Goal: Task Accomplishment & Management: Manage account settings

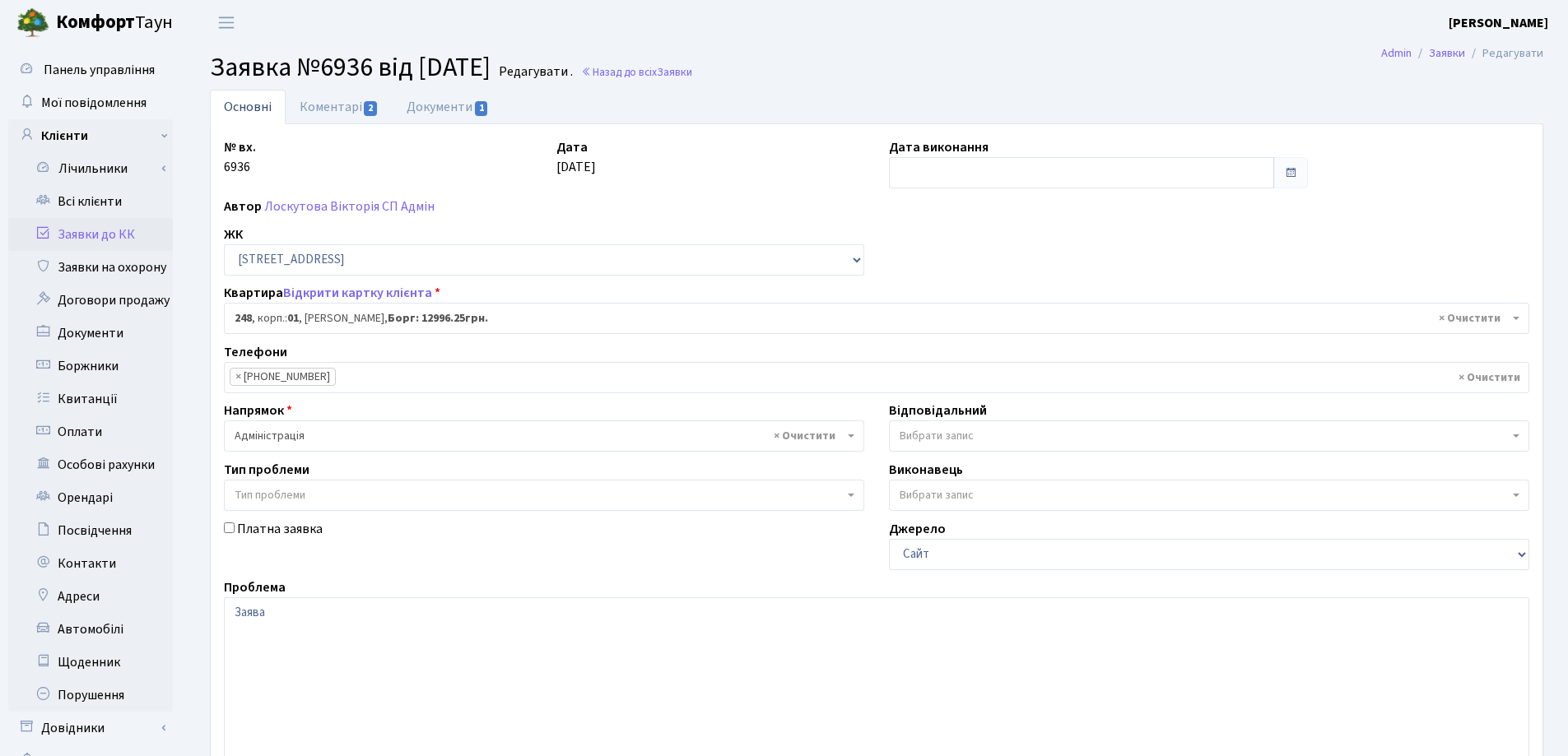
select select "20173"
click at [106, 201] on link "Всі клієнти" at bounding box center [91, 202] width 164 height 32
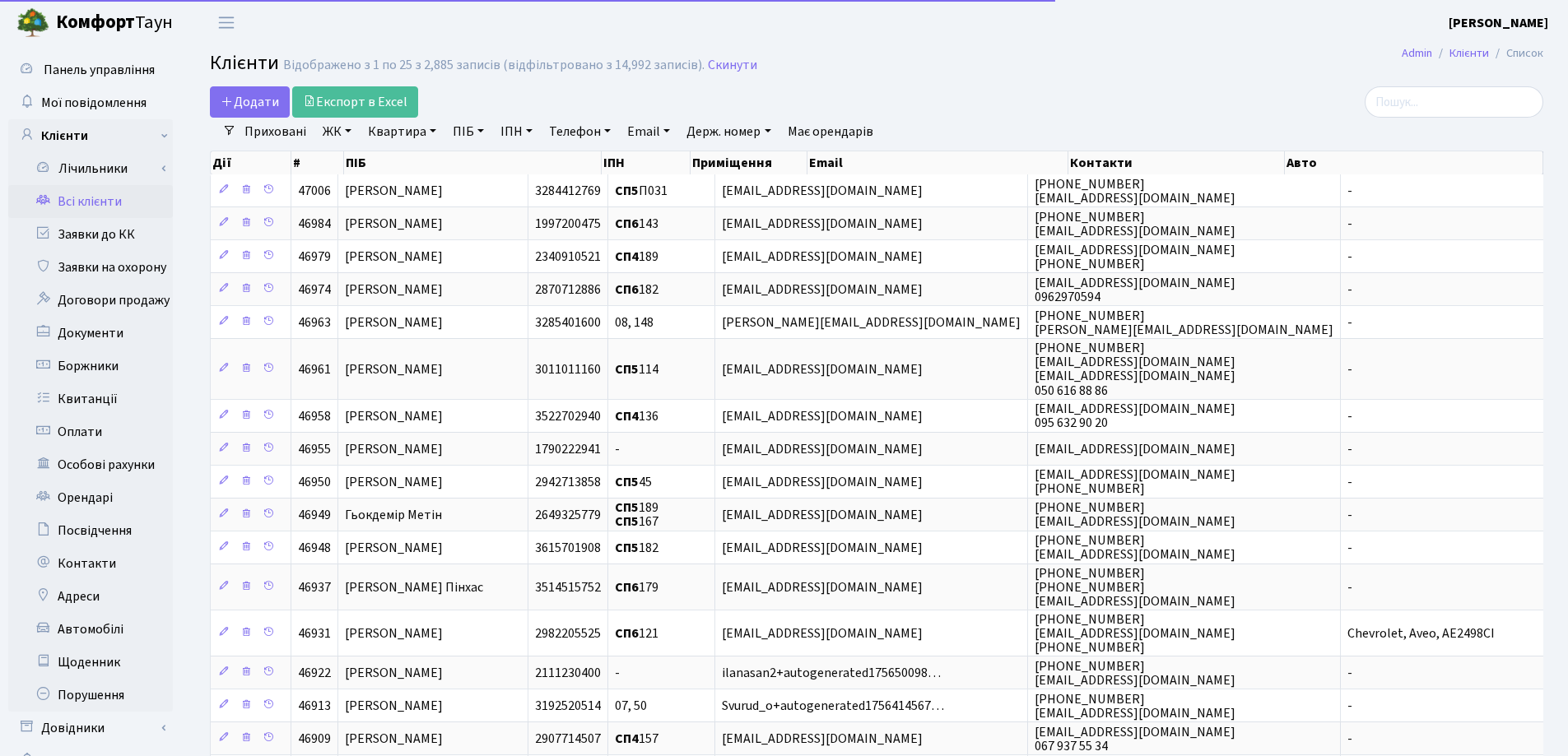
select select "25"
click at [431, 131] on link "Квартира" at bounding box center [401, 132] width 81 height 28
type input "355"
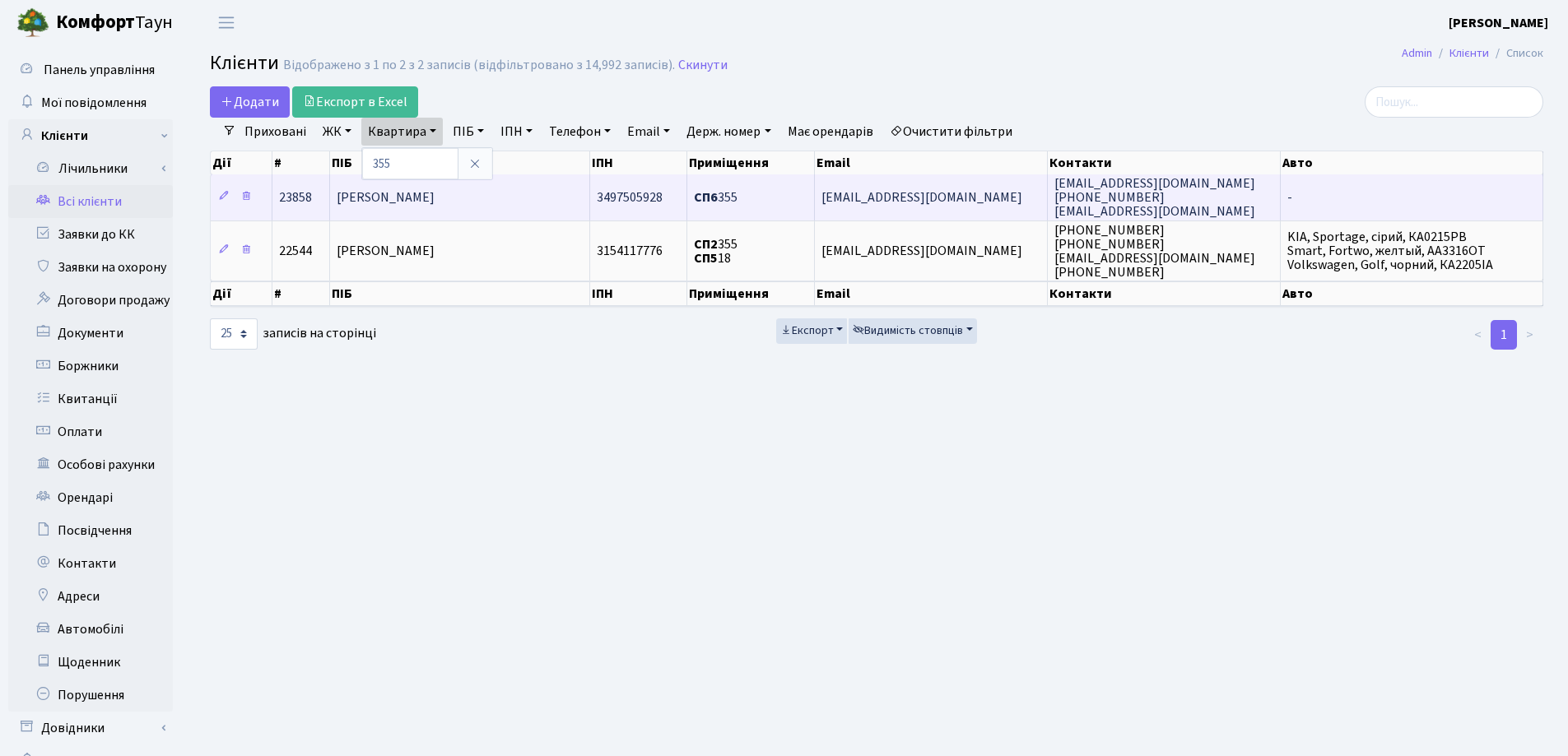
click at [435, 204] on span "[PERSON_NAME]" at bounding box center [386, 197] width 98 height 18
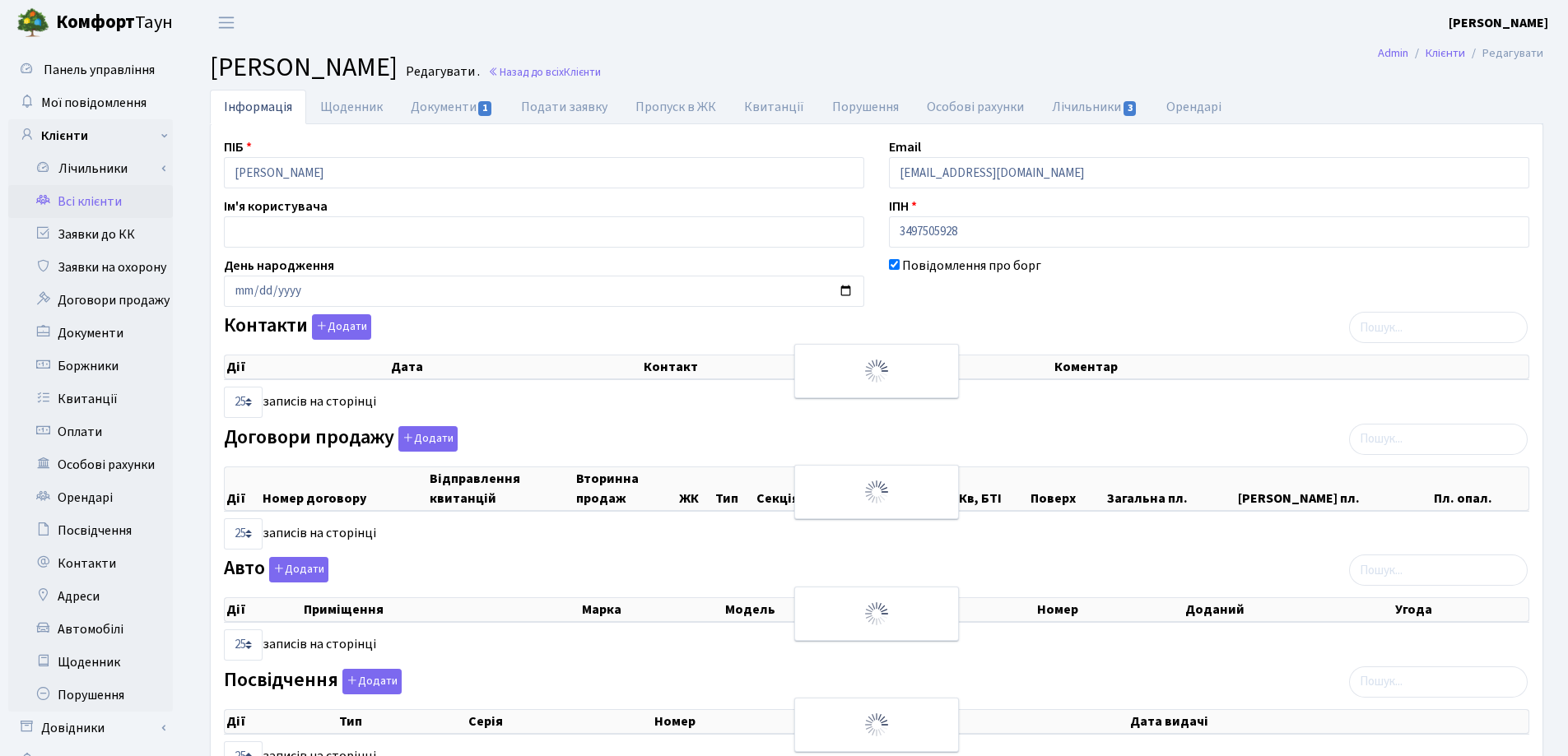
select select "25"
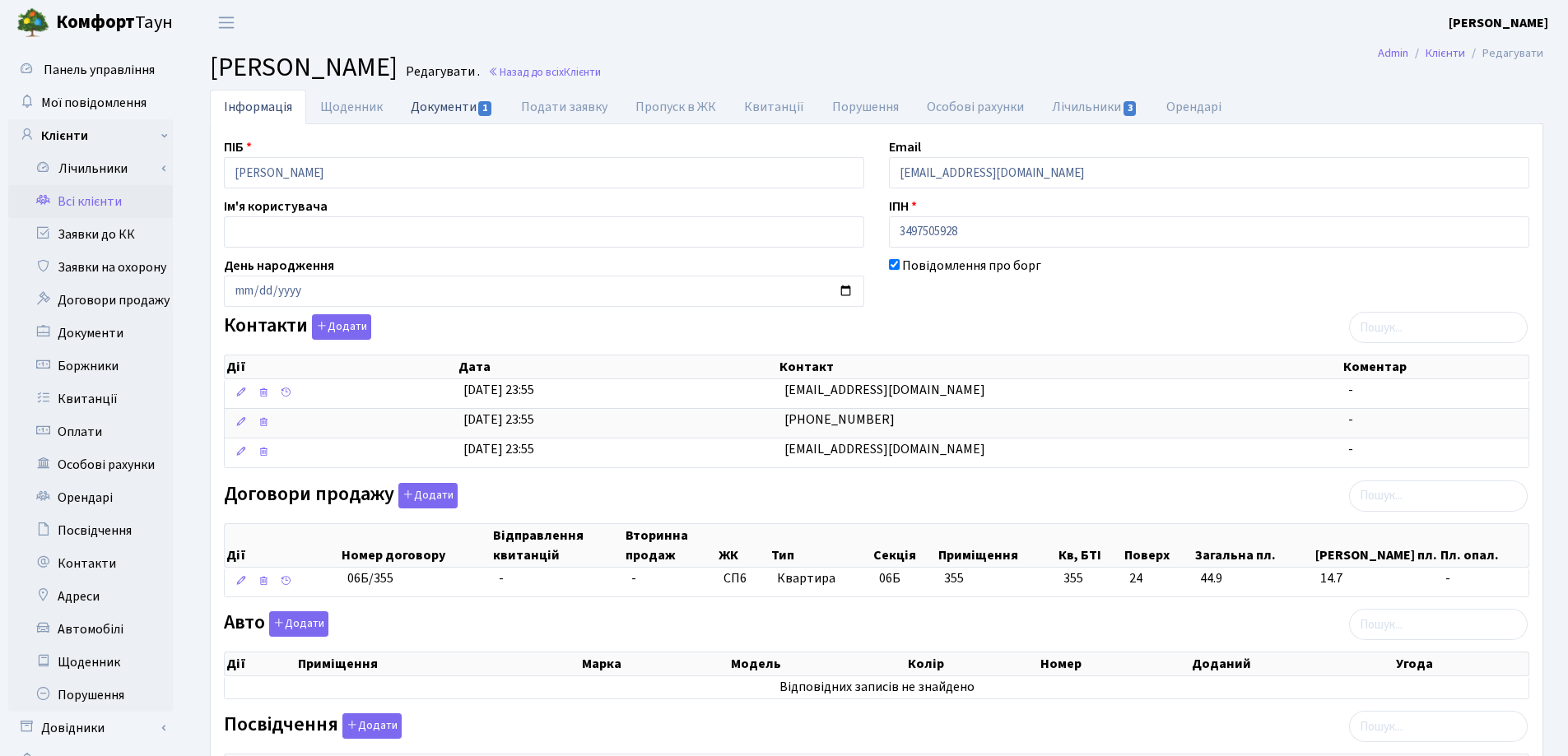
click at [447, 102] on link "Документи 1" at bounding box center [452, 106] width 110 height 33
select select "25"
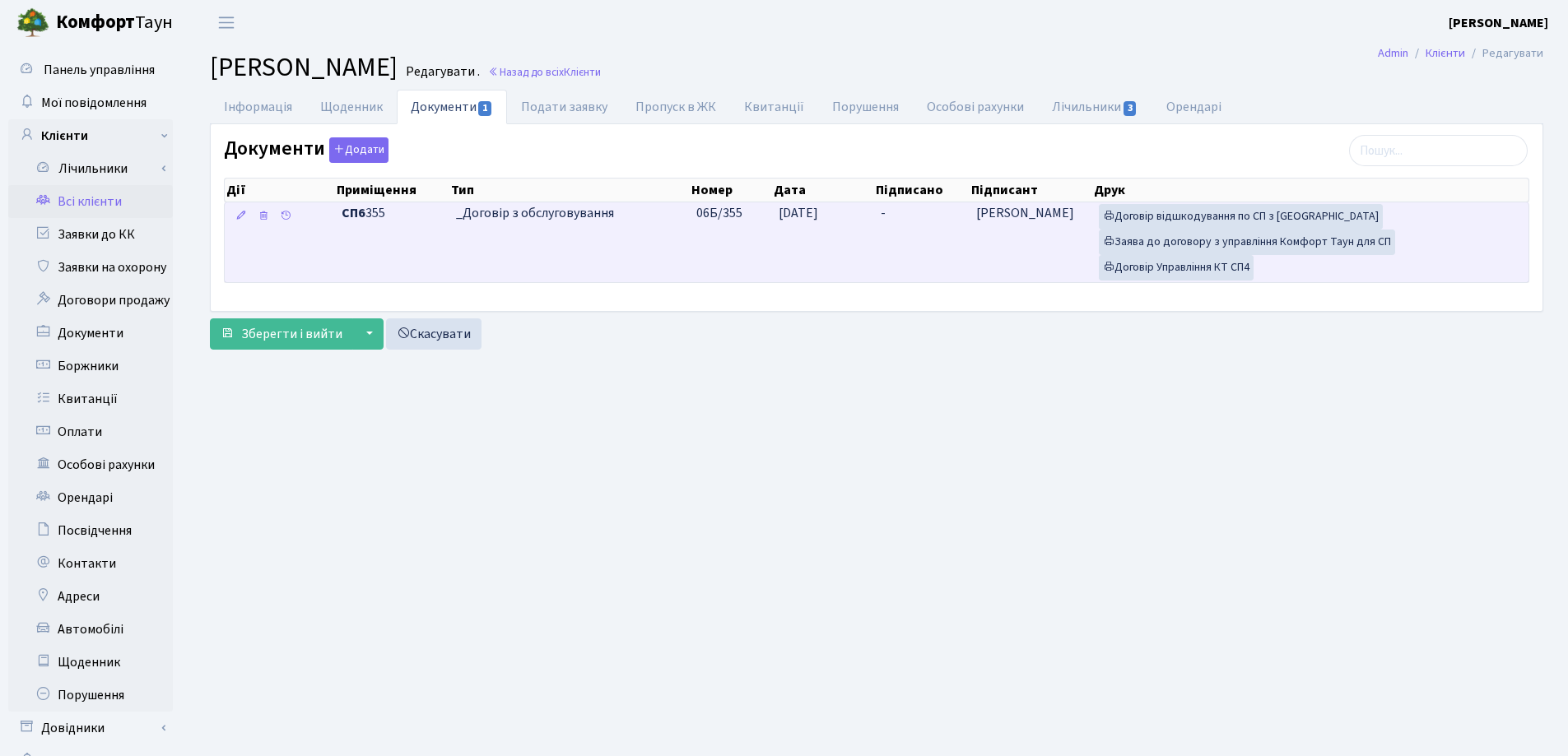
click at [893, 212] on td "-" at bounding box center [921, 242] width 95 height 80
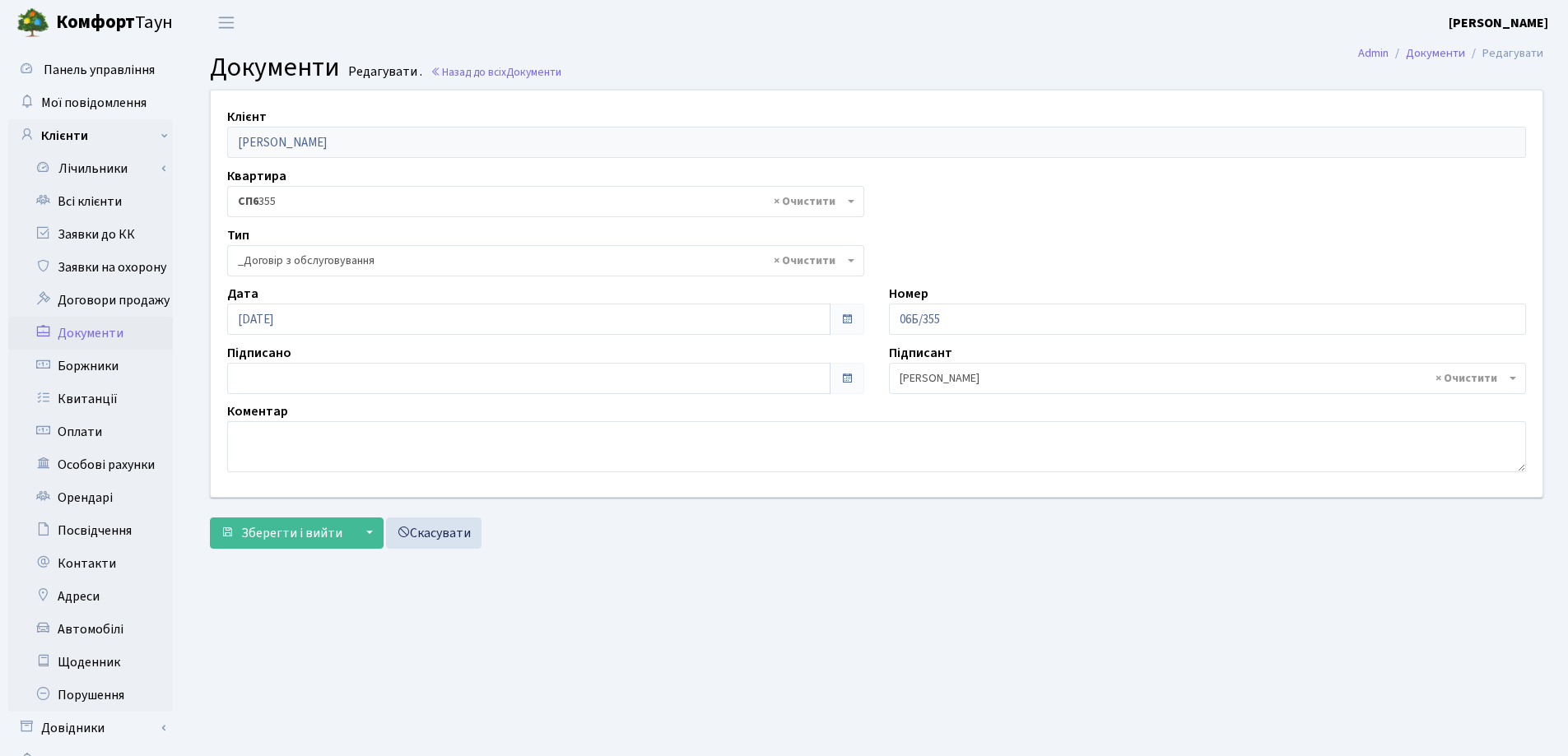
select select "289"
type input "15.09.2025"
click at [447, 373] on input "15.09.2025" at bounding box center [529, 378] width 603 height 32
click at [274, 540] on span "Зберегти і вийти" at bounding box center [292, 533] width 101 height 18
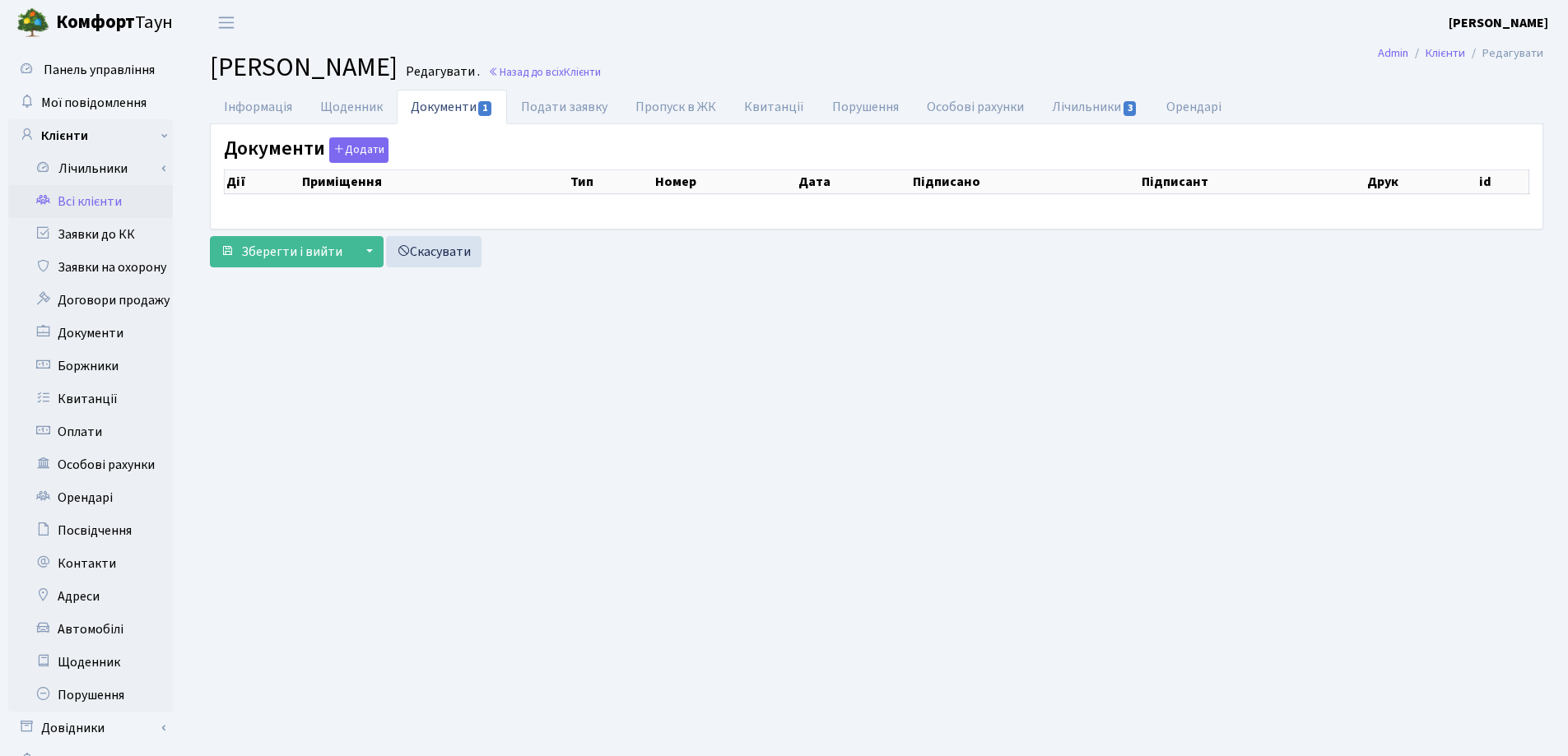
checkbox input "true"
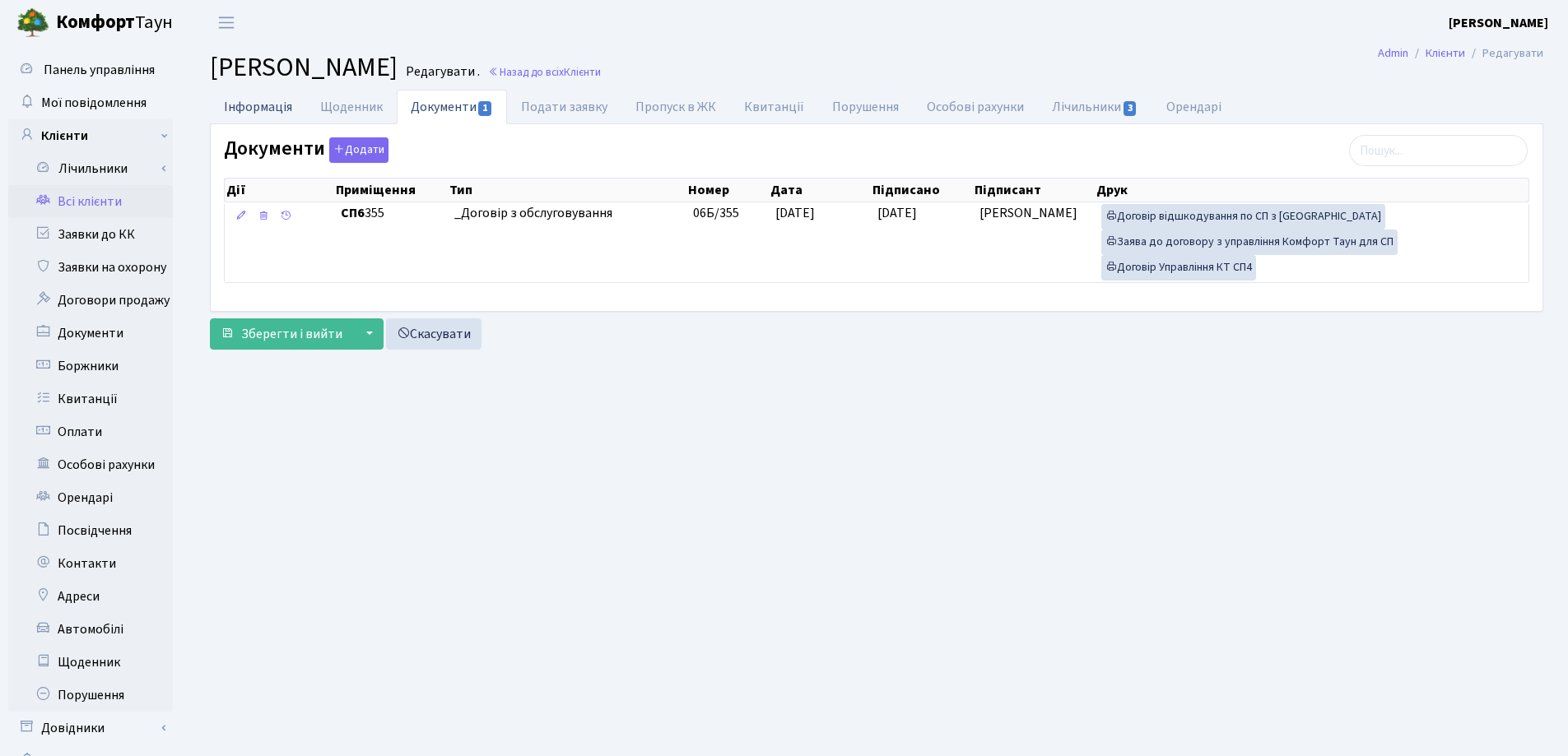
click at [245, 111] on link "Інформація" at bounding box center [257, 106] width 97 height 33
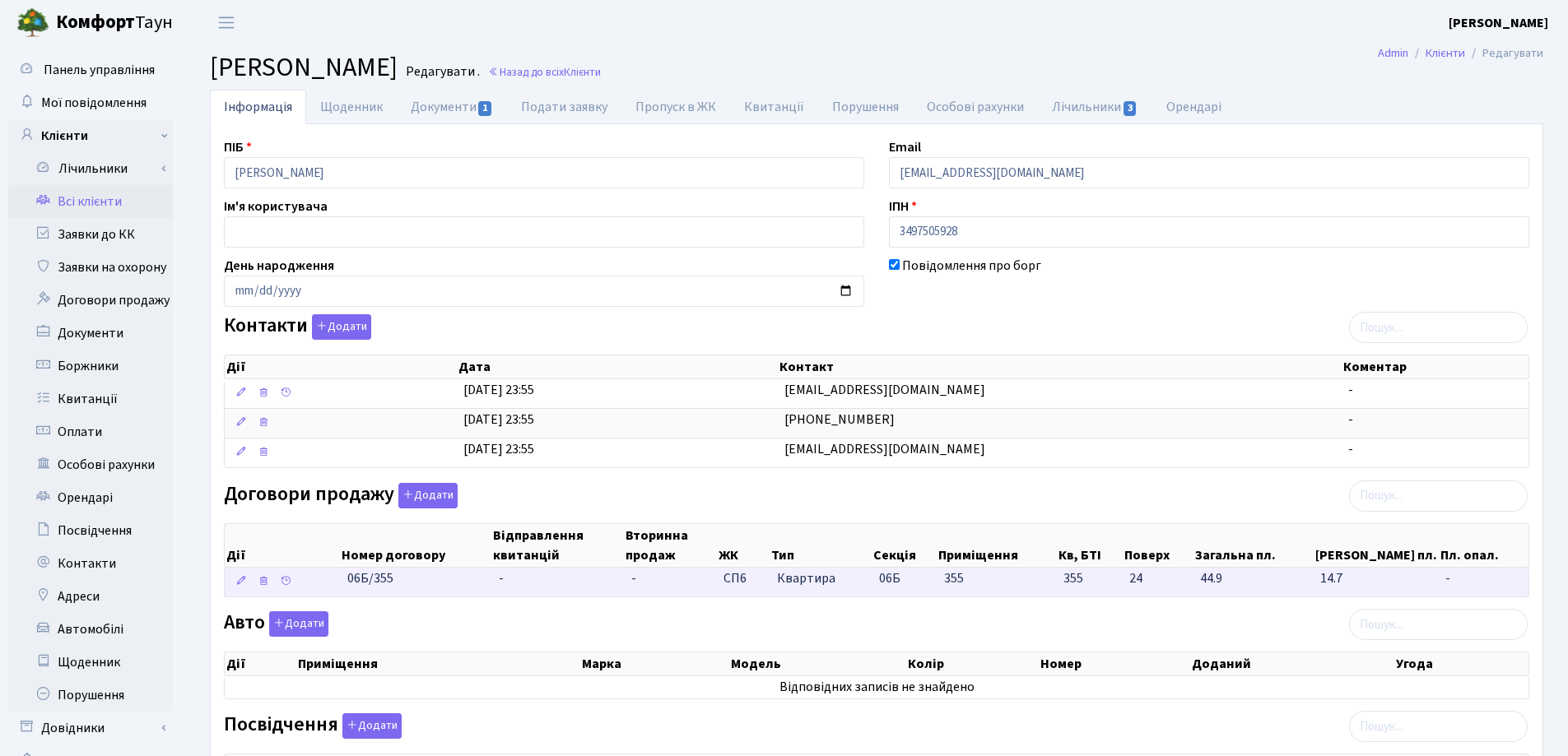
click at [517, 583] on td "-" at bounding box center [558, 582] width 133 height 29
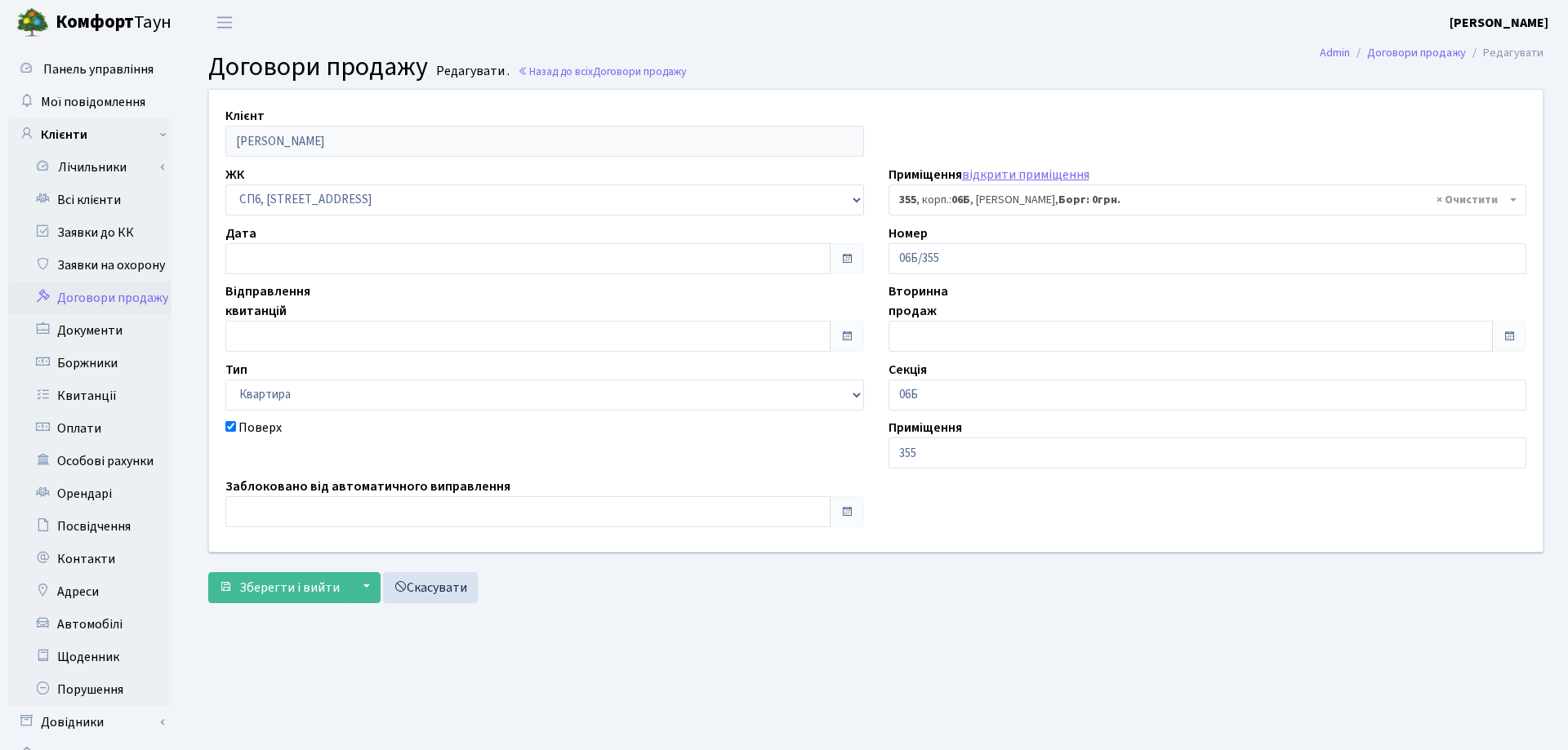
select select "22023"
click at [316, 260] on input "text" at bounding box center [524, 259] width 598 height 31
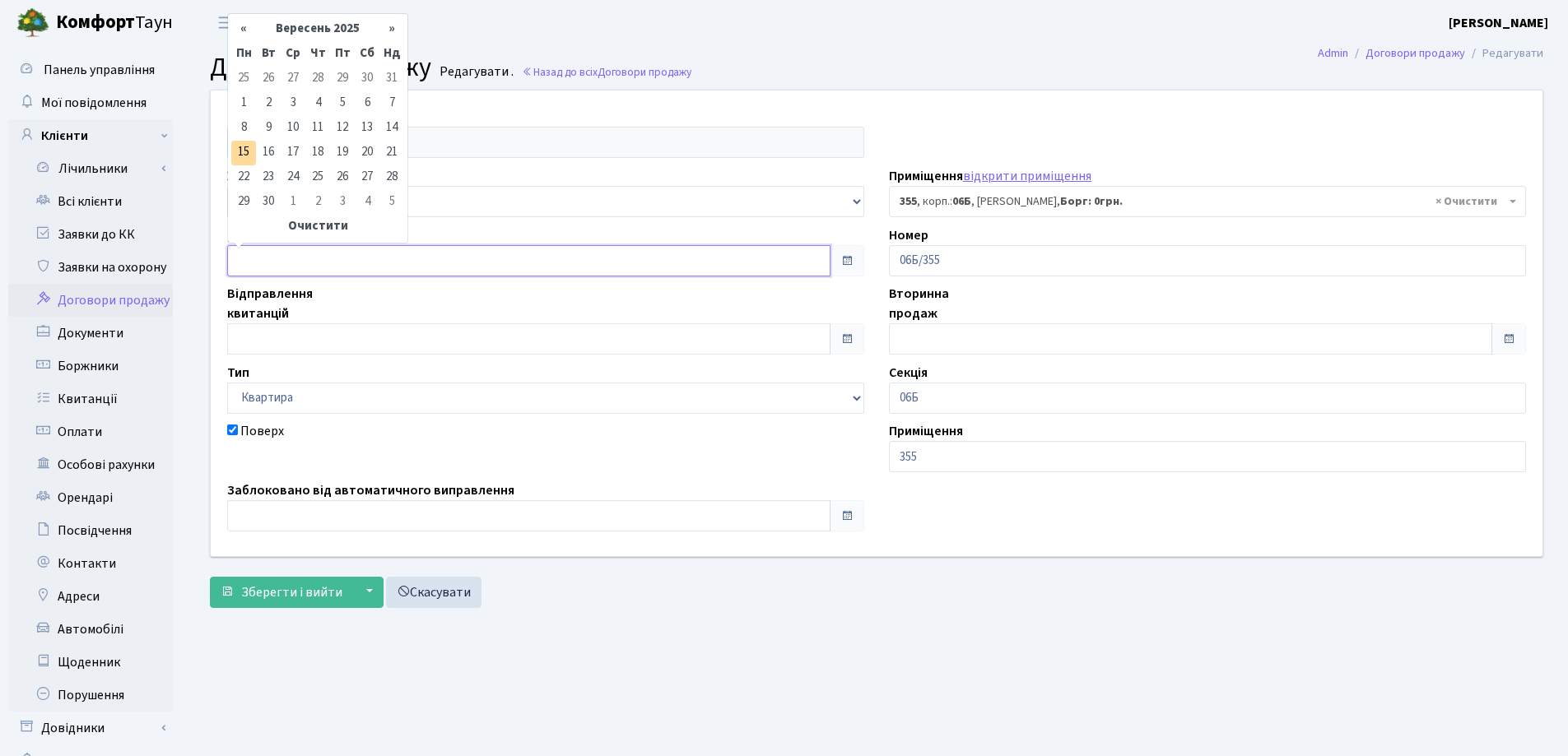
type input "[DATE]"
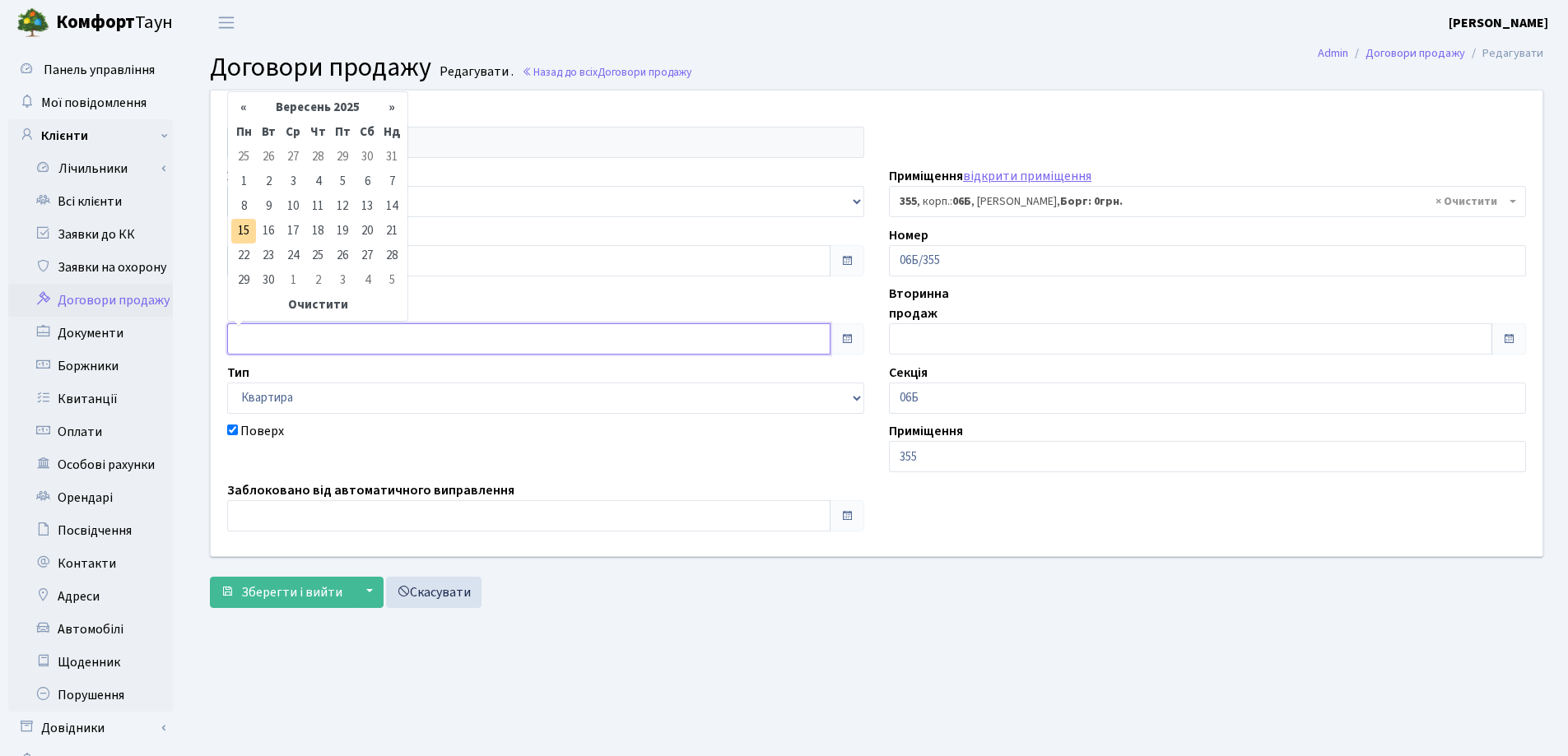
click at [355, 334] on input "text" at bounding box center [529, 339] width 603 height 32
type input "[DATE]"
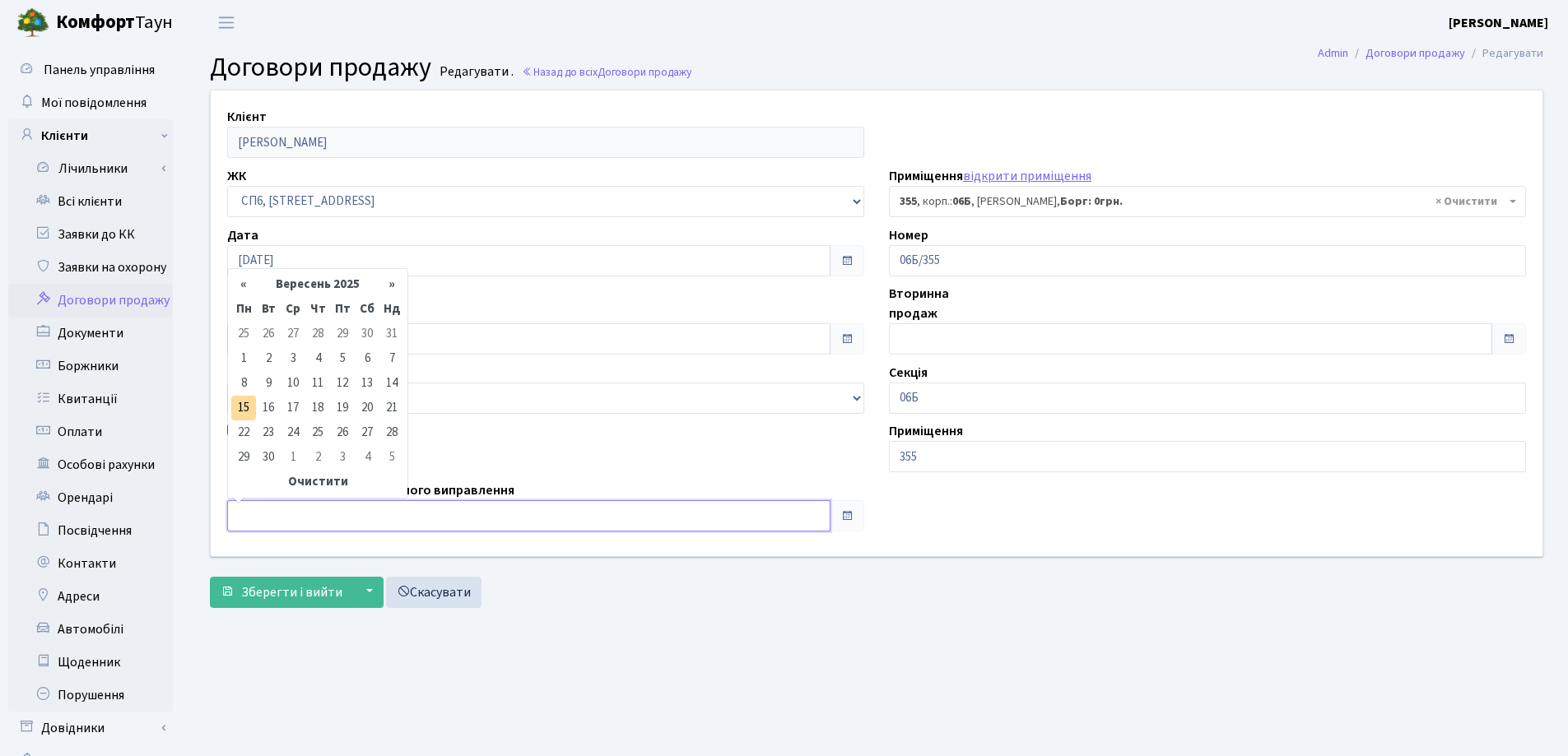
click at [349, 511] on input "text" at bounding box center [529, 516] width 603 height 32
type input "[DATE]"
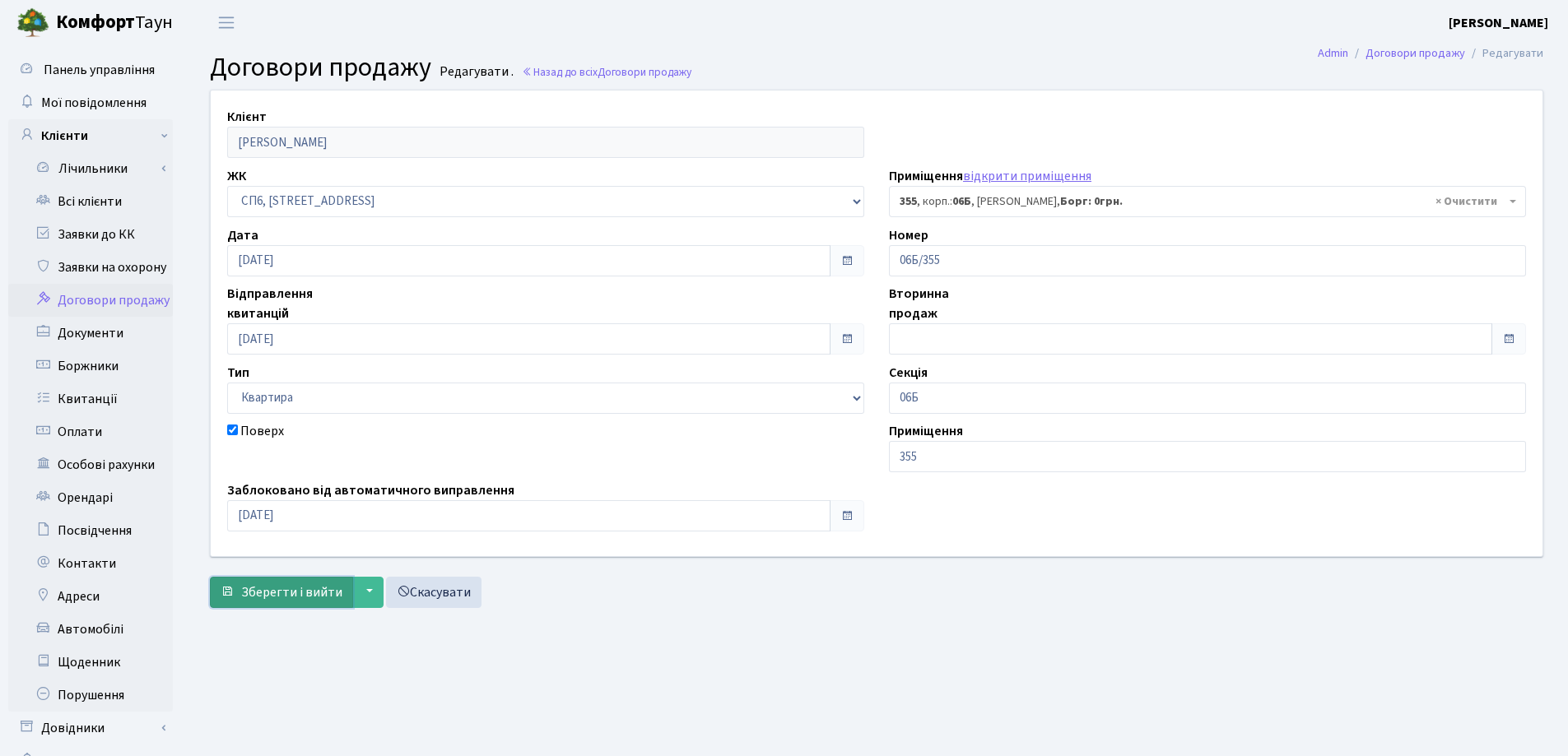
click at [285, 591] on span "Зберегти і вийти" at bounding box center [292, 592] width 101 height 18
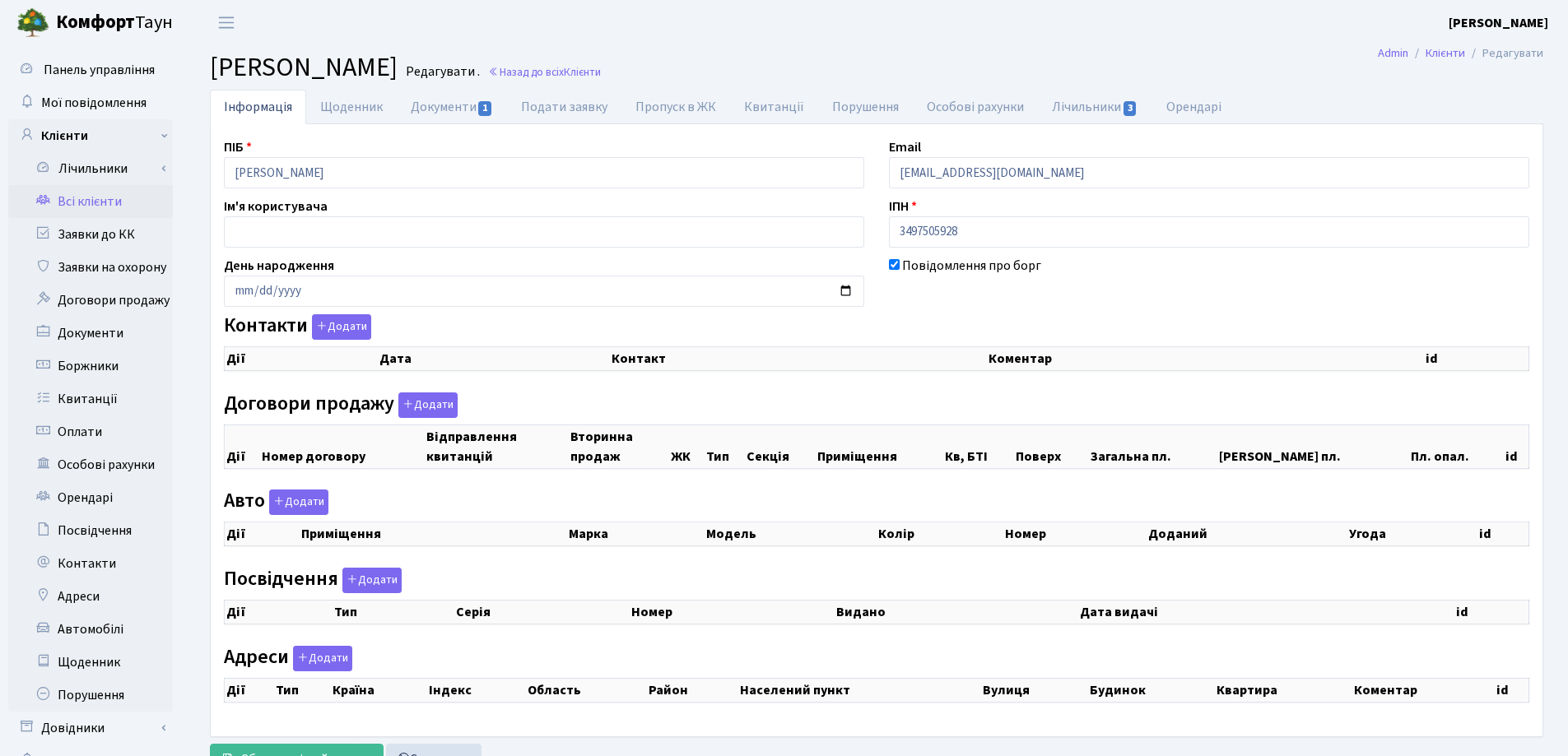
checkbox input "true"
select select "25"
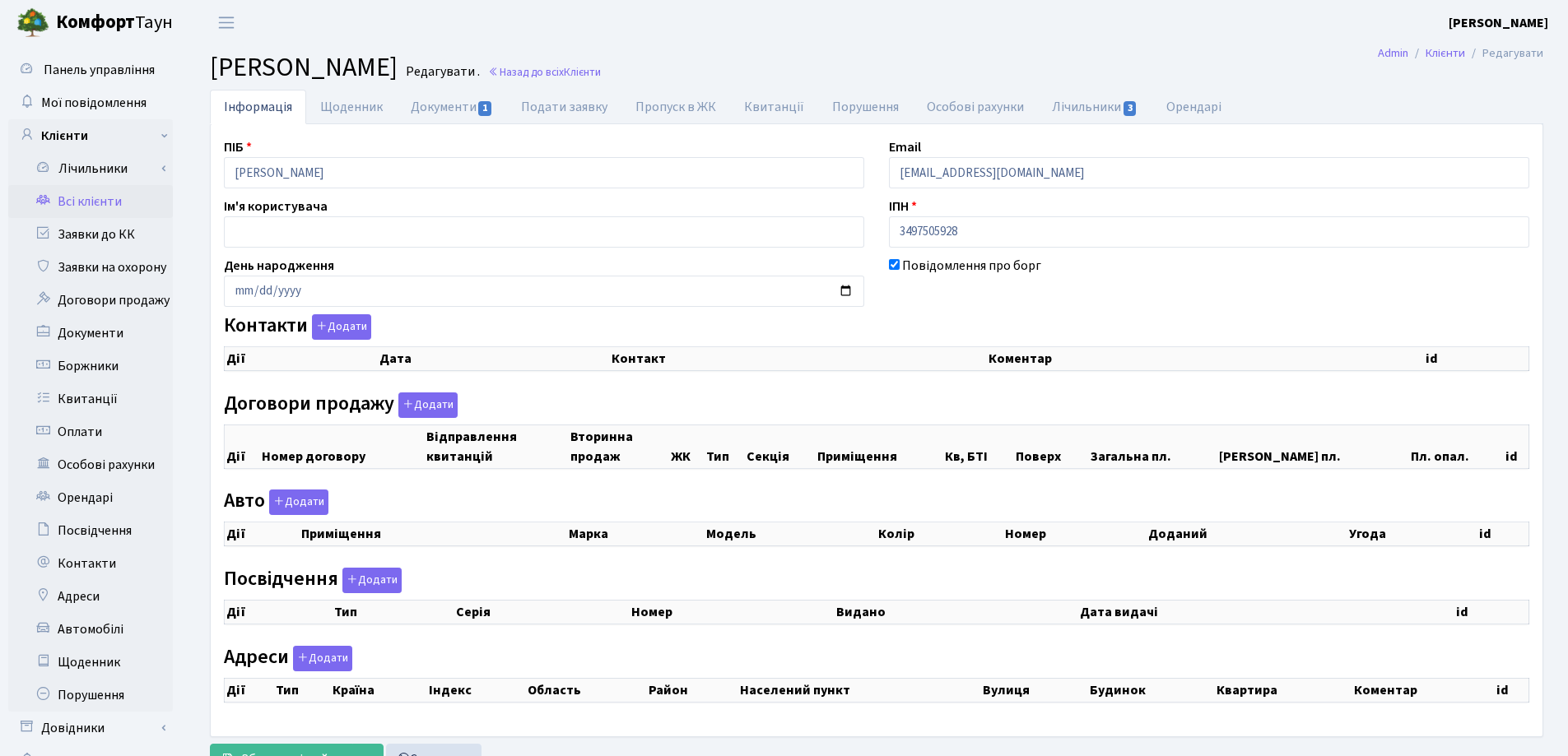
select select "25"
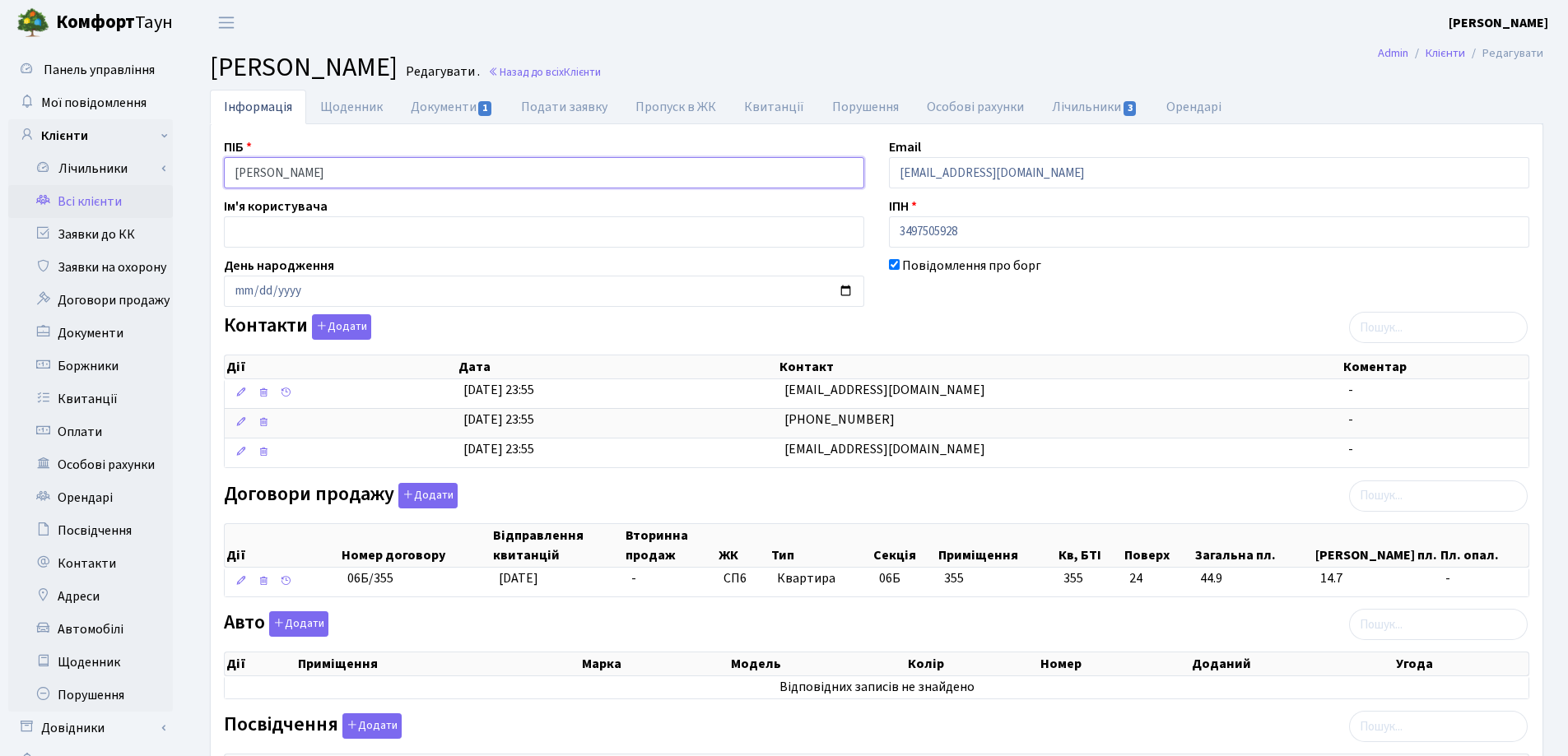
drag, startPoint x: 525, startPoint y: 185, endPoint x: 191, endPoint y: 186, distance: 334.0
click at [191, 186] on div "Інформація Щоденник Документи 1 Подати заявку Пропуск в ЖК [GEOGRAPHIC_DATA] По…" at bounding box center [877, 615] width 1383 height 1050
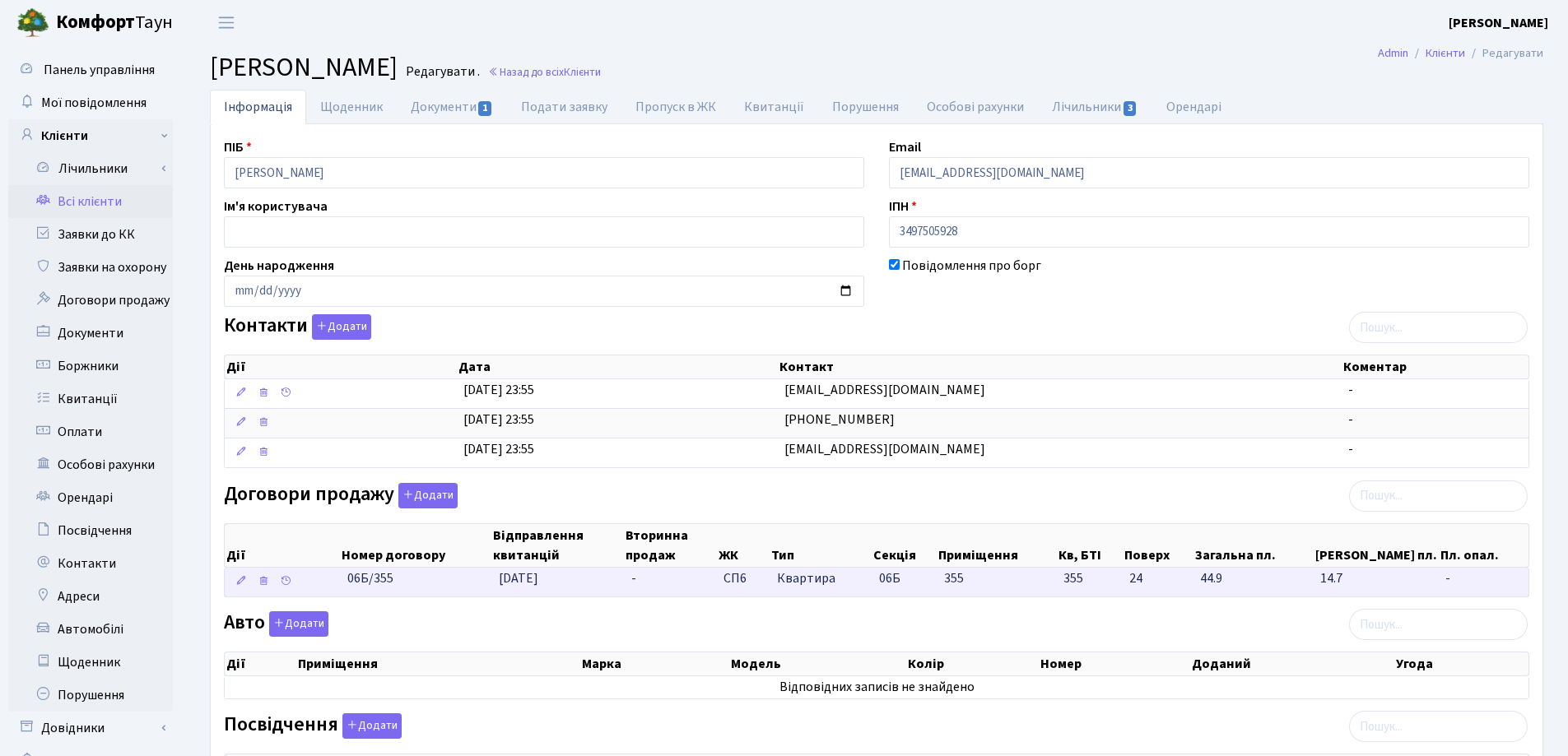
drag, startPoint x: 430, startPoint y: 582, endPoint x: 339, endPoint y: 588, distance: 91.2
click at [339, 588] on \<\/span\>\a "06Б/355 15.09.2025 - СП6 Квартира 06Б 355 355 -" at bounding box center [877, 582] width 1304 height 29
copy span "06Б/355"
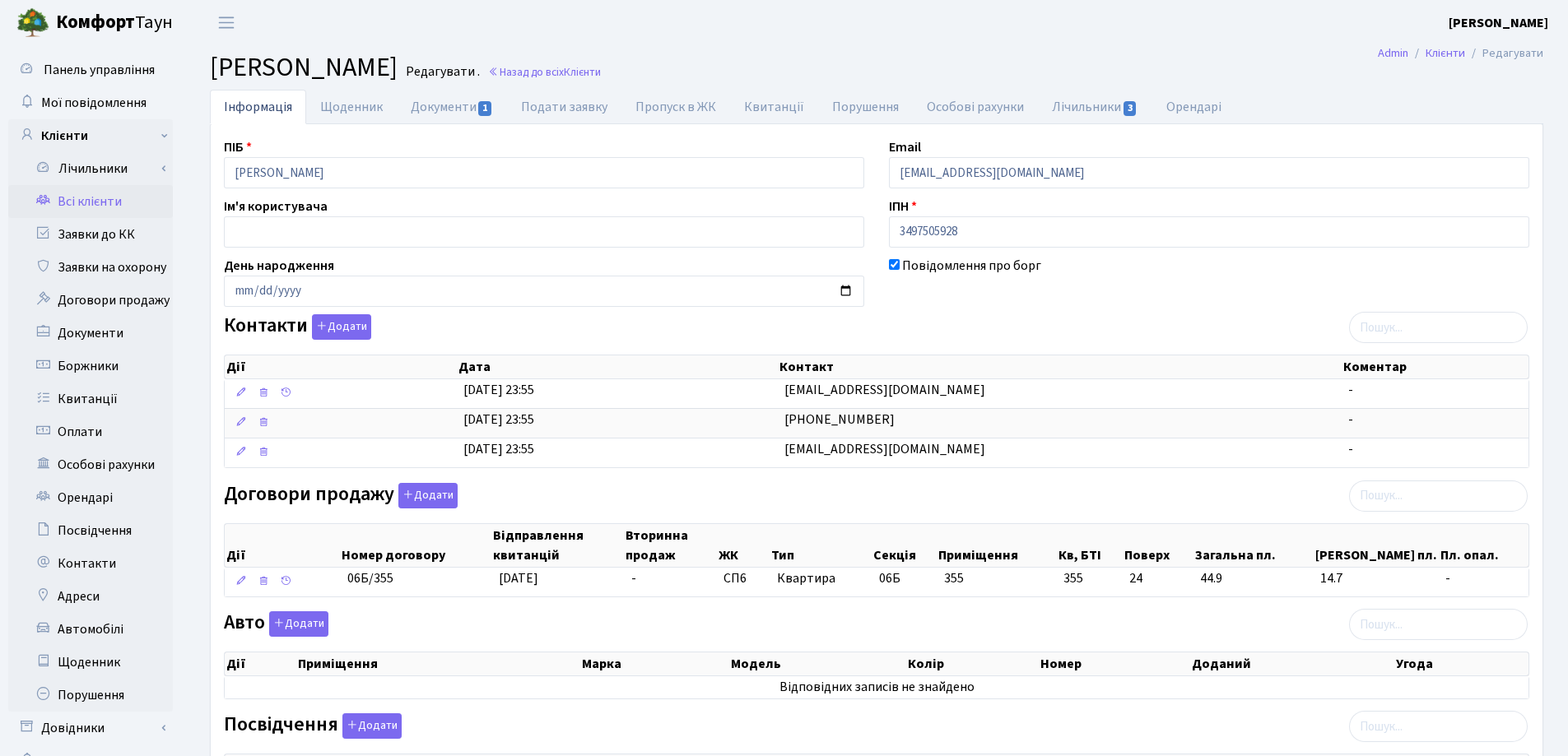
click at [601, 80] on small "Назад до всіх Клієнти" at bounding box center [543, 72] width 116 height 15
click at [601, 68] on link "Назад до всіх Клієнти" at bounding box center [545, 72] width 113 height 15
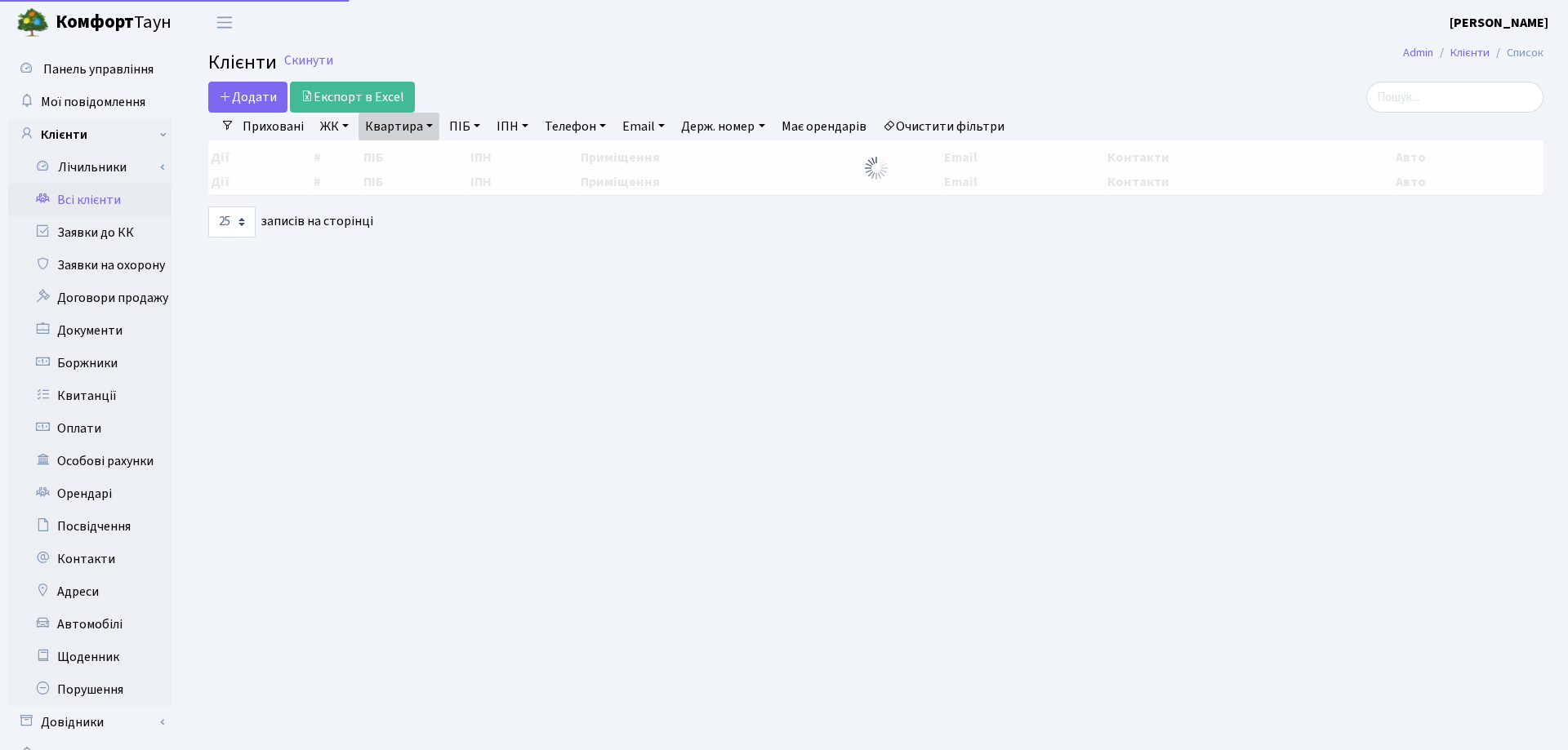
select select "25"
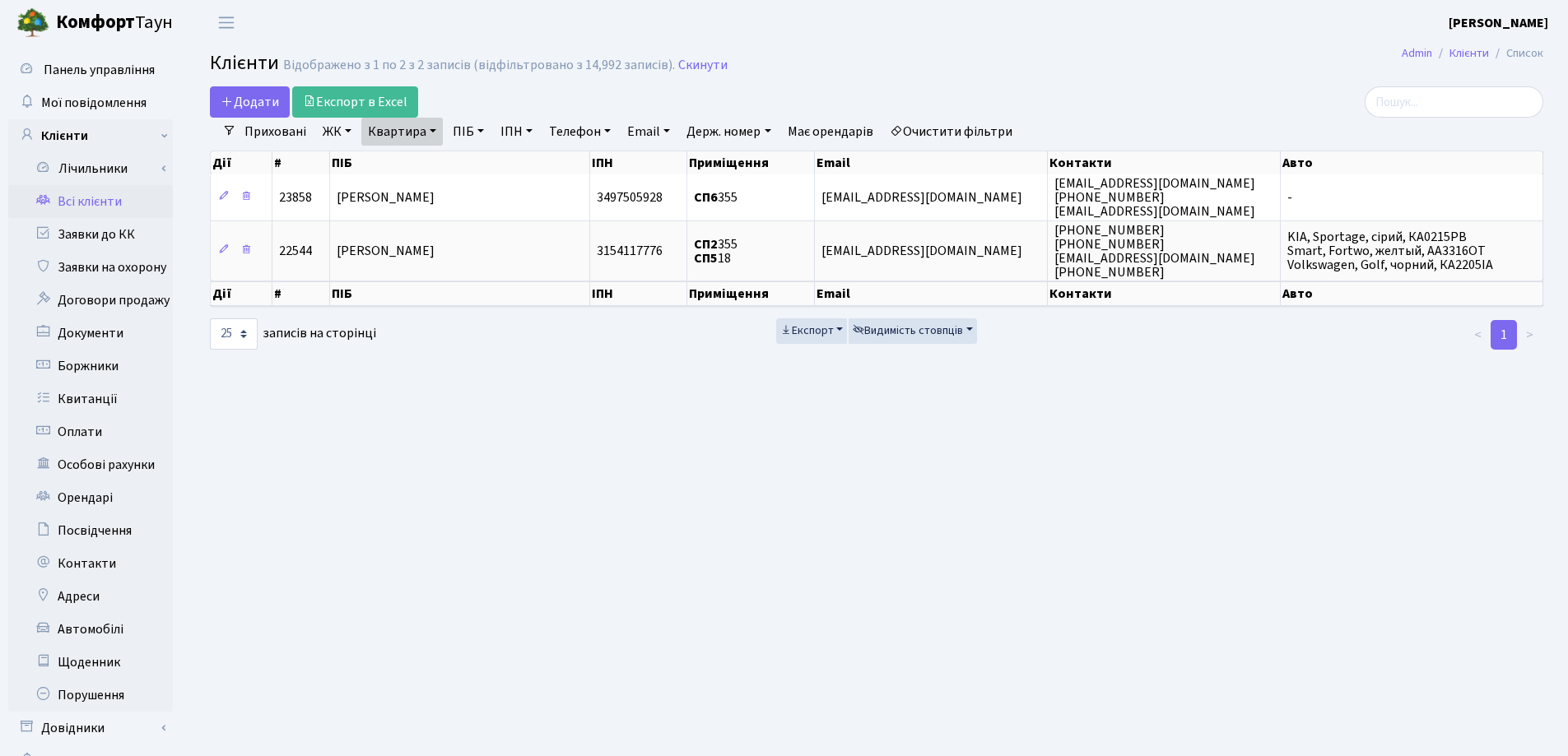
click at [430, 131] on link "Квартира" at bounding box center [401, 132] width 81 height 28
click at [474, 169] on icon at bounding box center [475, 163] width 13 height 13
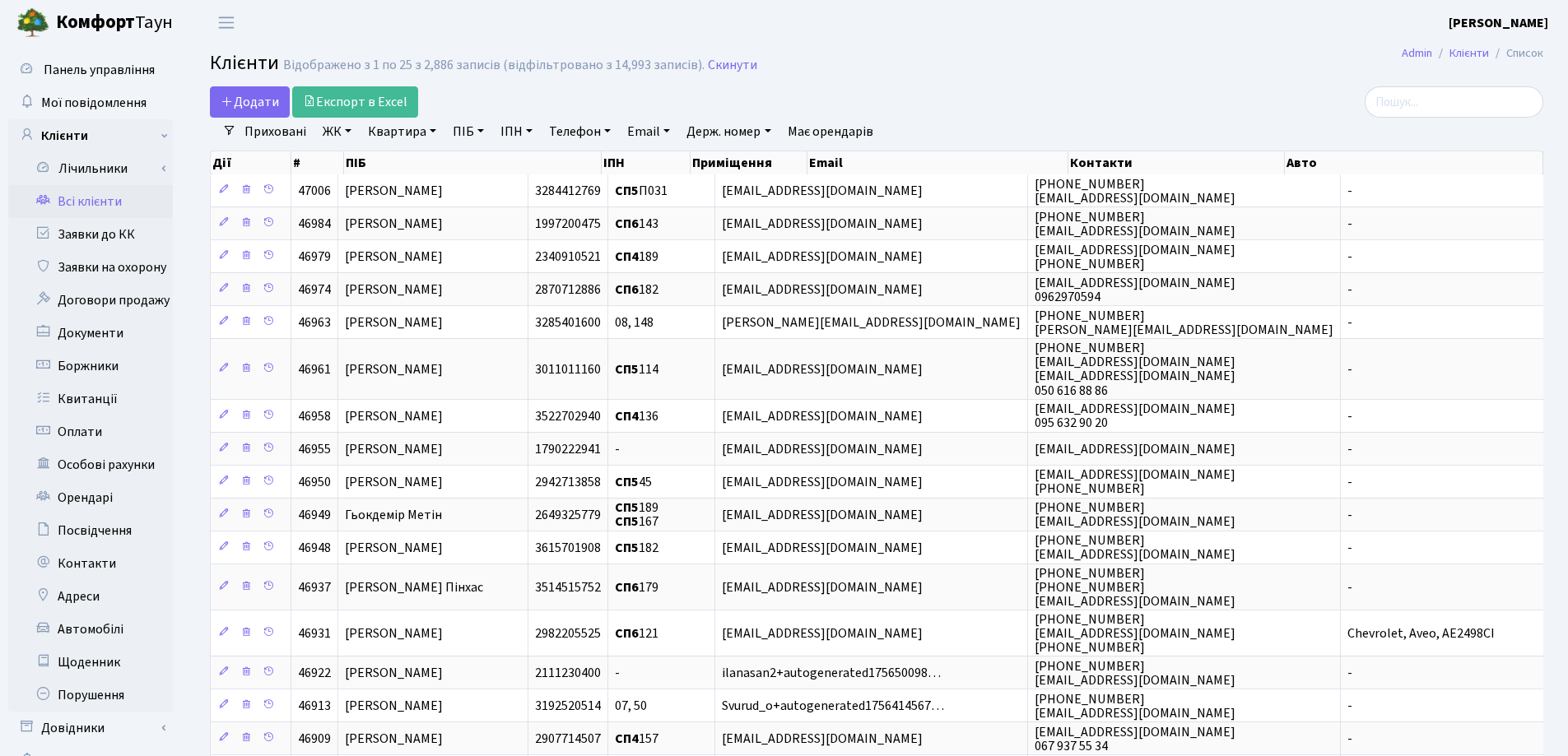
click at [434, 128] on link "Квартира" at bounding box center [401, 132] width 81 height 28
click at [432, 160] on input "text" at bounding box center [410, 163] width 97 height 32
type input "178"
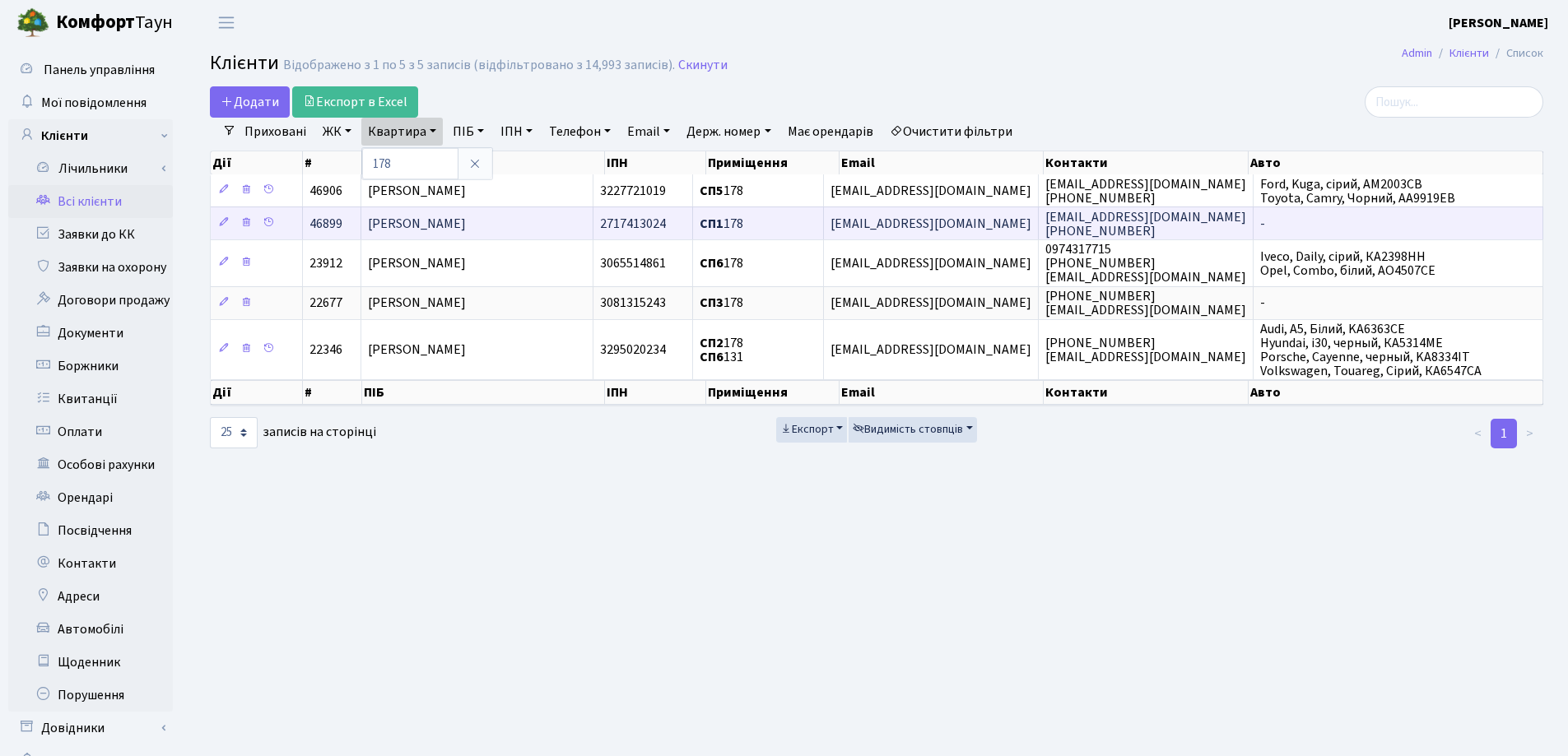
click at [466, 221] on span "[PERSON_NAME]" at bounding box center [417, 223] width 98 height 18
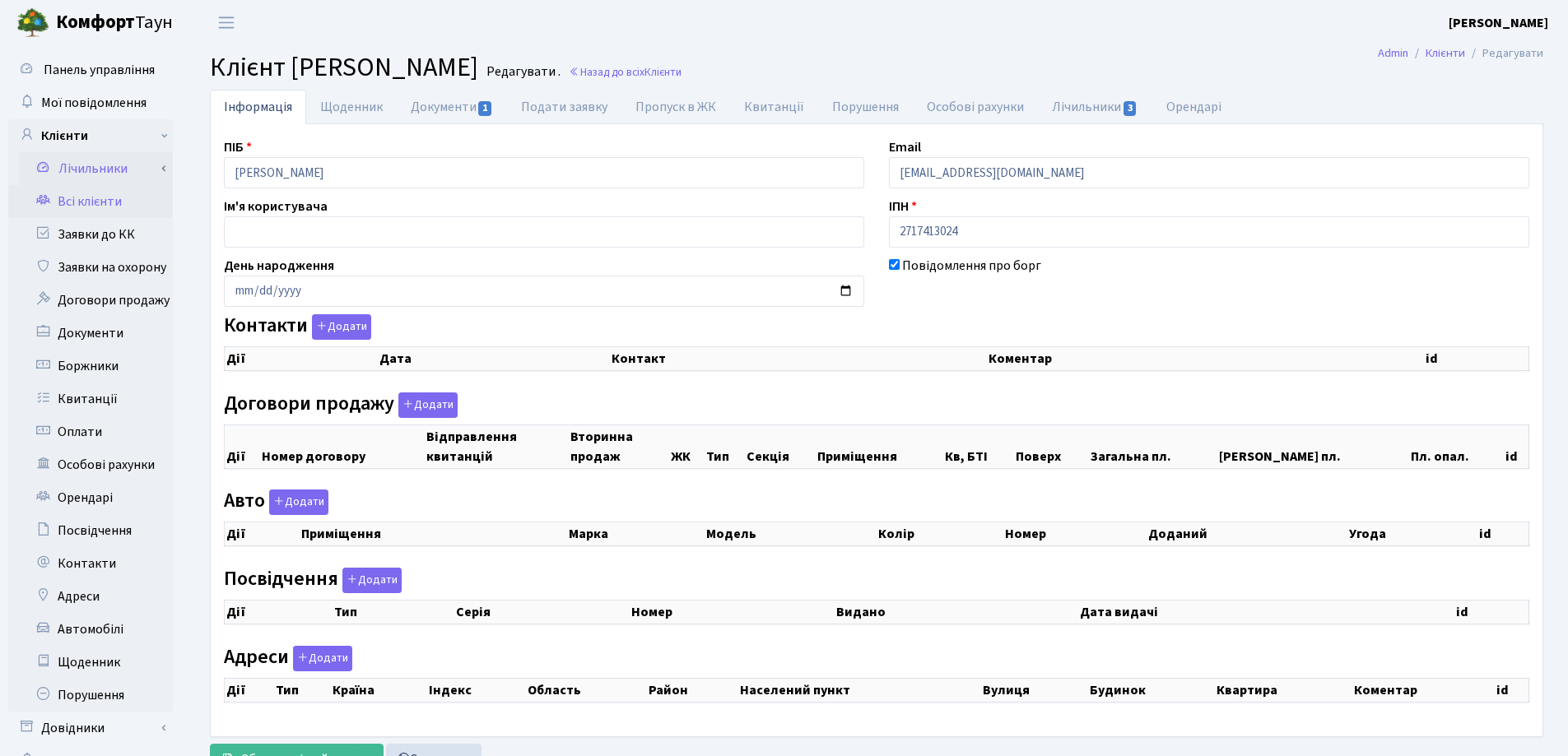
click at [92, 172] on div "Панель управління Мої повідомлення Клієнти Лічильники Показання" at bounding box center [784, 416] width 1568 height 741
checkbox input "true"
select select "25"
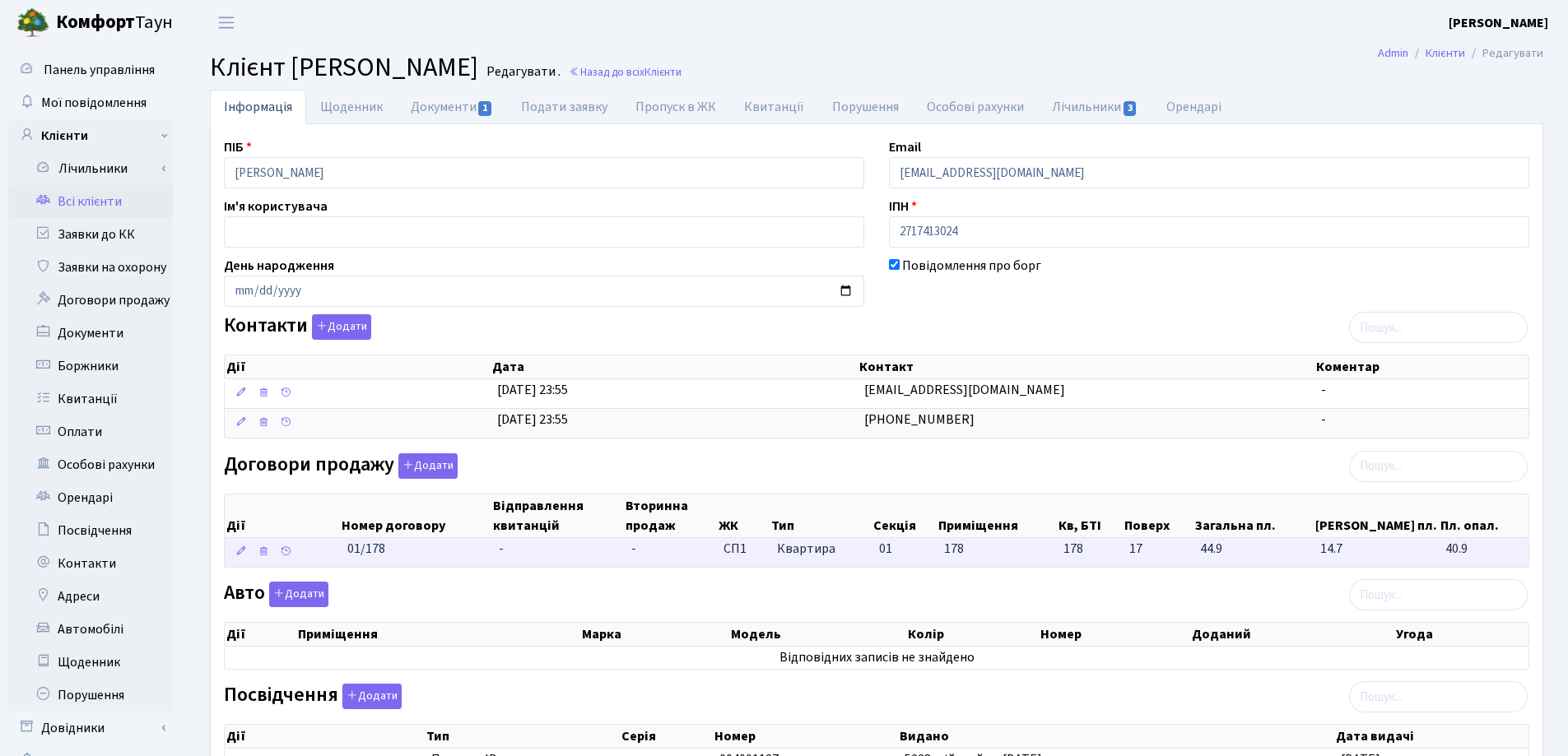
drag, startPoint x: 444, startPoint y: 558, endPoint x: 332, endPoint y: 552, distance: 112.2
click at [332, 552] on \<\/span\>\a "01/178 - - СП1 Квартира 01 178 178" at bounding box center [877, 552] width 1304 height 29
copy span "01/178"
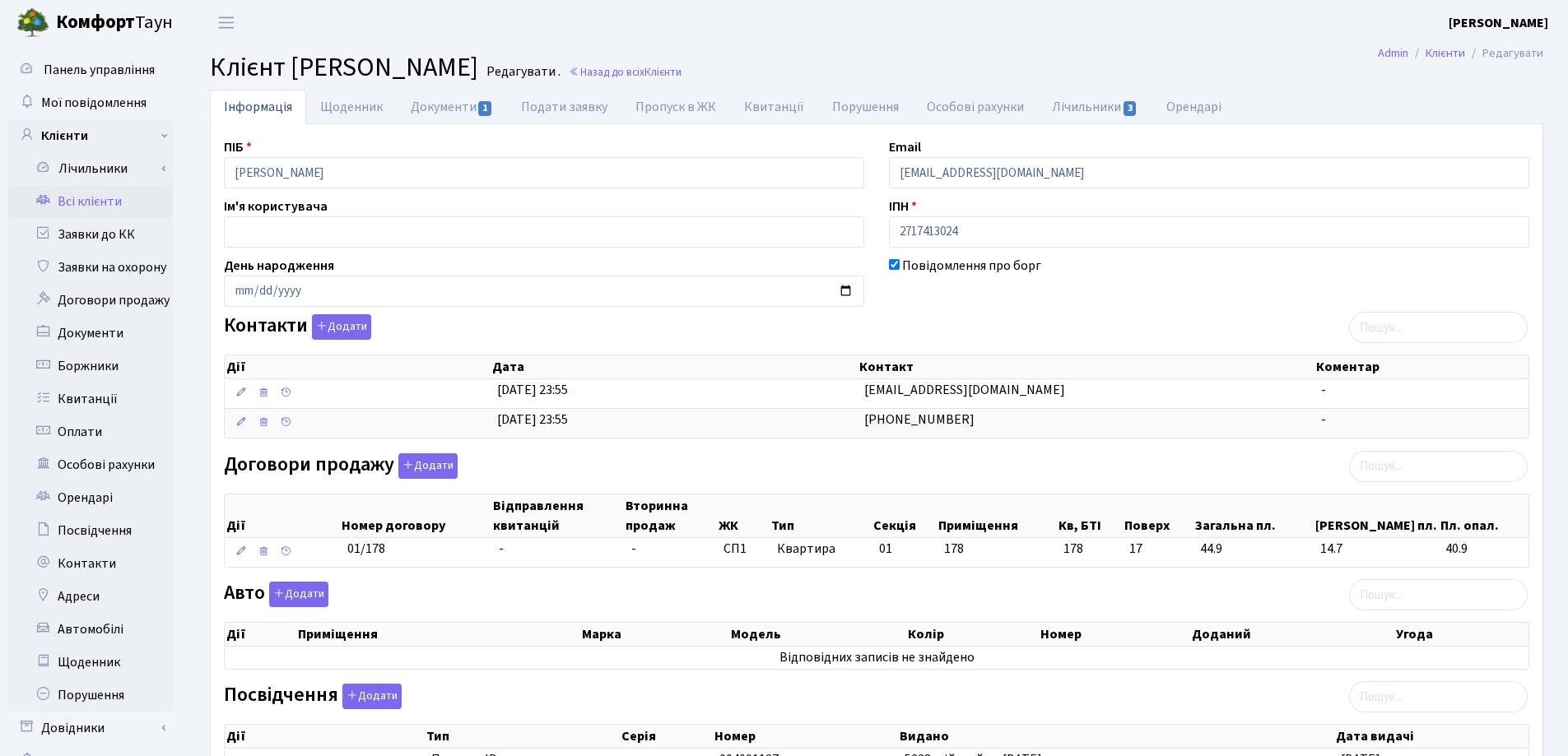
click at [879, 32] on header "Комфорт Таун Лоскутова В. С. Мій обліковий запис Вийти" at bounding box center [784, 22] width 1568 height 45
click at [443, 108] on link "Документи 1" at bounding box center [452, 106] width 110 height 33
select select "25"
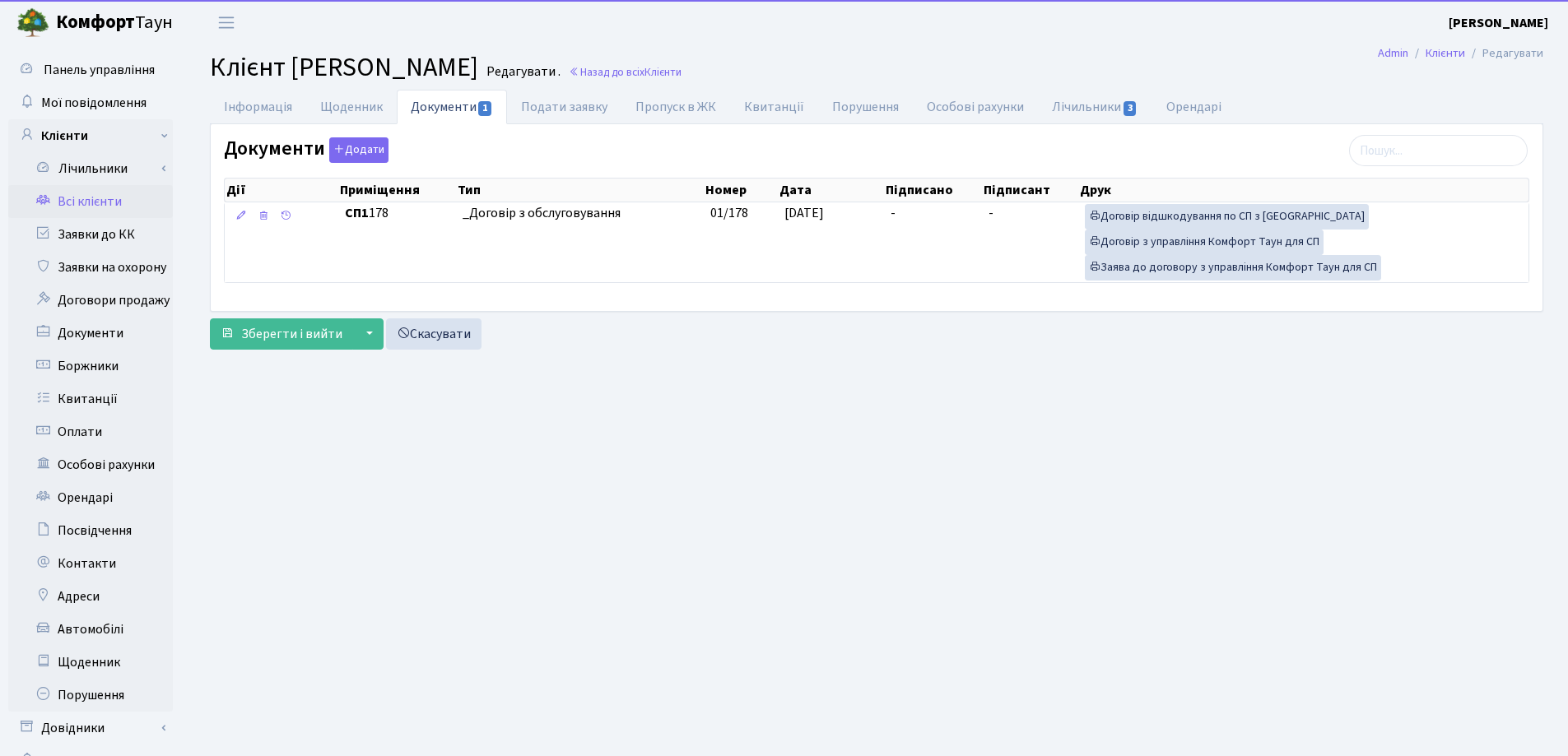
click at [914, 200] on th "Підписано" at bounding box center [932, 190] width 98 height 23
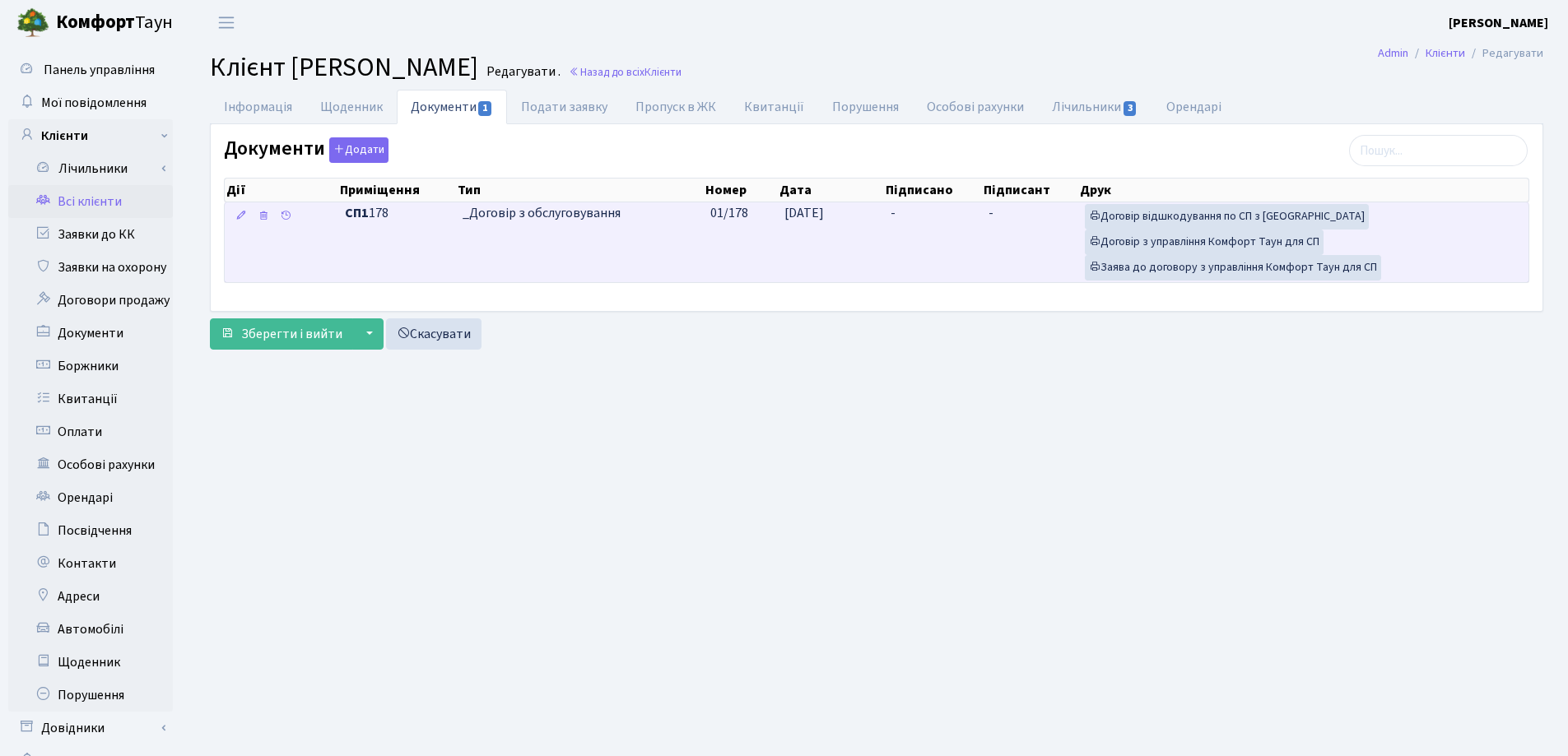
click at [906, 208] on td "-" at bounding box center [932, 242] width 98 height 80
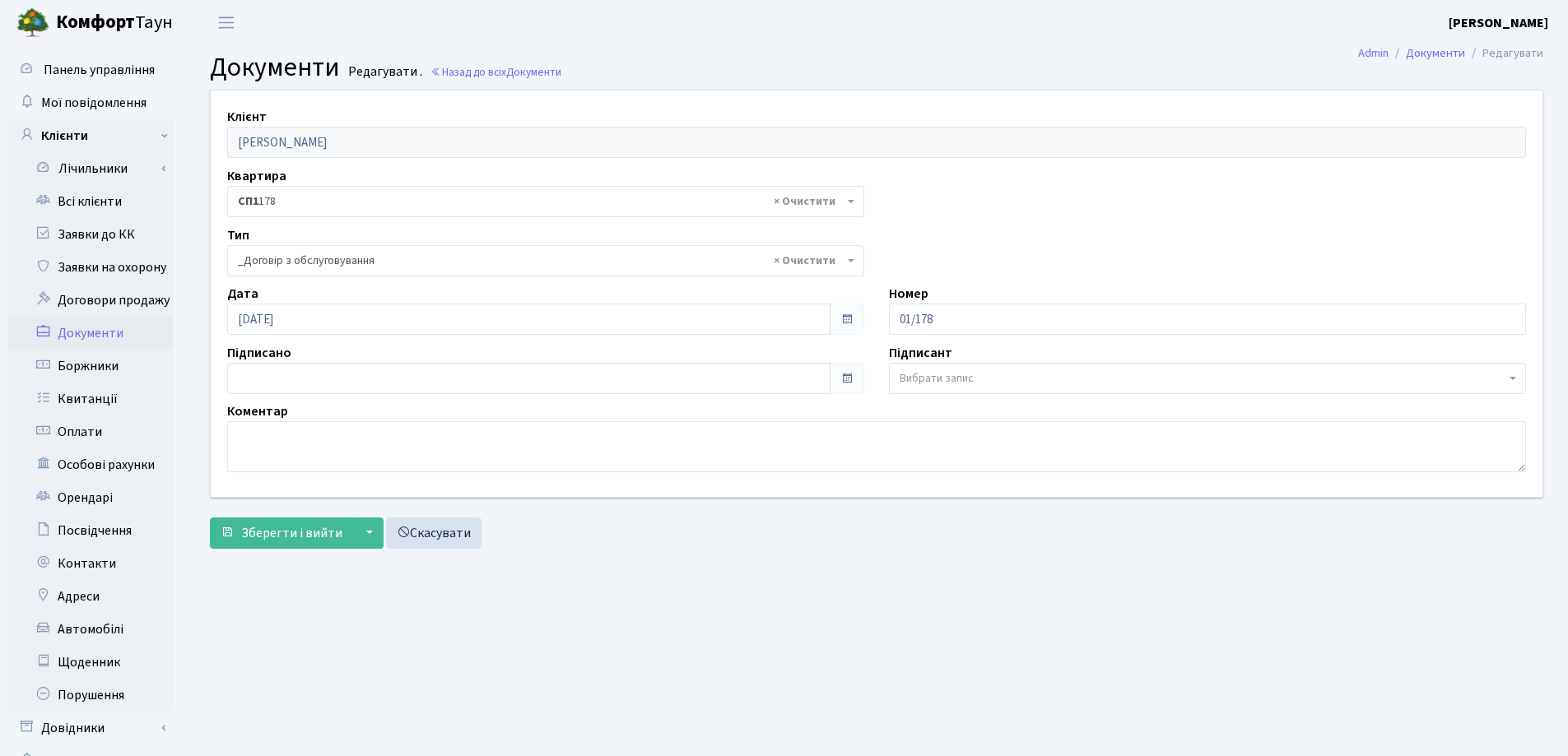
select select "289"
type input "[DATE]"
click at [317, 381] on input "15.09.2025" at bounding box center [529, 378] width 603 height 32
click at [281, 522] on button "Зберегти і вийти" at bounding box center [281, 533] width 143 height 32
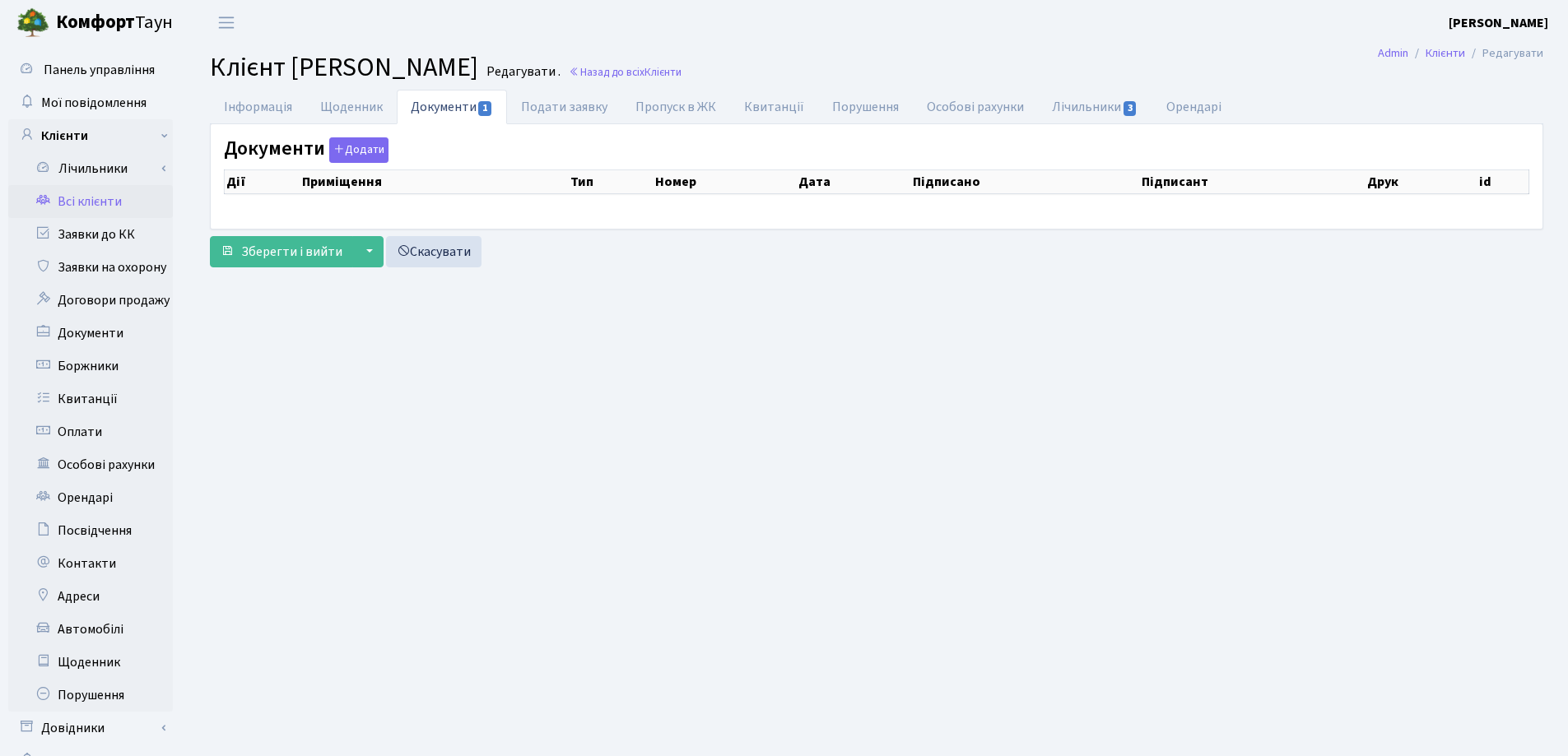
checkbox input "true"
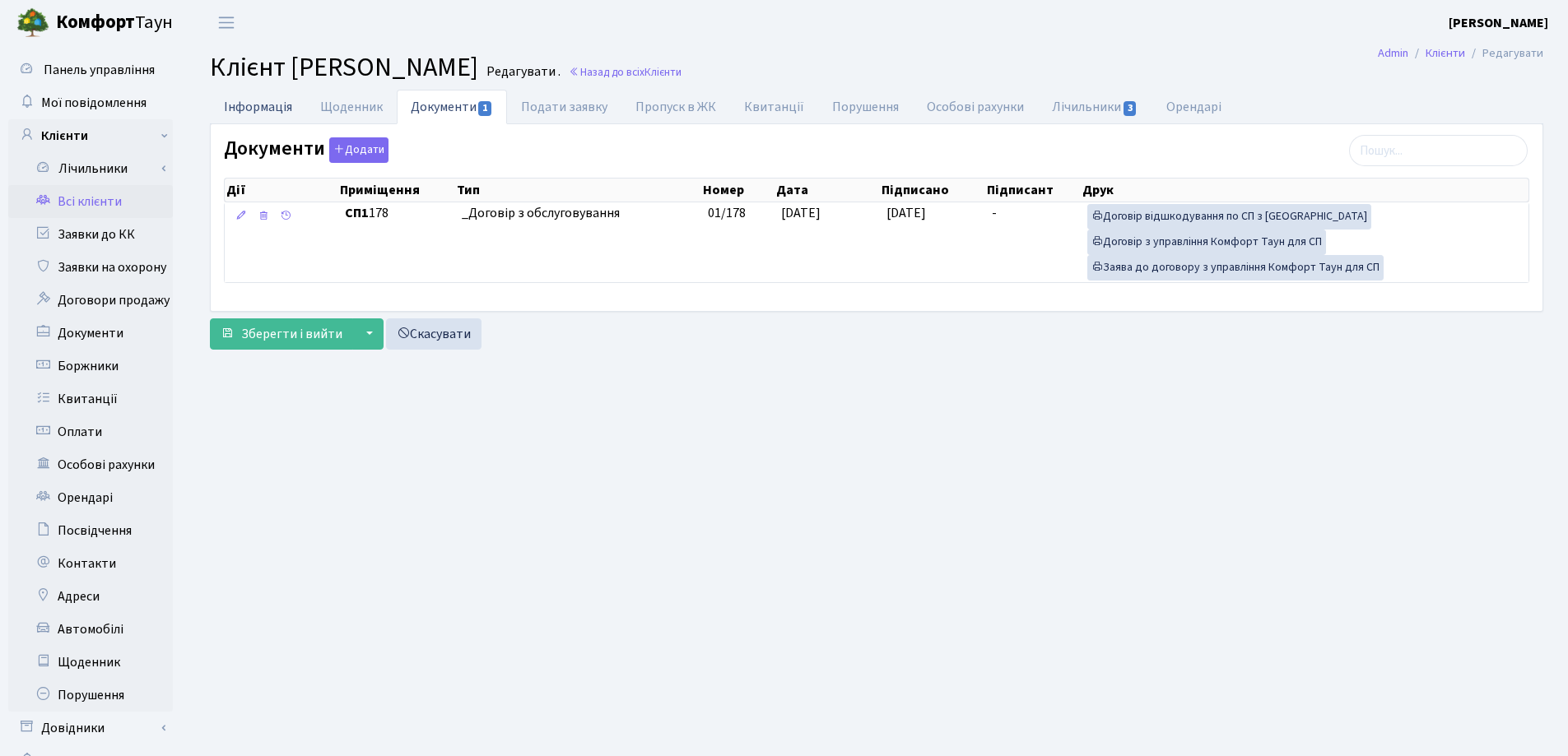
click at [247, 94] on link "Інформація" at bounding box center [257, 106] width 97 height 33
select select "25"
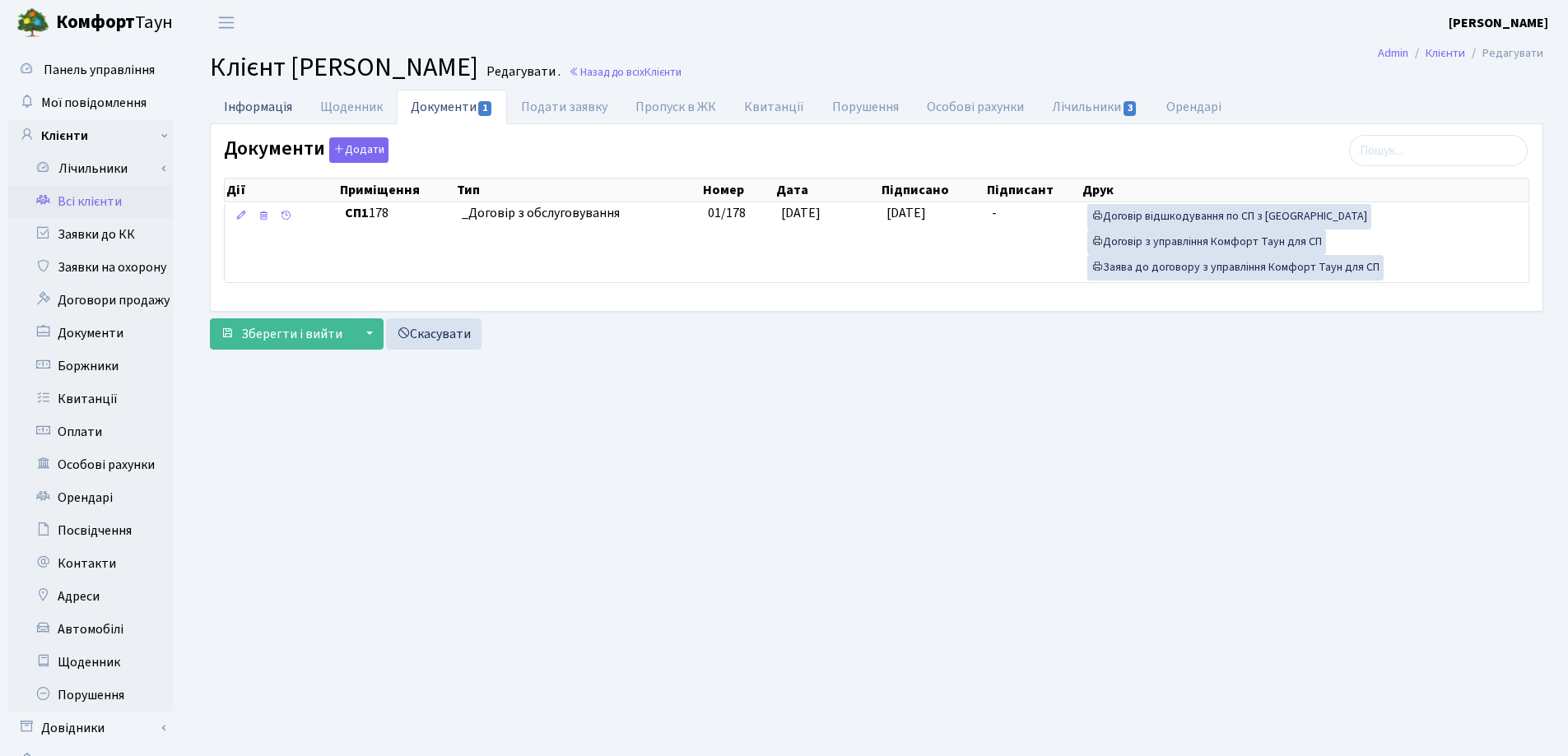
select select "25"
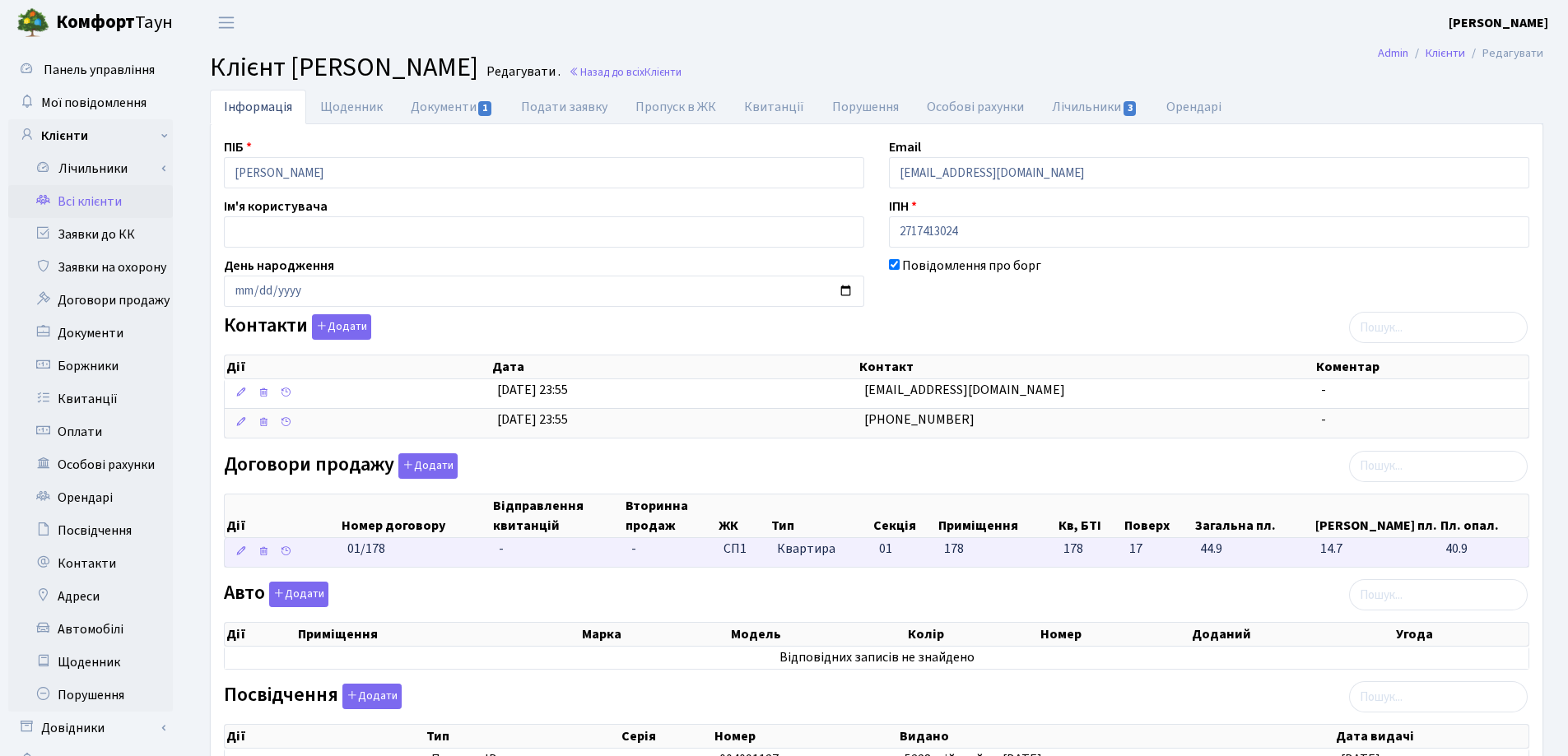
click at [514, 549] on td "-" at bounding box center [558, 552] width 133 height 29
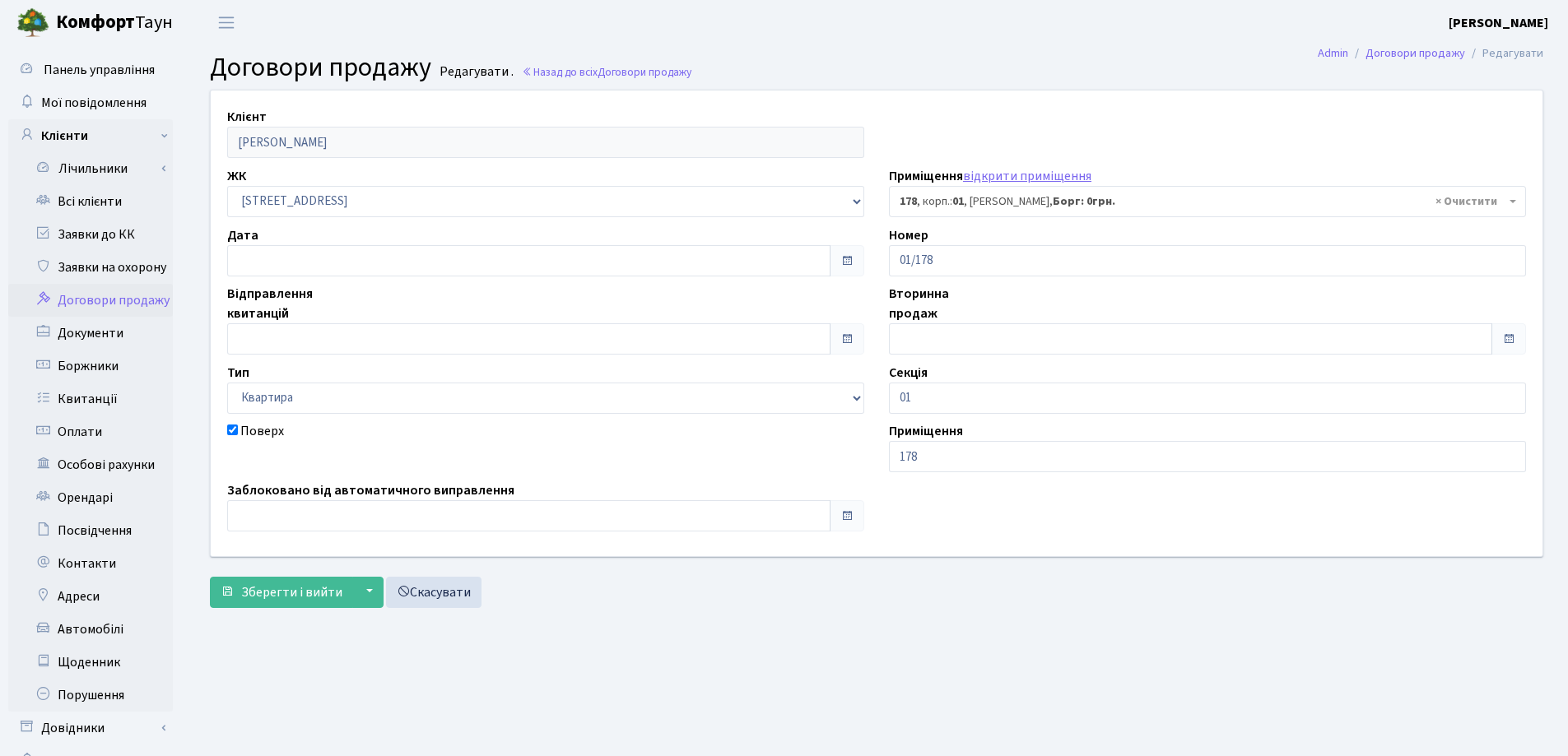
select select "20103"
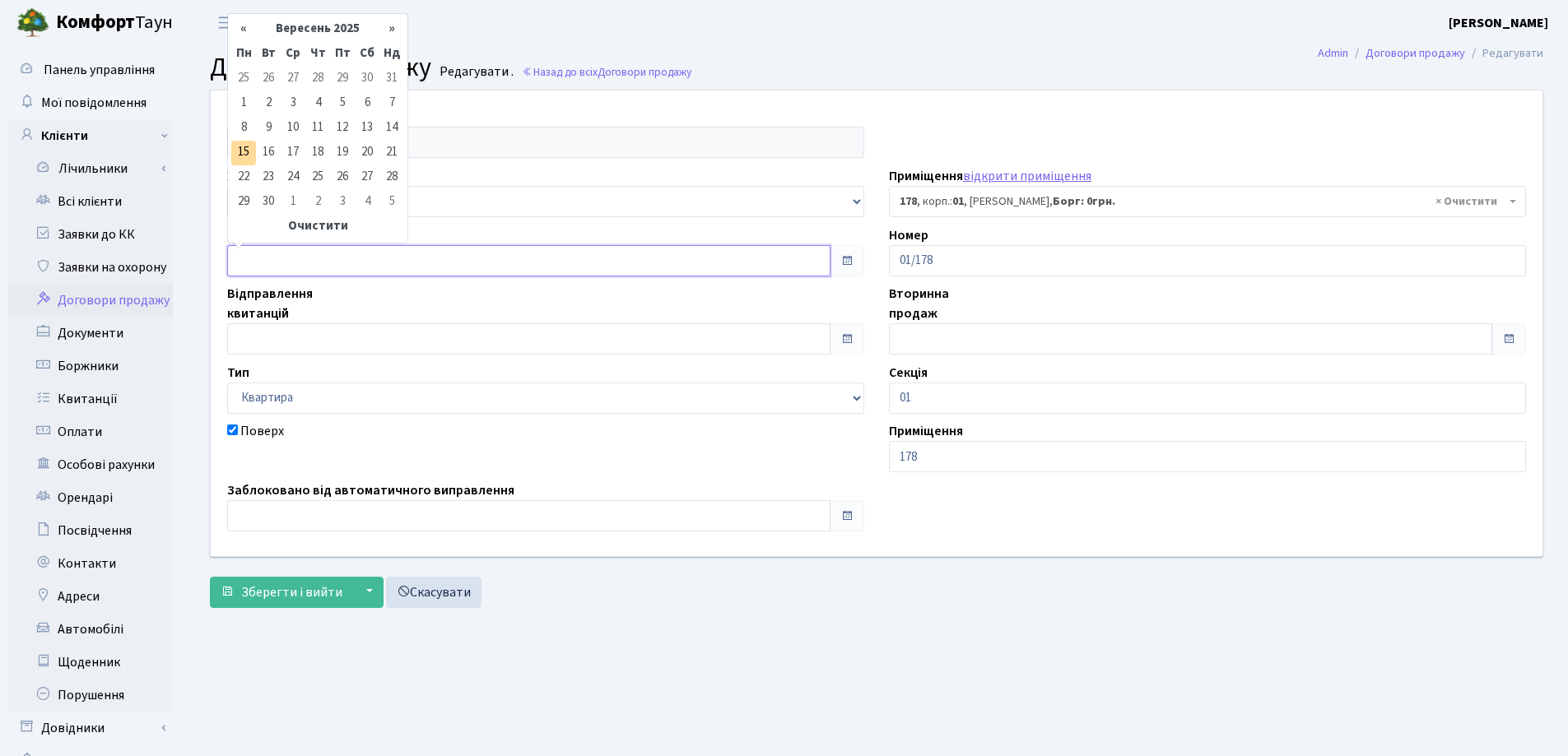
click at [360, 252] on input "text" at bounding box center [529, 261] width 603 height 32
type input "[DATE]"
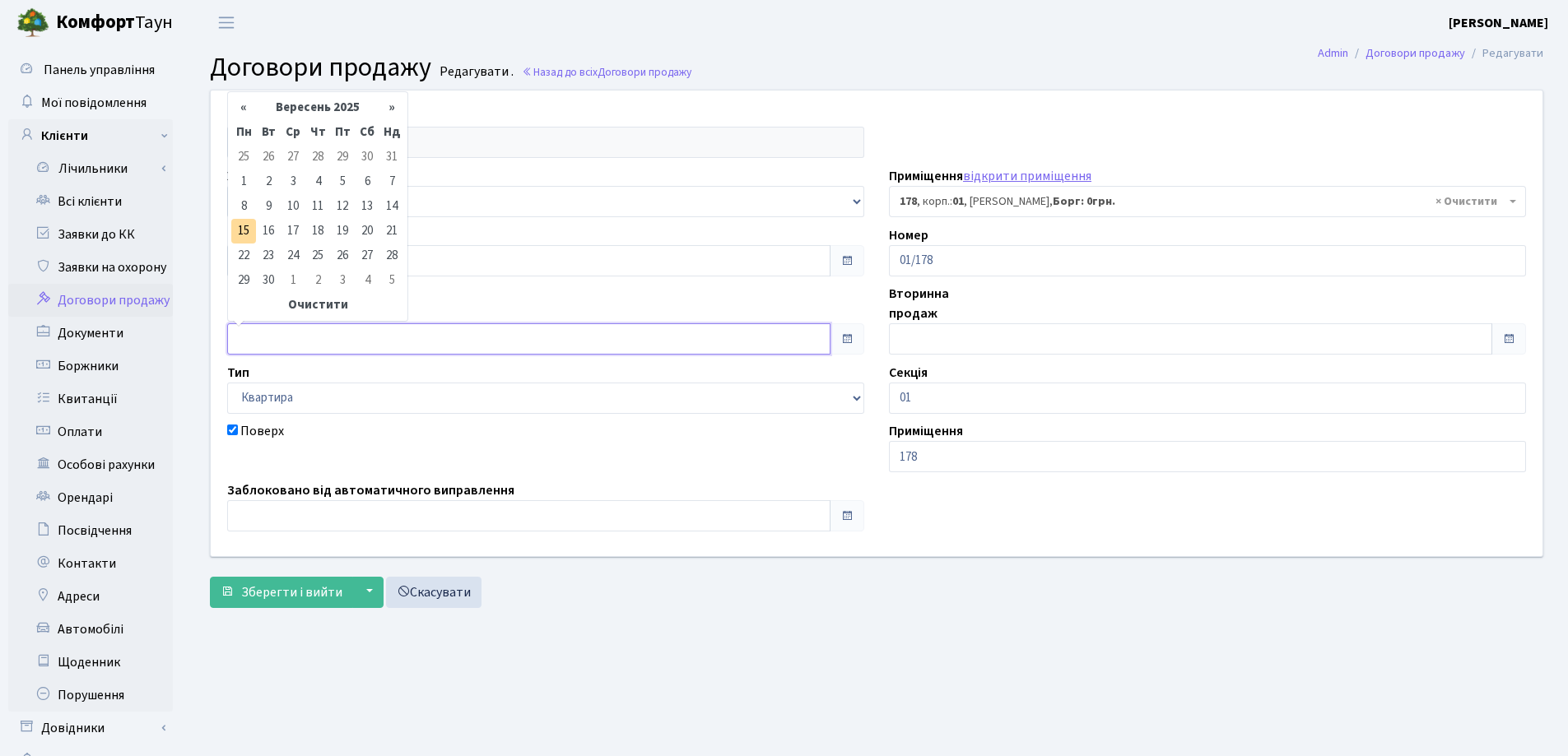
click at [360, 337] on input "text" at bounding box center [529, 339] width 603 height 32
type input "[DATE]"
click at [210, 577] on button "Зберегти і вийти" at bounding box center [281, 593] width 143 height 32
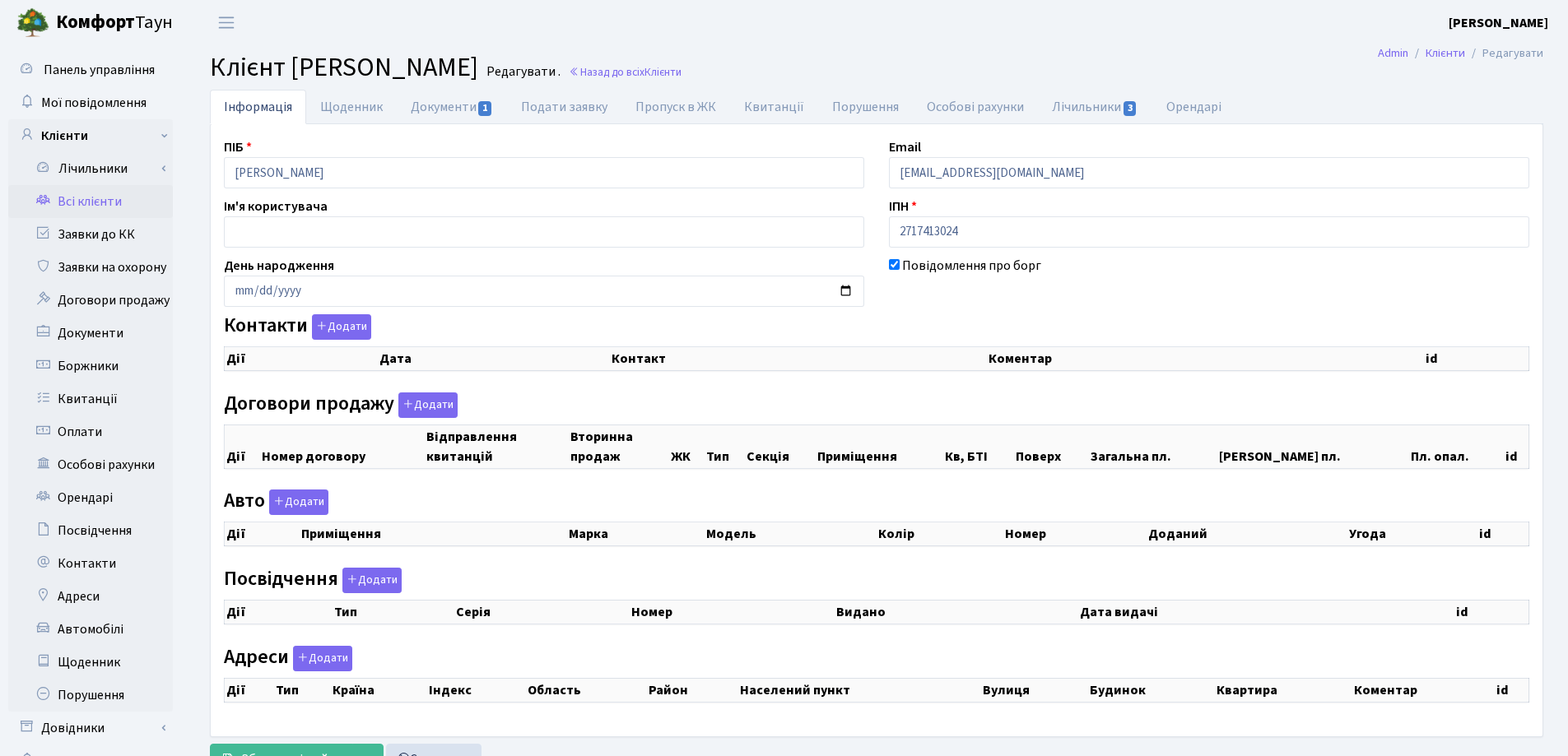
checkbox input "true"
select select "25"
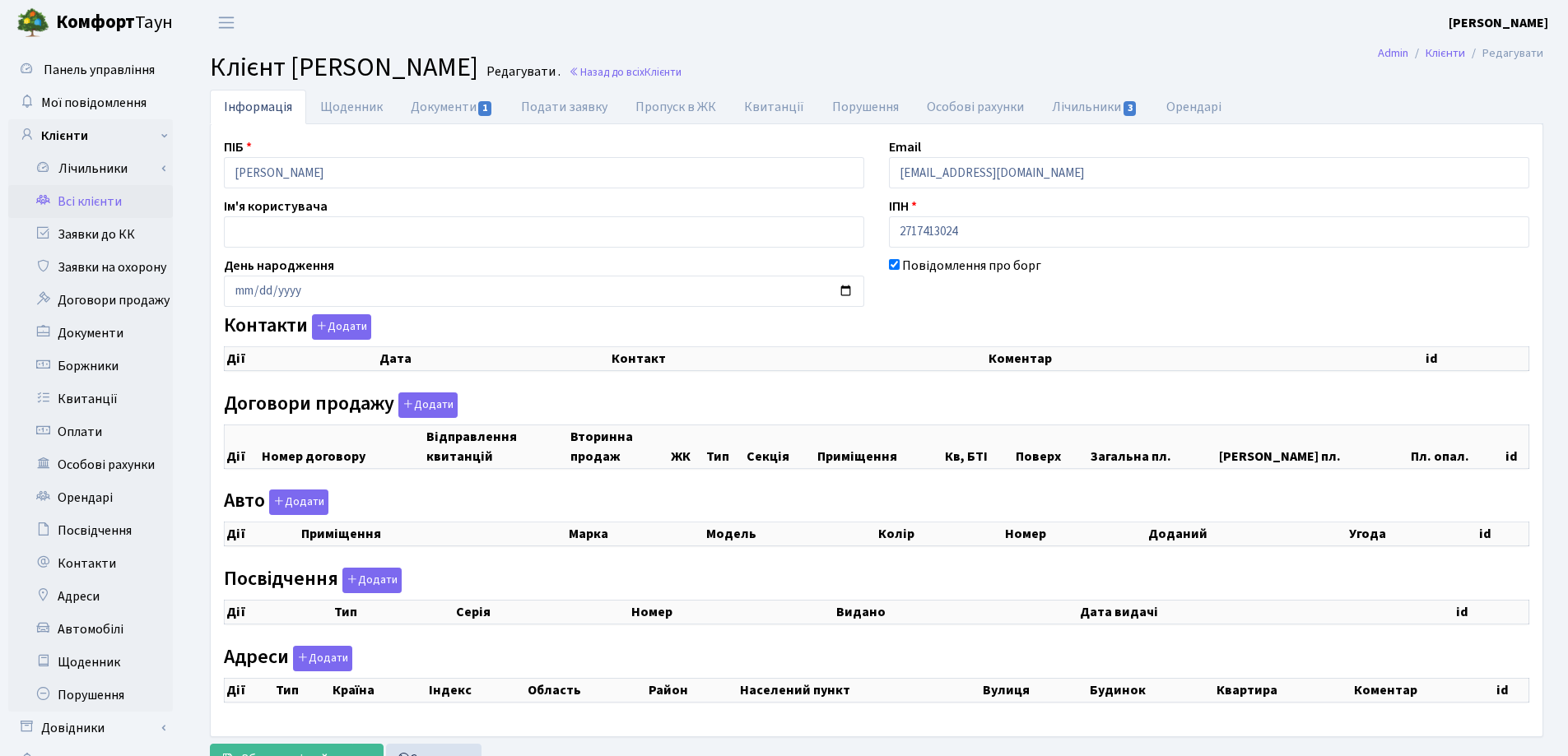
select select "25"
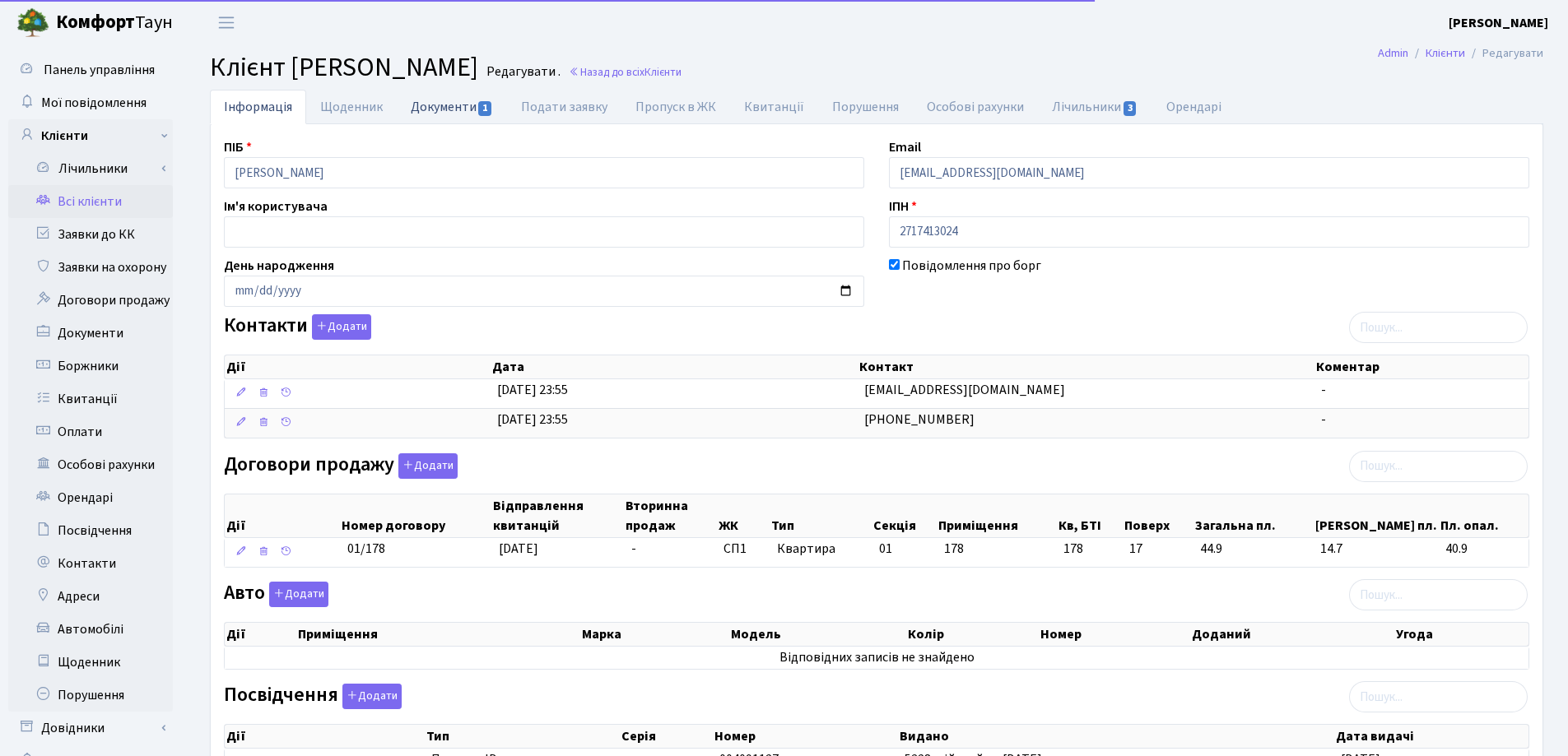
click at [446, 116] on link "Документи 1" at bounding box center [452, 106] width 110 height 33
select select "25"
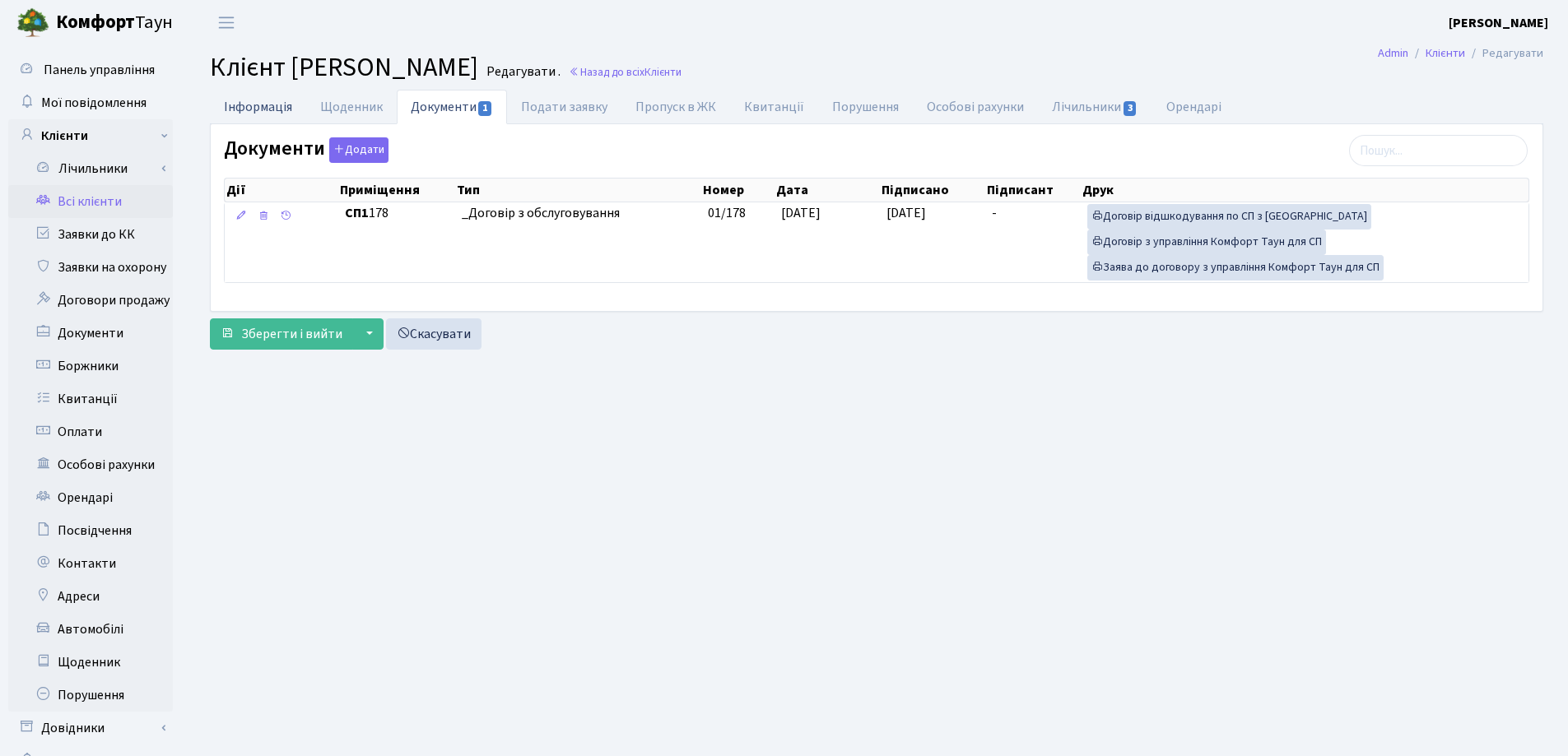
click at [250, 106] on link "Інформація" at bounding box center [257, 106] width 97 height 33
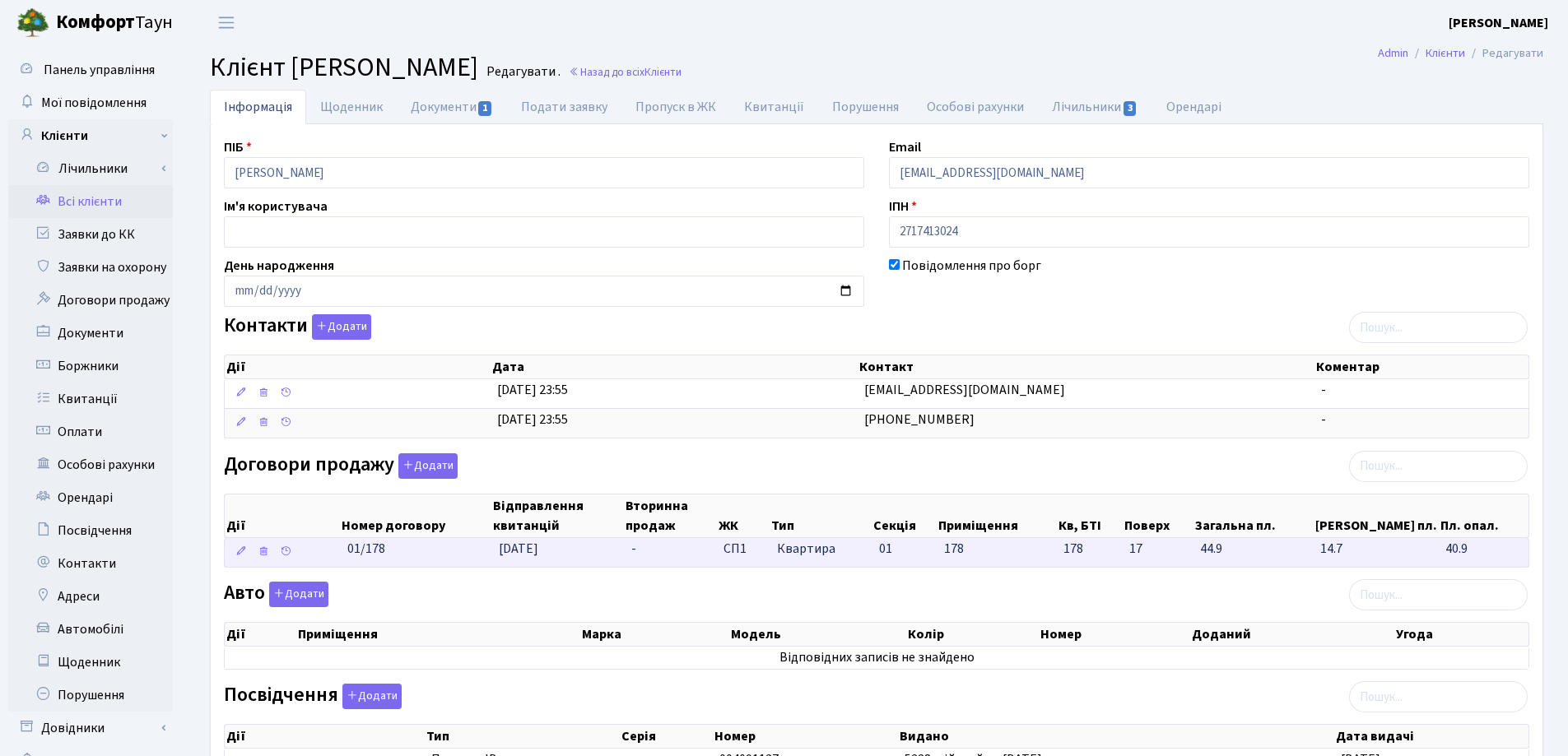
click at [538, 556] on span "[DATE]" at bounding box center [518, 548] width 39 height 18
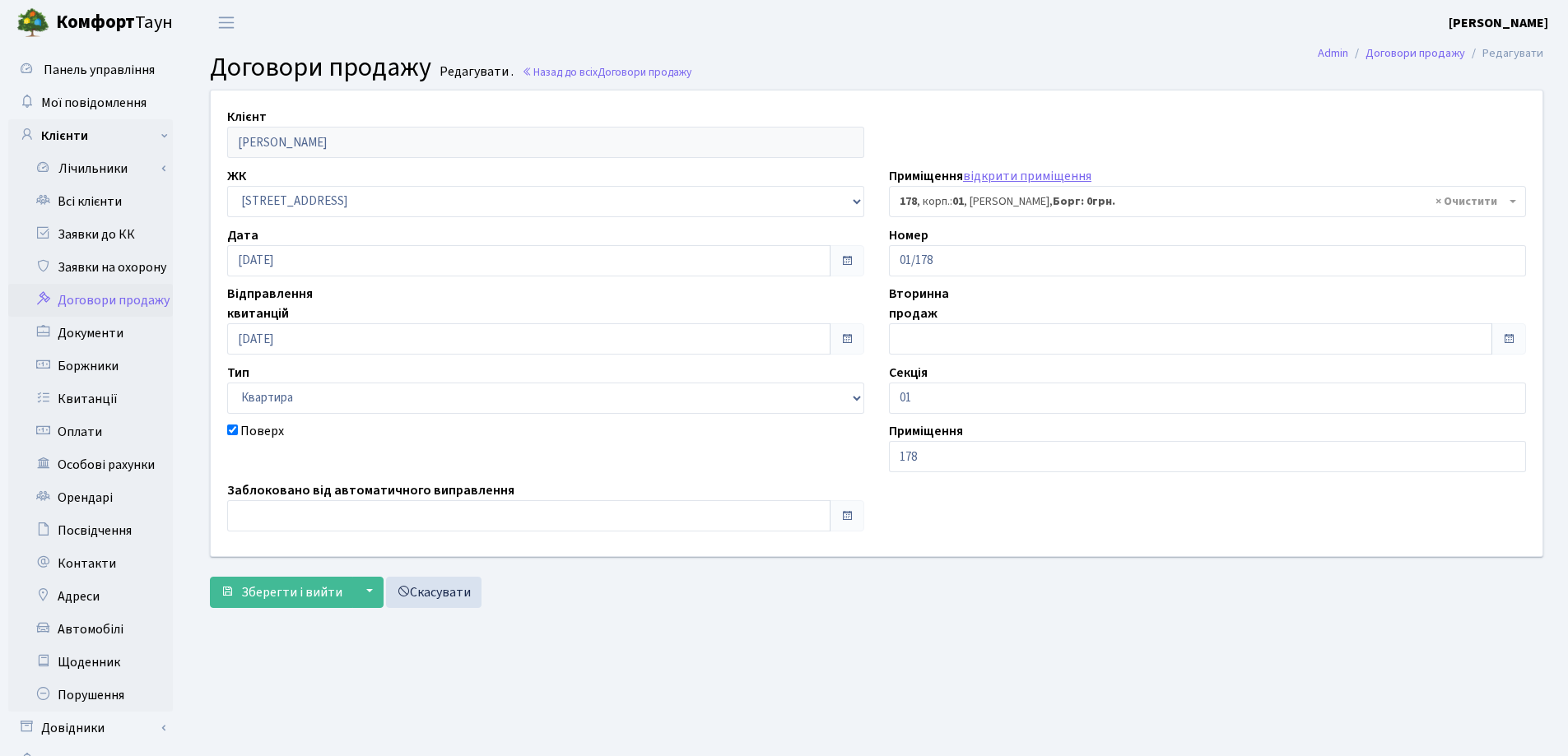
select select "20103"
click at [311, 520] on input "text" at bounding box center [529, 516] width 603 height 32
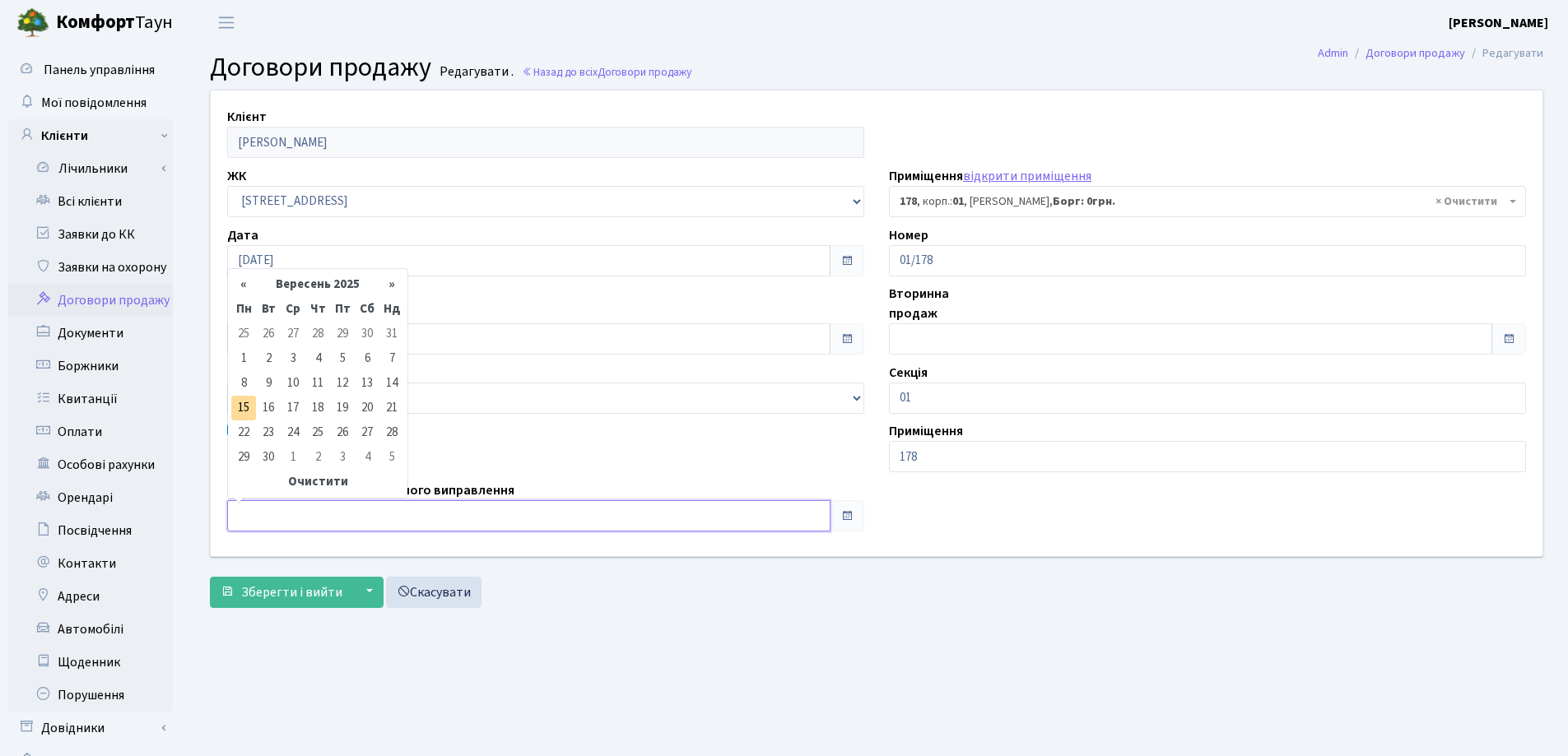
type input "[DATE]"
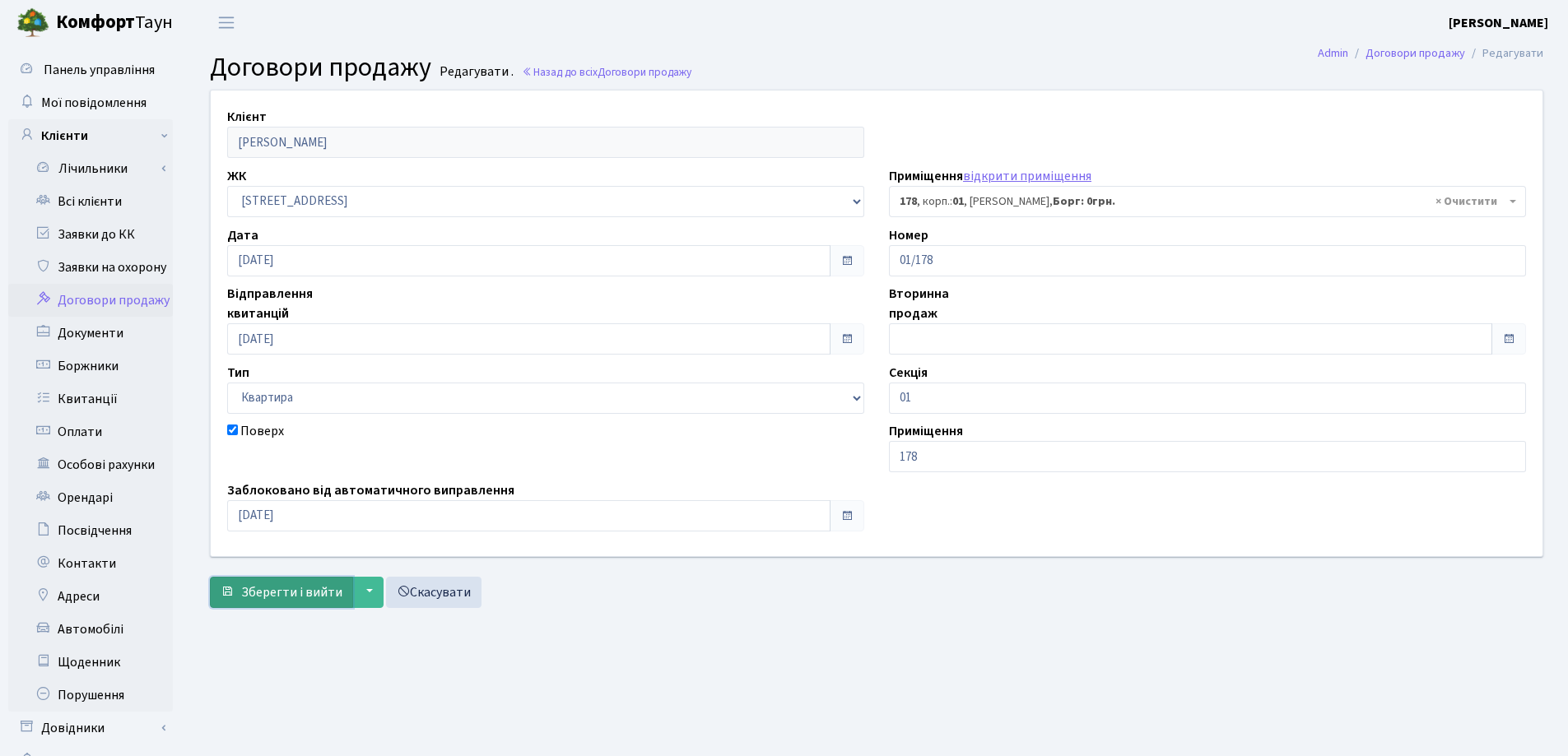
click at [291, 594] on span "Зберегти і вийти" at bounding box center [292, 592] width 101 height 18
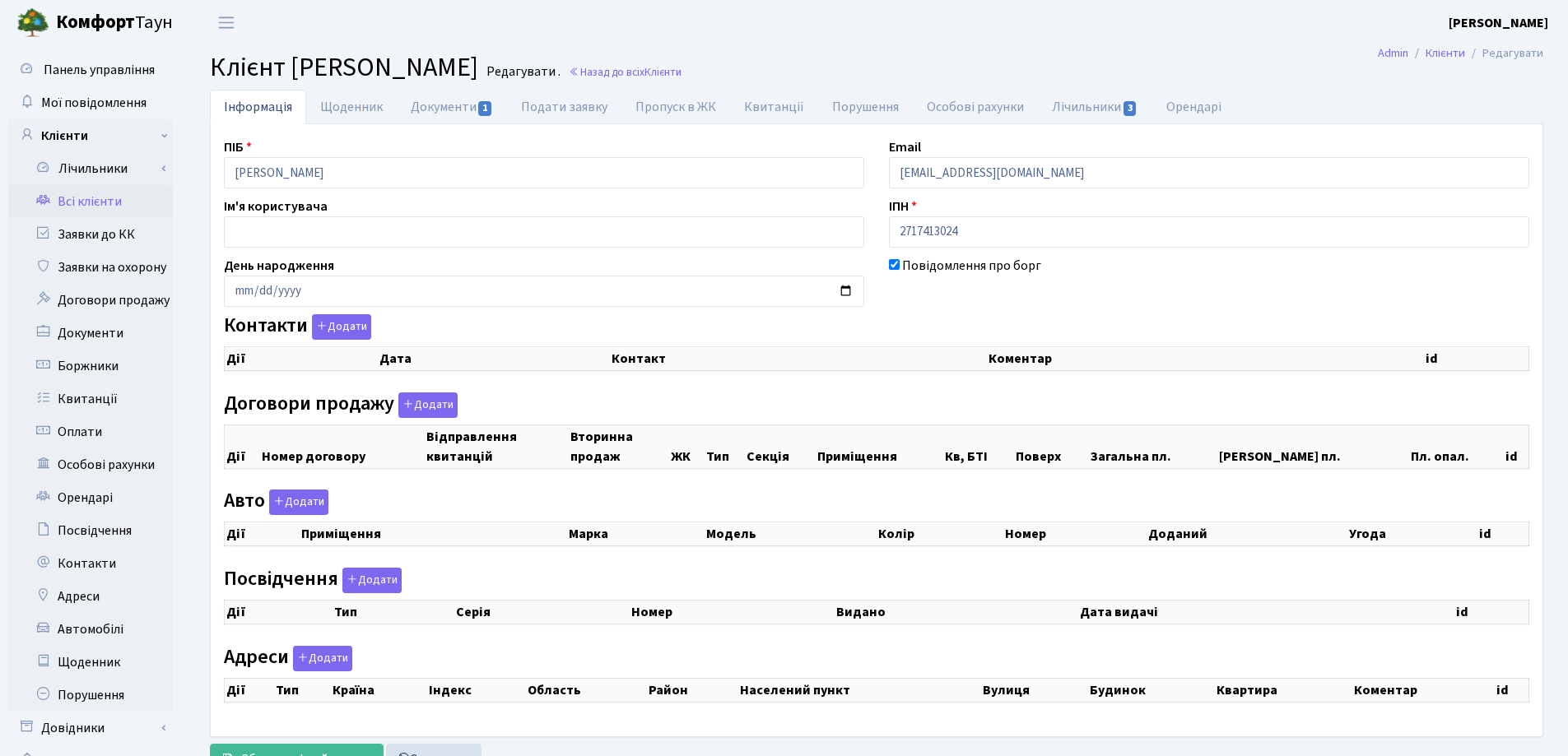
checkbox input "true"
select select "25"
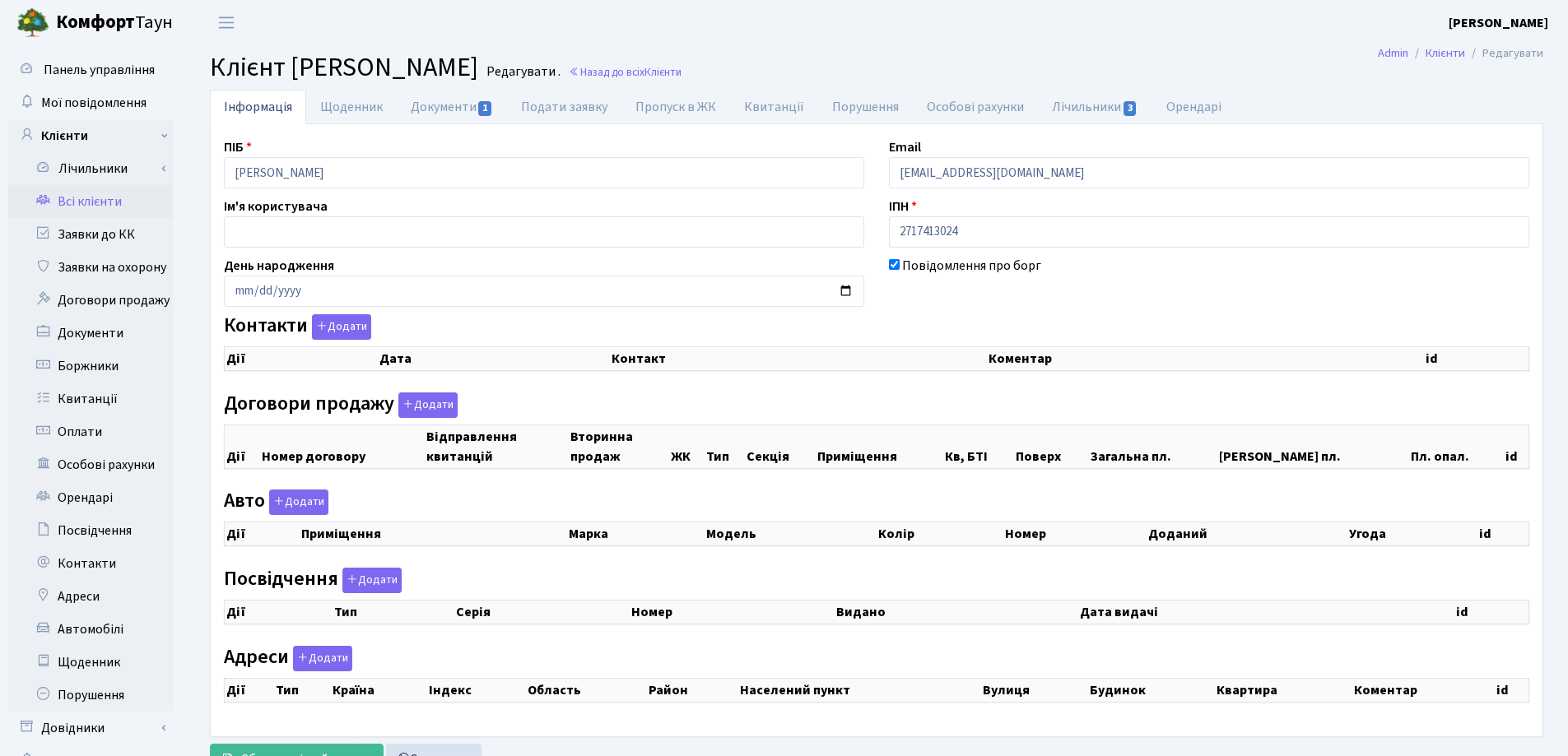
select select "25"
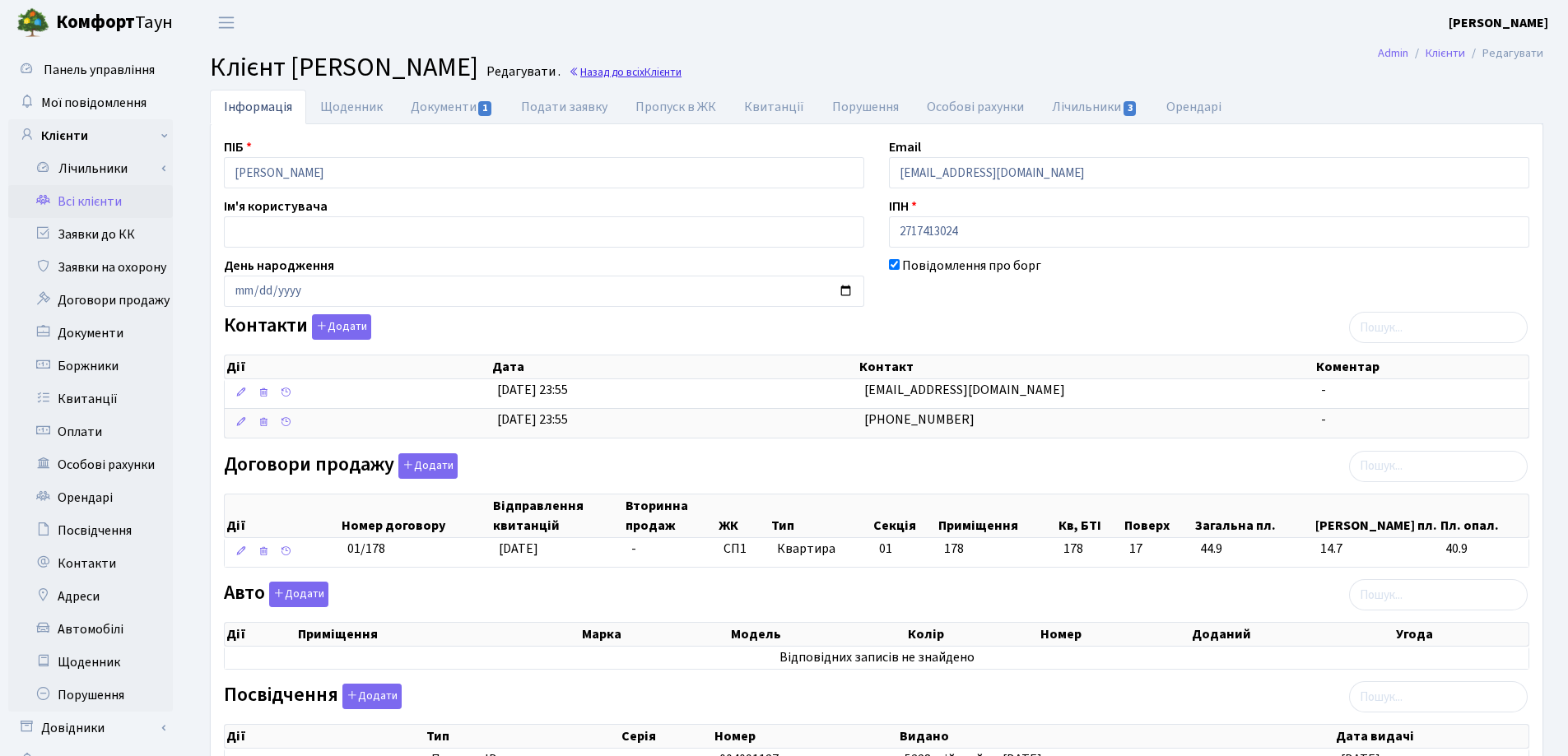
click at [682, 74] on link "Назад до всіх Клієнти" at bounding box center [625, 72] width 113 height 15
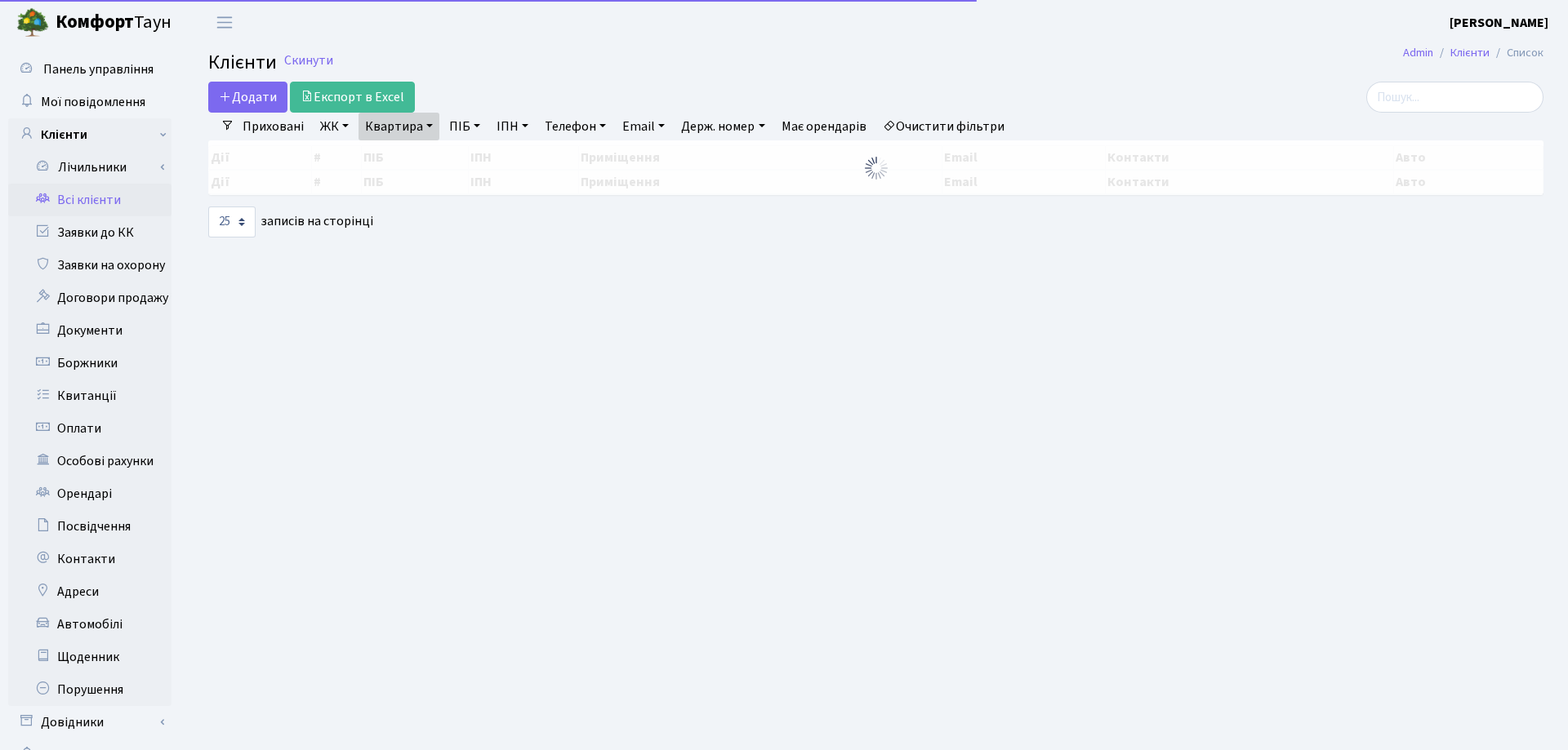
select select "25"
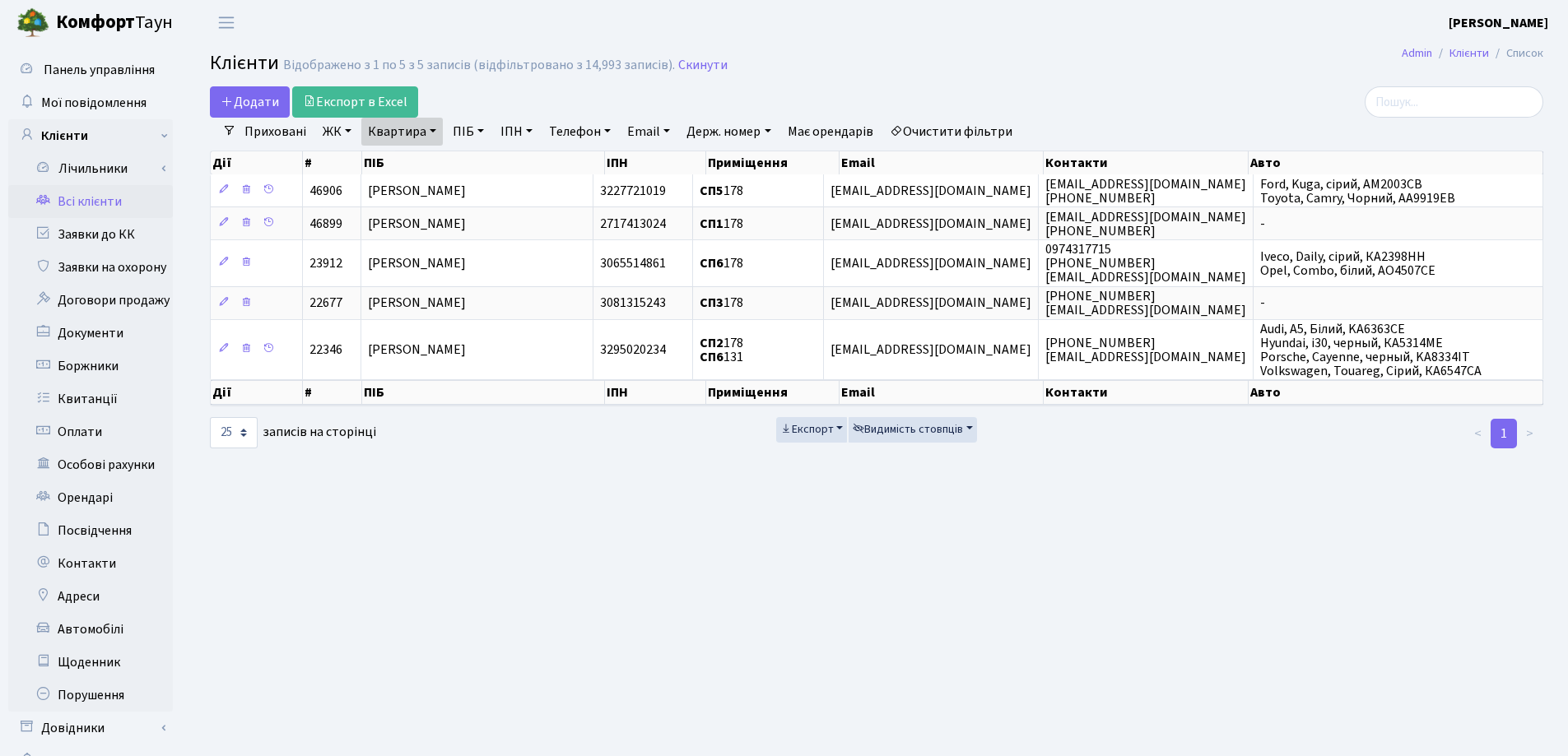
click at [435, 131] on link "Квартира" at bounding box center [401, 132] width 81 height 28
click at [479, 162] on icon at bounding box center [475, 163] width 13 height 13
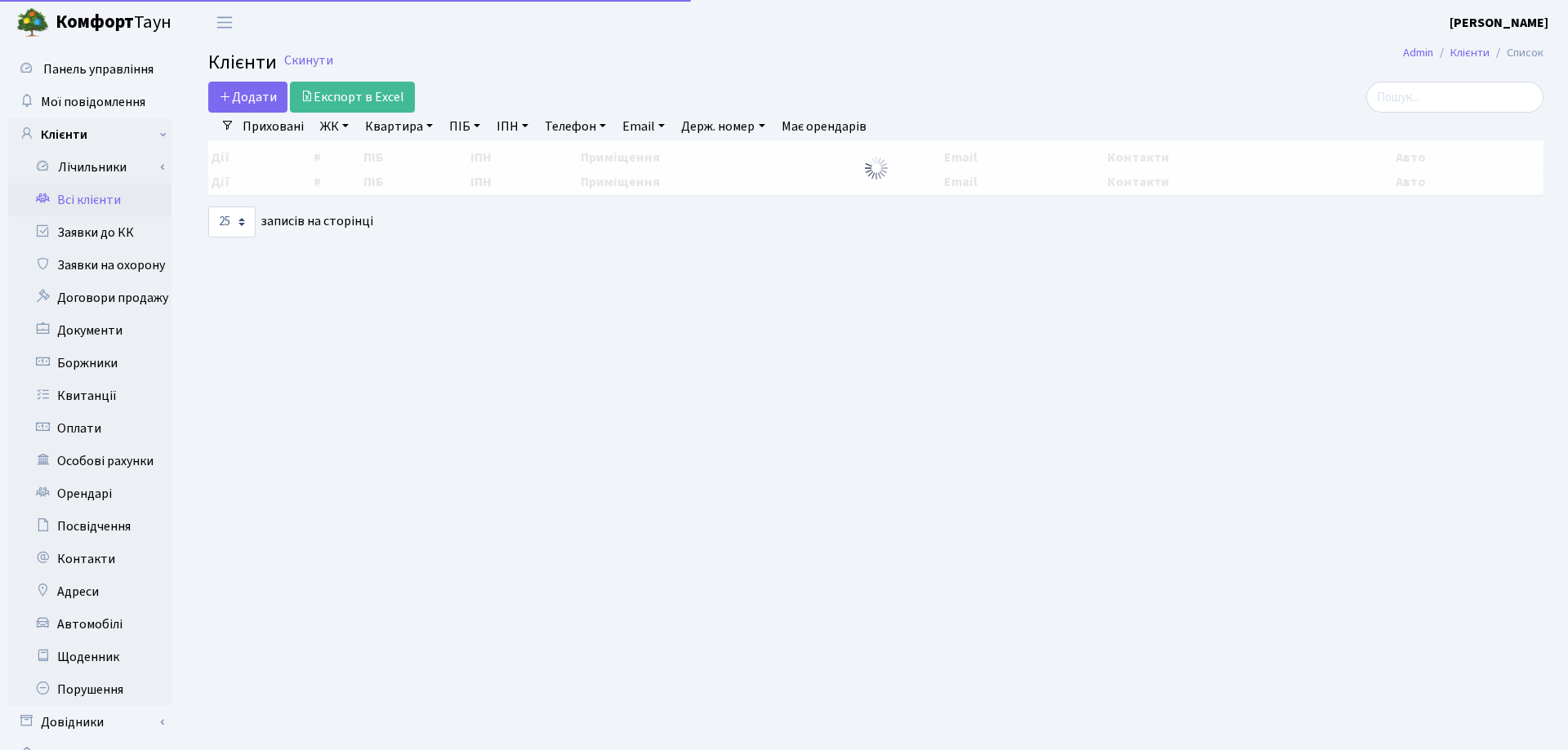
select select "25"
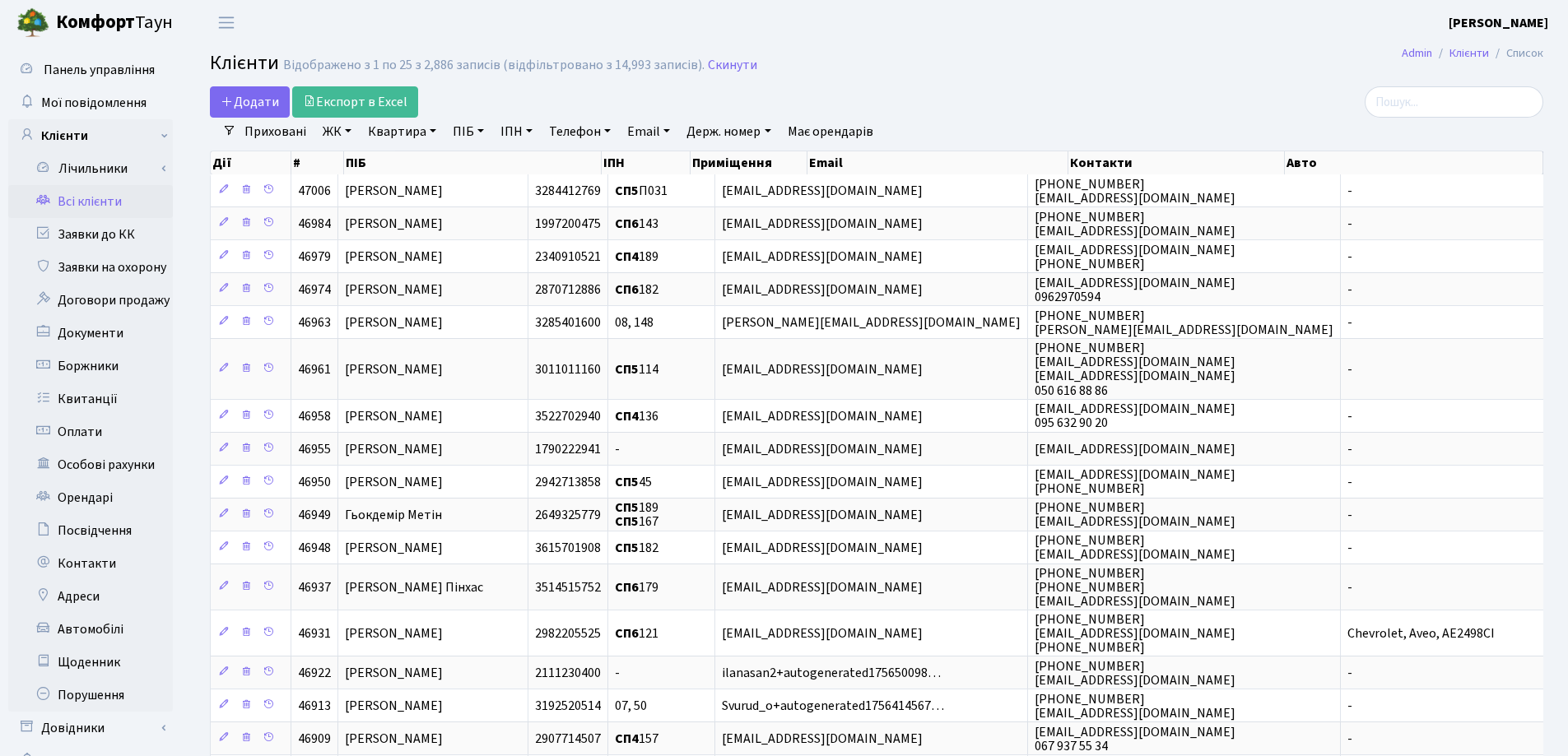
click at [433, 132] on link "Квартира" at bounding box center [401, 132] width 81 height 28
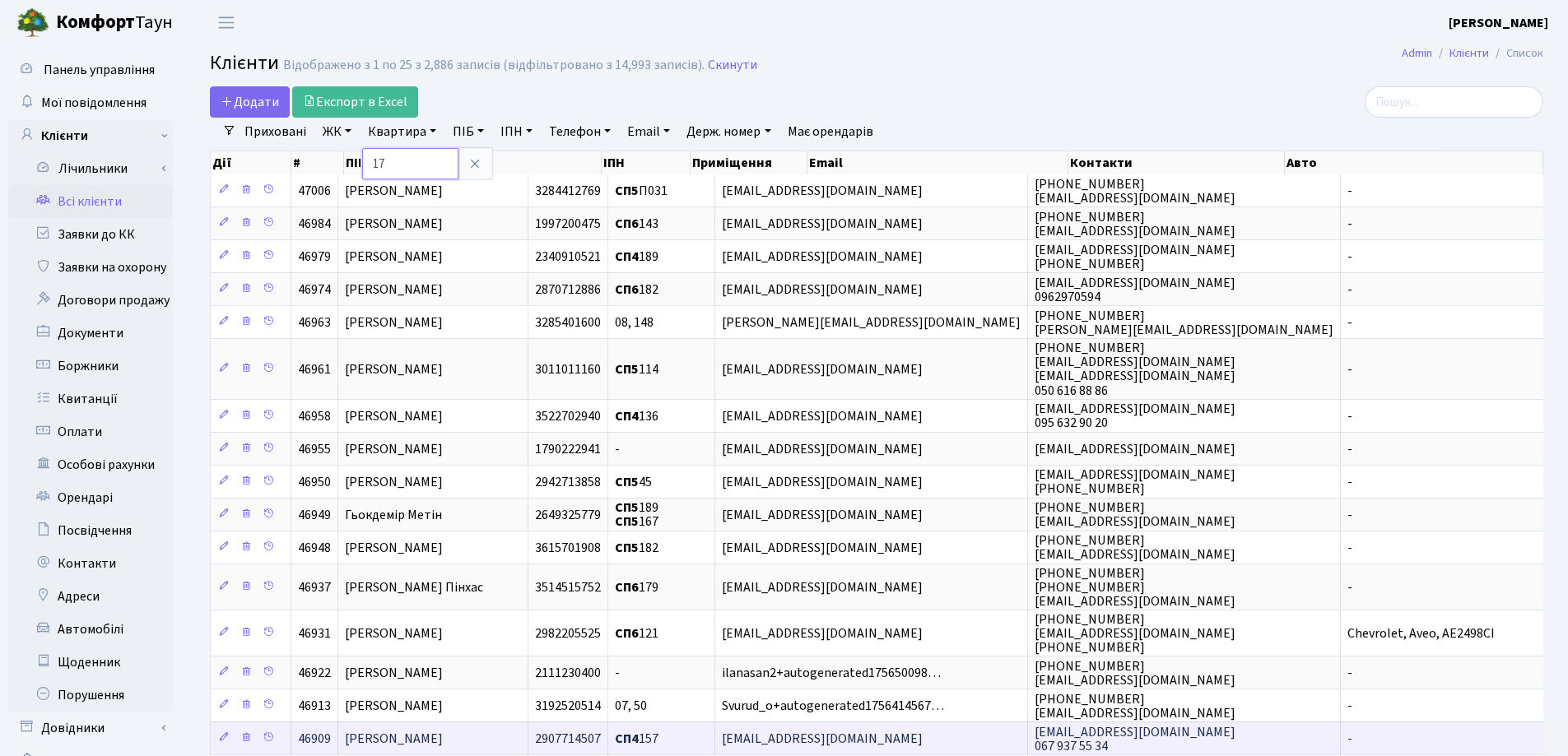
type input "17"
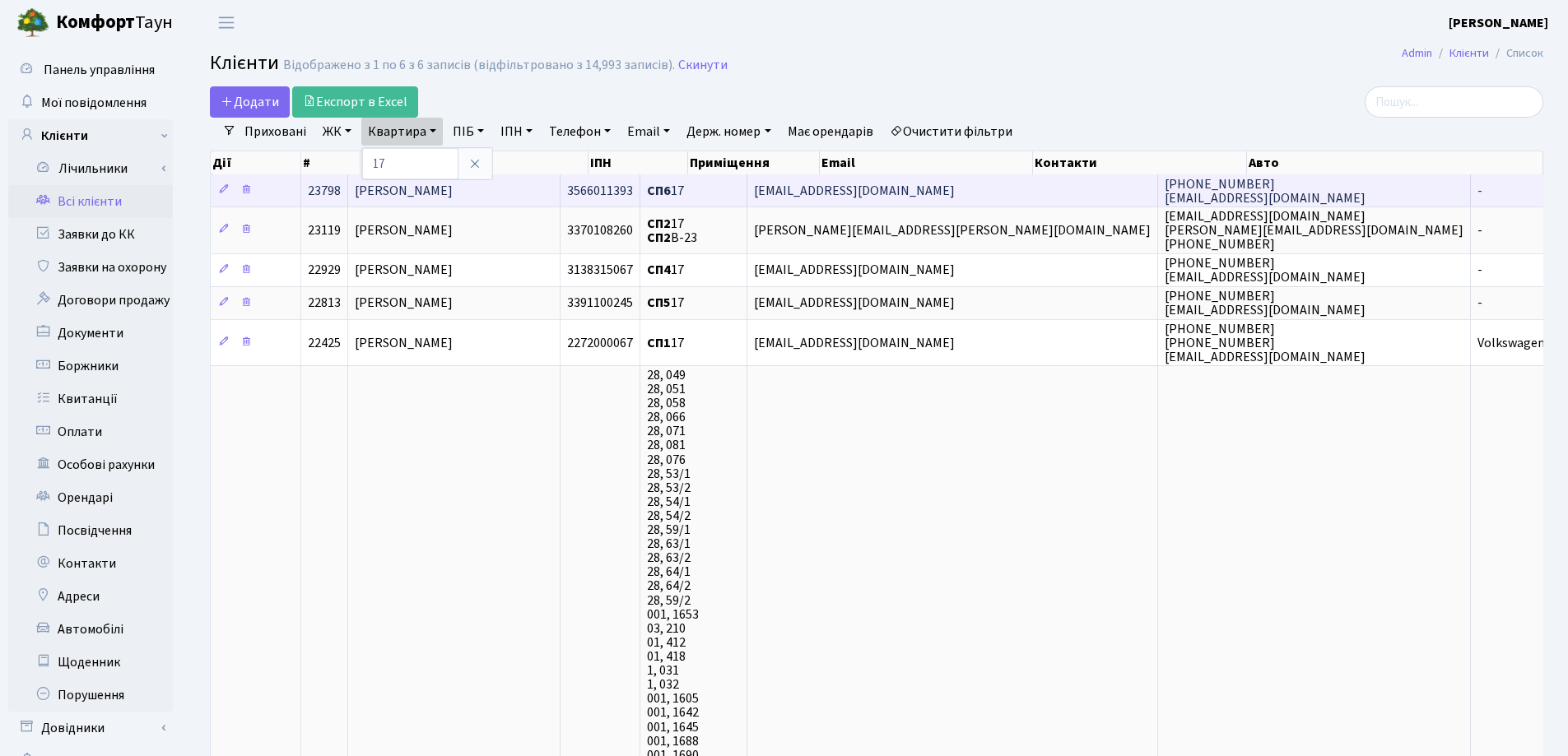
click at [560, 187] on td "[PERSON_NAME]" at bounding box center [454, 191] width 212 height 32
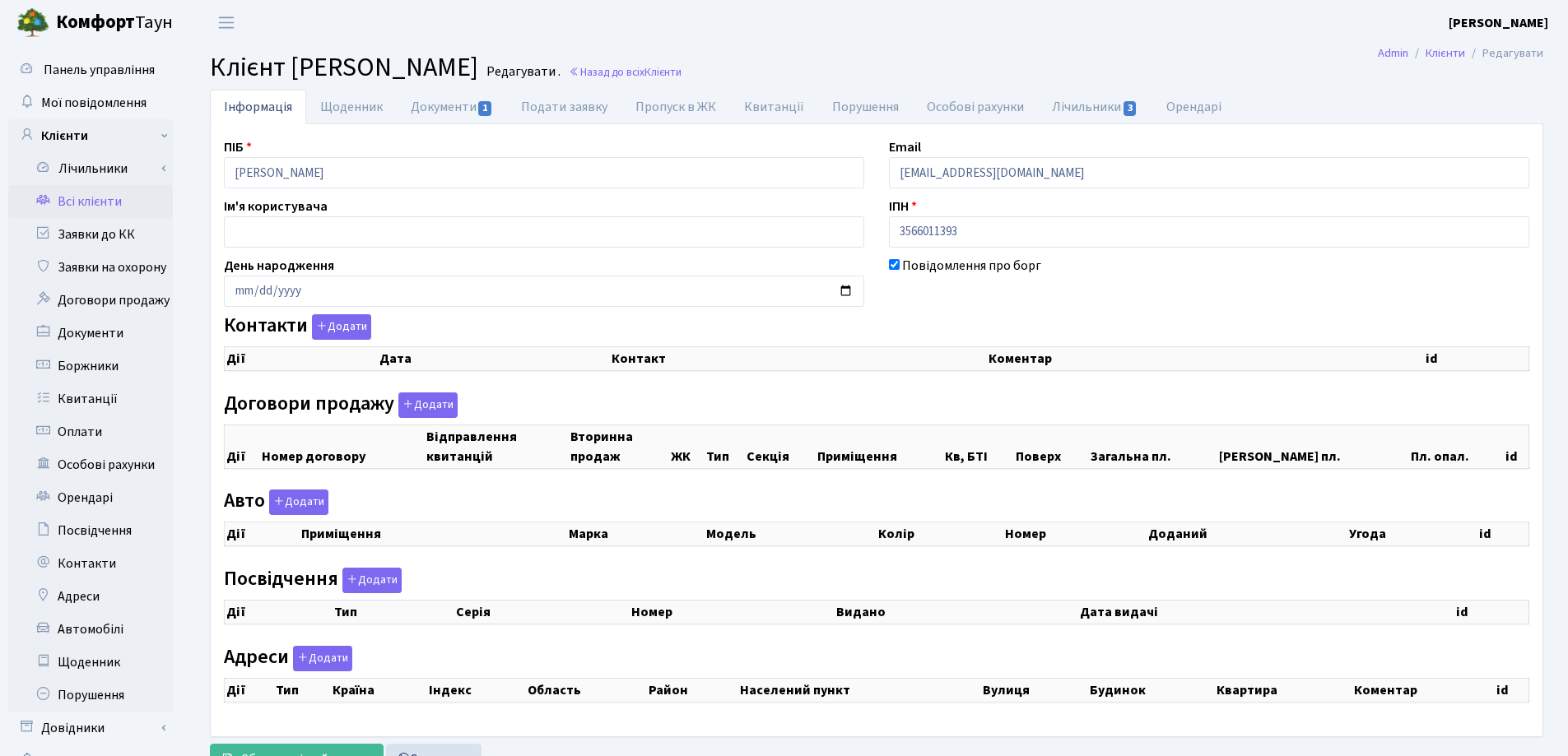
select select "25"
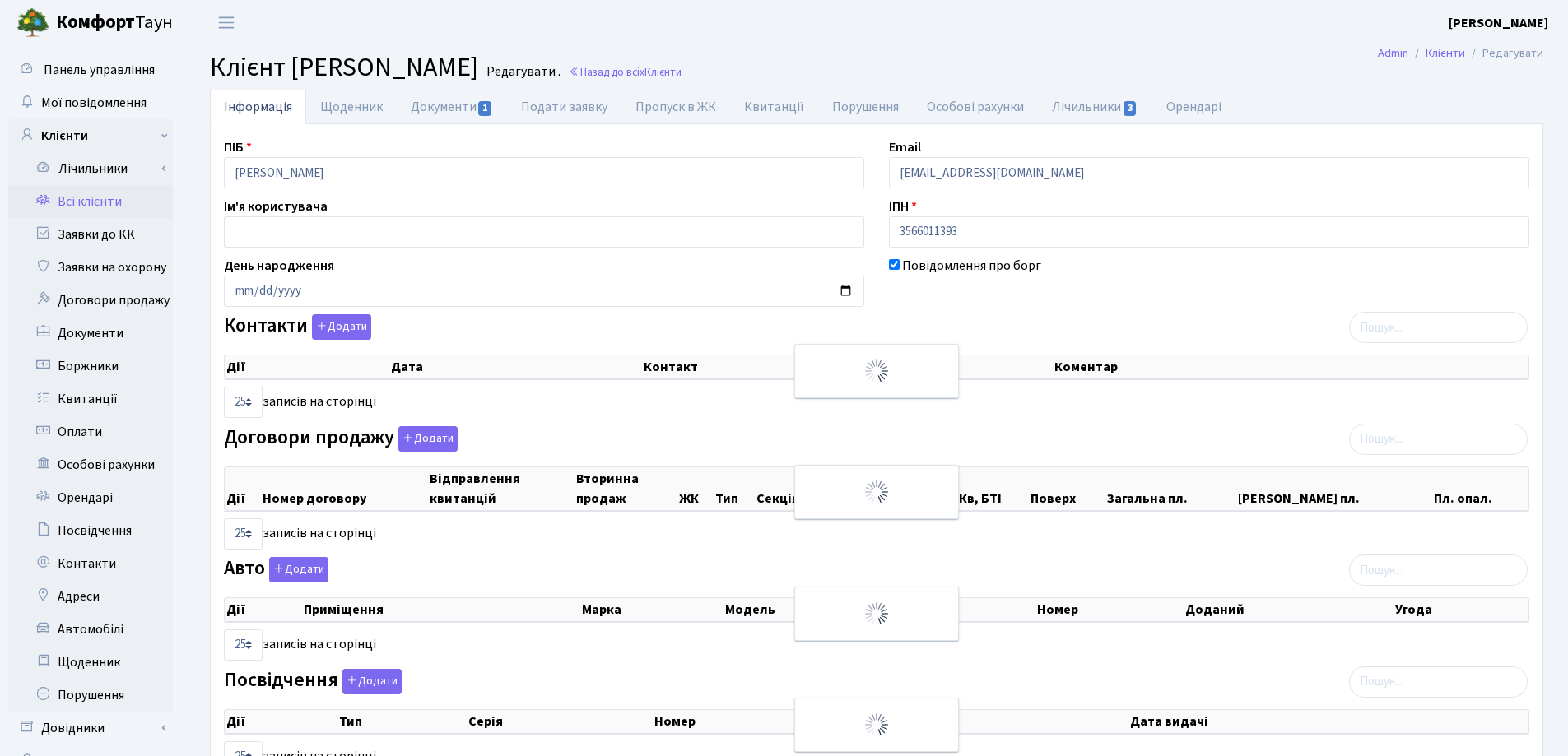
checkbox input "true"
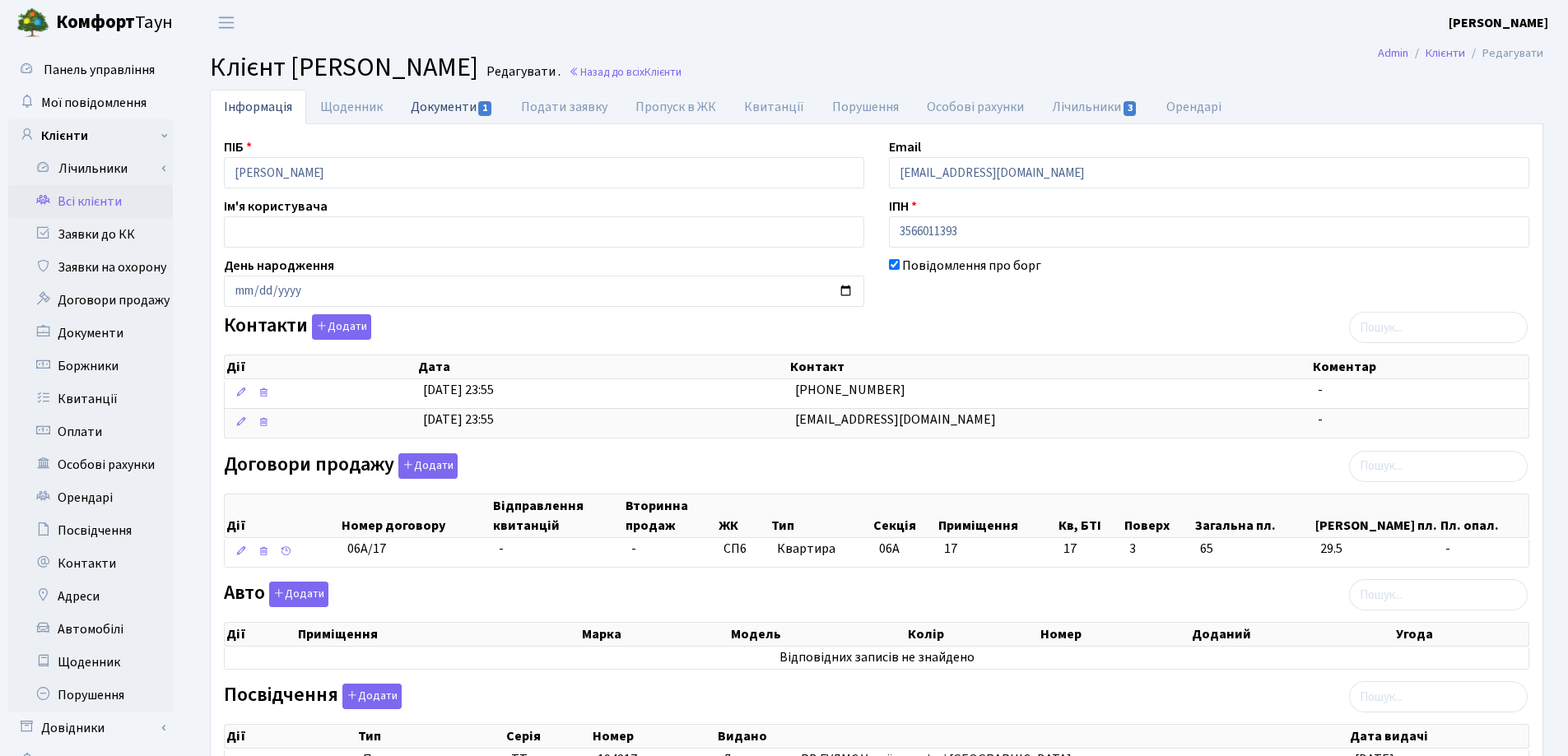
click at [429, 111] on link "Документи 1" at bounding box center [452, 106] width 110 height 33
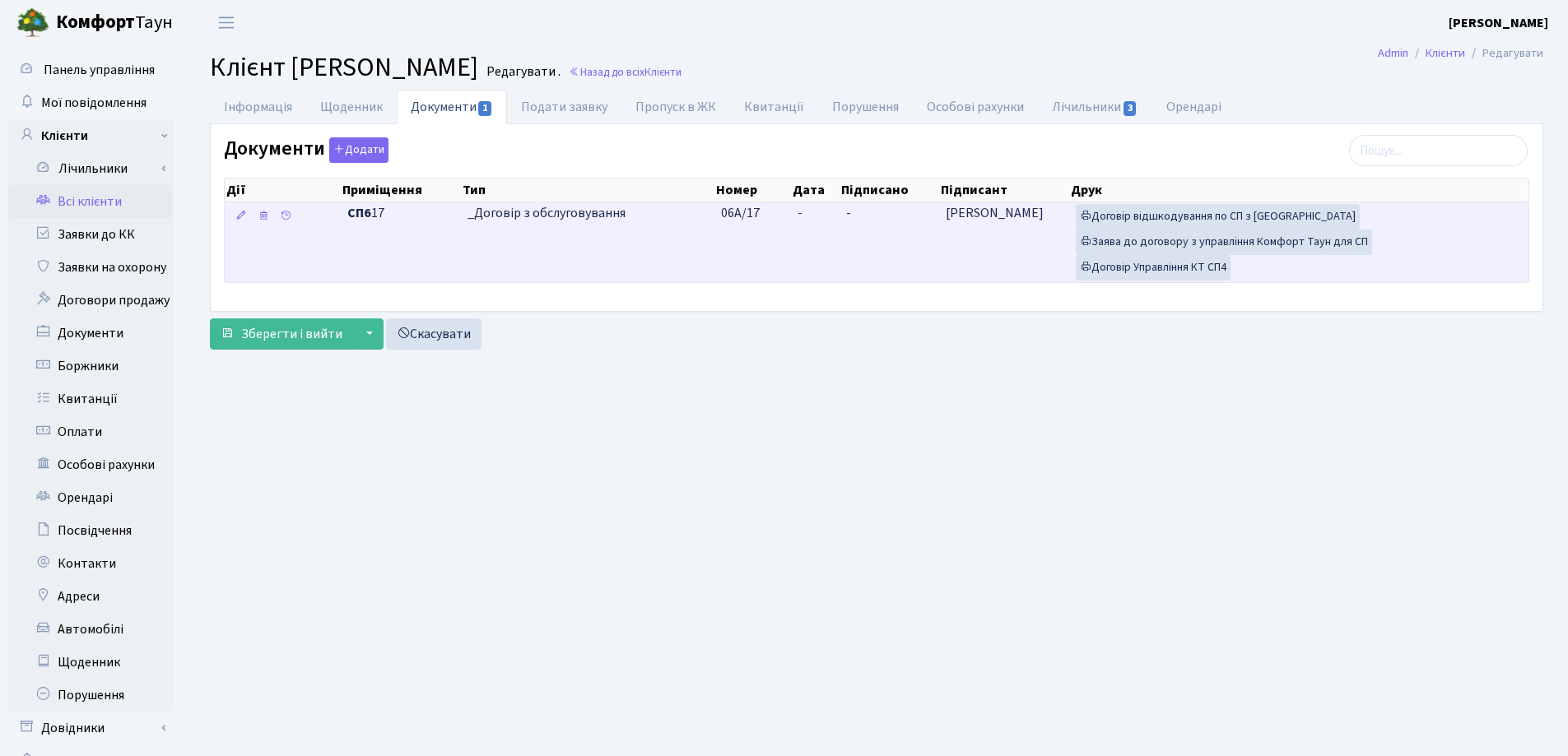
click at [814, 210] on td "-" at bounding box center [815, 242] width 49 height 80
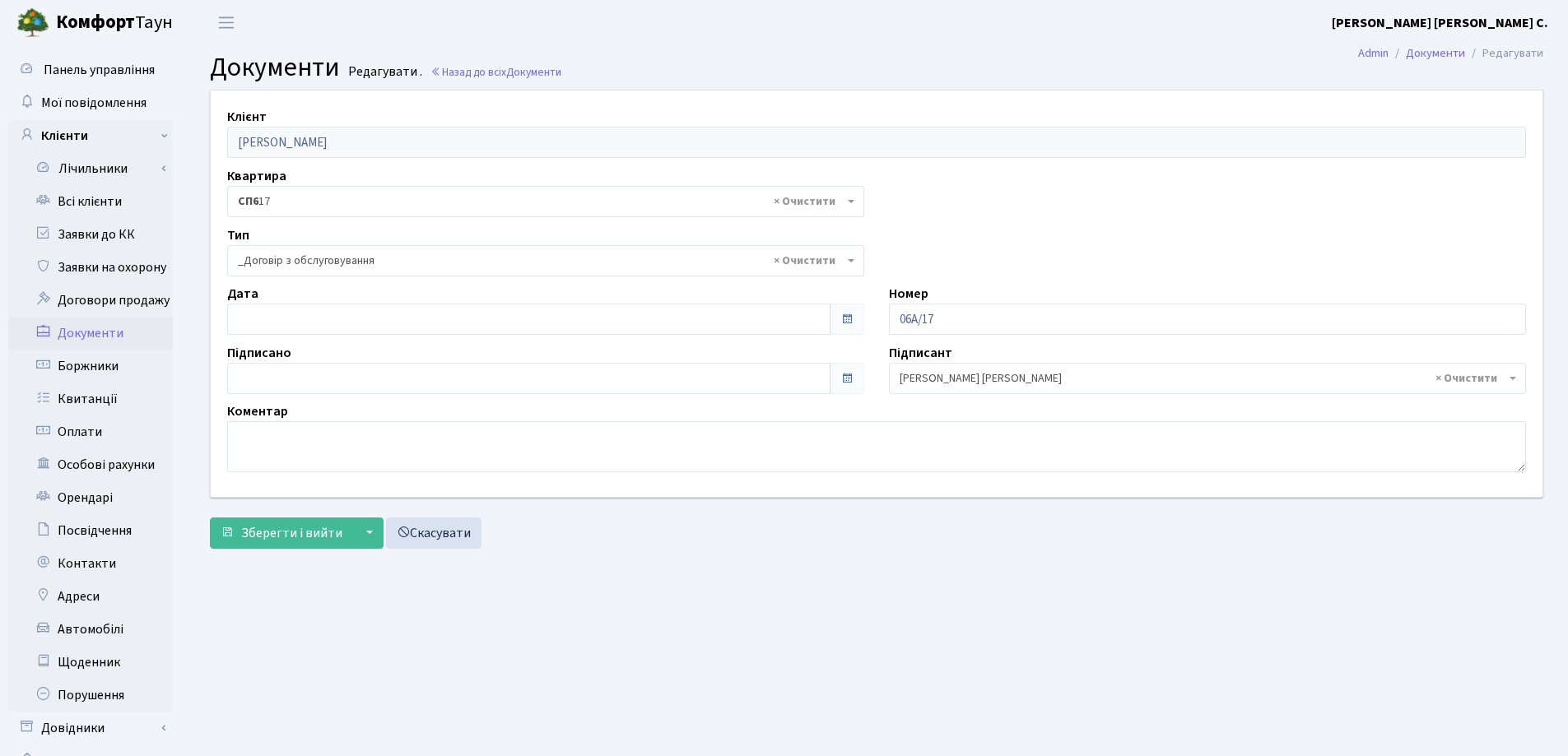
select select "289"
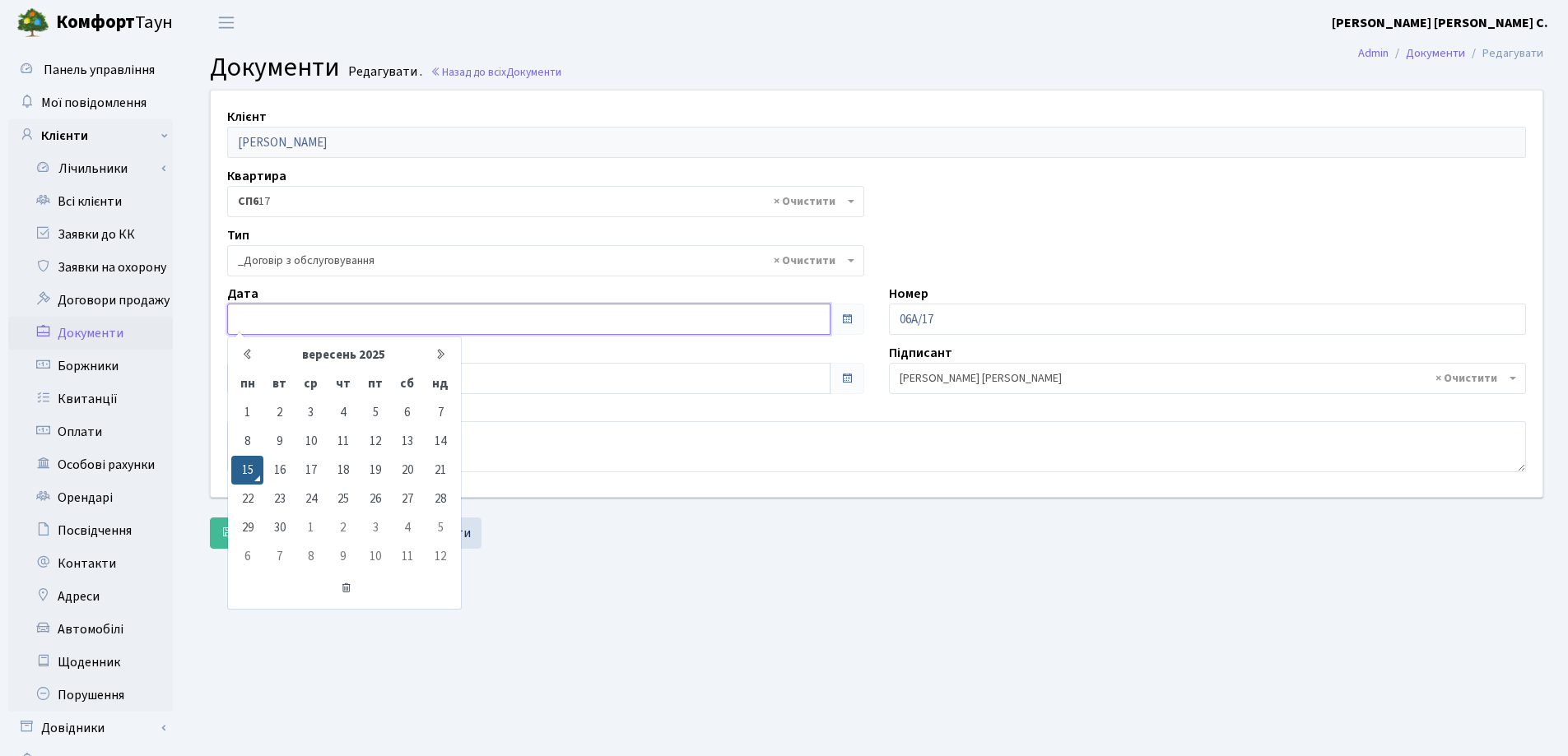
type input "[DATE]"
click at [375, 315] on input "[DATE]" at bounding box center [529, 319] width 603 height 32
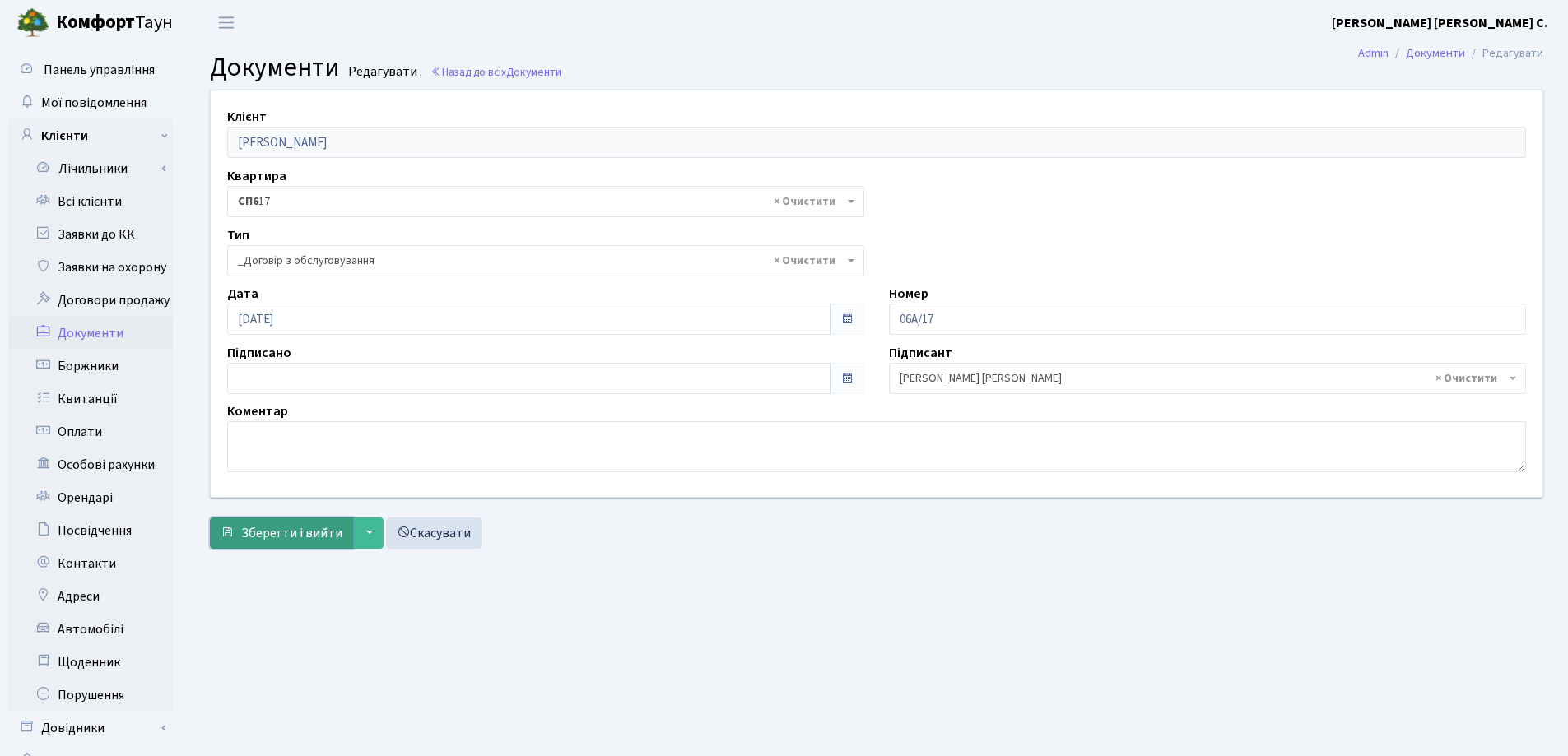
click at [287, 538] on span "Зберегти і вийти" at bounding box center [292, 533] width 101 height 18
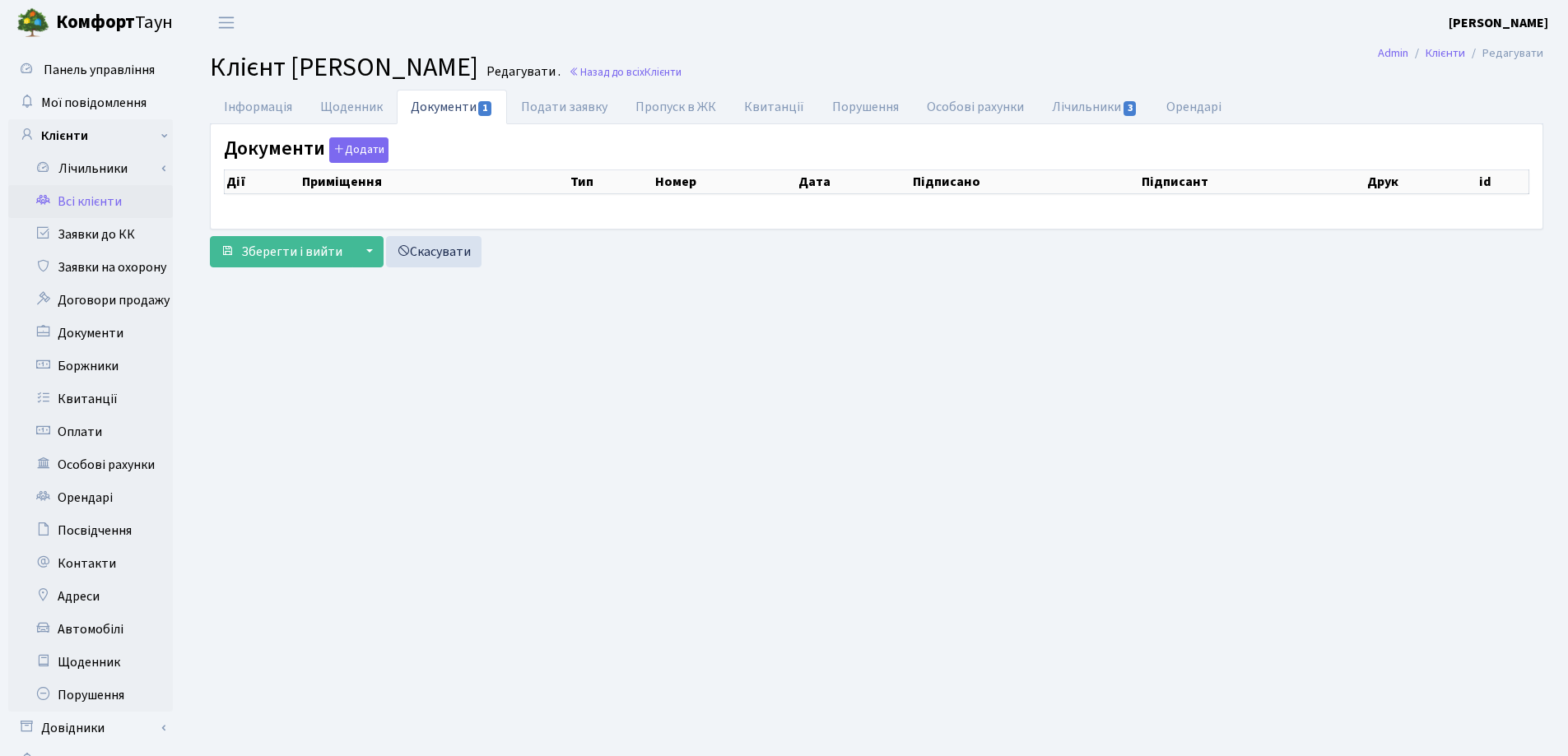
checkbox input "true"
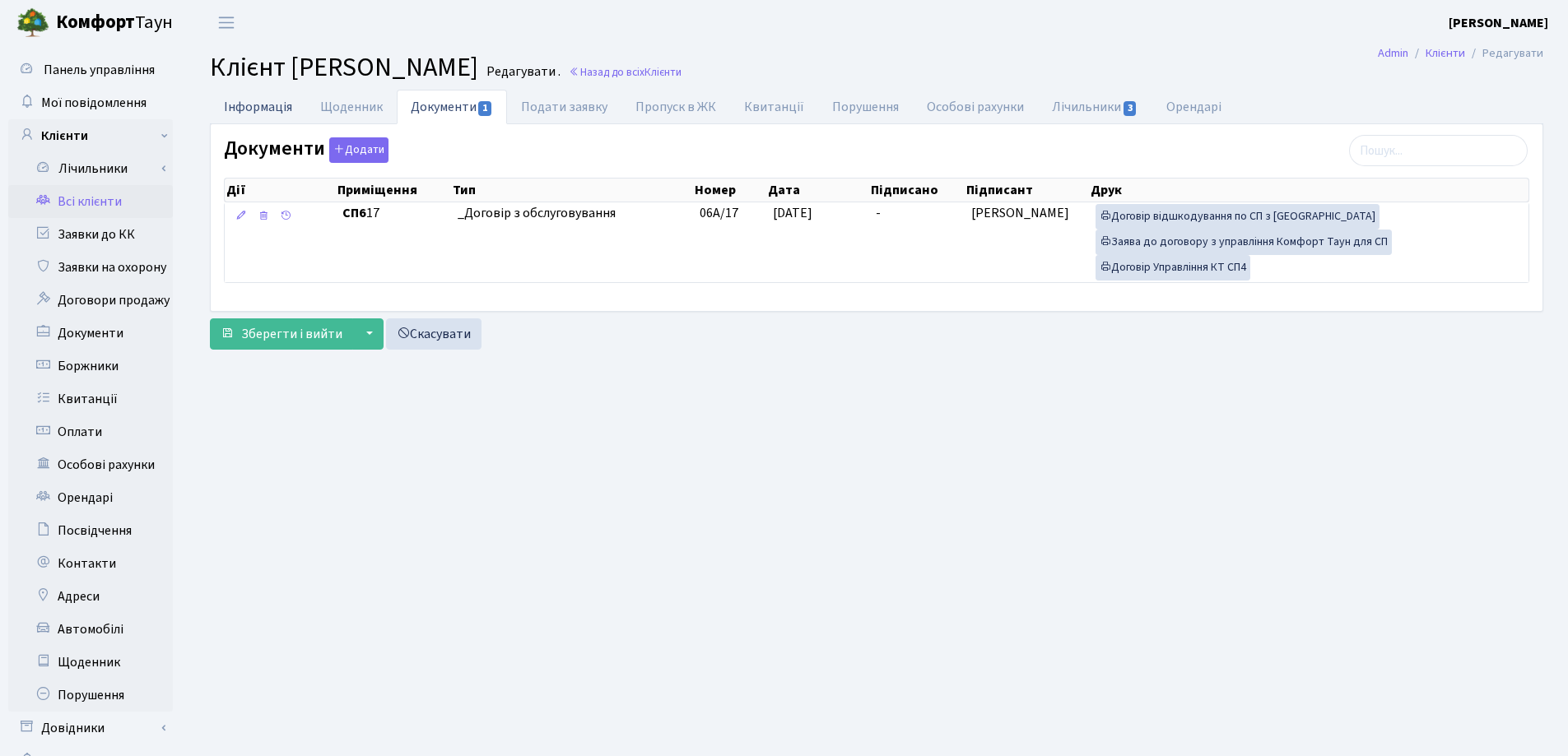
click at [232, 104] on link "Інформація" at bounding box center [257, 106] width 97 height 33
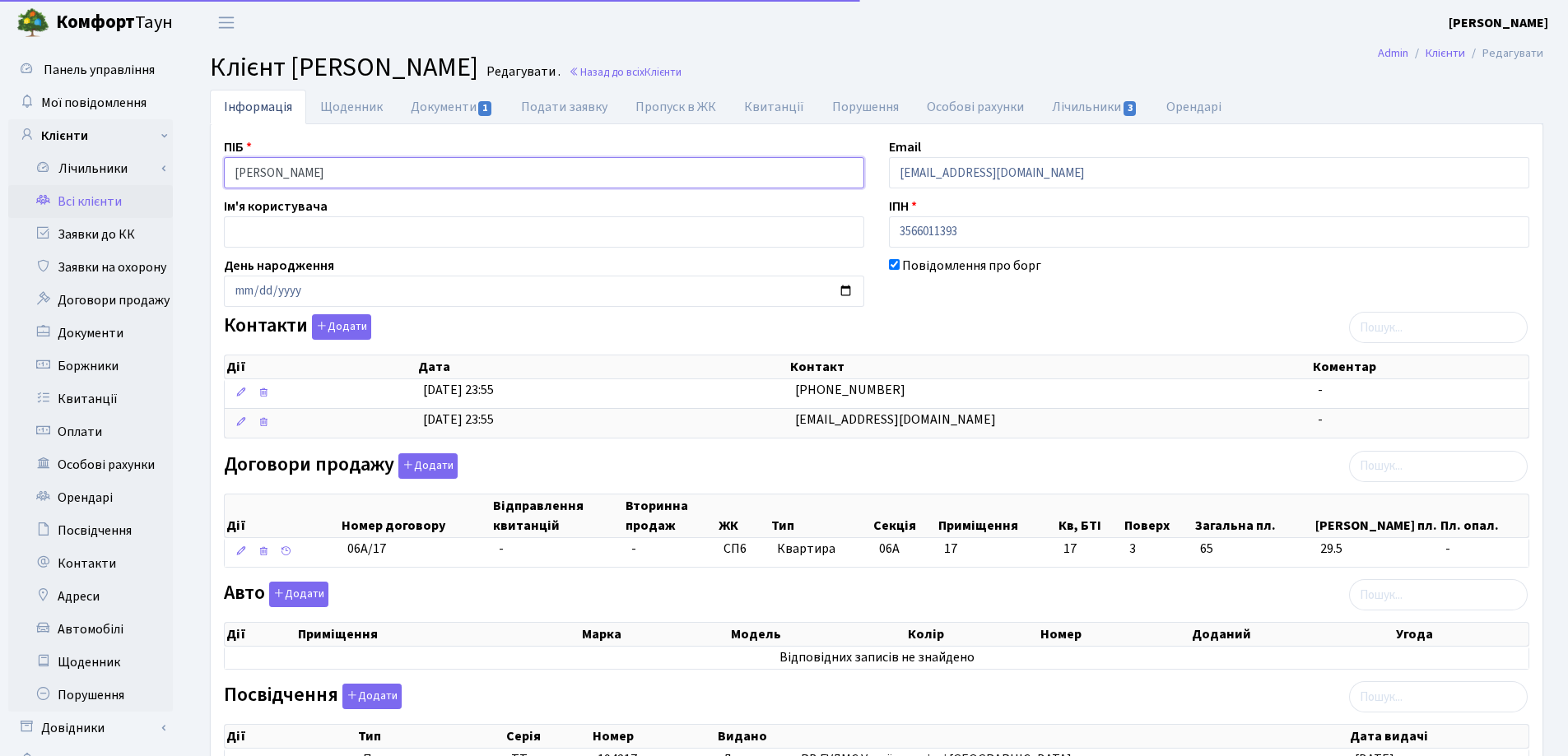
drag, startPoint x: 463, startPoint y: 177, endPoint x: 123, endPoint y: 186, distance: 340.1
click at [123, 186] on div "Панель управління Мої повідомлення Клієнти Лічильники Показання" at bounding box center [784, 548] width 1568 height 1006
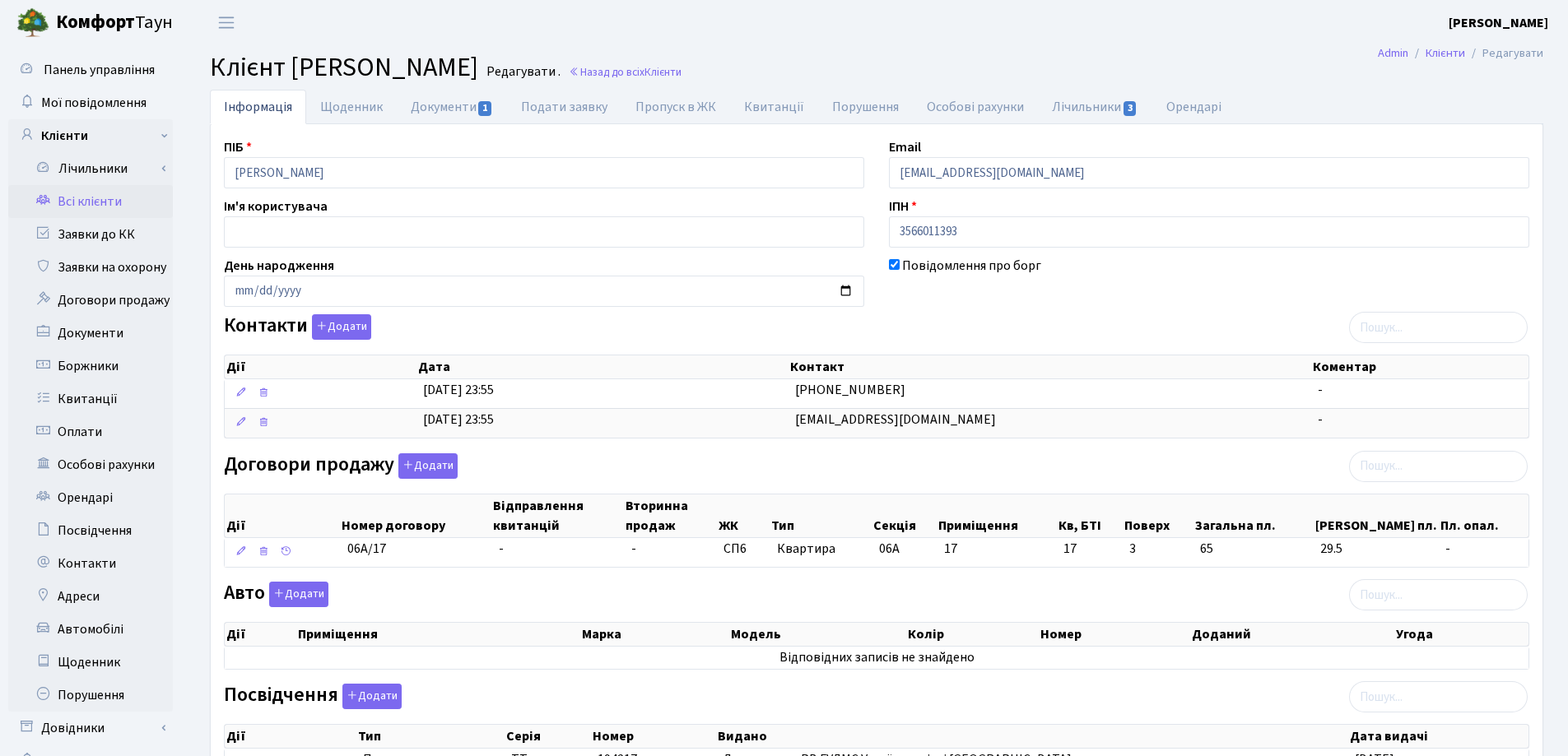
click at [1033, 11] on header "Комфорт Таун Лоскутова В. С. Мій обліковий запис Вийти" at bounding box center [784, 22] width 1568 height 45
click at [682, 72] on link "Назад до всіх Клієнти" at bounding box center [625, 72] width 113 height 15
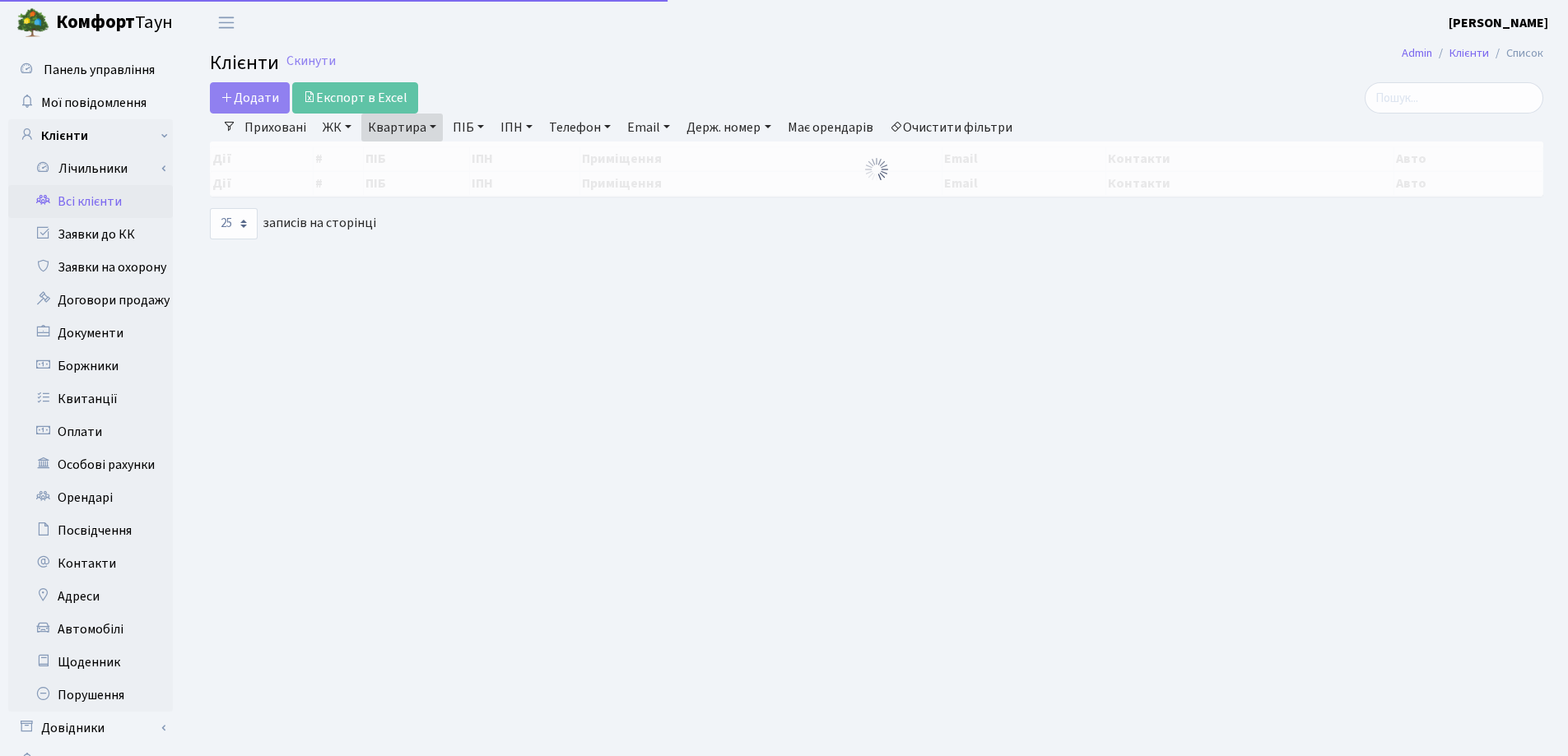
select select "25"
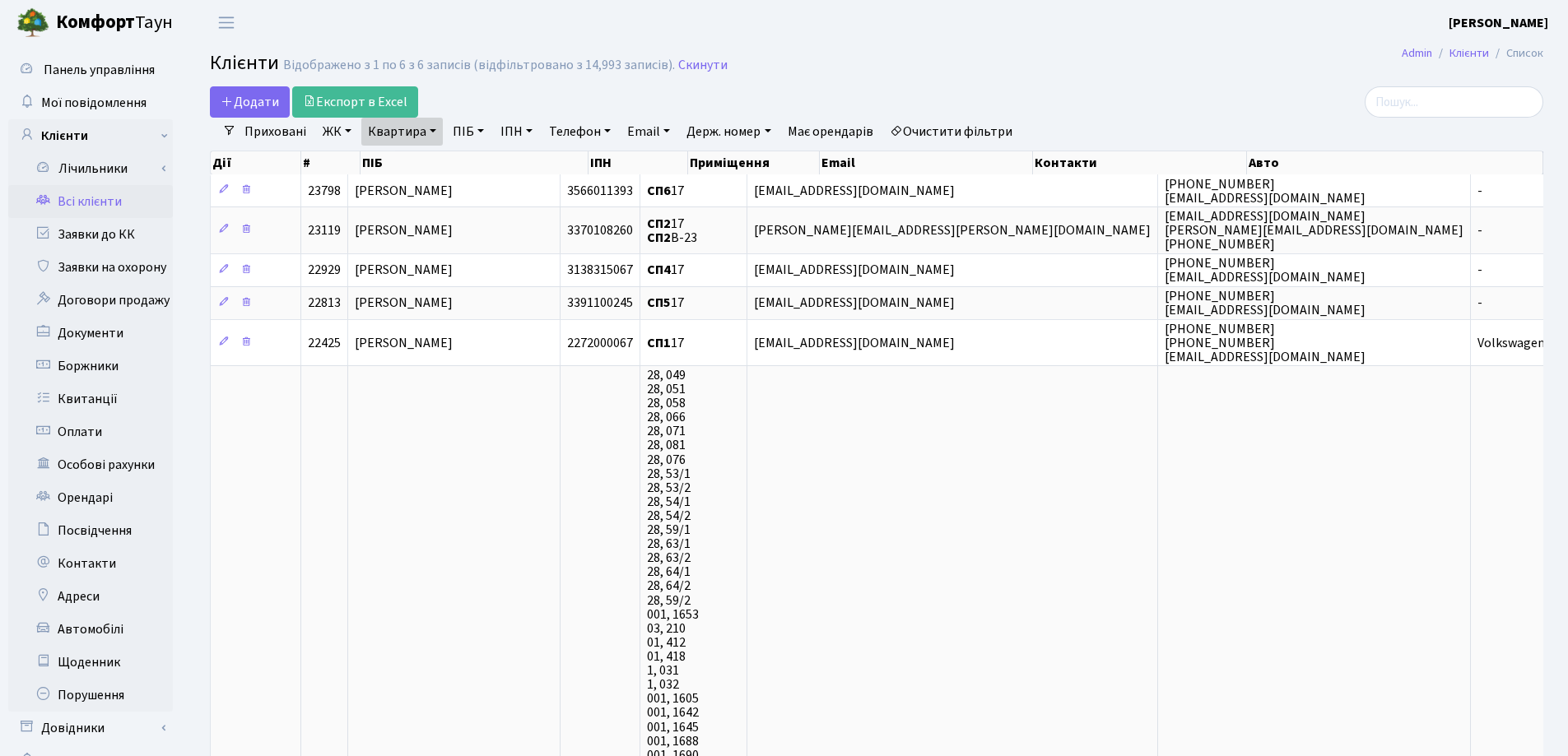
click at [430, 136] on link "Квартира" at bounding box center [401, 132] width 81 height 28
click at [478, 165] on icon at bounding box center [475, 163] width 13 height 13
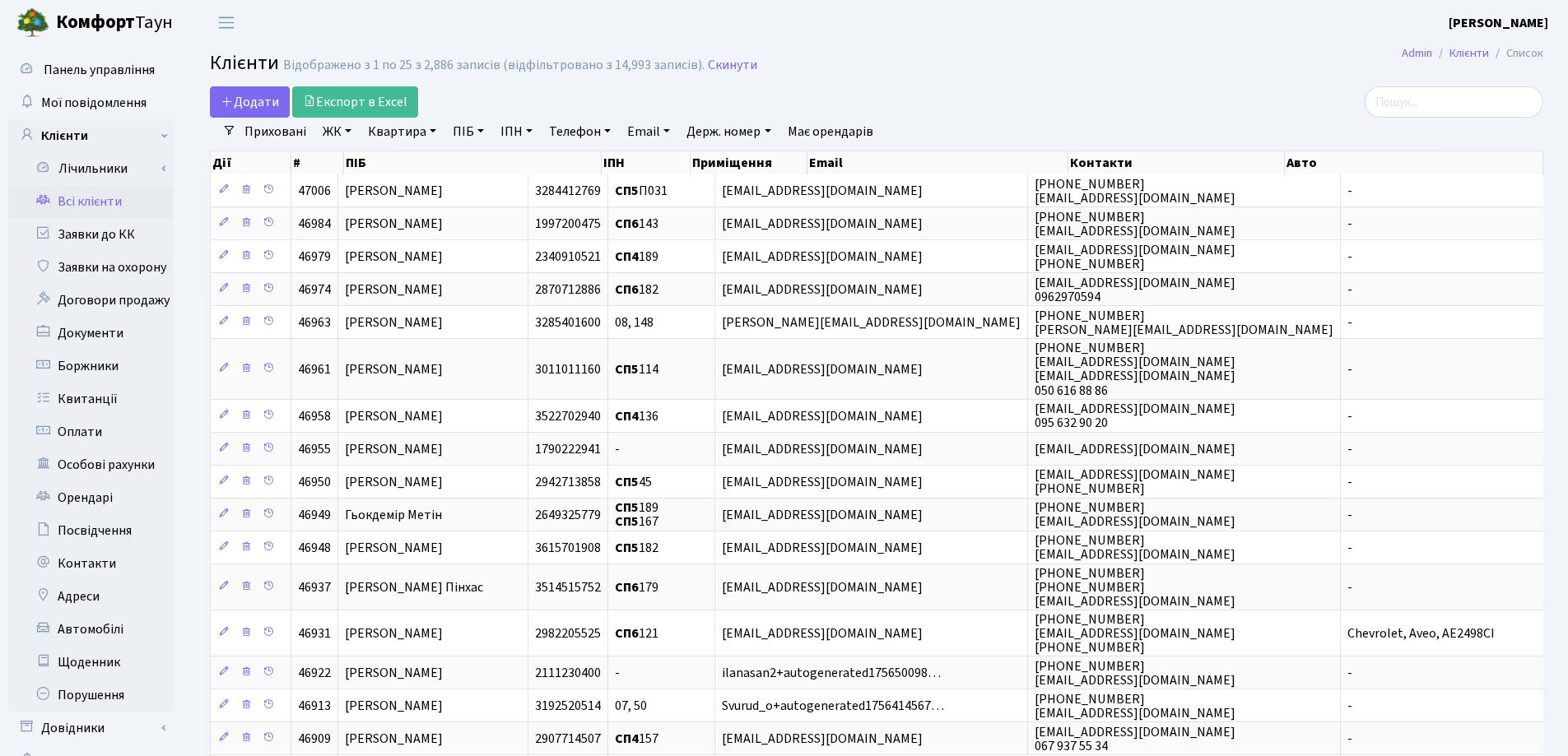
drag, startPoint x: 429, startPoint y: 132, endPoint x: 427, endPoint y: 173, distance: 41.0
click at [427, 133] on link "Квартира" at bounding box center [401, 132] width 81 height 28
click at [426, 168] on input "text" at bounding box center [410, 163] width 97 height 32
type input "178"
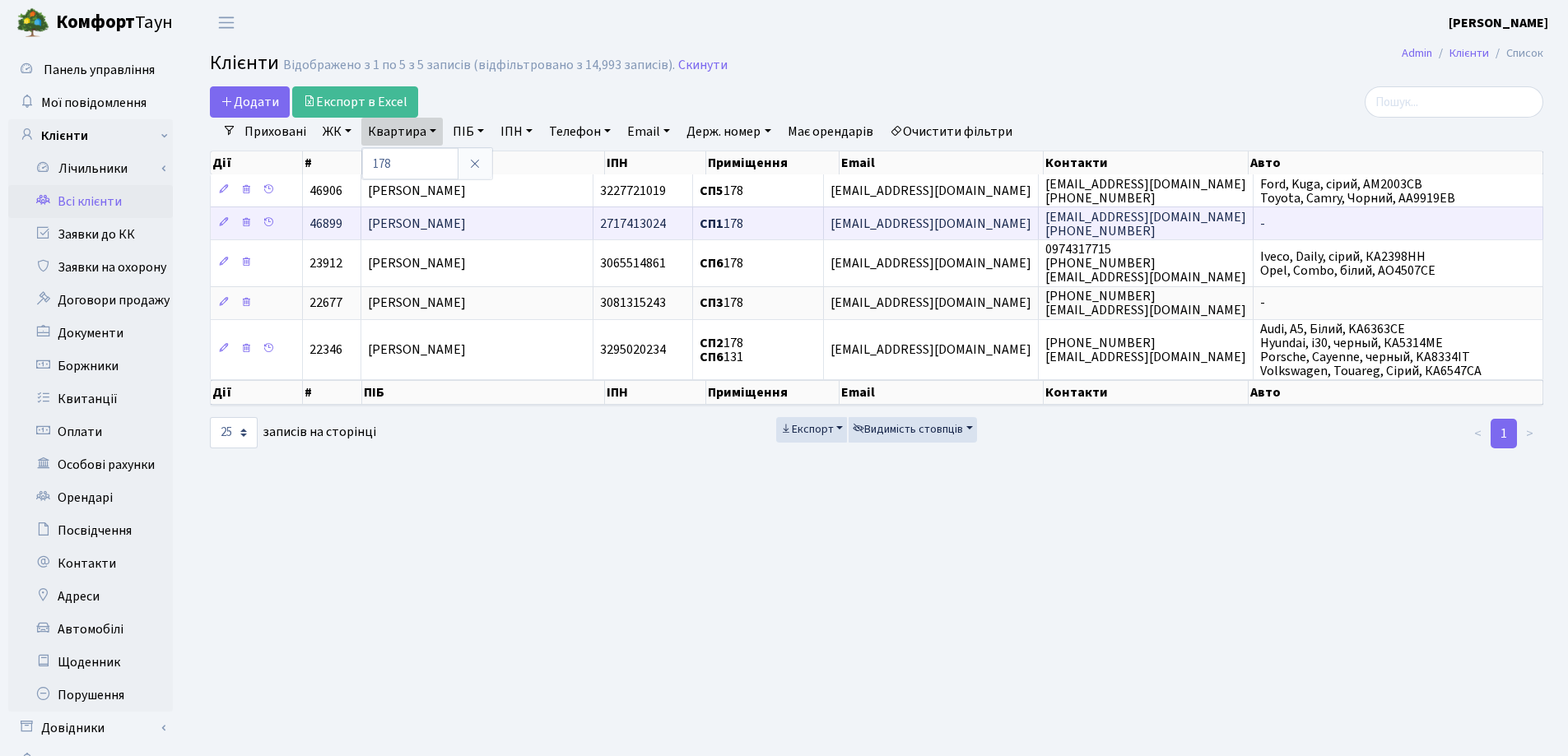
click at [568, 219] on td "Третяк Юлія Валентинівна" at bounding box center [476, 223] width 232 height 32
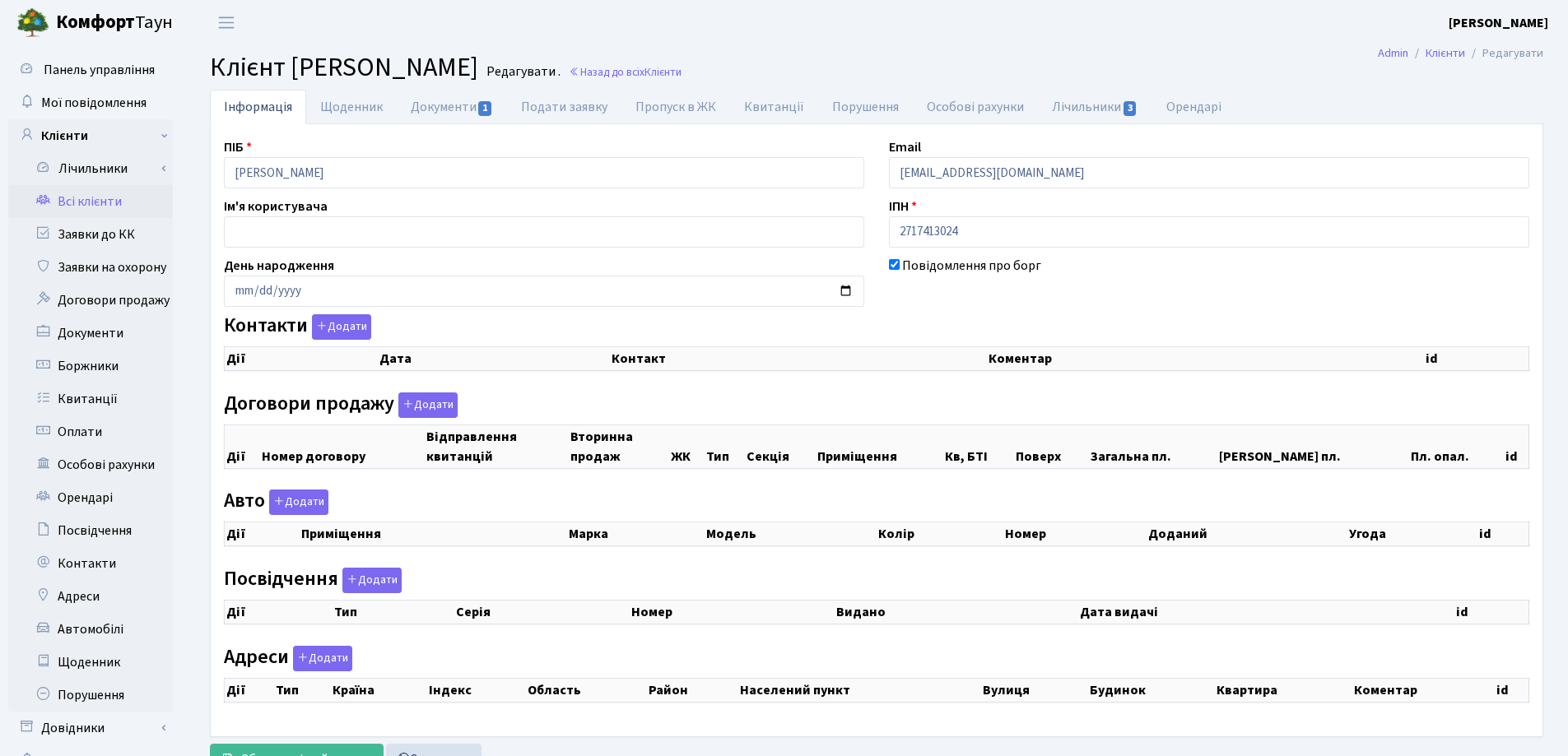
checkbox input "true"
select select "25"
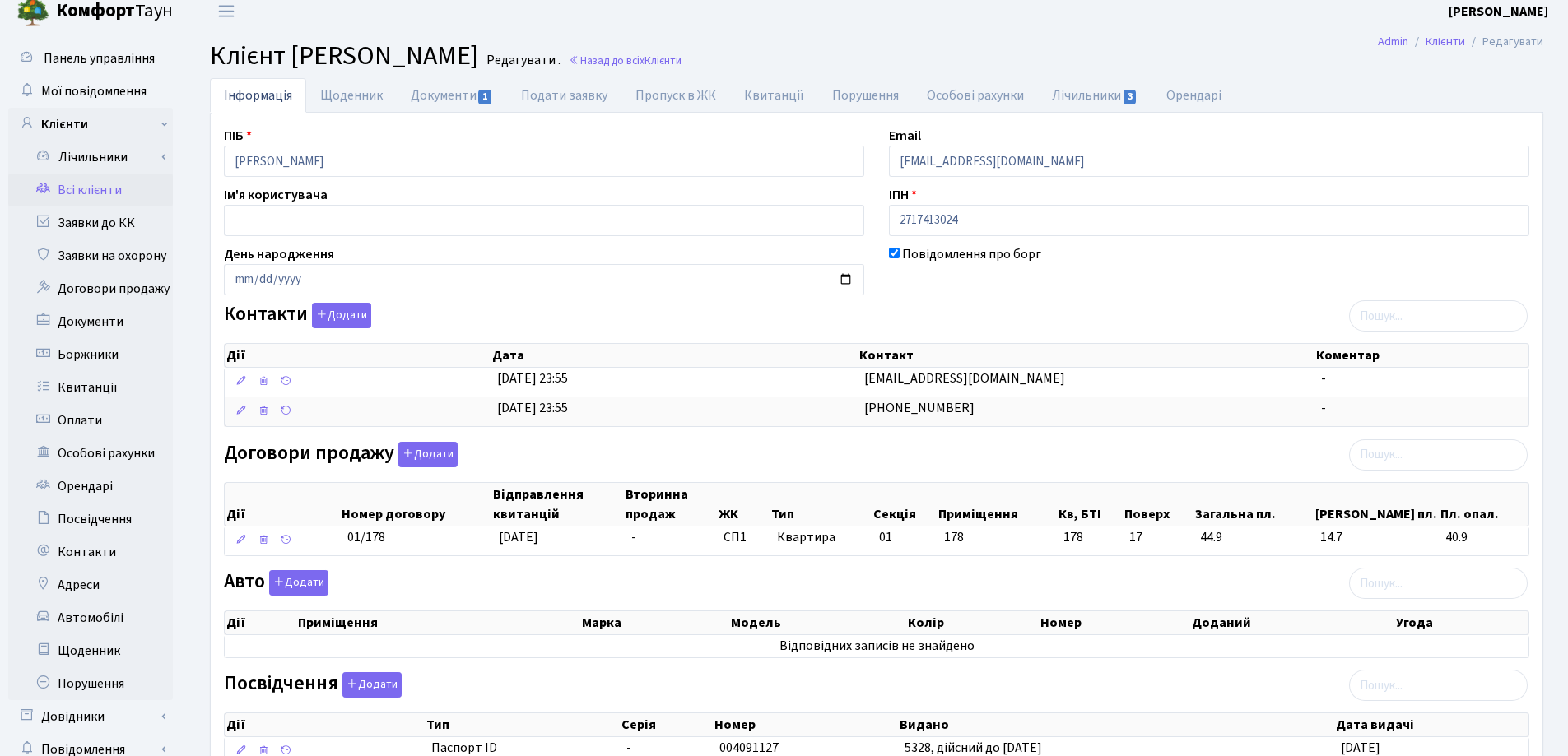
scroll to position [247, 0]
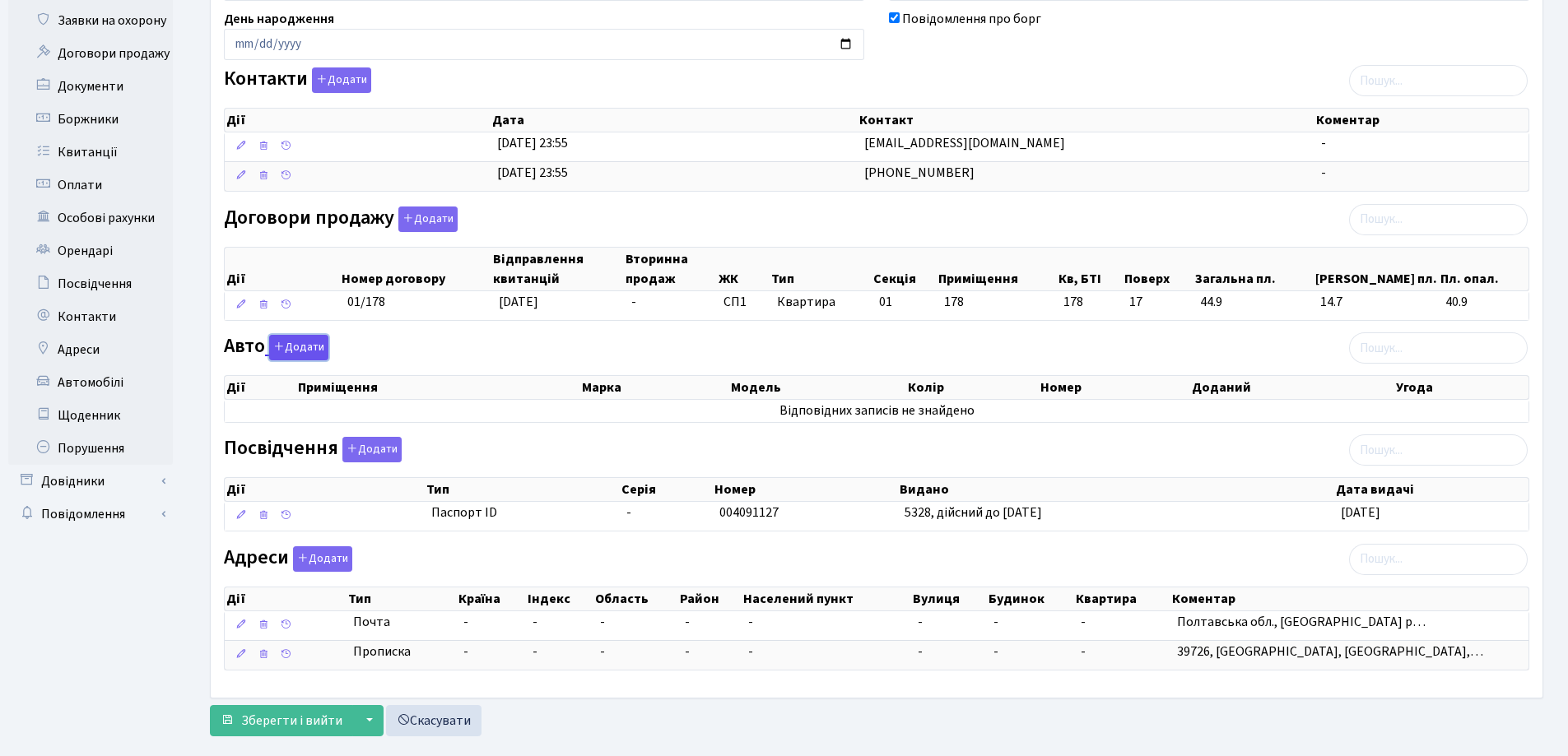
click at [322, 345] on button "Додати" at bounding box center [299, 348] width 59 height 26
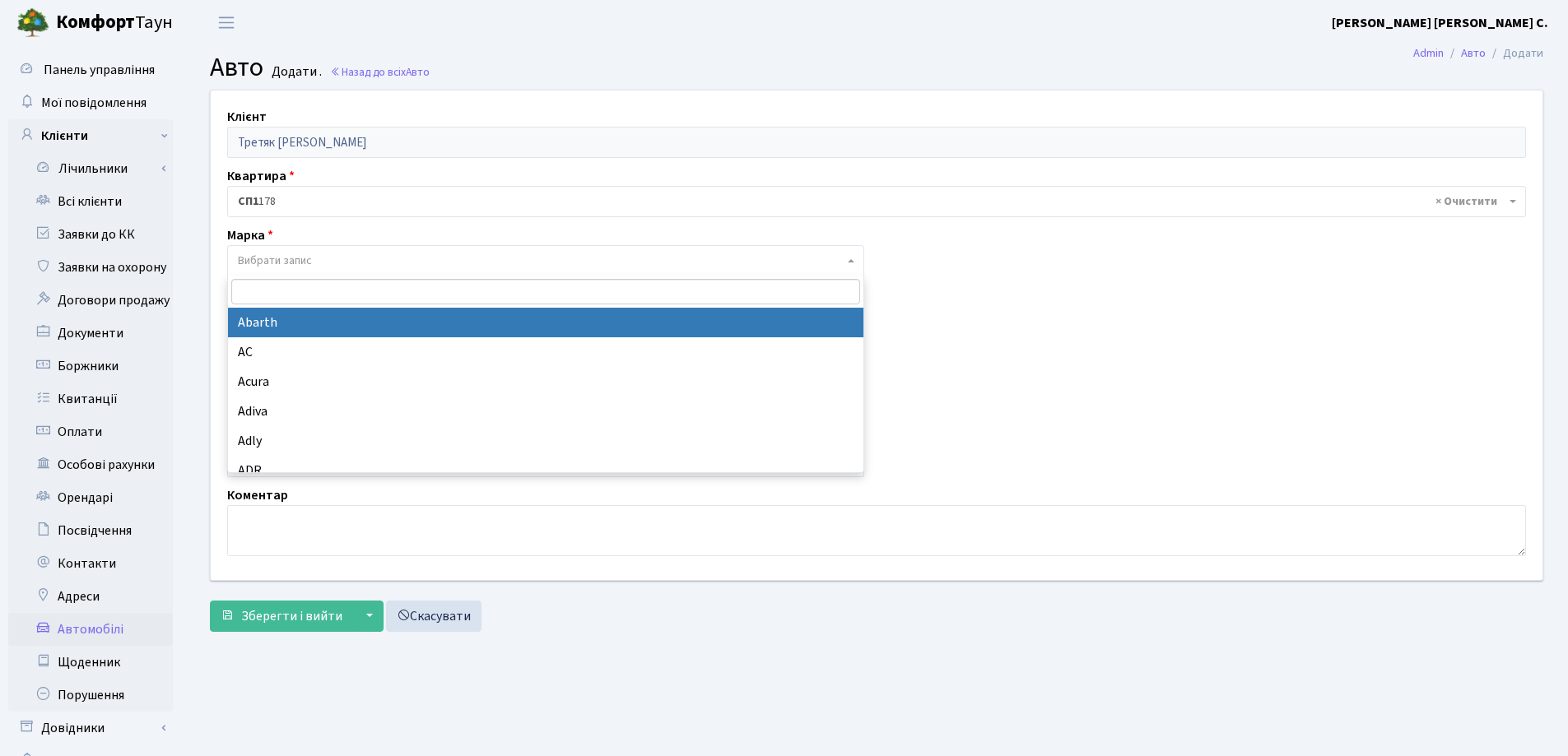
click at [311, 257] on span "Вибрати запис" at bounding box center [275, 260] width 74 height 16
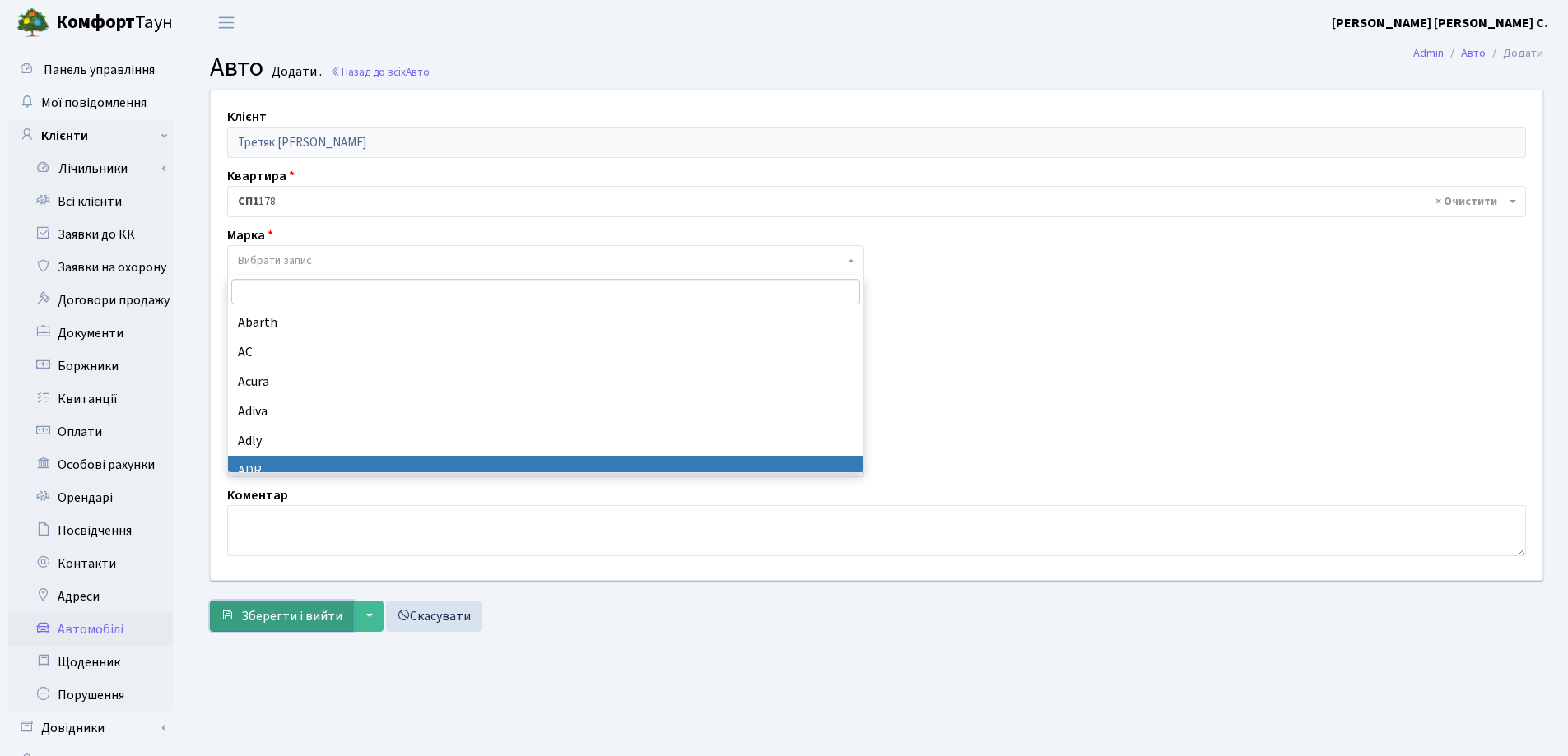
click at [305, 612] on span "Зберегти і вийти" at bounding box center [292, 616] width 101 height 18
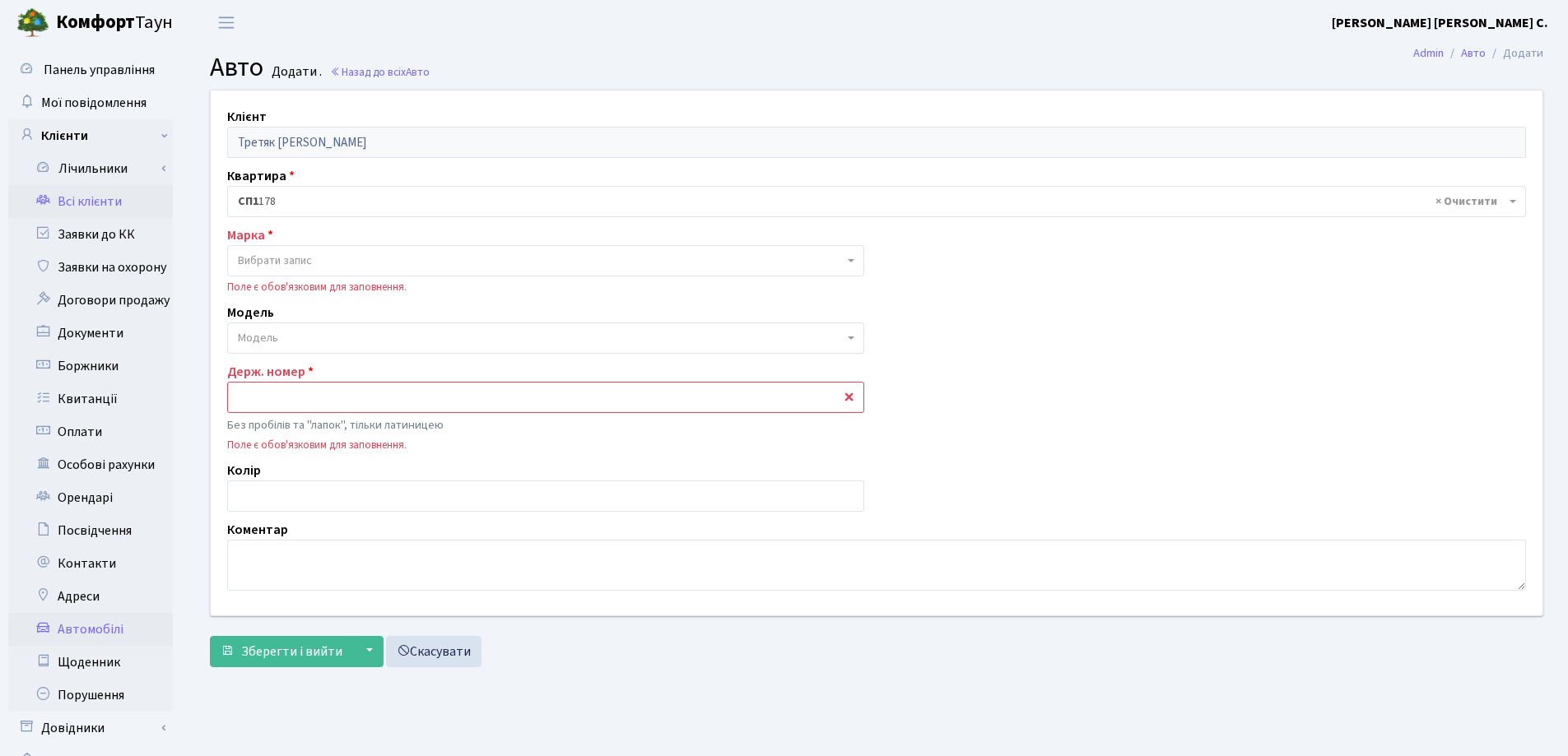
click at [75, 200] on link "Всі клієнти" at bounding box center [91, 202] width 164 height 32
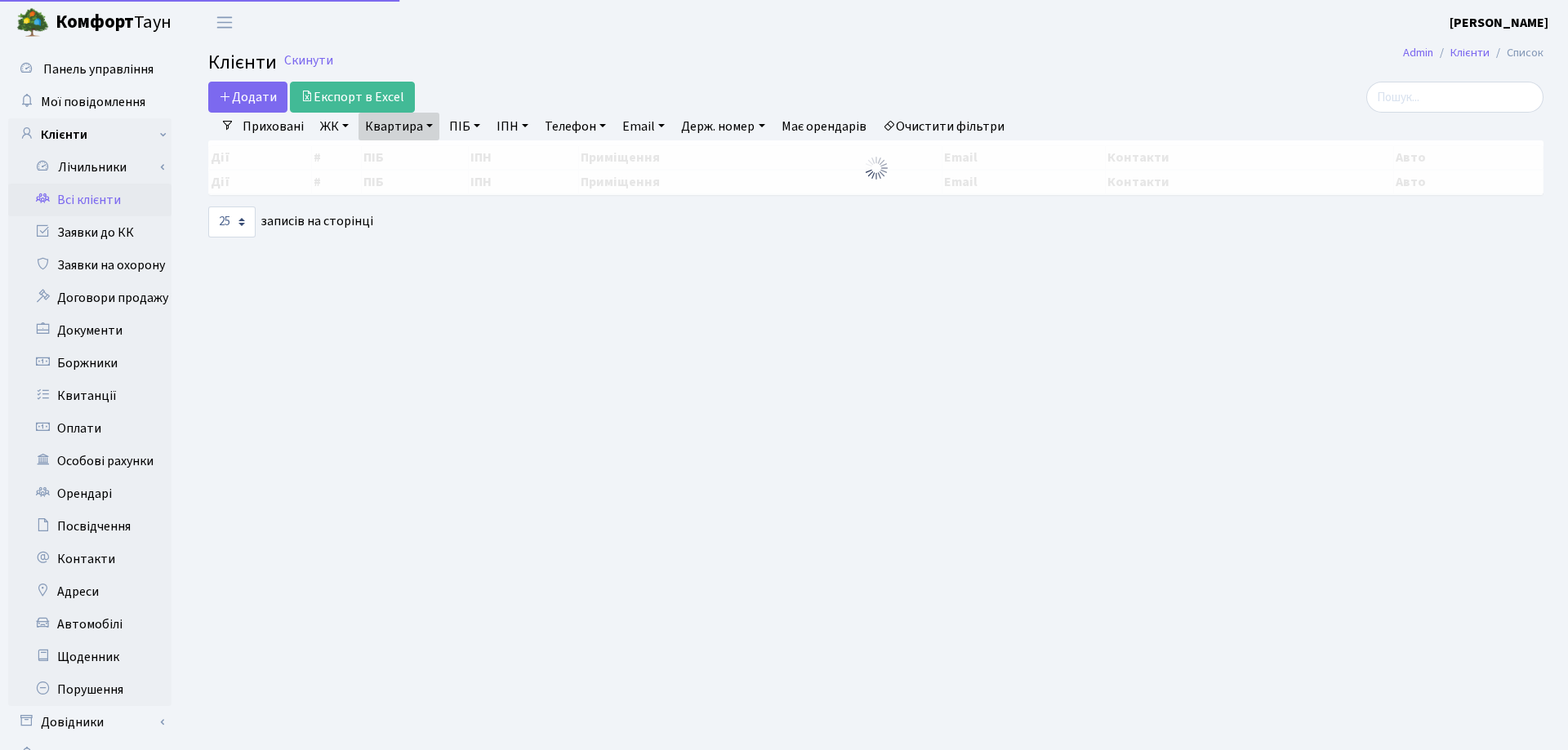
select select "25"
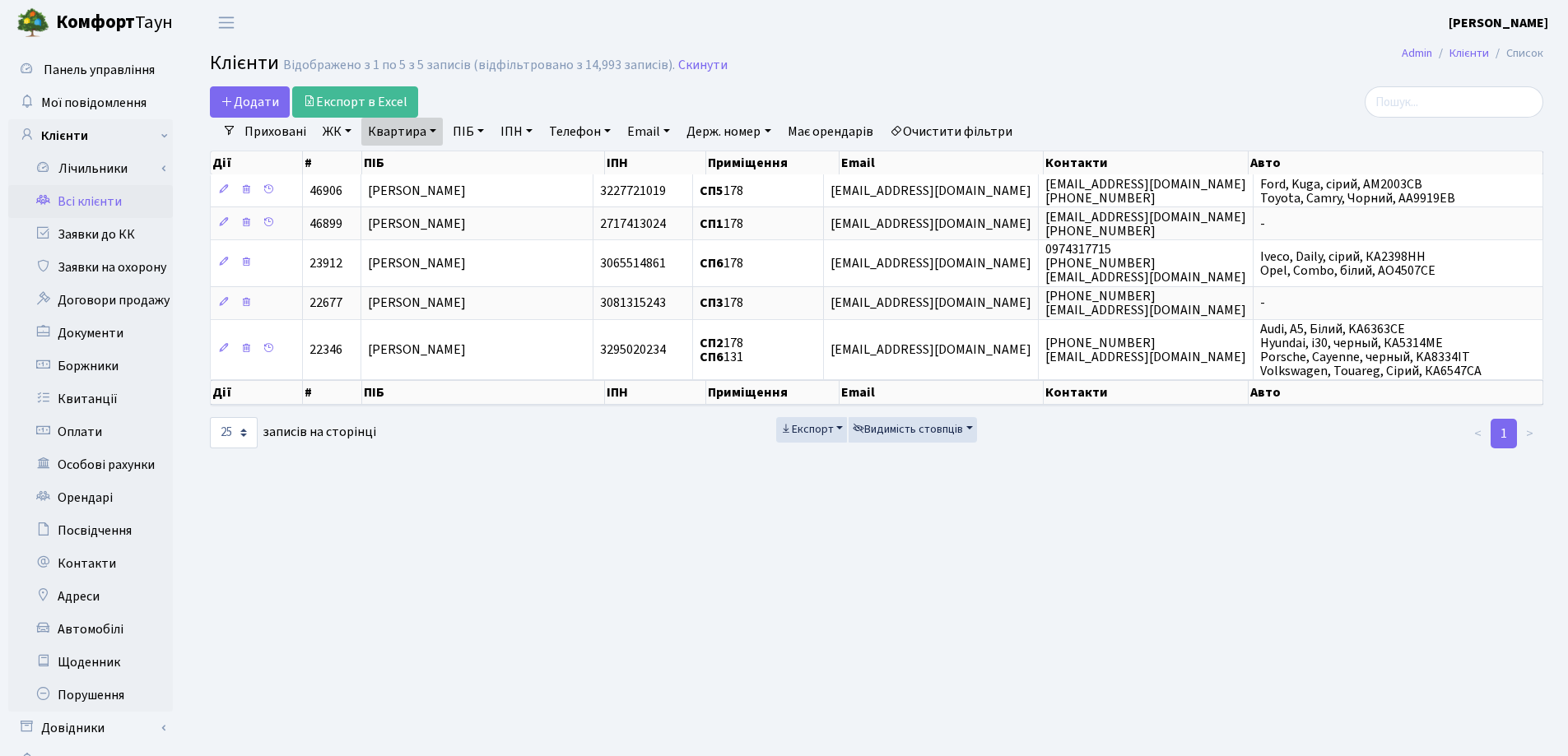
click at [433, 133] on link "Квартира" at bounding box center [401, 132] width 81 height 28
click at [429, 168] on input "178" at bounding box center [410, 163] width 97 height 32
type input "117"
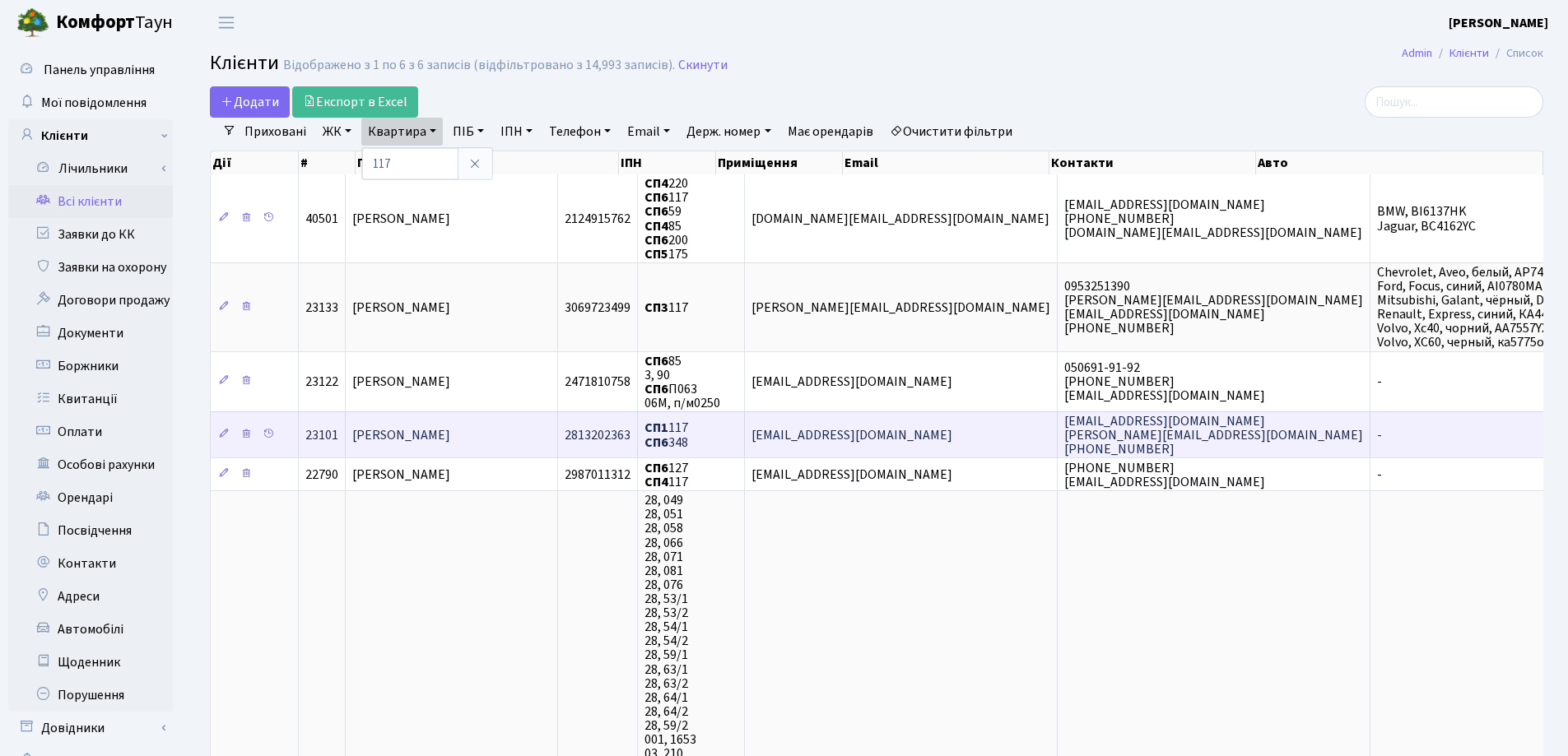
click at [450, 427] on span "[PERSON_NAME]" at bounding box center [401, 434] width 98 height 18
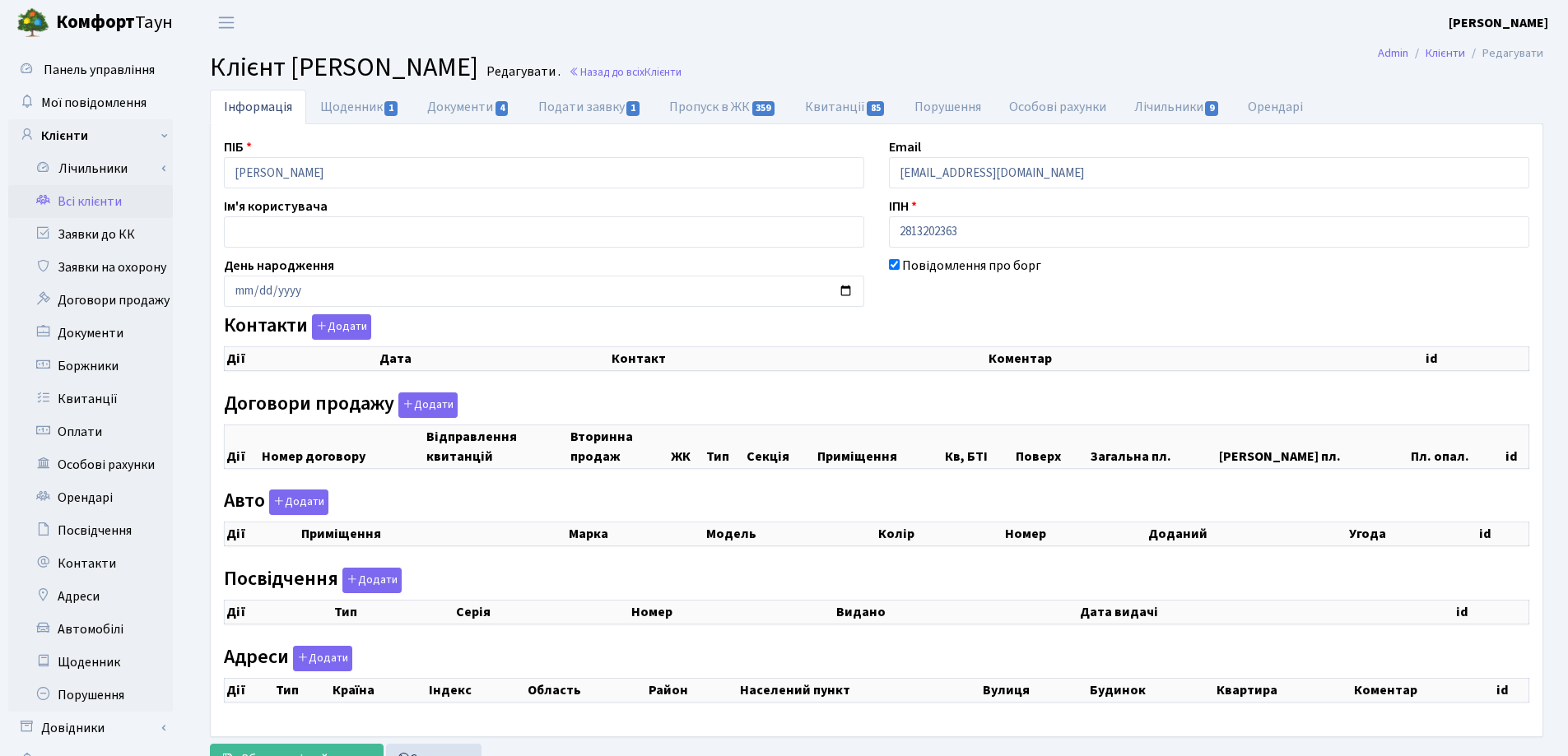
checkbox input "true"
select select "25"
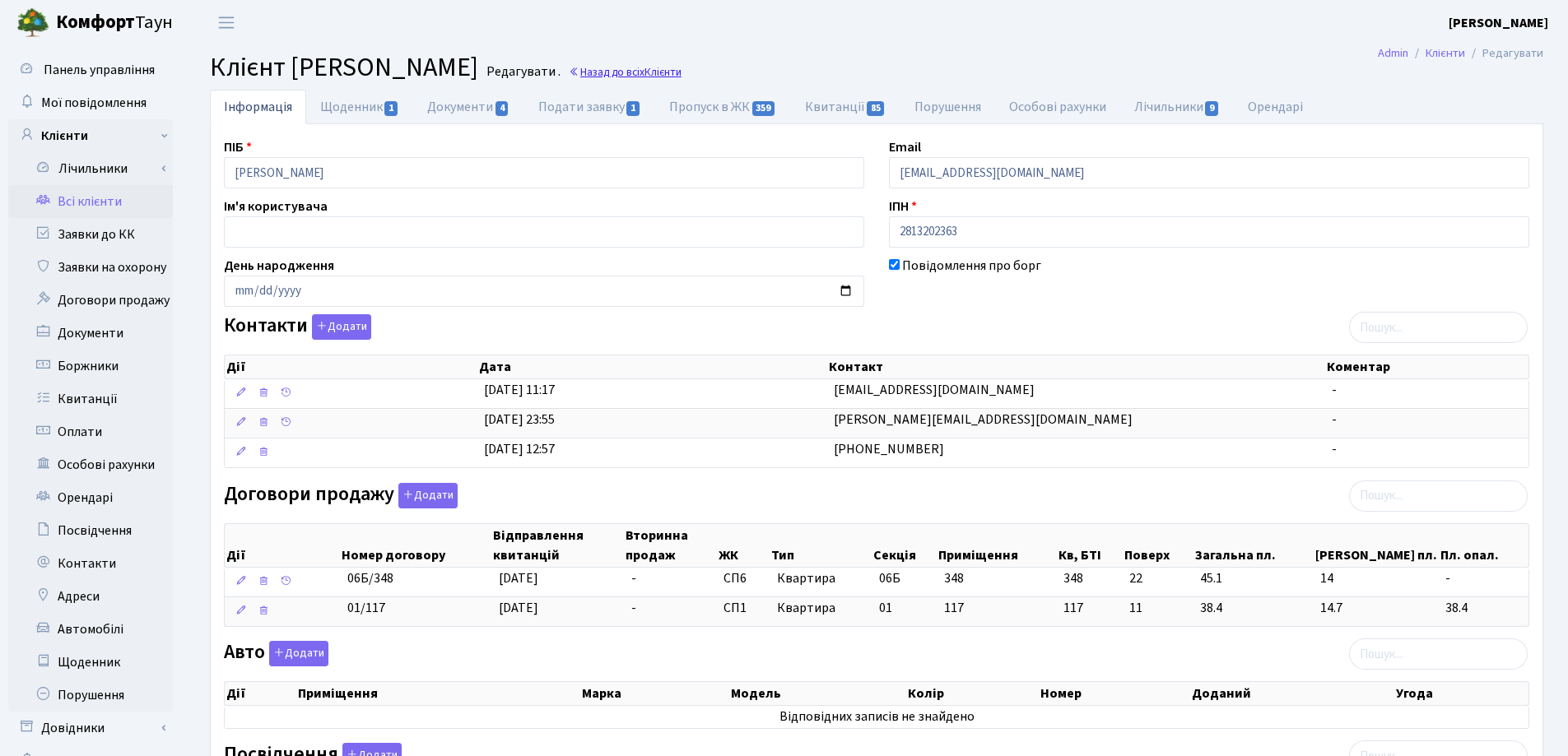
click at [682, 70] on link "Назад до всіх Клієнти" at bounding box center [625, 72] width 113 height 15
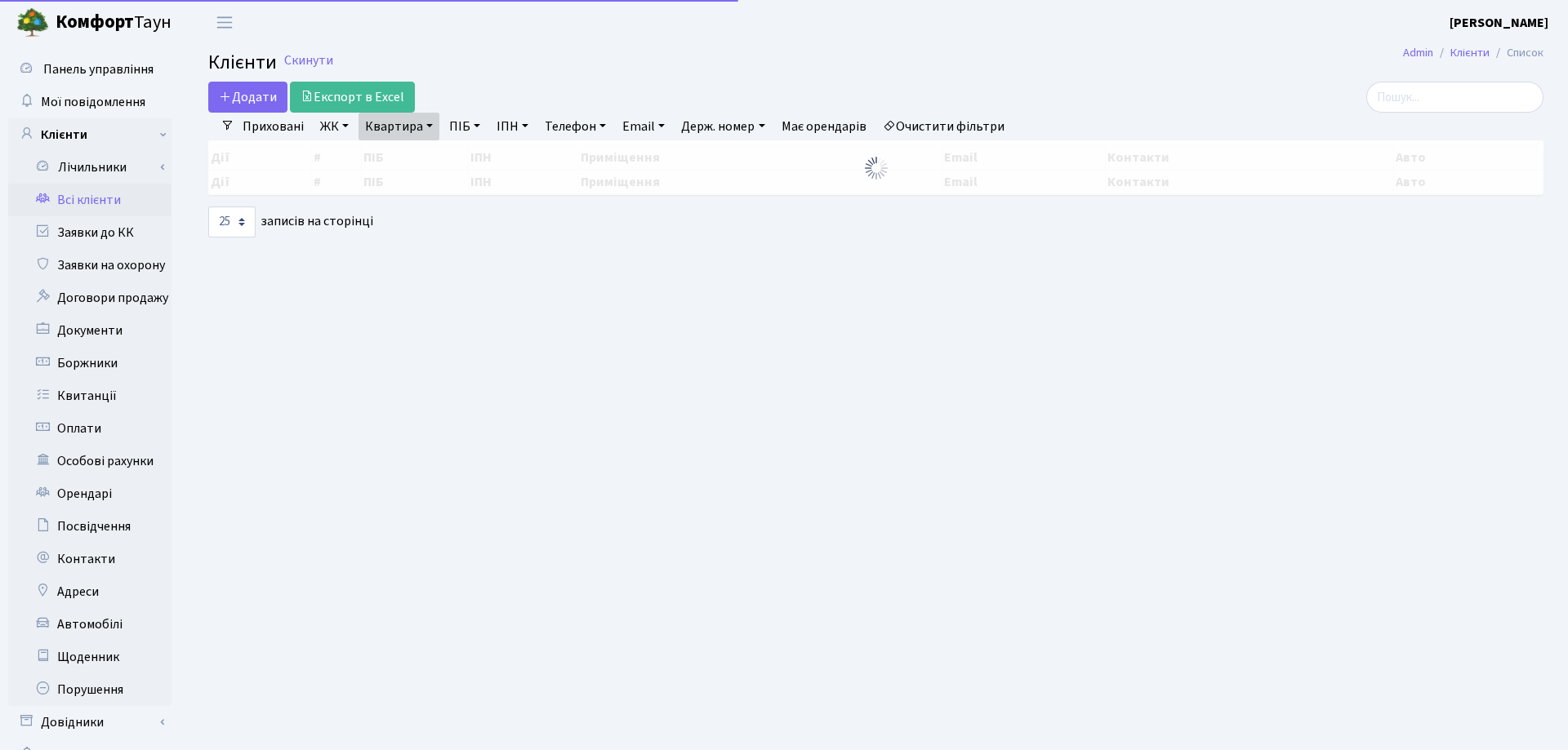
select select "25"
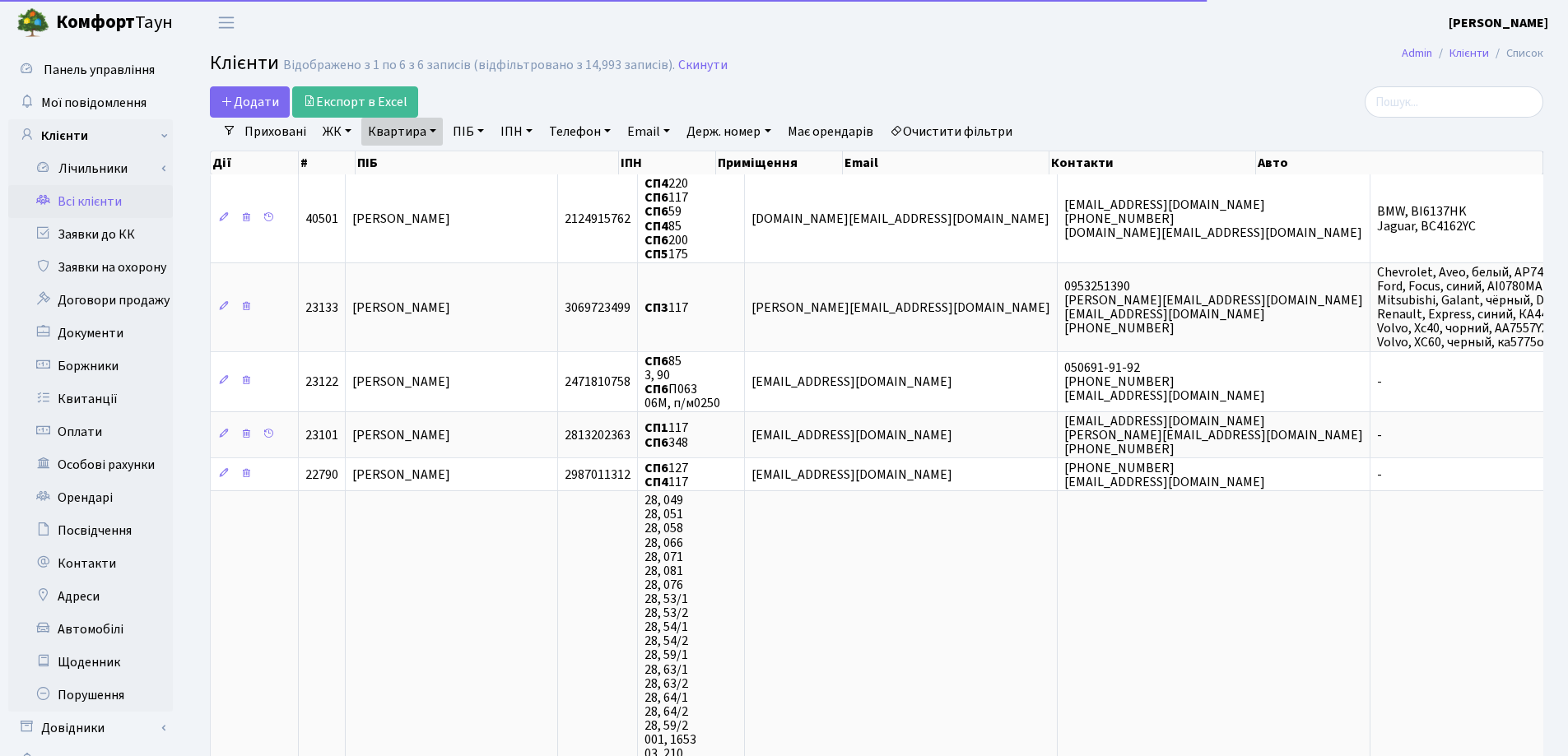
click at [435, 127] on link "Квартира" at bounding box center [401, 132] width 81 height 28
click at [432, 161] on input "117" at bounding box center [410, 163] width 97 height 32
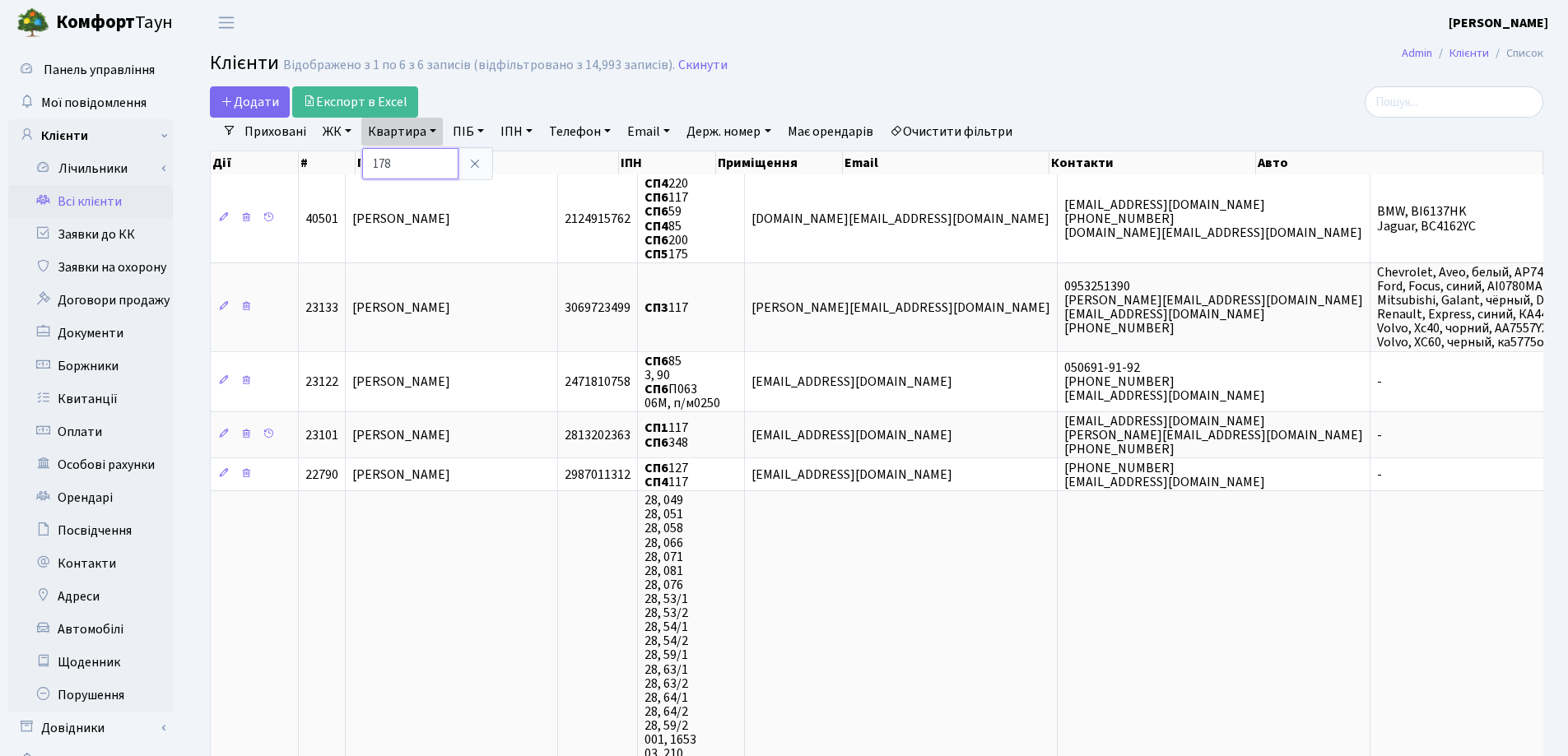
type input "178"
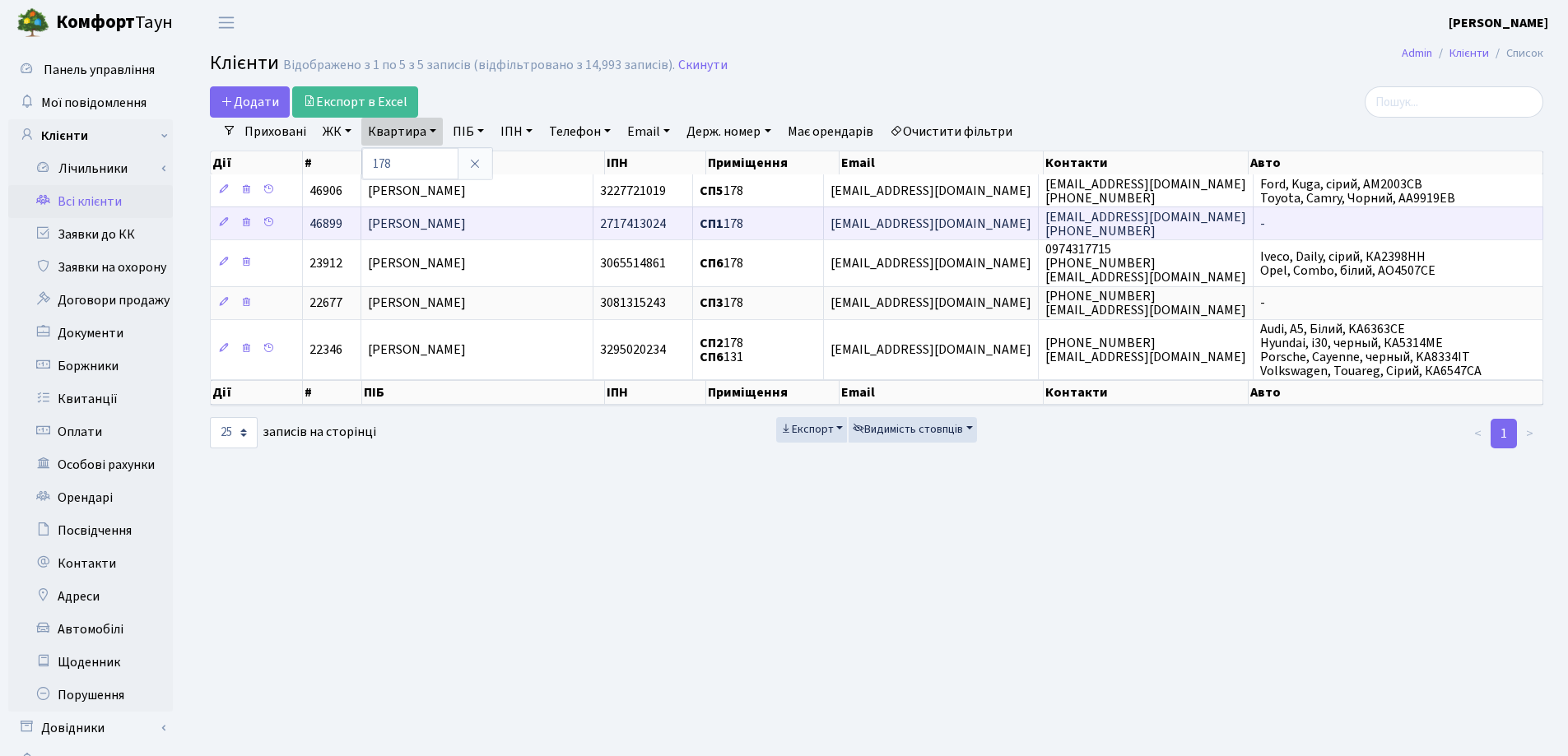
click at [445, 220] on span "[PERSON_NAME]" at bounding box center [417, 223] width 98 height 18
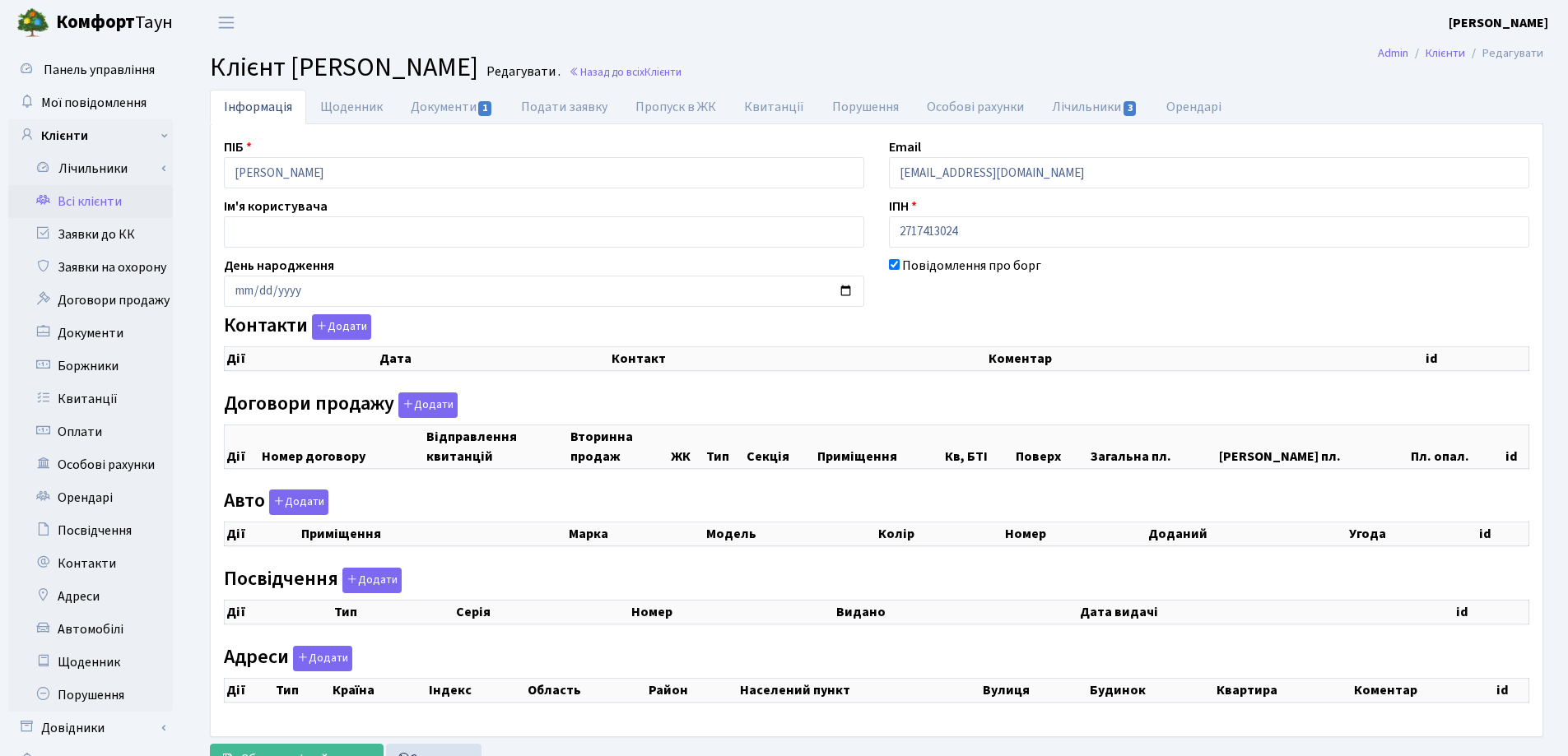
checkbox input "true"
select select "25"
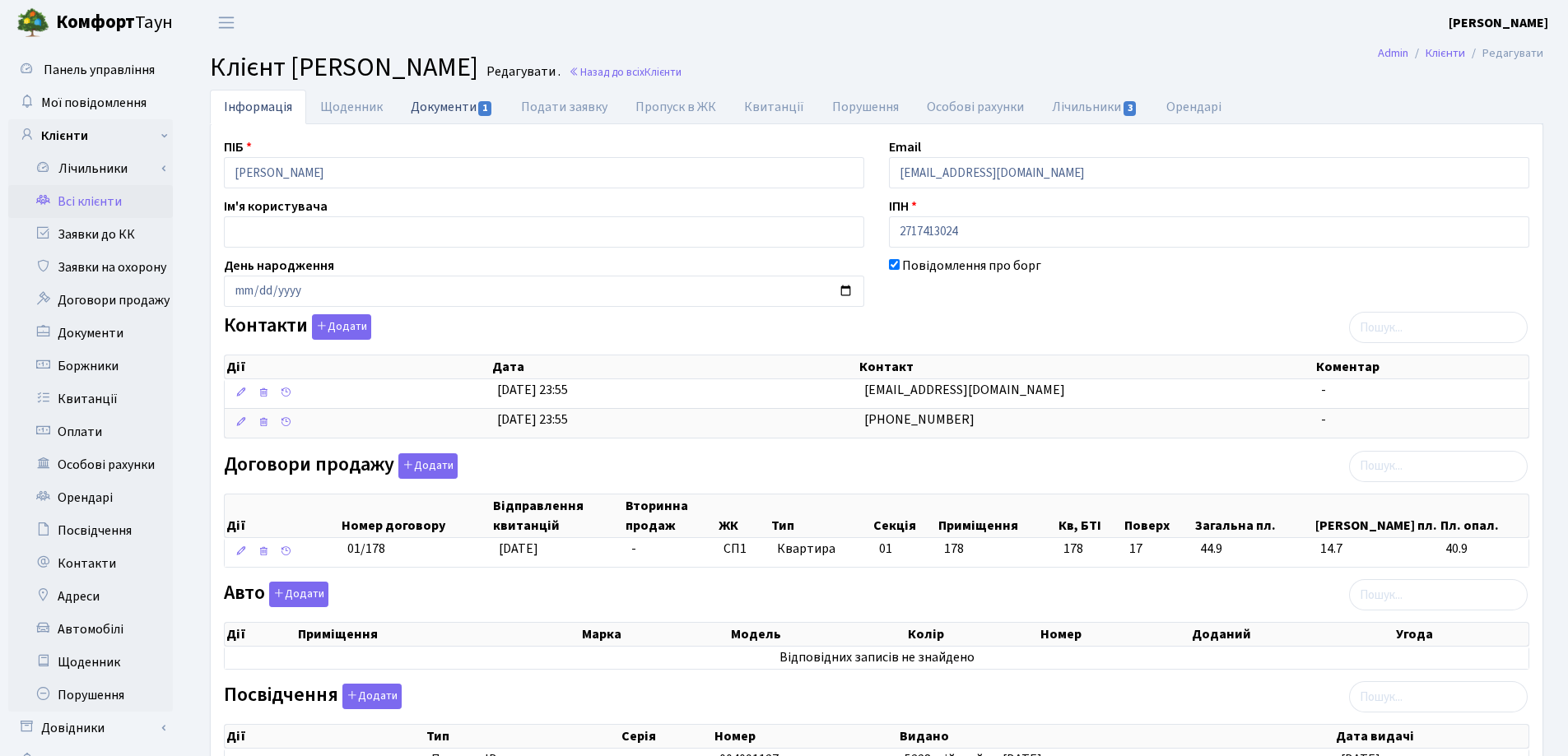
click at [418, 109] on link "Документи 1" at bounding box center [452, 106] width 110 height 33
select select "25"
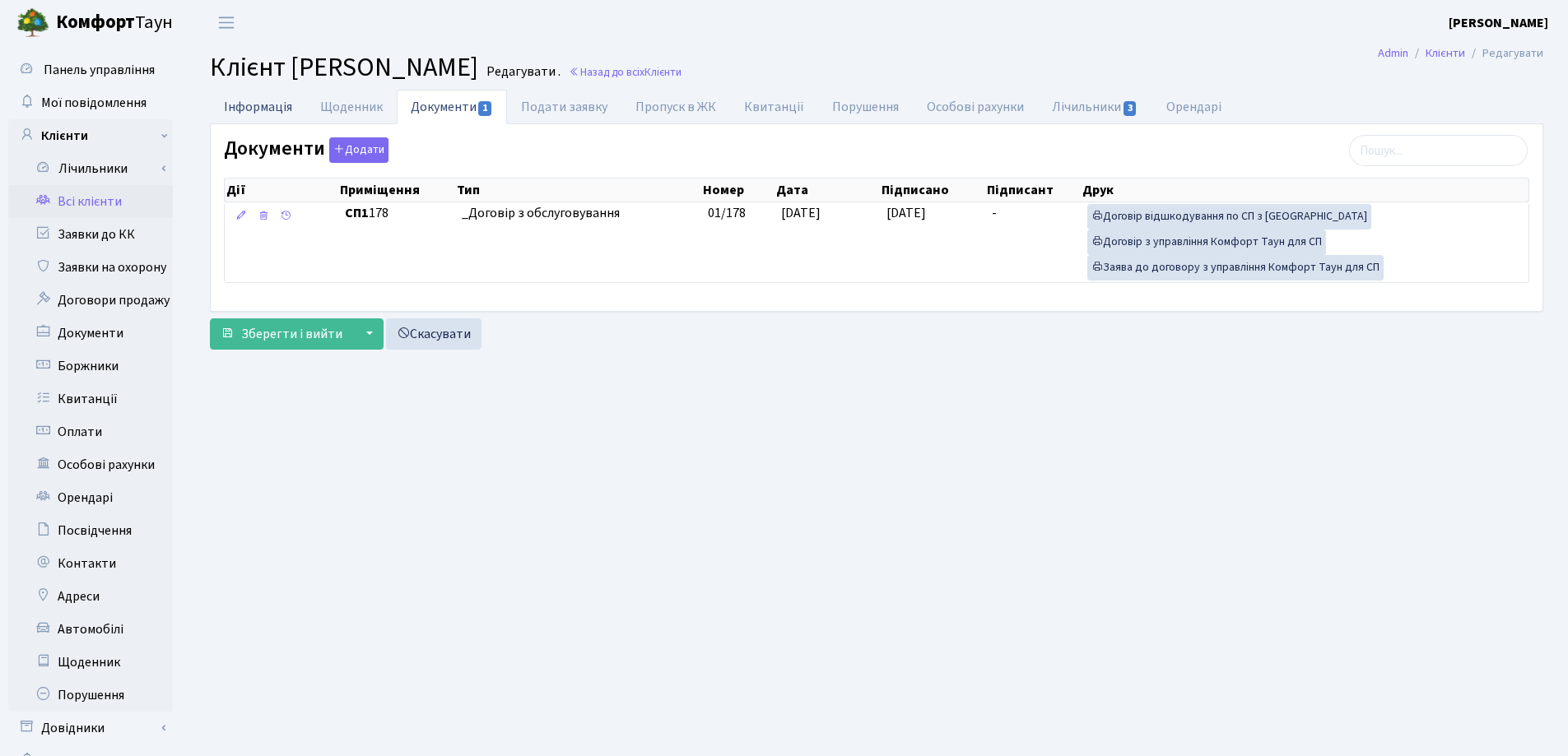
click at [263, 104] on link "Інформація" at bounding box center [257, 106] width 97 height 33
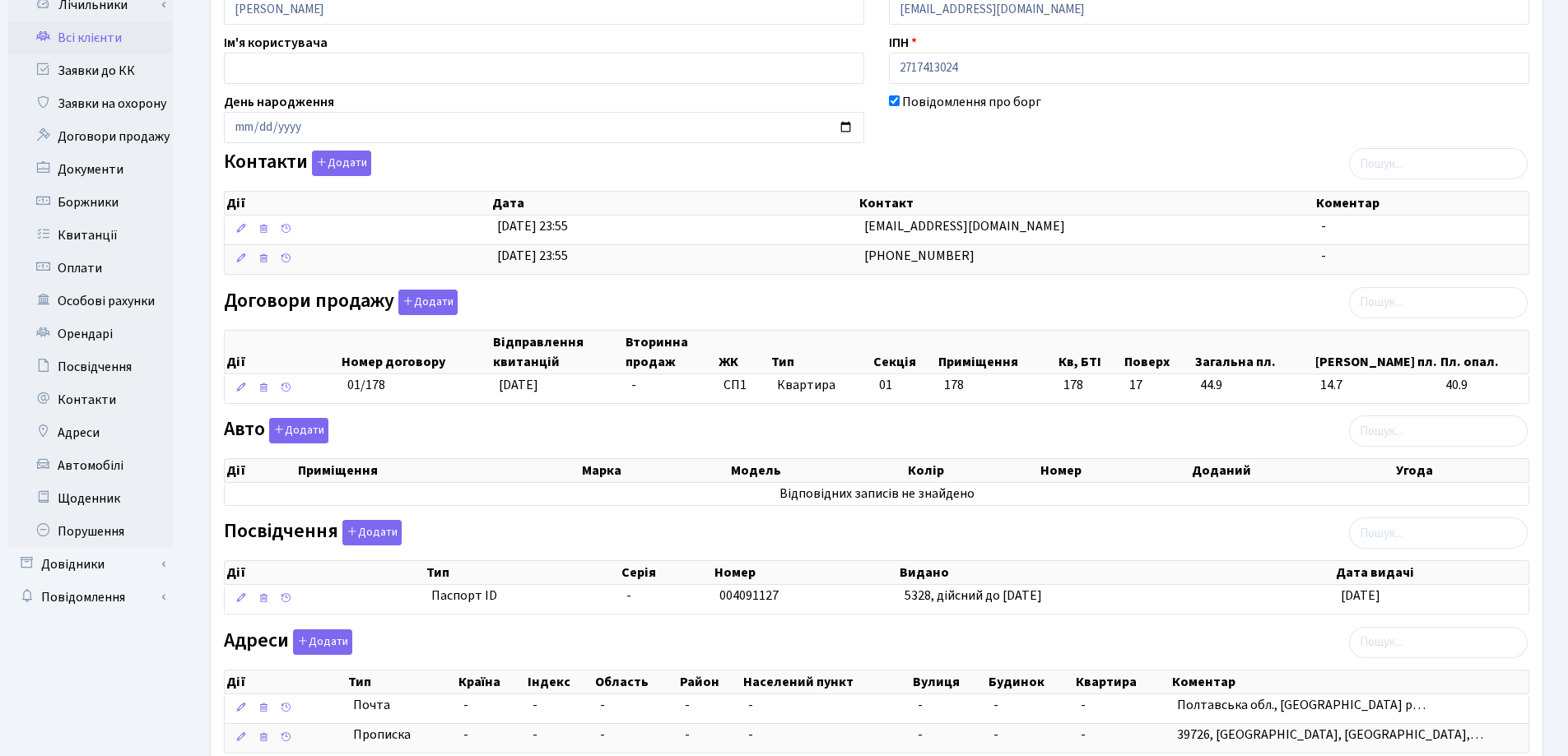
scroll to position [164, 0]
click at [309, 426] on button "Додати" at bounding box center [299, 430] width 59 height 26
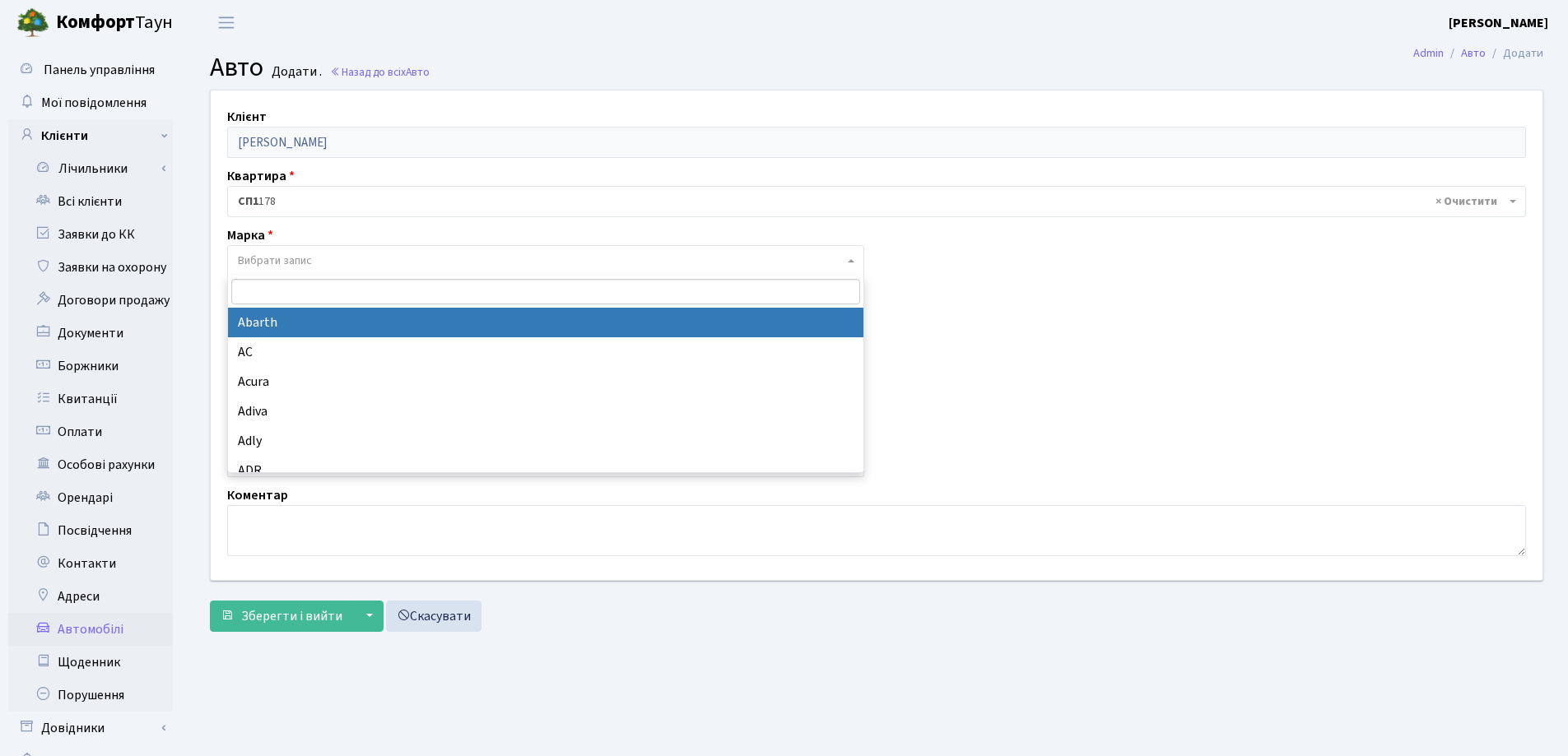
click at [297, 260] on span "Вибрати запис" at bounding box center [275, 260] width 74 height 16
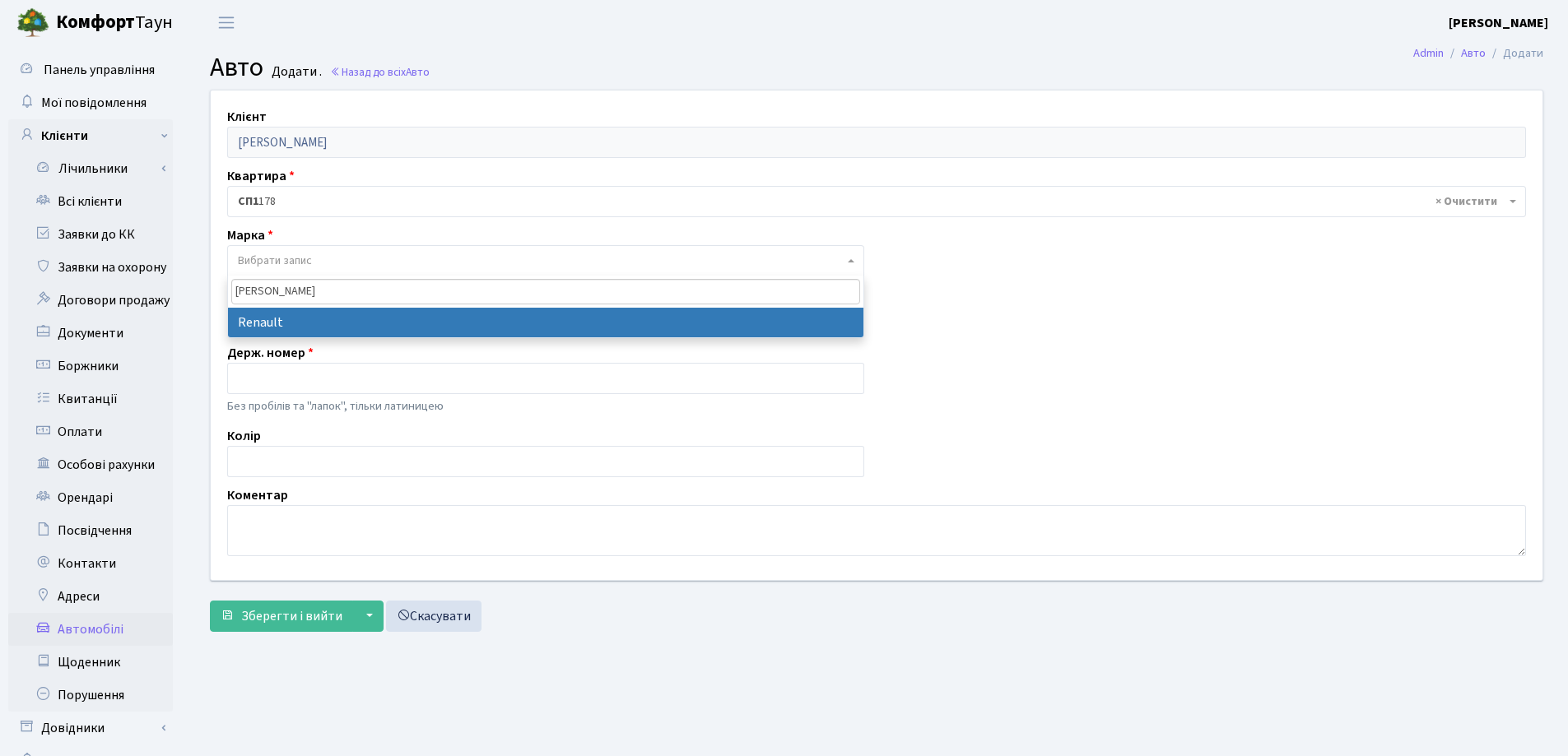
type input "Rena"
select select "111"
select select
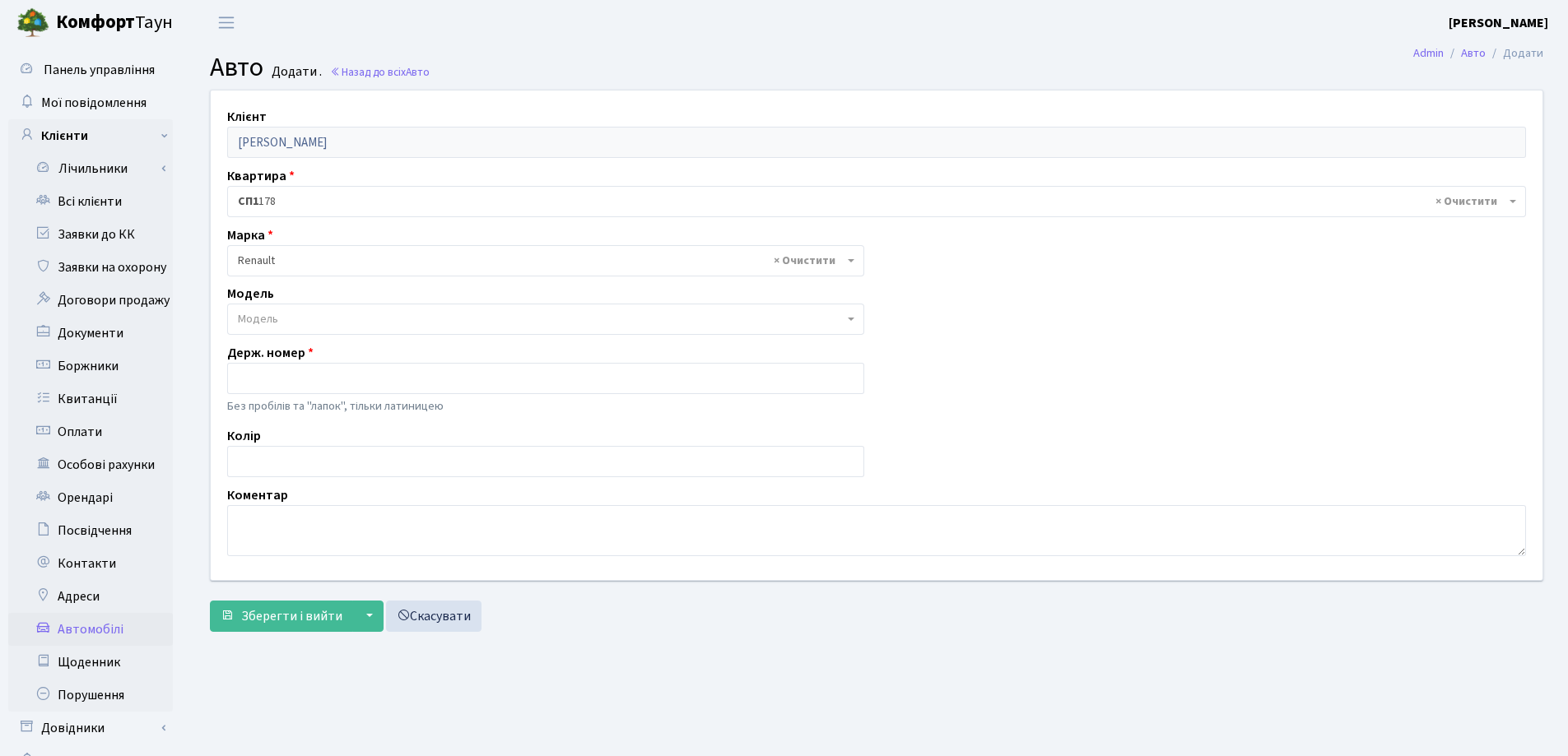
click at [580, 316] on span "Модель" at bounding box center [541, 319] width 606 height 16
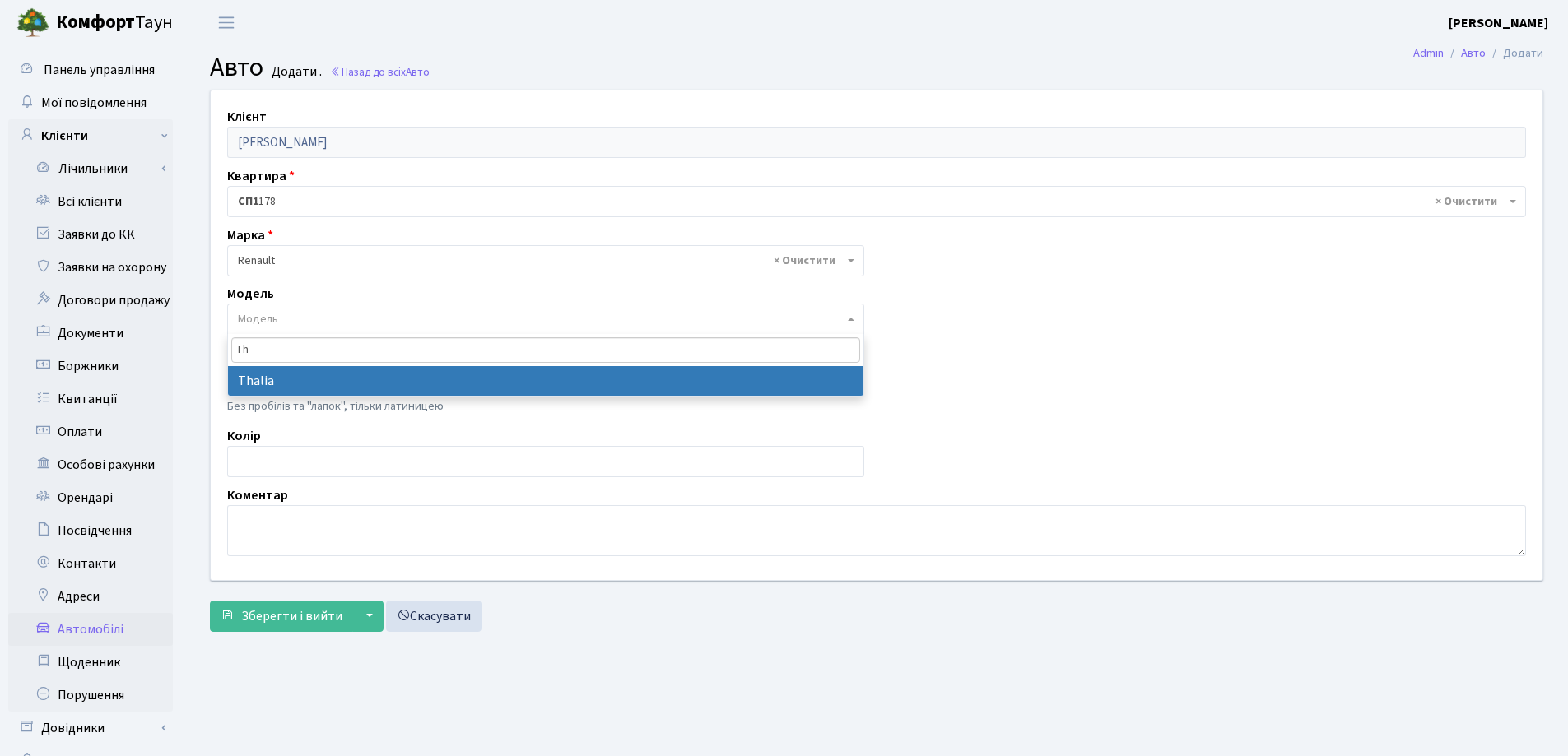
type input "Th"
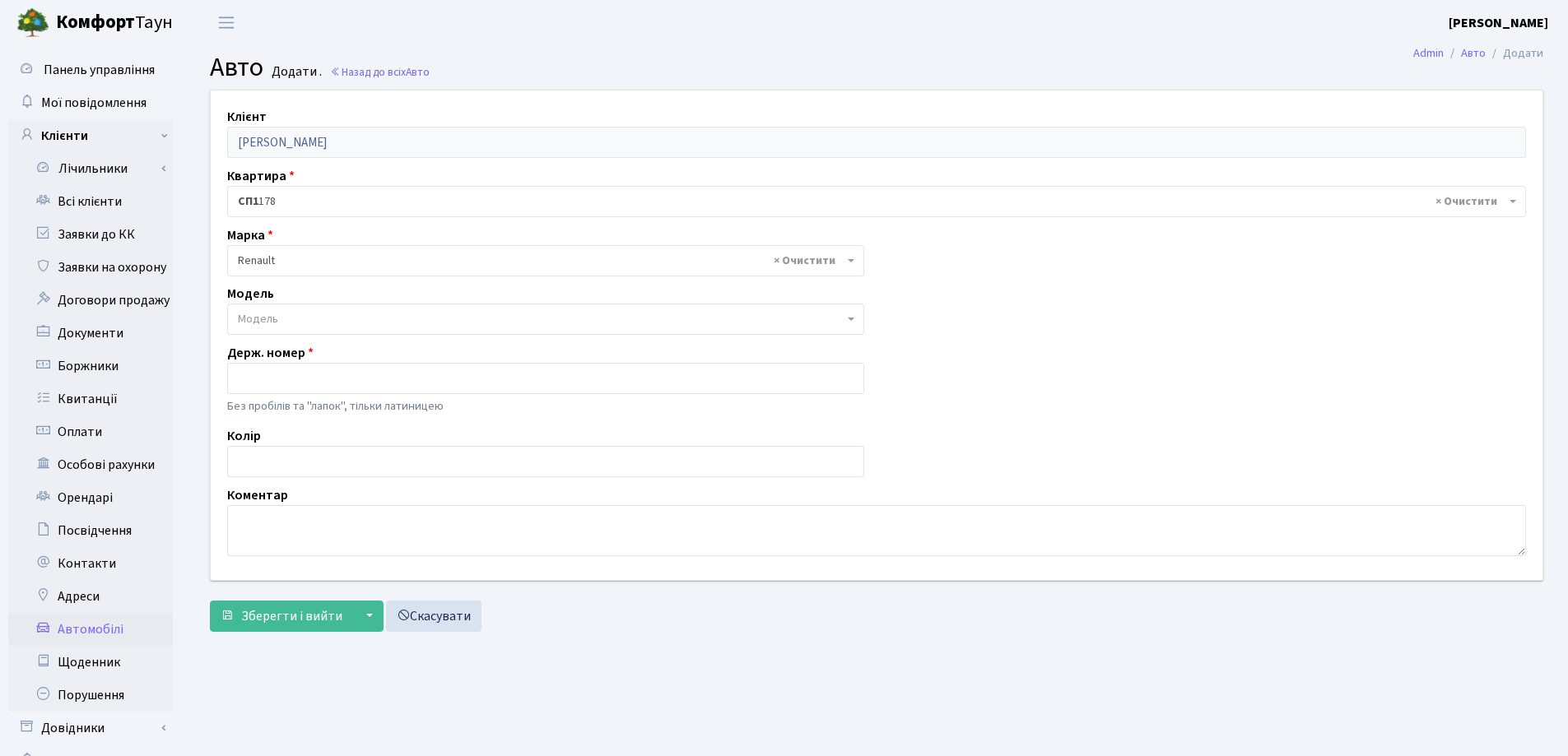
click at [632, 657] on main "Admin Авто Додати Авто Додати . Назад до всіх Авто Клієнт Третяк Юлія Валентині…" at bounding box center [877, 416] width 1383 height 741
click at [335, 310] on span "Модель" at bounding box center [546, 319] width 637 height 32
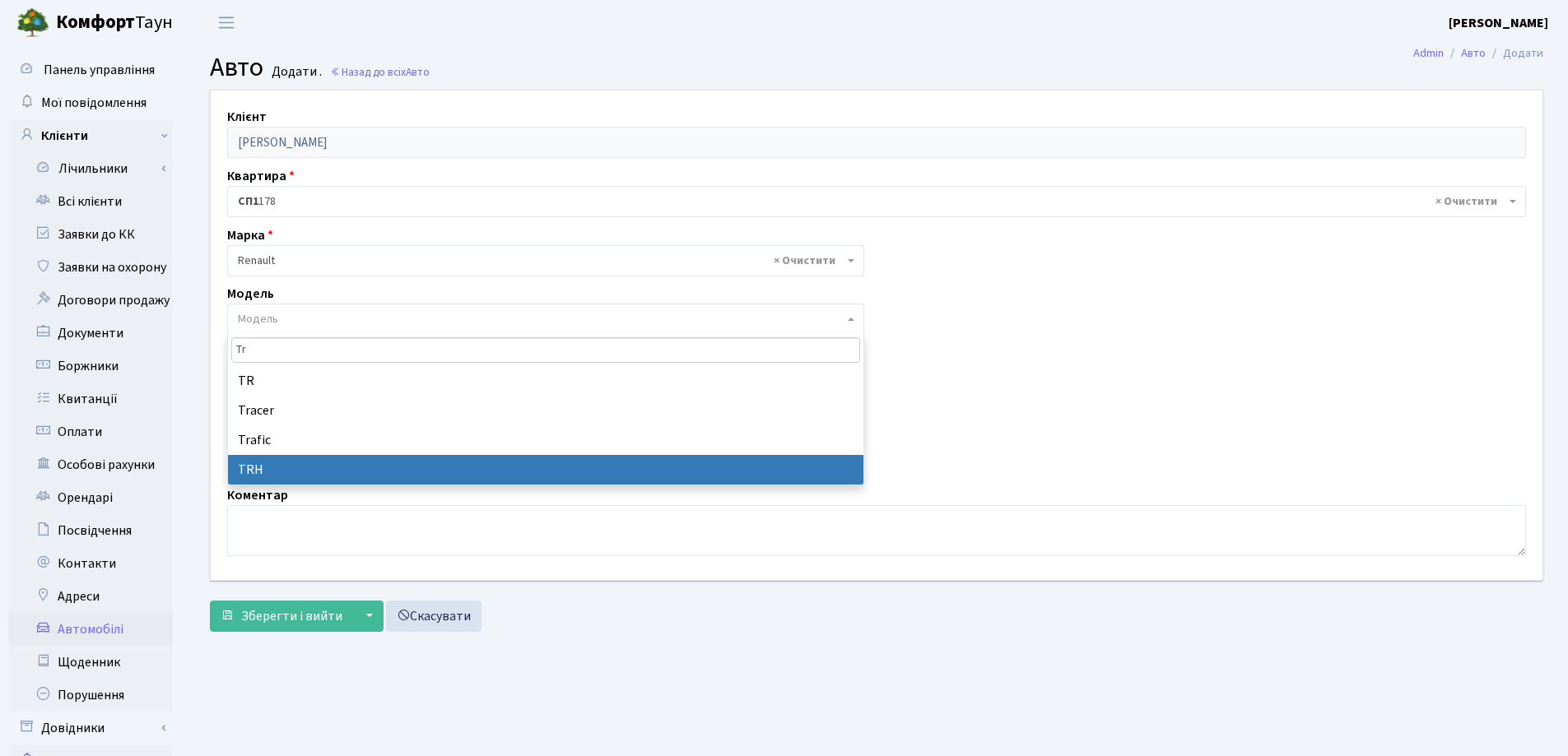
type input "Tr"
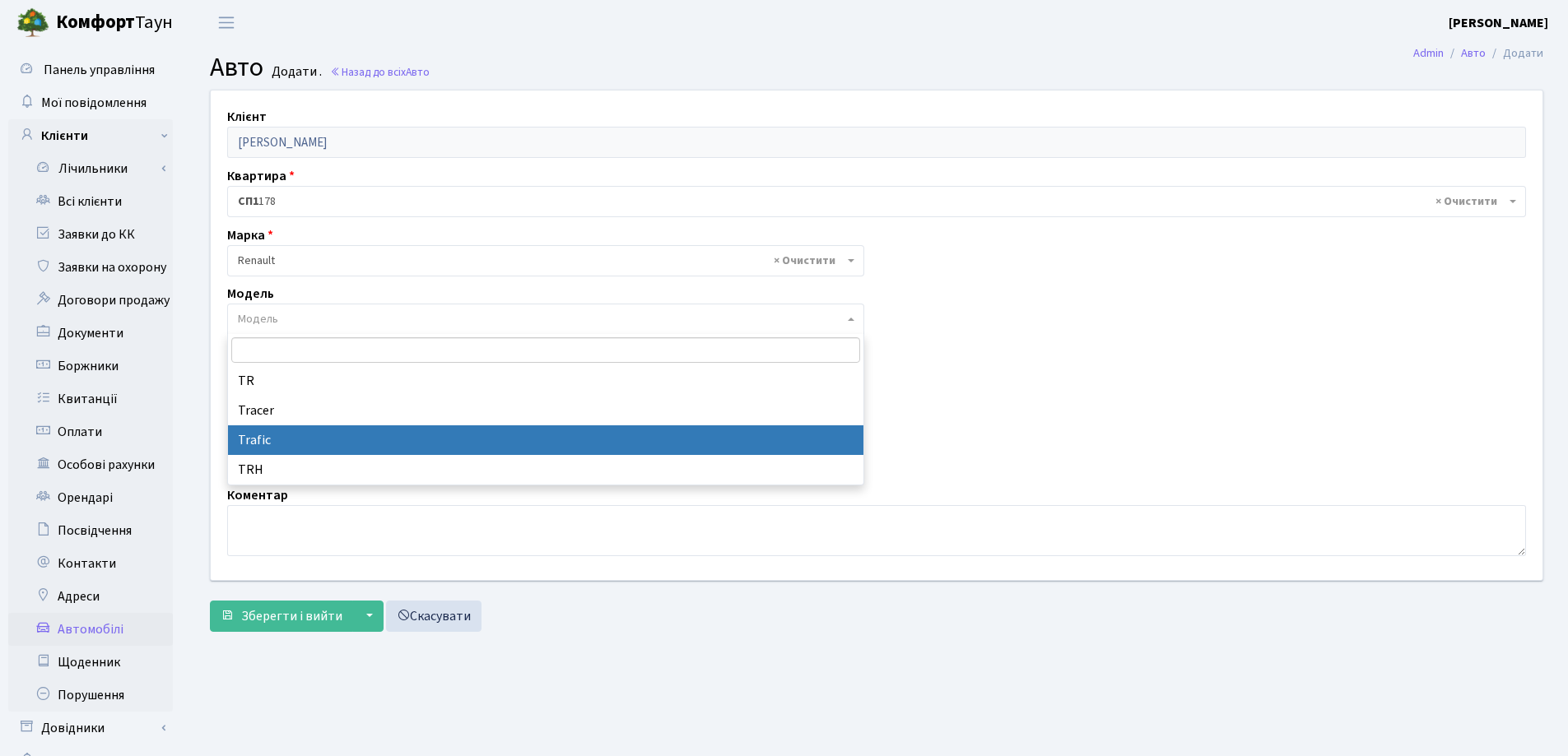
select select "2049"
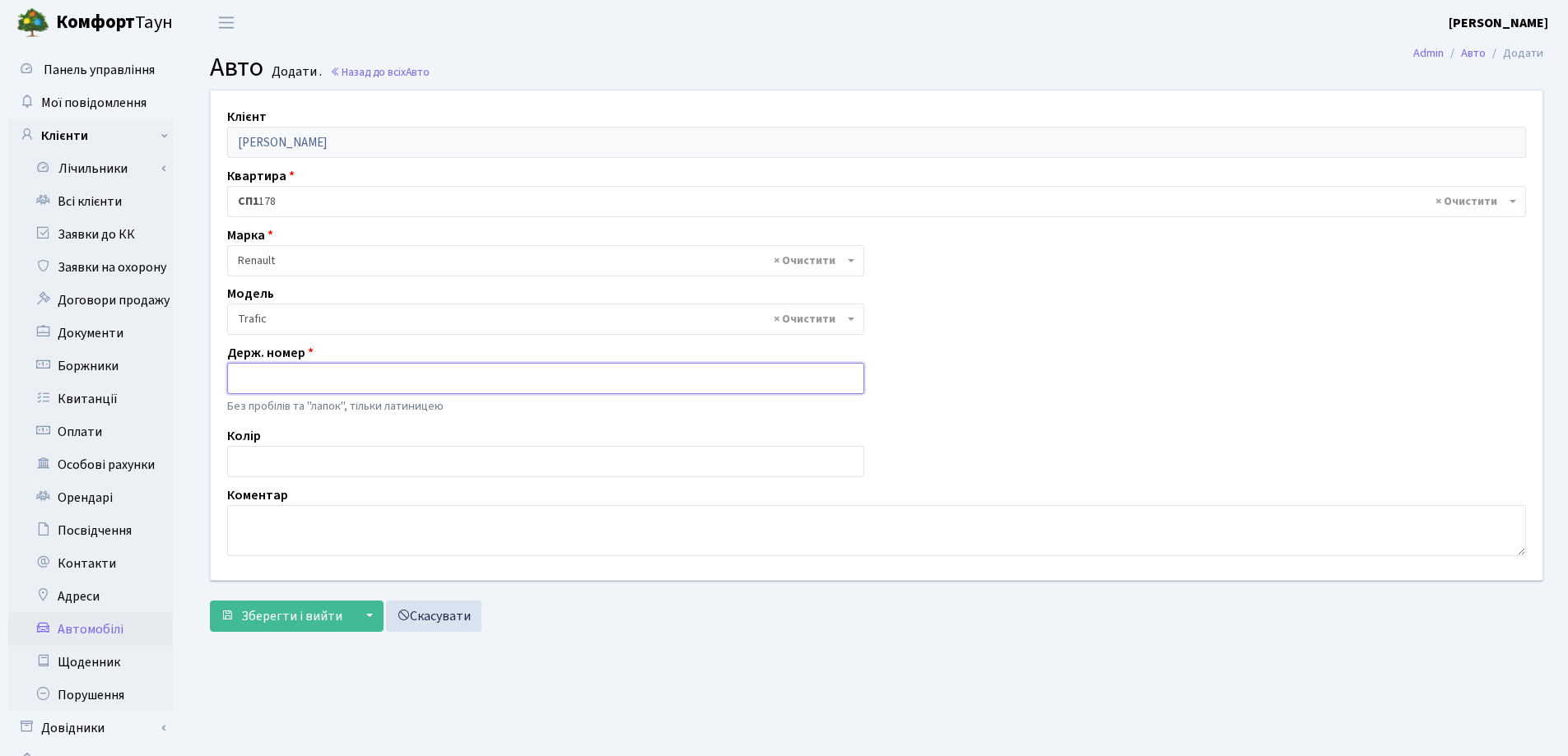
click at [340, 379] on input "text" at bounding box center [546, 378] width 637 height 32
type input "BI1433IA"
click at [272, 608] on span "Зберегти і вийти" at bounding box center [292, 616] width 101 height 18
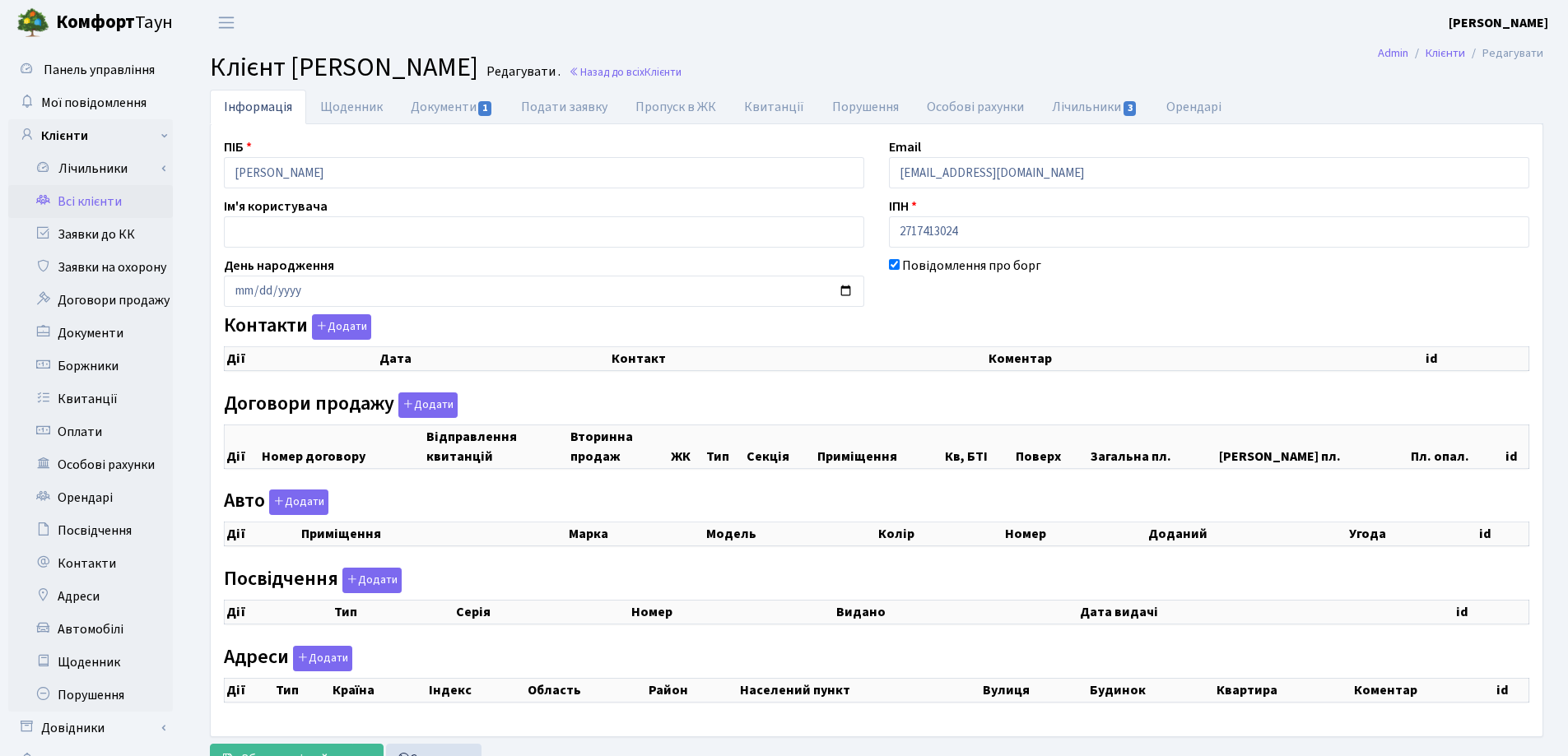
checkbox input "true"
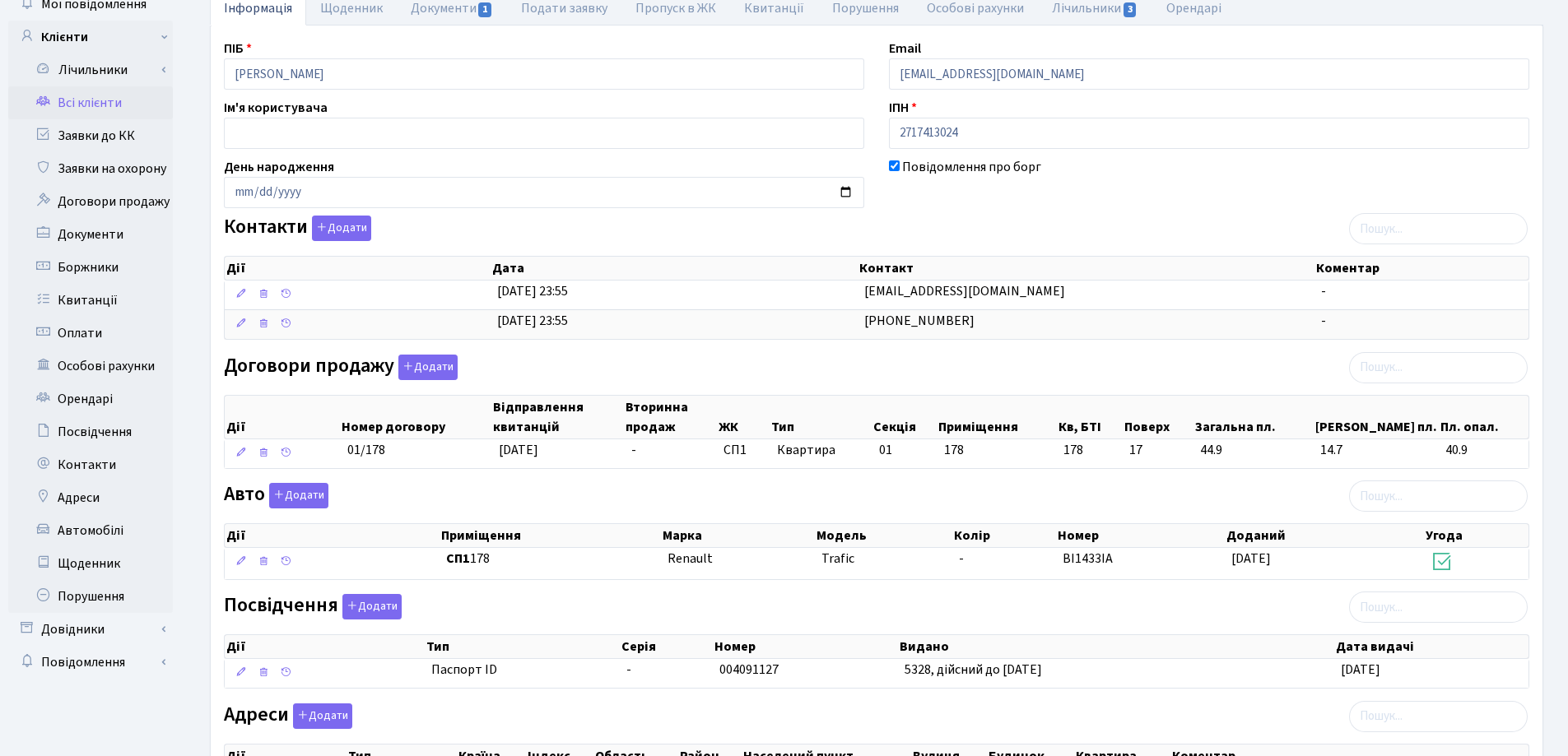
scroll to position [286, 0]
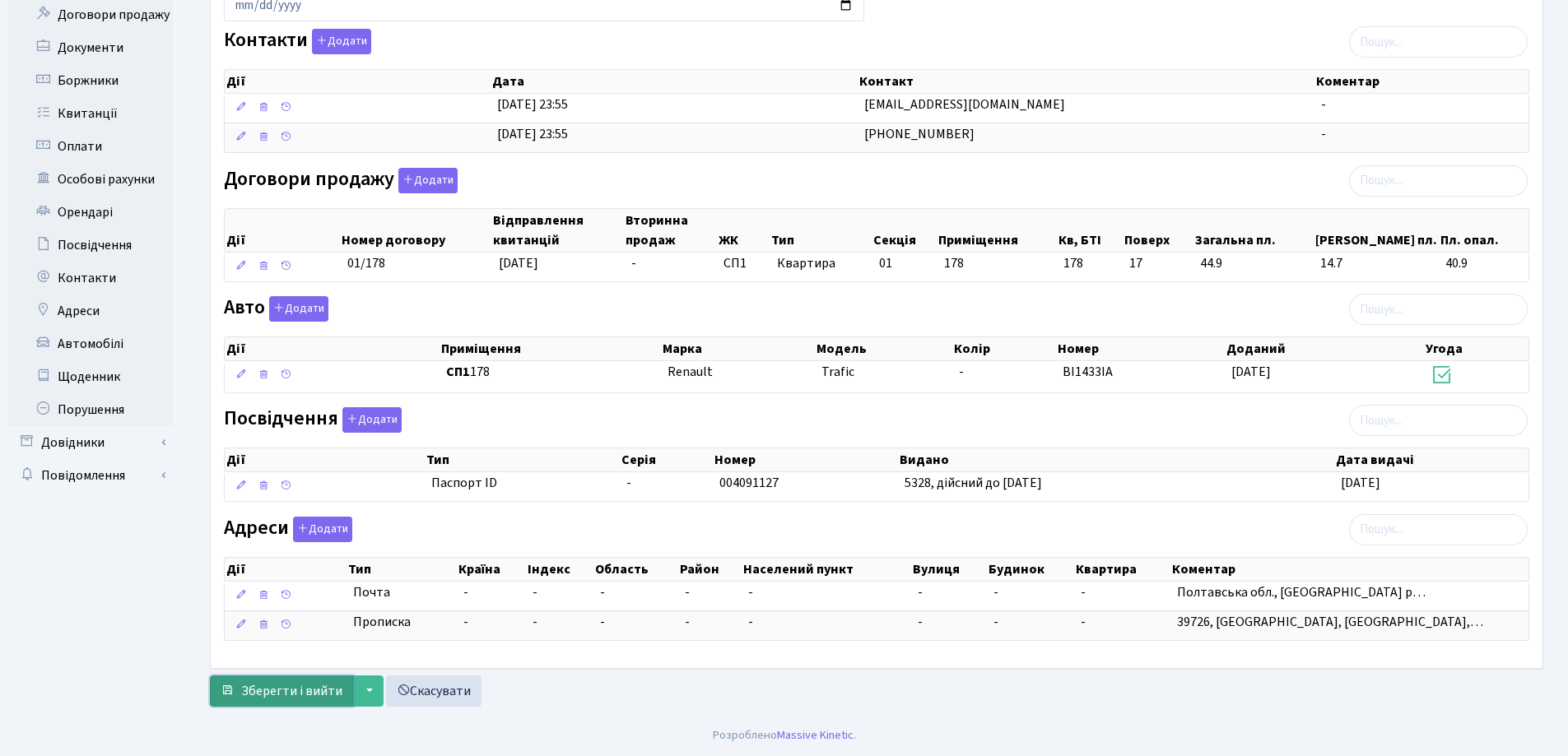
click at [281, 682] on button "Зберегти і вийти" at bounding box center [281, 691] width 143 height 32
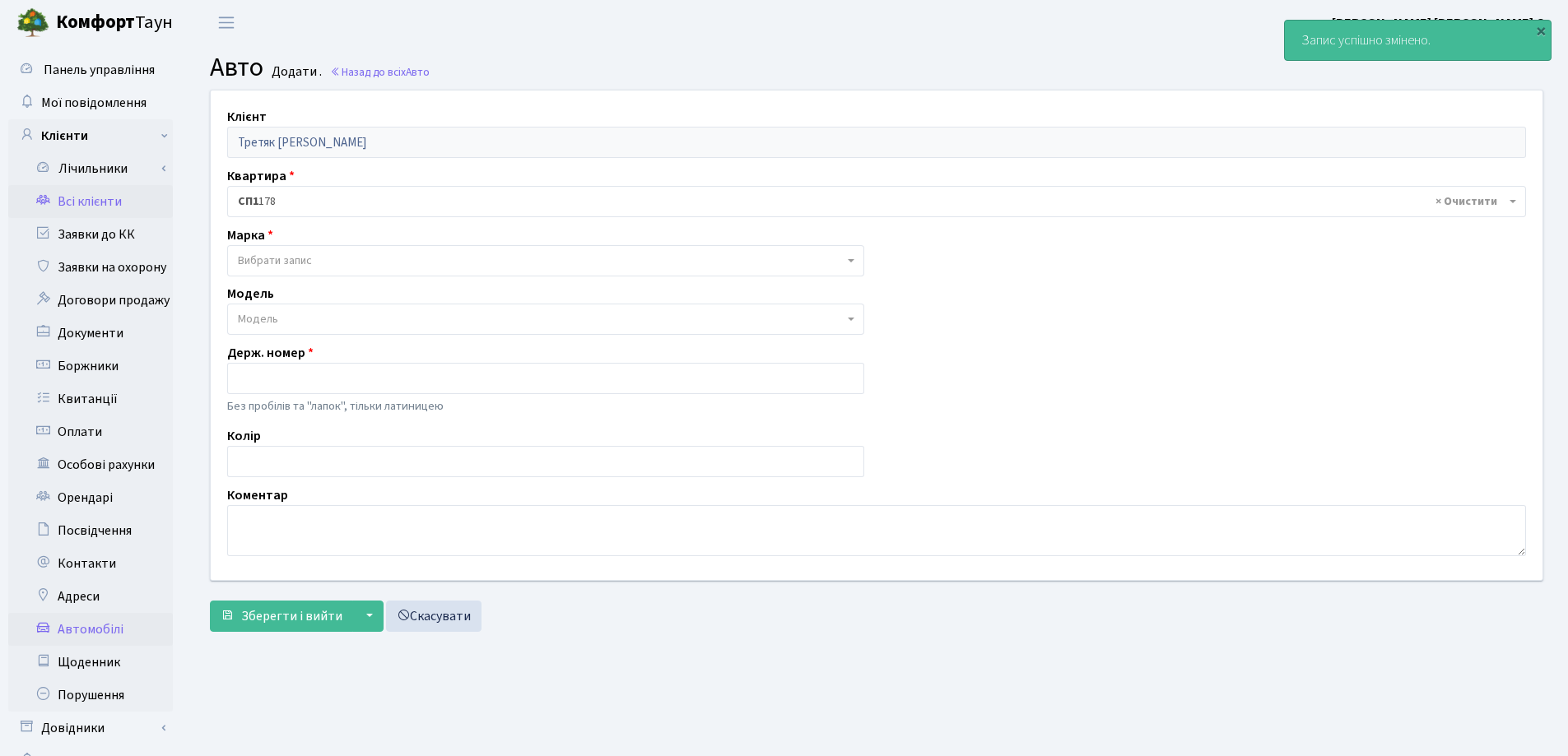
click at [103, 198] on link "Всі клієнти" at bounding box center [91, 202] width 164 height 32
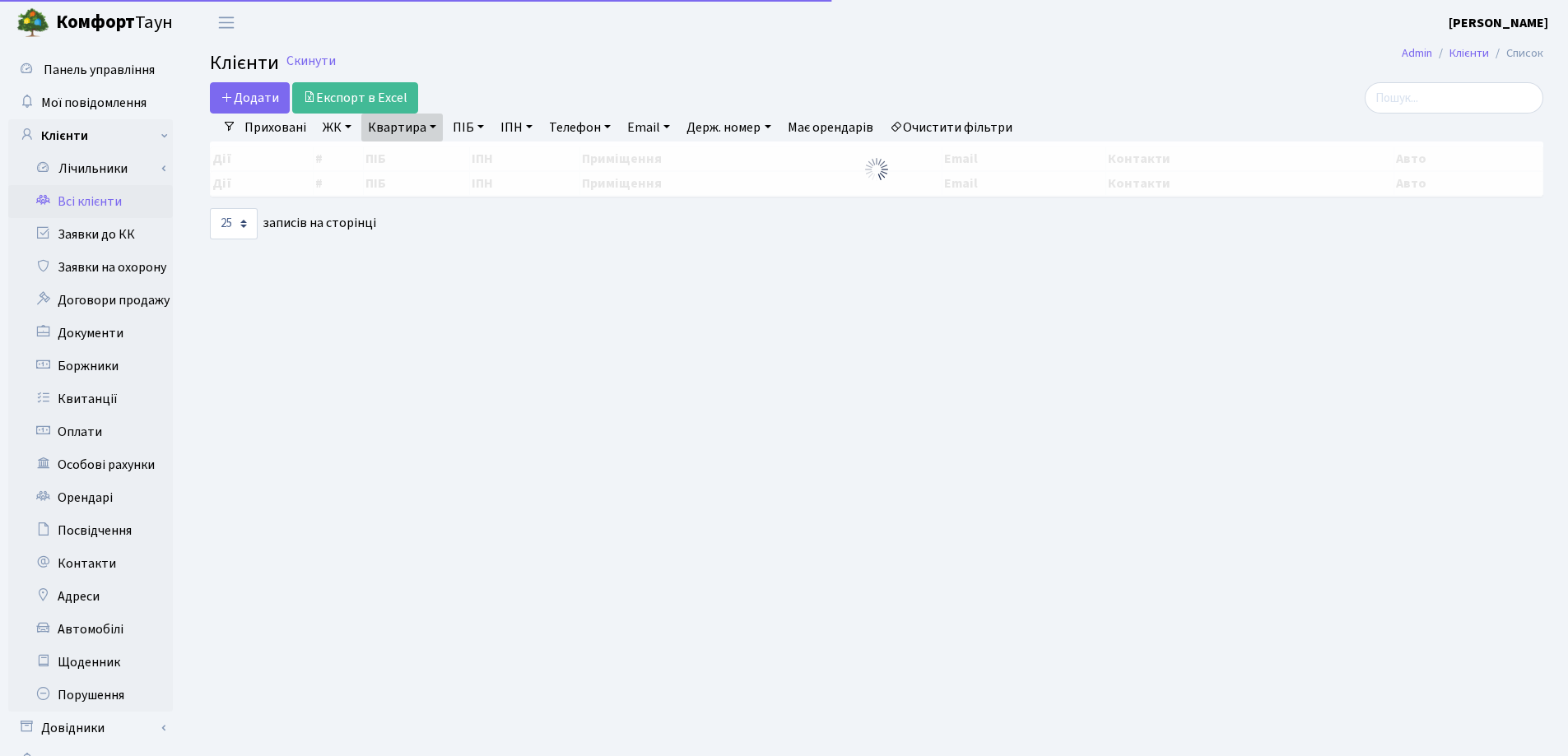
select select "25"
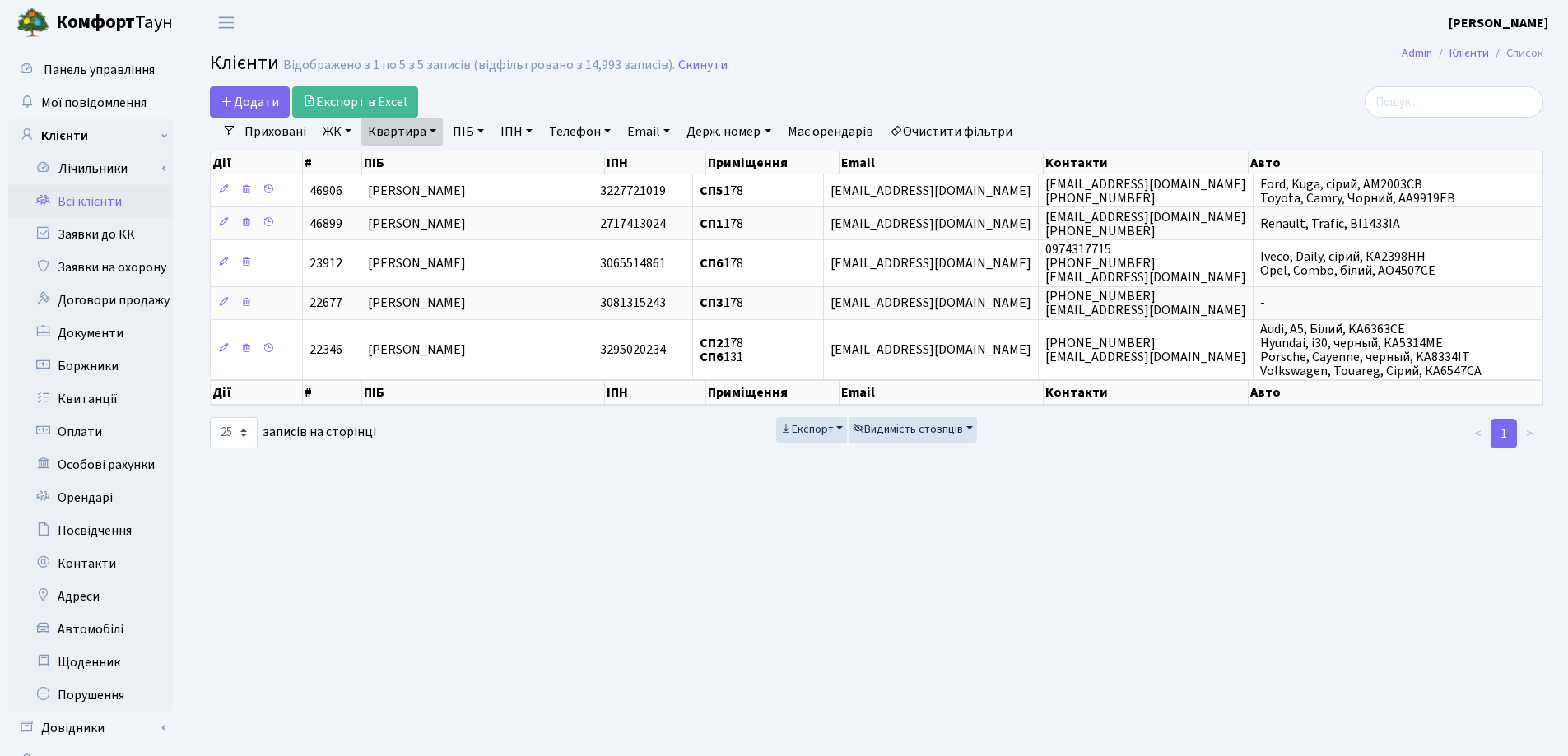
click at [435, 137] on link "Квартира" at bounding box center [401, 132] width 81 height 28
click at [431, 153] on input "178" at bounding box center [410, 163] width 97 height 32
type input "175"
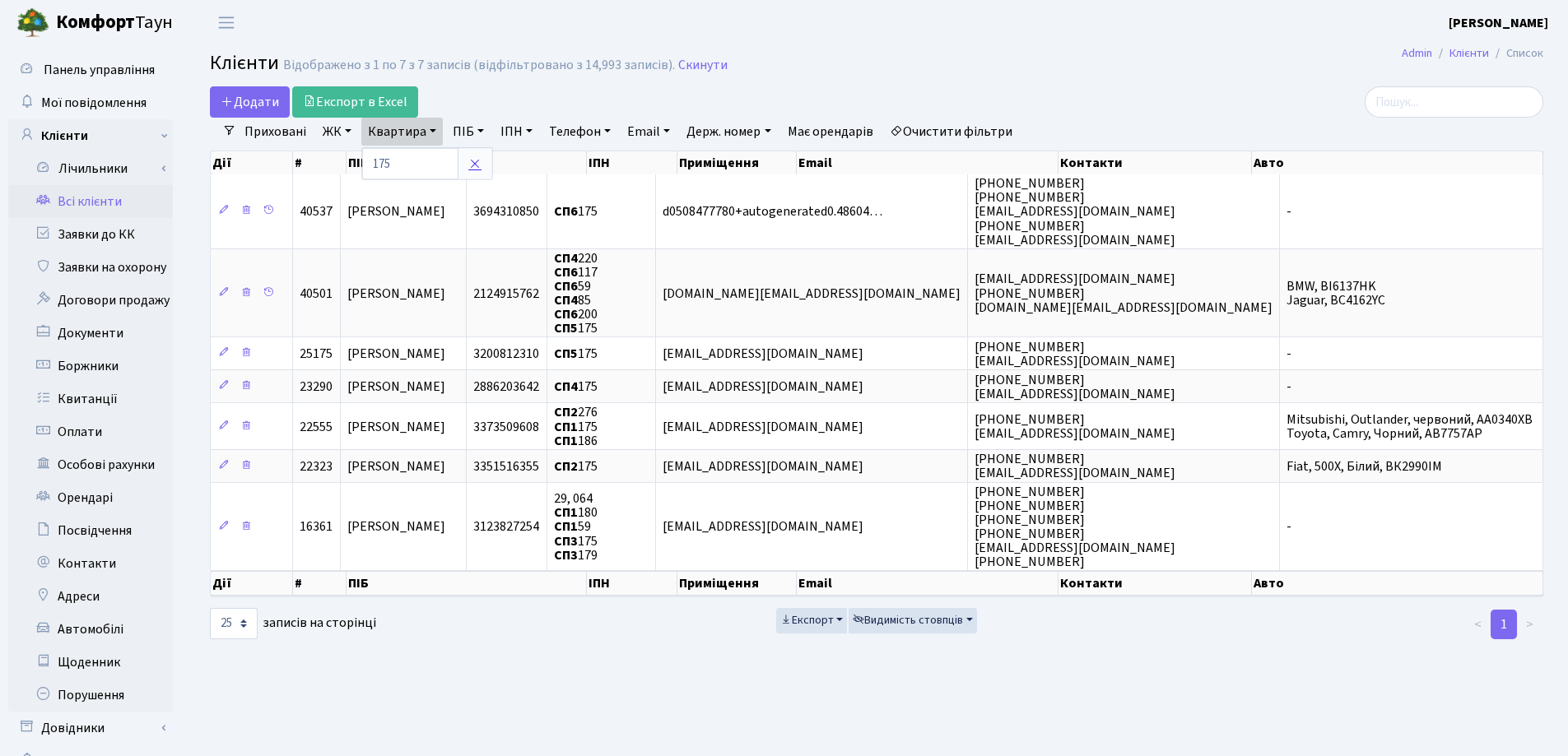
click at [476, 170] on icon at bounding box center [475, 163] width 13 height 13
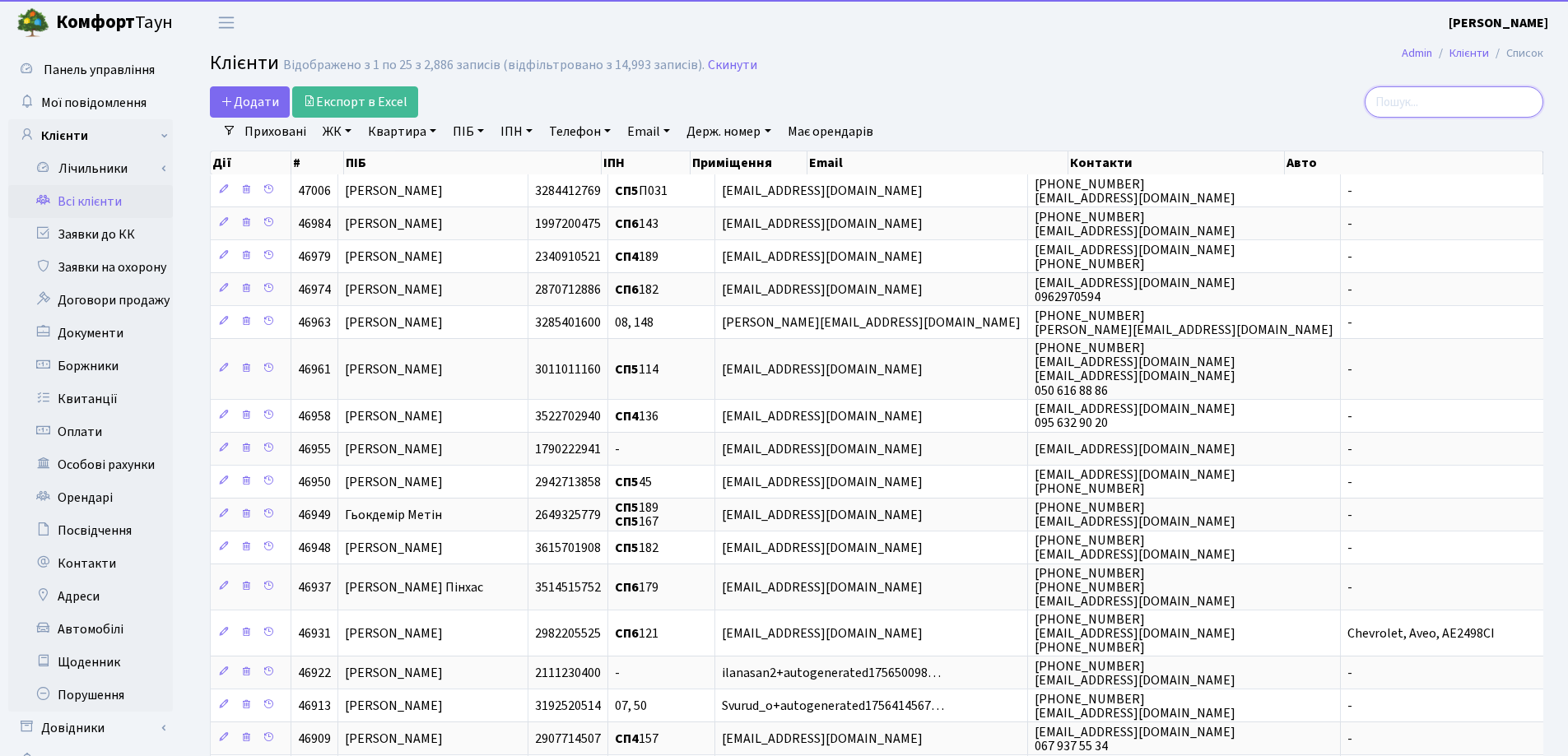
click at [1432, 113] on input "search" at bounding box center [1453, 102] width 179 height 32
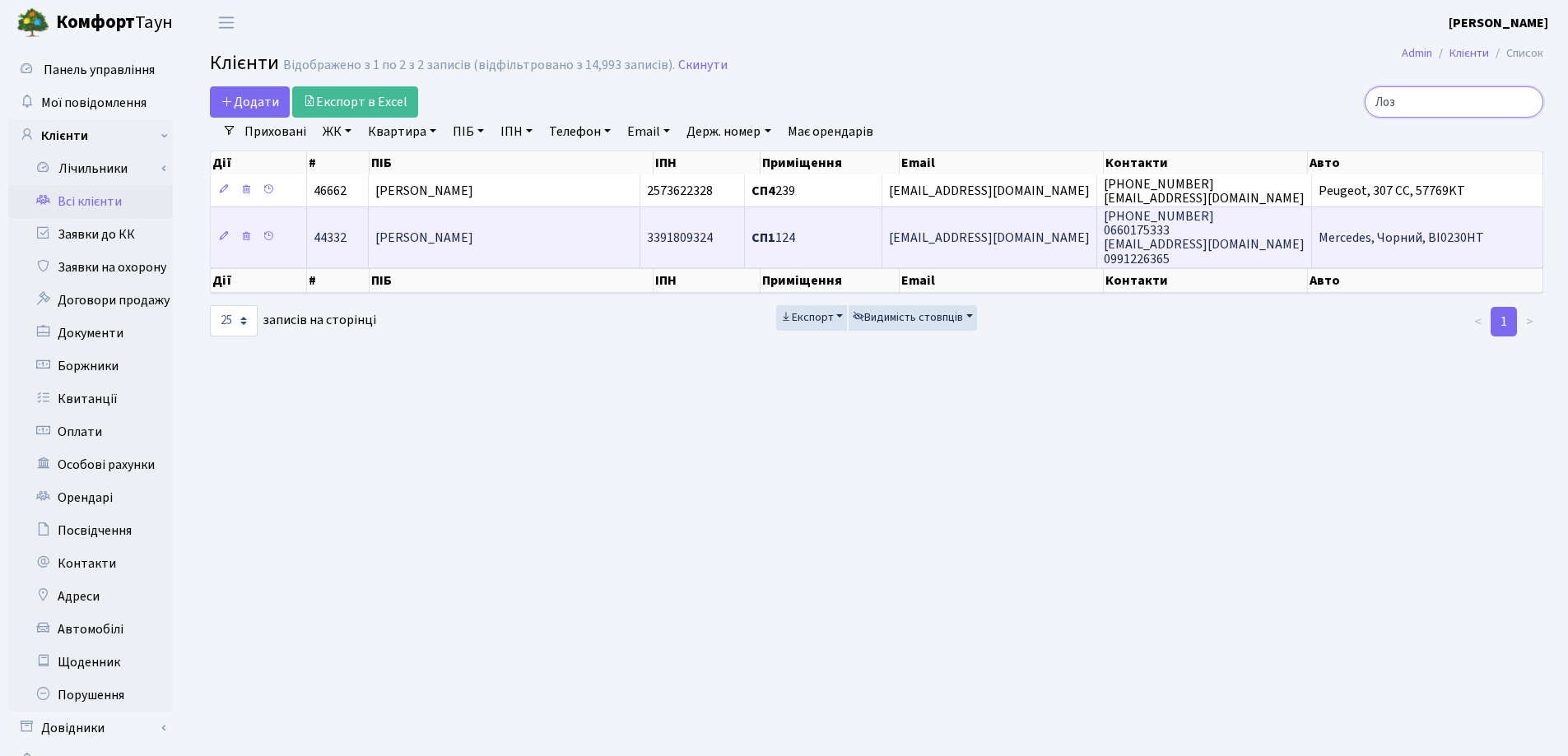
type input "Лоз"
click at [556, 239] on td "[PERSON_NAME]" at bounding box center [505, 237] width 272 height 60
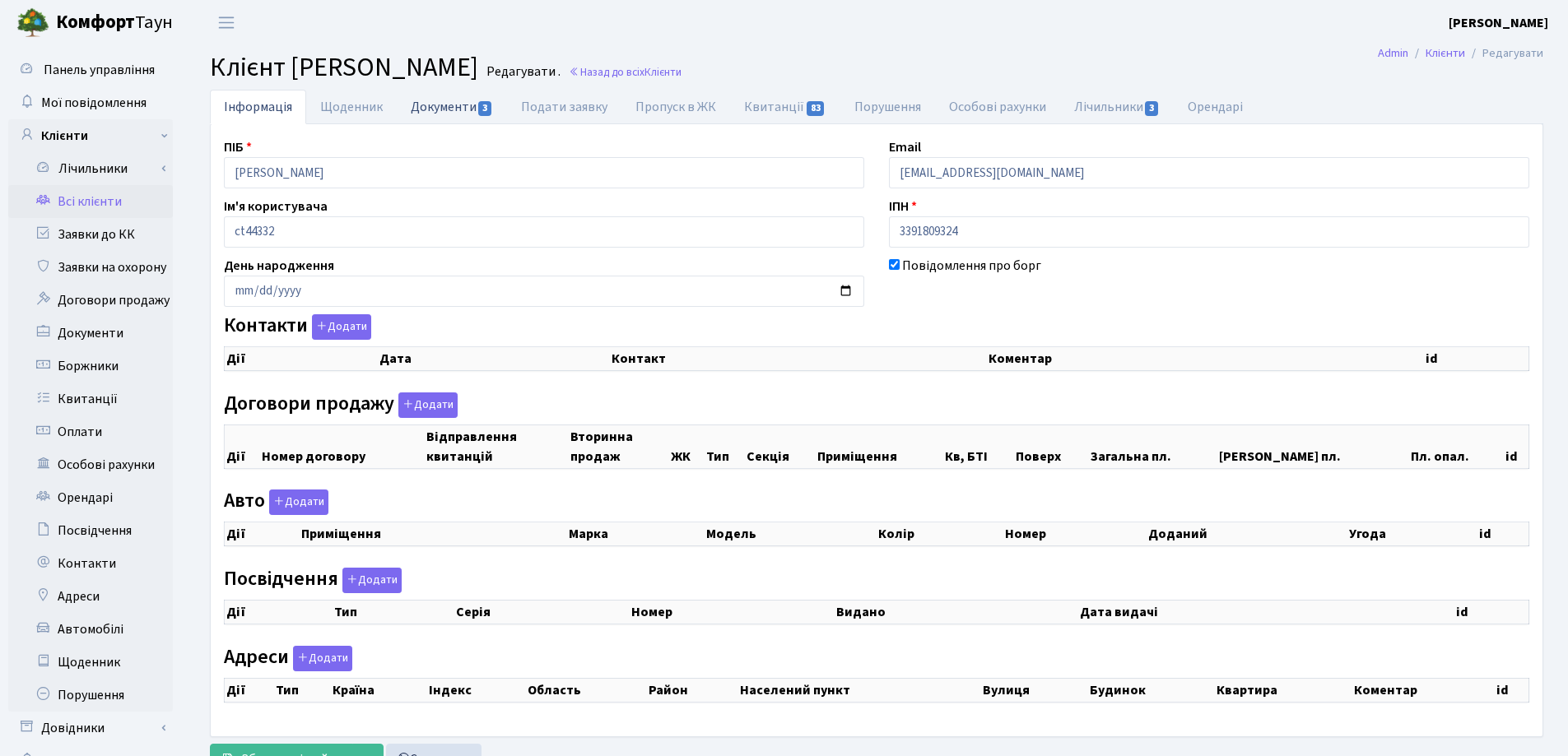
select select "25"
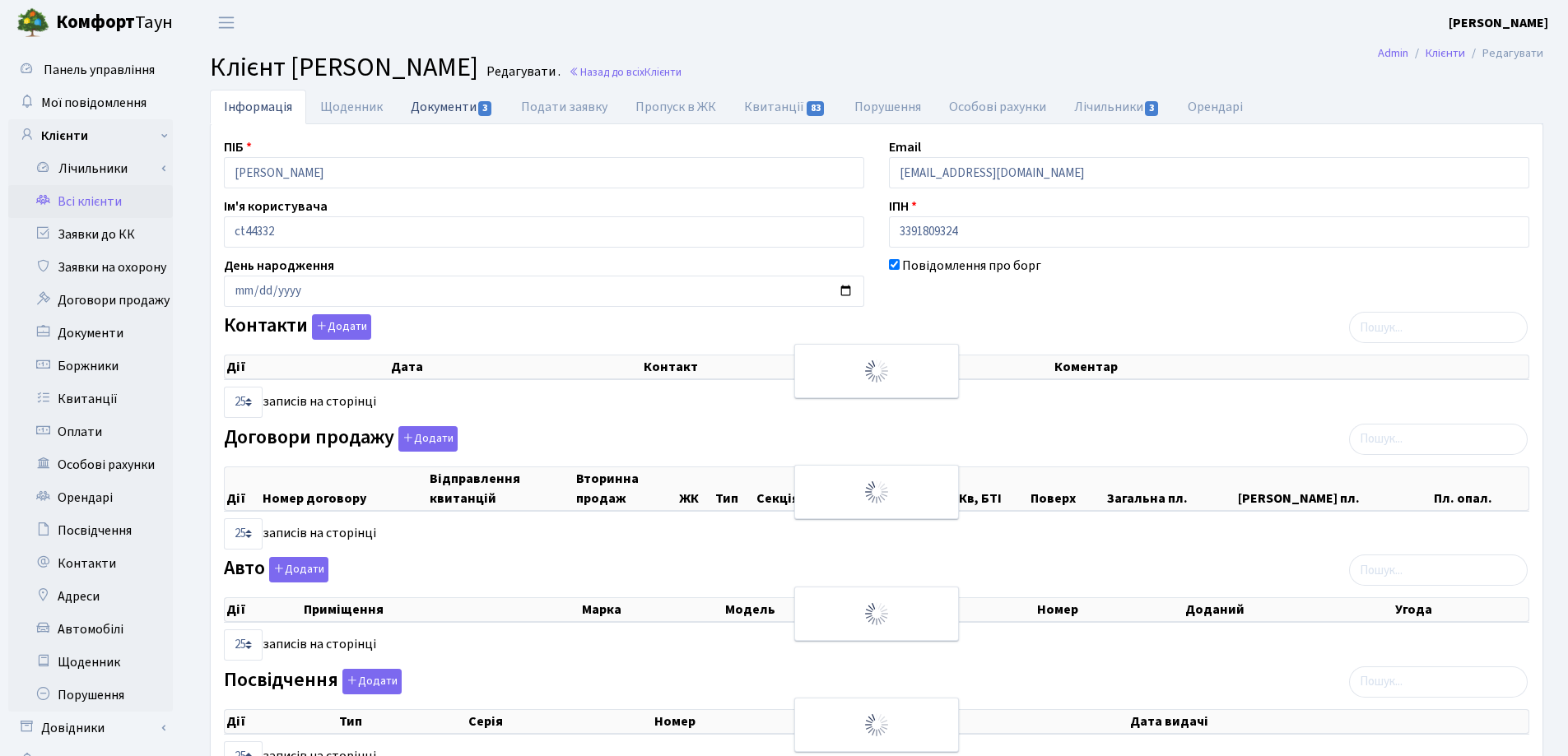
checkbox input "true"
click at [421, 109] on link "Документи 3" at bounding box center [452, 106] width 110 height 33
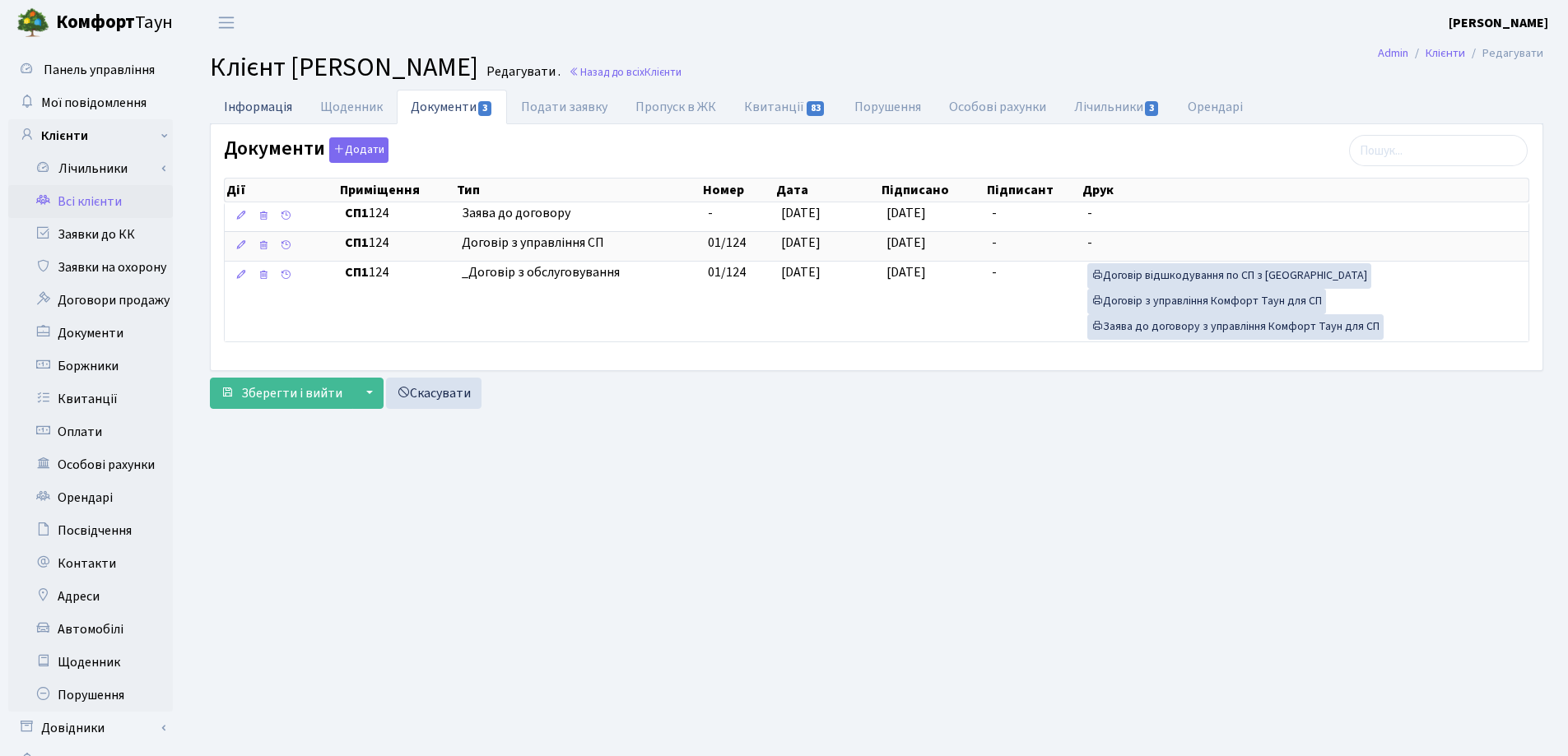
click at [251, 103] on link "Інформація" at bounding box center [257, 106] width 97 height 33
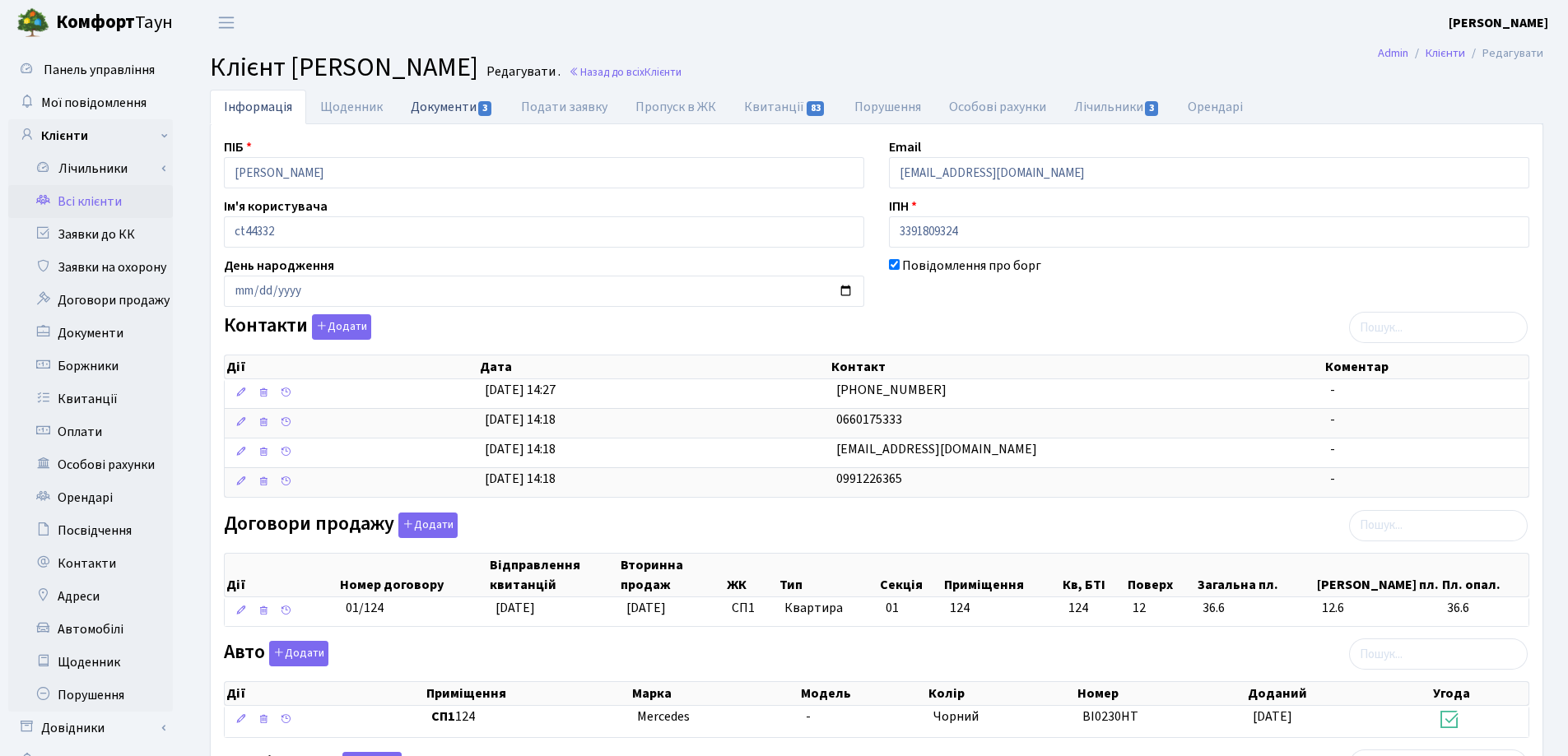
click at [429, 107] on link "Документи 3" at bounding box center [452, 106] width 110 height 33
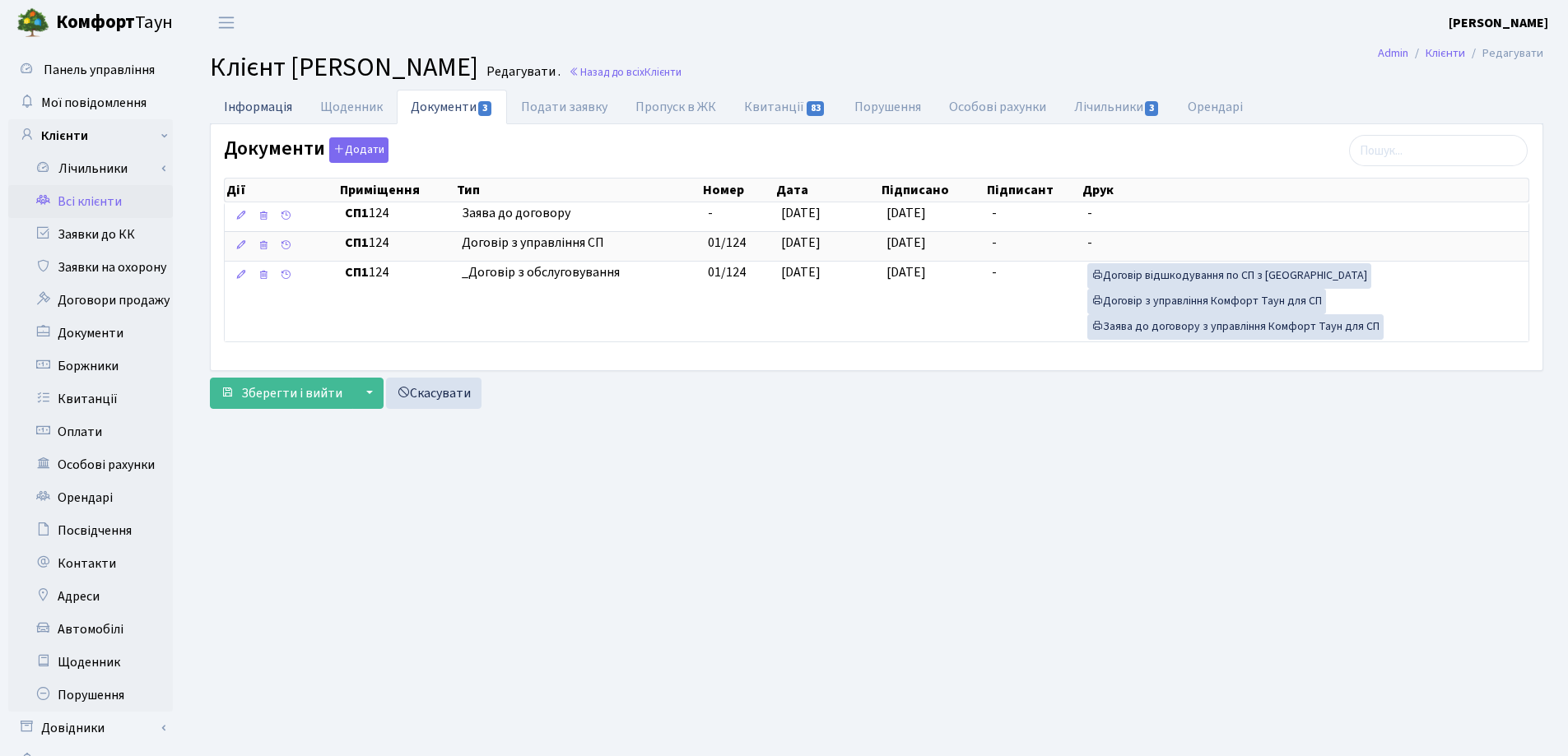
click at [244, 104] on link "Інформація" at bounding box center [257, 106] width 97 height 33
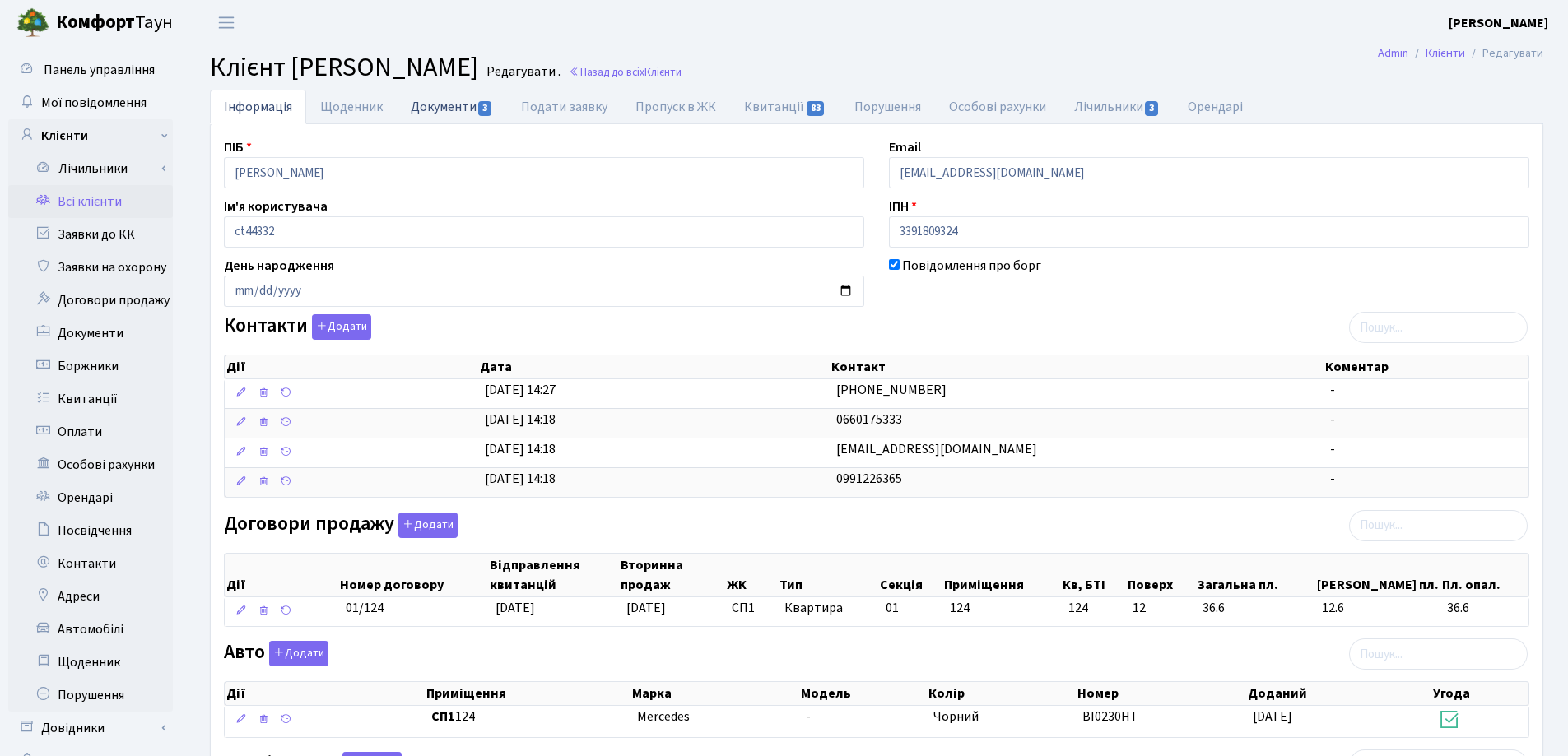
click at [464, 105] on link "Документи 3" at bounding box center [452, 106] width 110 height 33
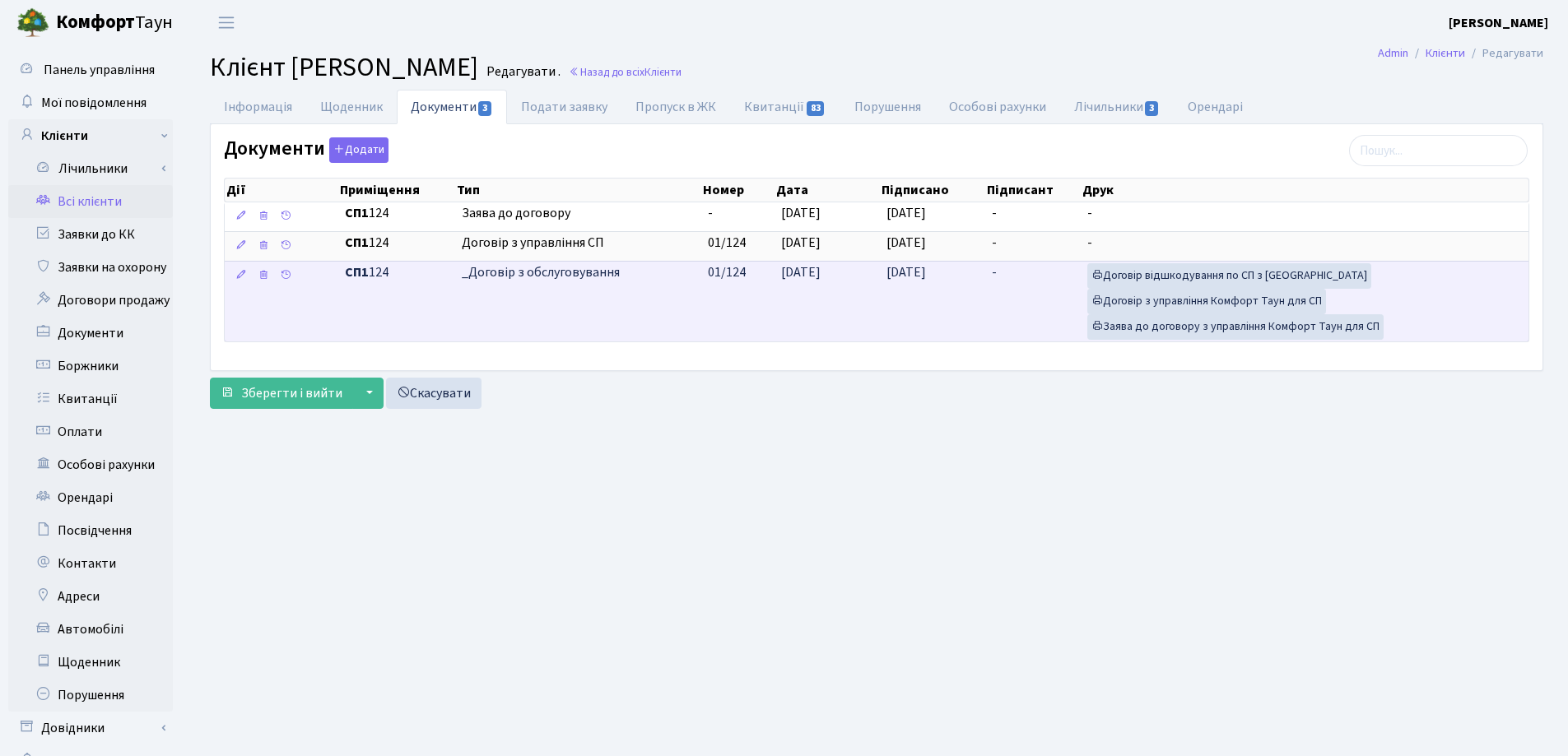
click at [894, 281] on span "[DATE]" at bounding box center [906, 272] width 39 height 18
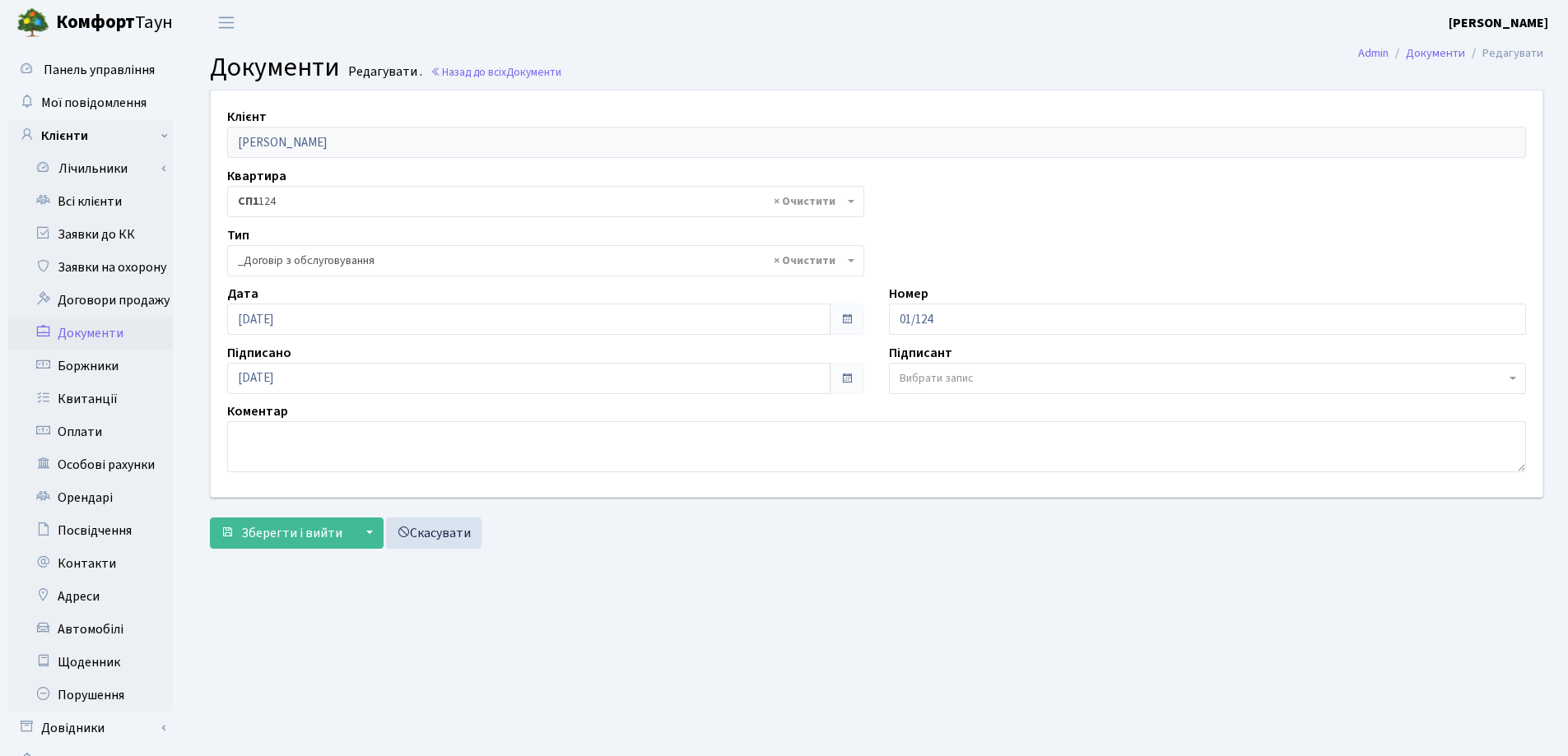
select select "289"
click at [449, 359] on div "Підписано [DATE]" at bounding box center [546, 369] width 662 height 51
click at [443, 379] on input "[DATE]" at bounding box center [529, 378] width 603 height 32
click at [342, 339] on icon at bounding box center [346, 340] width 227 height 32
click at [292, 535] on span "Зберегти і вийти" at bounding box center [292, 533] width 101 height 18
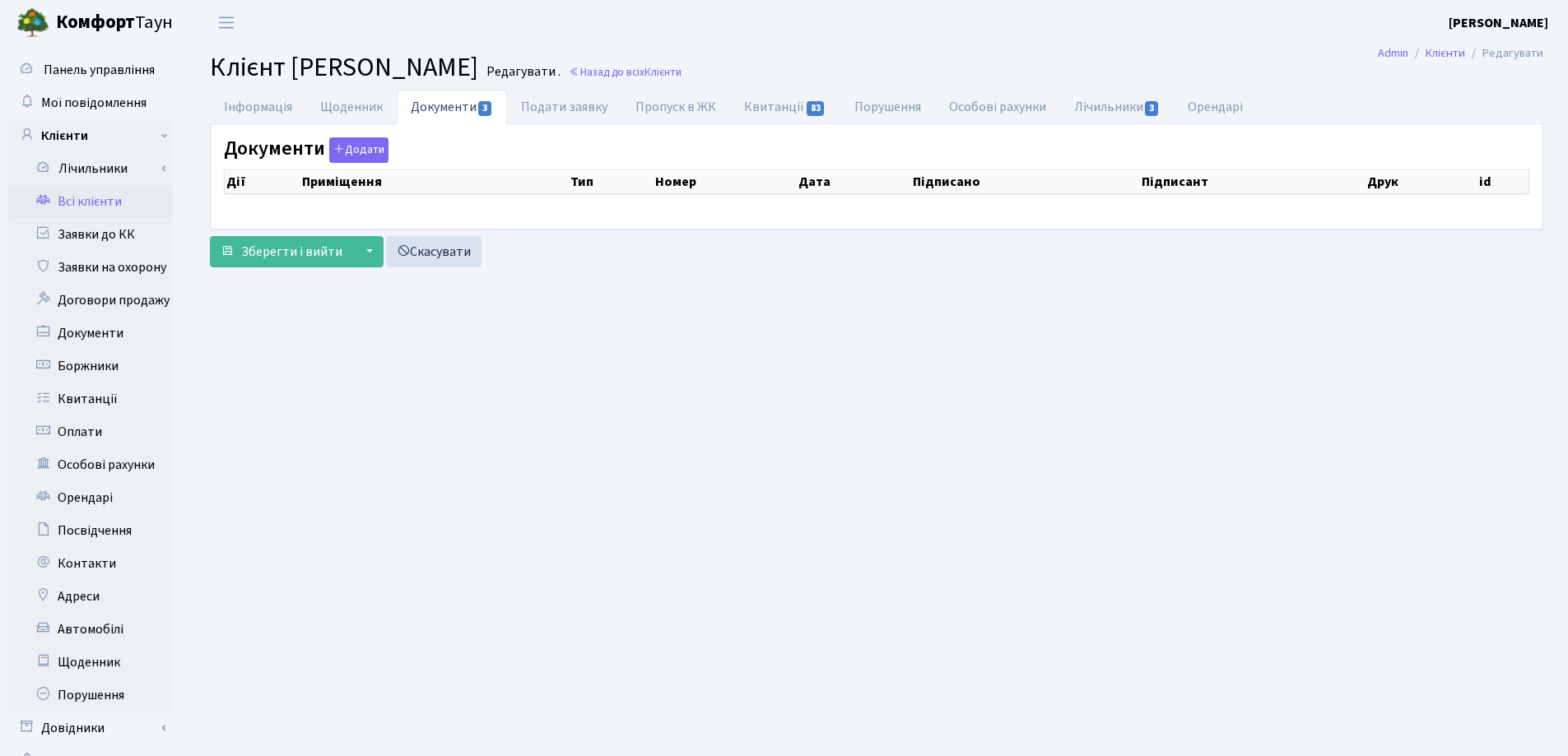
checkbox input "true"
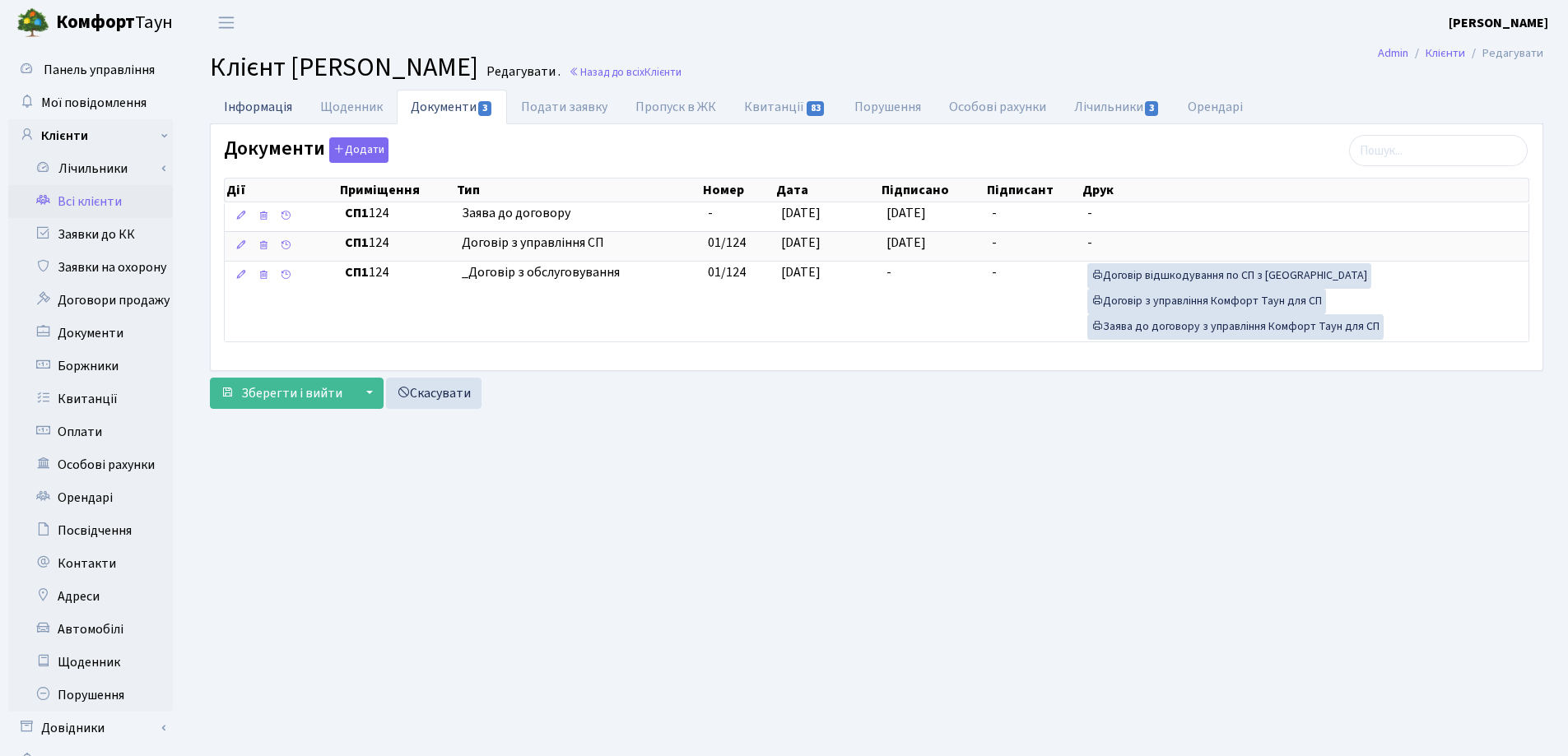
click at [257, 103] on link "Інформація" at bounding box center [257, 106] width 97 height 33
select select "25"
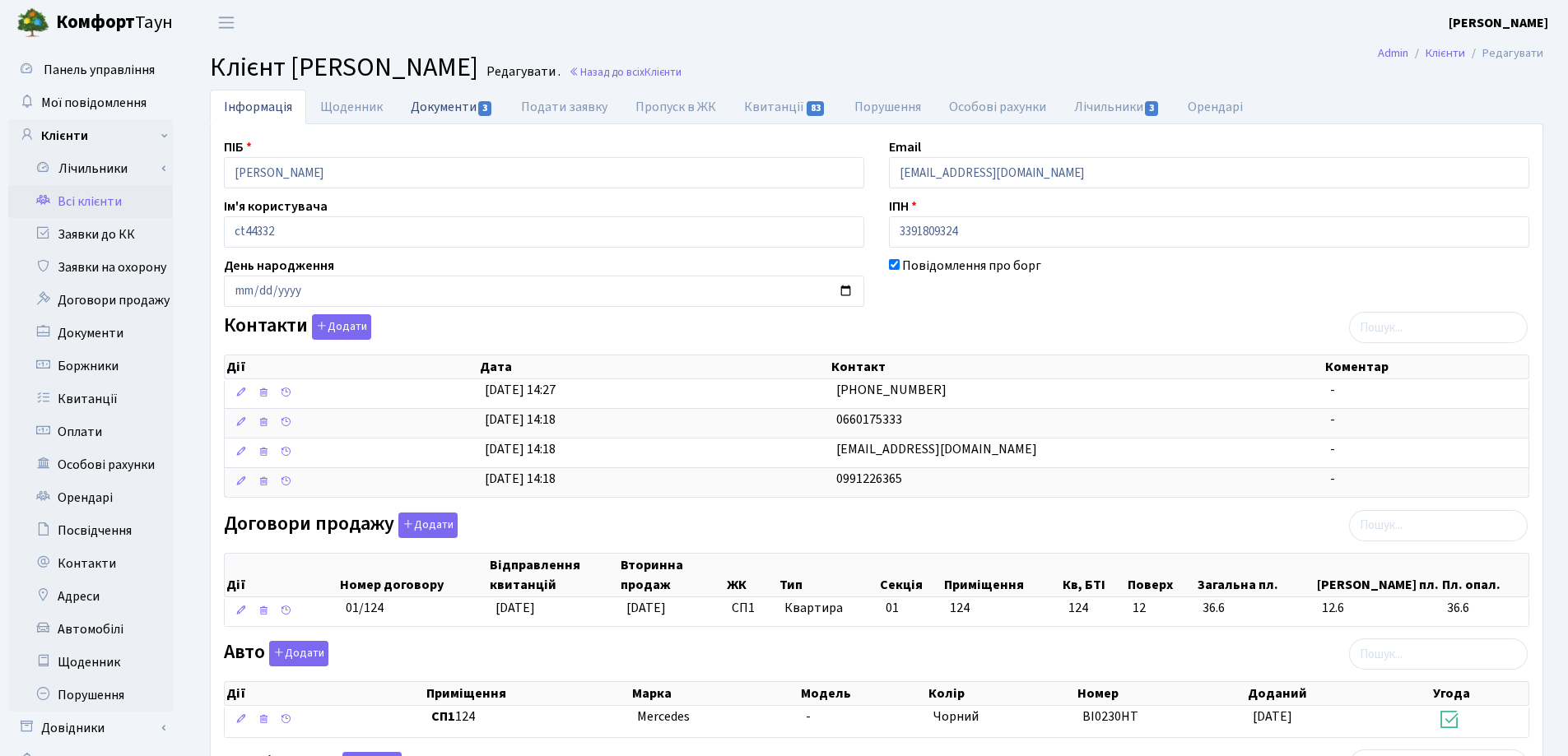
click at [436, 106] on link "Документи 3" at bounding box center [452, 106] width 110 height 33
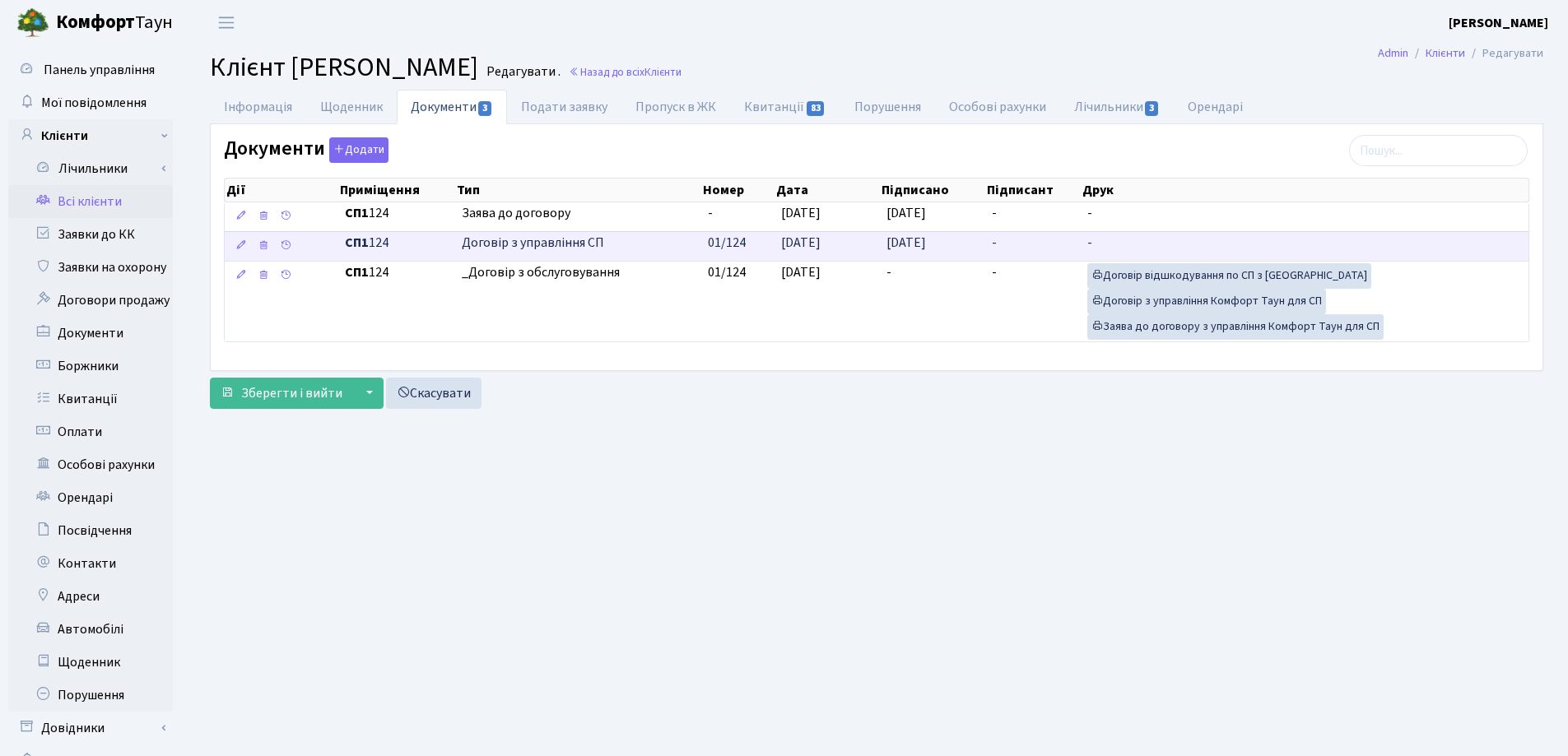
click at [918, 241] on span "[DATE]" at bounding box center [906, 242] width 39 height 18
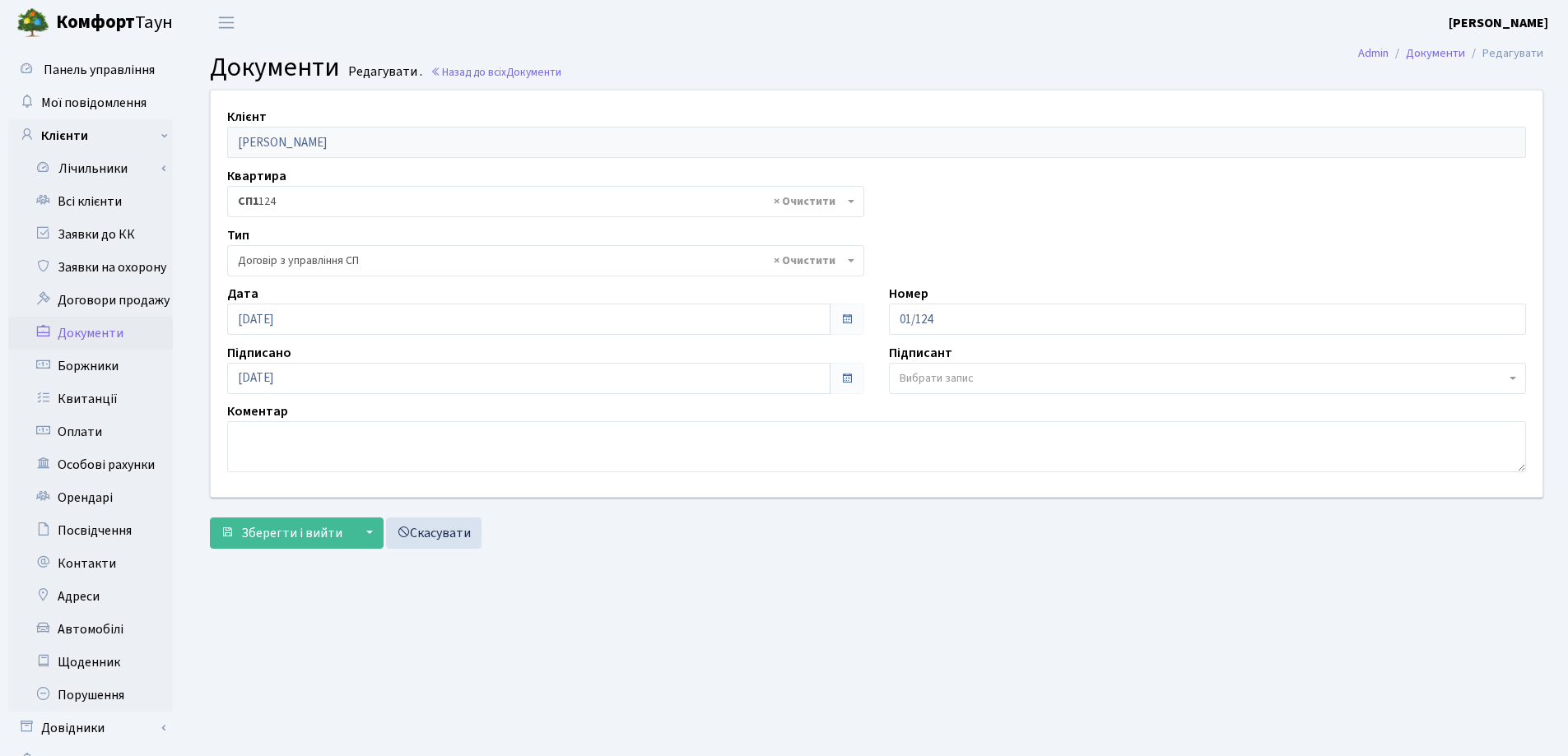
select select "316"
click at [317, 371] on input "[DATE]" at bounding box center [529, 378] width 603 height 32
click at [347, 338] on icon at bounding box center [346, 340] width 227 height 32
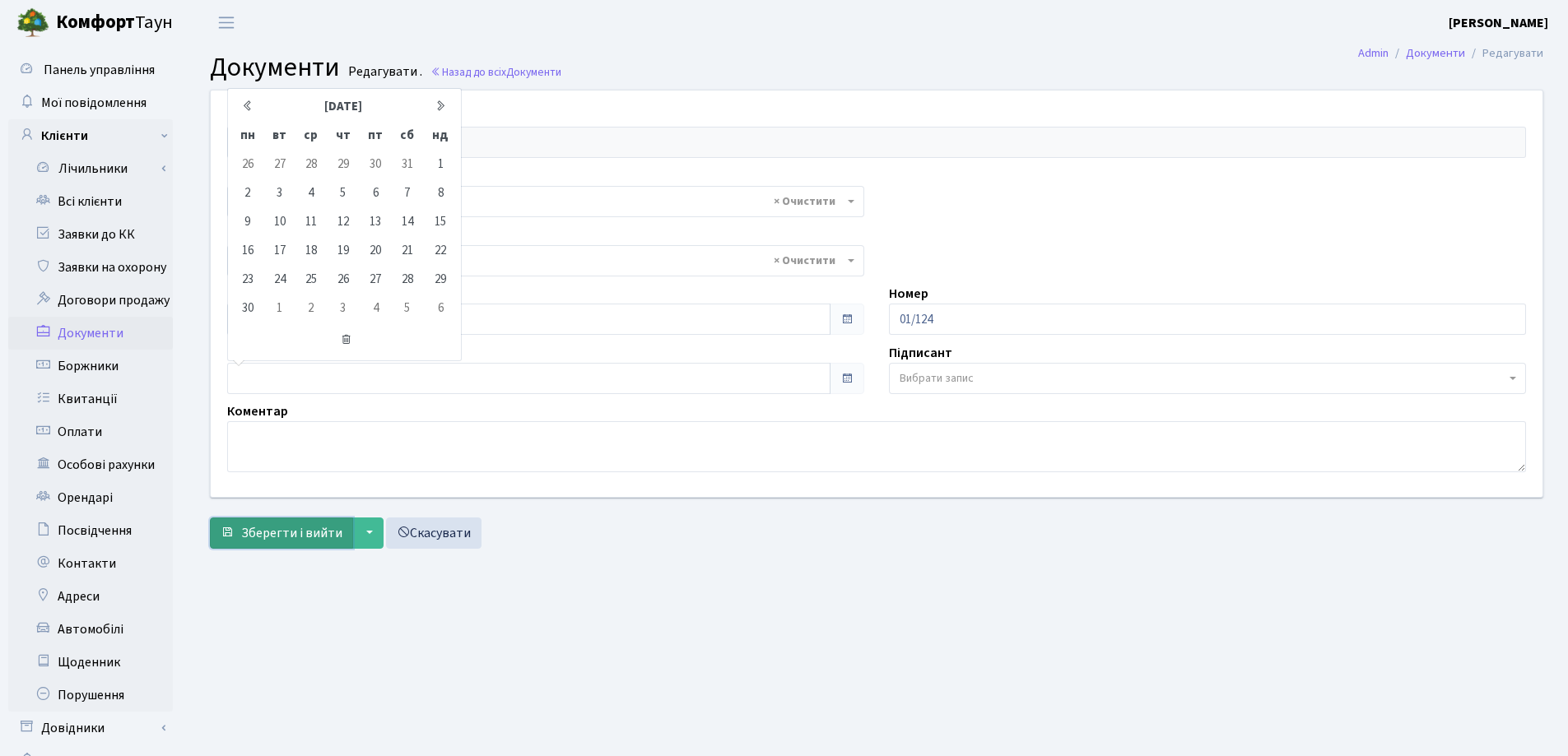
click at [273, 530] on span "Зберегти і вийти" at bounding box center [292, 533] width 101 height 18
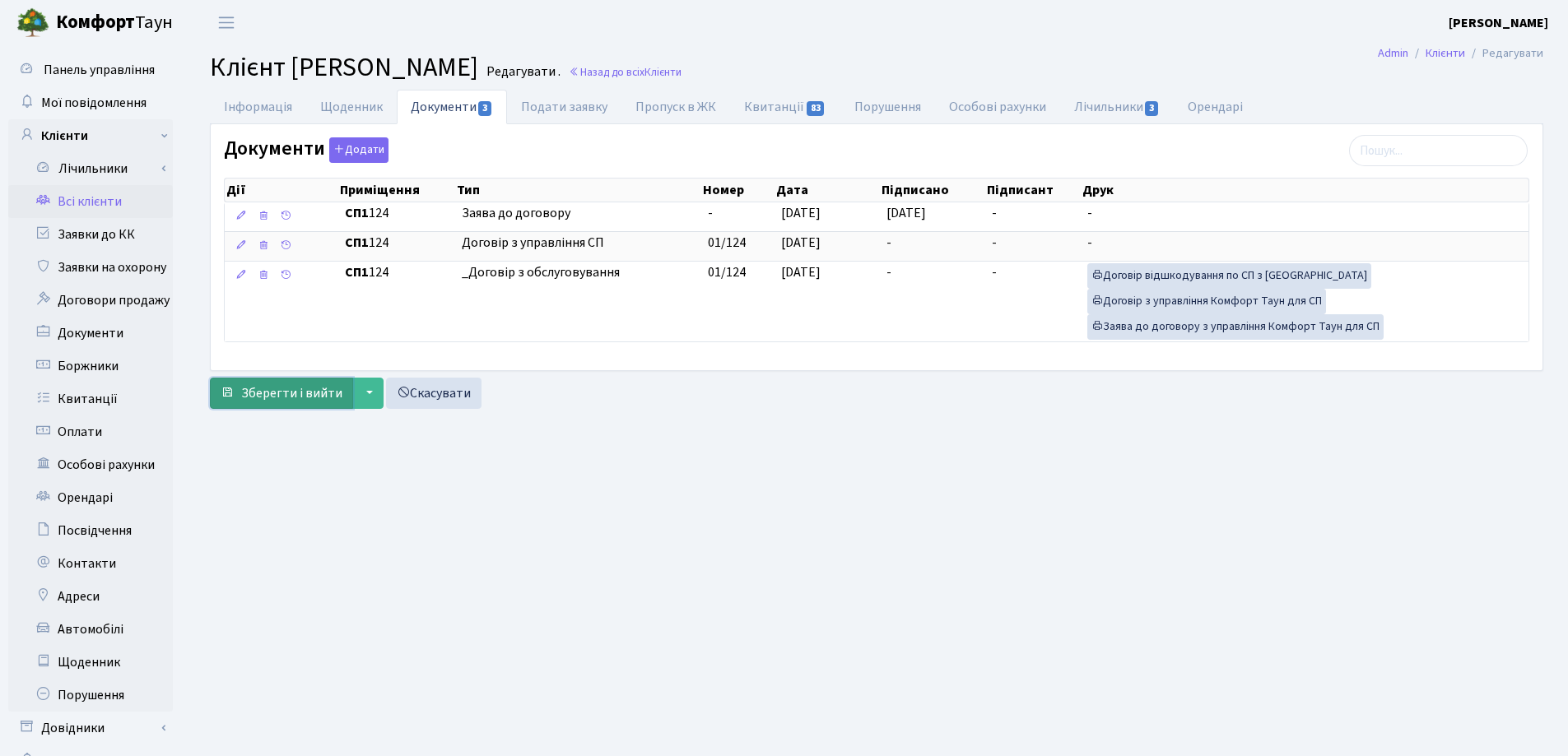
click at [269, 395] on span "Зберегти і вийти" at bounding box center [292, 393] width 101 height 18
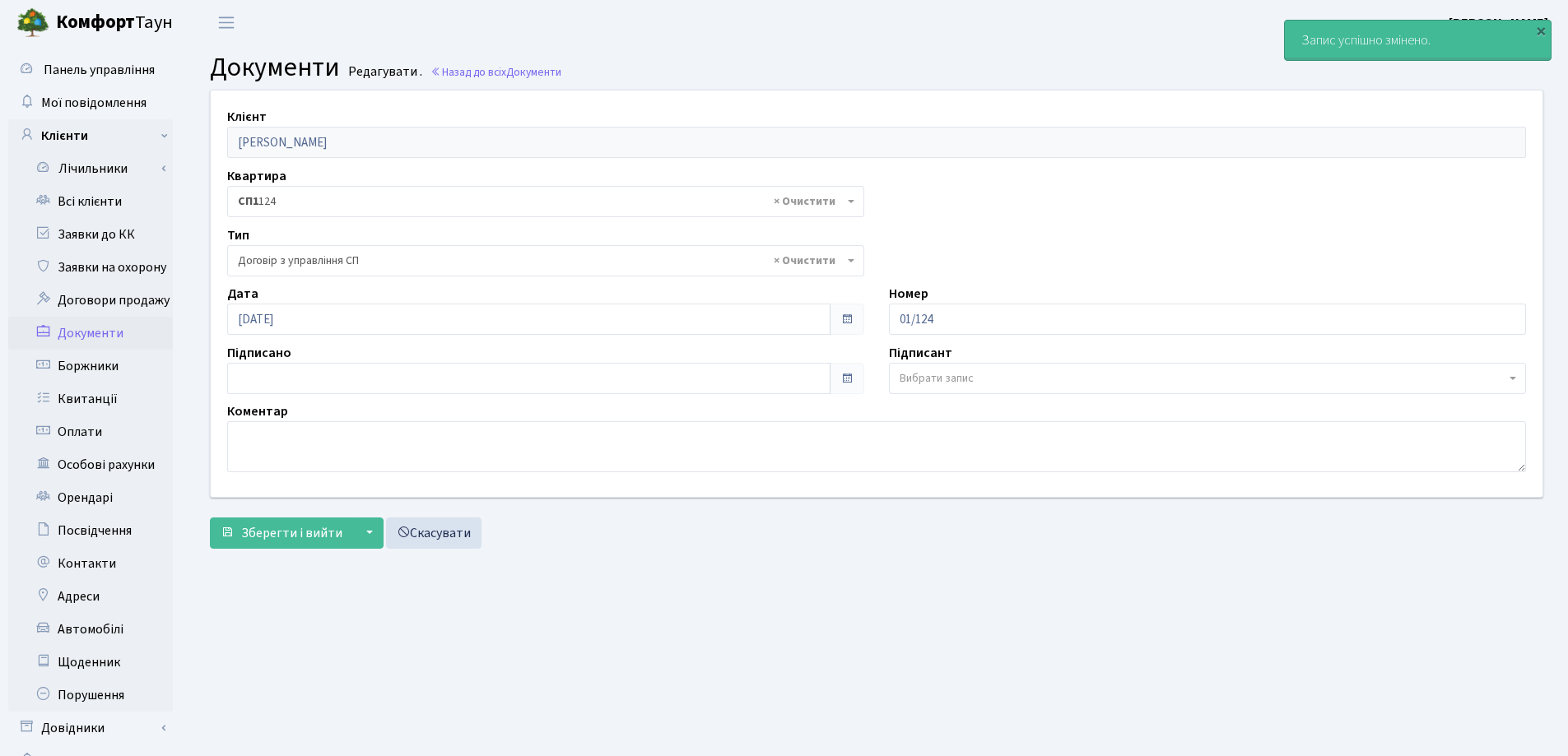
select select "316"
click at [74, 200] on link "Всі клієнти" at bounding box center [91, 202] width 164 height 32
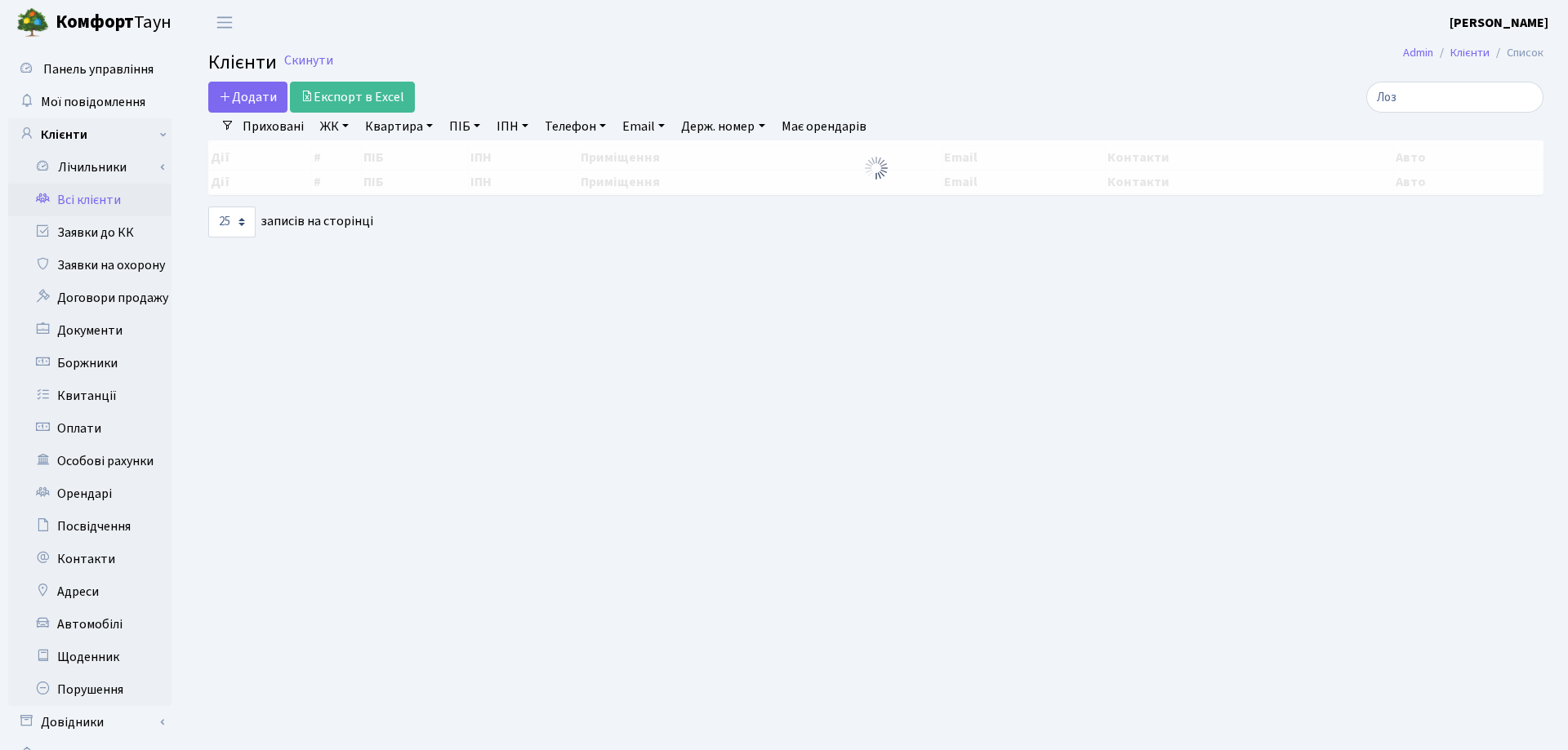
select select "25"
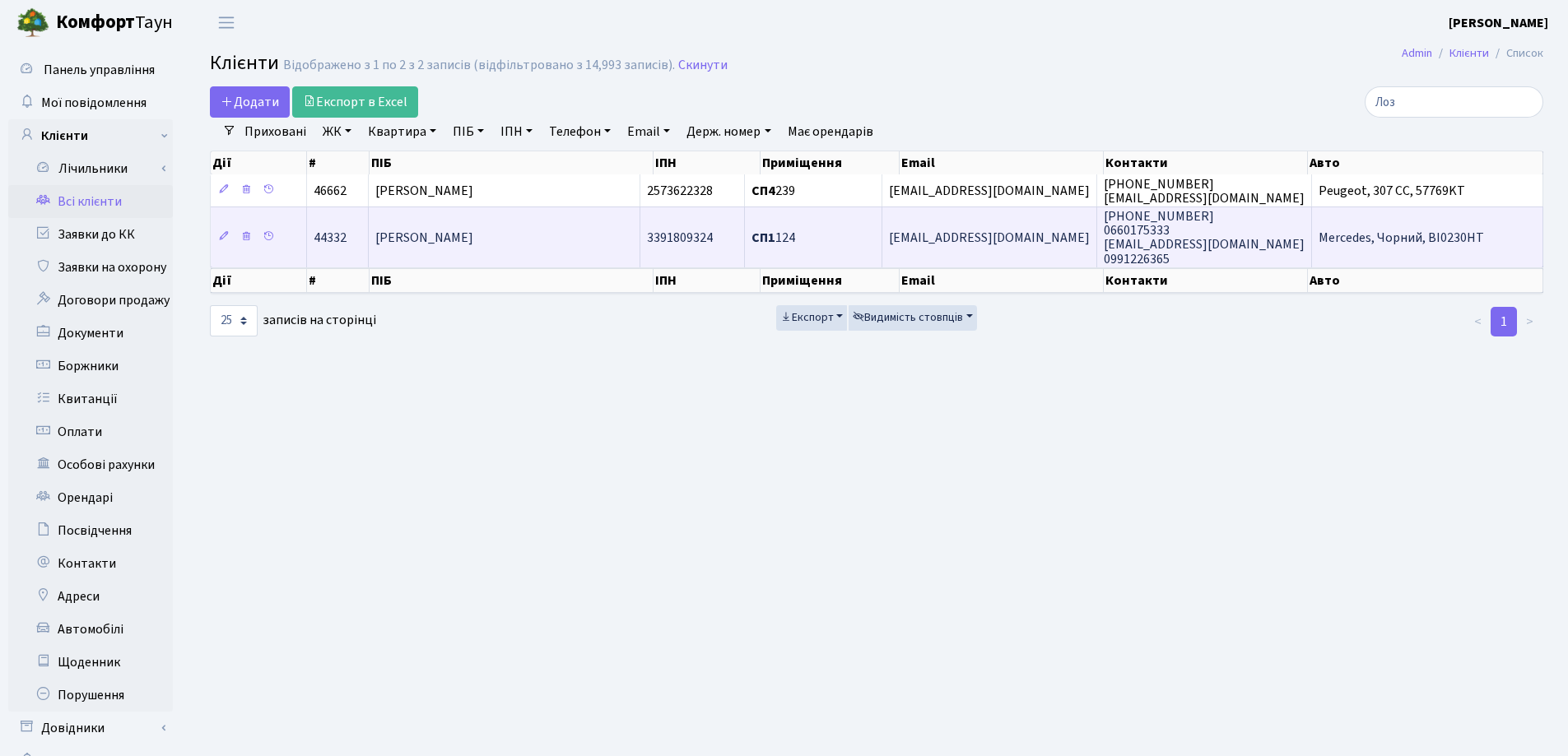
click at [521, 226] on td "[PERSON_NAME]" at bounding box center [505, 237] width 272 height 60
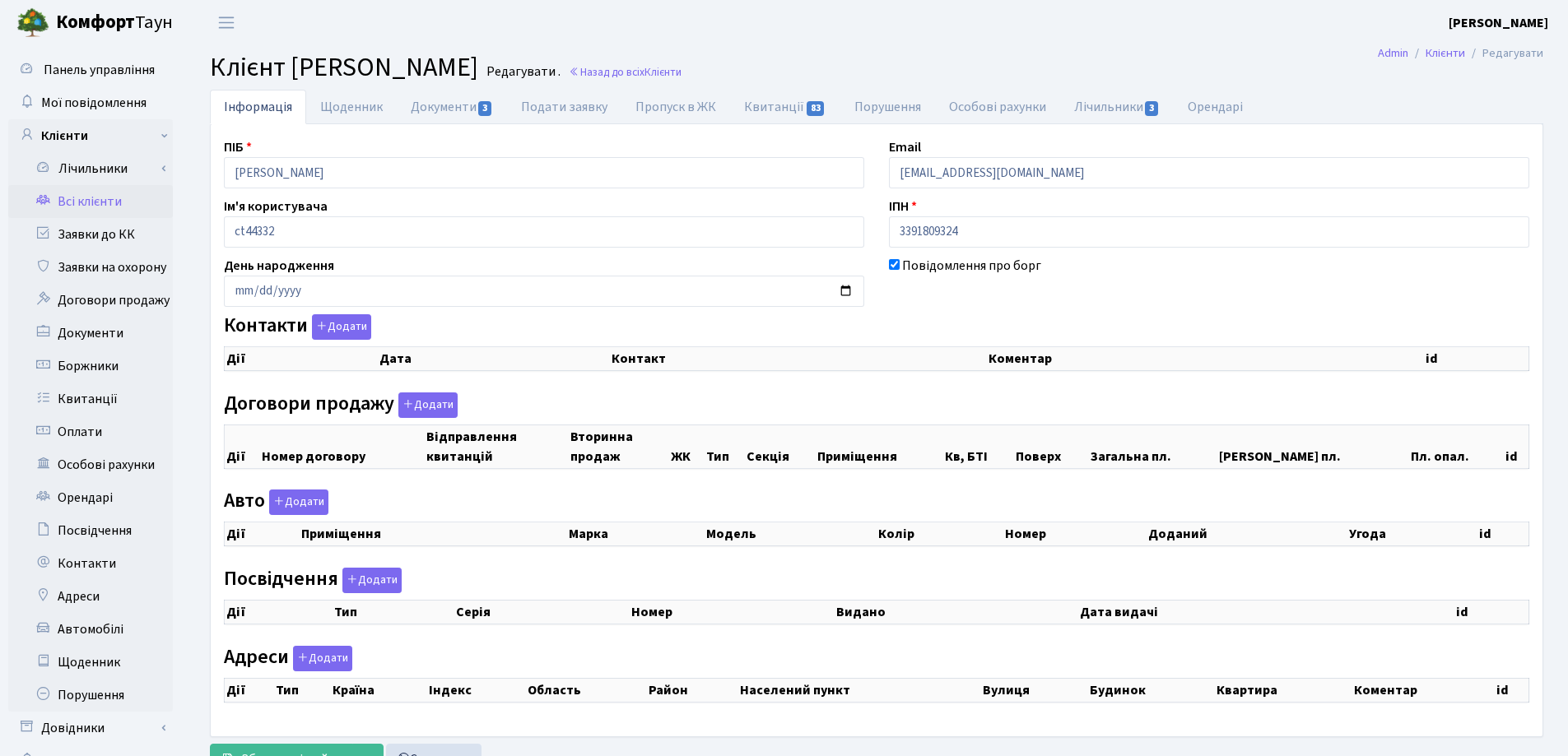
checkbox input "true"
select select "25"
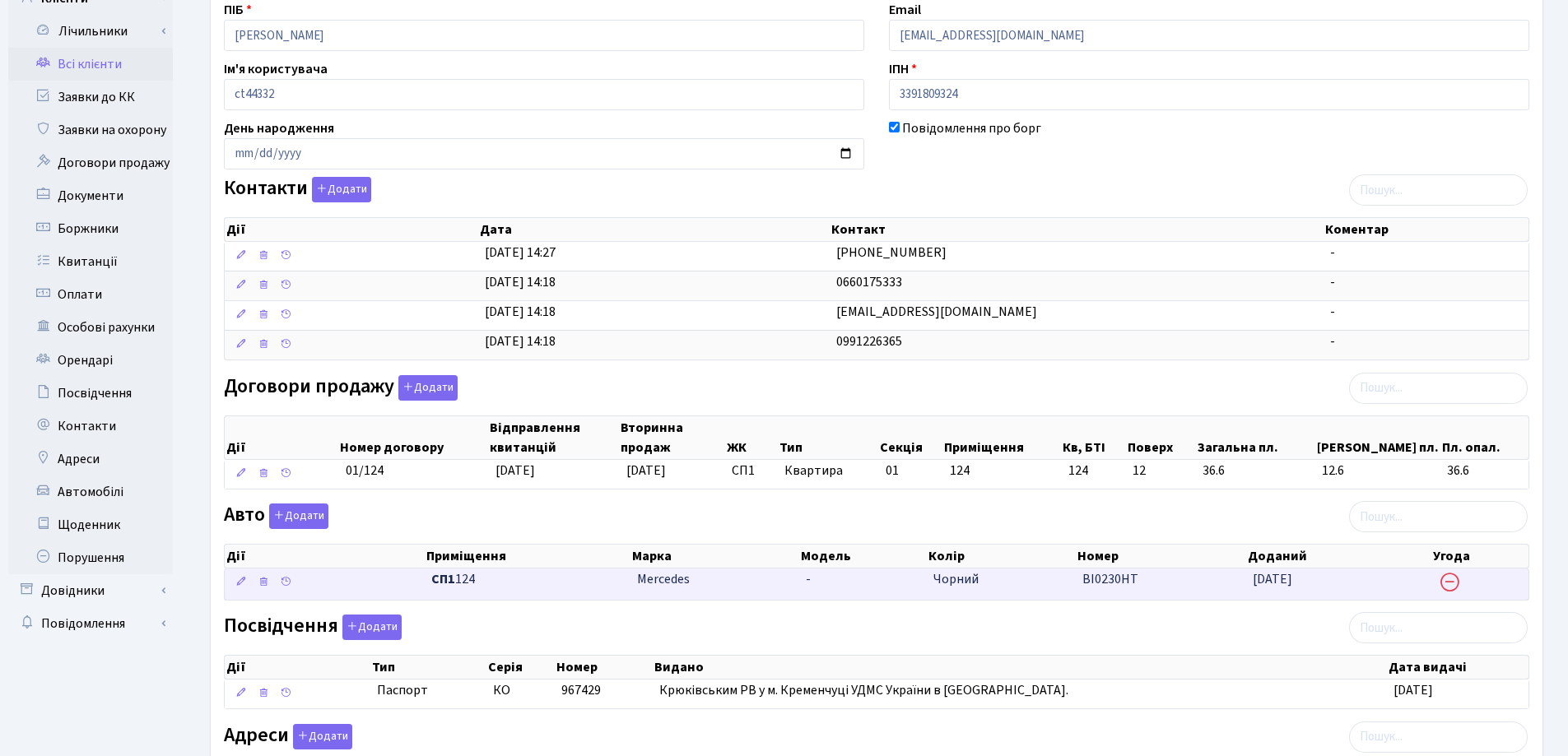
scroll to position [316, 0]
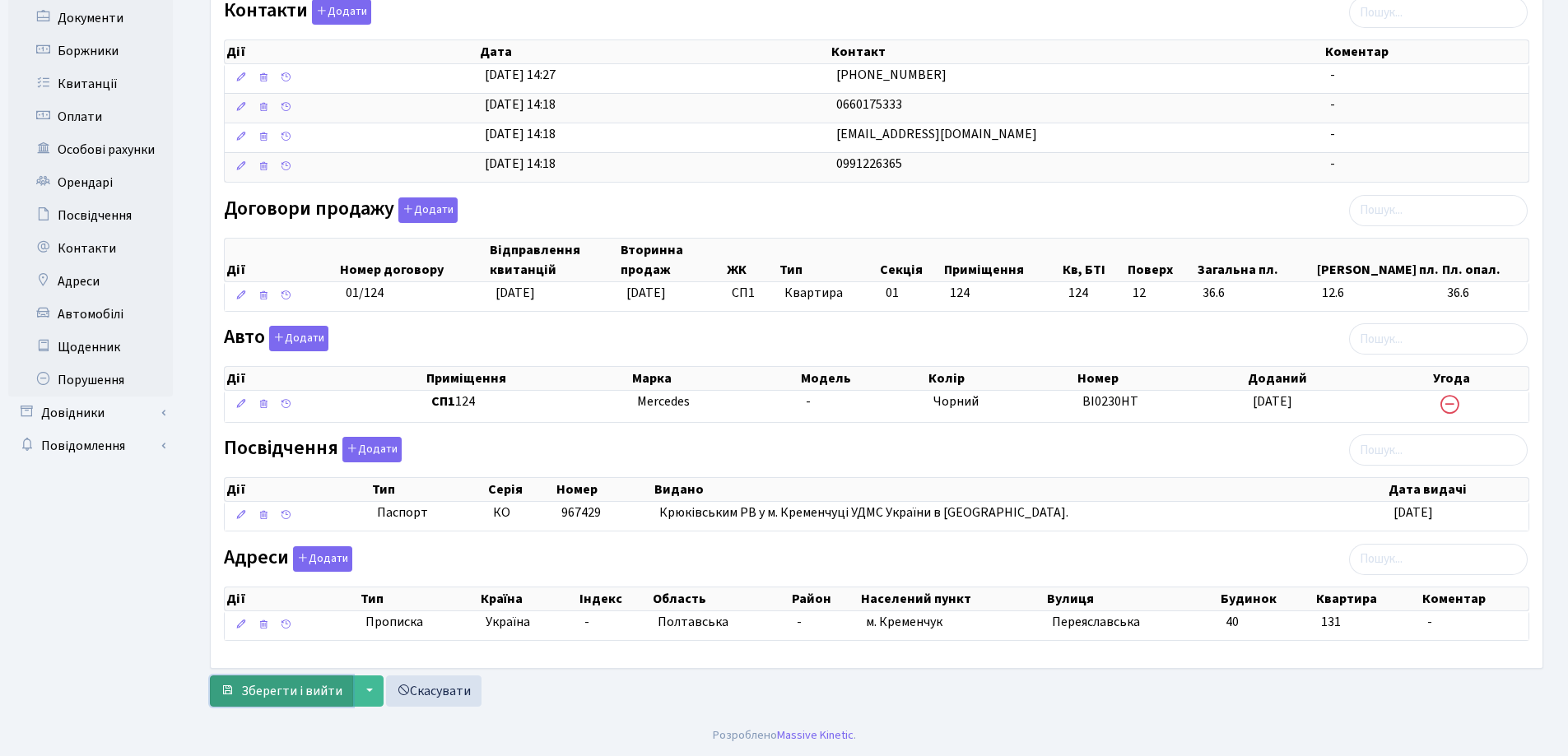
click at [281, 684] on span "Зберегти і вийти" at bounding box center [292, 691] width 101 height 18
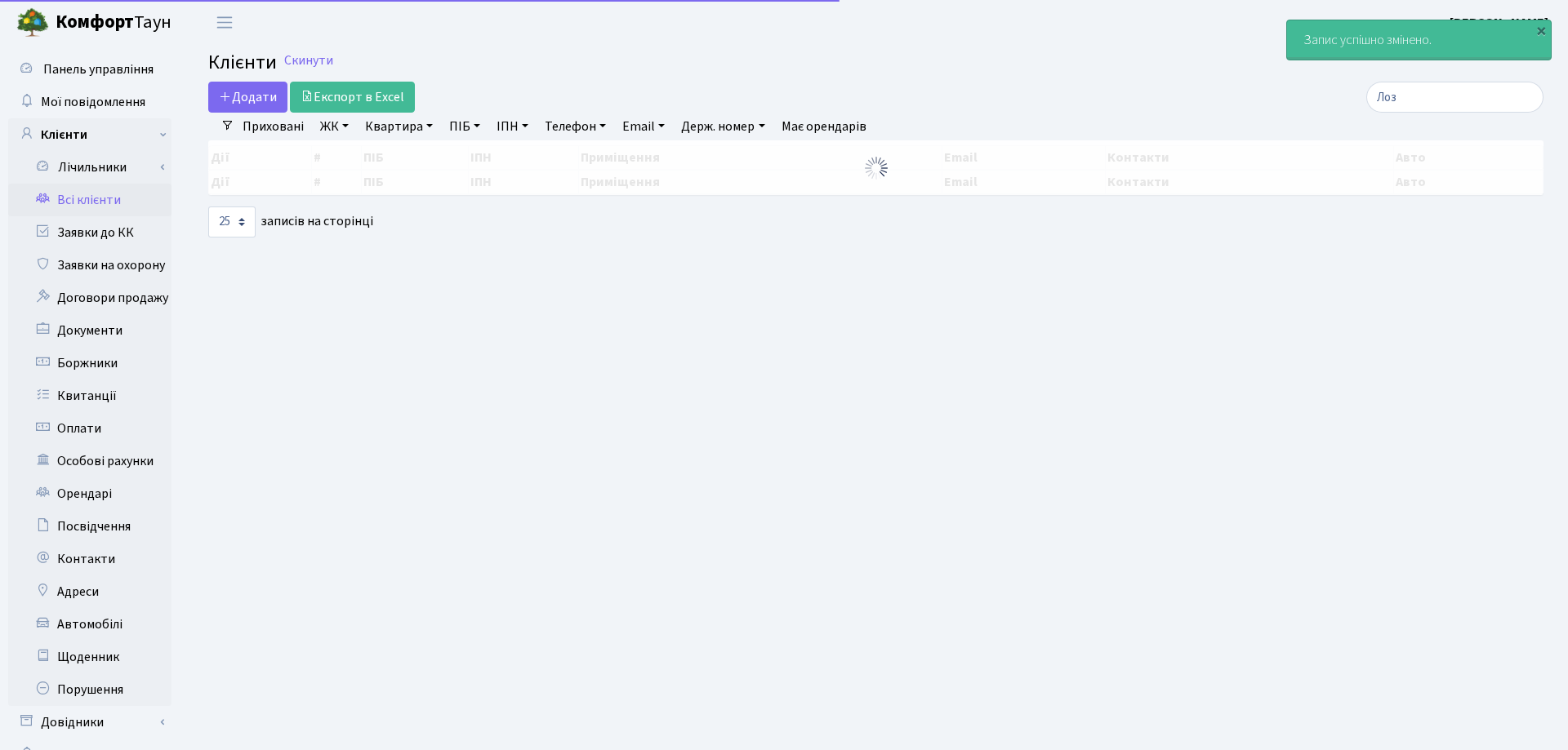
select select "25"
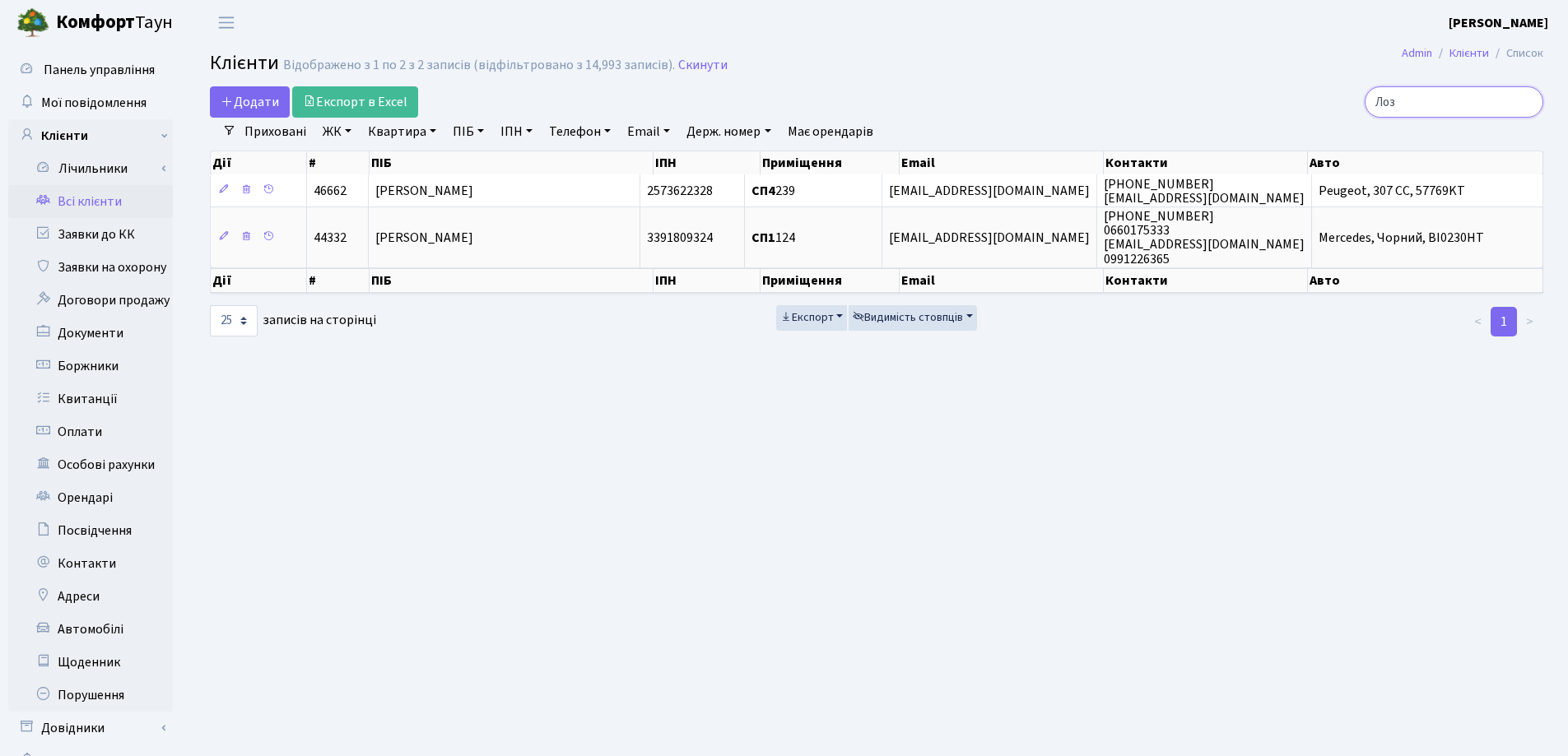
click at [1527, 103] on input "Лоз" at bounding box center [1453, 102] width 179 height 32
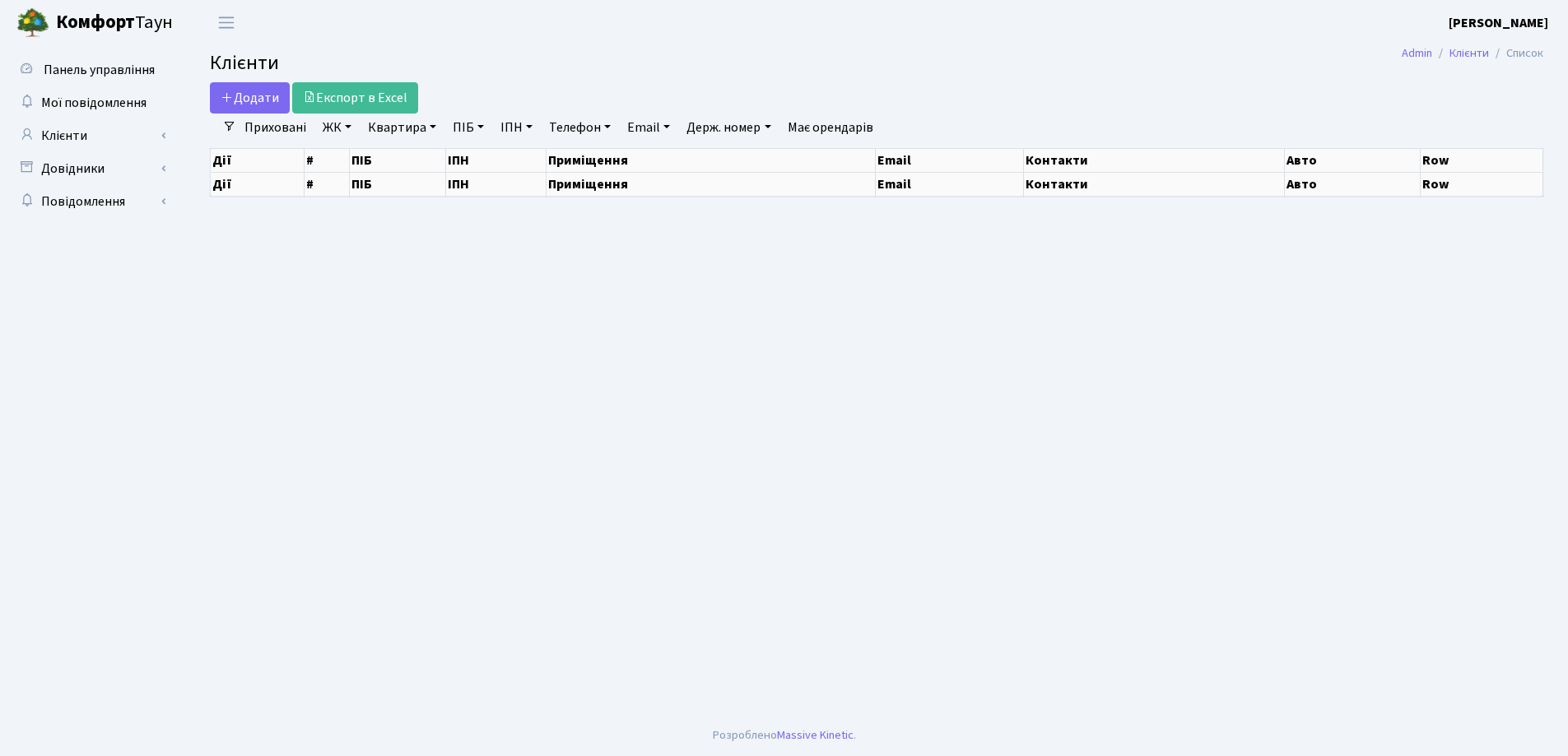
select select "25"
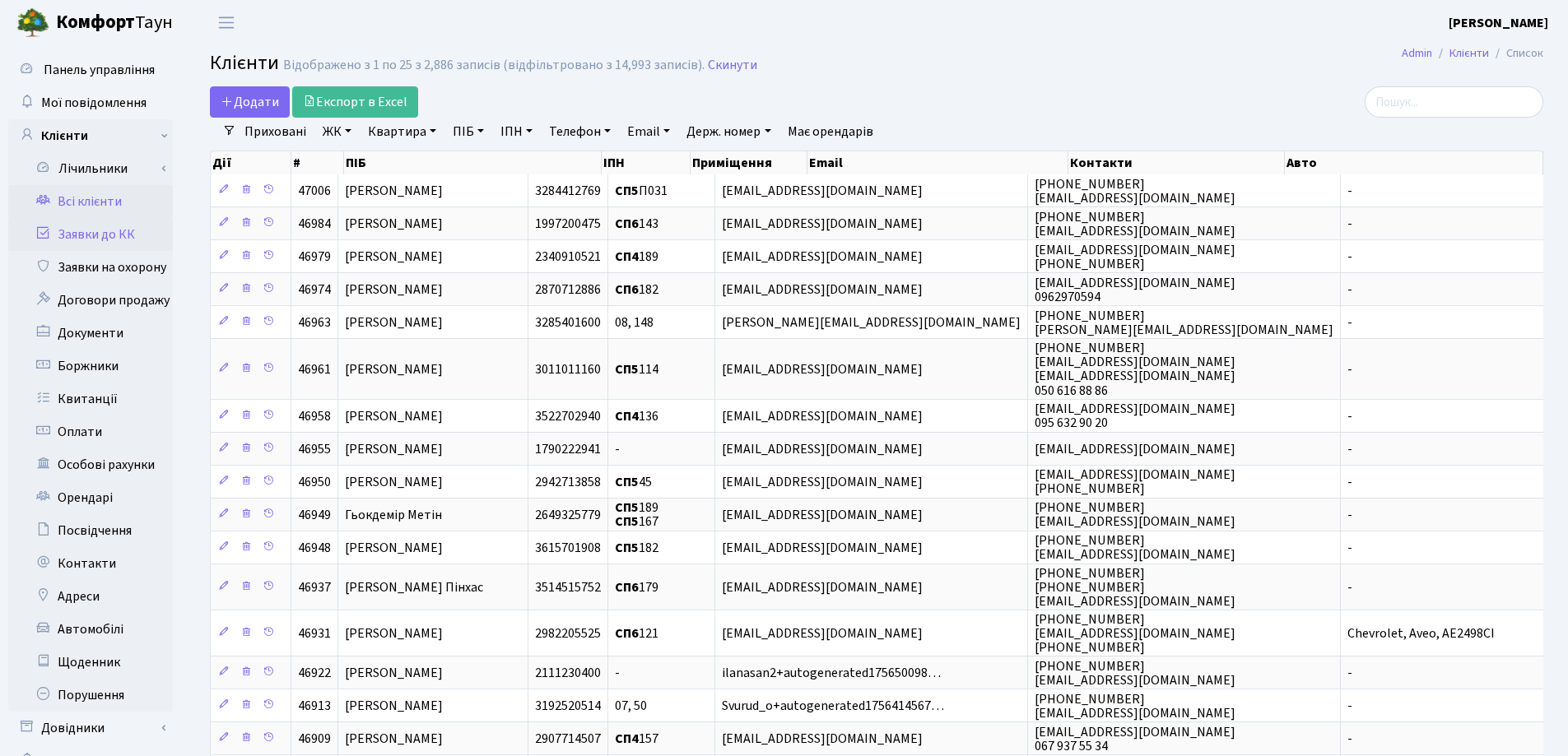
click at [95, 239] on link "Заявки до КК" at bounding box center [91, 234] width 164 height 32
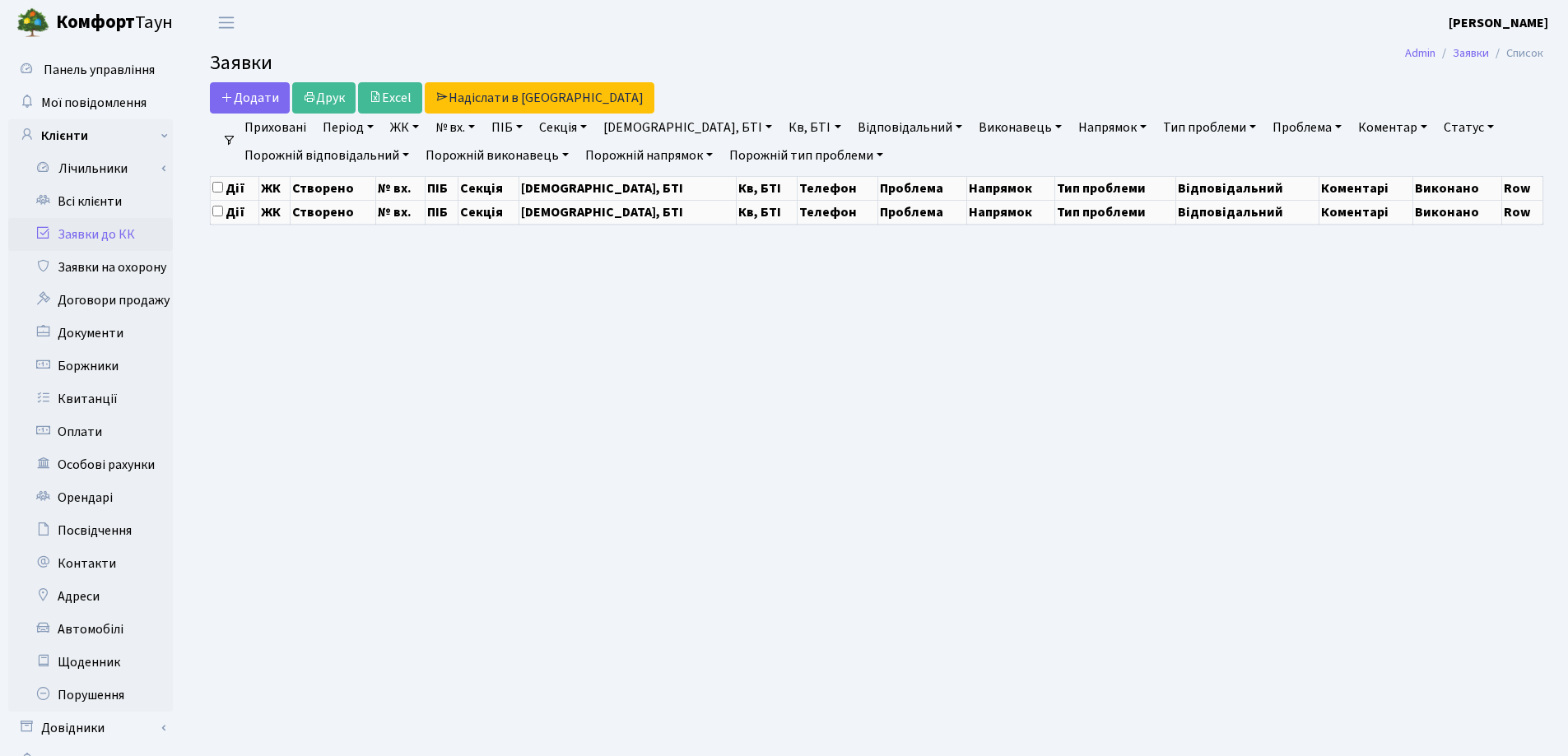
select select "25"
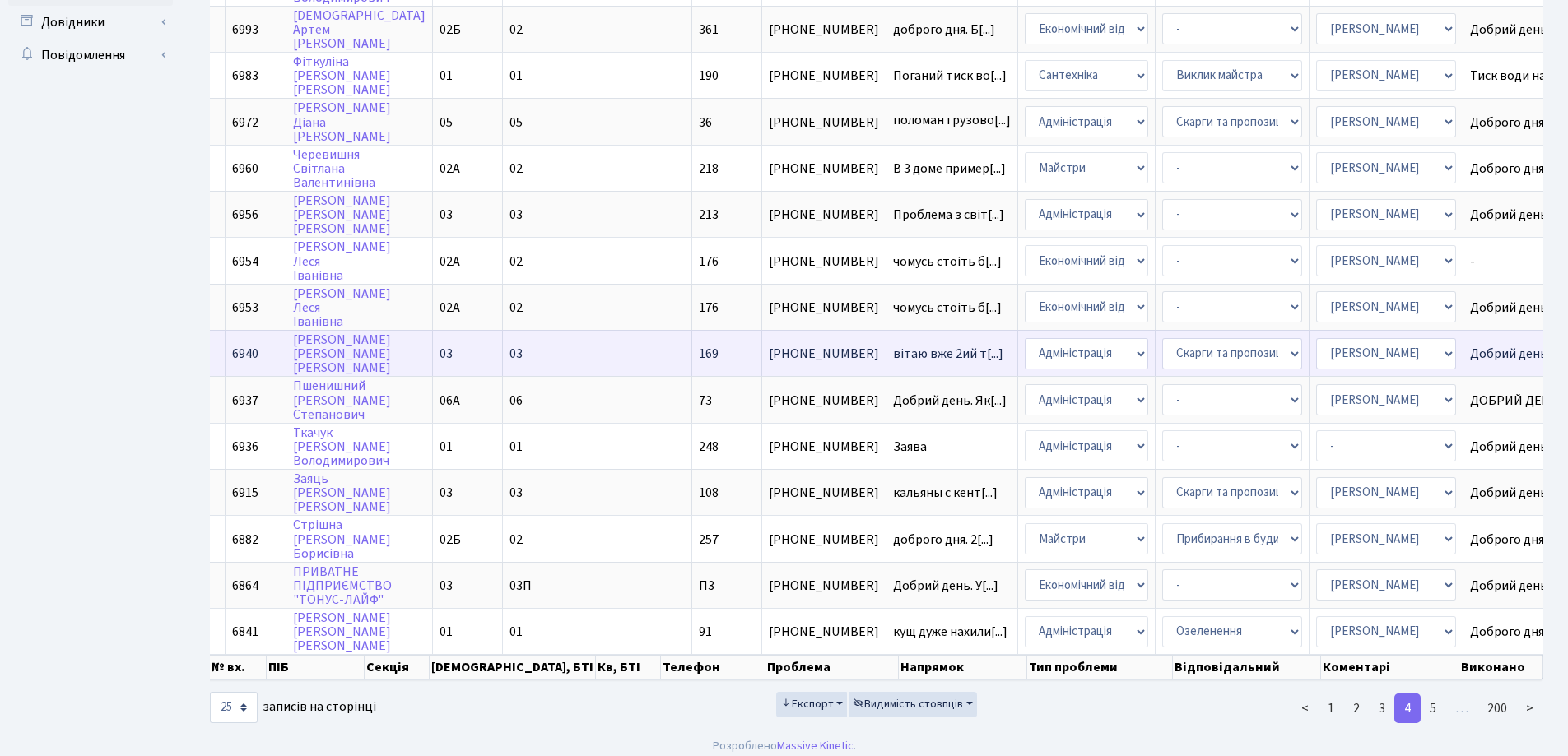
scroll to position [729, 0]
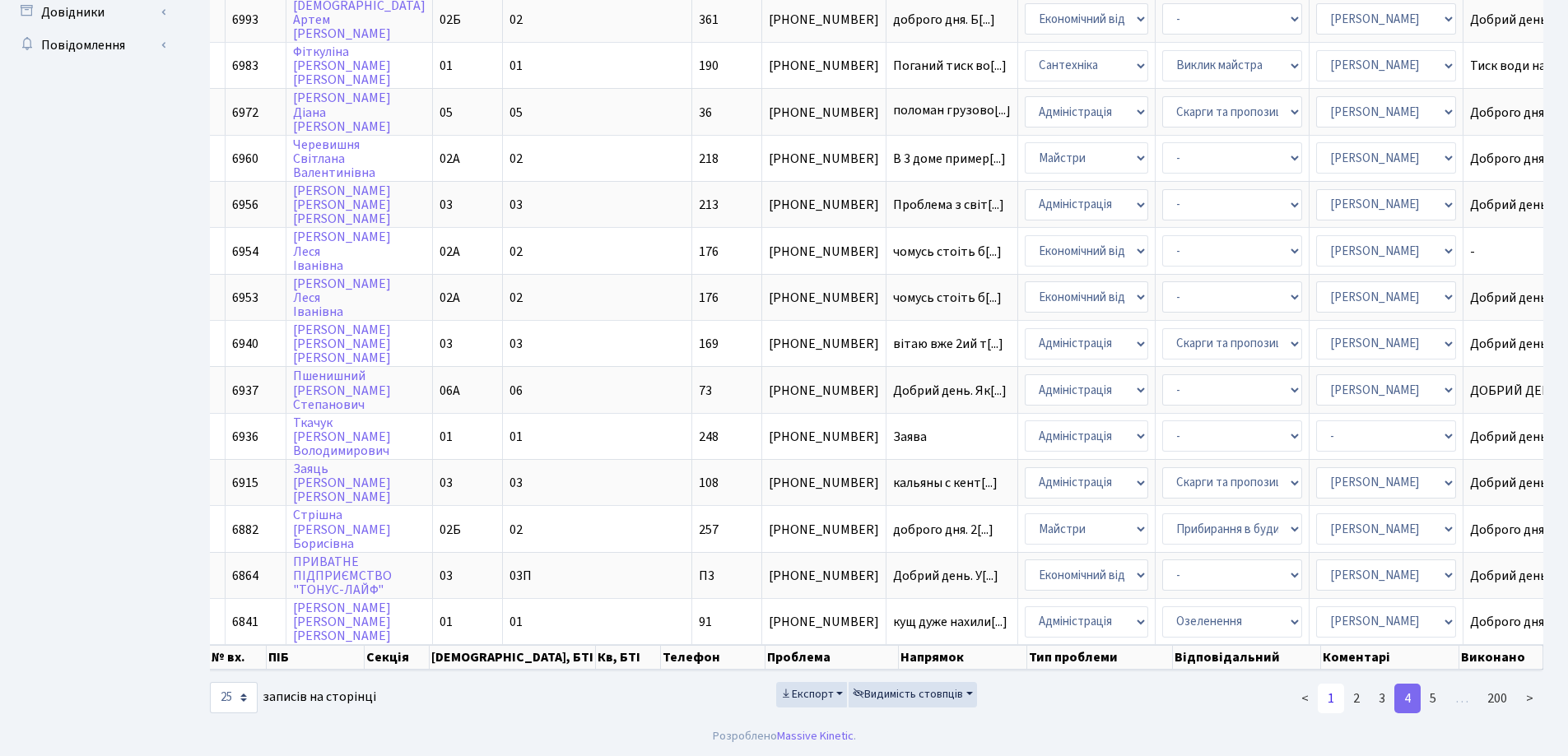
click at [1331, 698] on link "1" at bounding box center [1331, 699] width 27 height 30
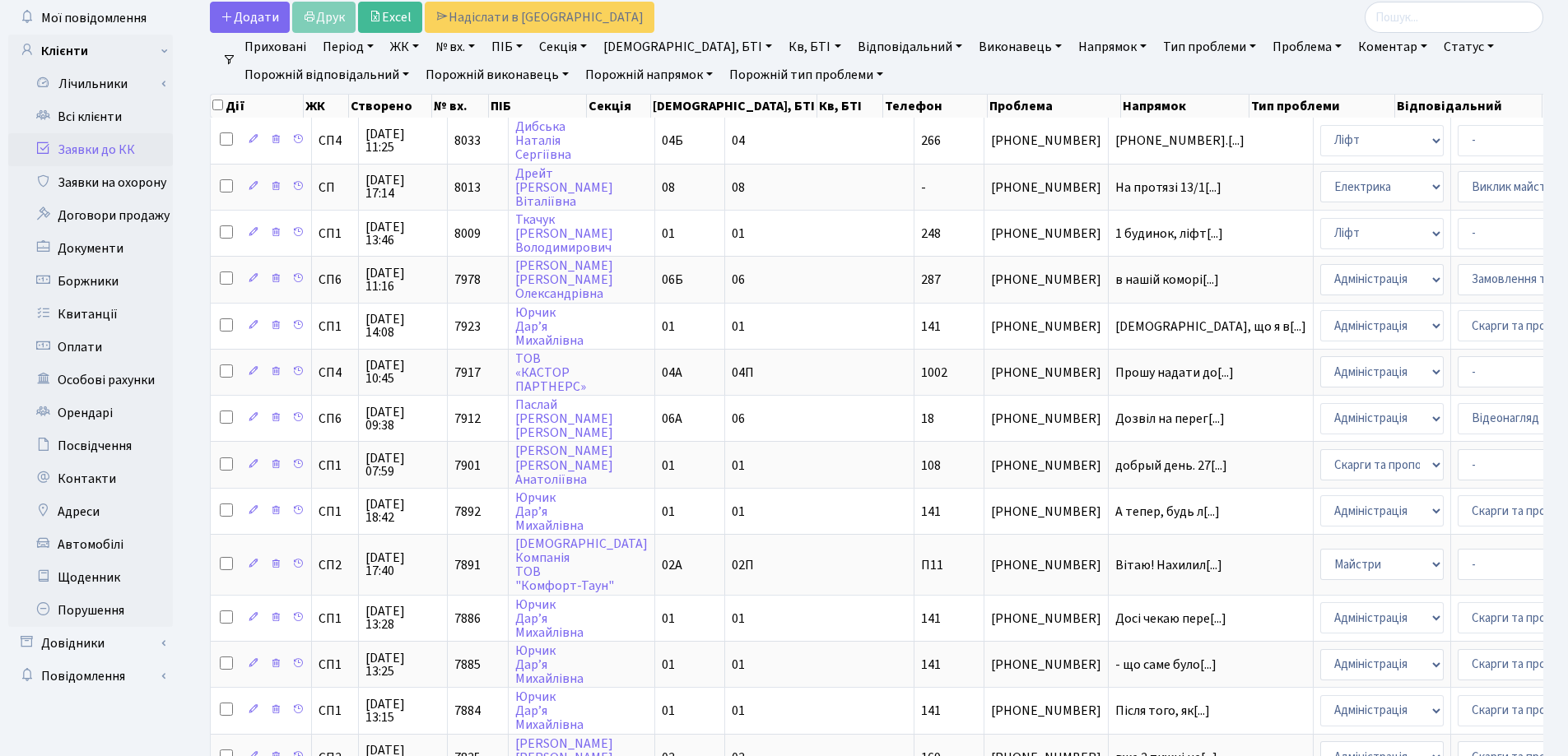
scroll to position [0, 0]
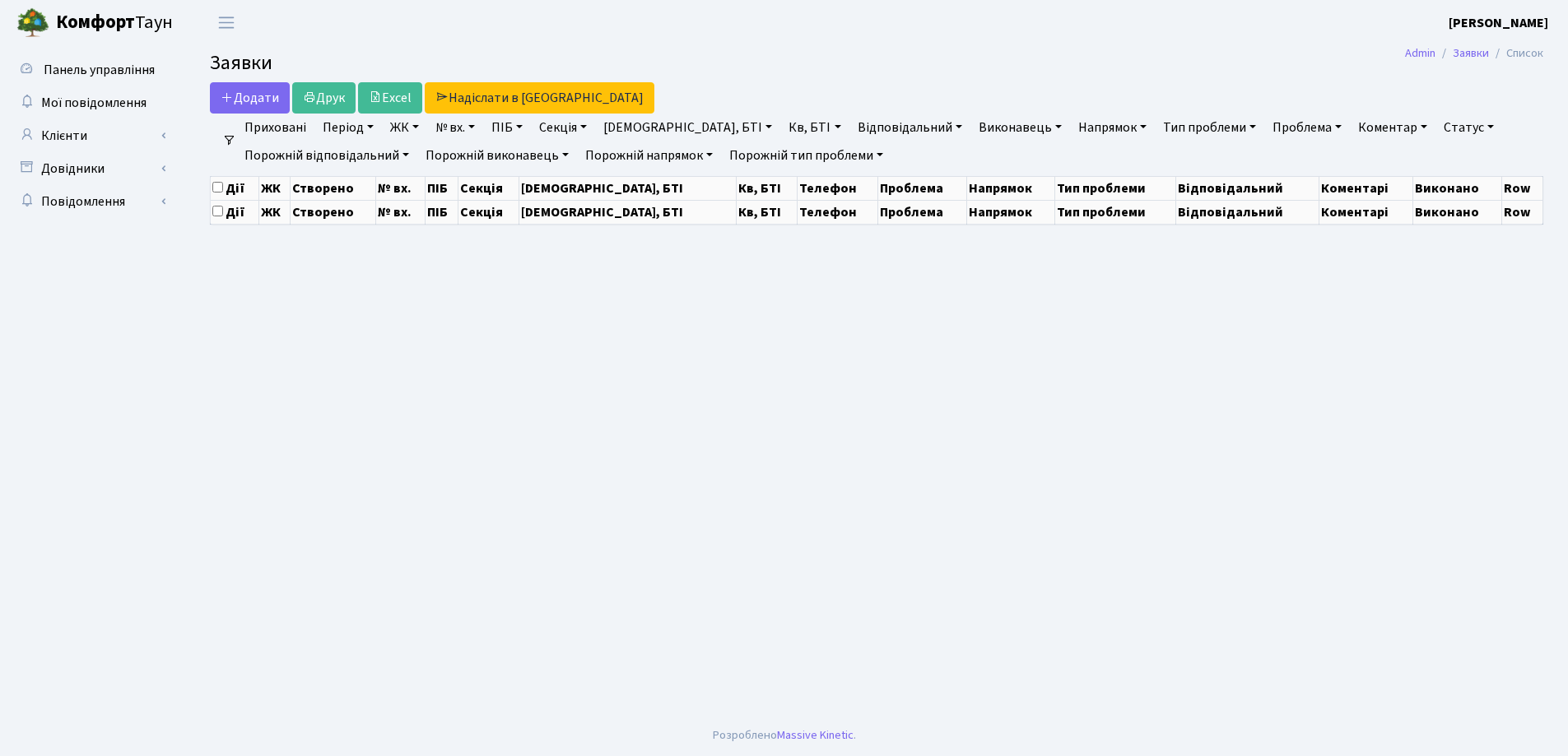
select select "25"
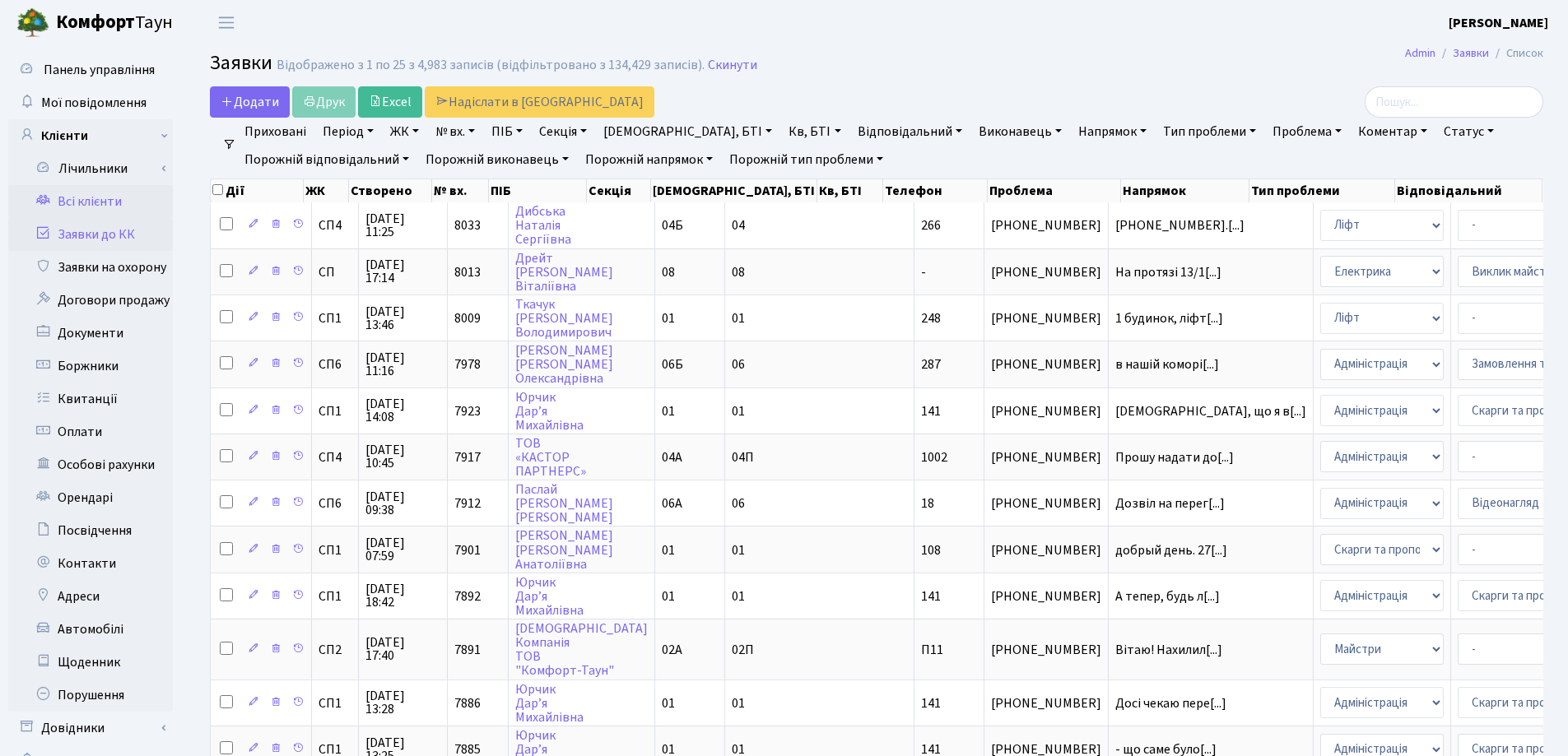
click at [85, 202] on link "Всі клієнти" at bounding box center [91, 202] width 164 height 32
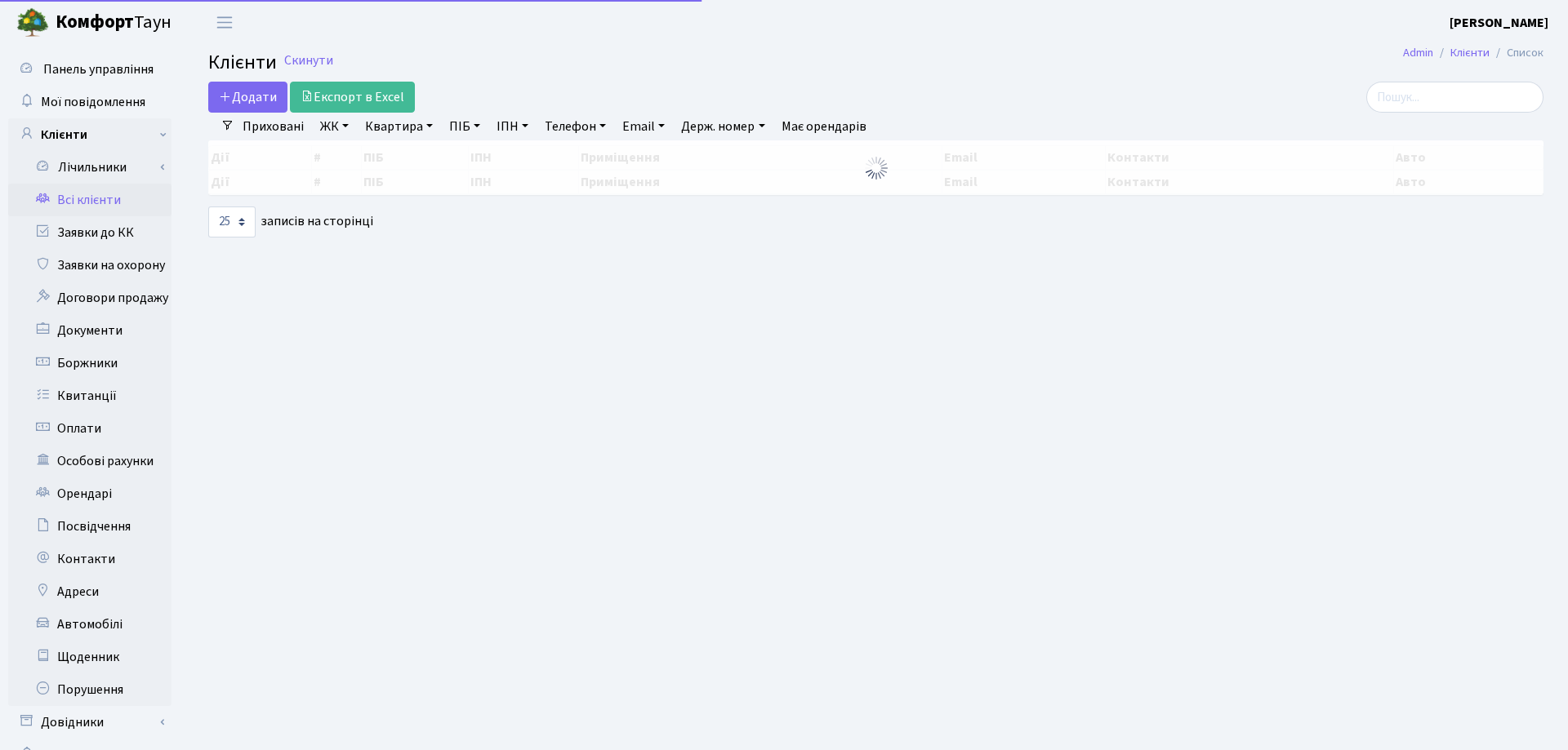
select select "25"
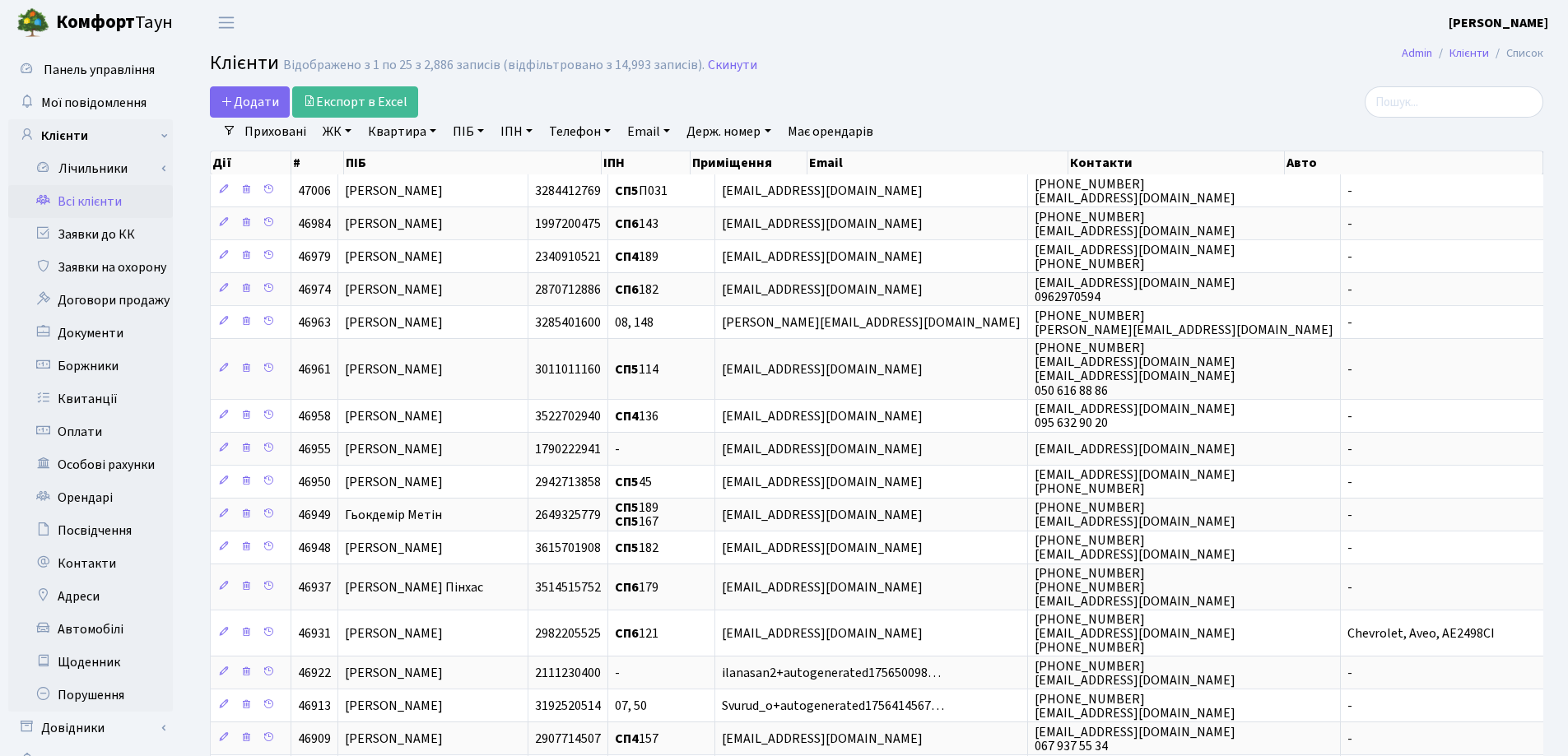
click at [437, 131] on link "Квартира" at bounding box center [401, 132] width 81 height 28
type input "113"
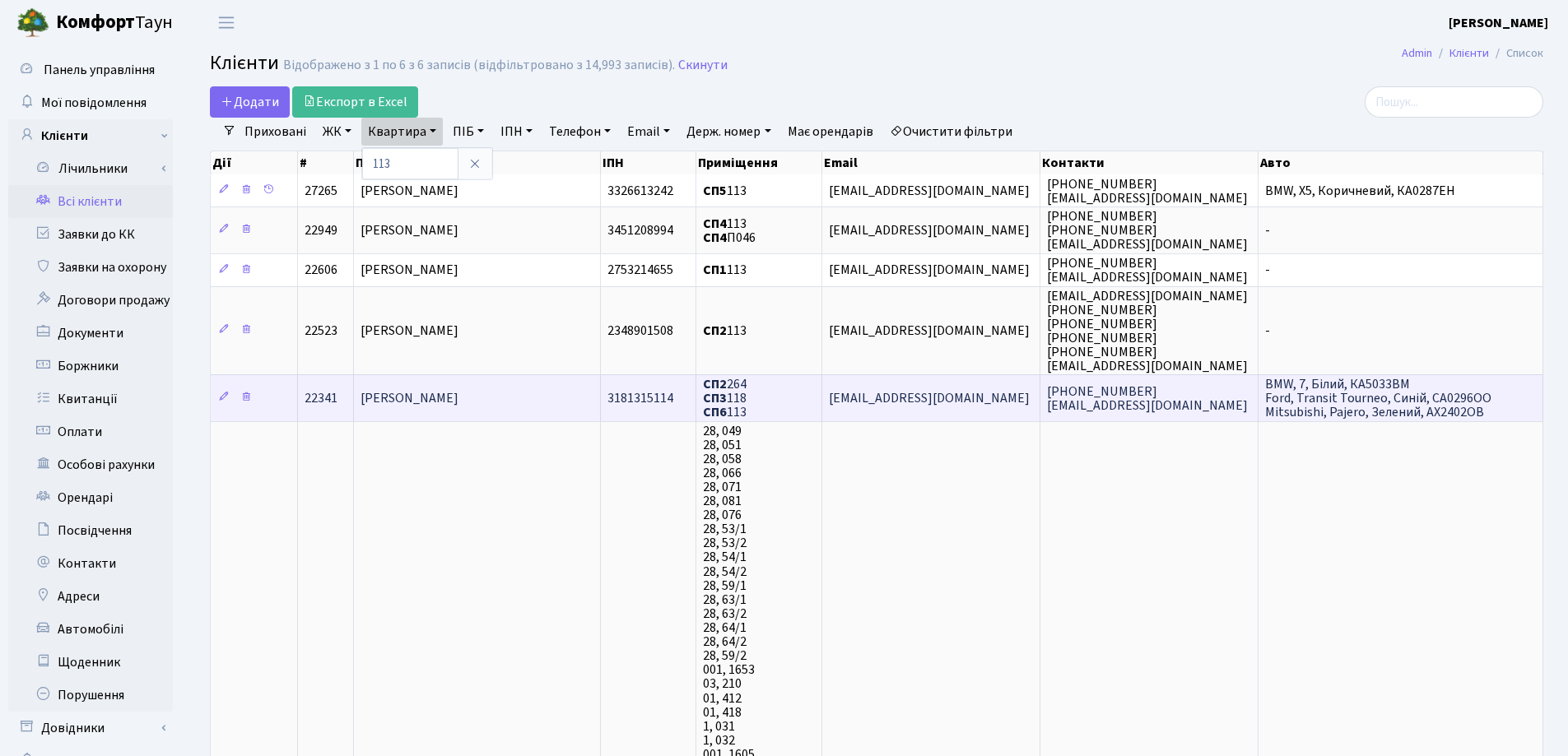
click at [567, 389] on td "[PERSON_NAME]" at bounding box center [477, 398] width 246 height 46
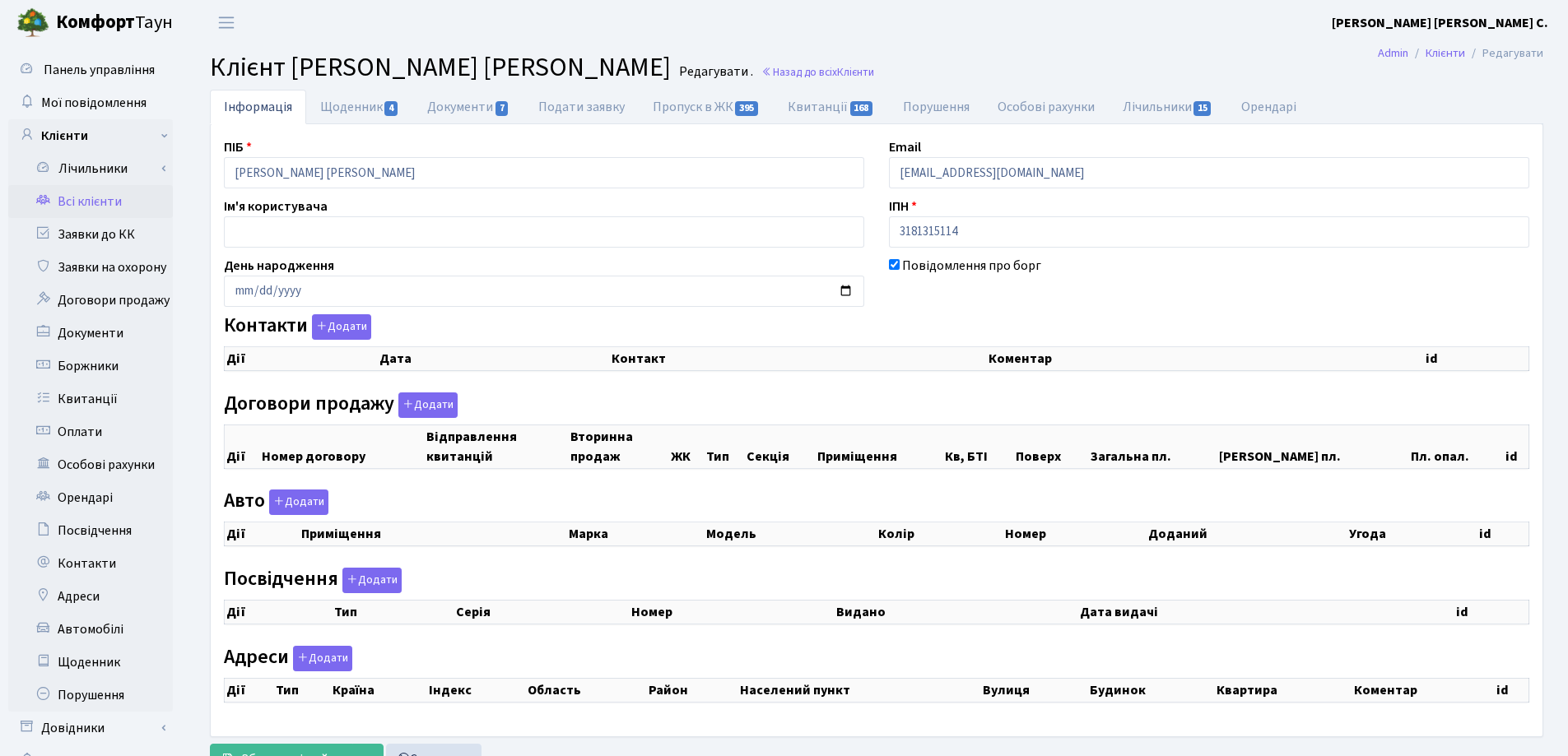
checkbox input "true"
select select "25"
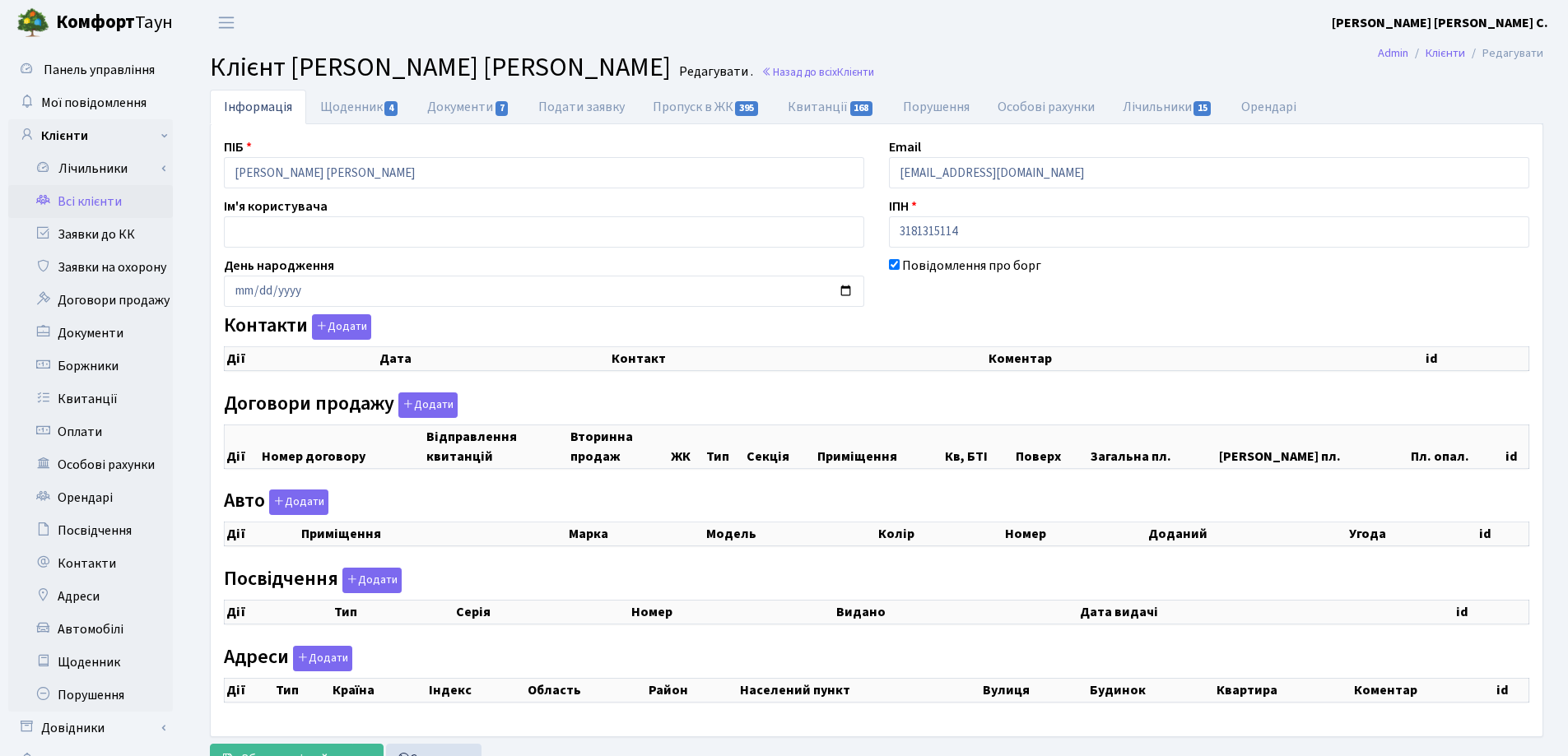
select select "25"
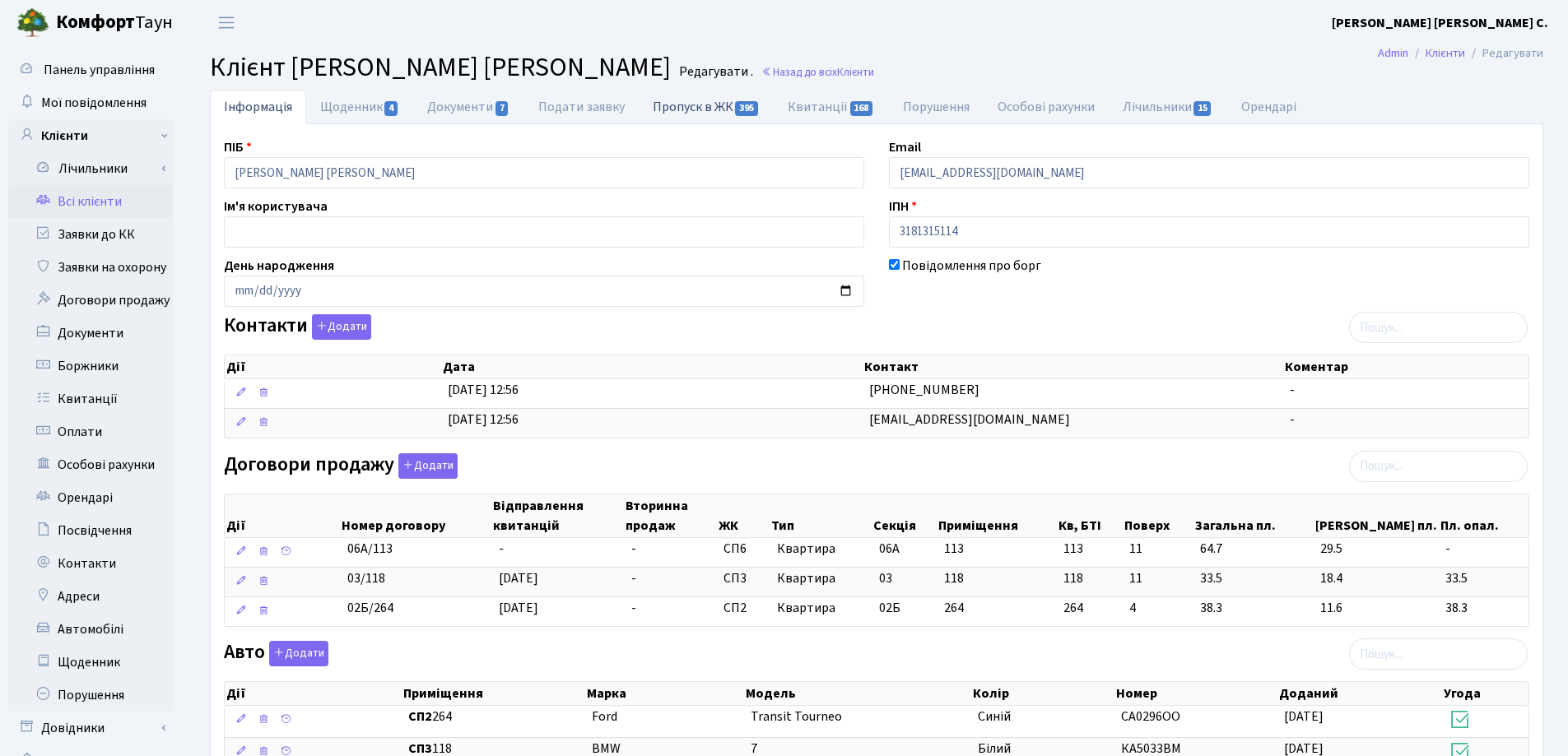
click at [648, 106] on link "Пропуск в ЖК 395" at bounding box center [707, 106] width 135 height 33
select select "25"
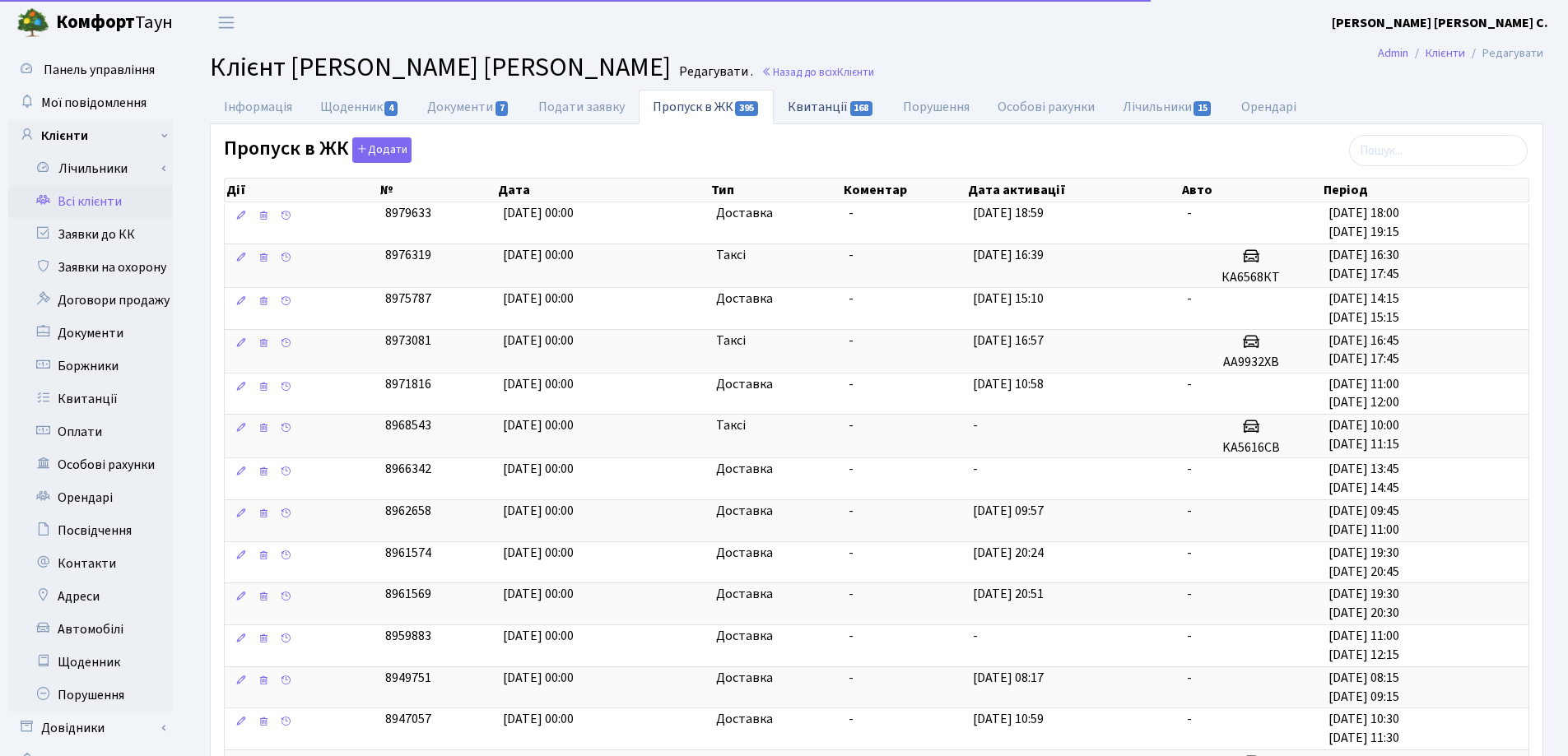
click at [814, 106] on link "Квитанції 168" at bounding box center [831, 106] width 115 height 33
select select "25"
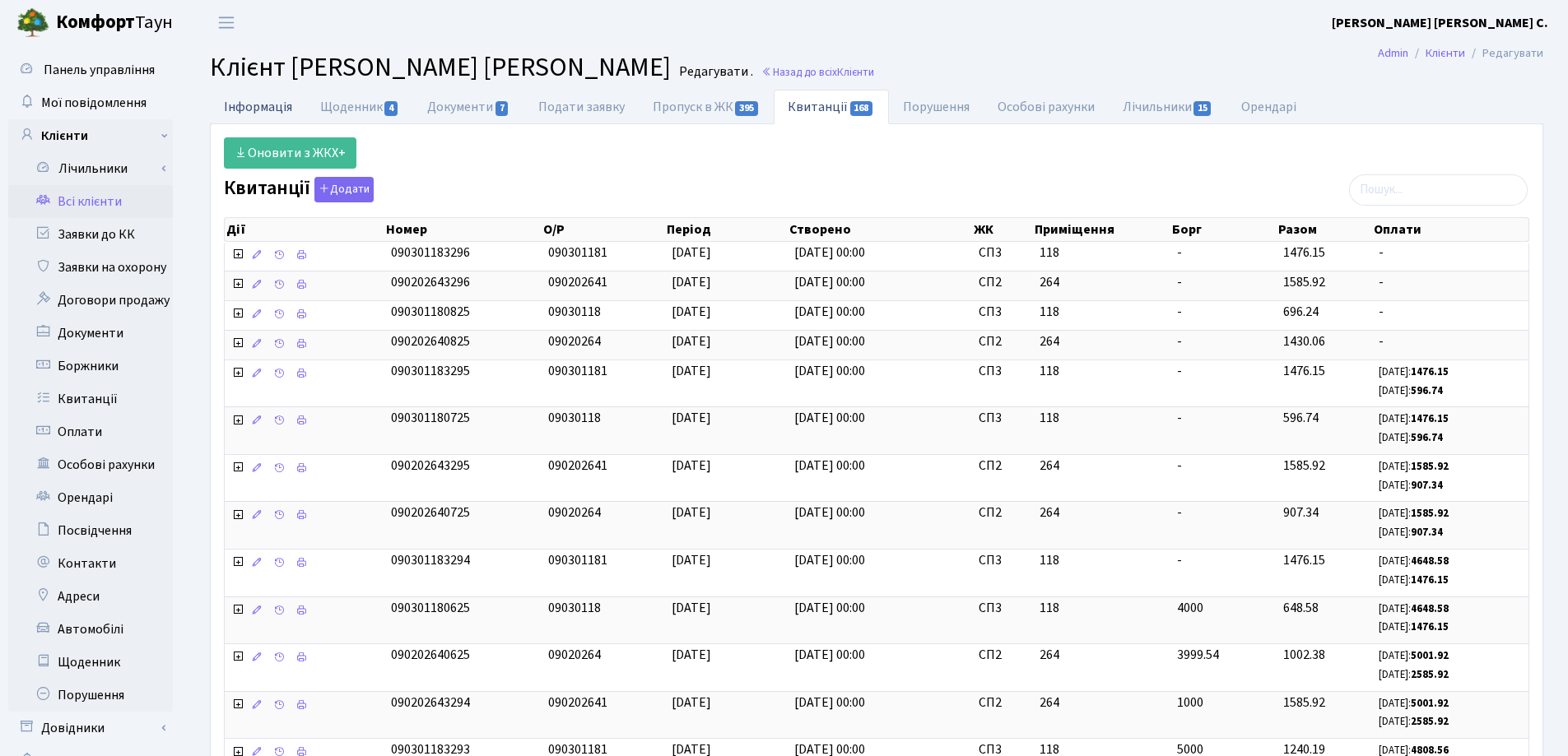
click at [258, 110] on link "Інформація" at bounding box center [257, 106] width 97 height 33
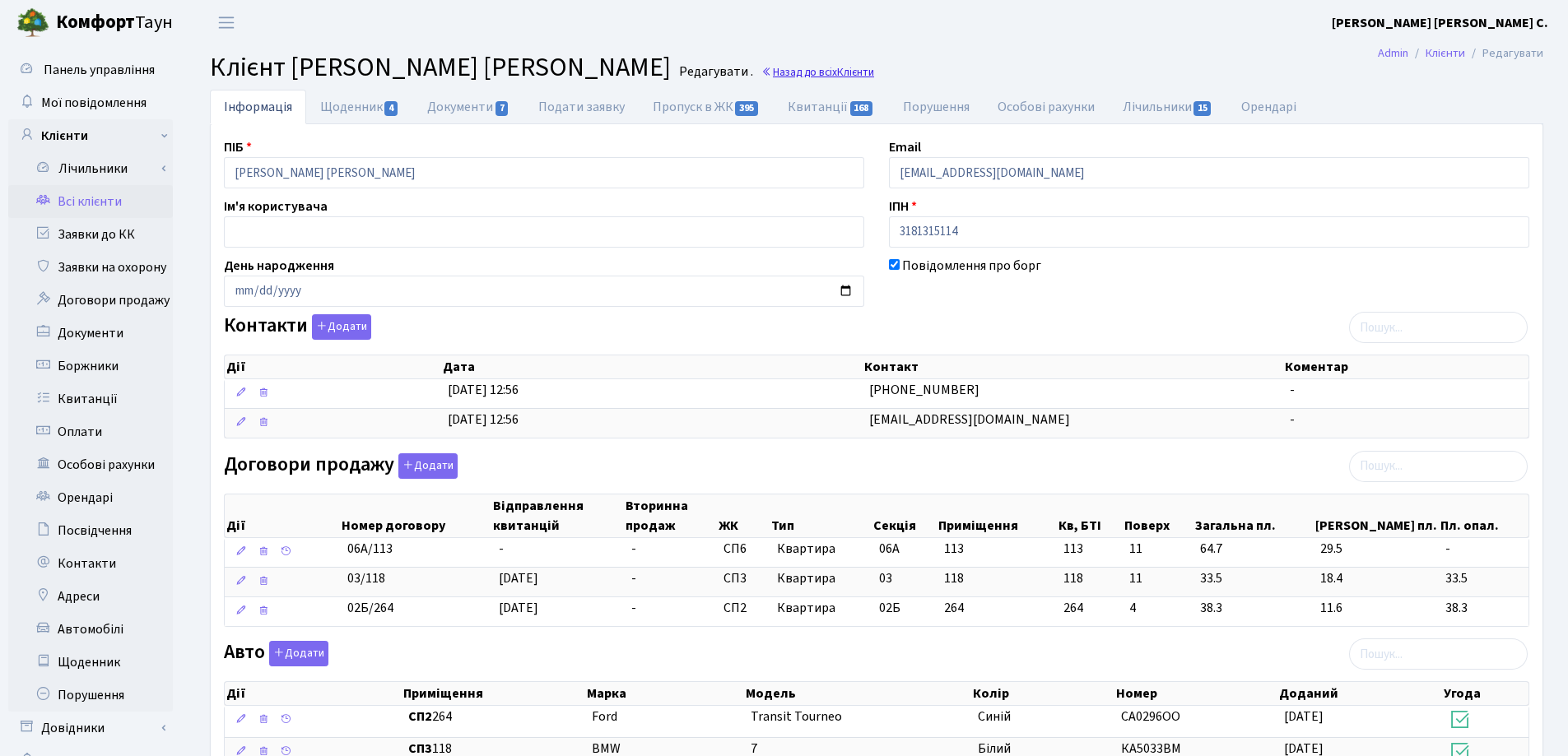
click at [796, 75] on link "Назад до всіх Клієнти" at bounding box center [818, 72] width 113 height 15
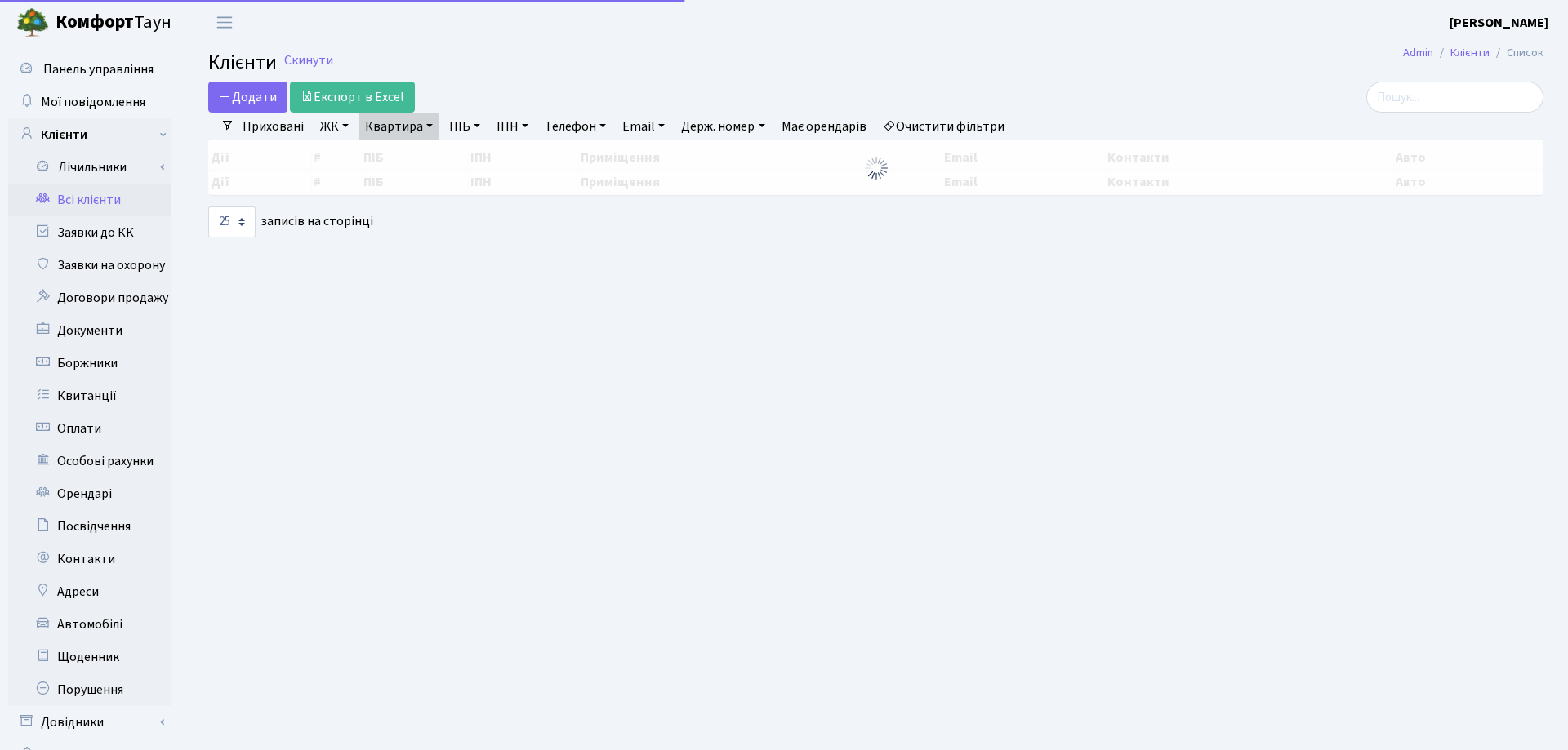
select select "25"
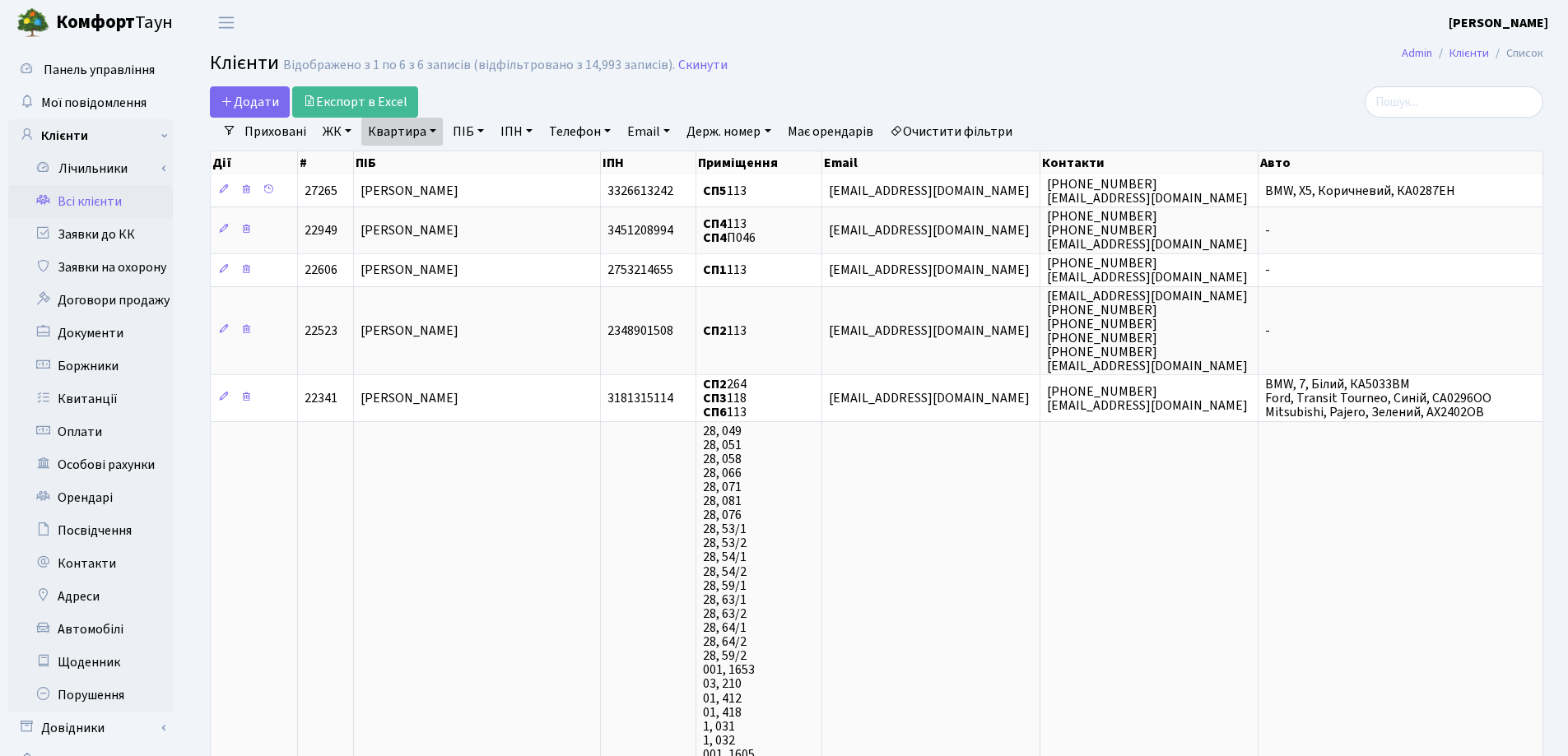
click at [434, 127] on link "Квартира" at bounding box center [401, 132] width 81 height 28
click at [476, 162] on icon at bounding box center [475, 163] width 13 height 13
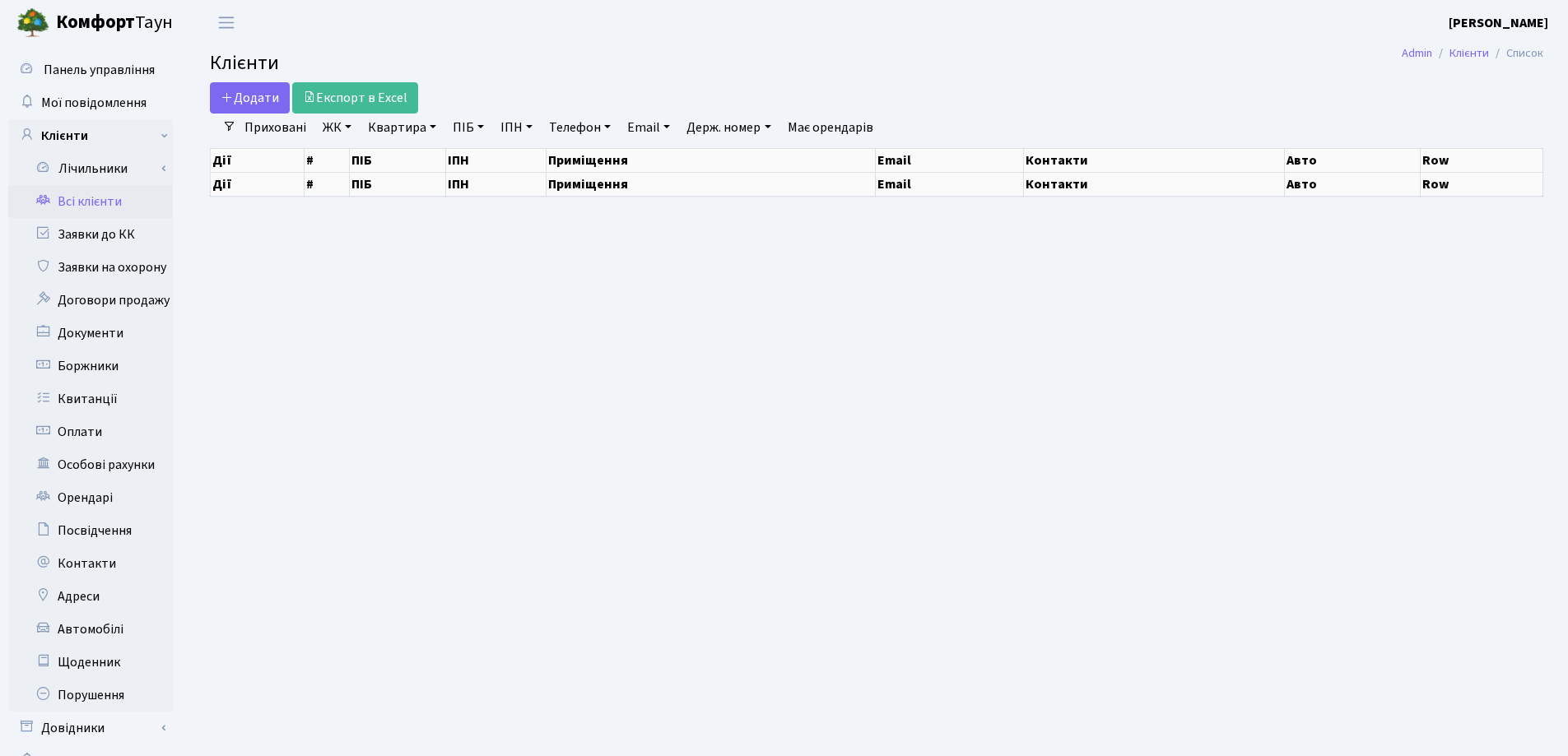
select select "25"
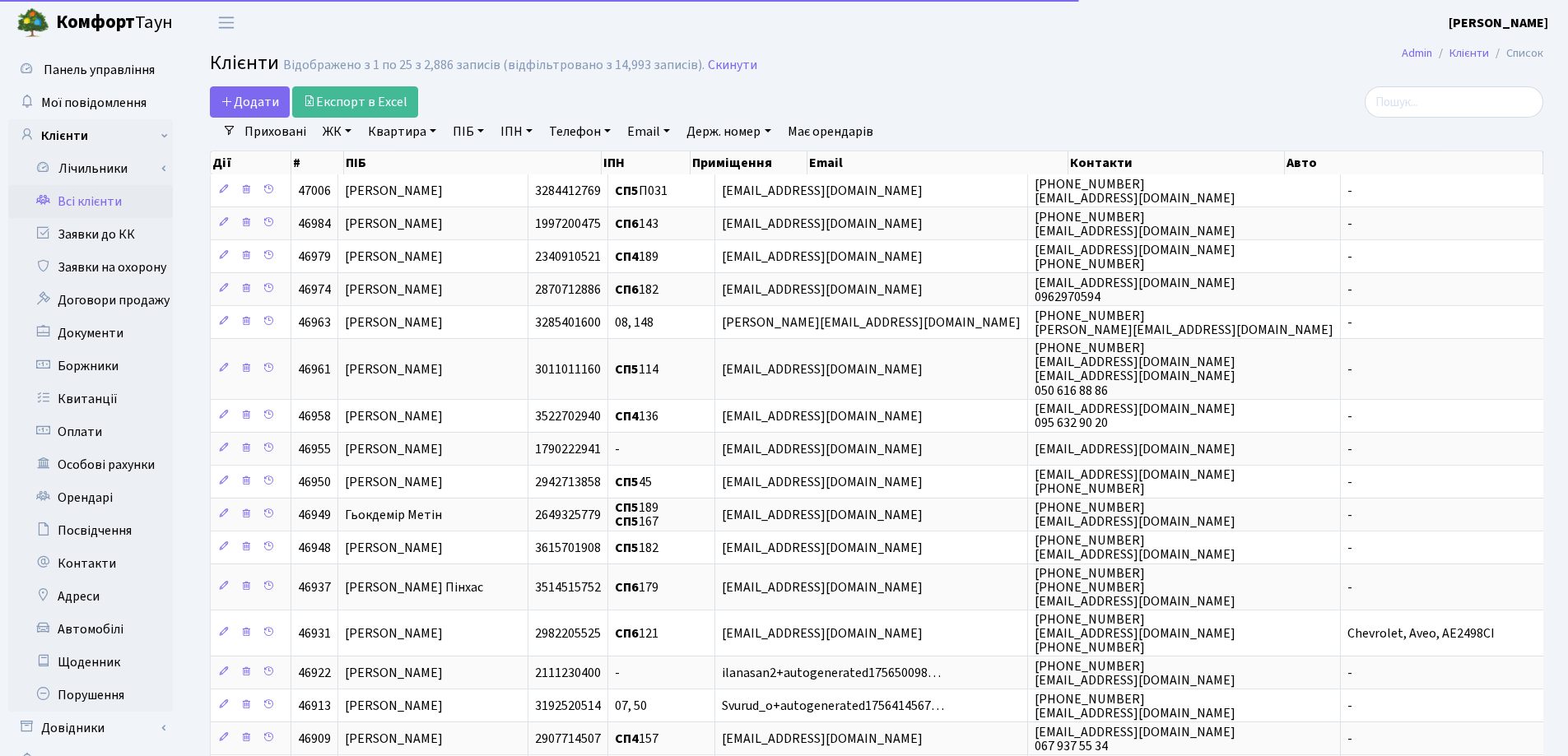
click at [433, 131] on link "Квартира" at bounding box center [401, 132] width 81 height 28
type input "97"
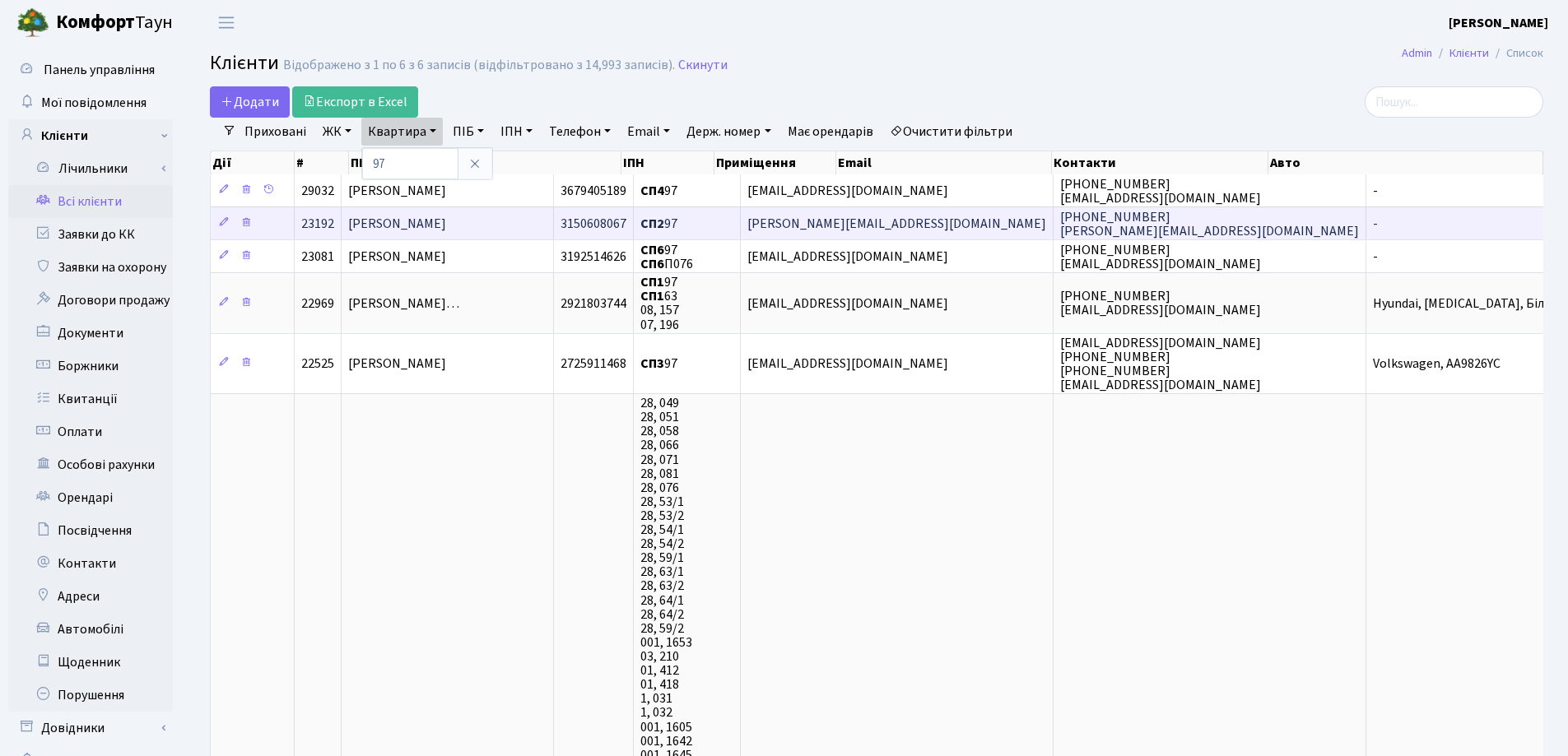
click at [447, 218] on span "[PERSON_NAME]" at bounding box center [397, 223] width 98 height 18
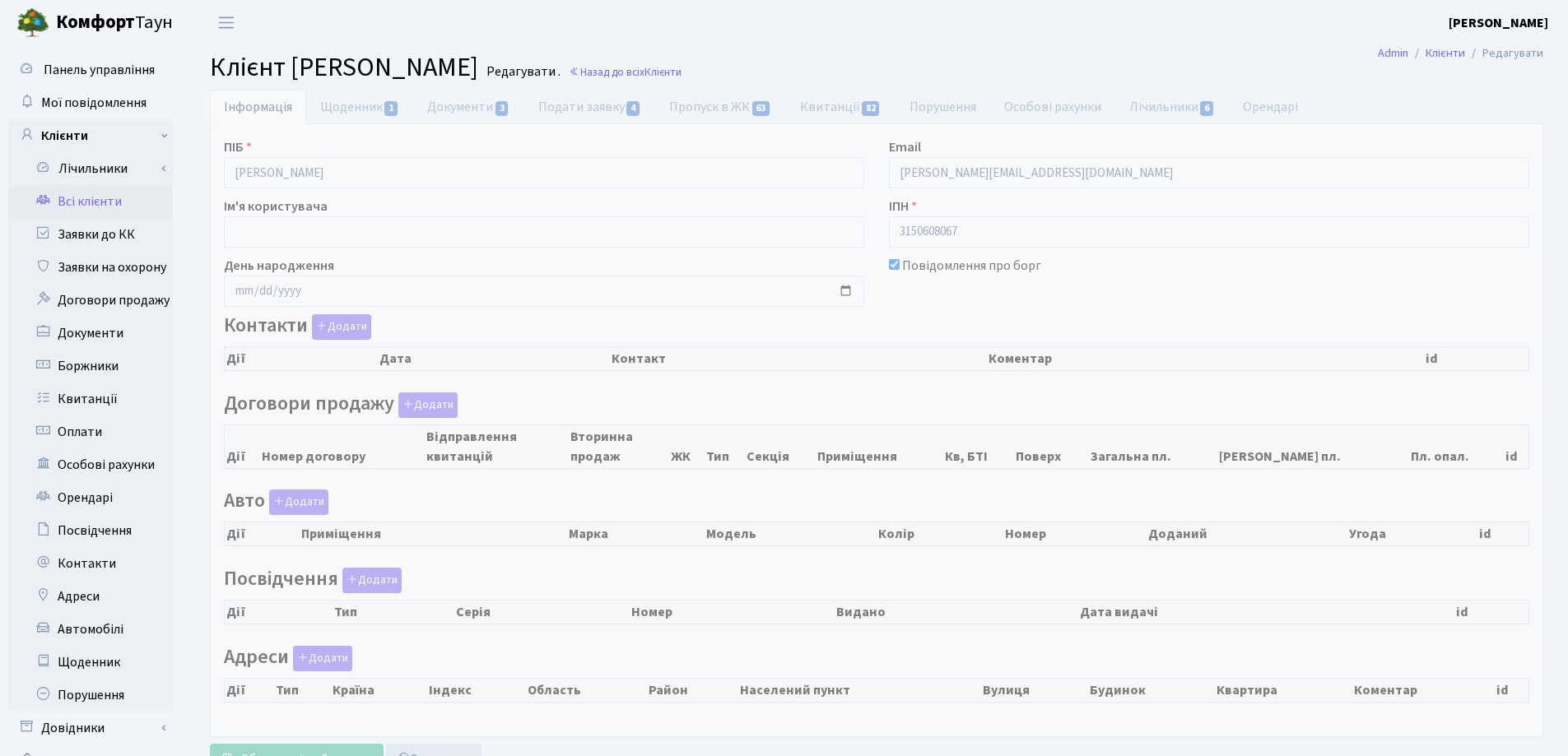
select select "25"
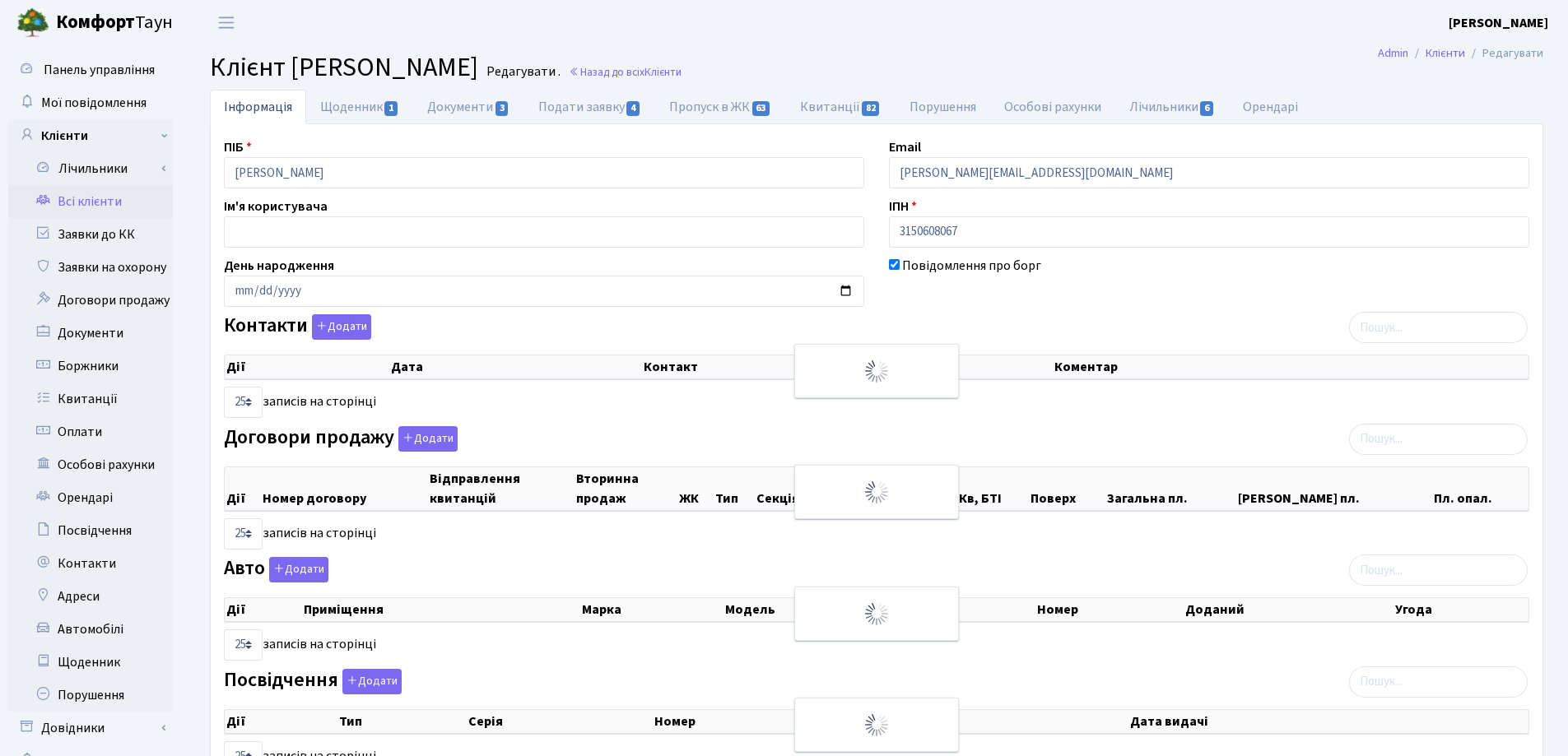
checkbox input "true"
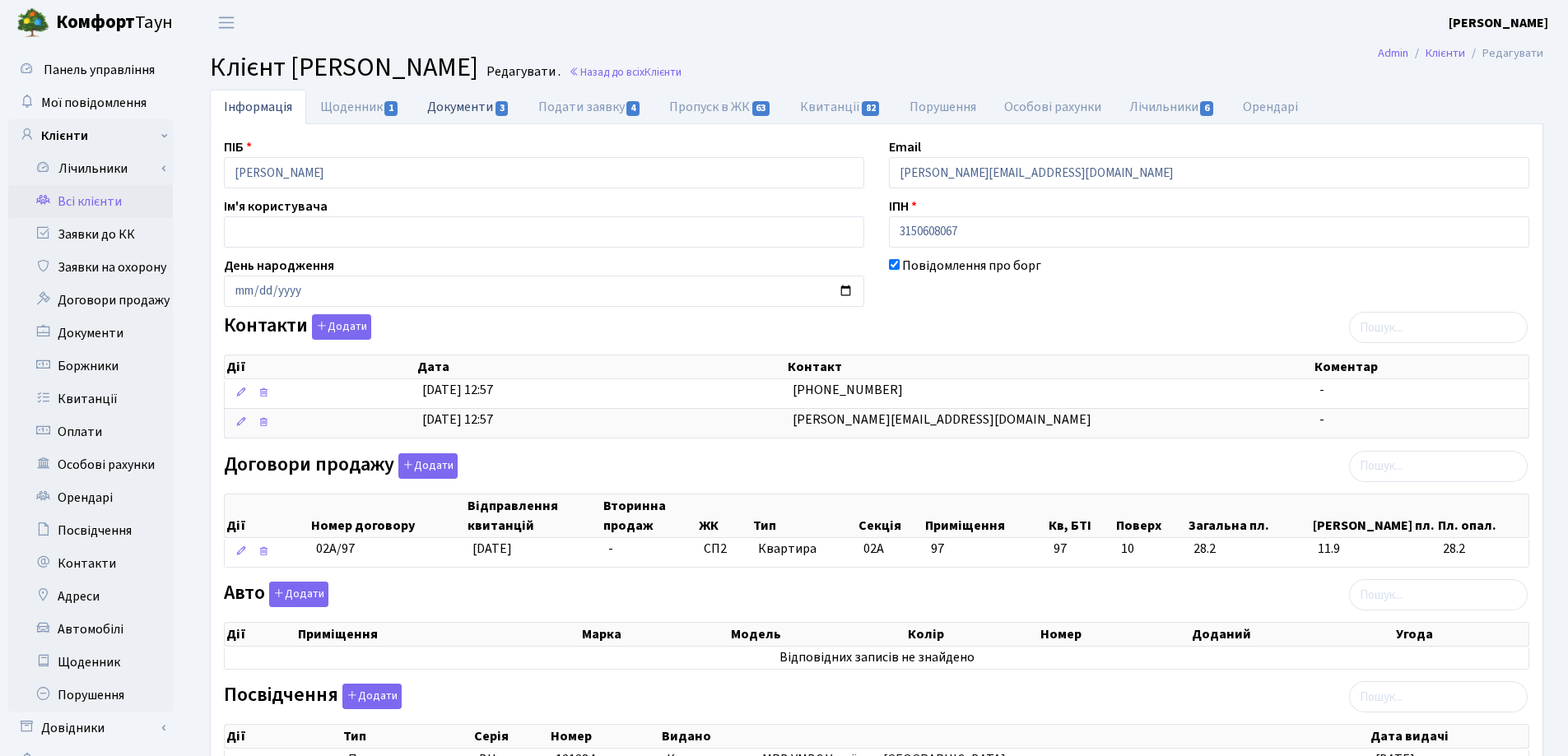
click at [453, 104] on link "Документи 3" at bounding box center [468, 106] width 110 height 33
select select "25"
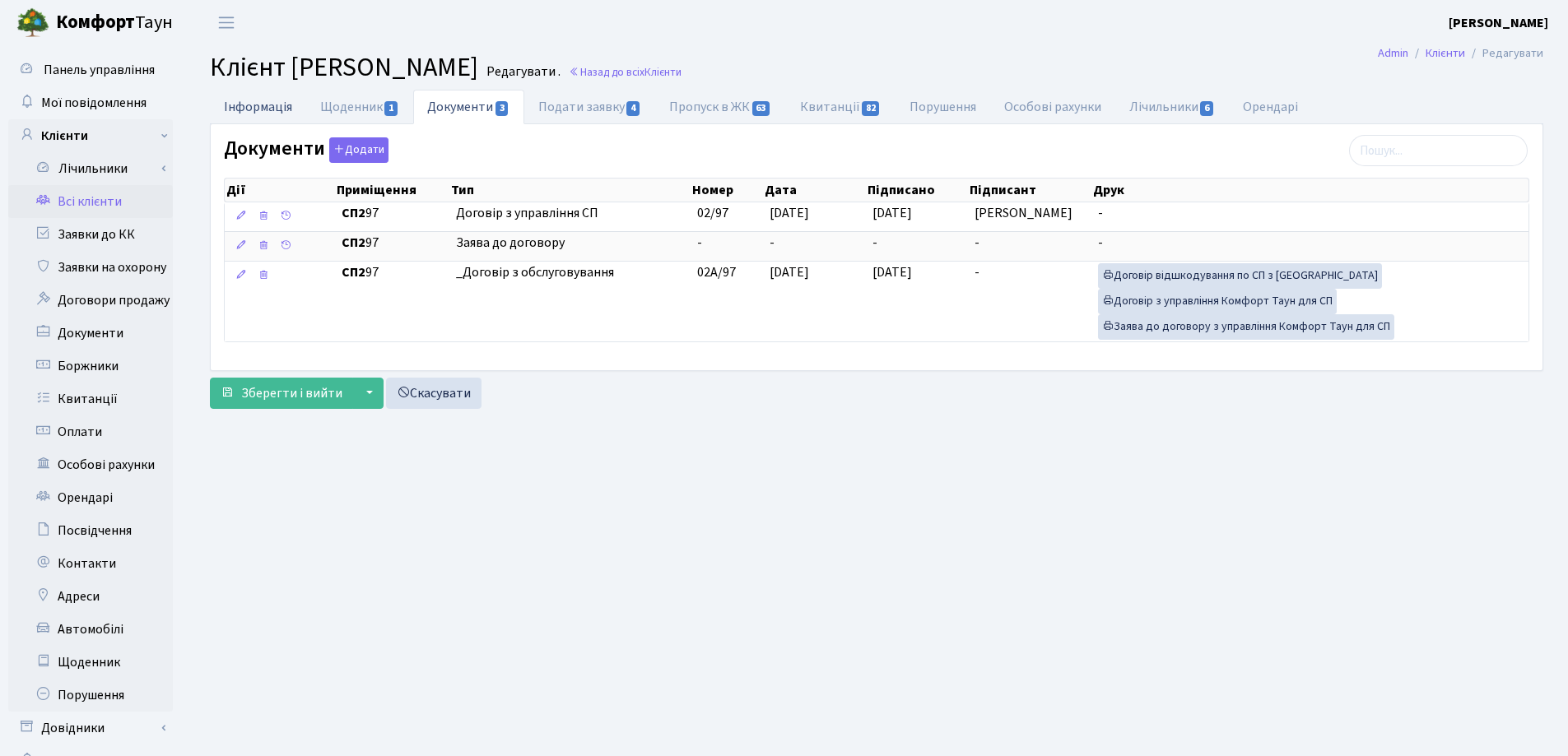
click at [264, 99] on link "Інформація" at bounding box center [257, 106] width 97 height 33
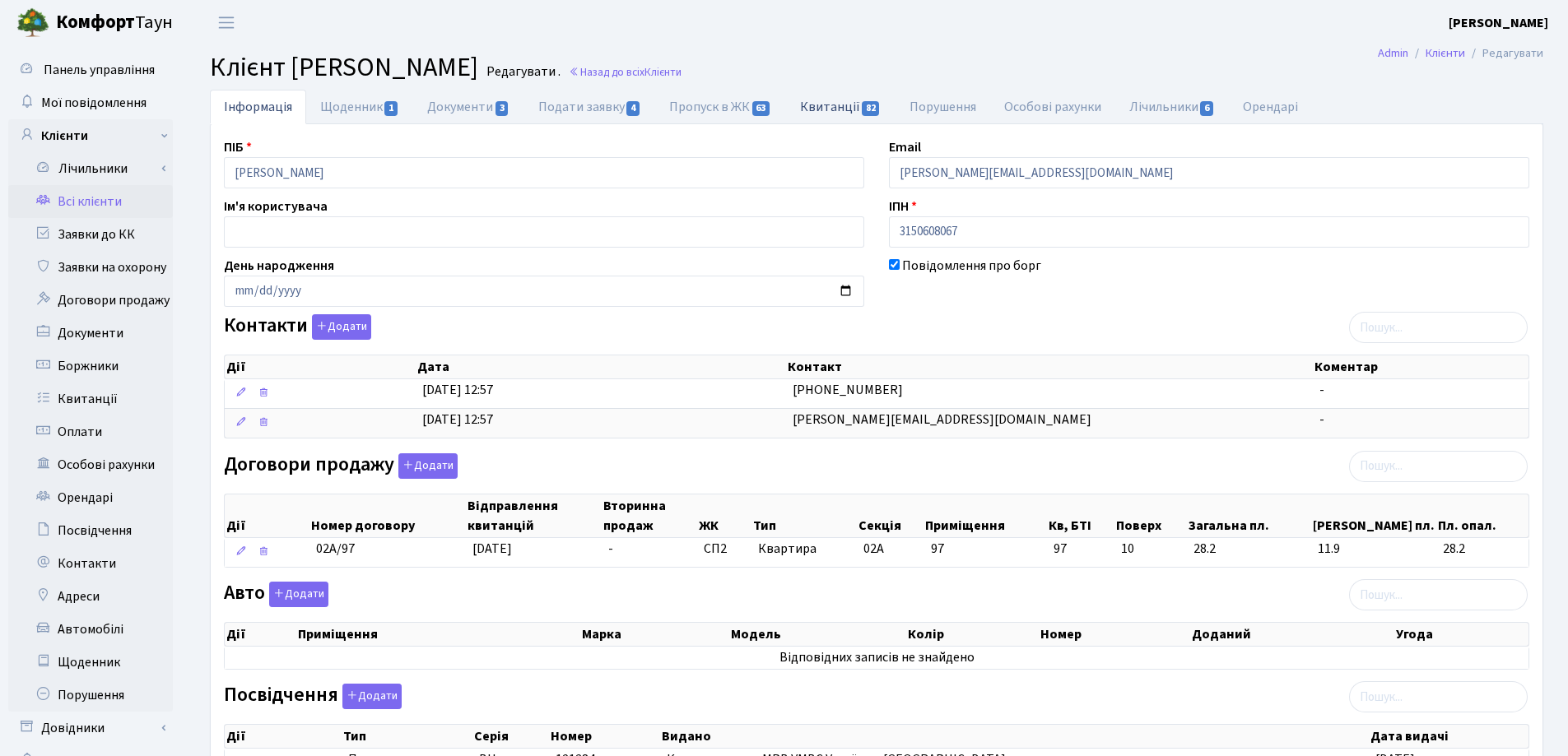
click at [827, 113] on link "Квитанції 82" at bounding box center [841, 106] width 109 height 33
select select "25"
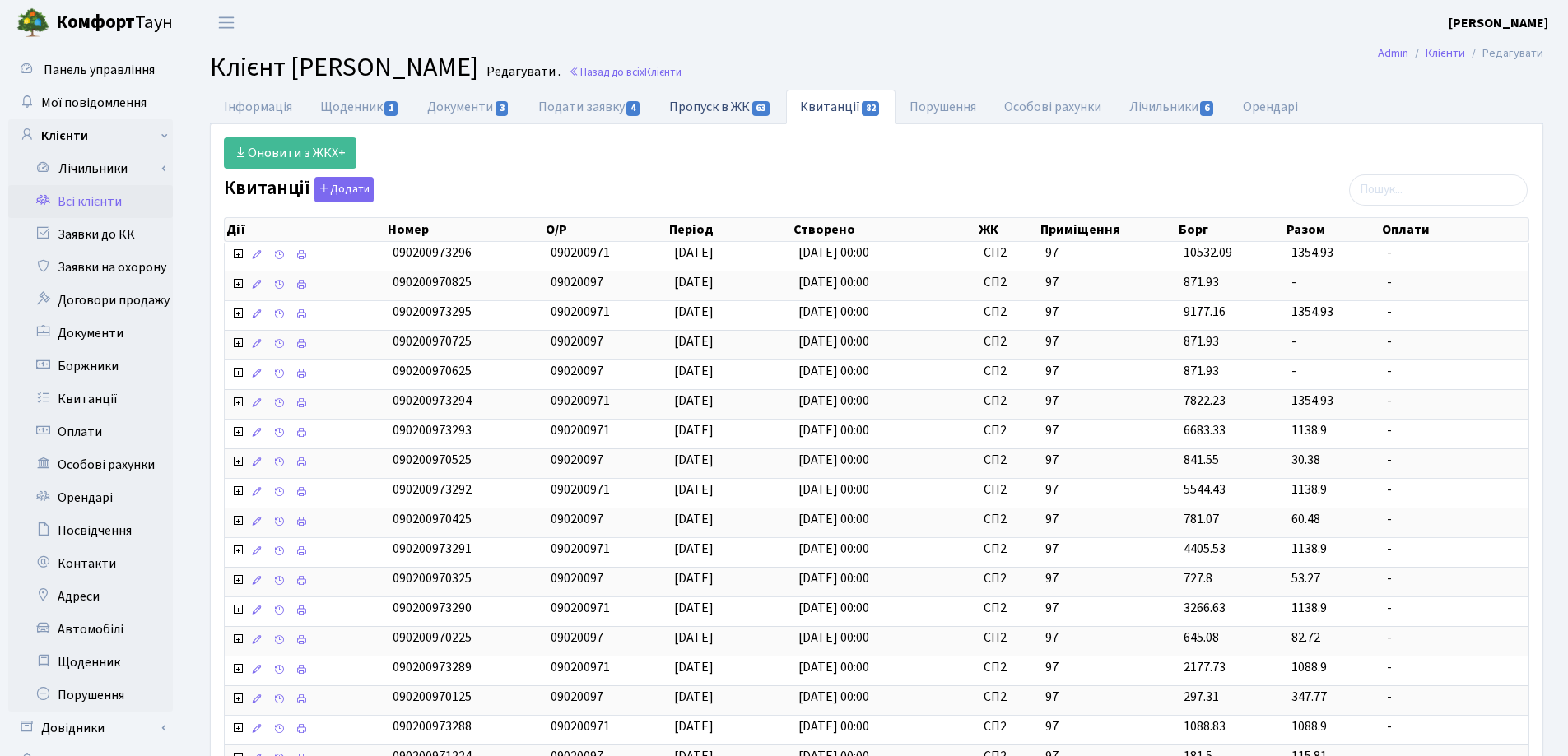
click at [694, 109] on link "Пропуск в ЖК 63" at bounding box center [720, 106] width 130 height 33
select select "25"
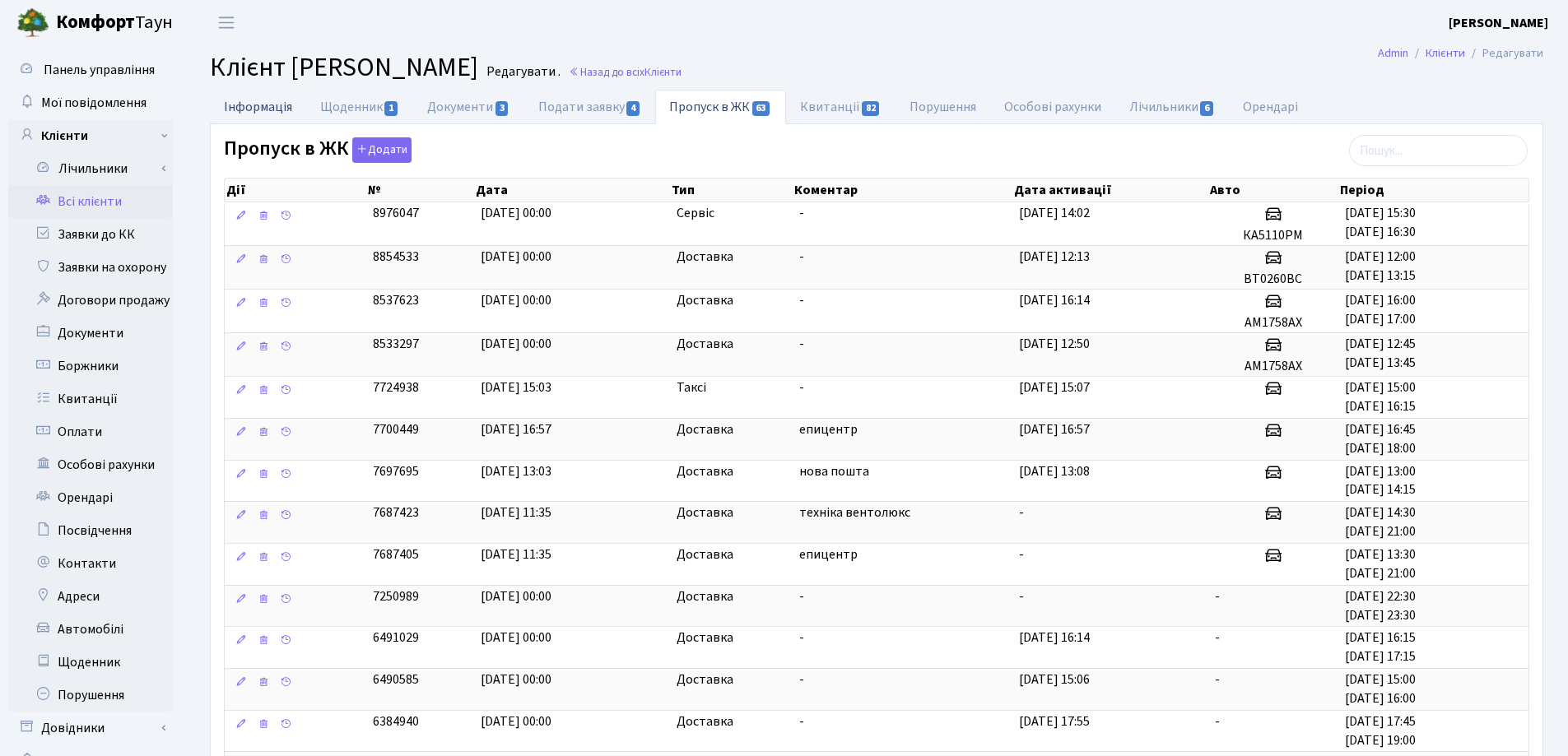
click at [240, 109] on link "Інформація" at bounding box center [257, 106] width 97 height 33
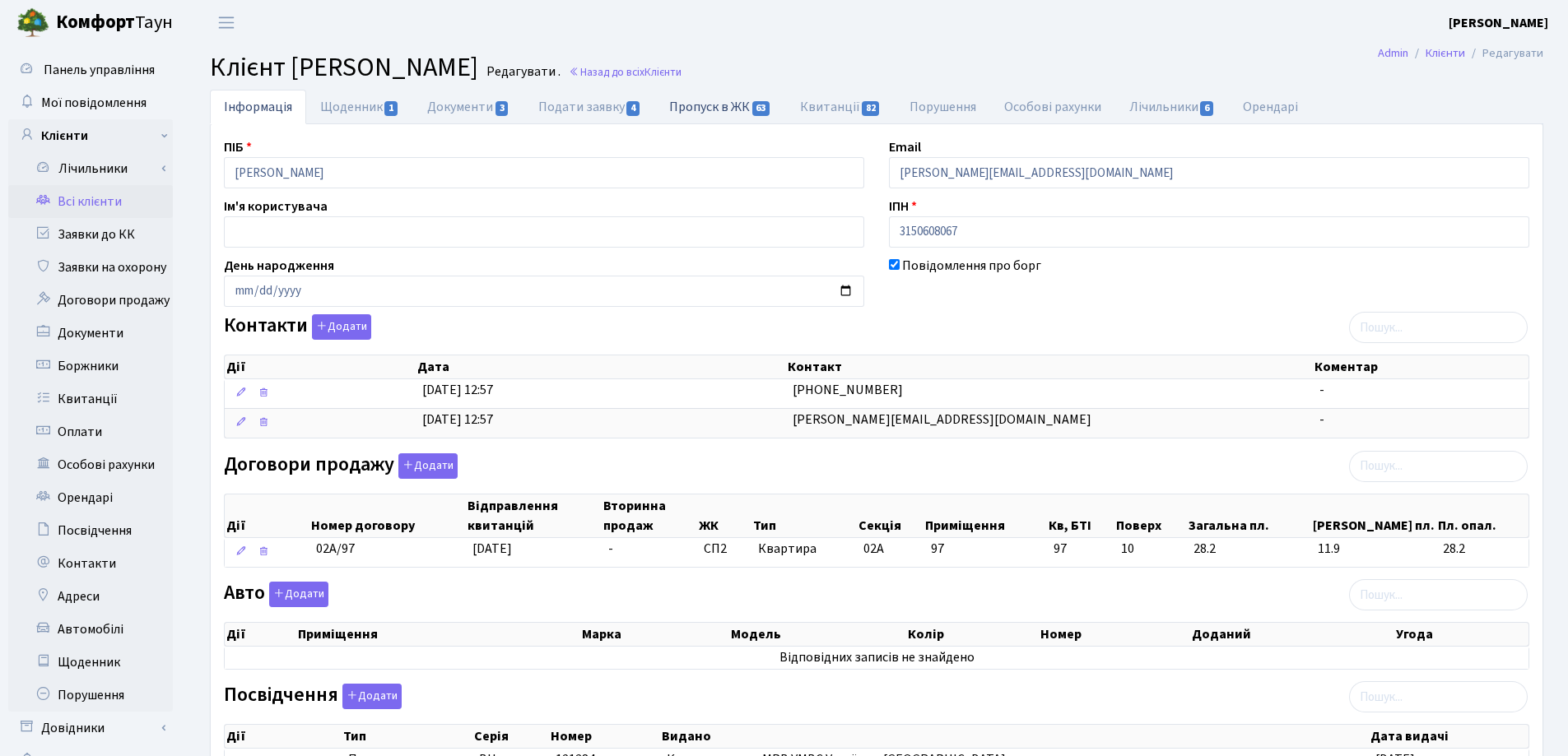
click at [702, 115] on link "Пропуск в ЖК 63" at bounding box center [720, 106] width 130 height 33
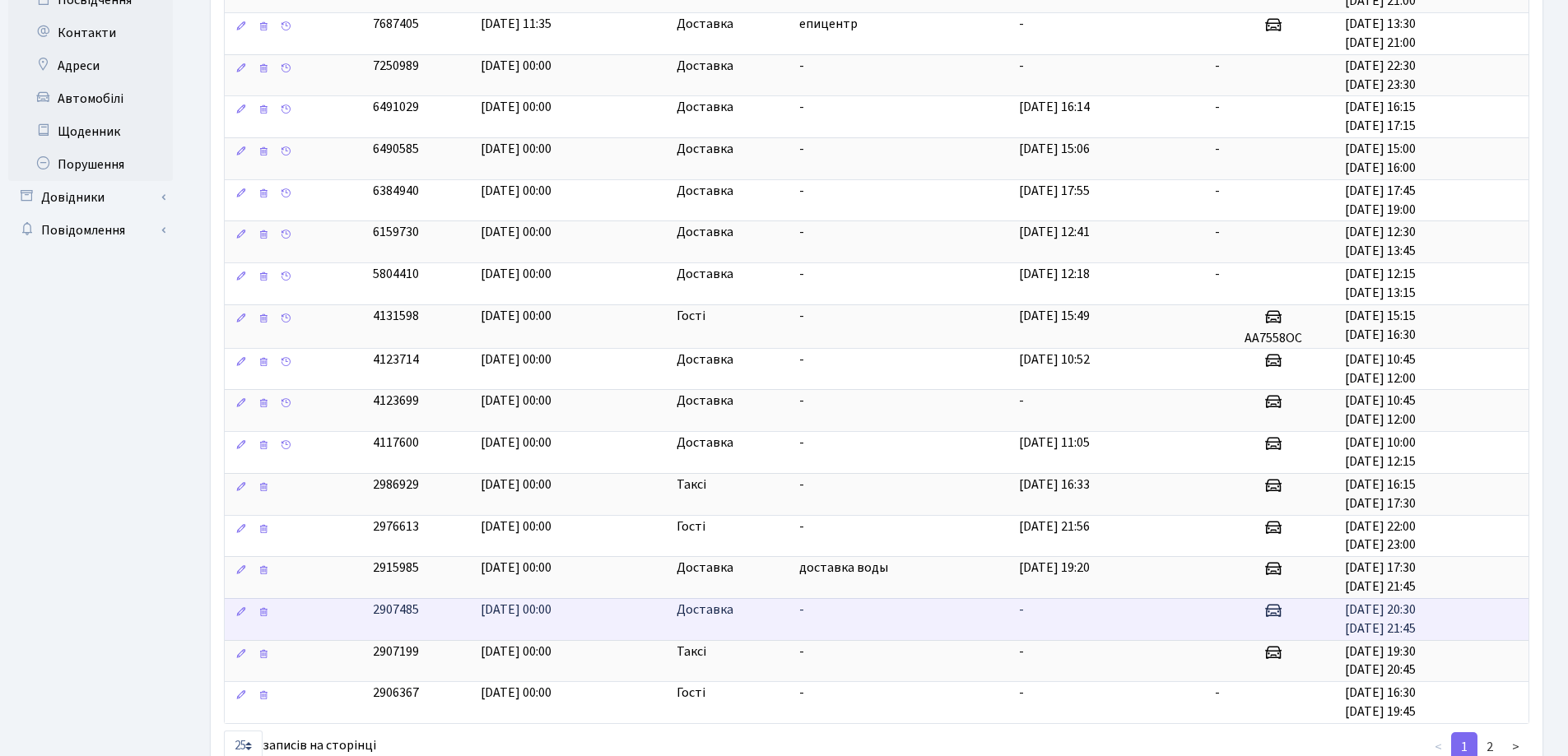
scroll to position [647, 0]
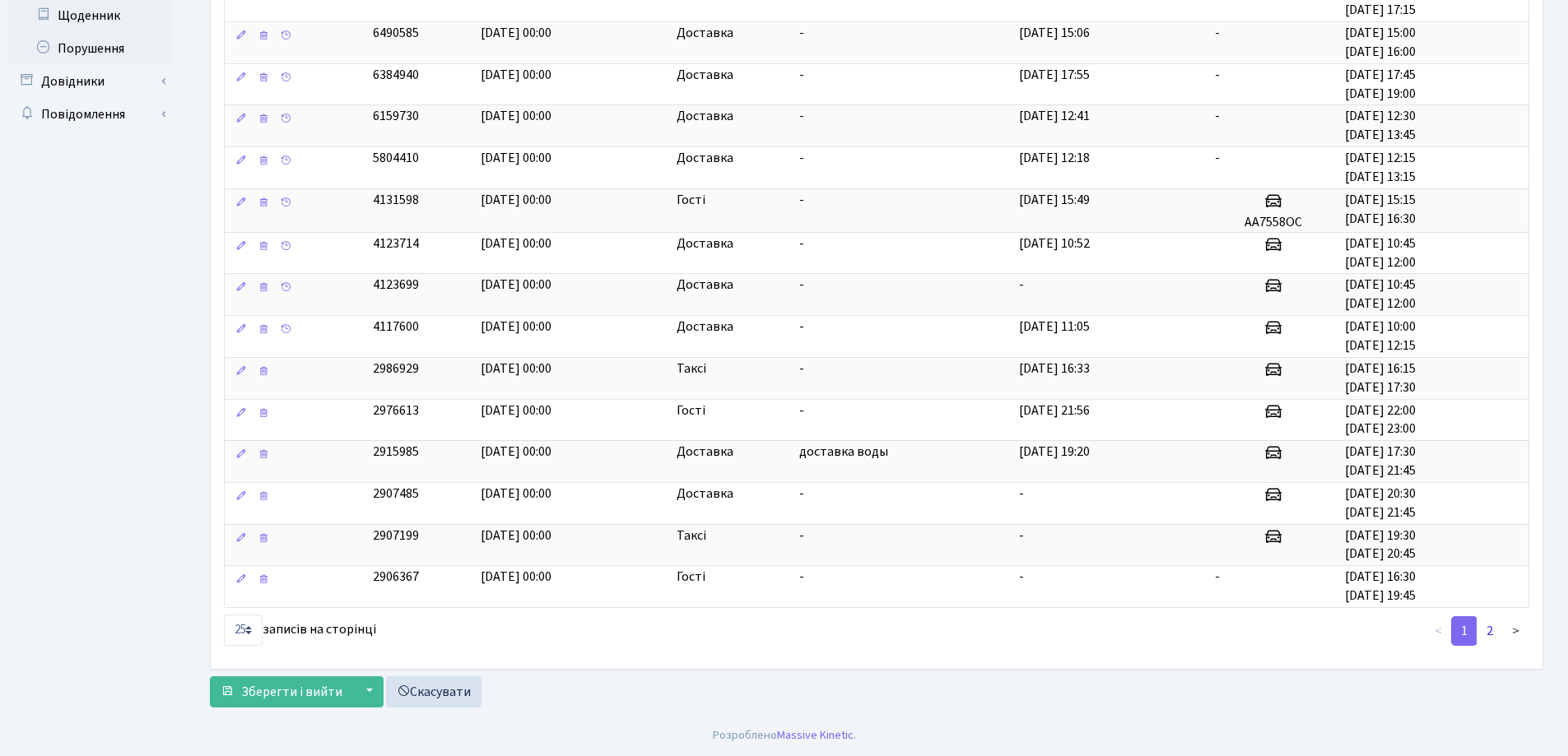
click at [1487, 632] on link "2" at bounding box center [1489, 631] width 27 height 30
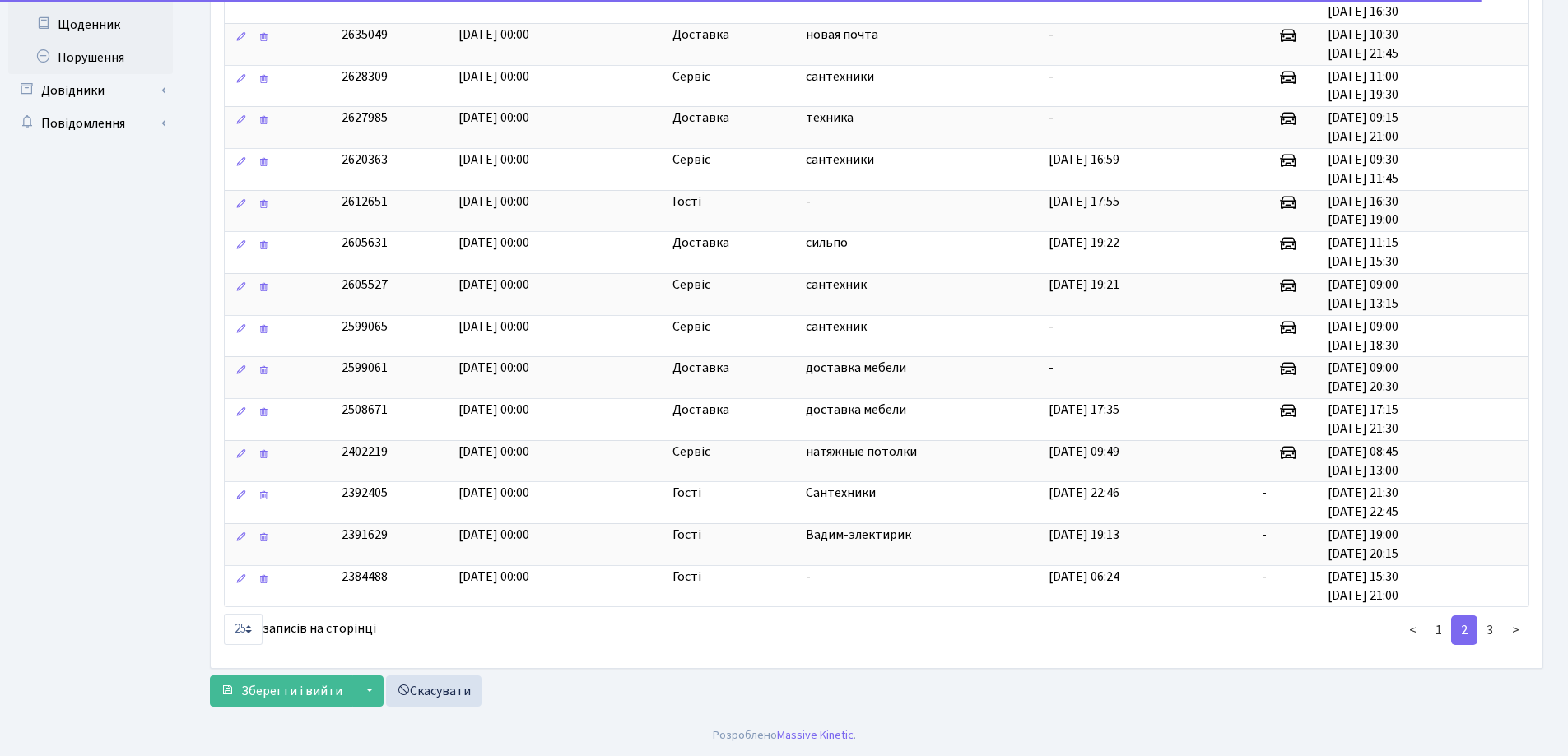
scroll to position [638, 0]
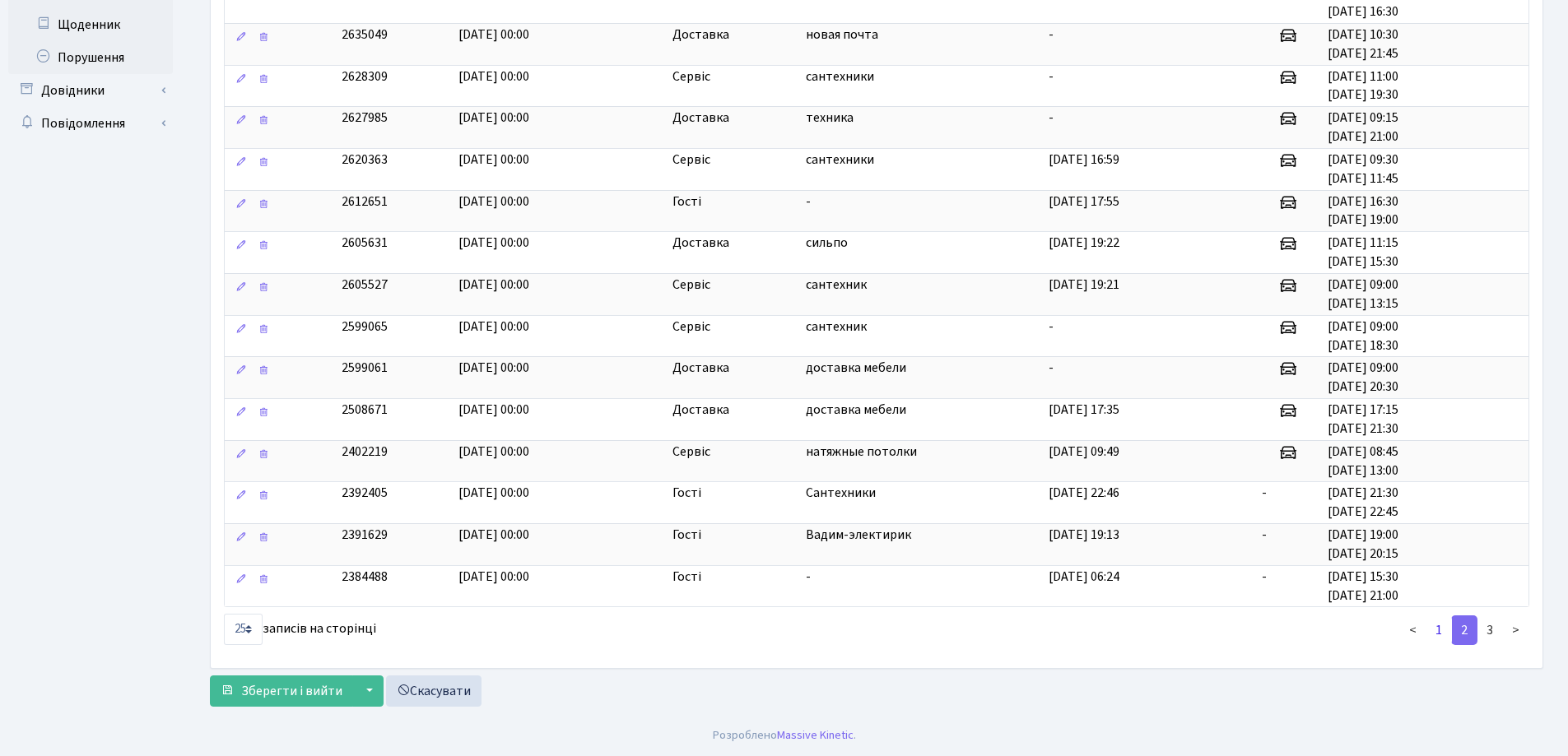
click at [1441, 626] on link "1" at bounding box center [1439, 630] width 27 height 30
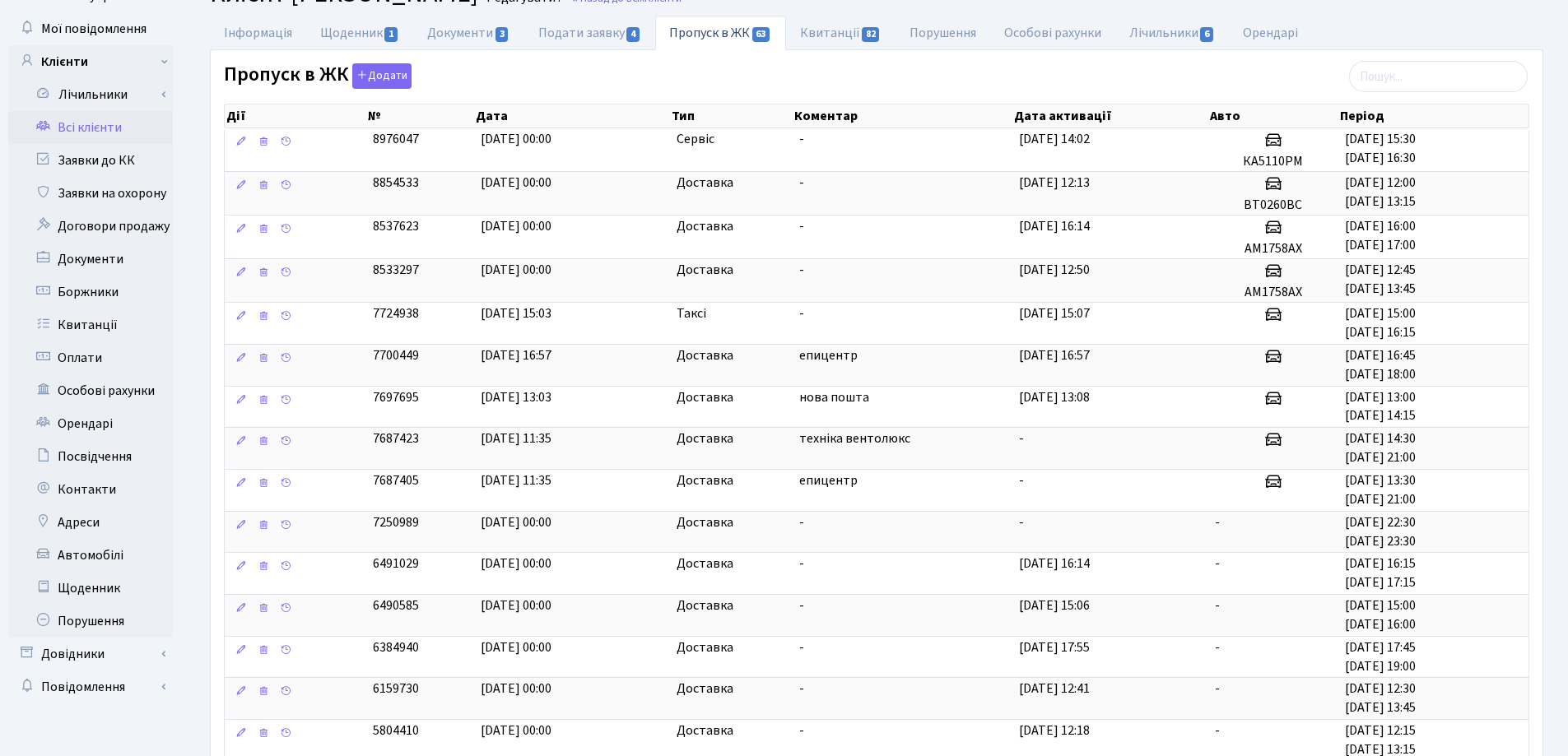
scroll to position [0, 0]
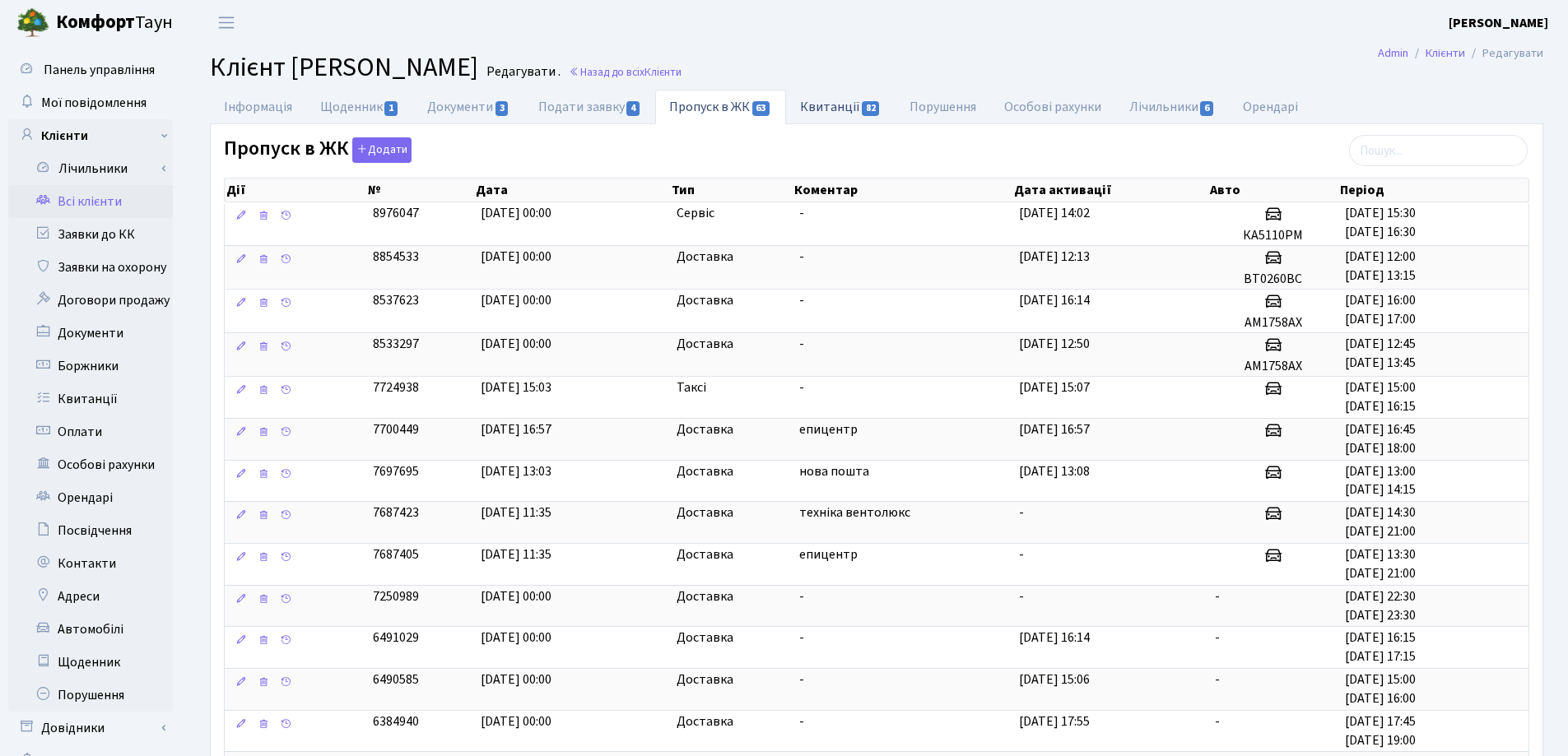
click at [819, 106] on link "Квитанції 82" at bounding box center [841, 106] width 109 height 33
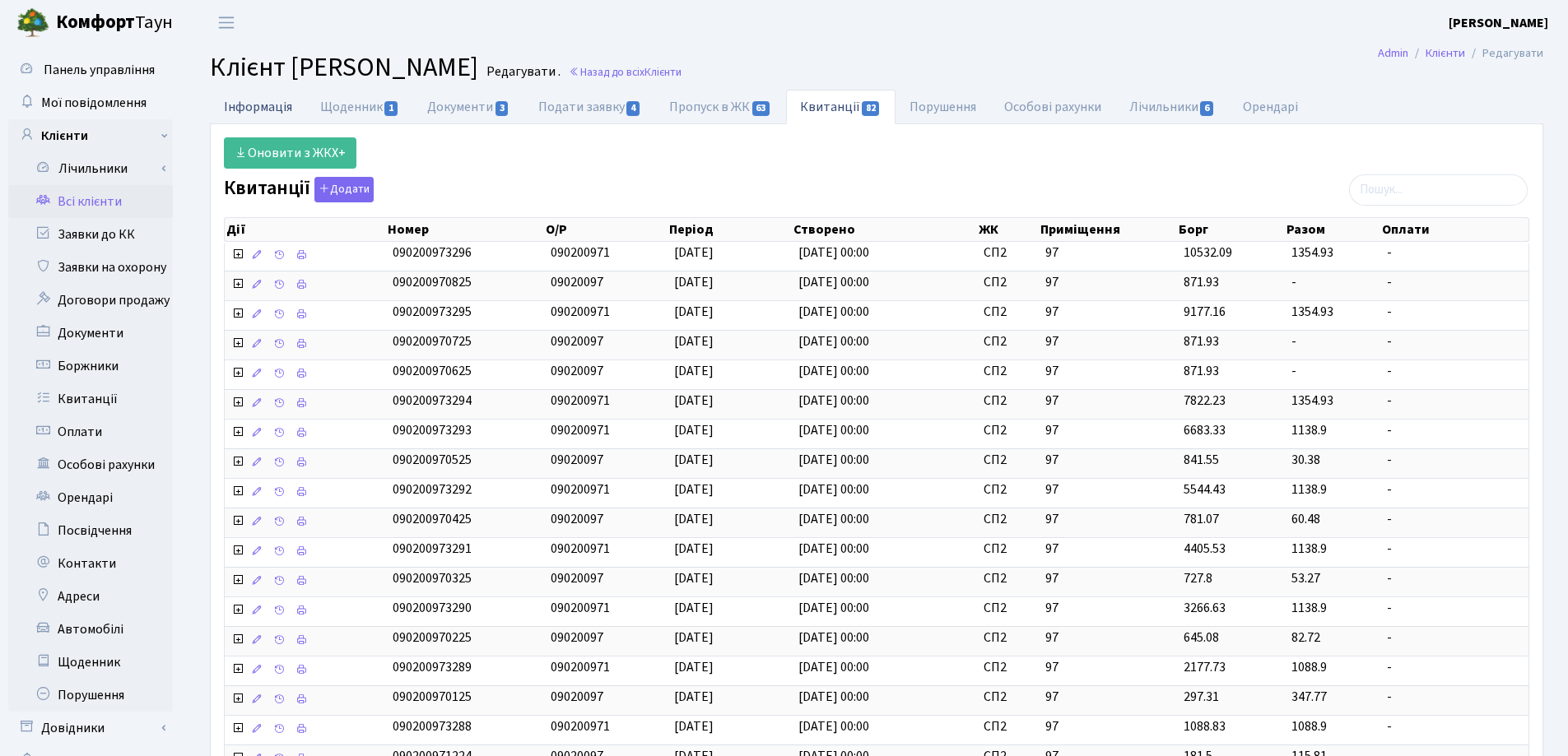
click at [235, 99] on link "Інформація" at bounding box center [257, 106] width 97 height 33
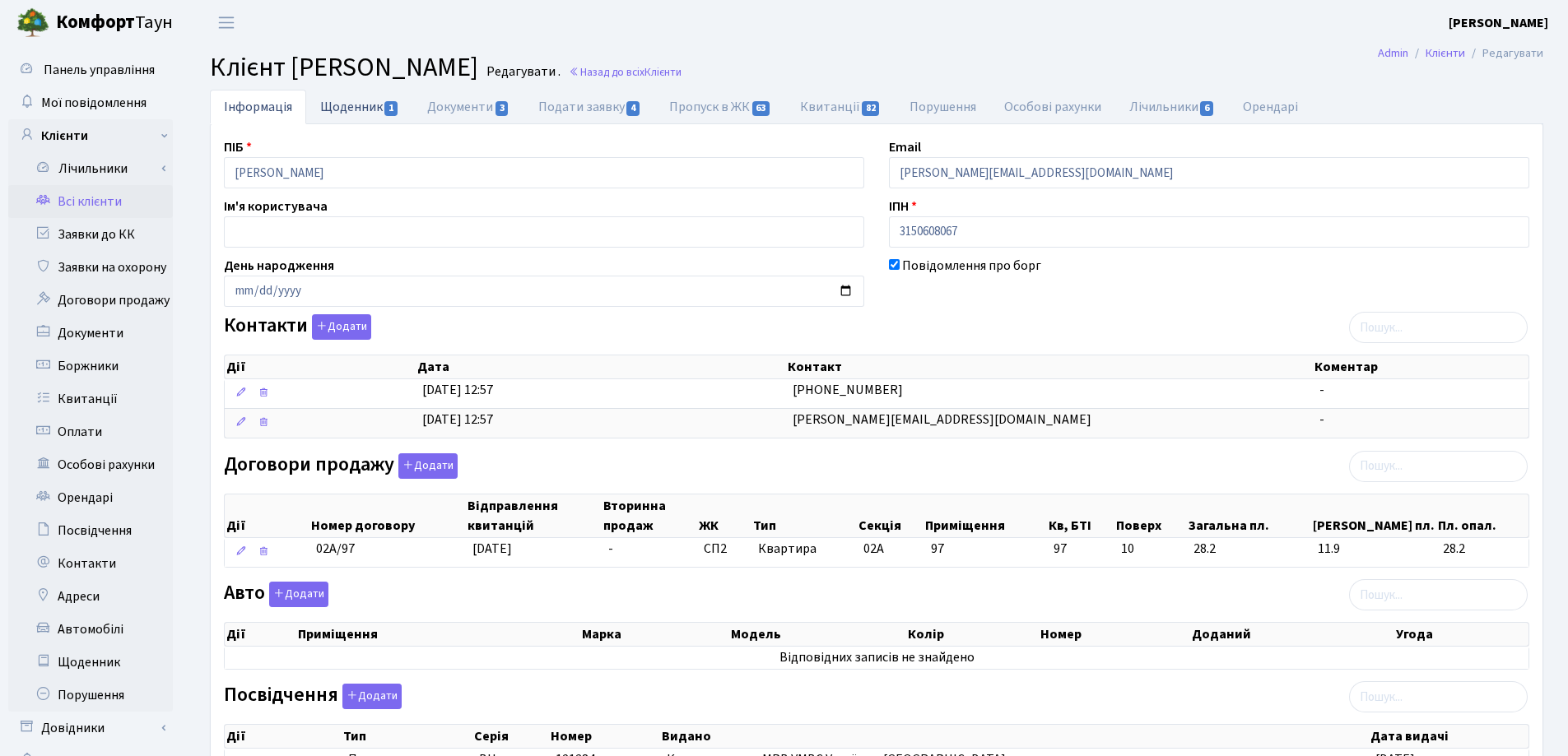
click at [334, 109] on link "Щоденник 1" at bounding box center [359, 106] width 107 height 33
select select "25"
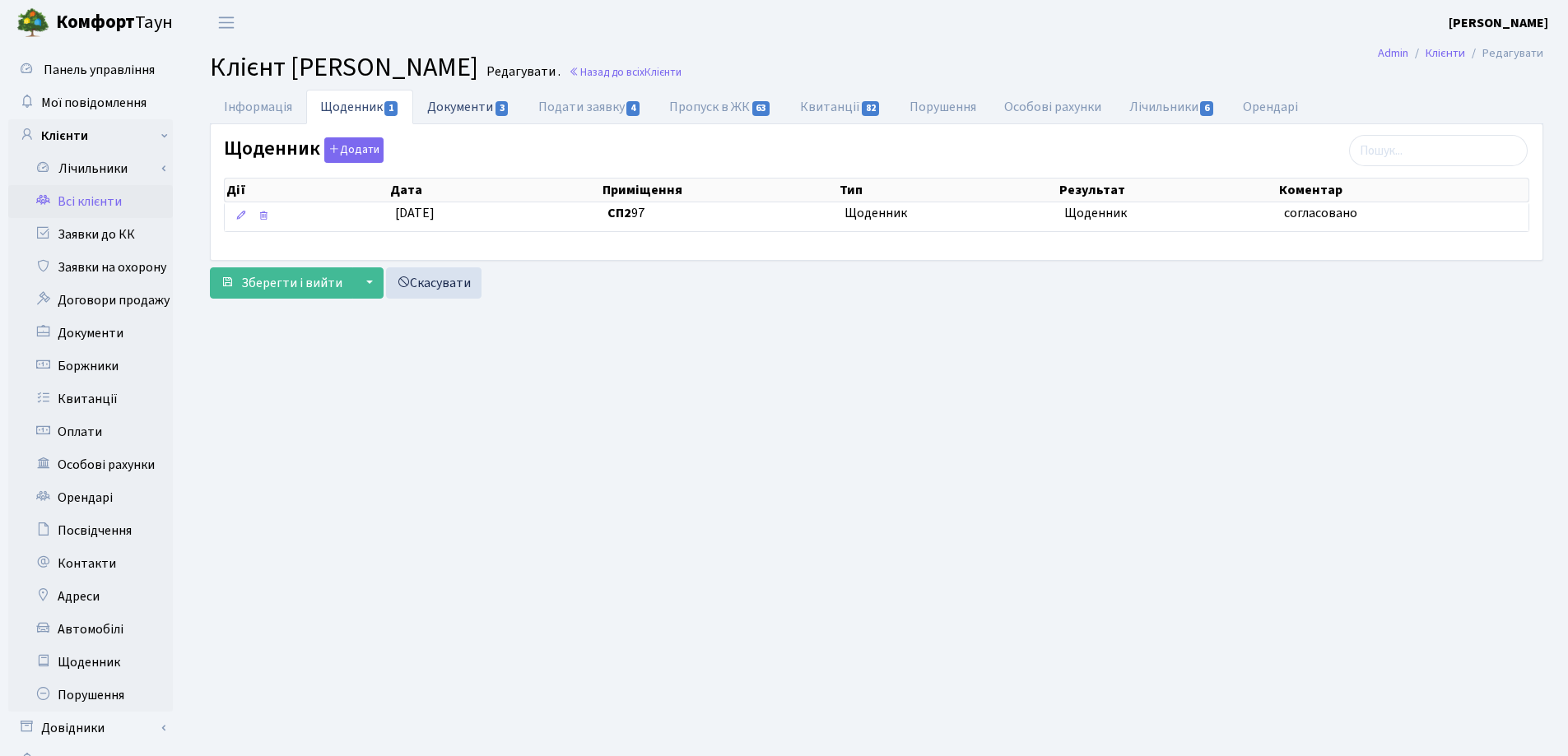
click at [484, 115] on link "Документи 3" at bounding box center [468, 106] width 110 height 33
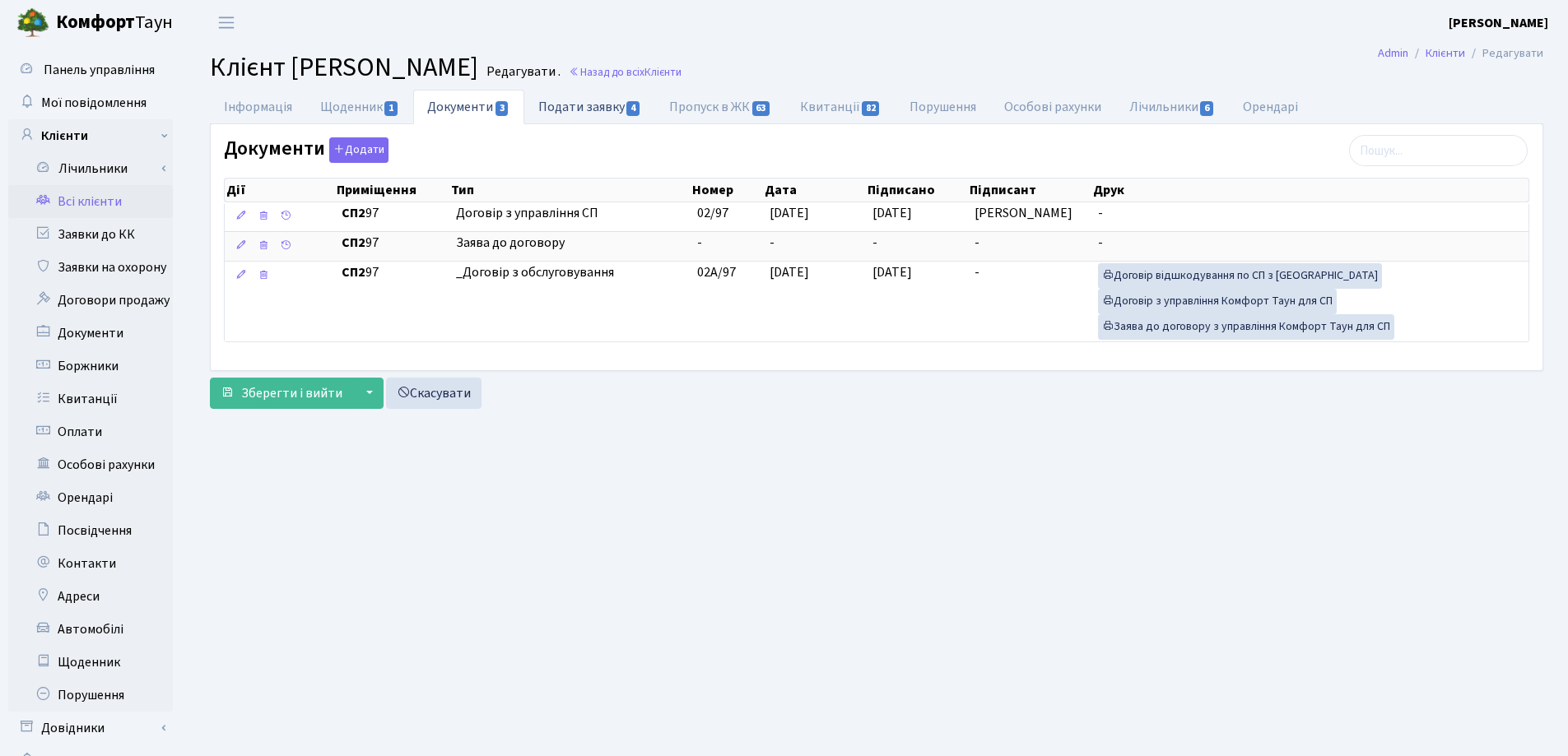
click at [568, 109] on link "Подати заявку 4" at bounding box center [589, 106] width 131 height 33
select select "25"
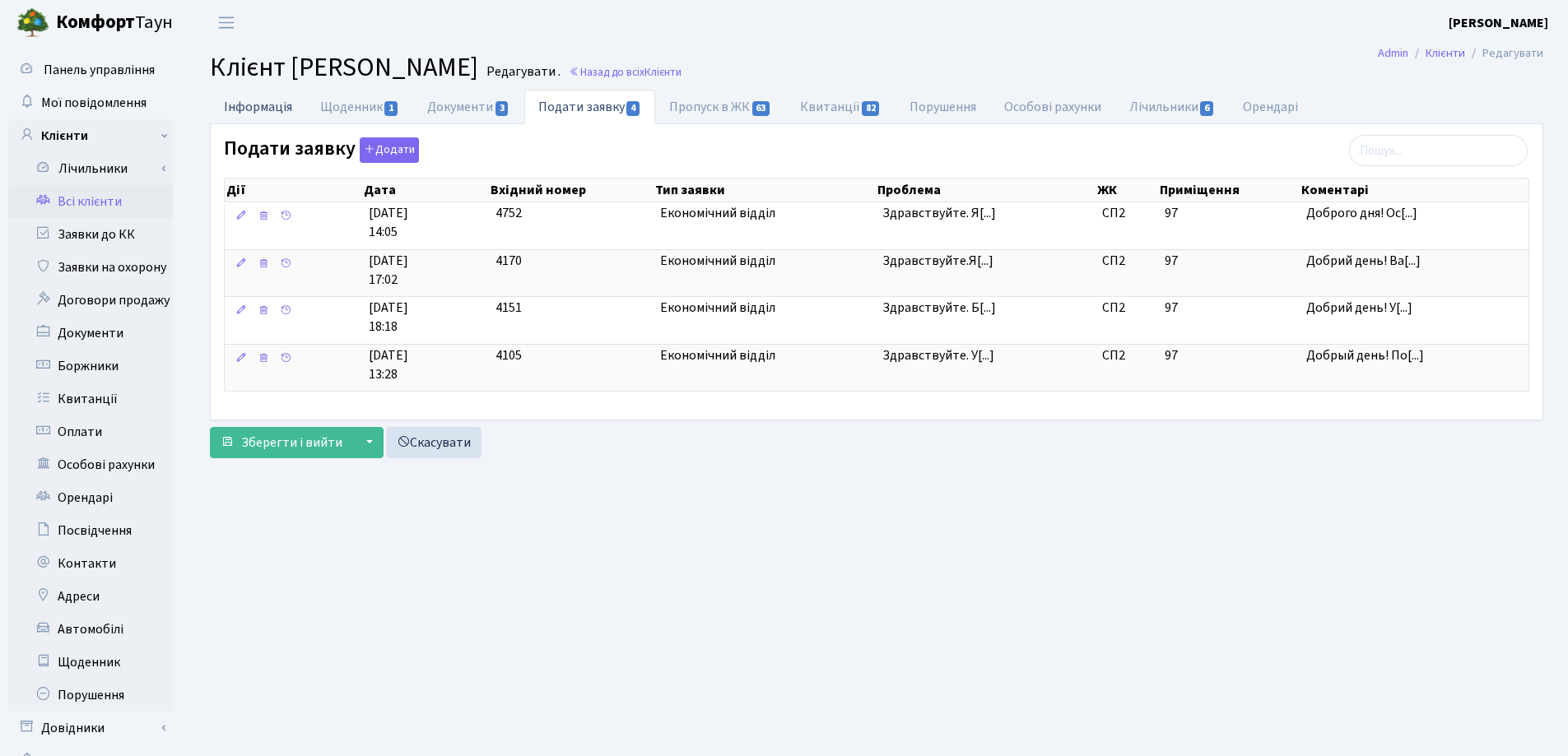
click at [231, 105] on link "Інформація" at bounding box center [257, 106] width 97 height 33
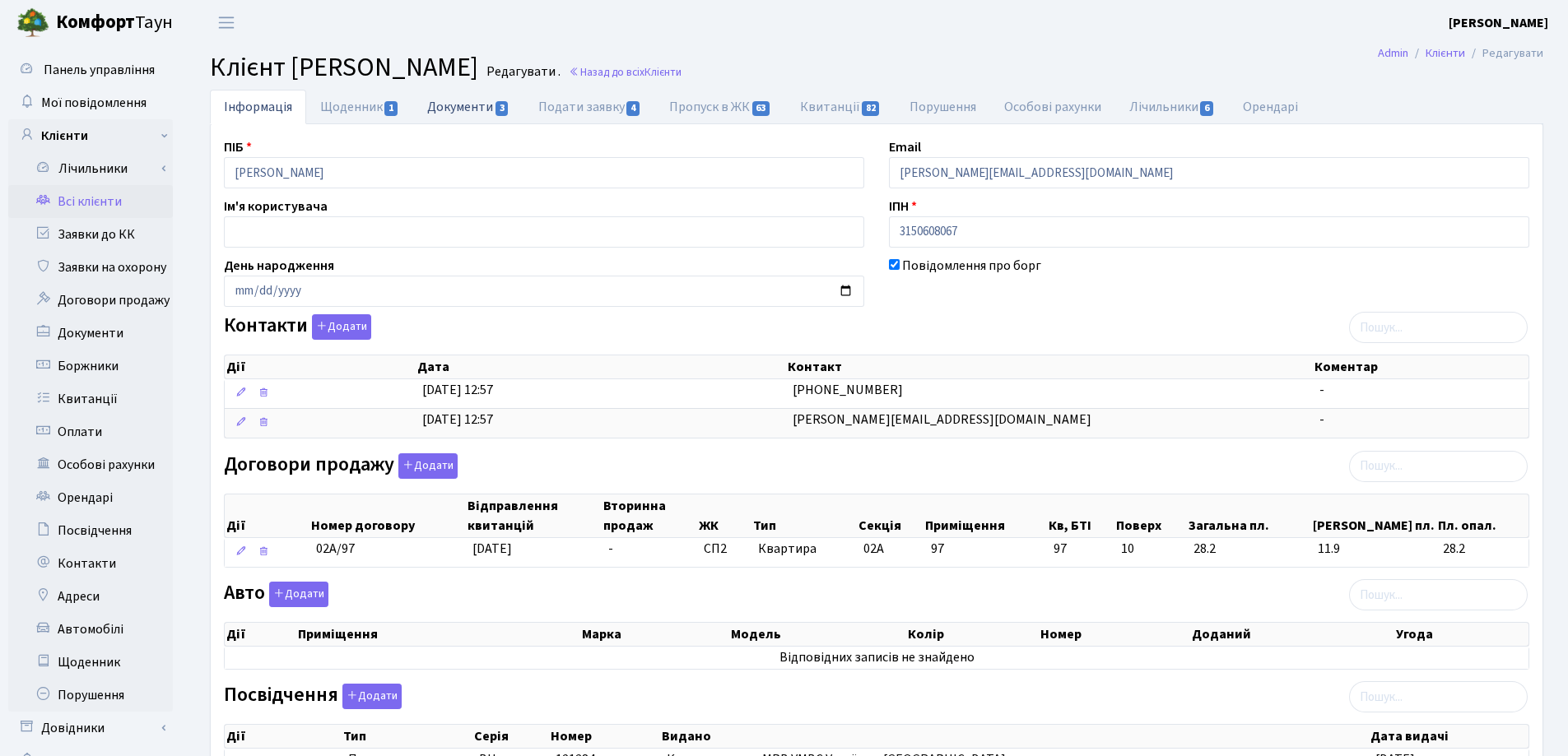
click at [441, 110] on link "Документи 3" at bounding box center [468, 106] width 110 height 33
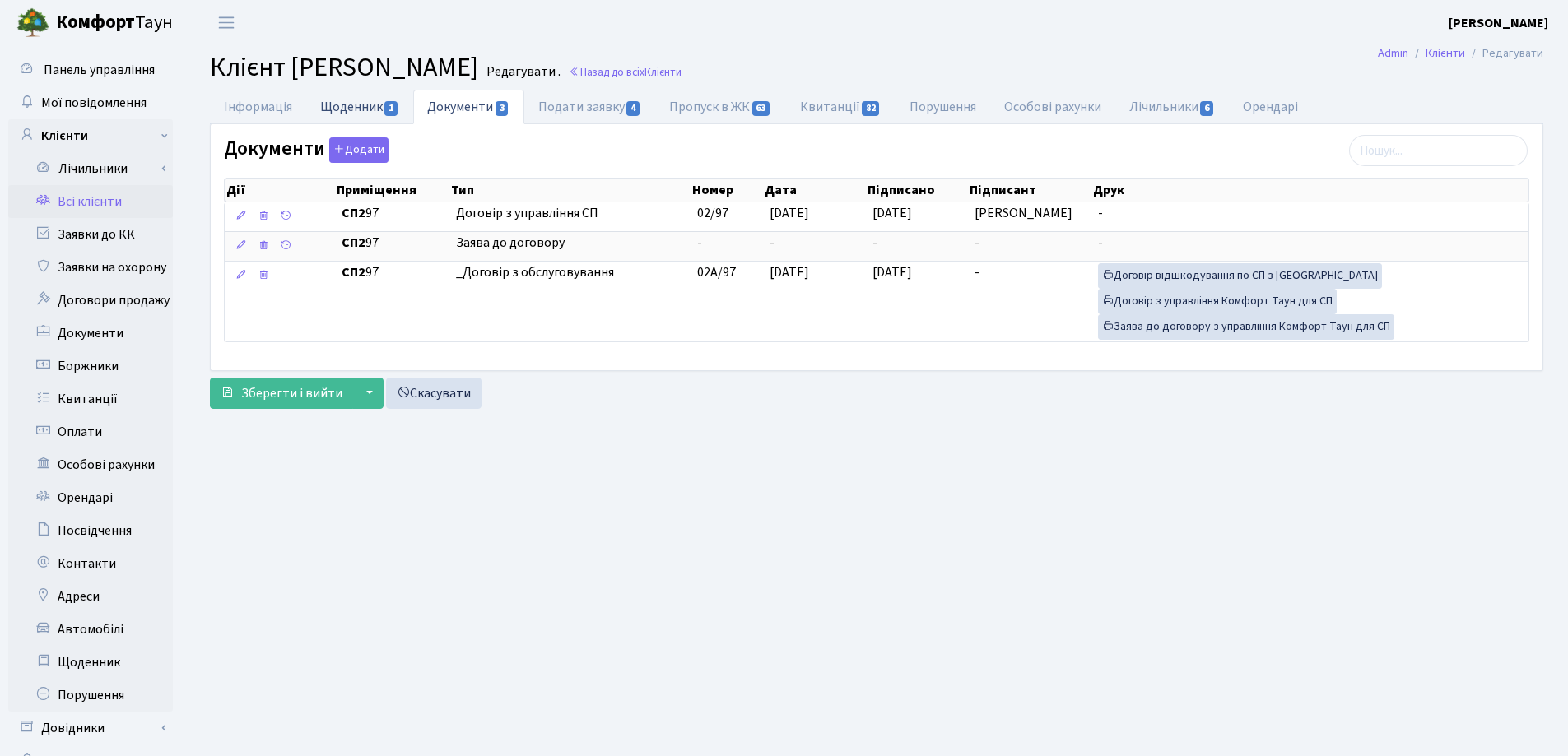
click at [311, 107] on link "Щоденник 1" at bounding box center [359, 106] width 107 height 33
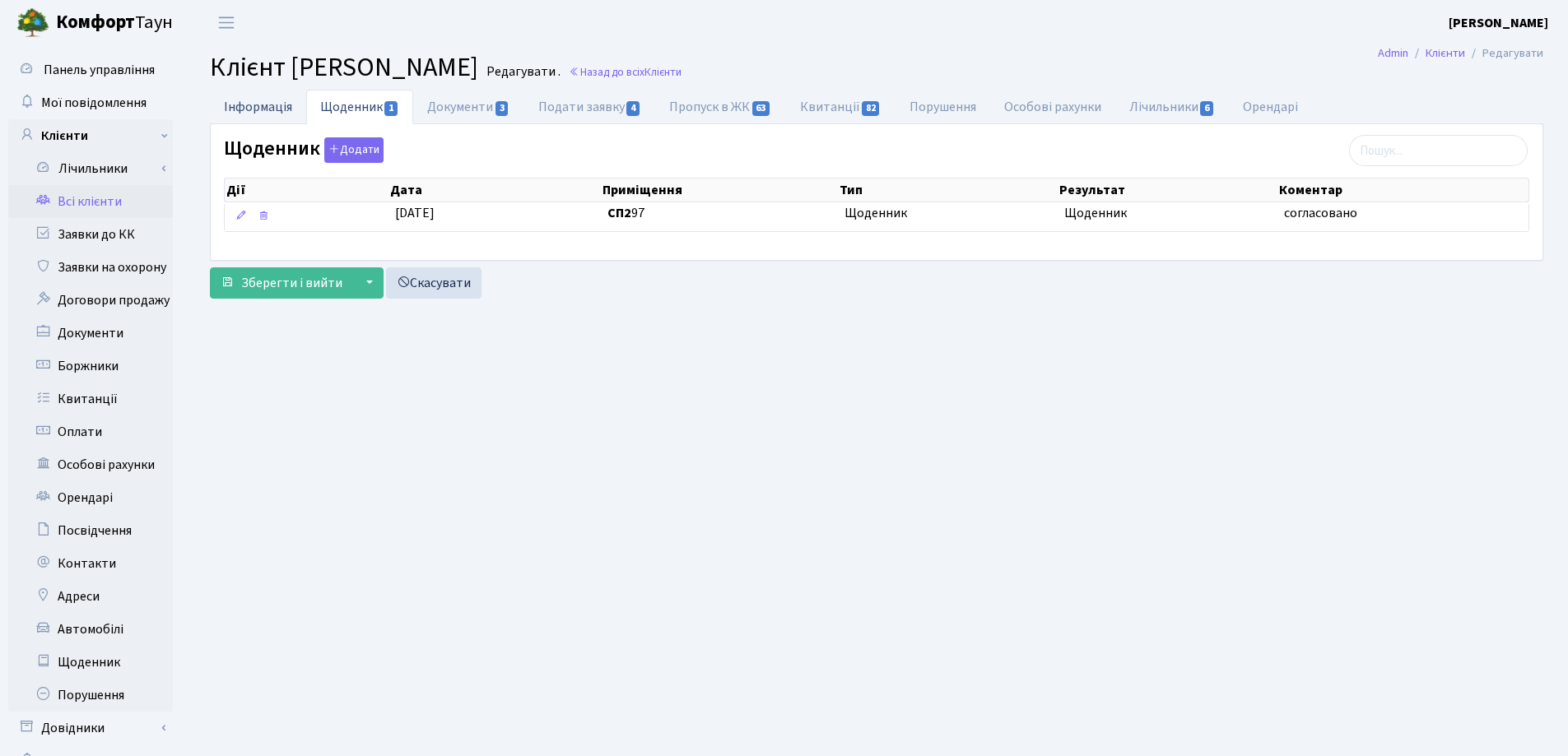
click at [233, 111] on link "Інформація" at bounding box center [257, 106] width 97 height 33
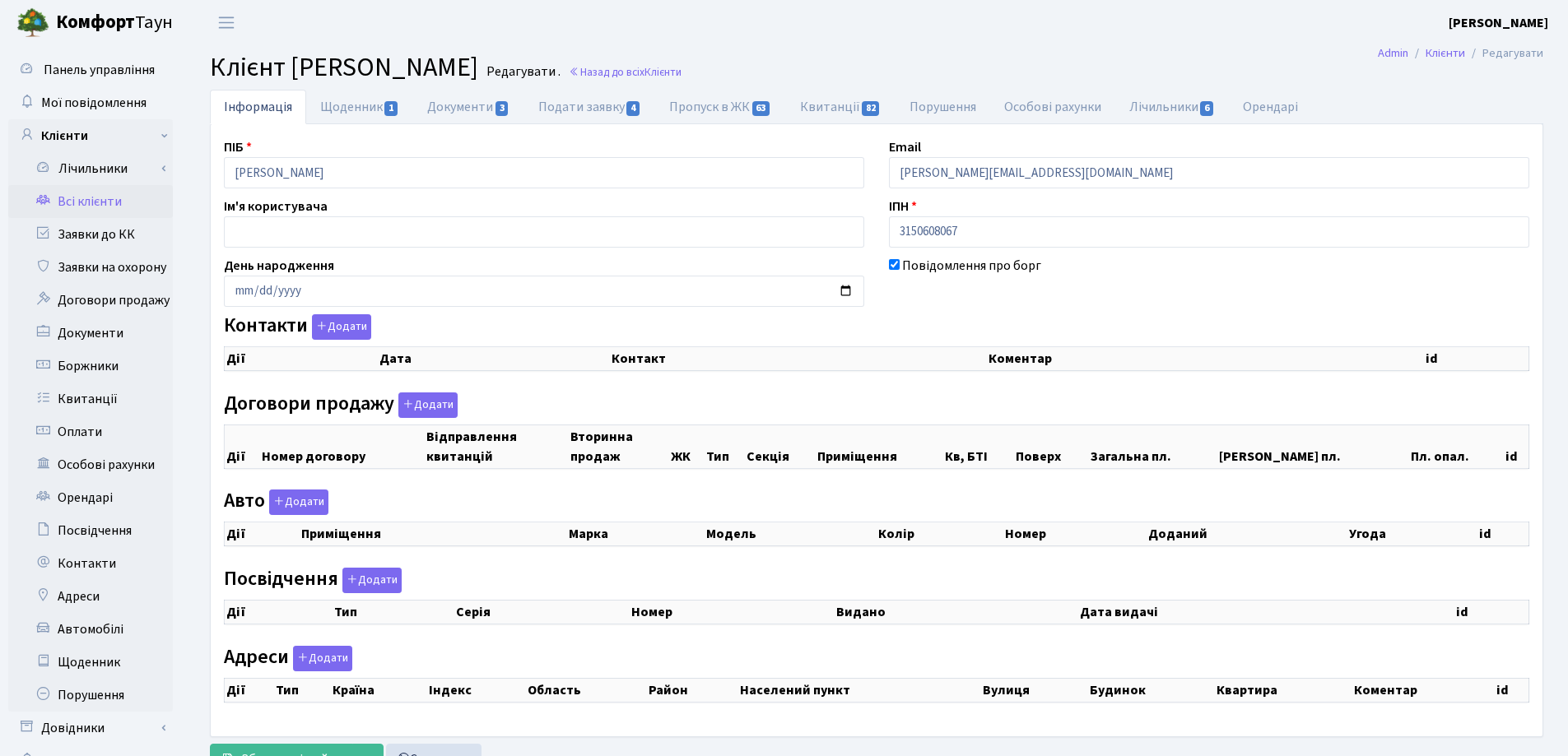
checkbox input "true"
select select "25"
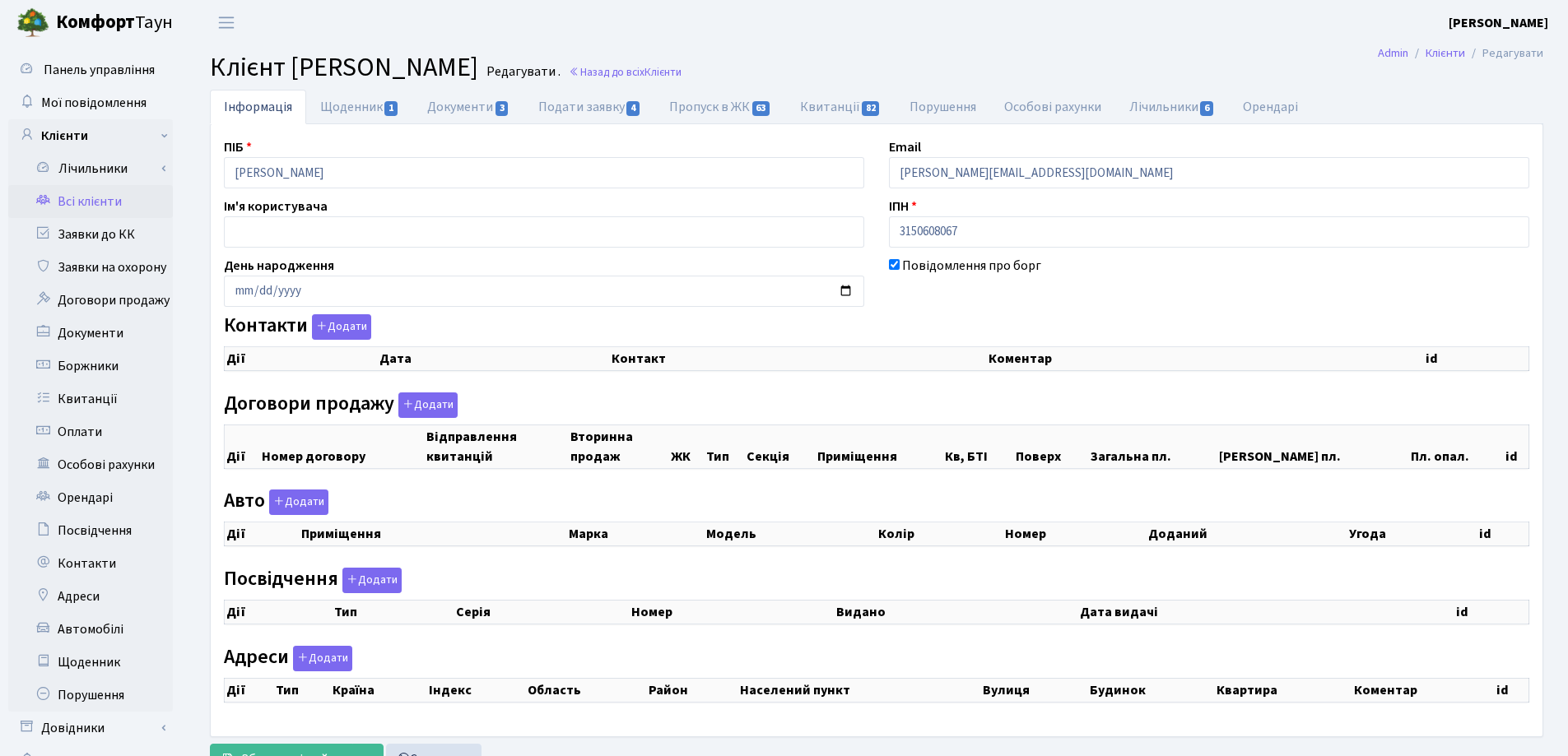
select select "25"
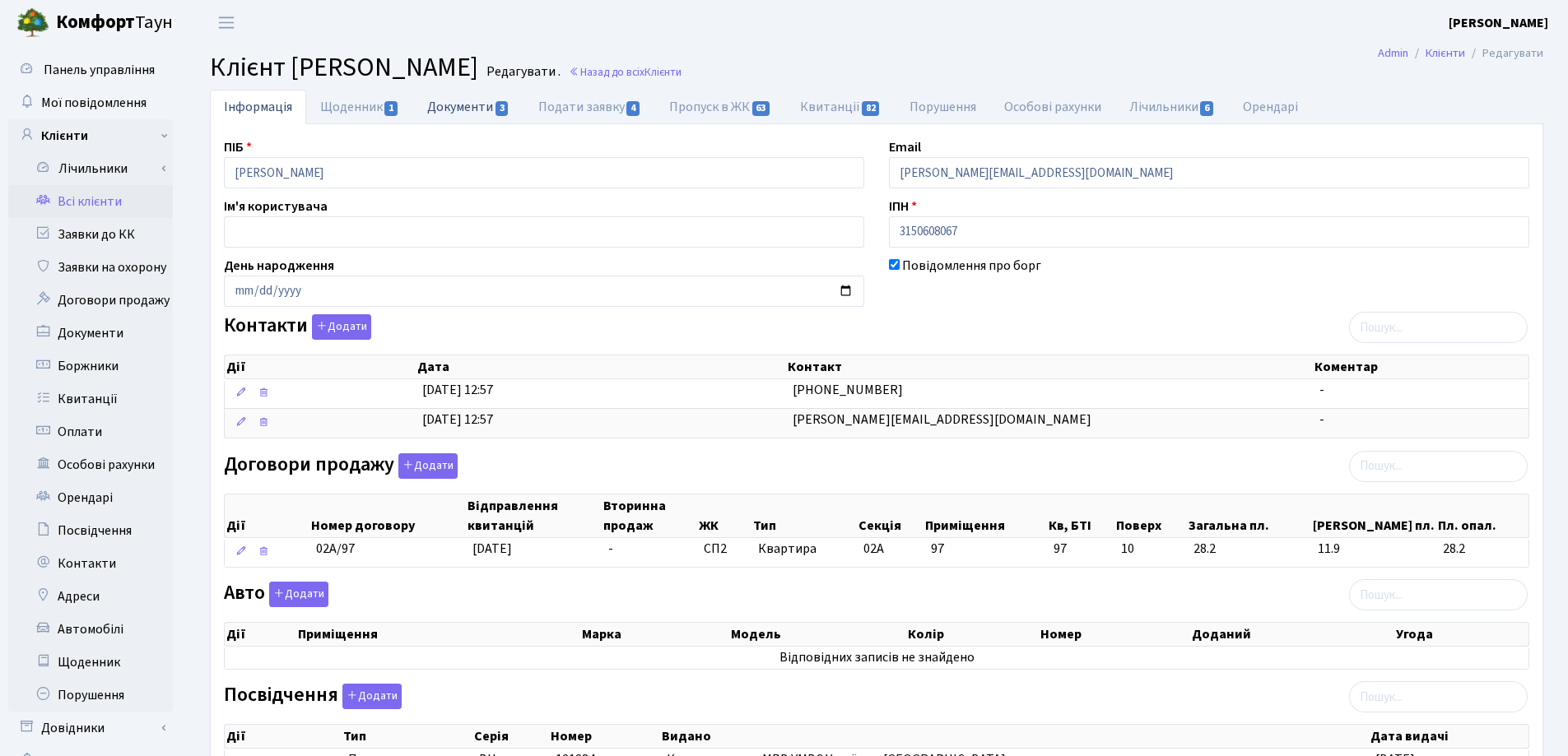
click at [451, 109] on link "Документи 3" at bounding box center [468, 106] width 110 height 33
select select "25"
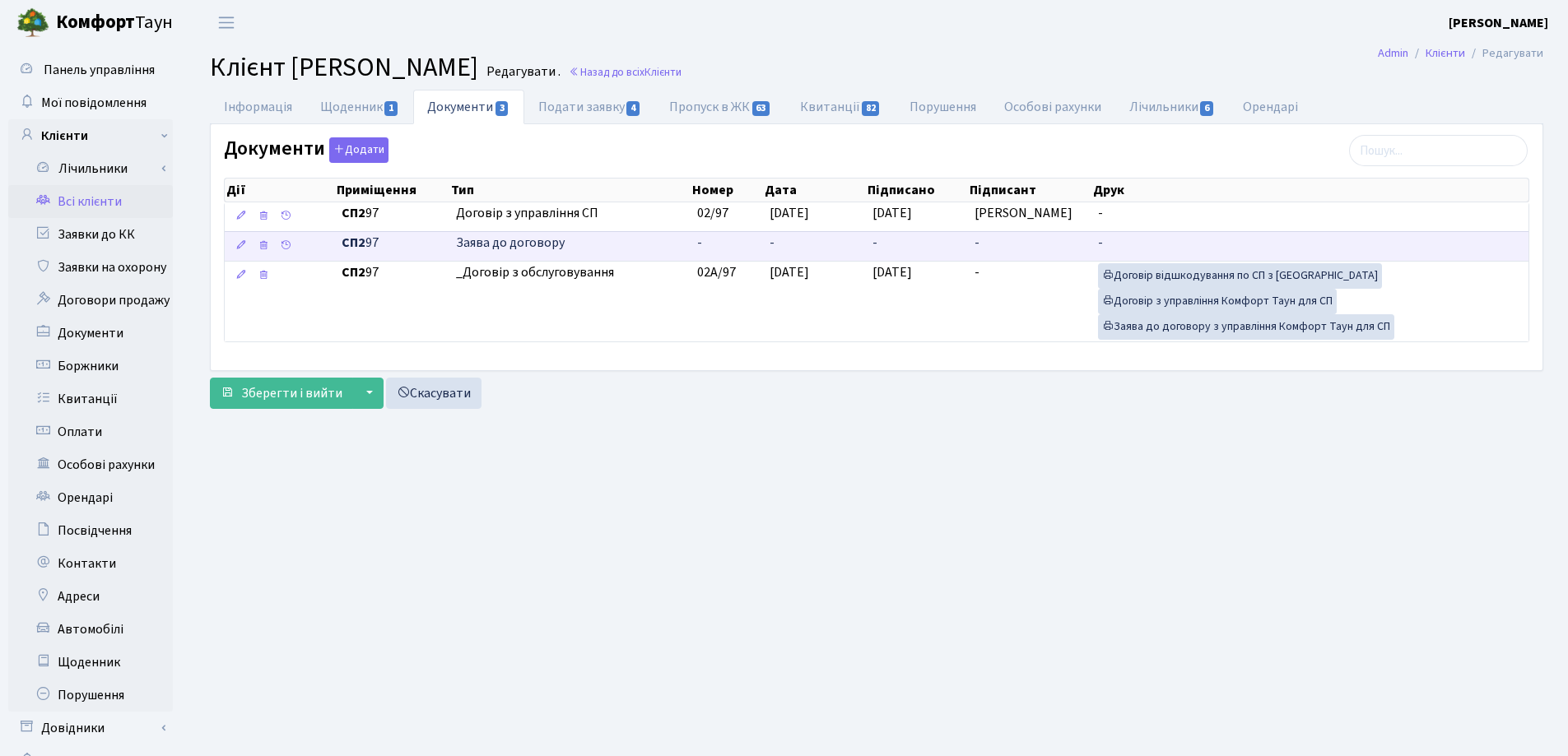
click at [788, 242] on td "-" at bounding box center [814, 245] width 103 height 30
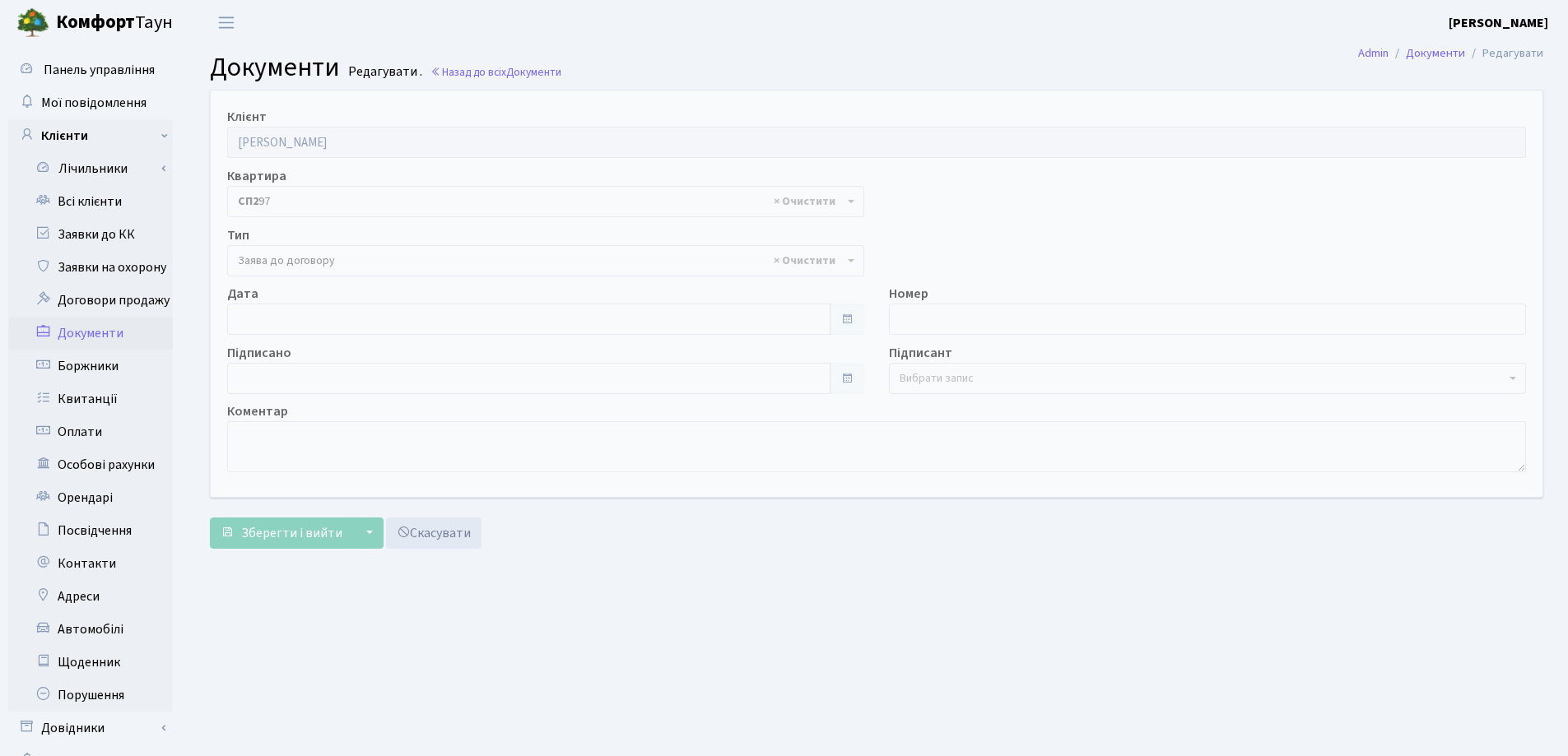
select select "319"
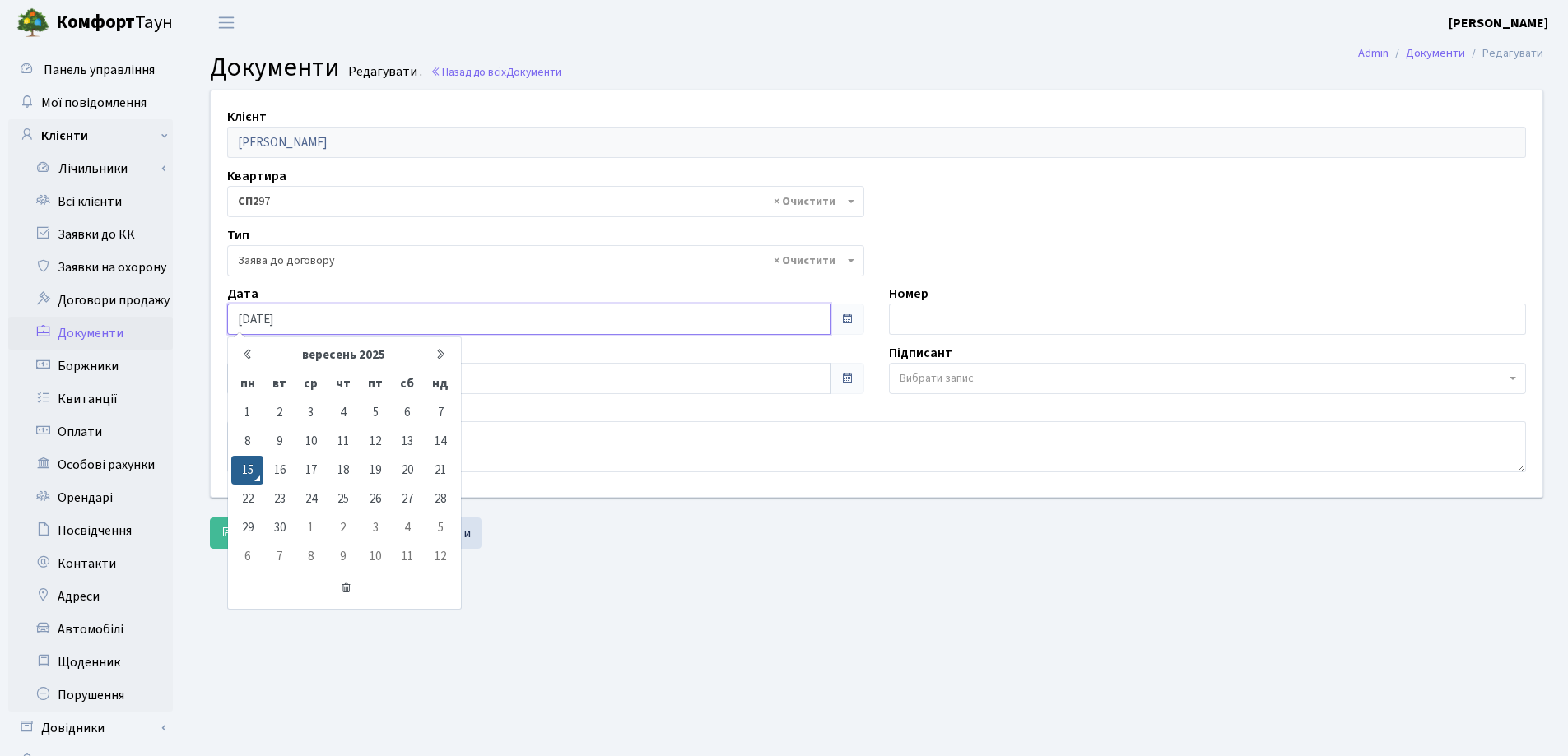
click at [262, 323] on input "[DATE]" at bounding box center [529, 319] width 603 height 32
click at [255, 316] on input "[DATE]" at bounding box center [529, 319] width 603 height 32
click at [250, 317] on input "[DATE]" at bounding box center [529, 319] width 603 height 32
click at [263, 320] on input "[DATE]" at bounding box center [529, 319] width 603 height 32
click at [299, 322] on input "[DATE]" at bounding box center [529, 319] width 603 height 32
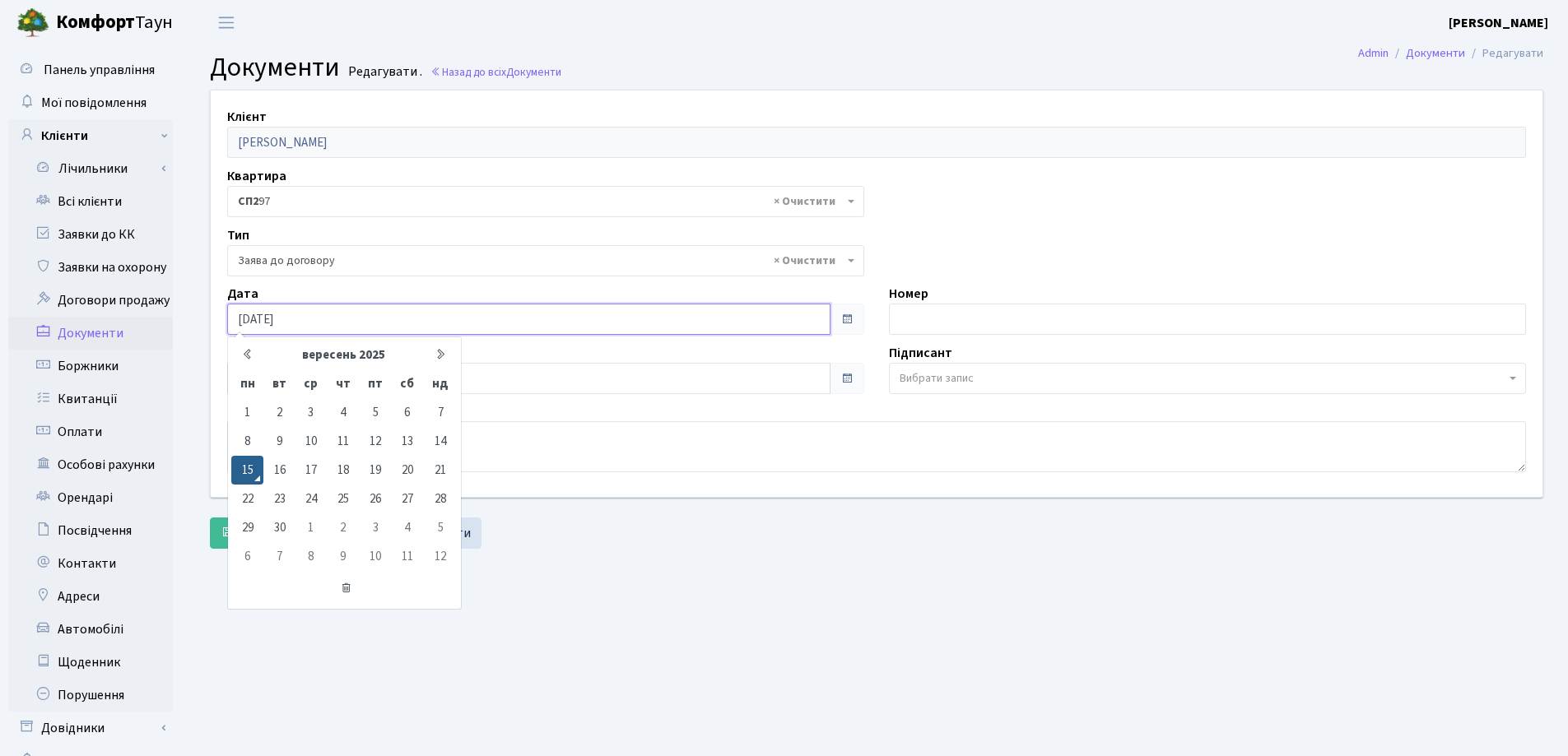
type input "[DATE]"
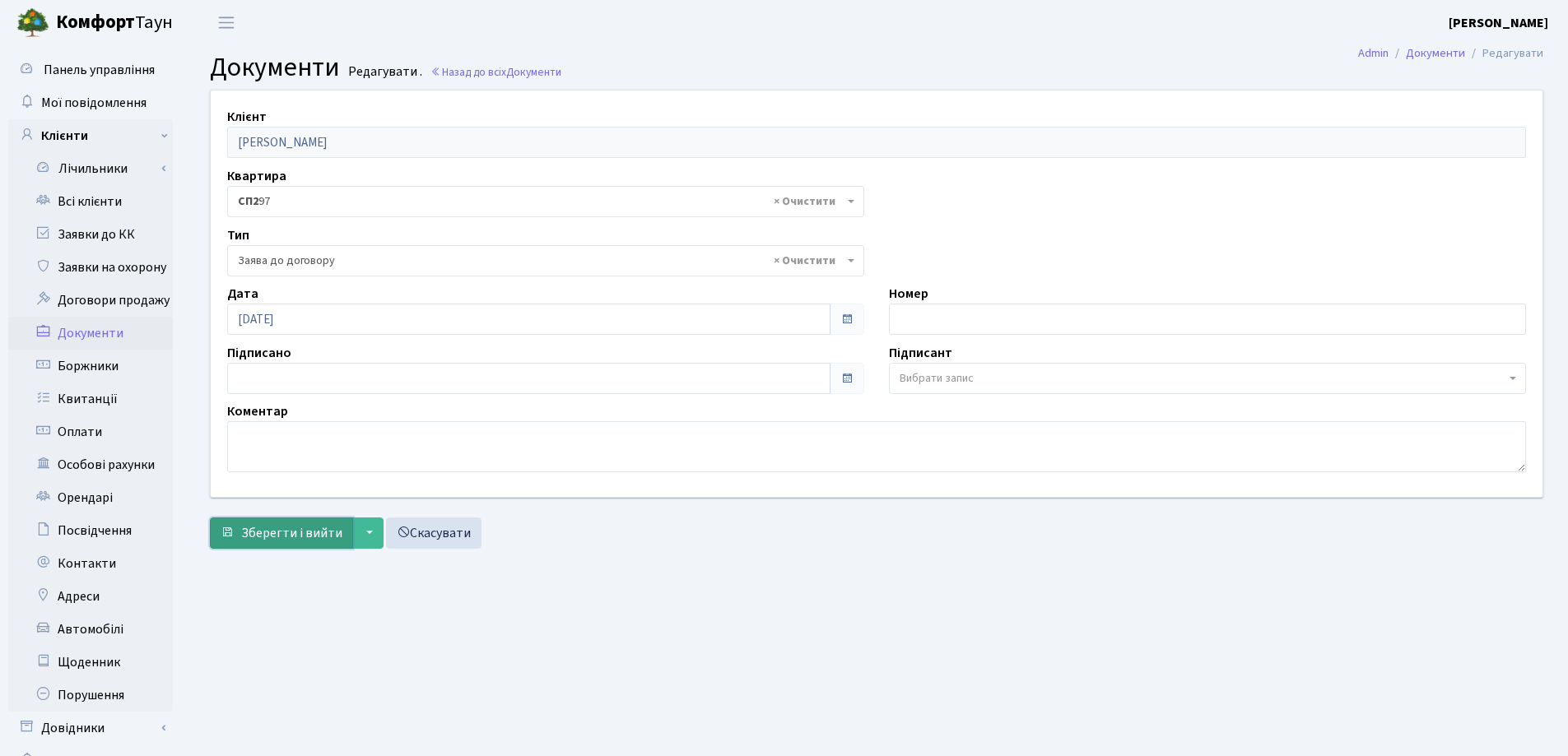
click at [322, 535] on span "Зберегти і вийти" at bounding box center [292, 533] width 101 height 18
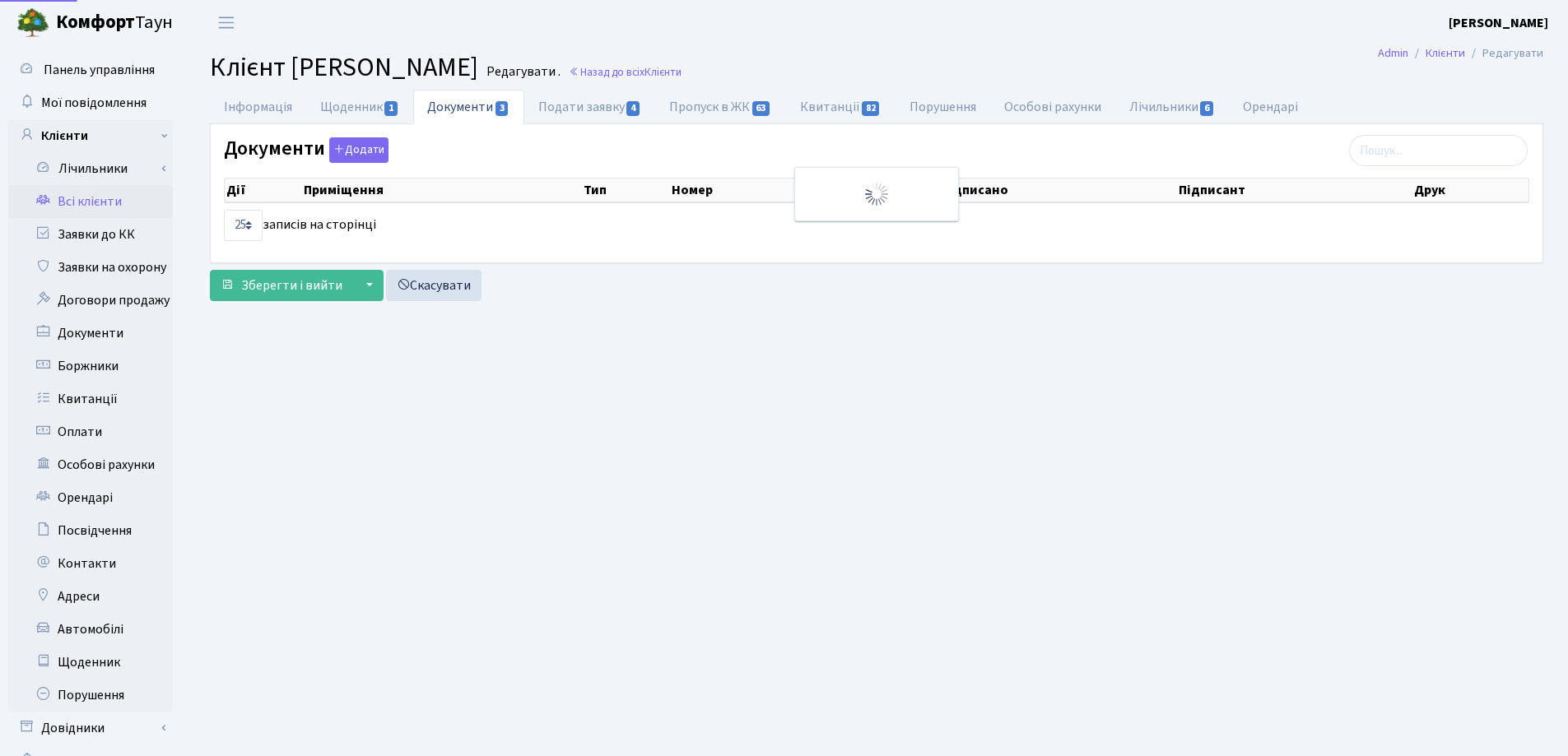
select select "25"
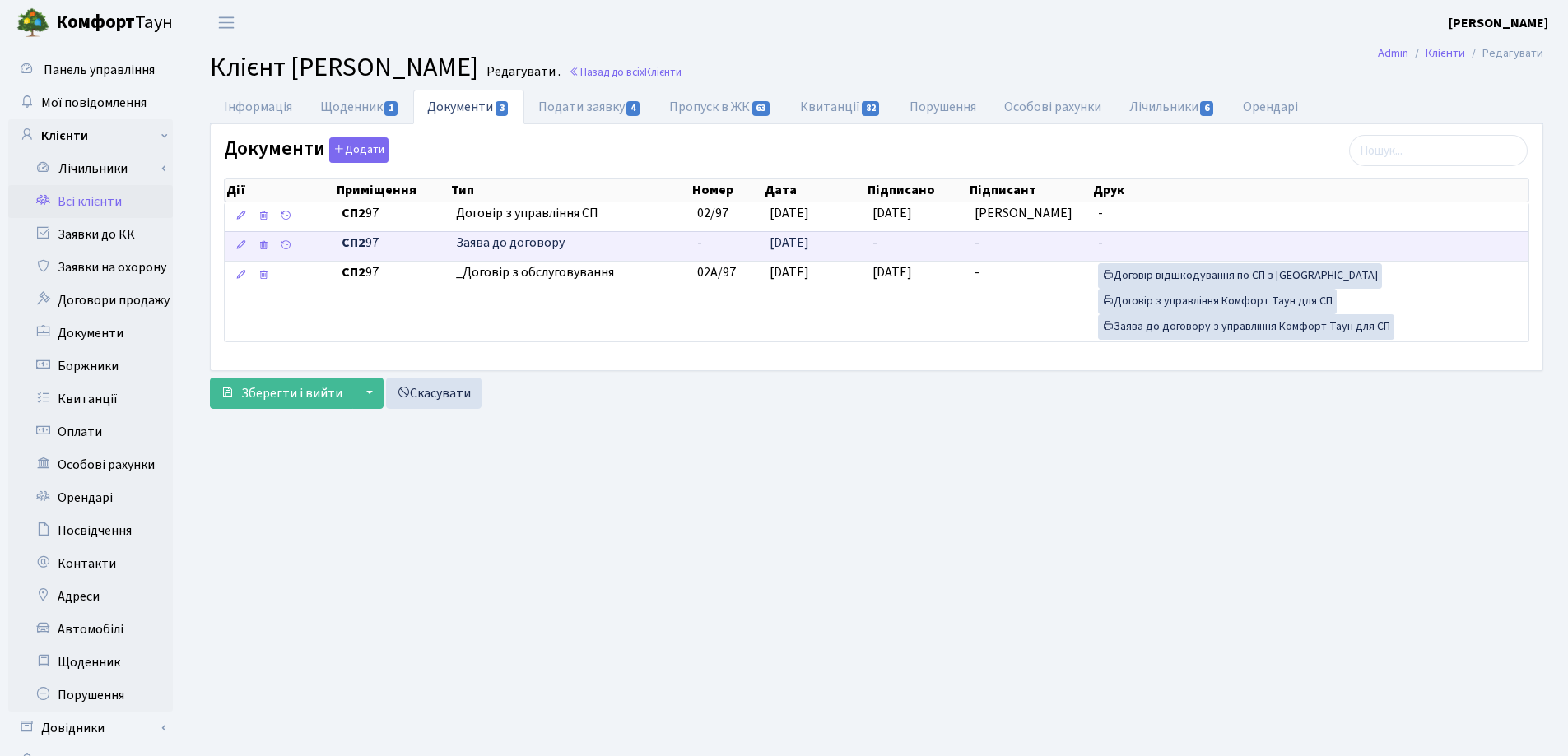
click at [873, 244] on span "-" at bounding box center [875, 242] width 5 height 18
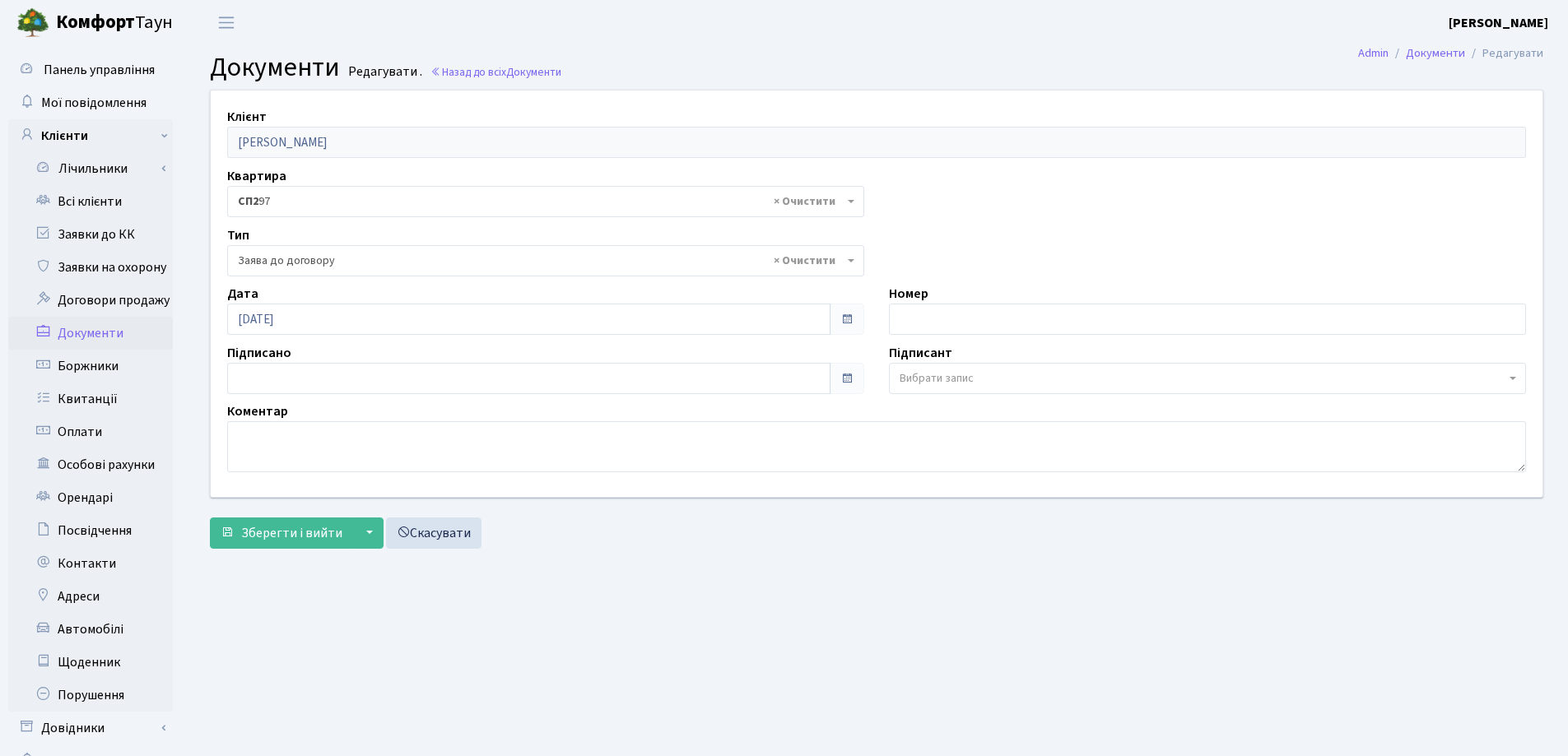
select select "319"
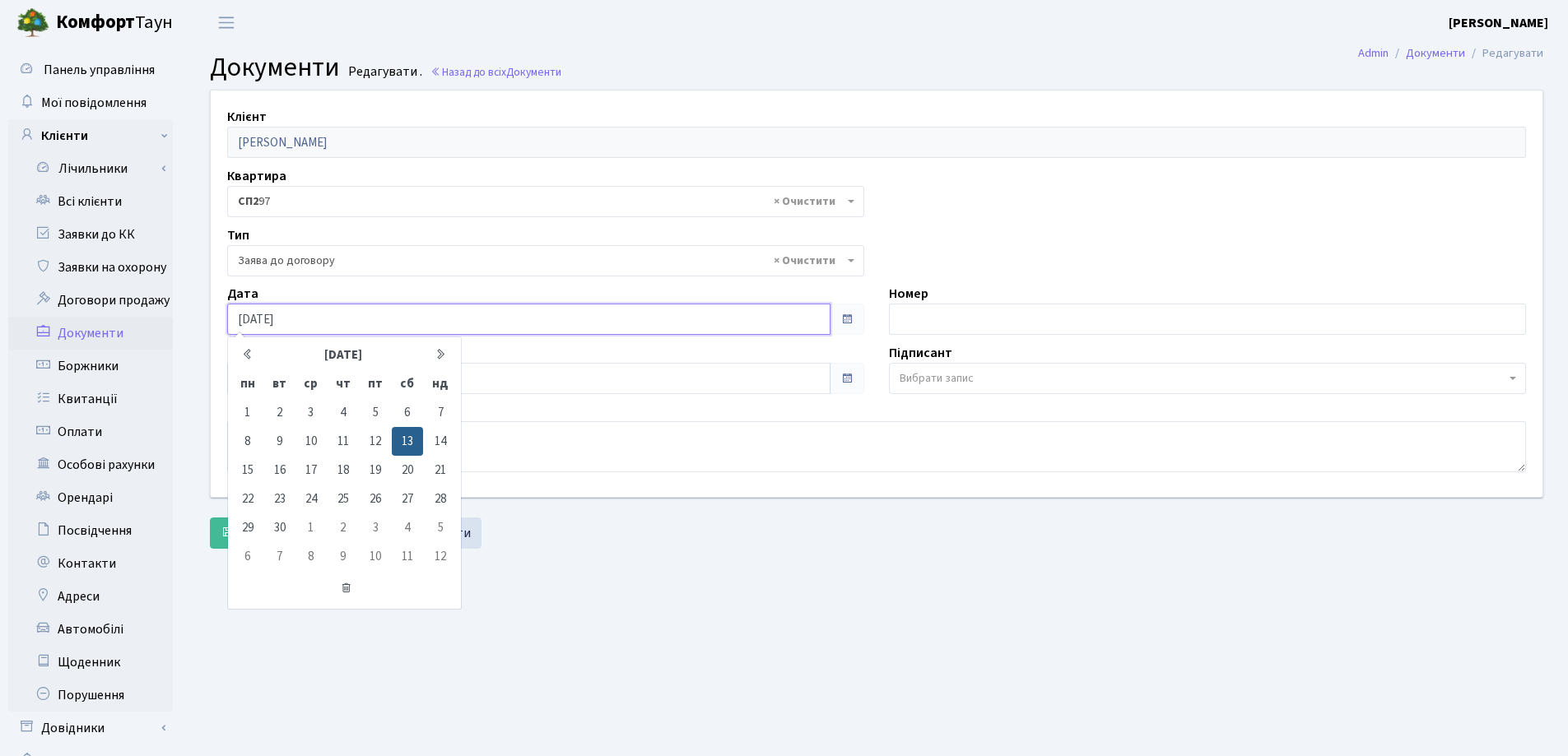
click at [305, 322] on input "[DATE]" at bounding box center [529, 319] width 603 height 32
type input "[DATE]"
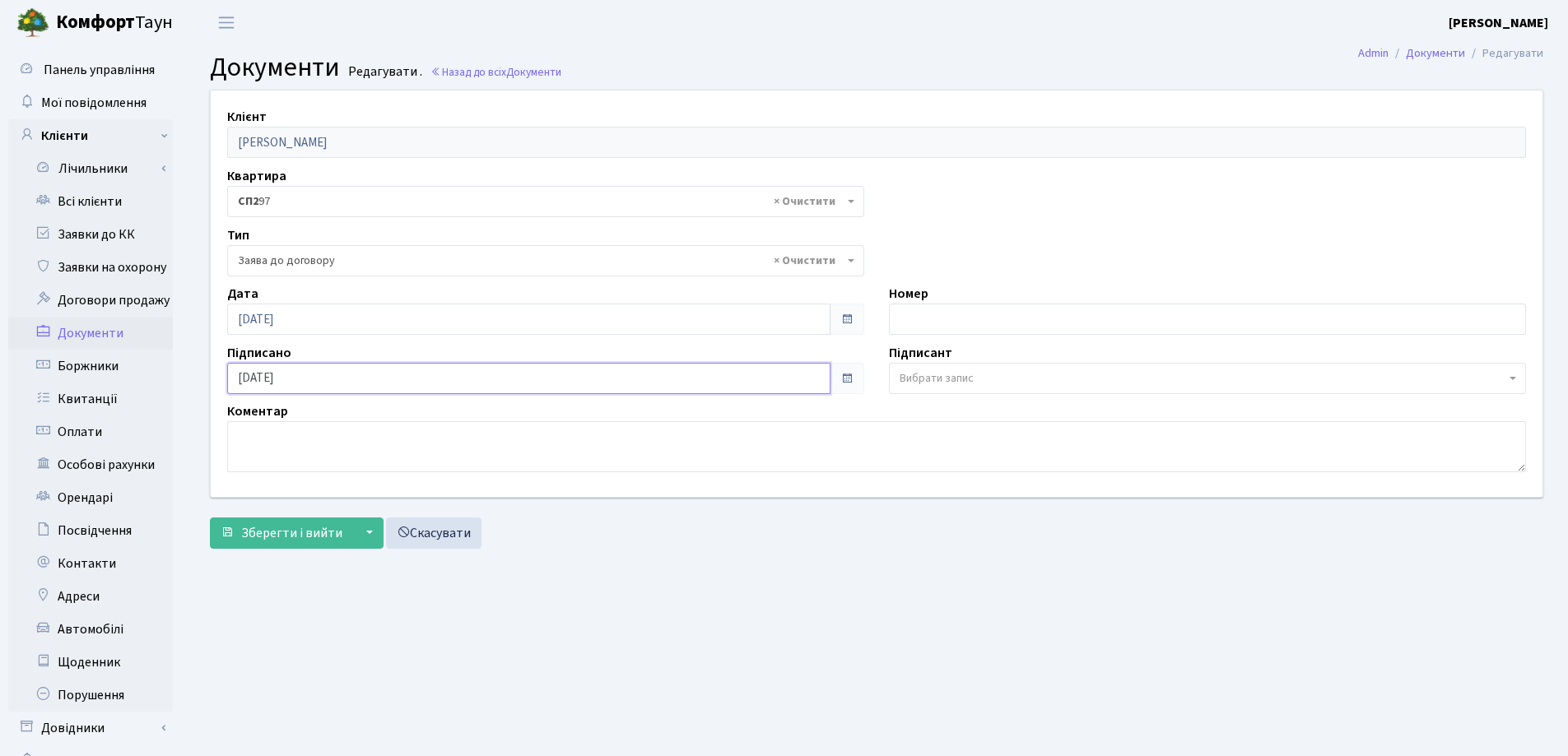
click at [300, 376] on input "15.09.2025" at bounding box center [529, 378] width 603 height 32
click at [248, 379] on input "15.09.2025" at bounding box center [529, 378] width 603 height 32
drag, startPoint x: 261, startPoint y: 103, endPoint x: 521, endPoint y: 263, distance: 305.3
click at [521, 263] on div "Клієнт Дворак Наталія Олександрівна Квартира - <b>СП2</b>&nbsp;&nbsp;&nbsp;97 ×…" at bounding box center [877, 293] width 1357 height 406
click at [648, 591] on main "Admin Документи Редагувати Документи Редагувати . Назад до всіх Документи Клієн…" at bounding box center [877, 416] width 1383 height 741
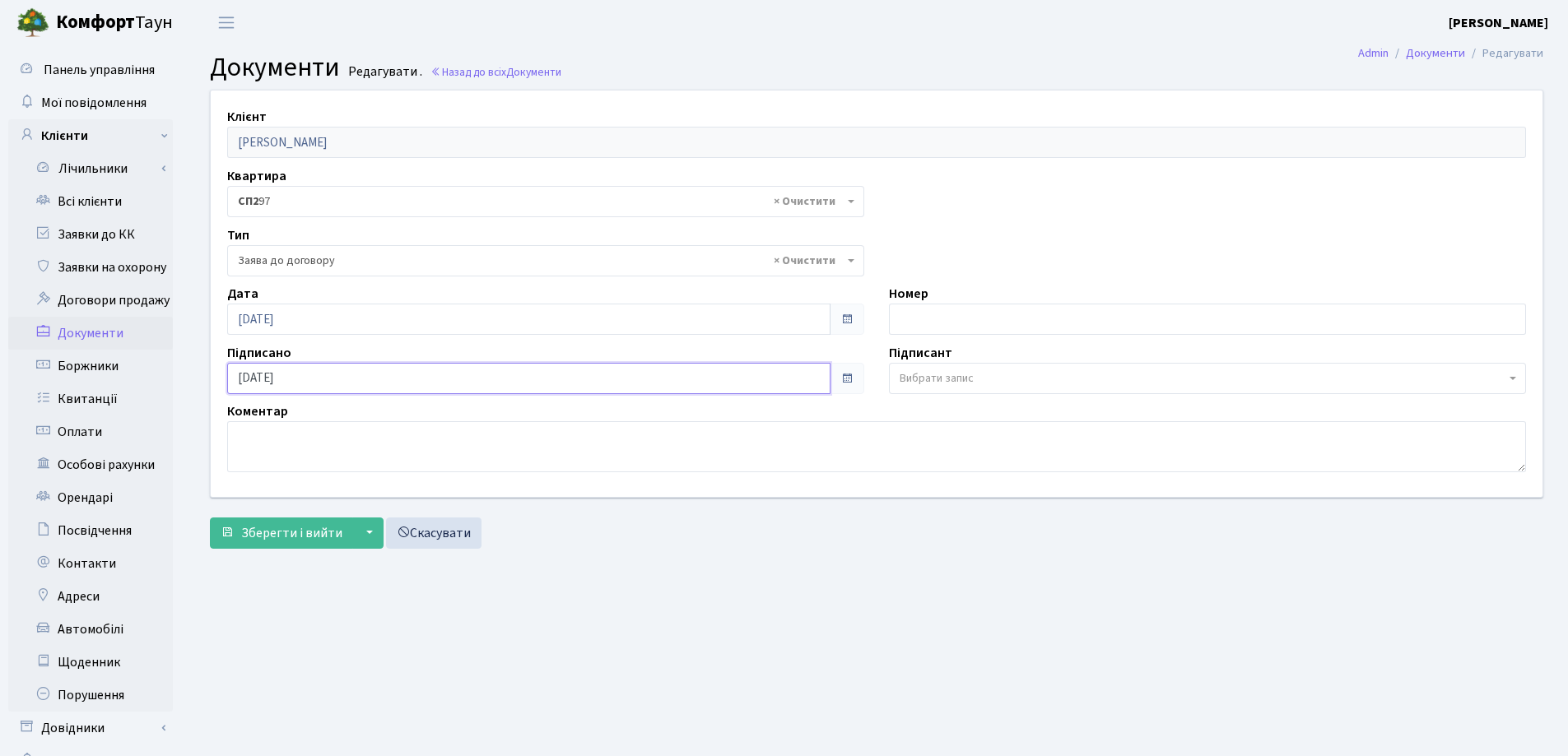
click at [262, 379] on input "13.09.2025" at bounding box center [529, 378] width 603 height 32
click at [264, 379] on input "13.09.2025" at bounding box center [529, 378] width 603 height 32
click at [308, 375] on input "13.04.2025" at bounding box center [529, 378] width 603 height 32
type input "13.04.2023"
click at [280, 529] on span "Зберегти і вийти" at bounding box center [292, 533] width 101 height 18
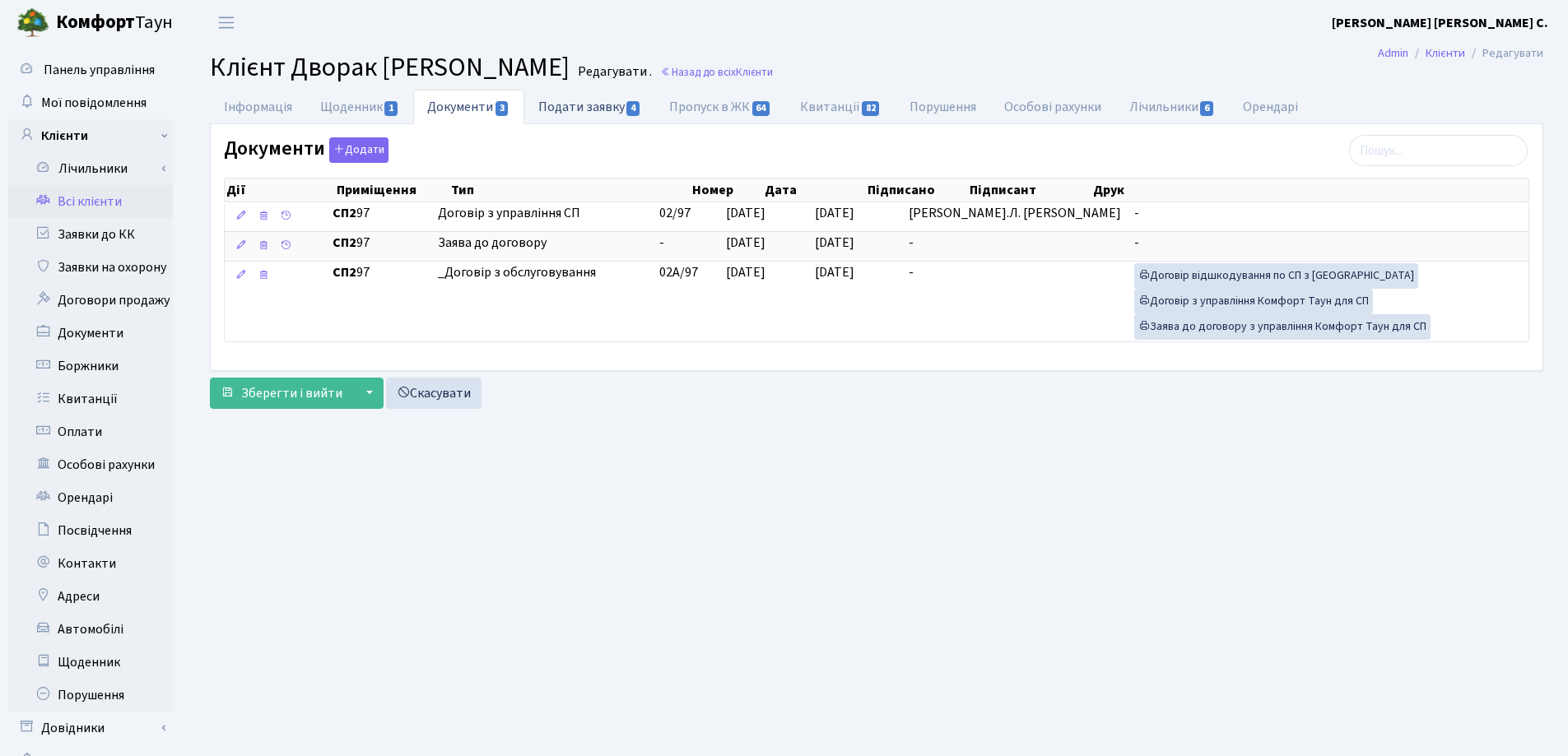
click at [587, 112] on link "Подати заявку 4" at bounding box center [589, 106] width 131 height 33
select select "25"
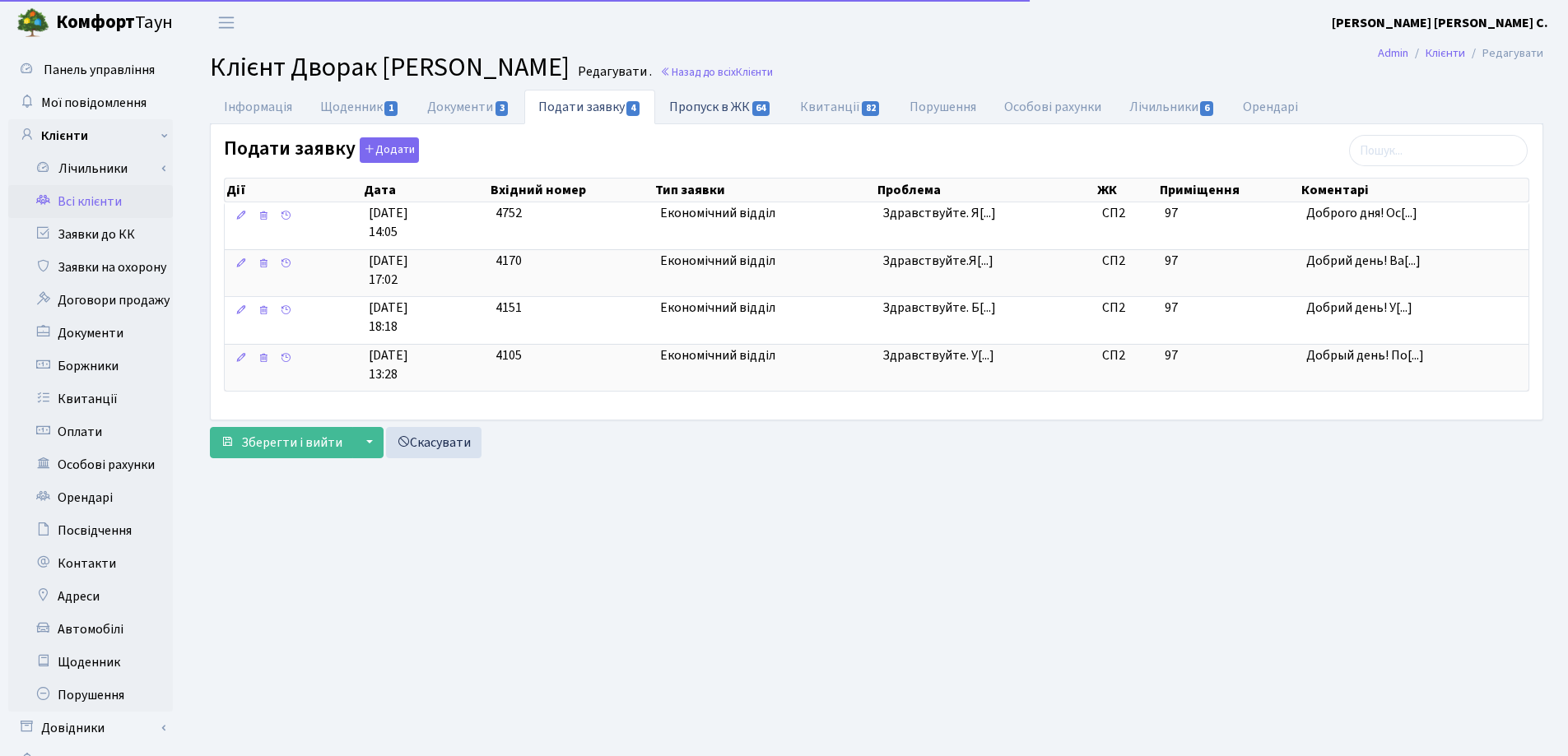
click at [696, 102] on link "Пропуск в ЖК 64" at bounding box center [720, 106] width 130 height 33
select select "25"
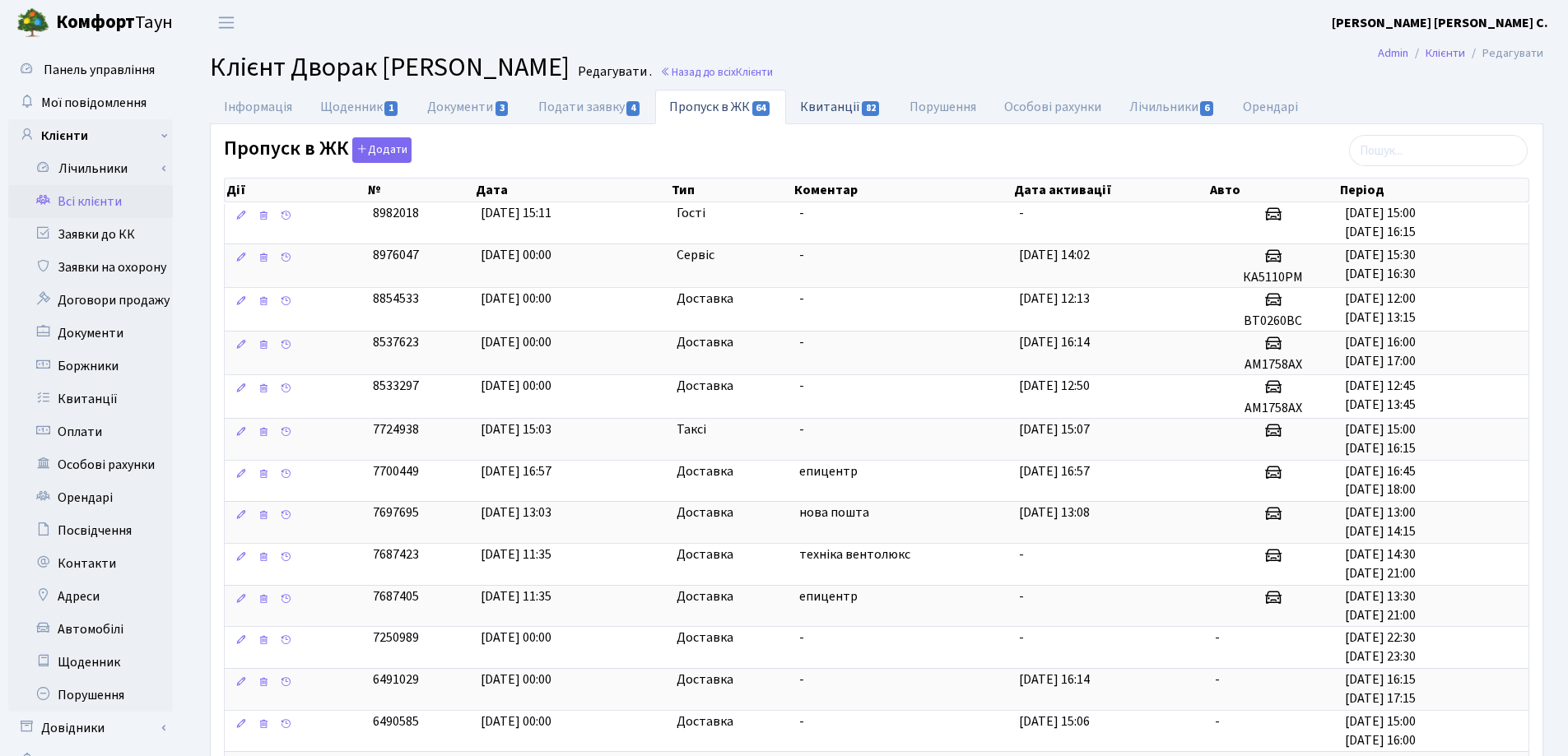
click at [821, 103] on link "Квитанції 82" at bounding box center [841, 106] width 109 height 33
select select "25"
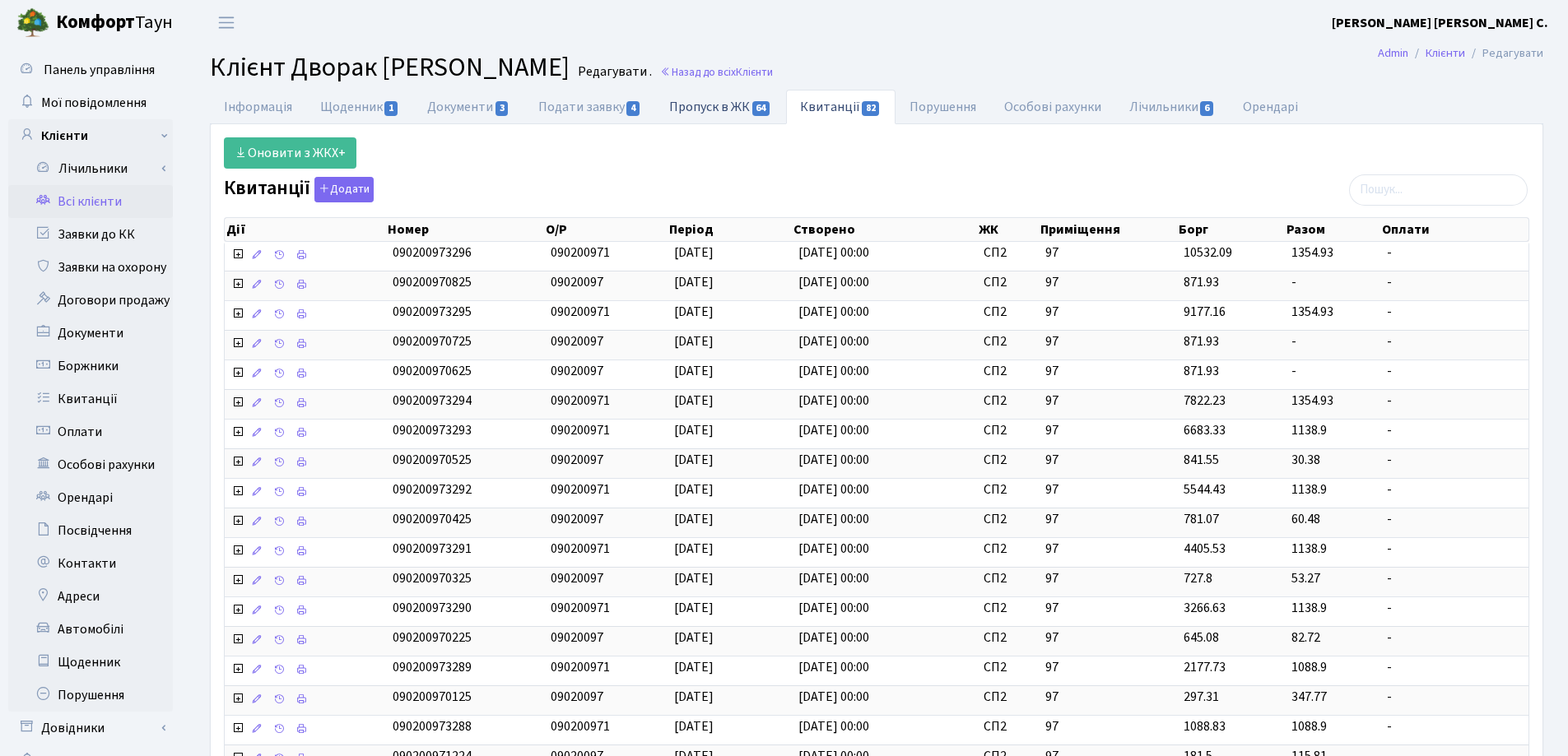
click at [695, 104] on link "Пропуск в ЖК 64" at bounding box center [720, 106] width 130 height 33
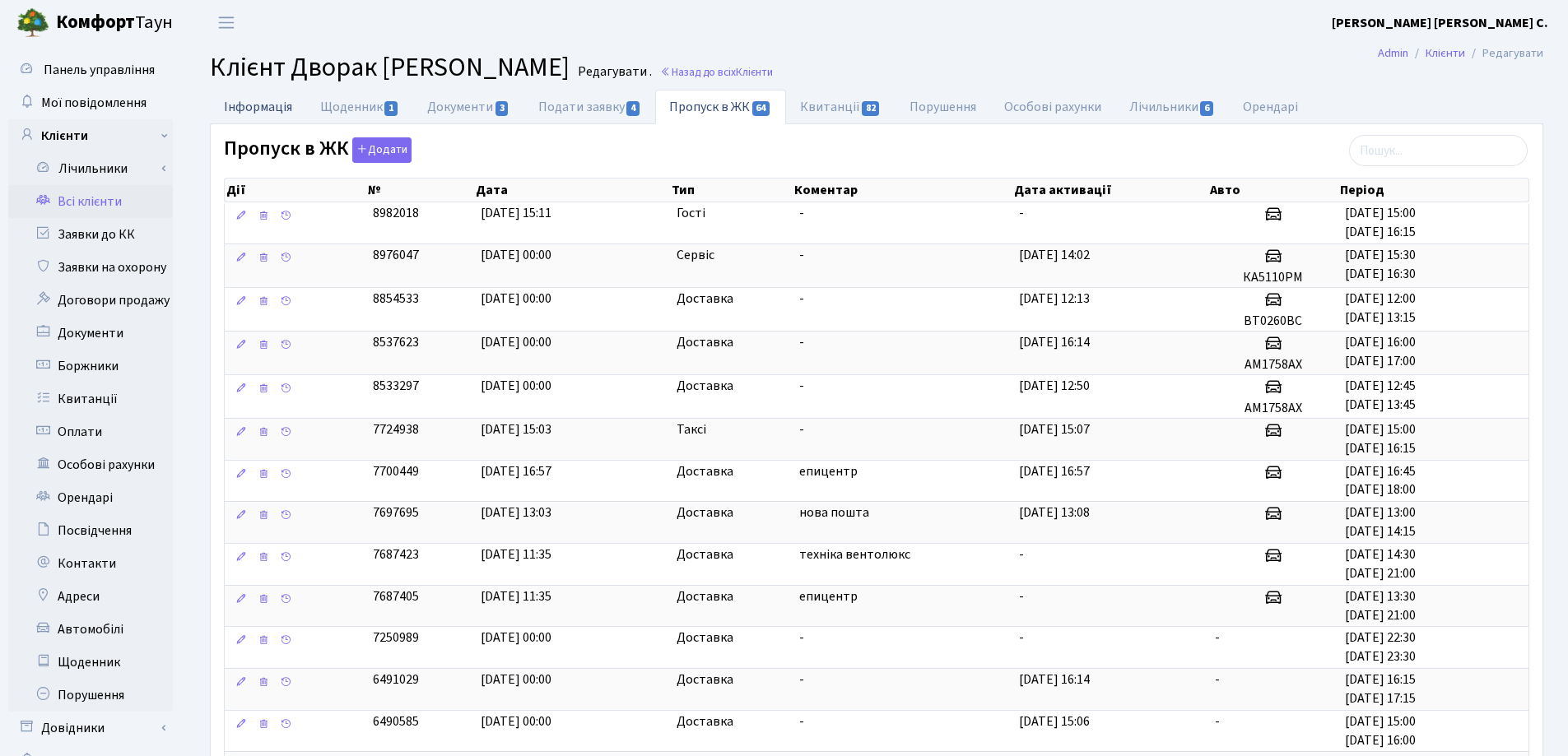
click at [246, 107] on link "Інформація" at bounding box center [257, 106] width 97 height 33
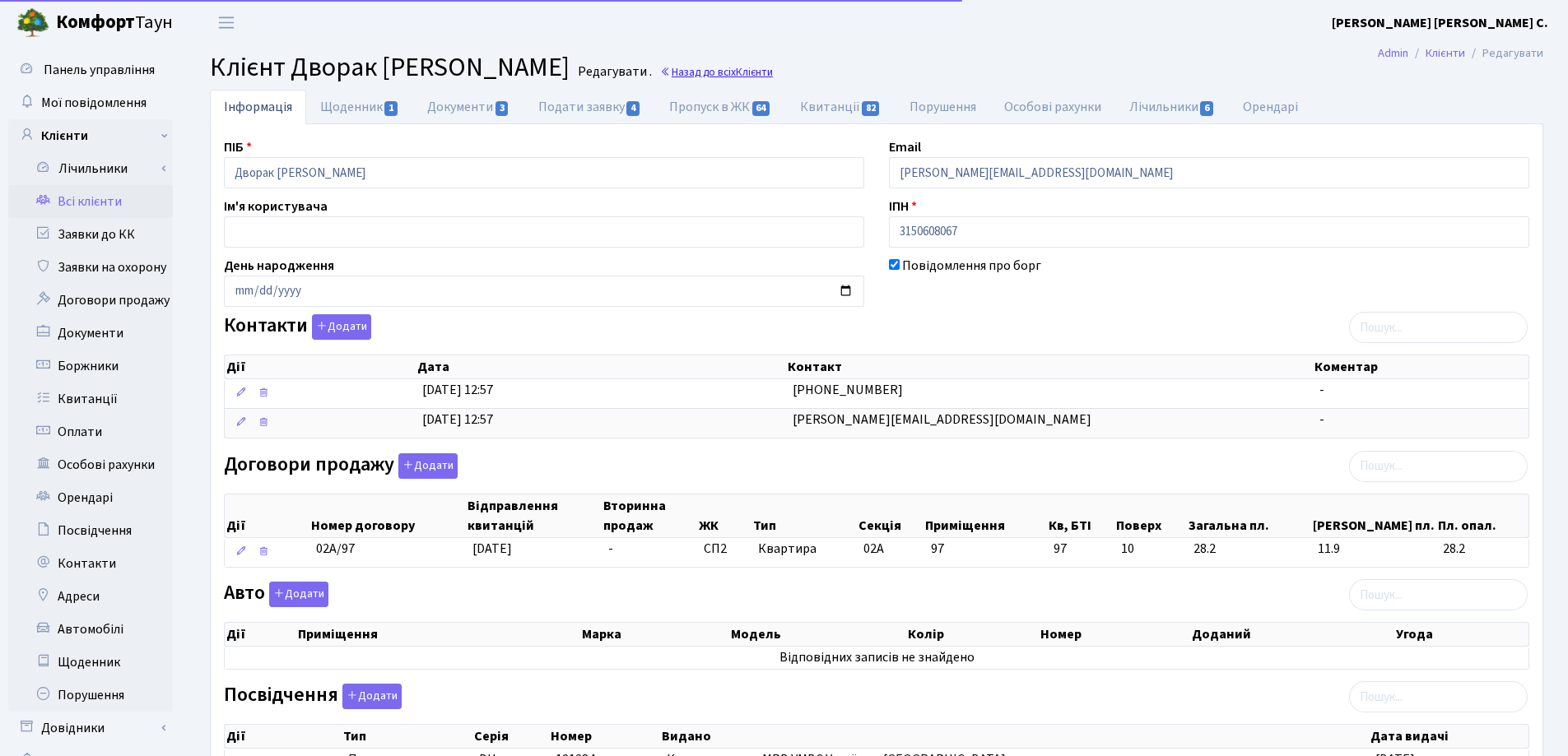
click at [773, 69] on span "Клієнти" at bounding box center [754, 72] width 37 height 15
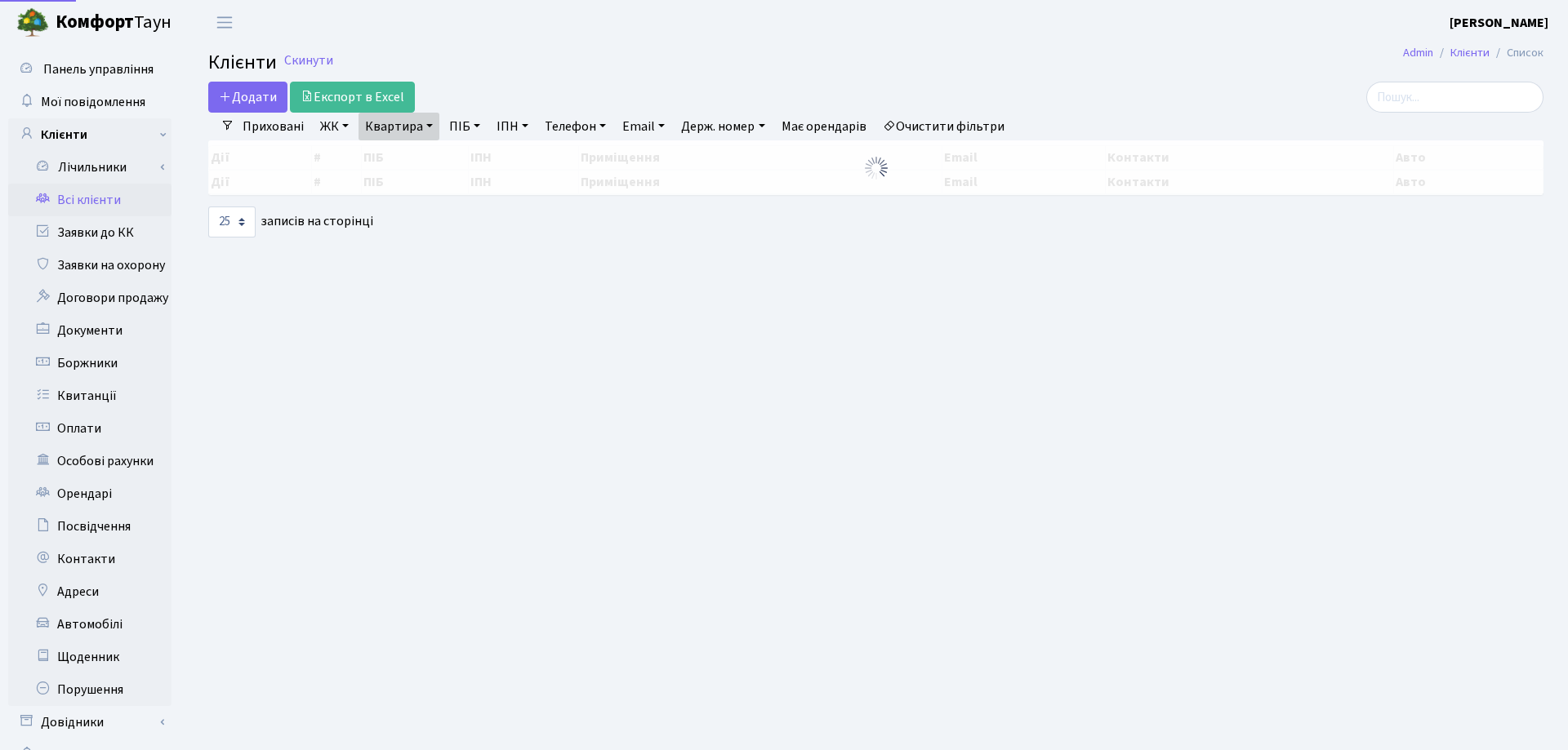
select select "25"
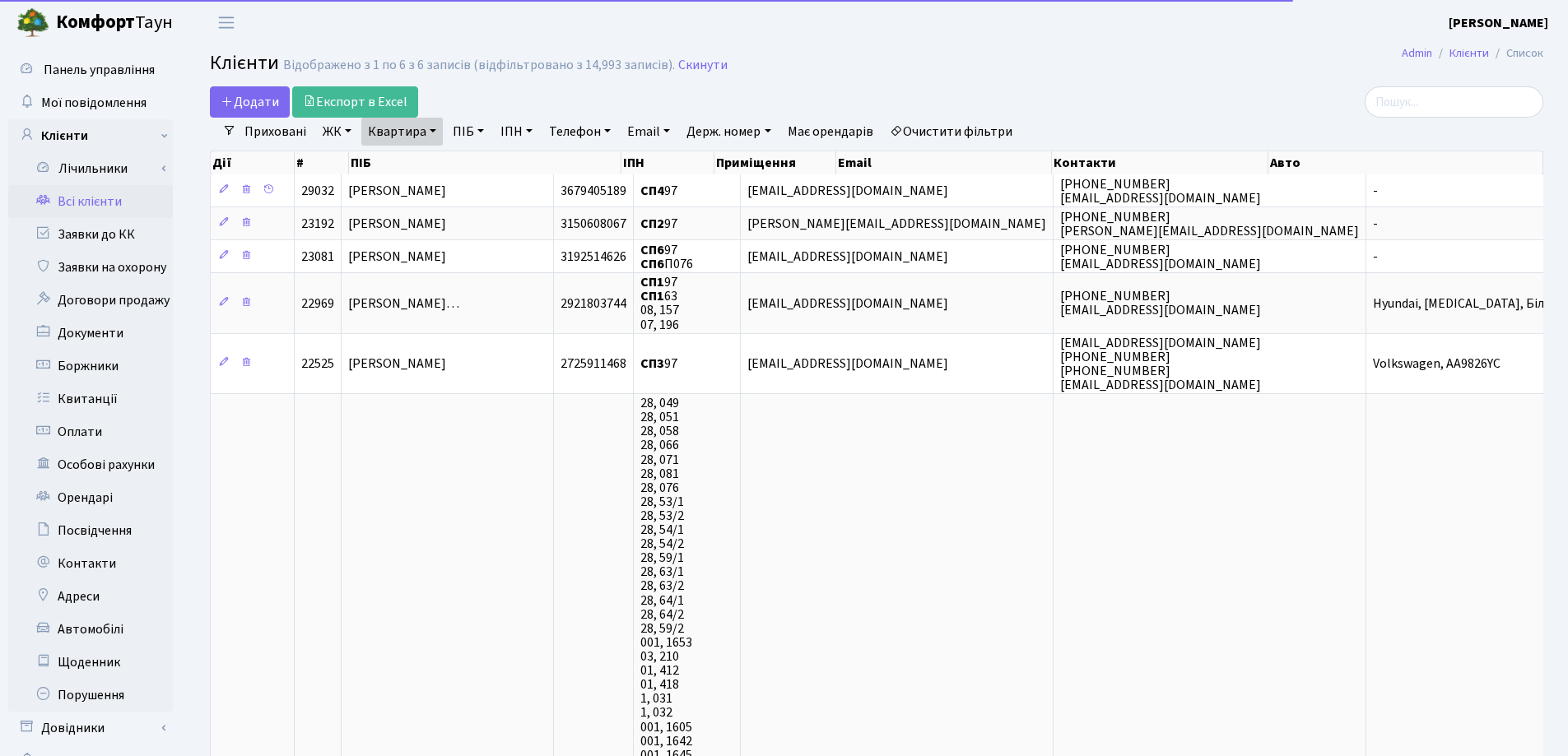
click at [428, 131] on link "Квартира" at bounding box center [401, 132] width 81 height 28
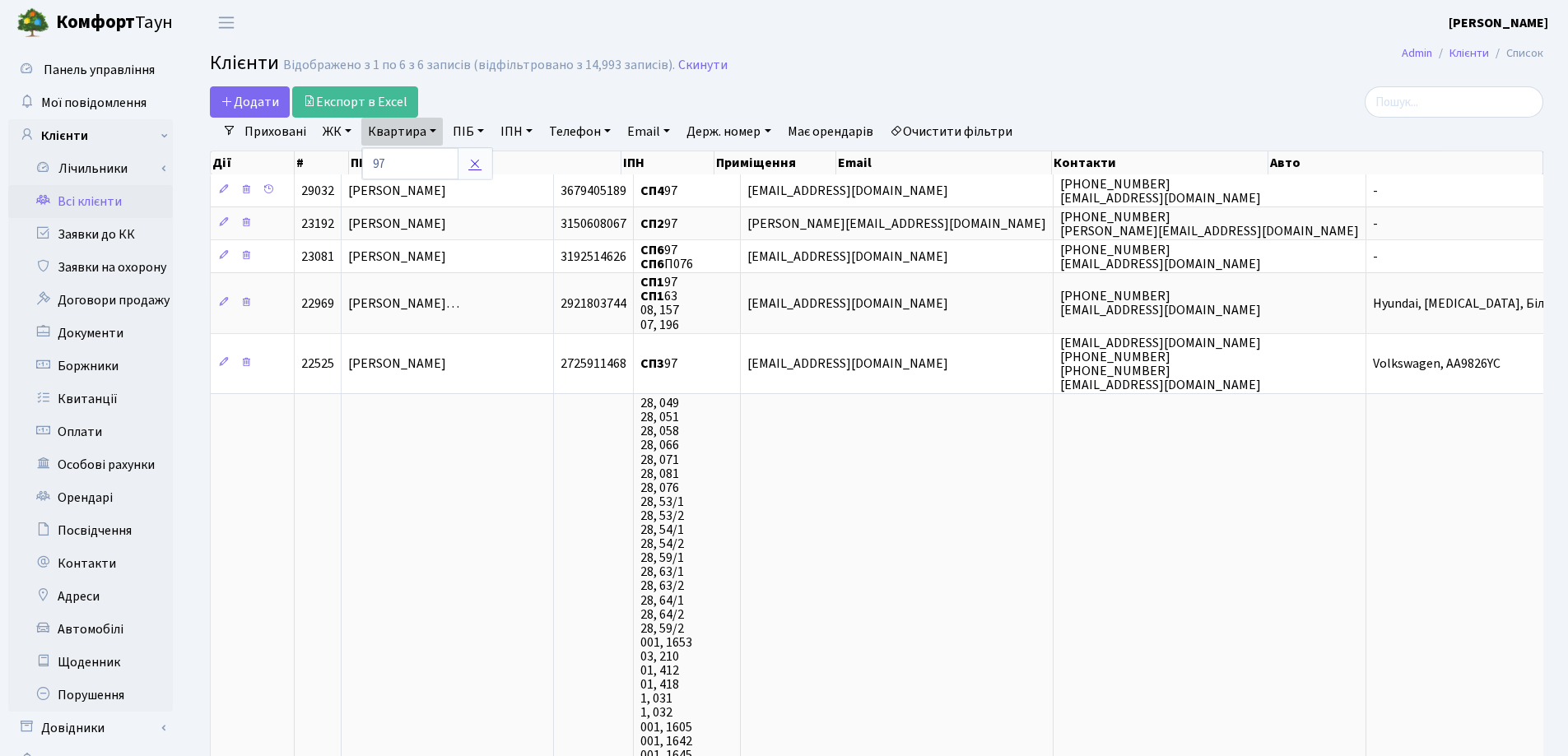
click at [476, 163] on icon at bounding box center [475, 163] width 13 height 13
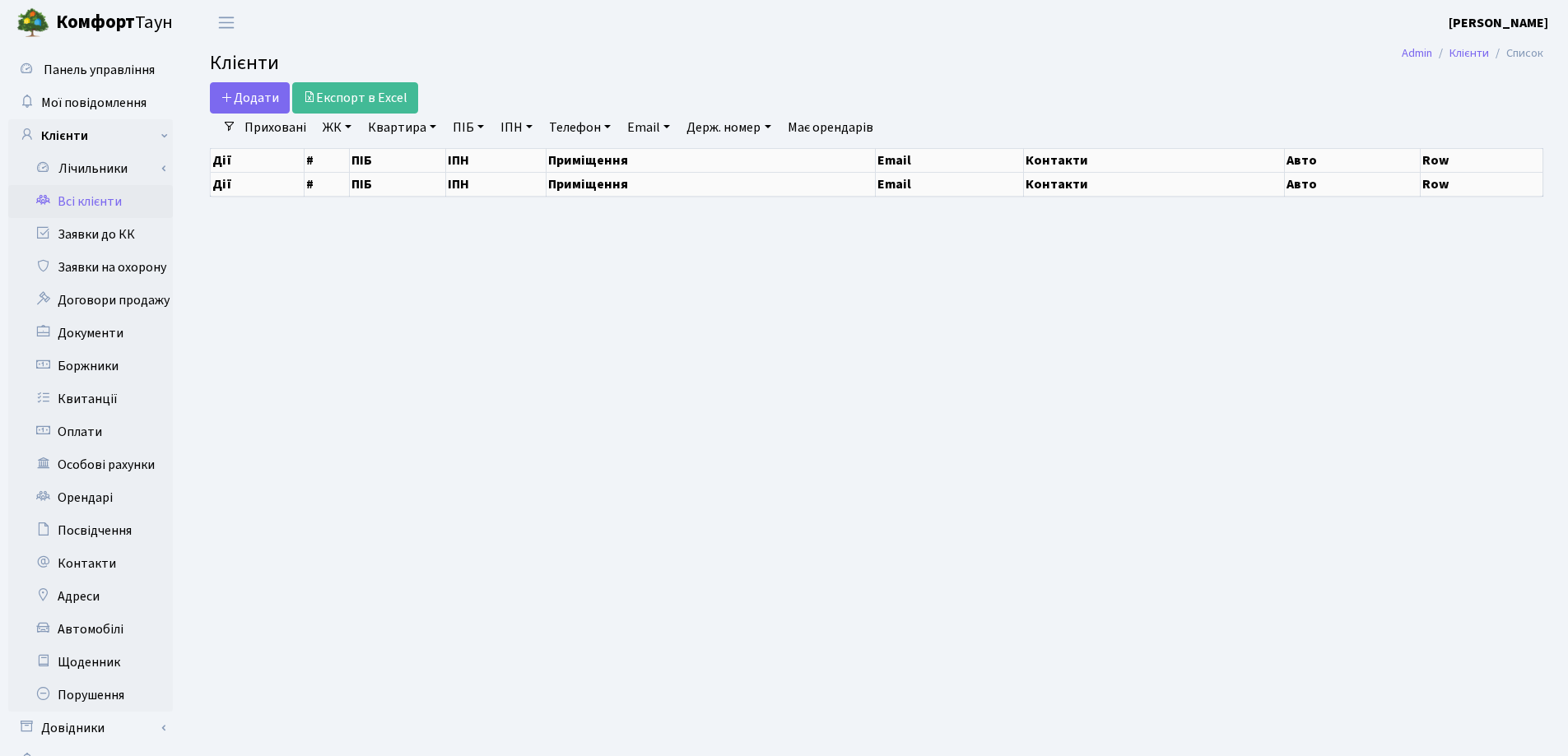
select select "25"
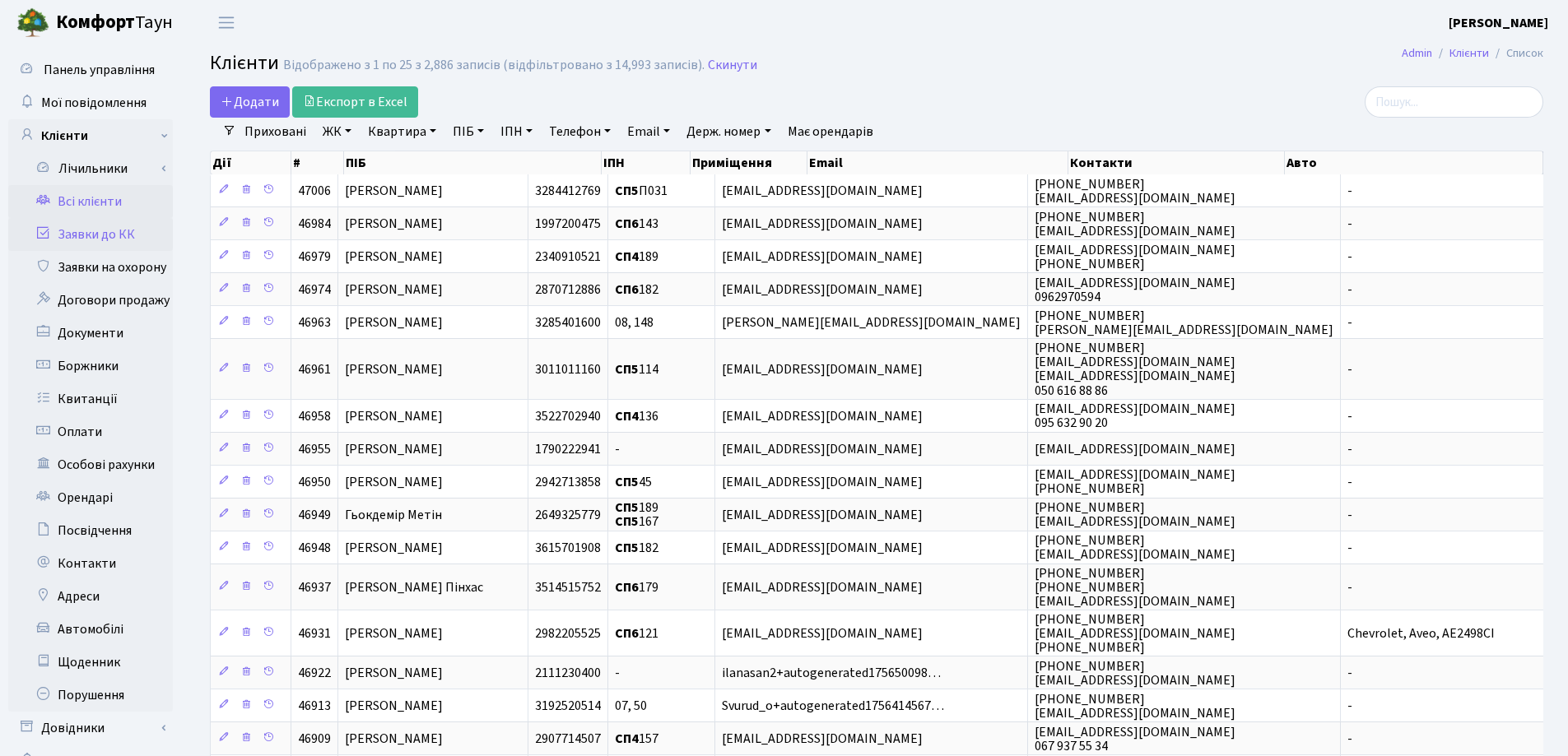
click at [98, 228] on link "Заявки до КК" at bounding box center [91, 234] width 164 height 32
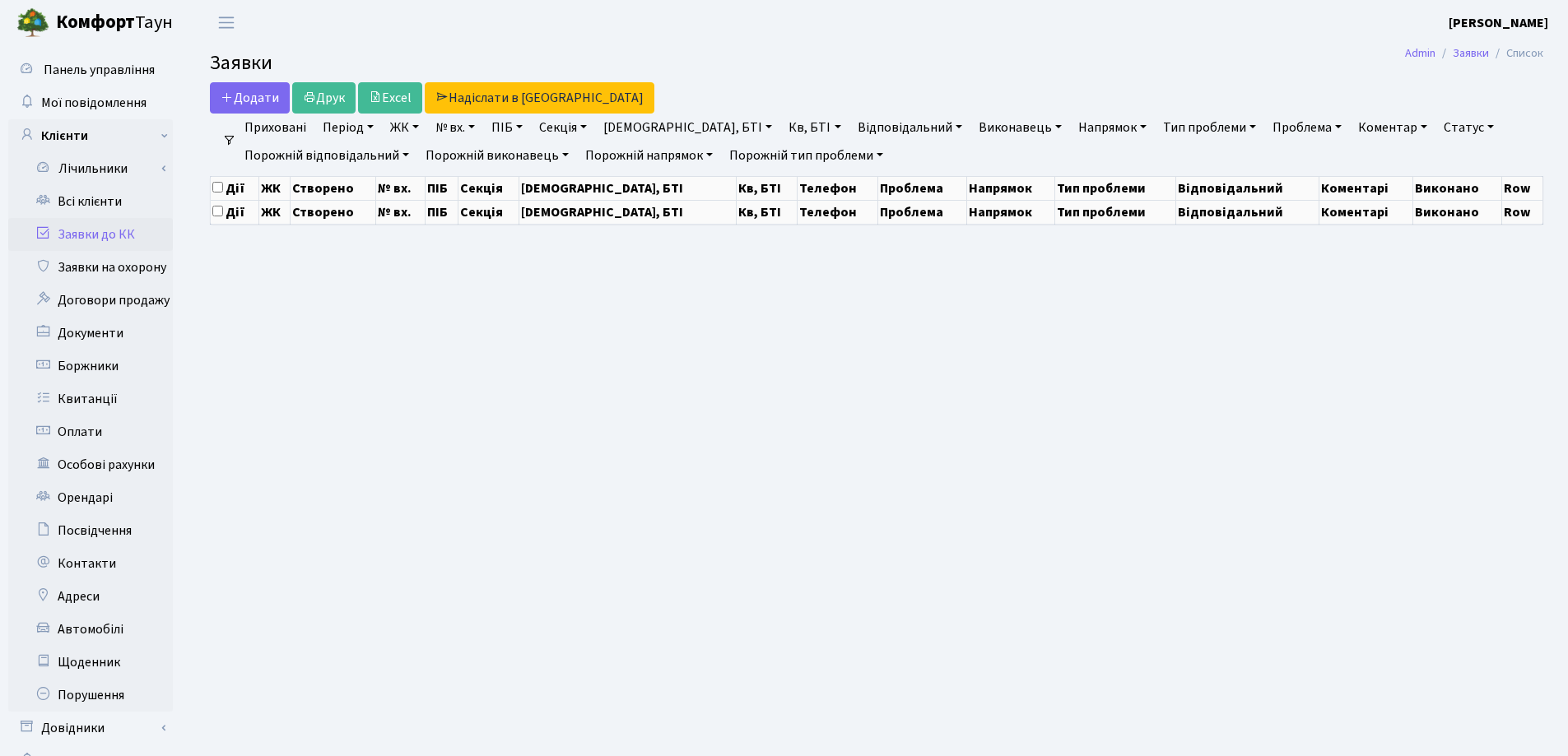
select select "25"
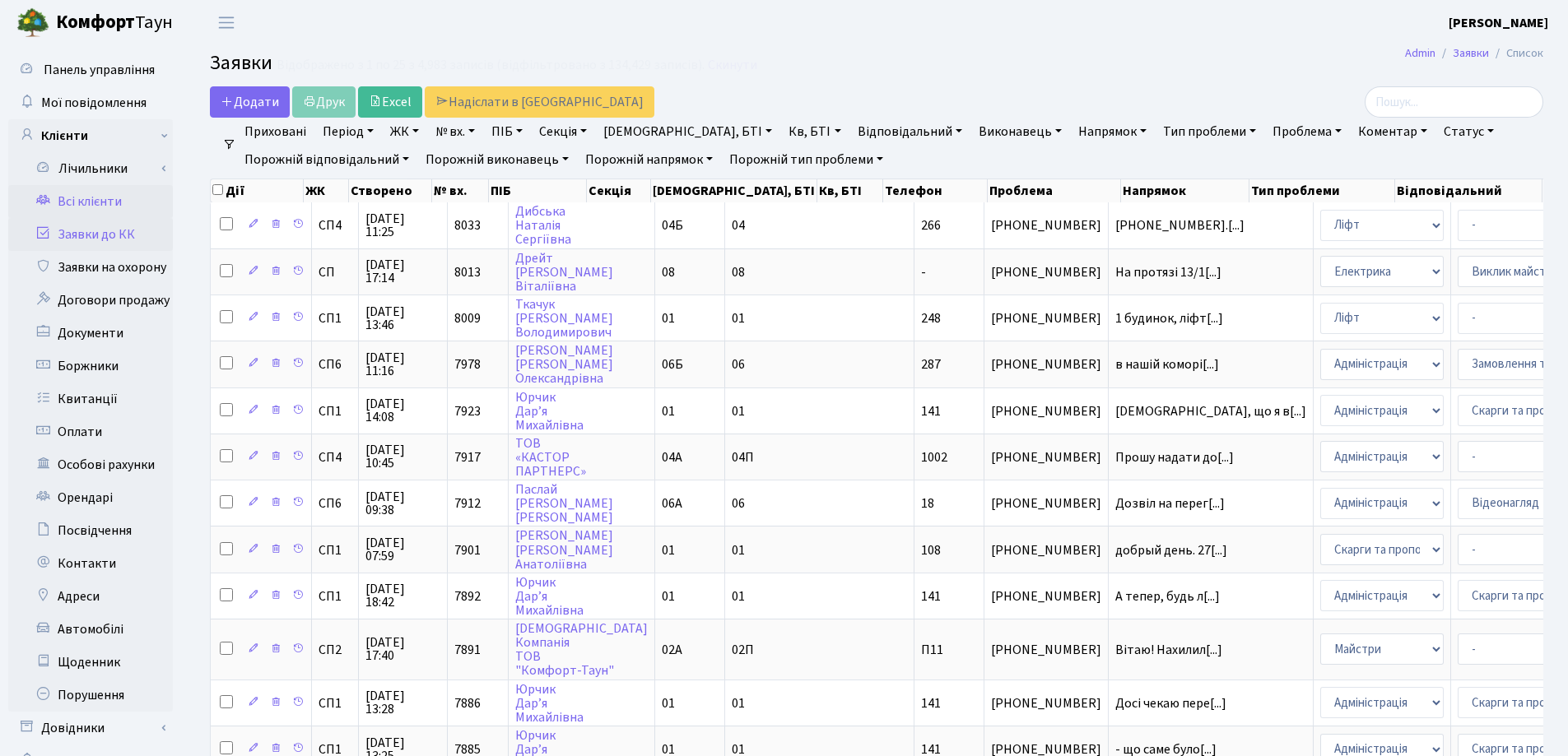
click at [91, 198] on link "Всі клієнти" at bounding box center [91, 202] width 164 height 32
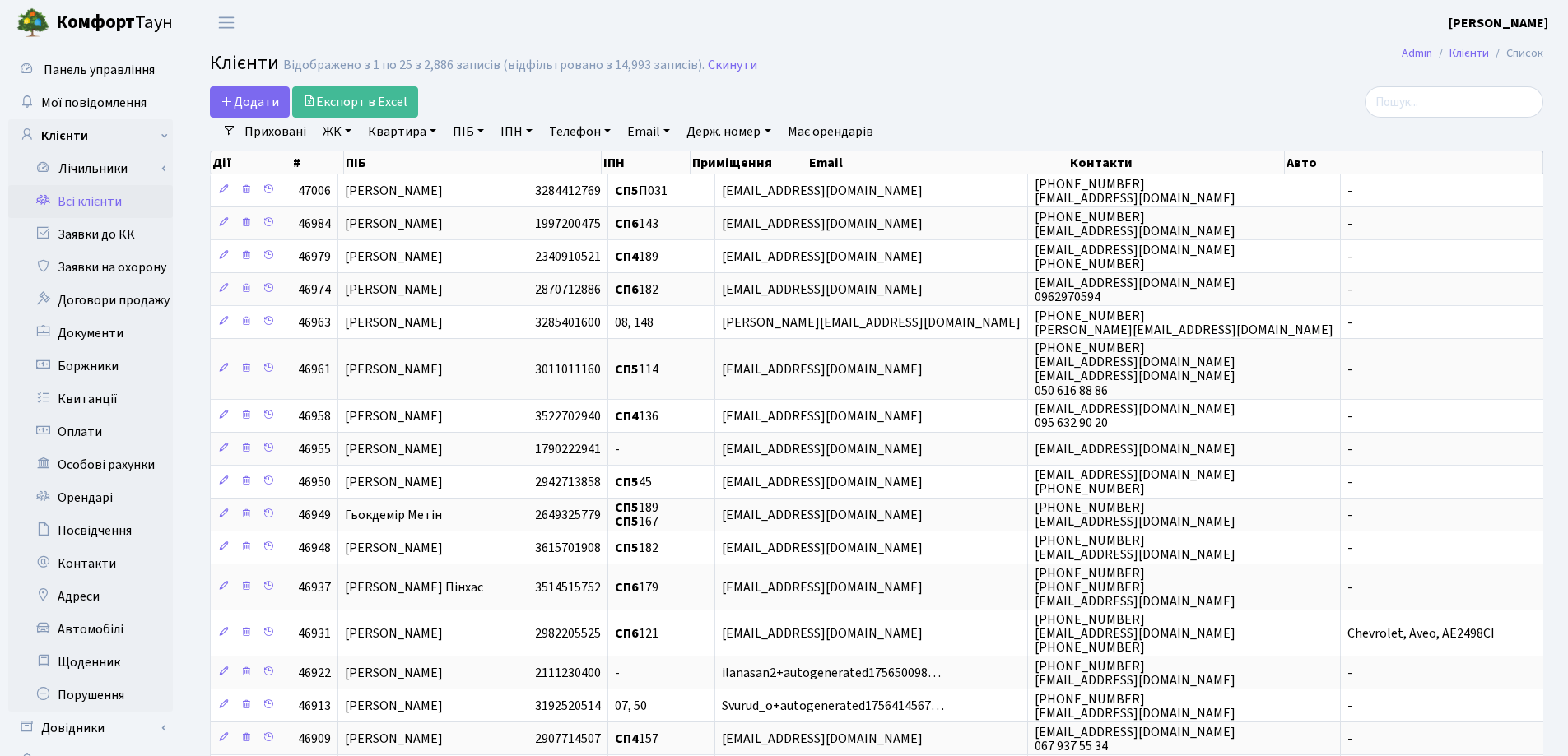
select select "25"
click at [1423, 104] on input "search" at bounding box center [1453, 102] width 179 height 32
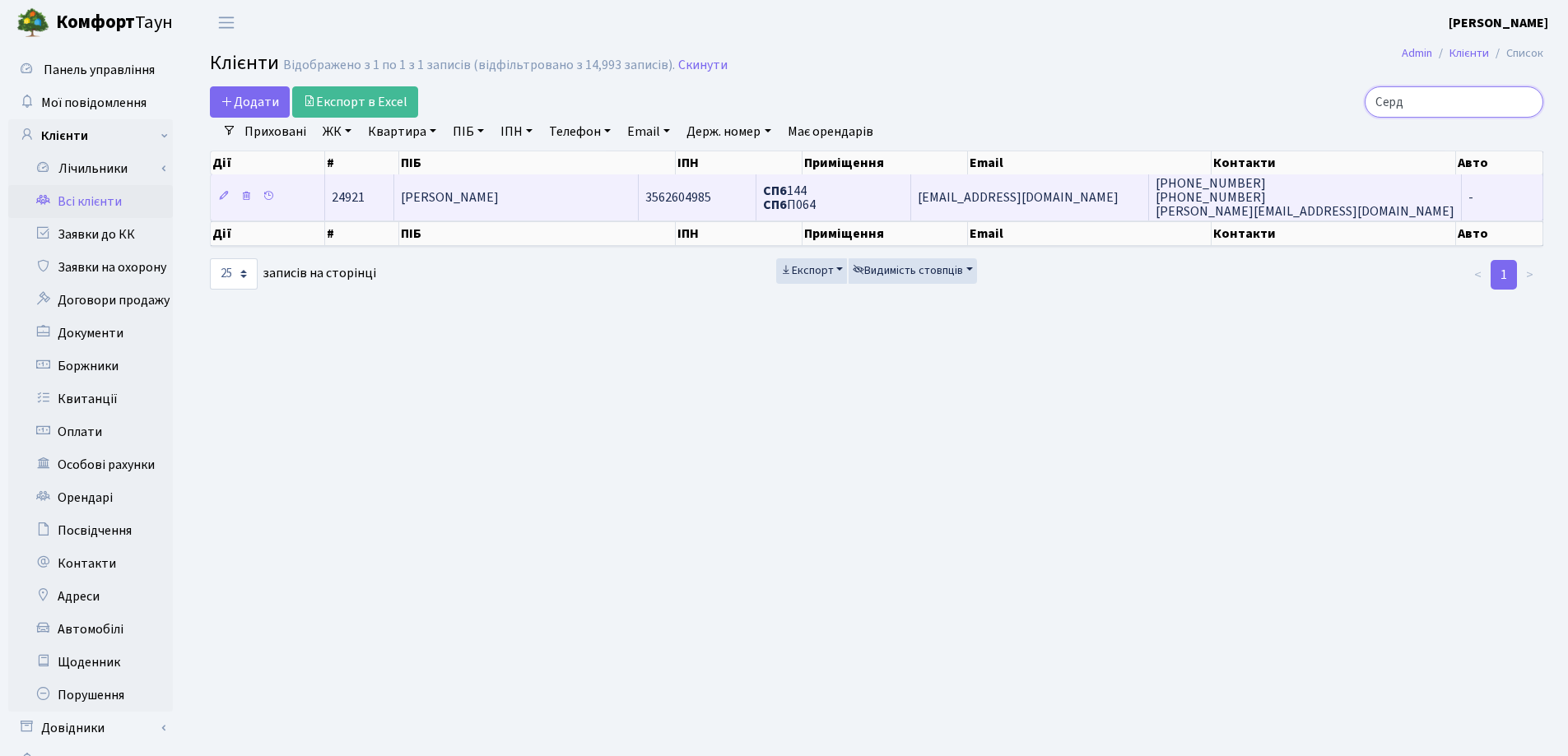
type input "Серд"
click at [570, 187] on td "[PERSON_NAME]" at bounding box center [517, 197] width 245 height 45
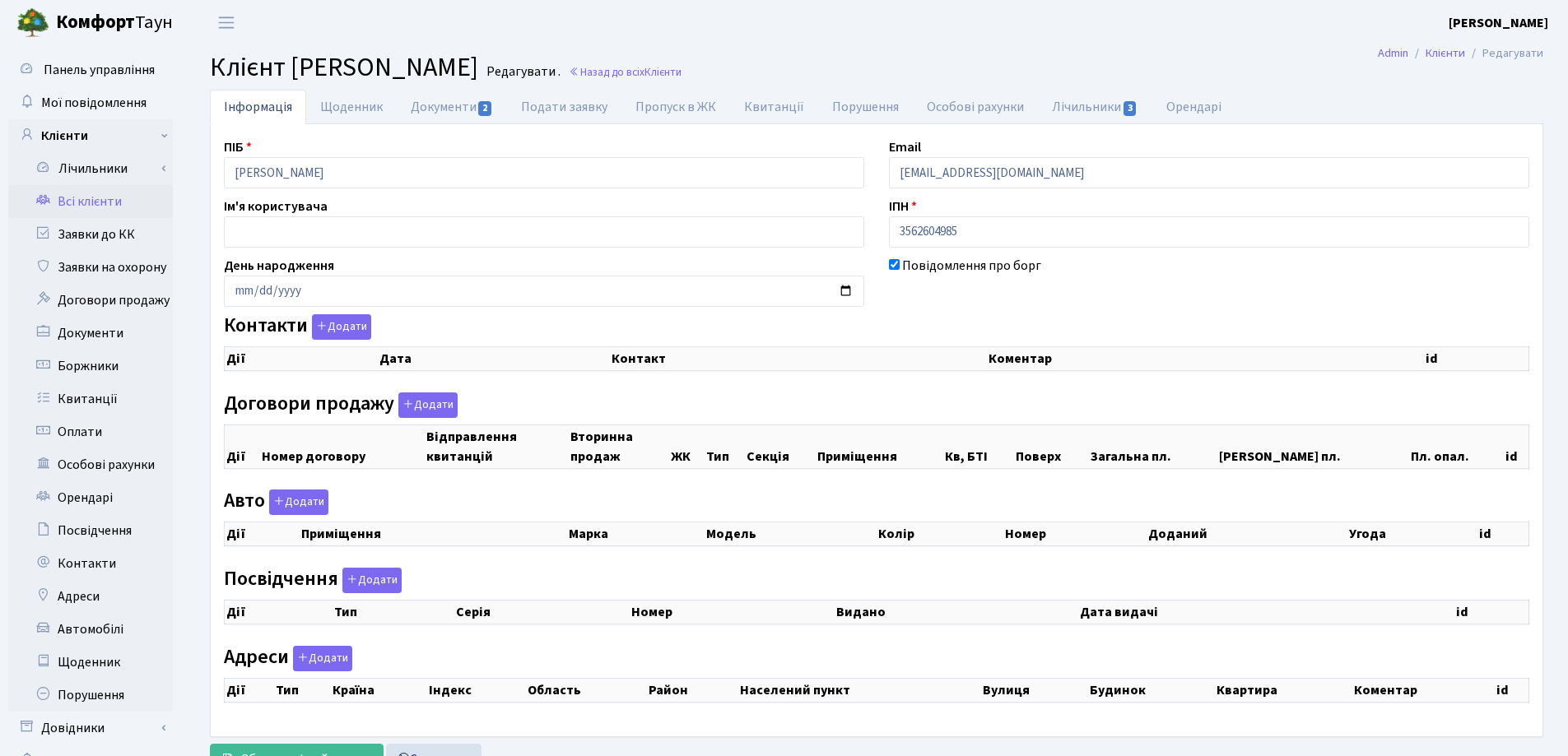
checkbox input "true"
select select "25"
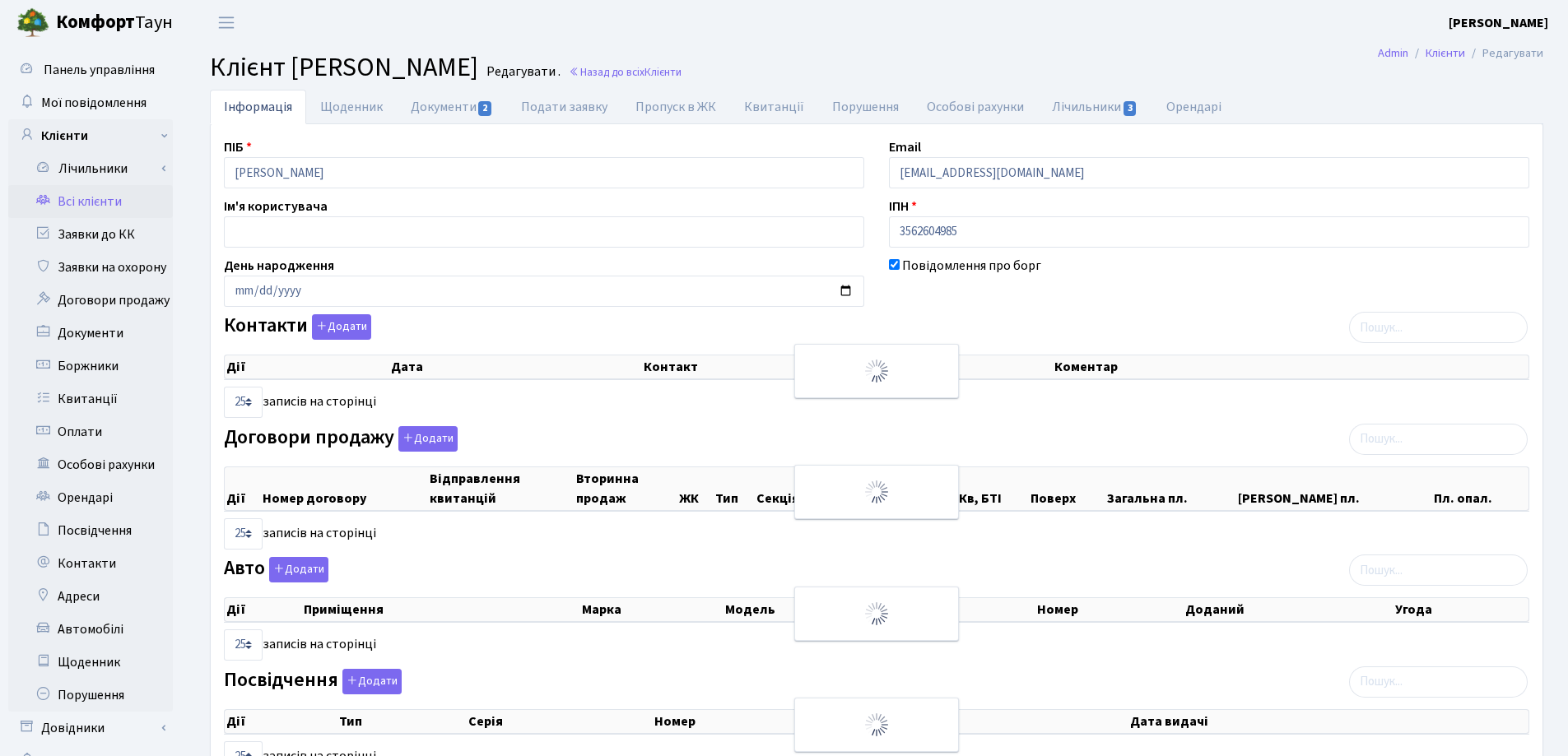
select select "25"
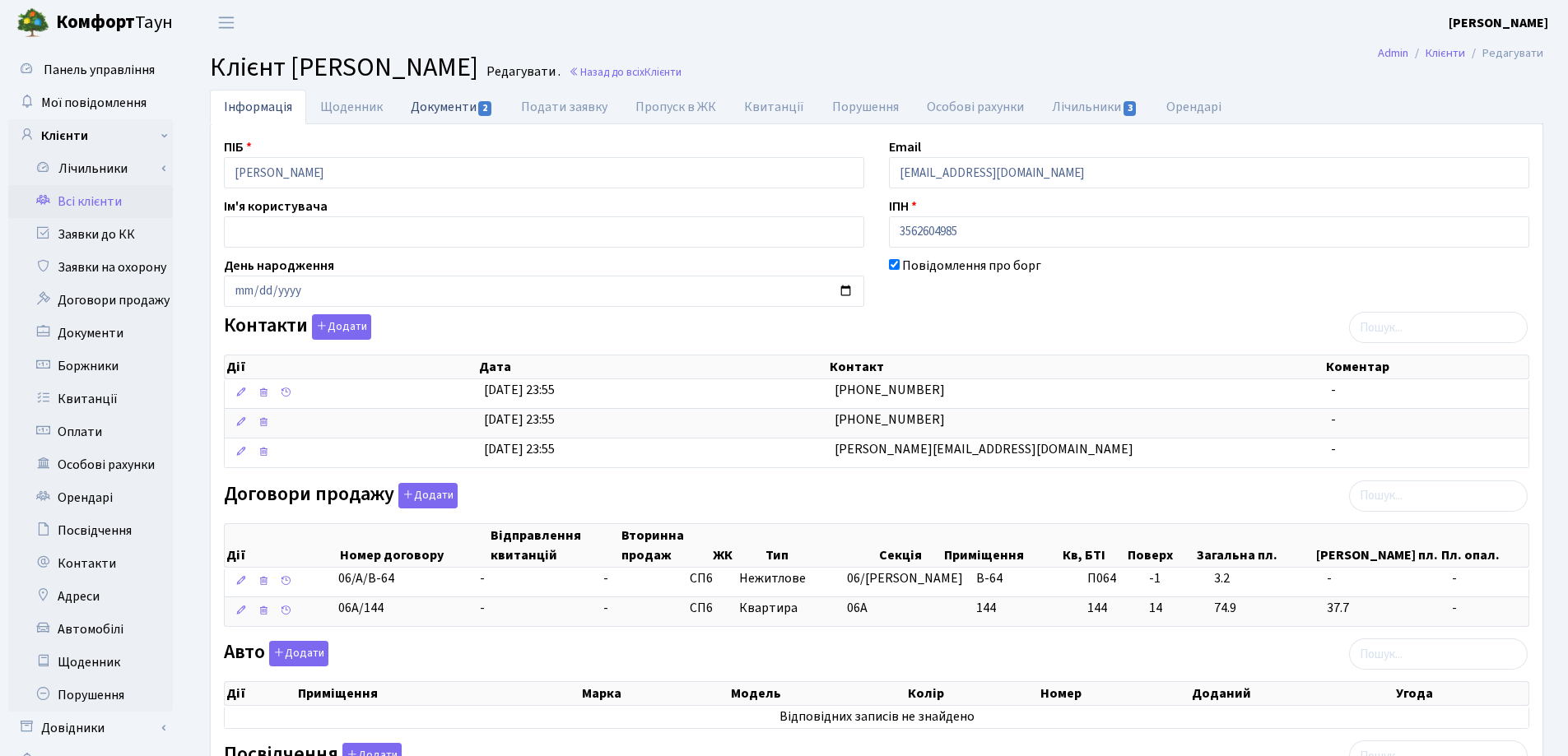
click at [429, 105] on link "Документи 2" at bounding box center [452, 106] width 110 height 33
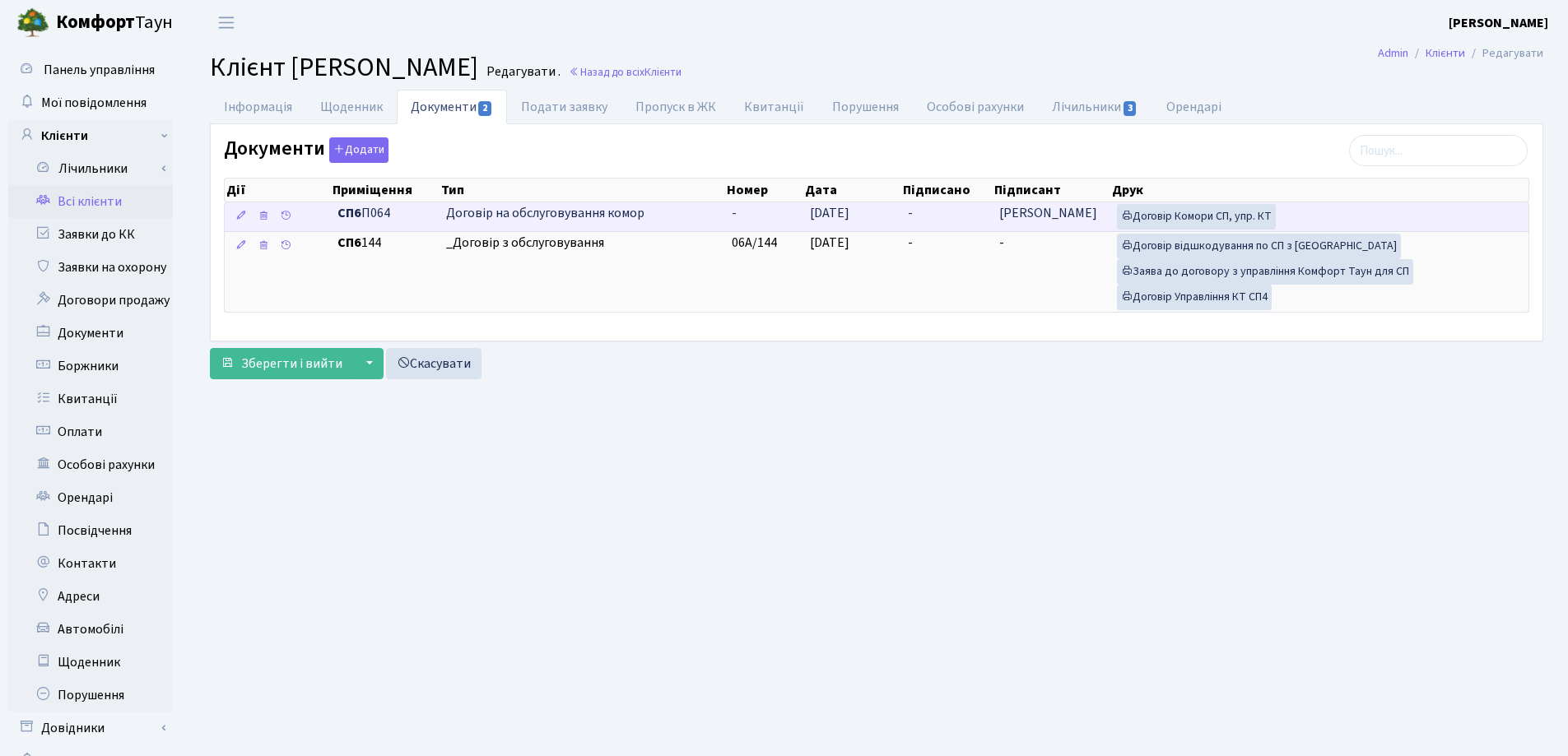
click at [954, 213] on td "-" at bounding box center [947, 217] width 92 height 29
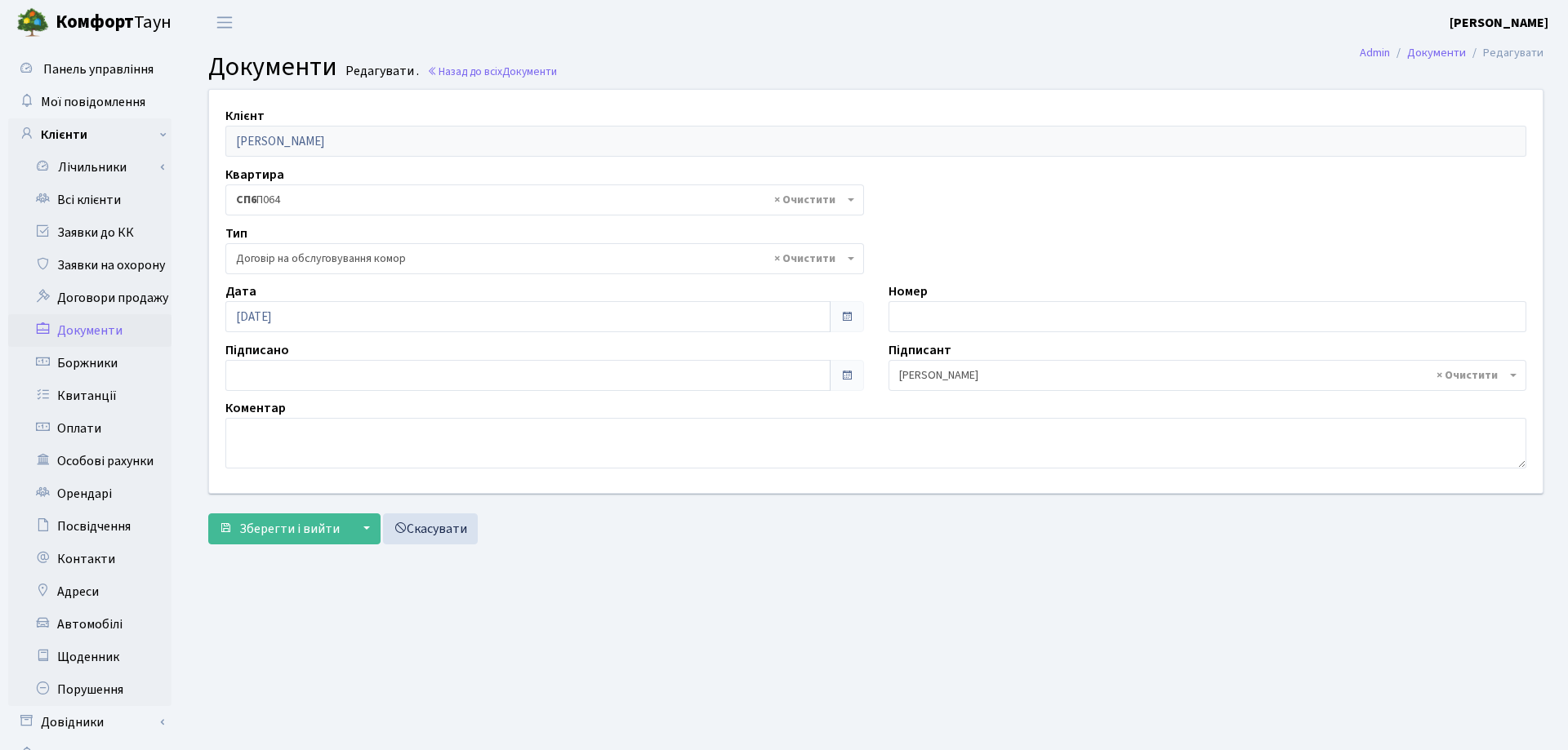
select select "309"
type input "[DATE]"
click at [530, 377] on input "[DATE]" at bounding box center [524, 375] width 598 height 31
click at [278, 526] on span "Зберегти і вийти" at bounding box center [289, 529] width 100 height 18
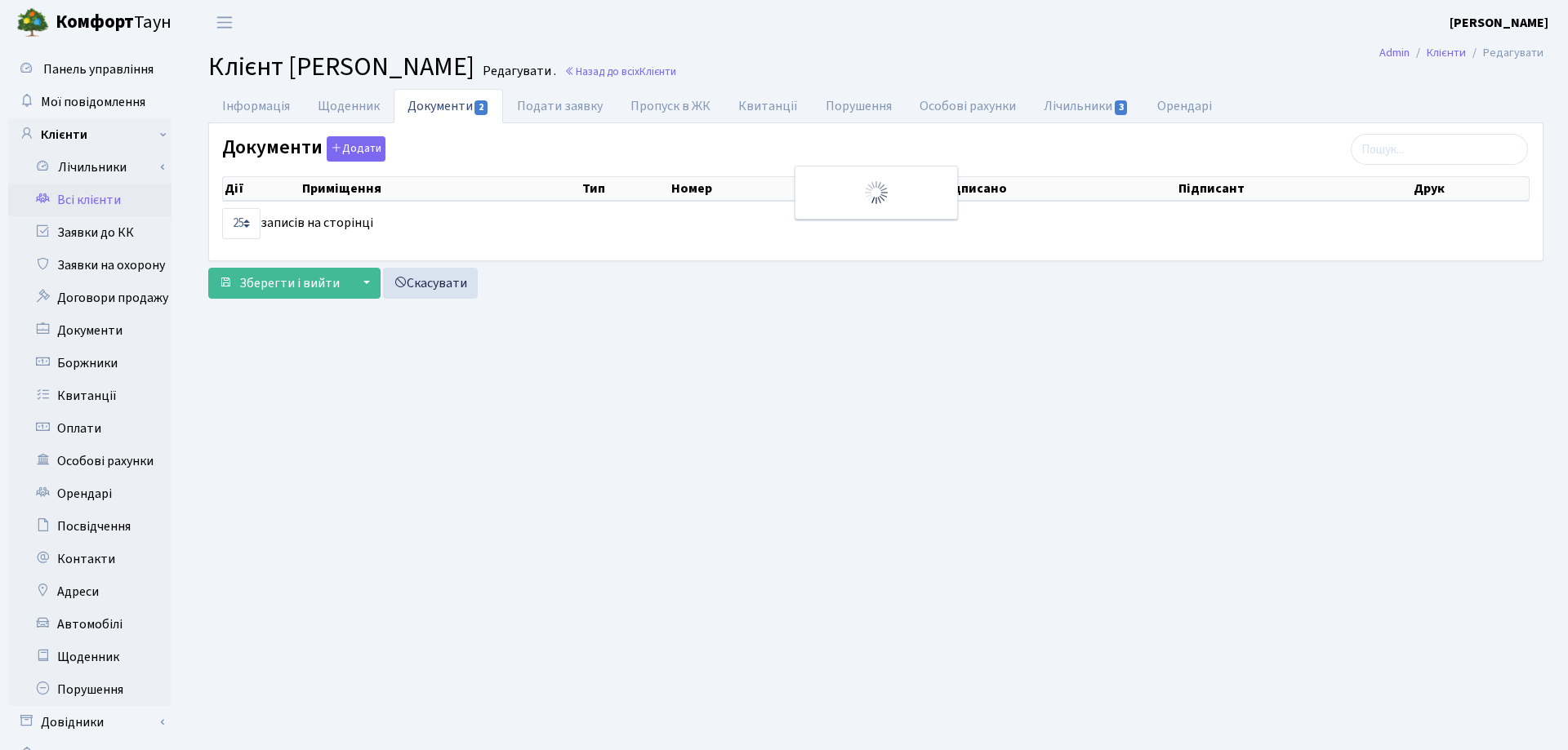
select select "25"
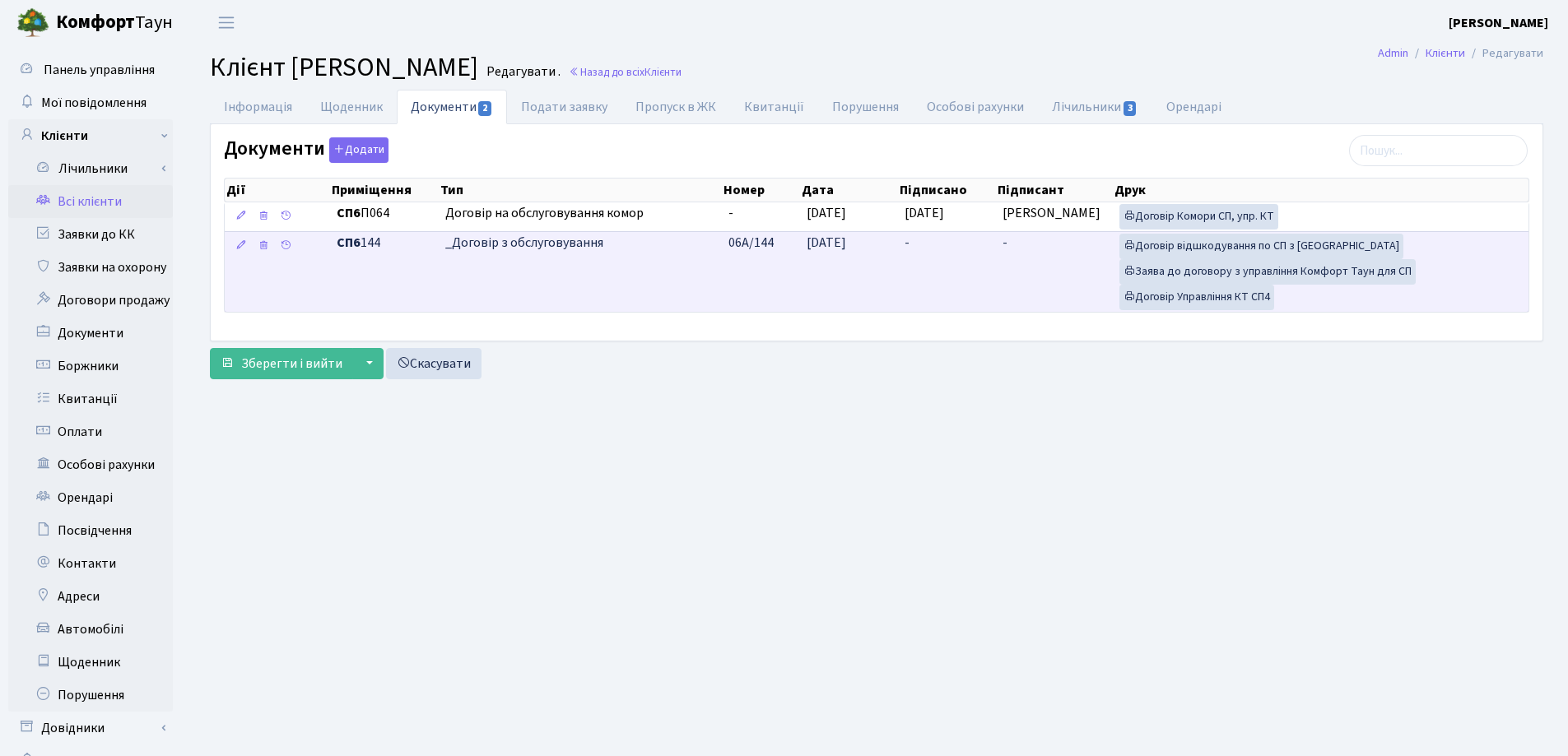
click at [951, 243] on td "-" at bounding box center [947, 271] width 98 height 80
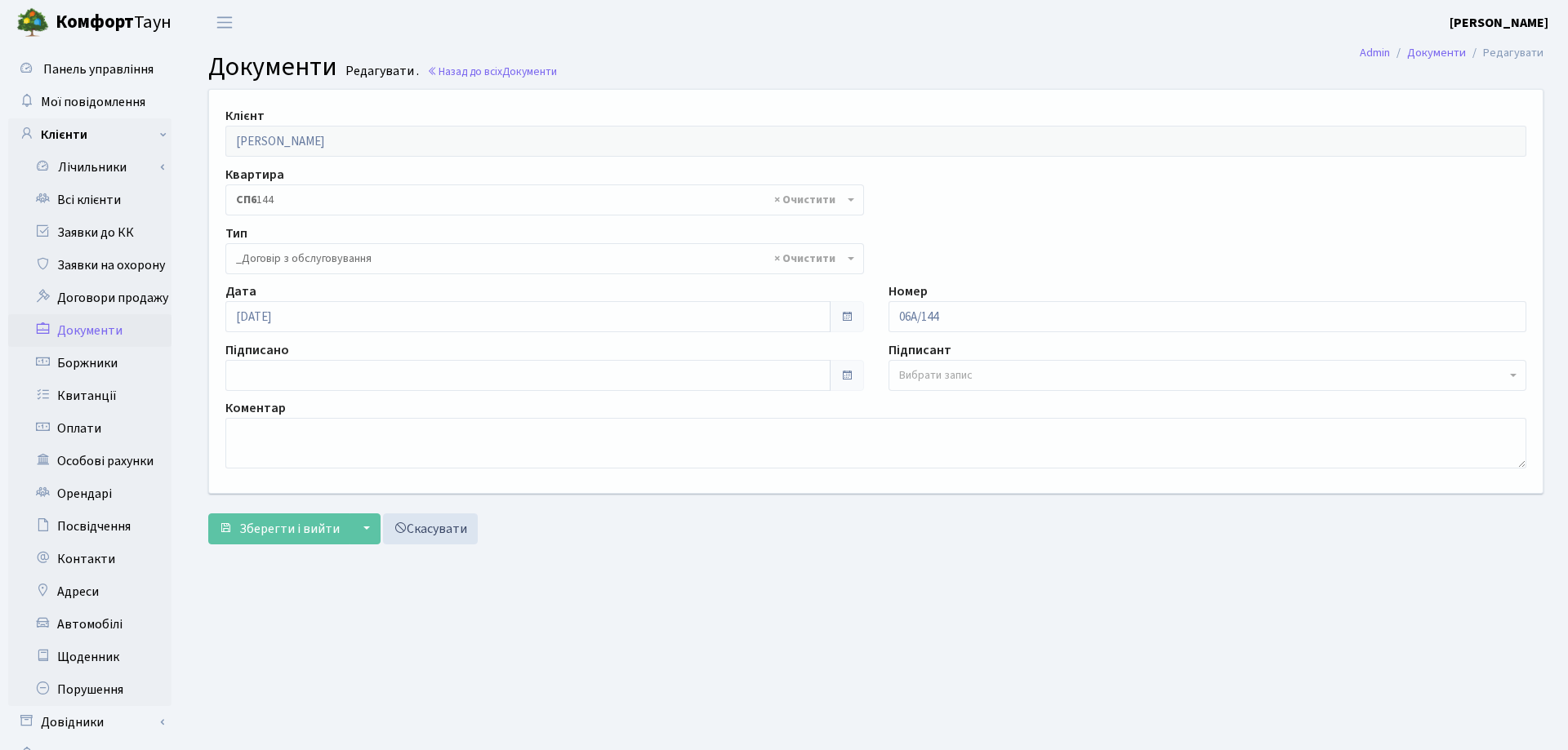
select select "289"
type input "[DATE]"
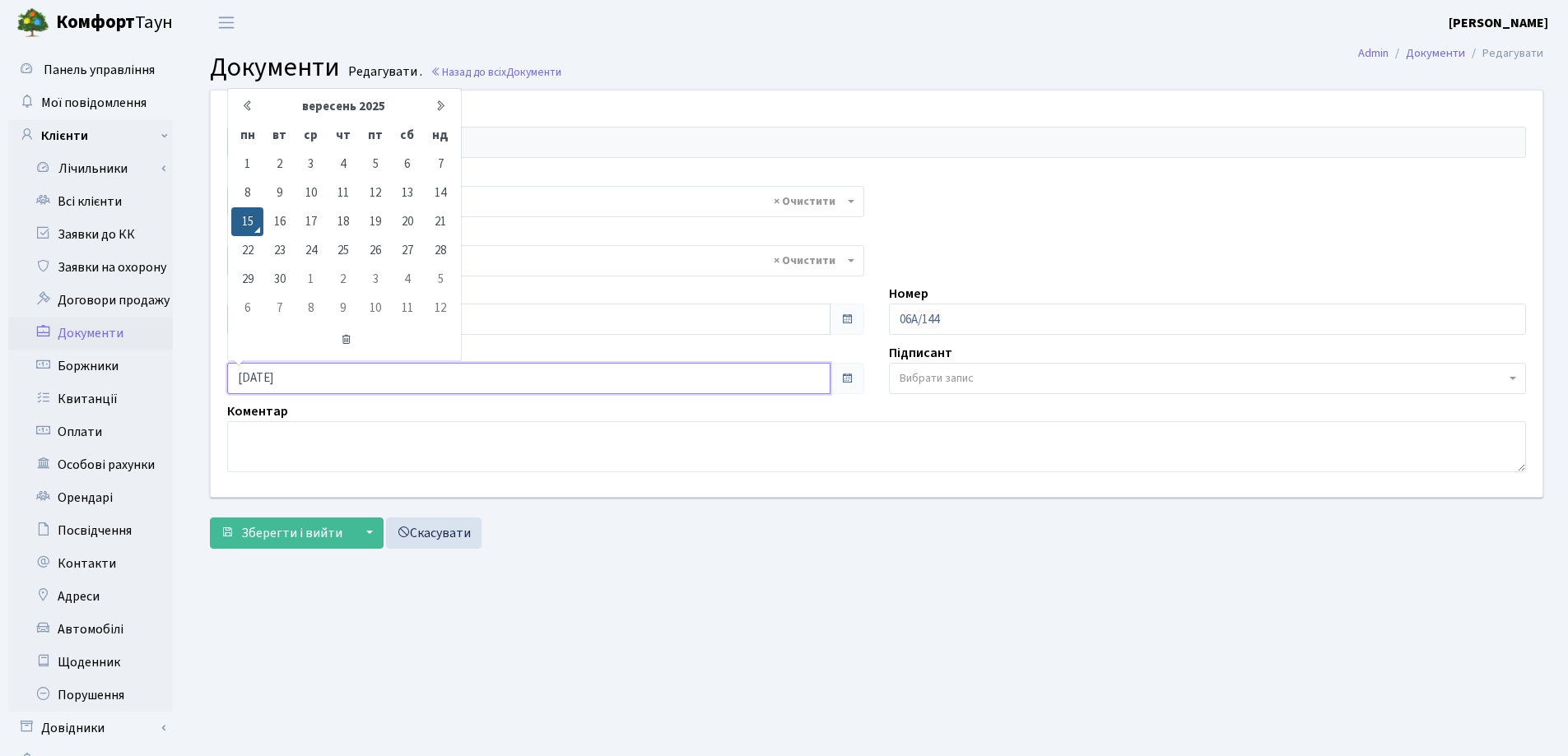
click at [266, 375] on input "[DATE]" at bounding box center [529, 378] width 603 height 32
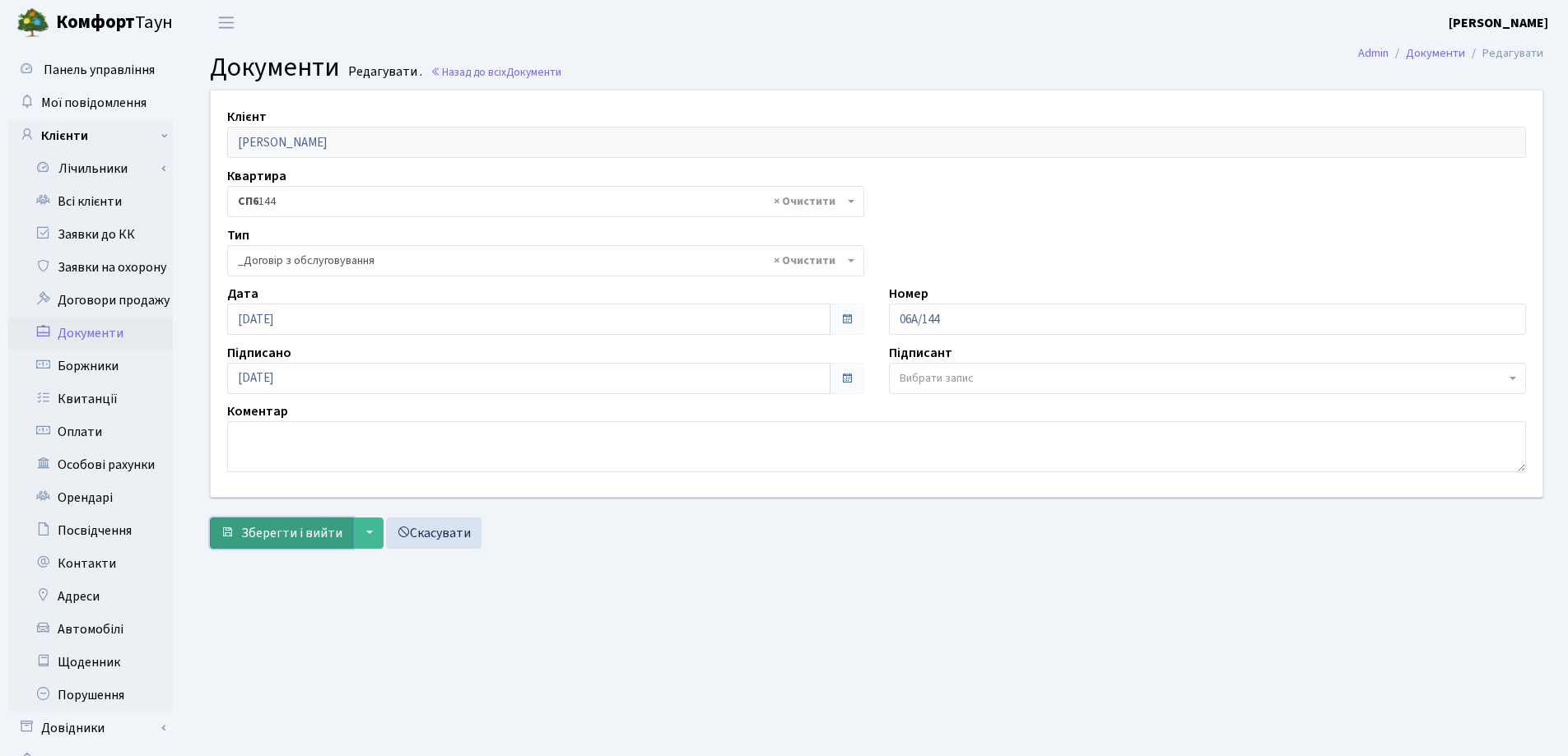
click at [278, 524] on span "Зберегти і вийти" at bounding box center [292, 533] width 101 height 18
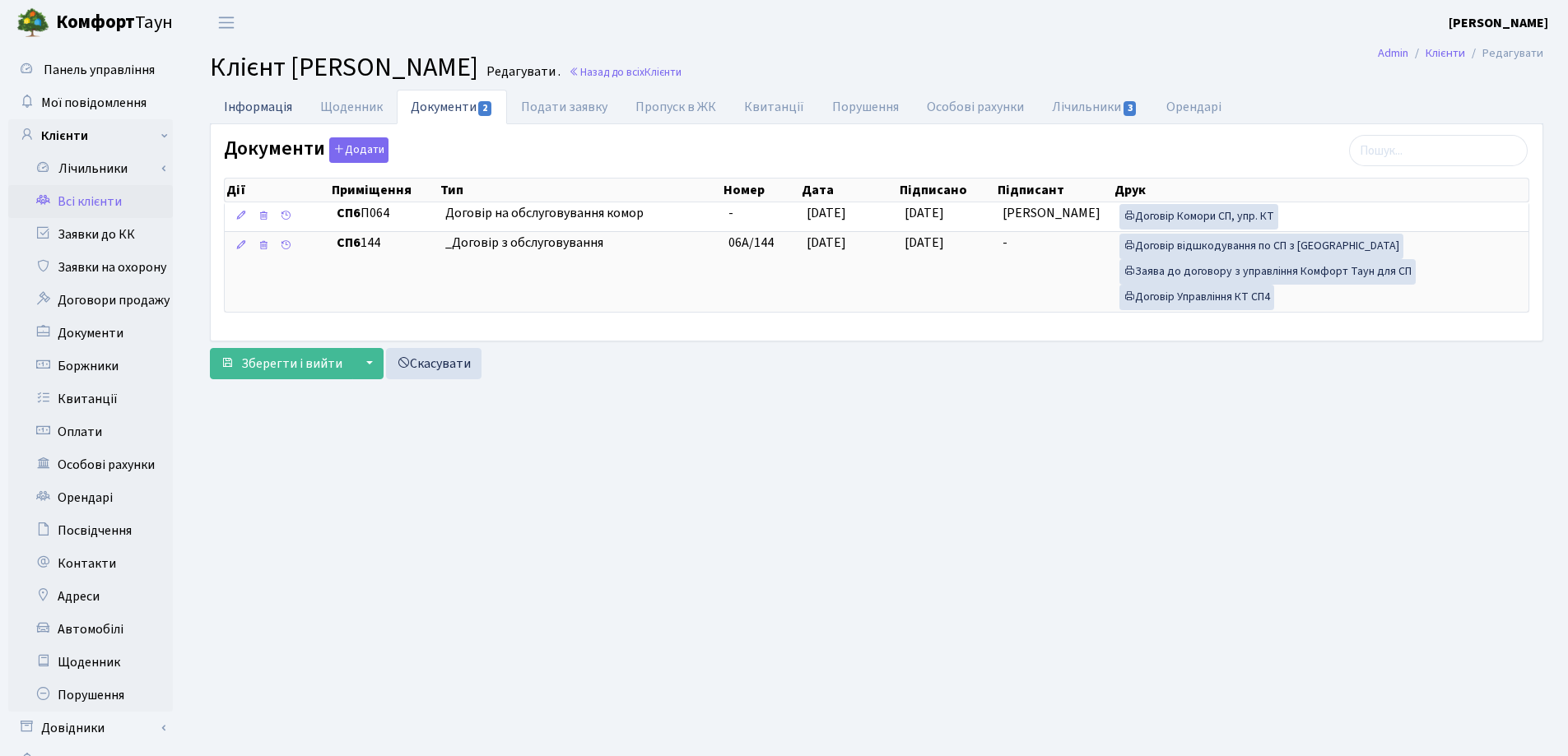
click at [258, 106] on link "Інформація" at bounding box center [257, 106] width 97 height 33
select select "25"
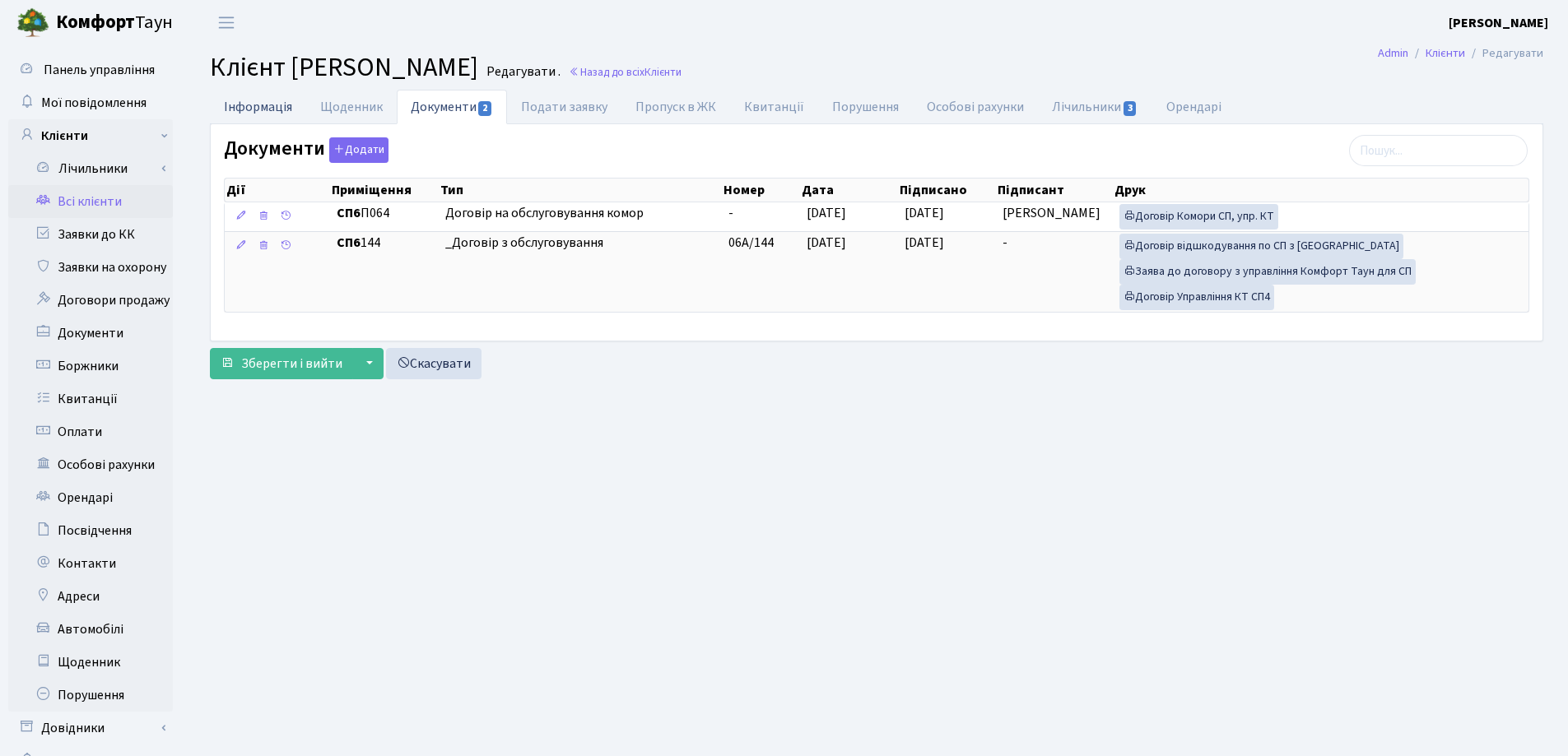
select select "25"
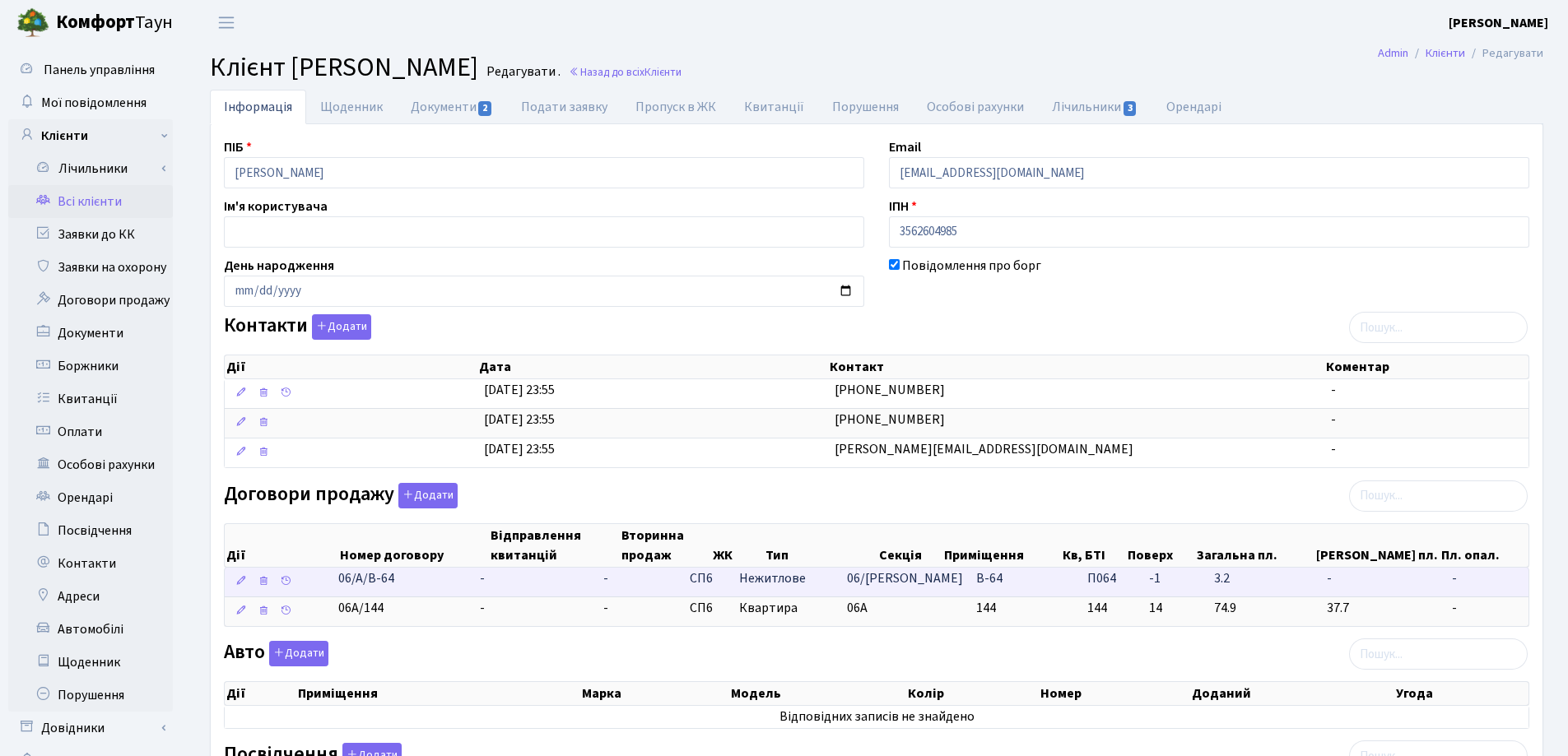
click at [506, 581] on td "-" at bounding box center [535, 582] width 123 height 29
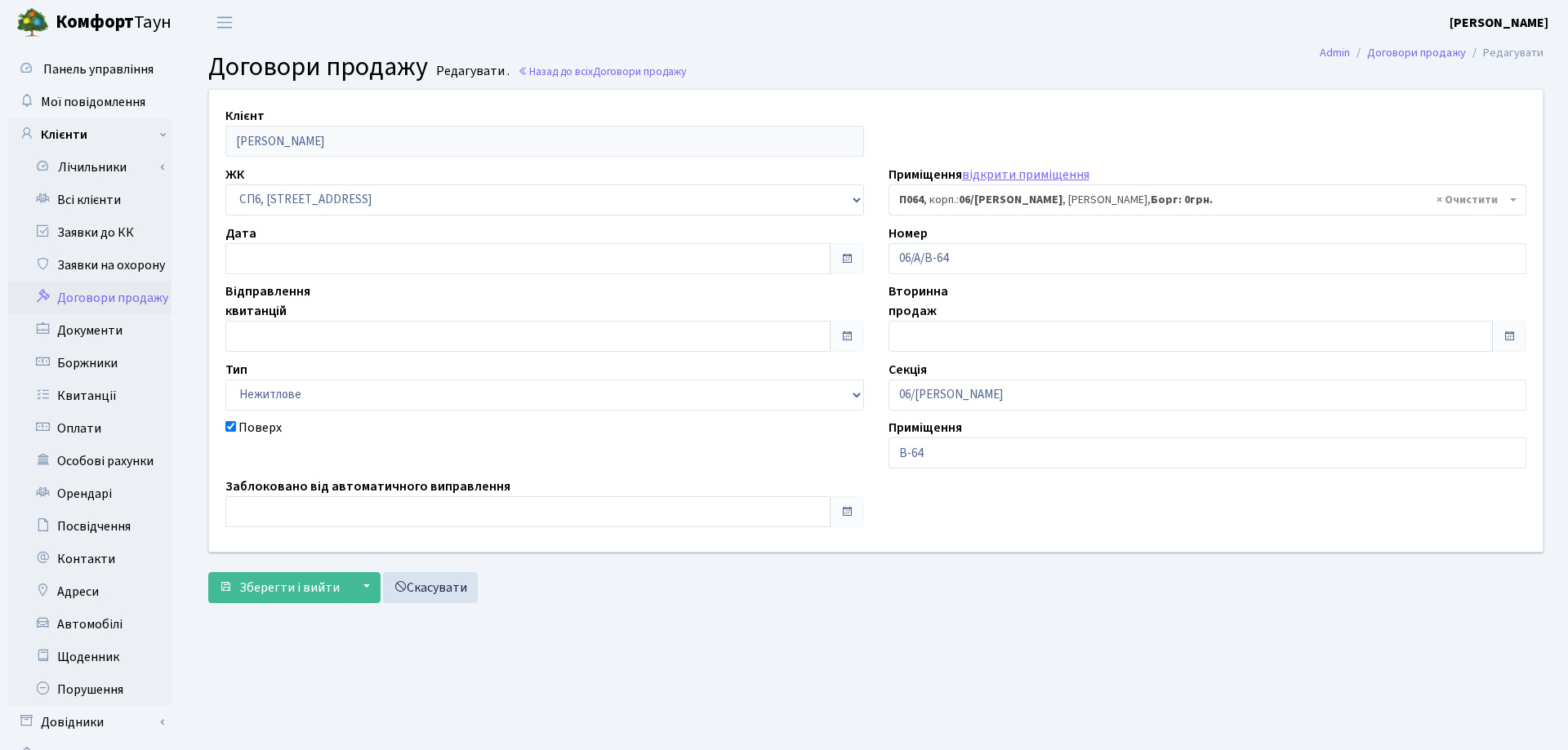
select select "22092"
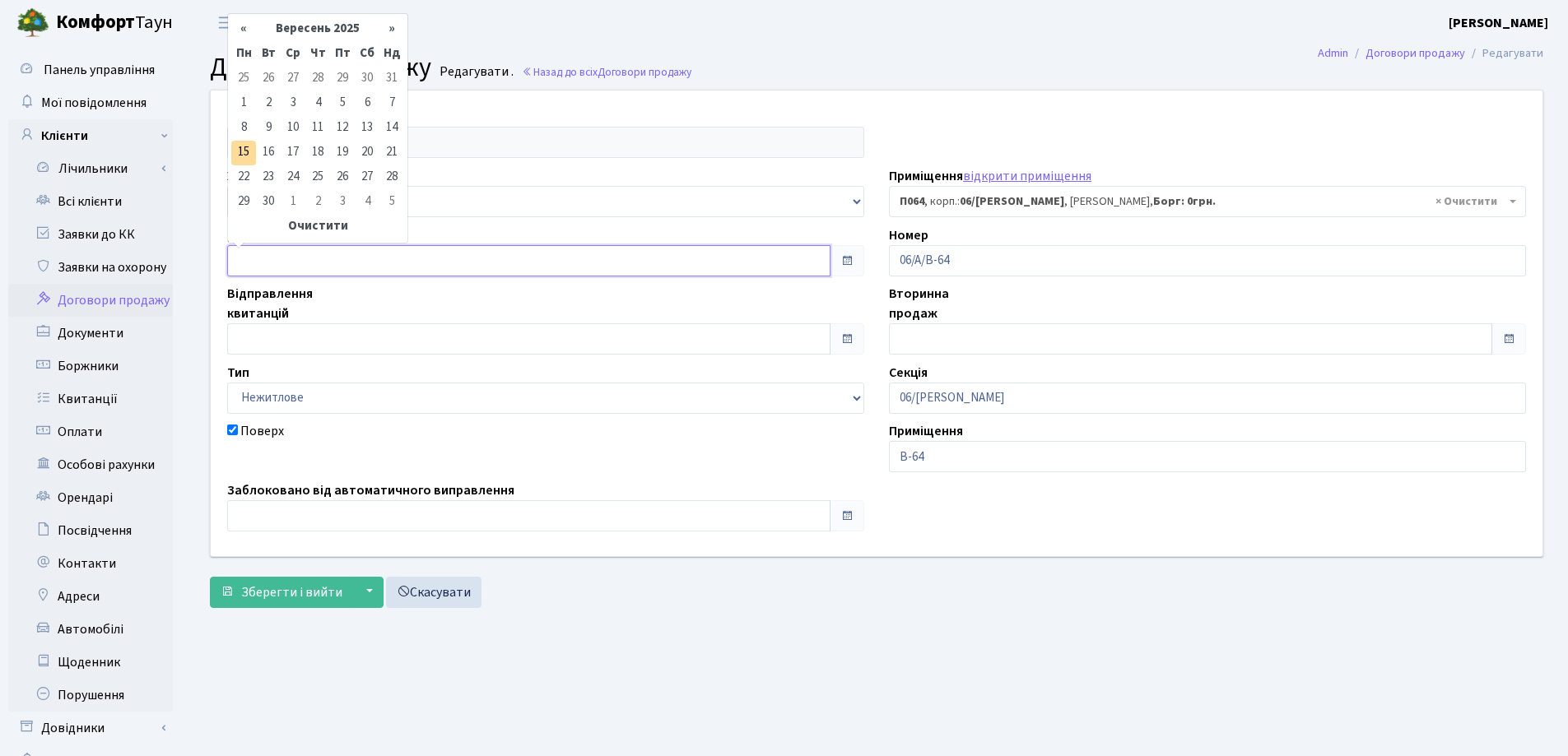
click at [305, 256] on input "text" at bounding box center [529, 261] width 603 height 32
type input "[DATE]"
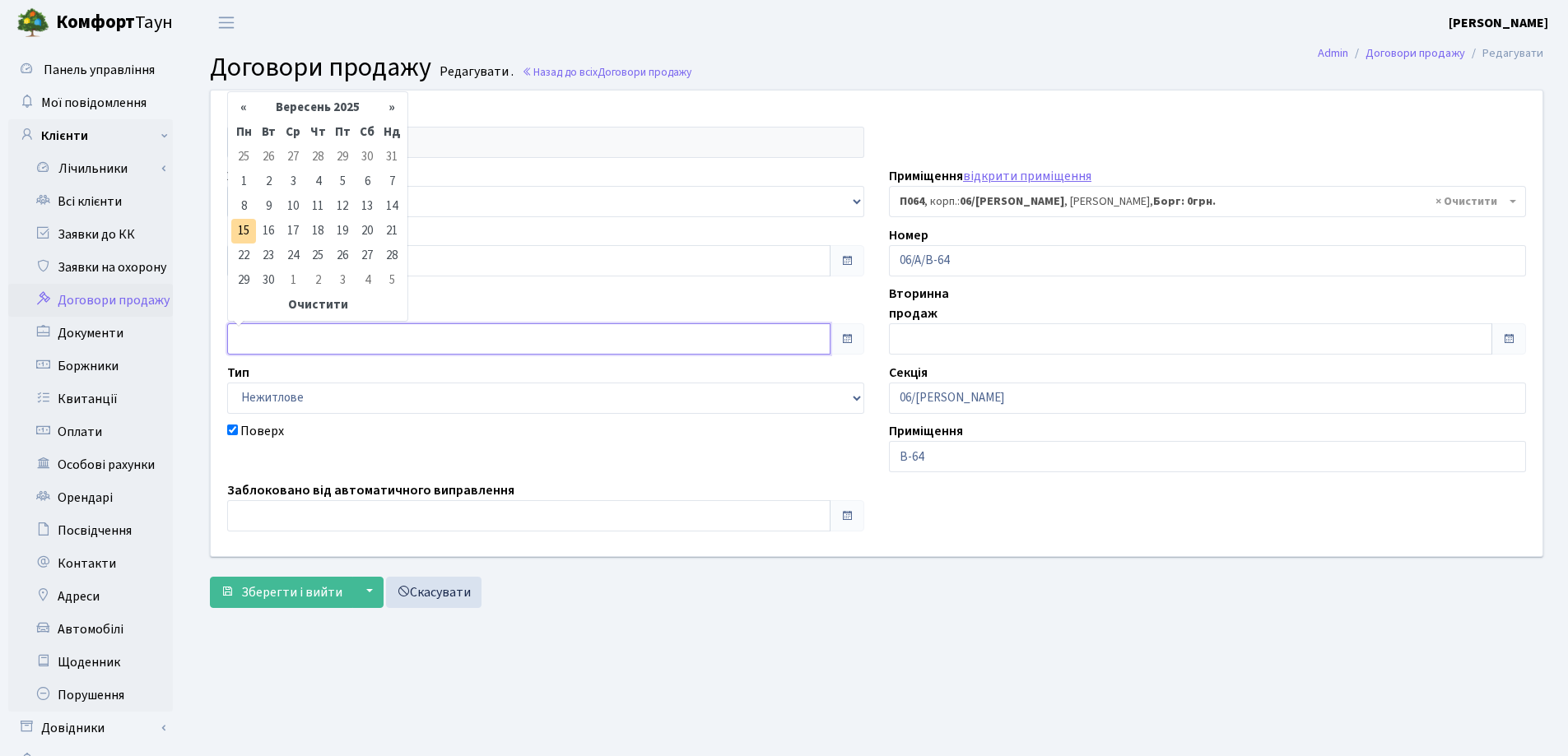
click at [328, 340] on input "text" at bounding box center [529, 339] width 603 height 32
type input "[DATE]"
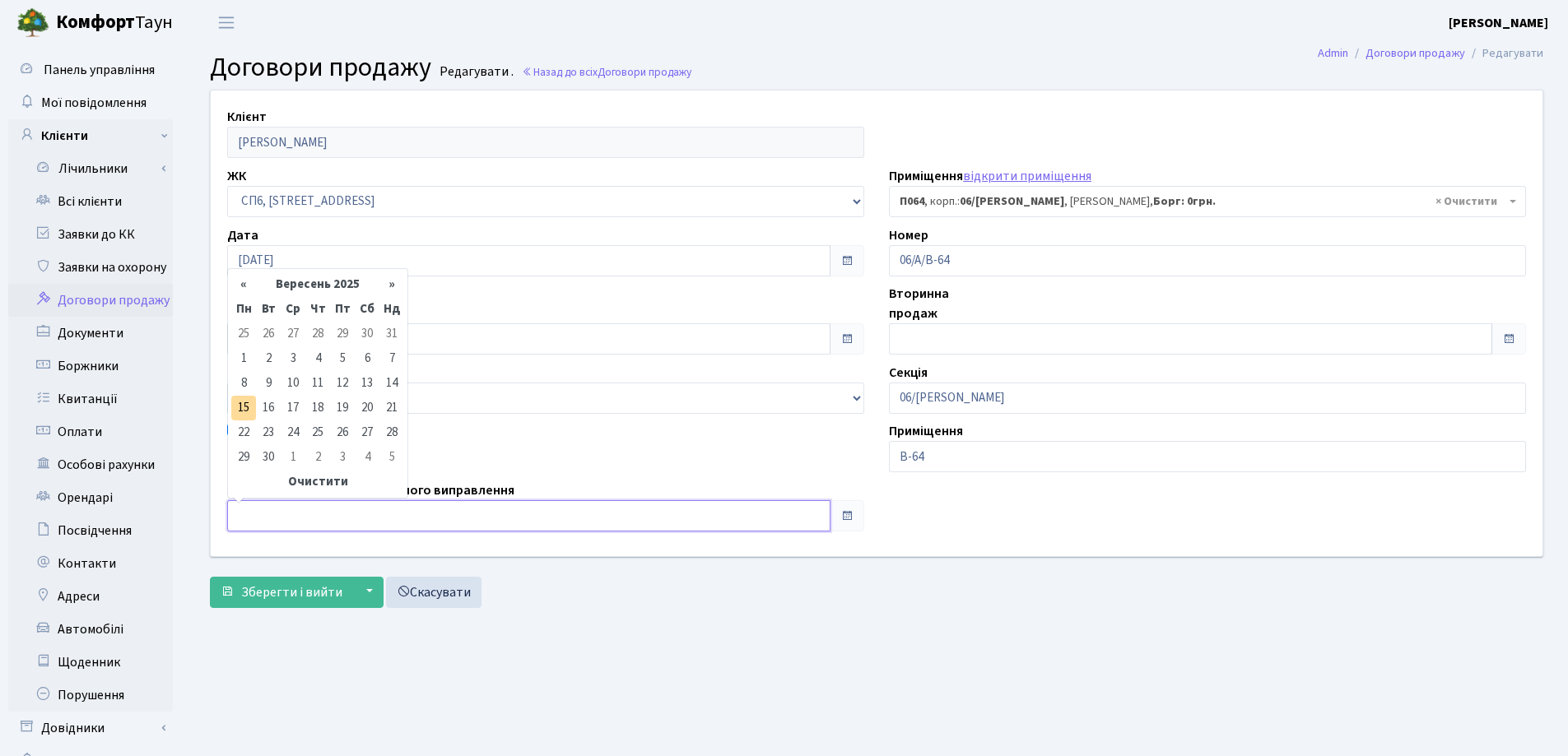
click at [290, 515] on input "text" at bounding box center [529, 516] width 603 height 32
type input "[DATE]"
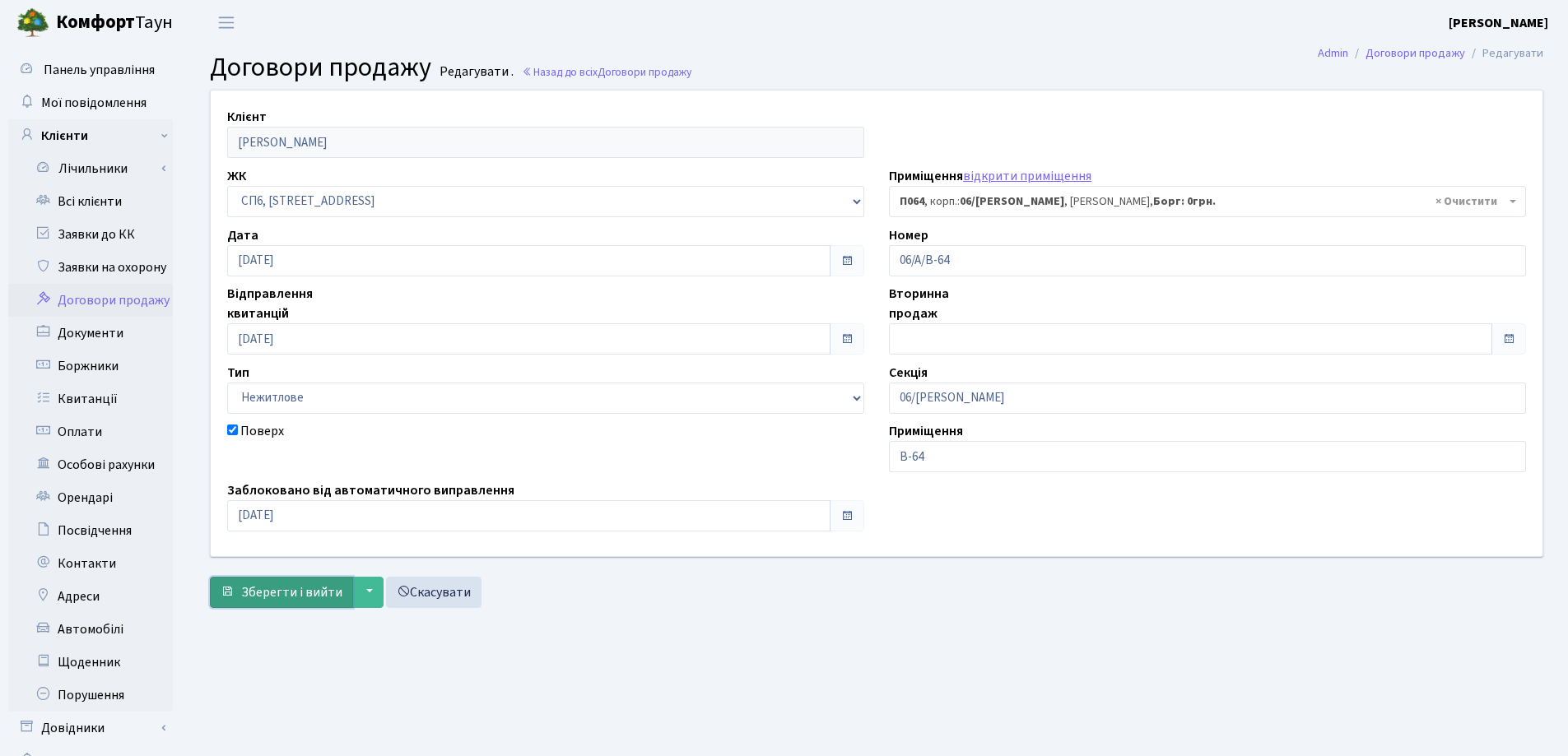
click at [275, 594] on span "Зберегти і вийти" at bounding box center [292, 592] width 101 height 18
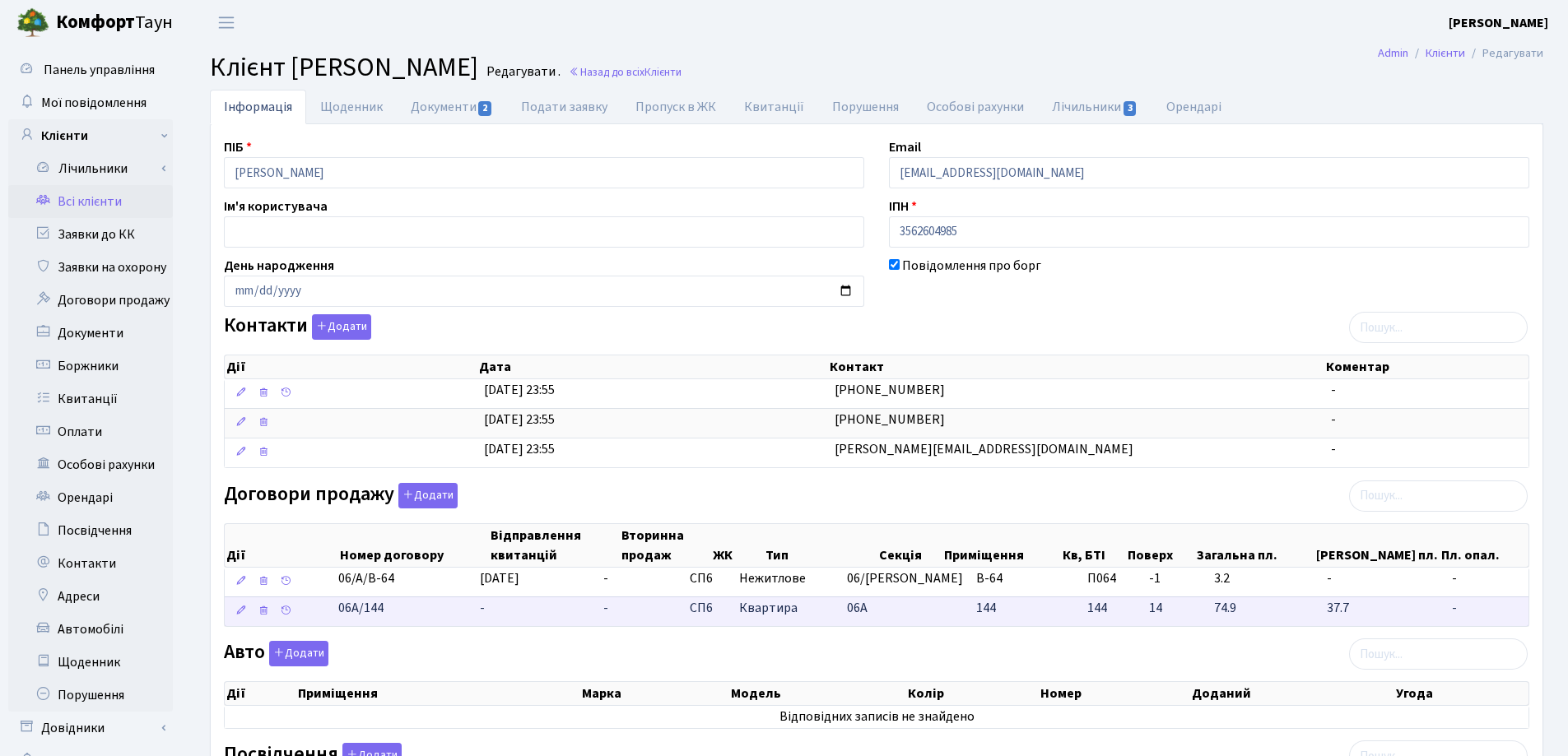
click at [513, 600] on td "-" at bounding box center [535, 611] width 123 height 30
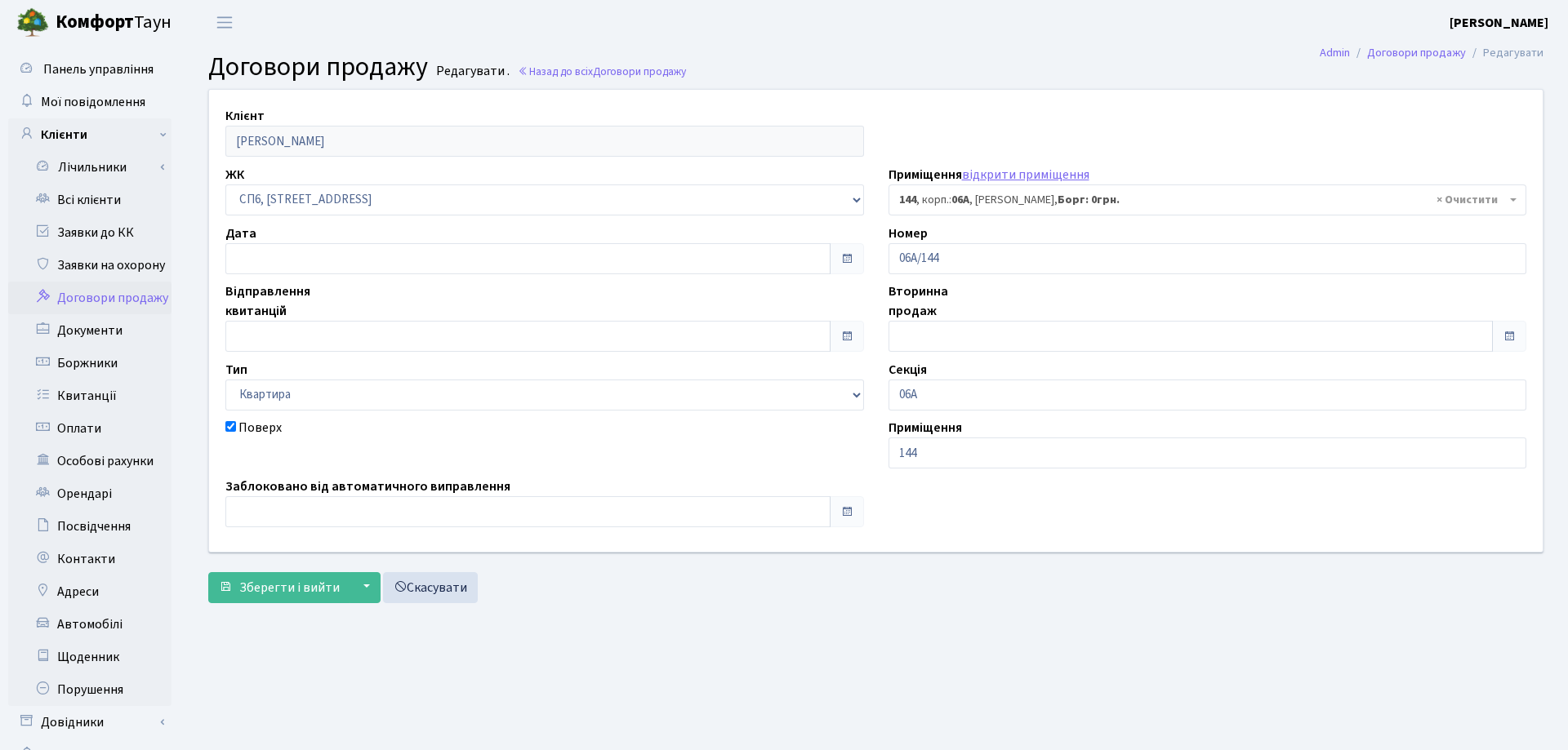
select select "21812"
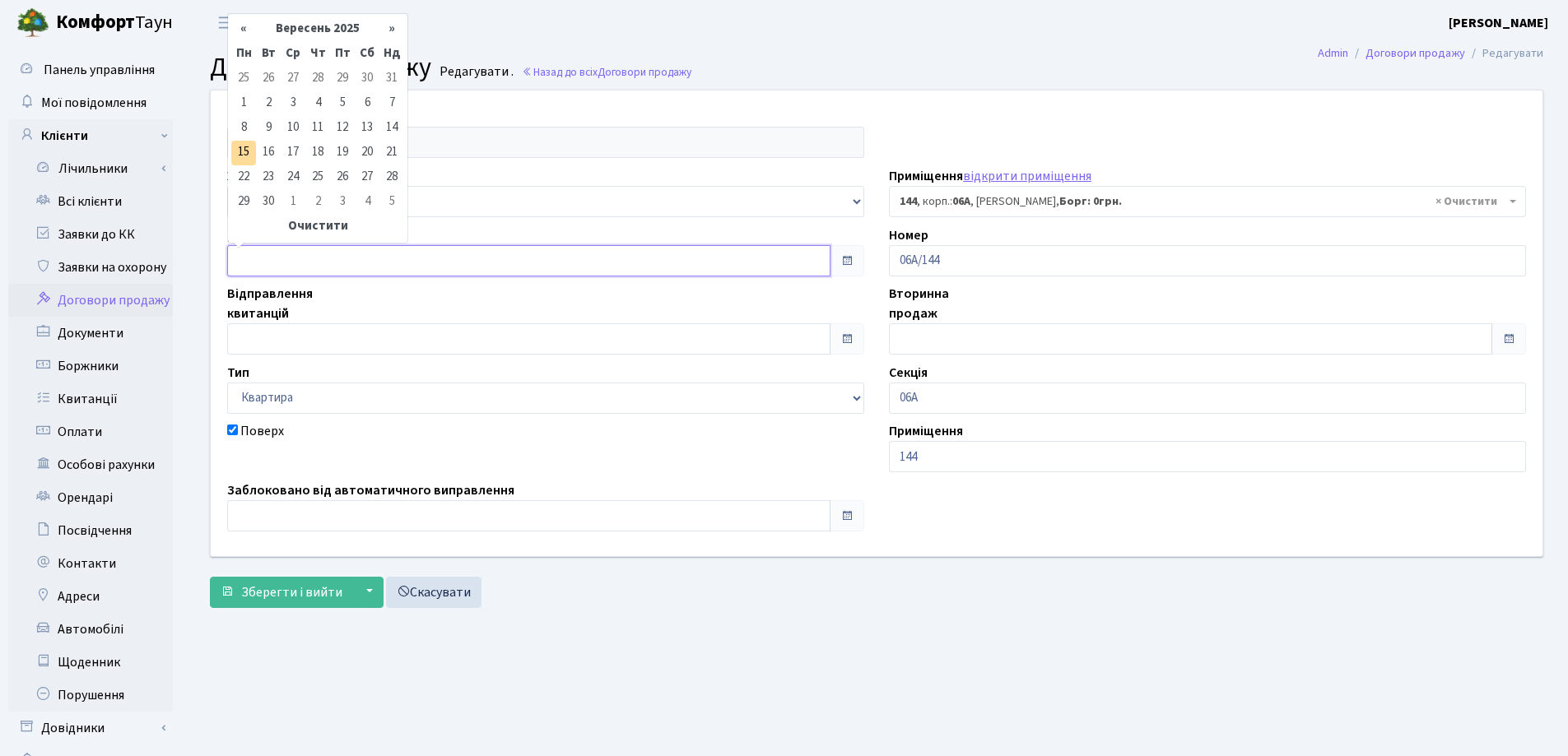
click at [404, 262] on input "text" at bounding box center [529, 261] width 603 height 32
type input "[DATE]"
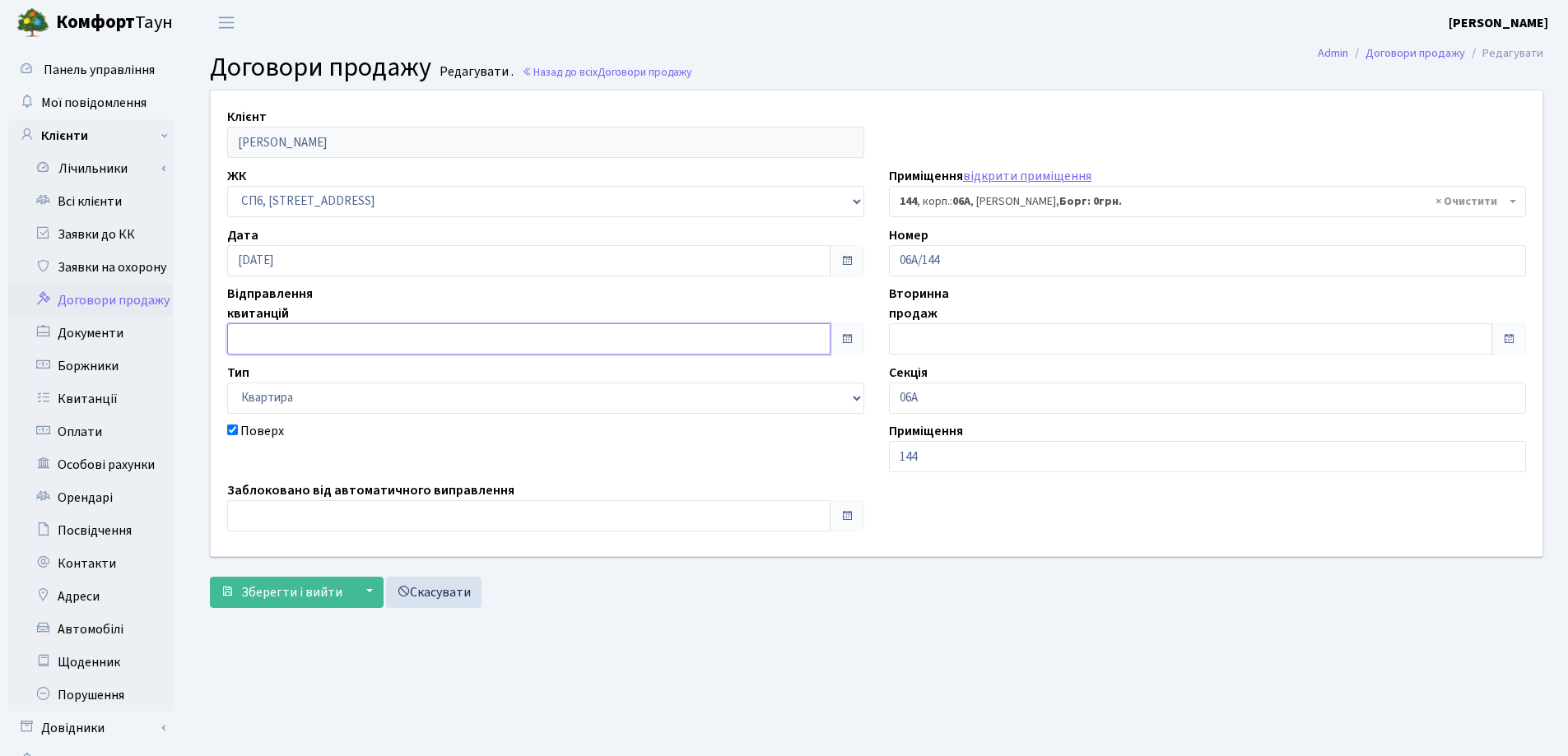
click at [407, 338] on input "text" at bounding box center [529, 339] width 603 height 32
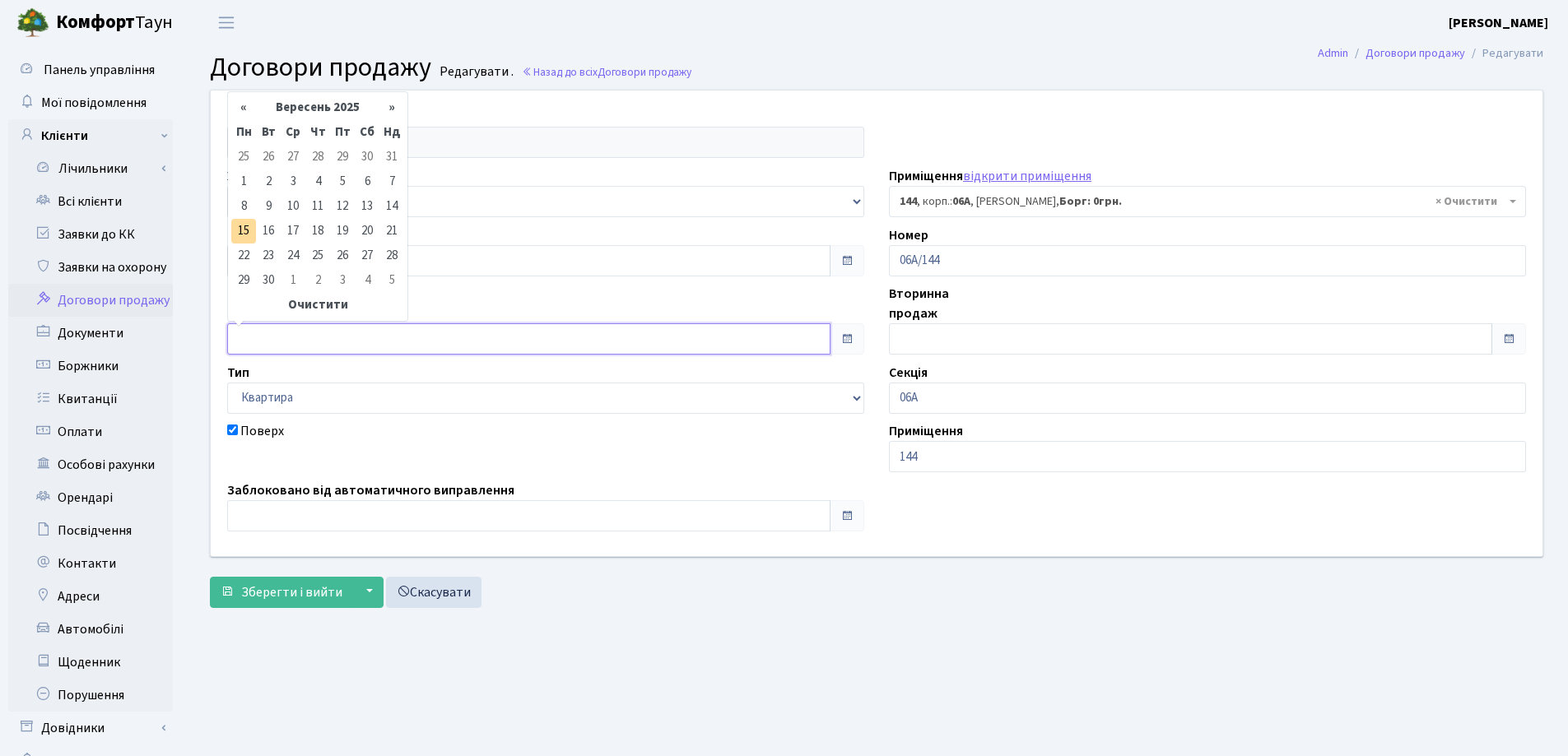
type input "[DATE]"
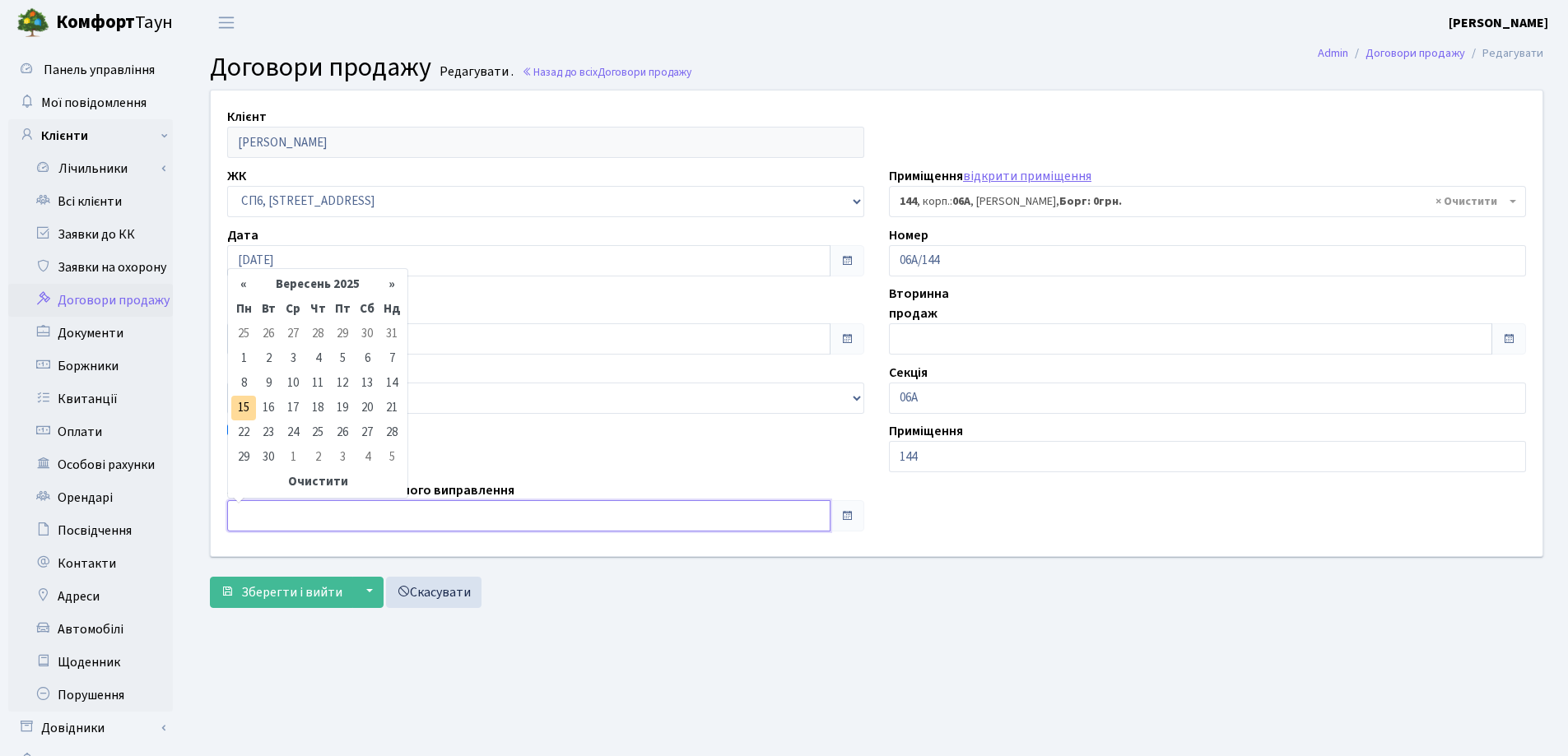
click at [382, 509] on input "text" at bounding box center [529, 516] width 603 height 32
type input "[DATE]"
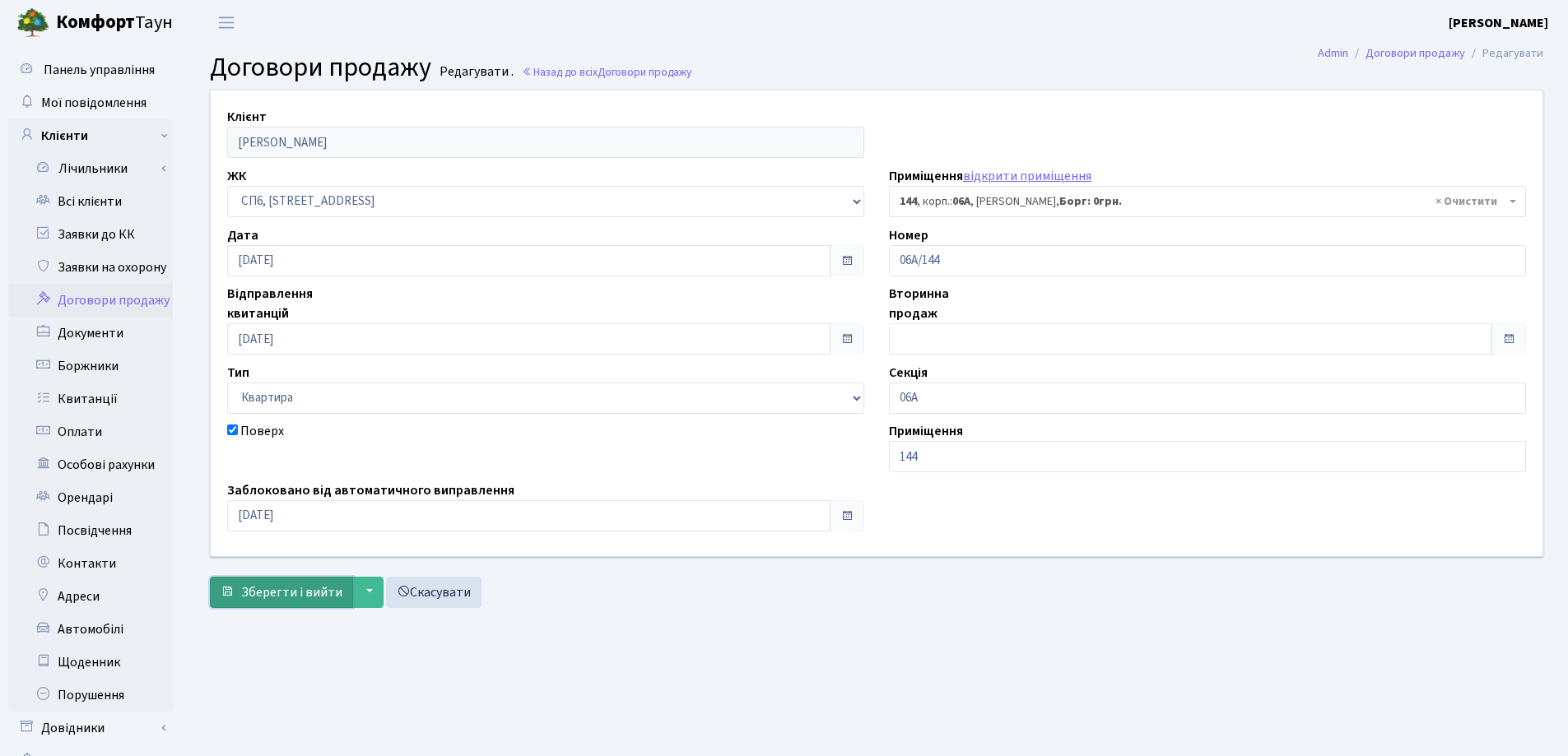
click at [311, 586] on span "Зберегти і вийти" at bounding box center [292, 592] width 101 height 18
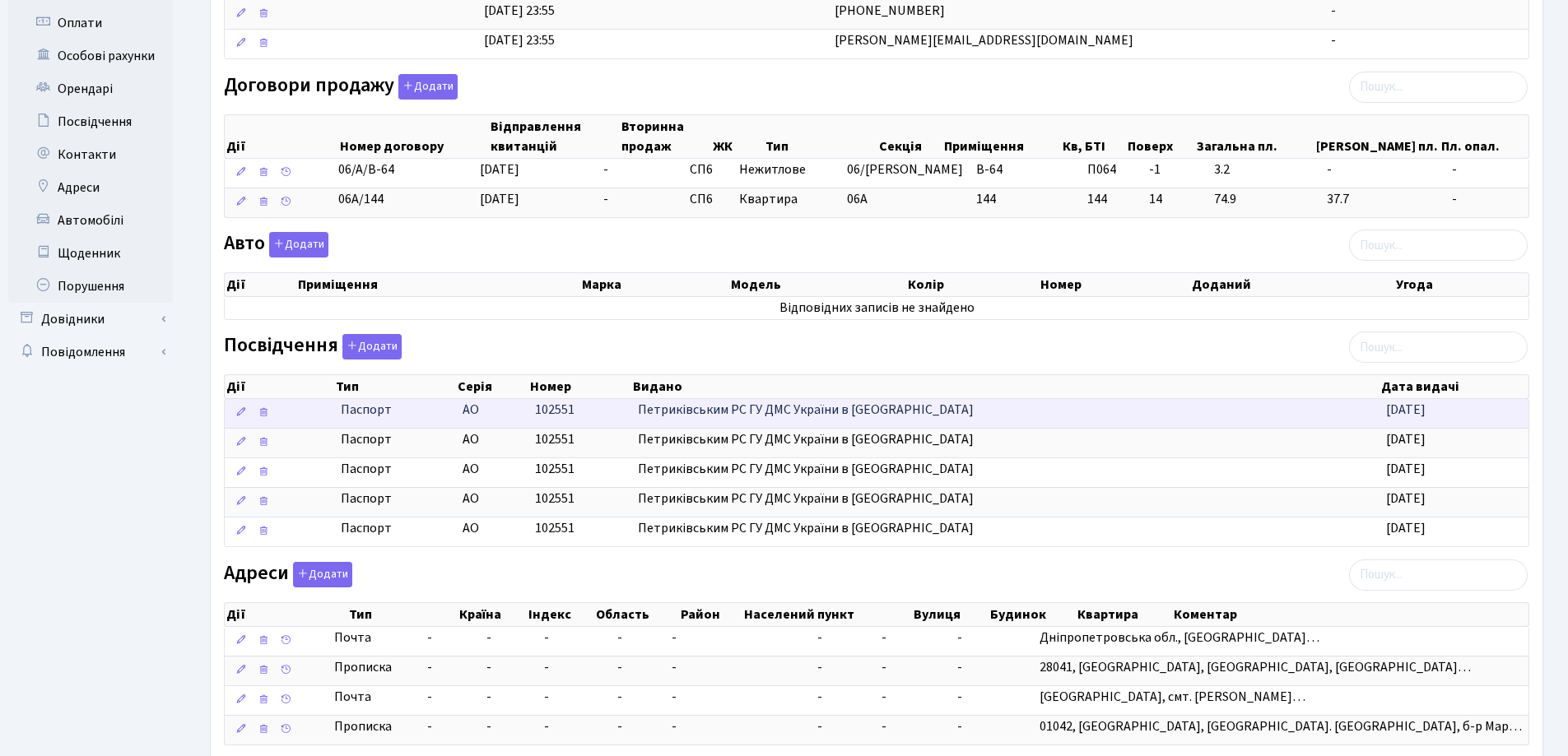
scroll to position [513, 0]
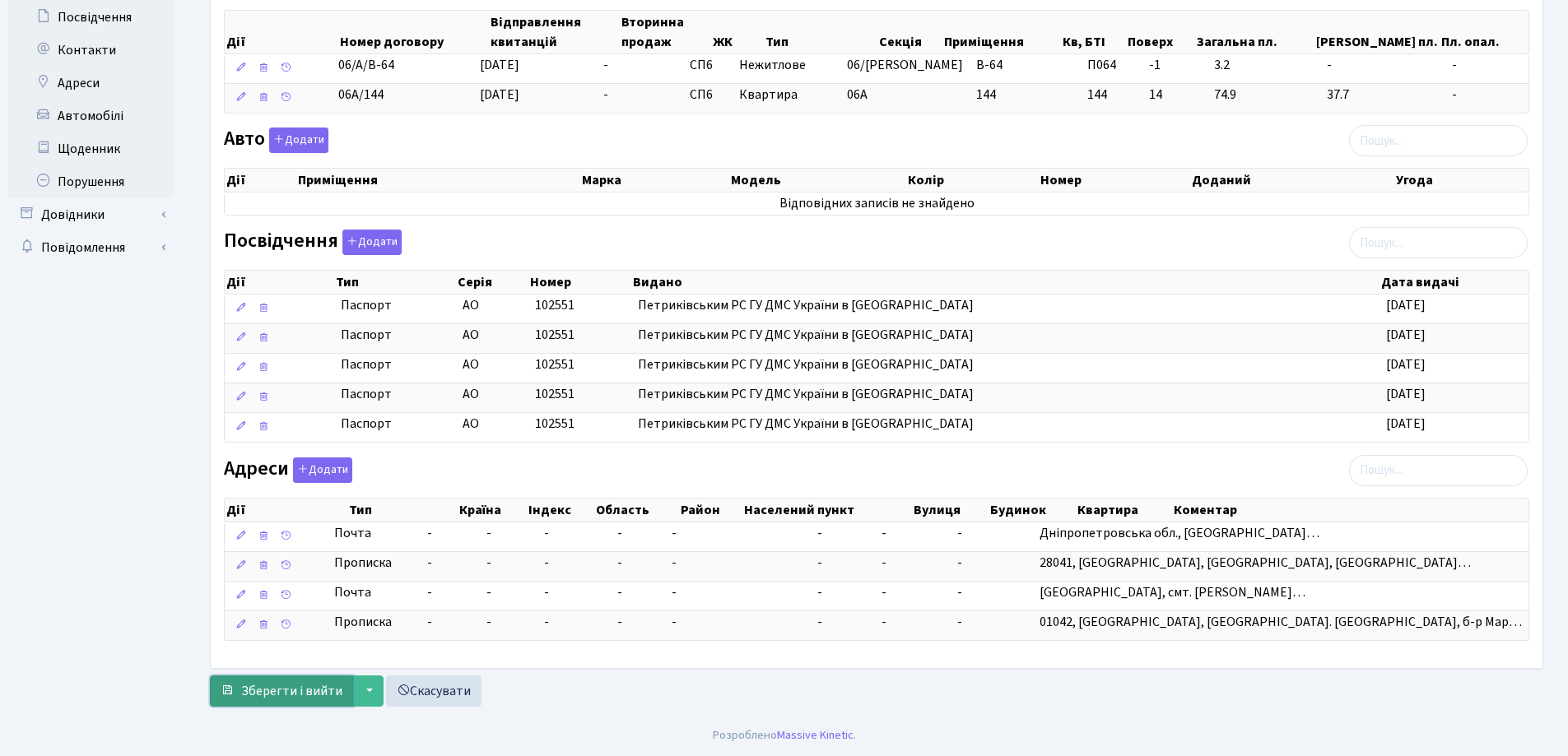
click at [291, 696] on span "Зберегти і вийти" at bounding box center [292, 691] width 101 height 18
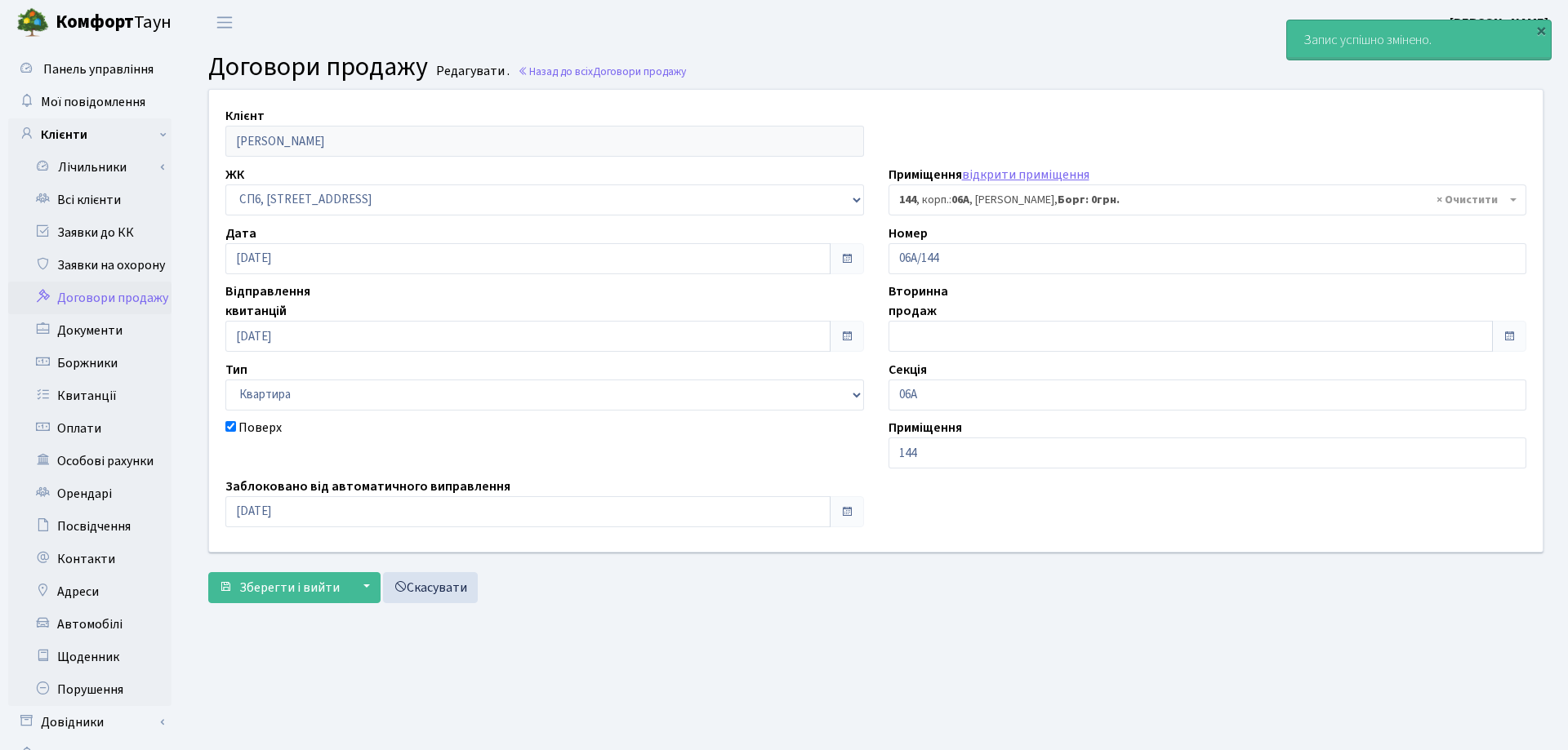
select select "21812"
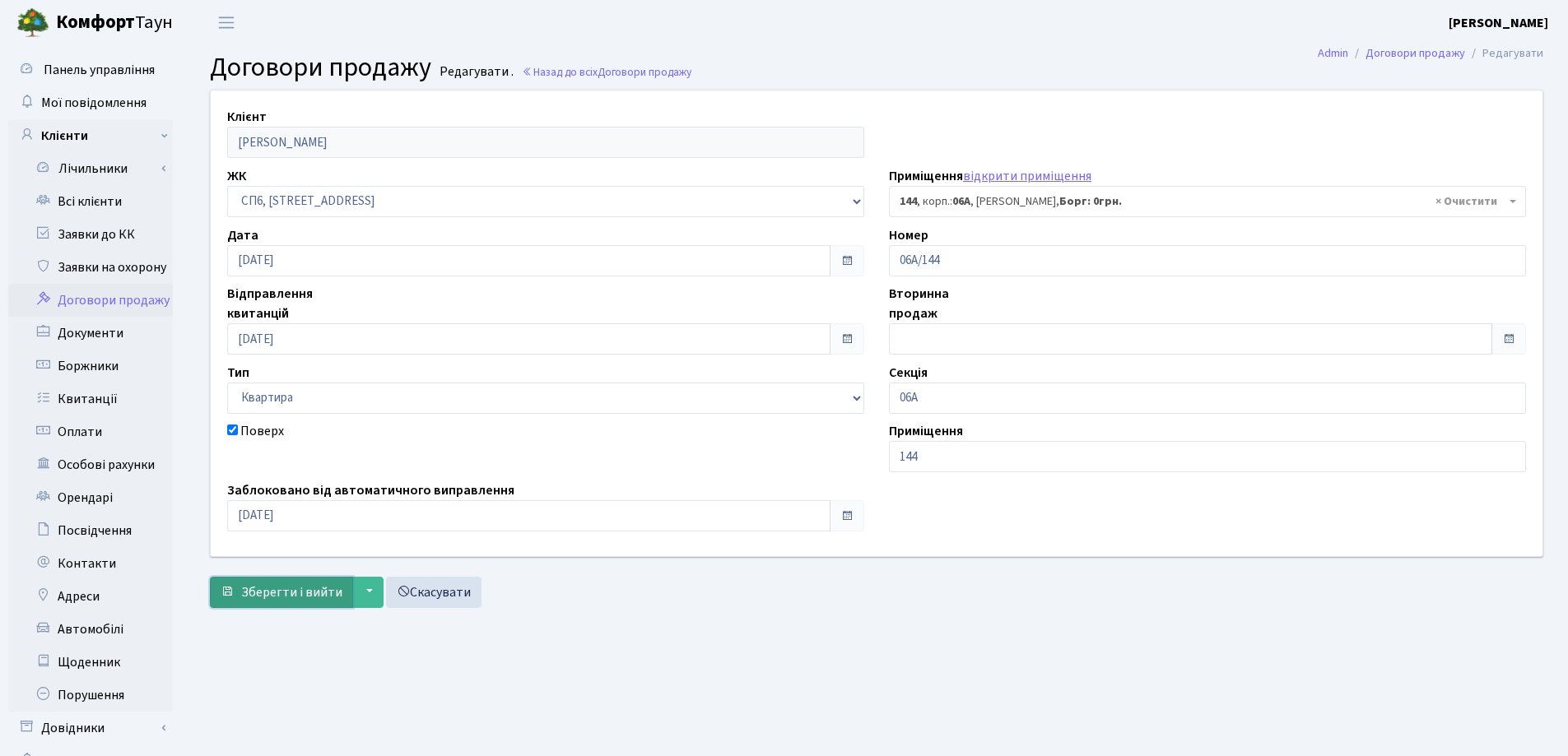
click at [260, 594] on span "Зберегти і вийти" at bounding box center [292, 592] width 101 height 18
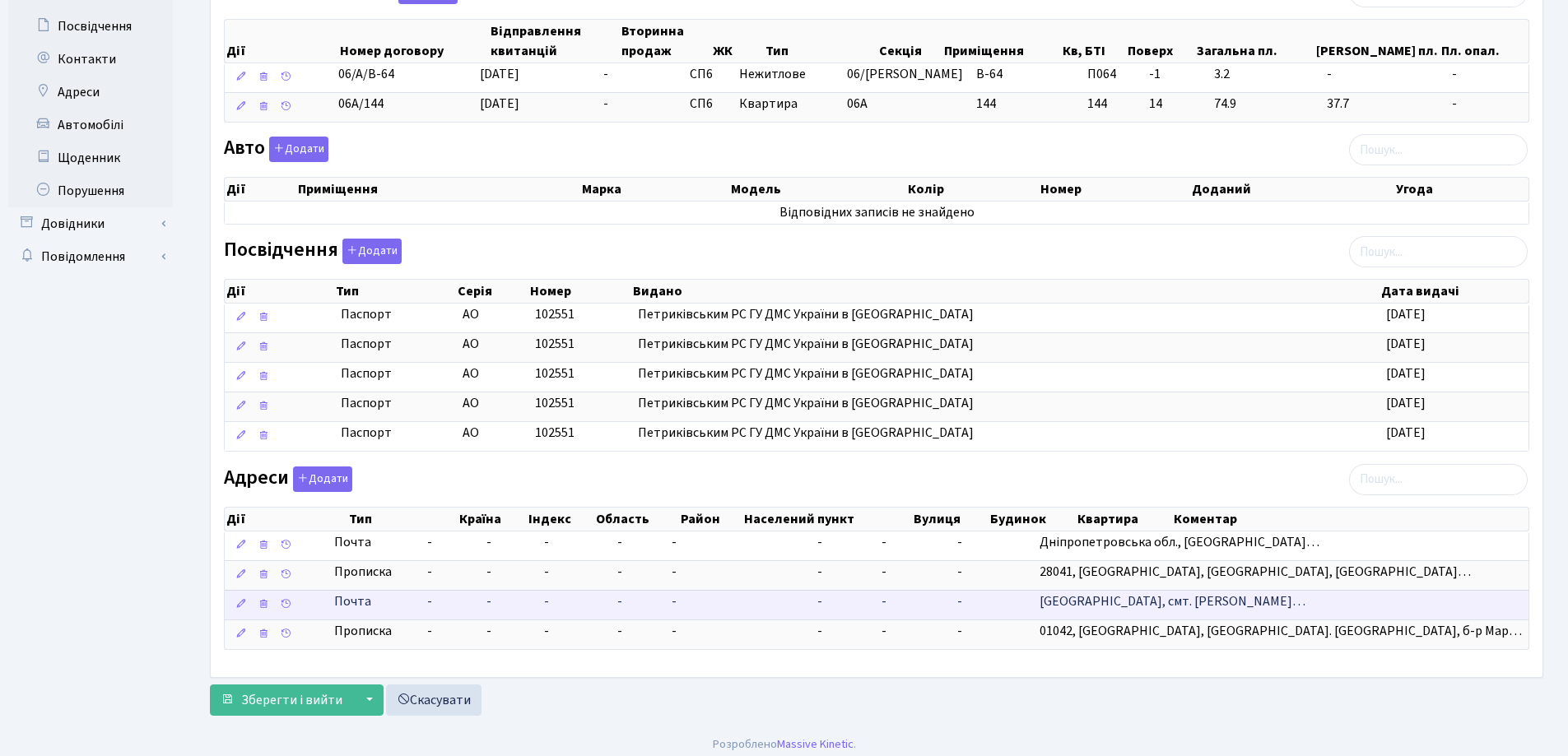
scroll to position [513, 0]
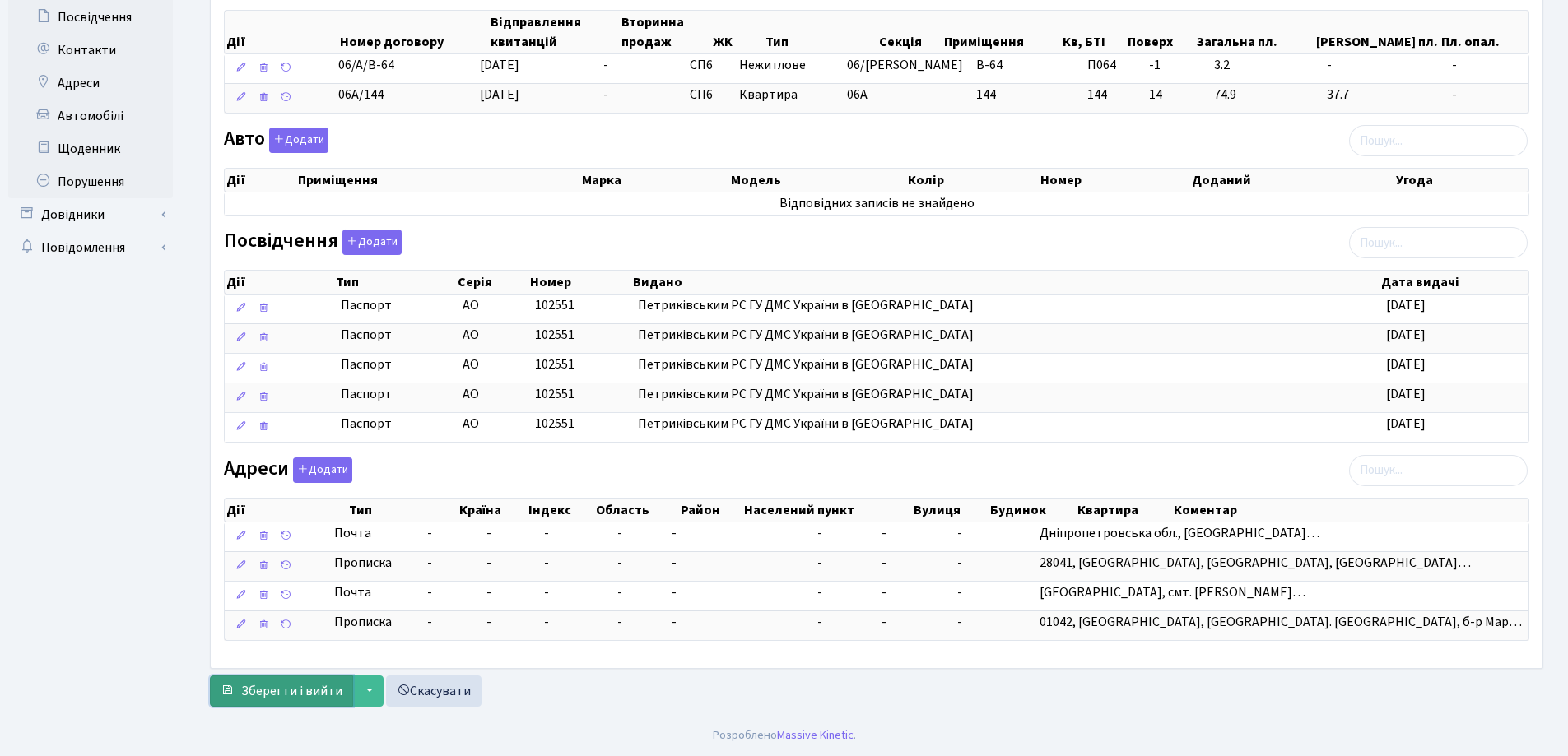
click at [252, 700] on span "Зберегти і вийти" at bounding box center [292, 691] width 101 height 18
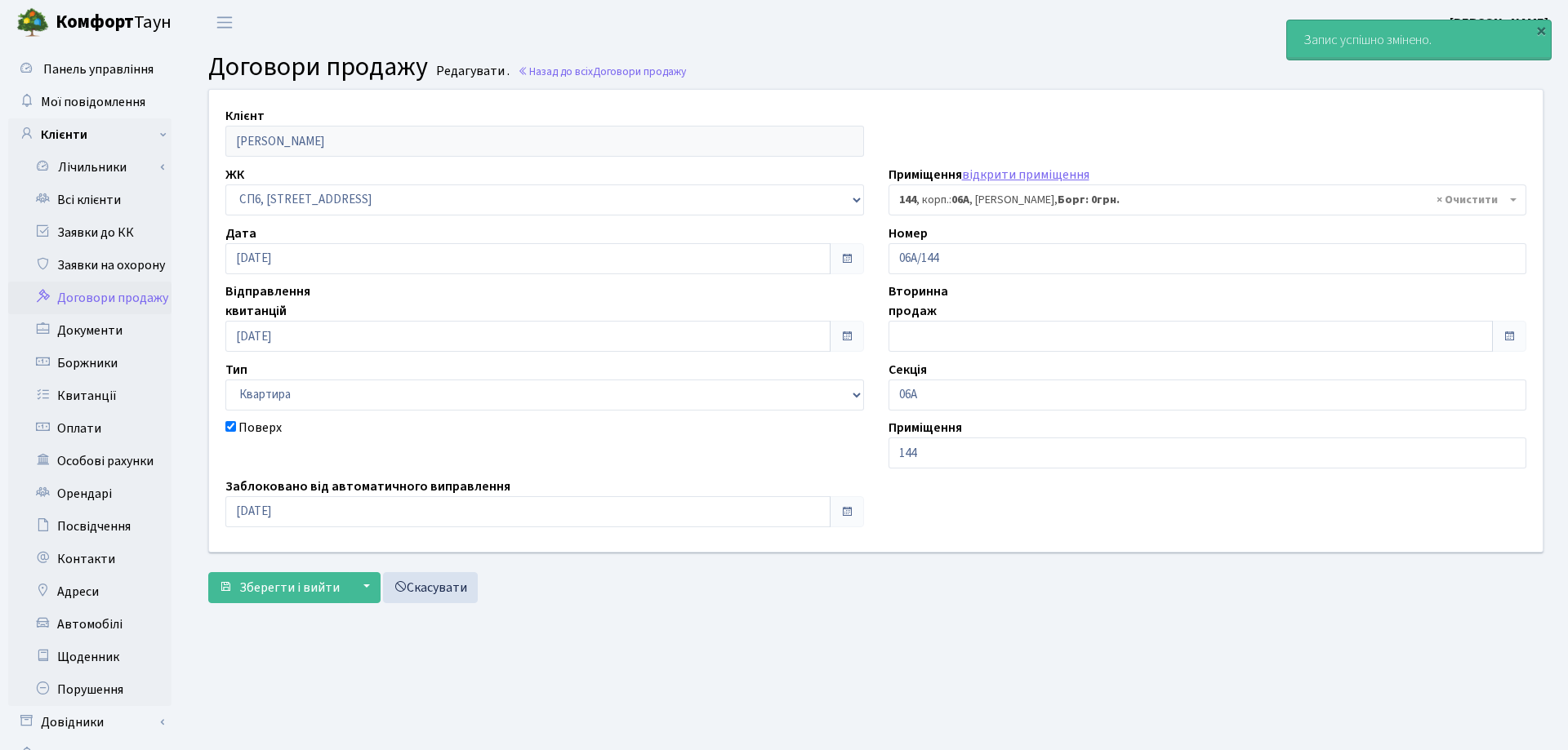
select select "21812"
click at [111, 197] on link "Всі клієнти" at bounding box center [90, 200] width 163 height 32
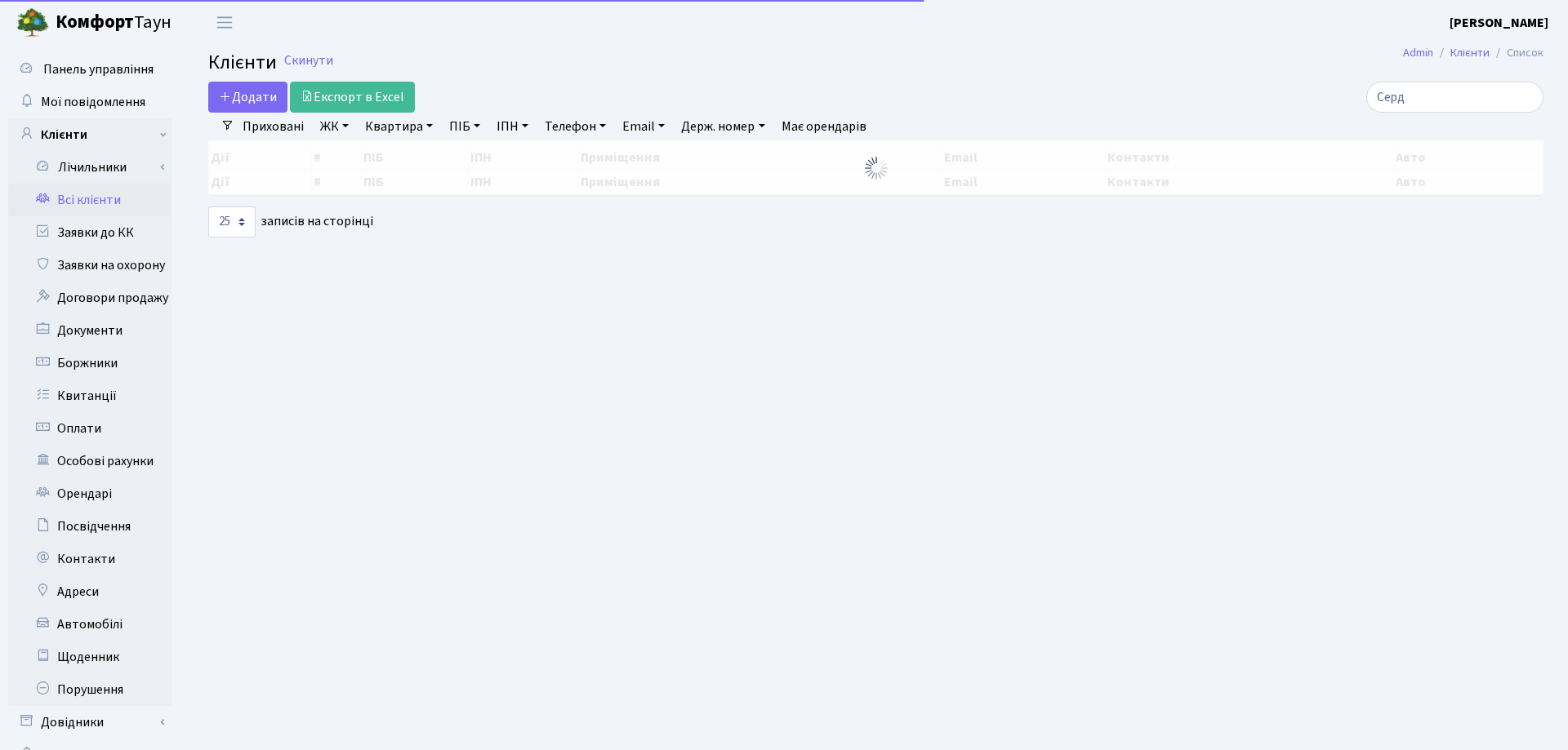
select select "25"
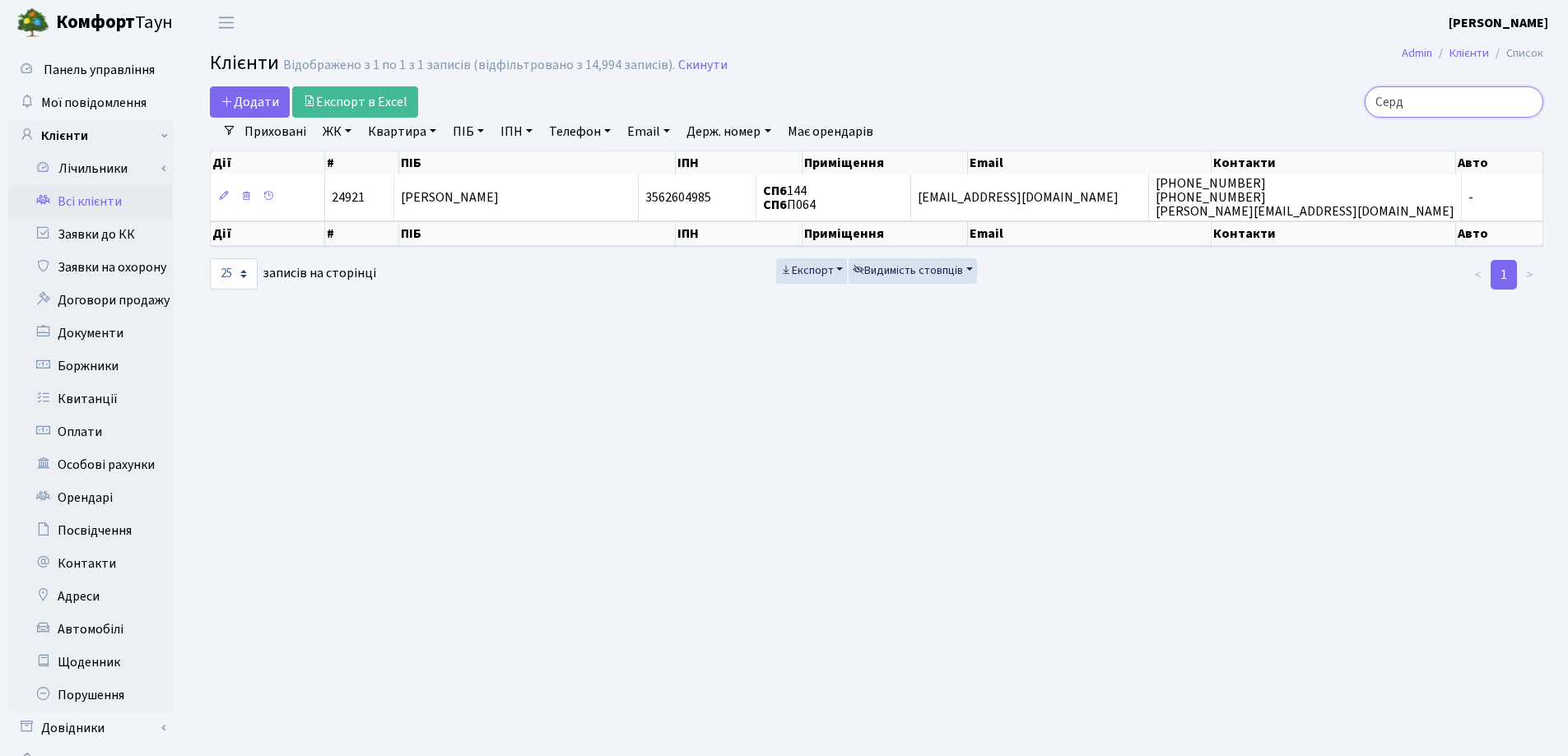
click at [1528, 100] on input "Серд" at bounding box center [1453, 102] width 179 height 32
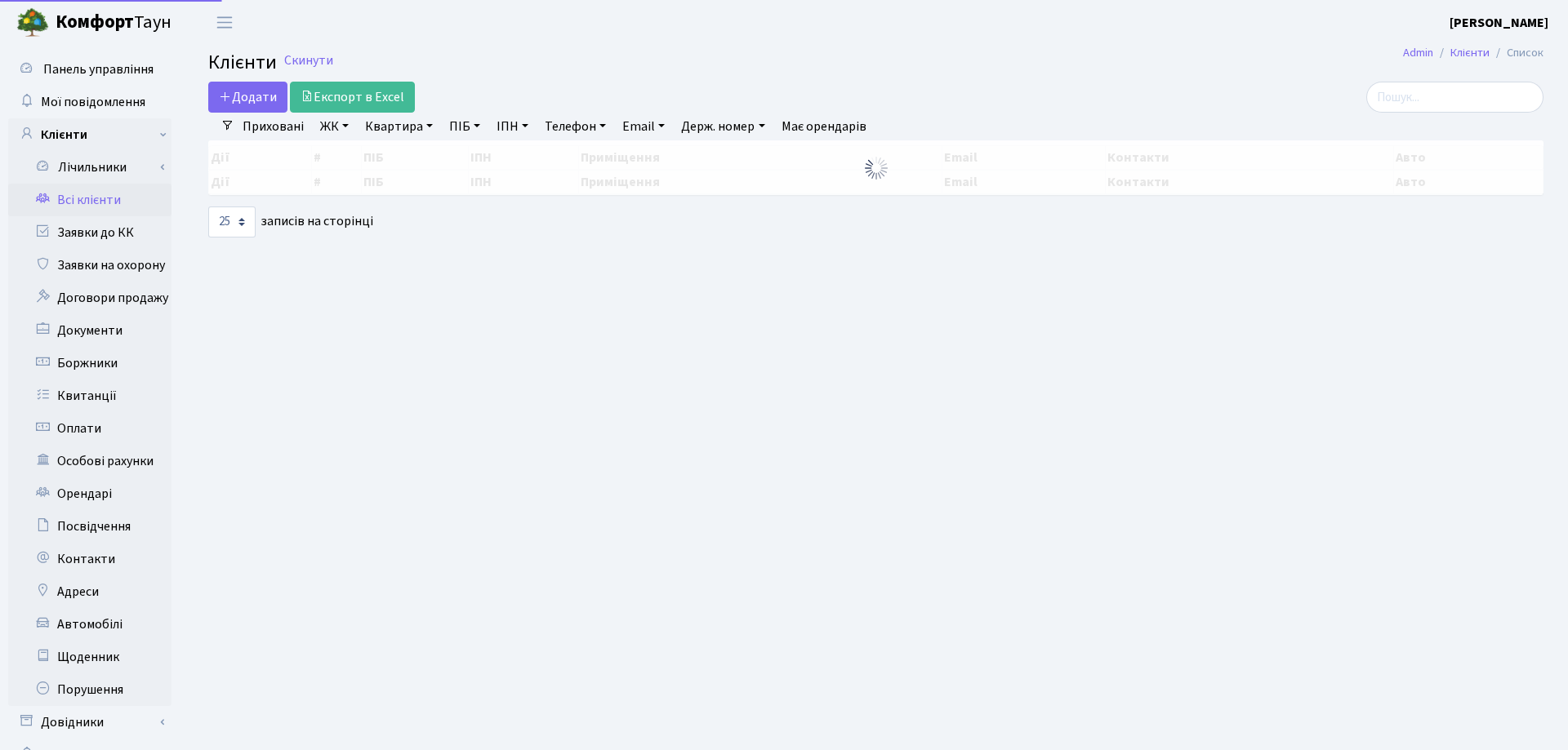
select select "25"
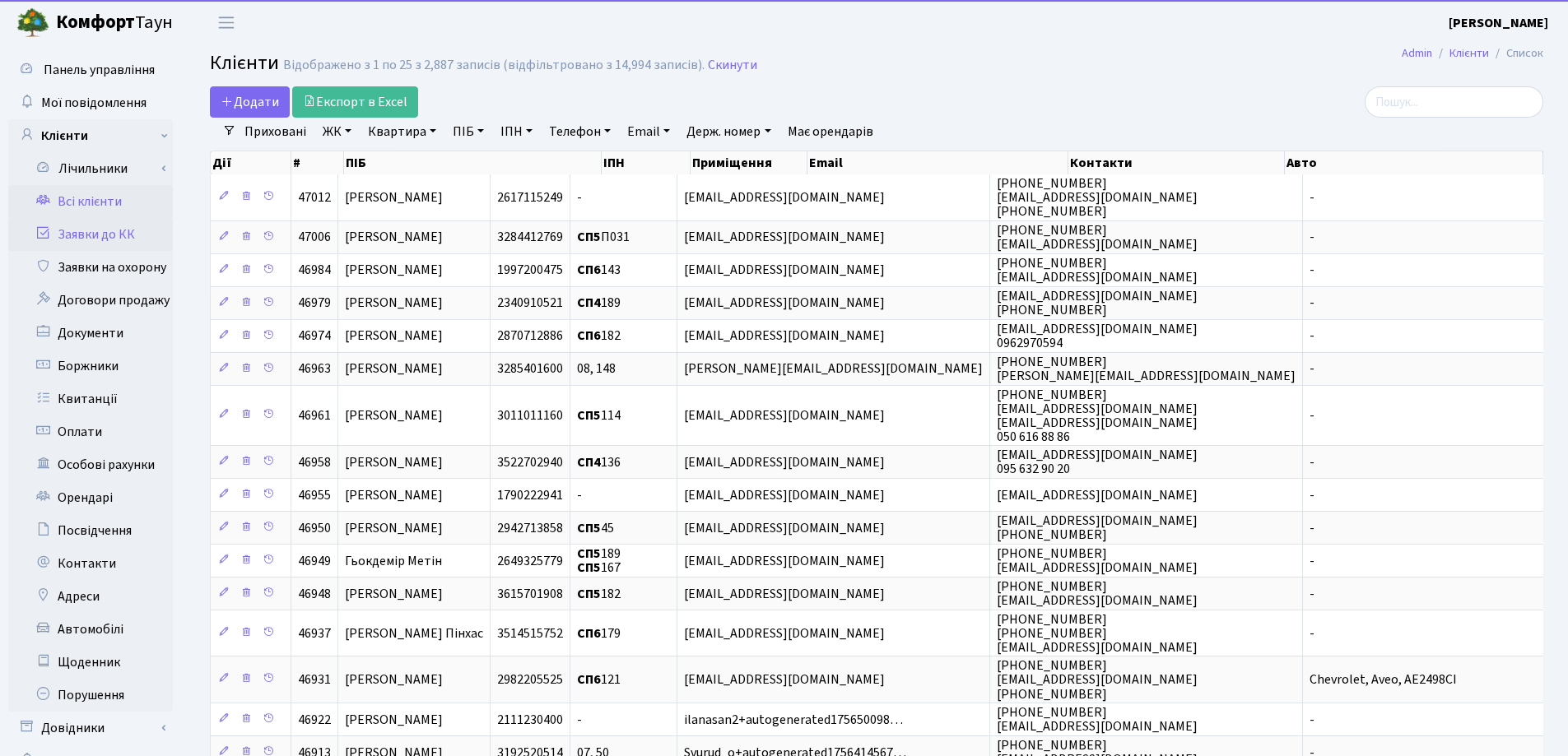
click at [70, 233] on link "Заявки до КК" at bounding box center [91, 234] width 164 height 32
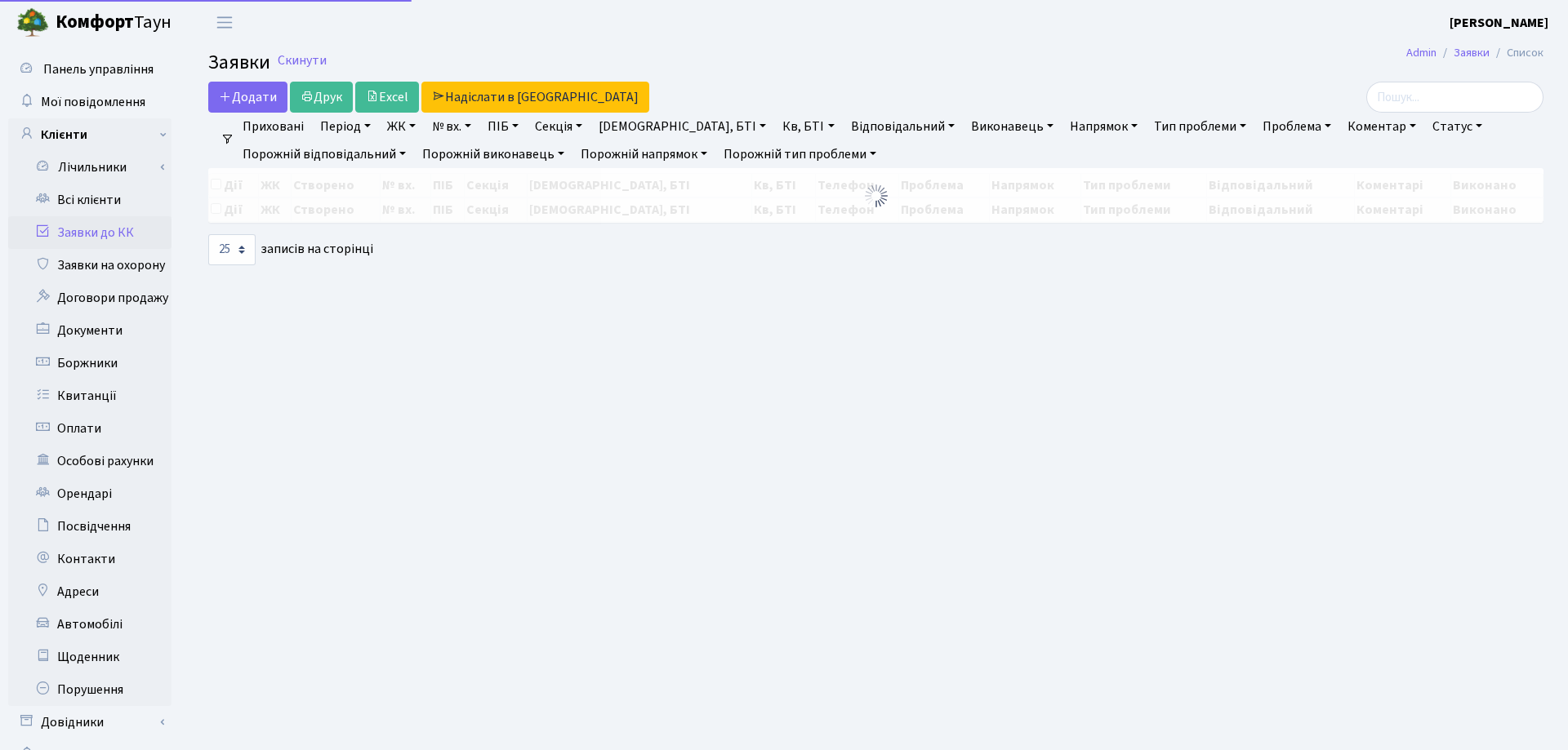
select select "25"
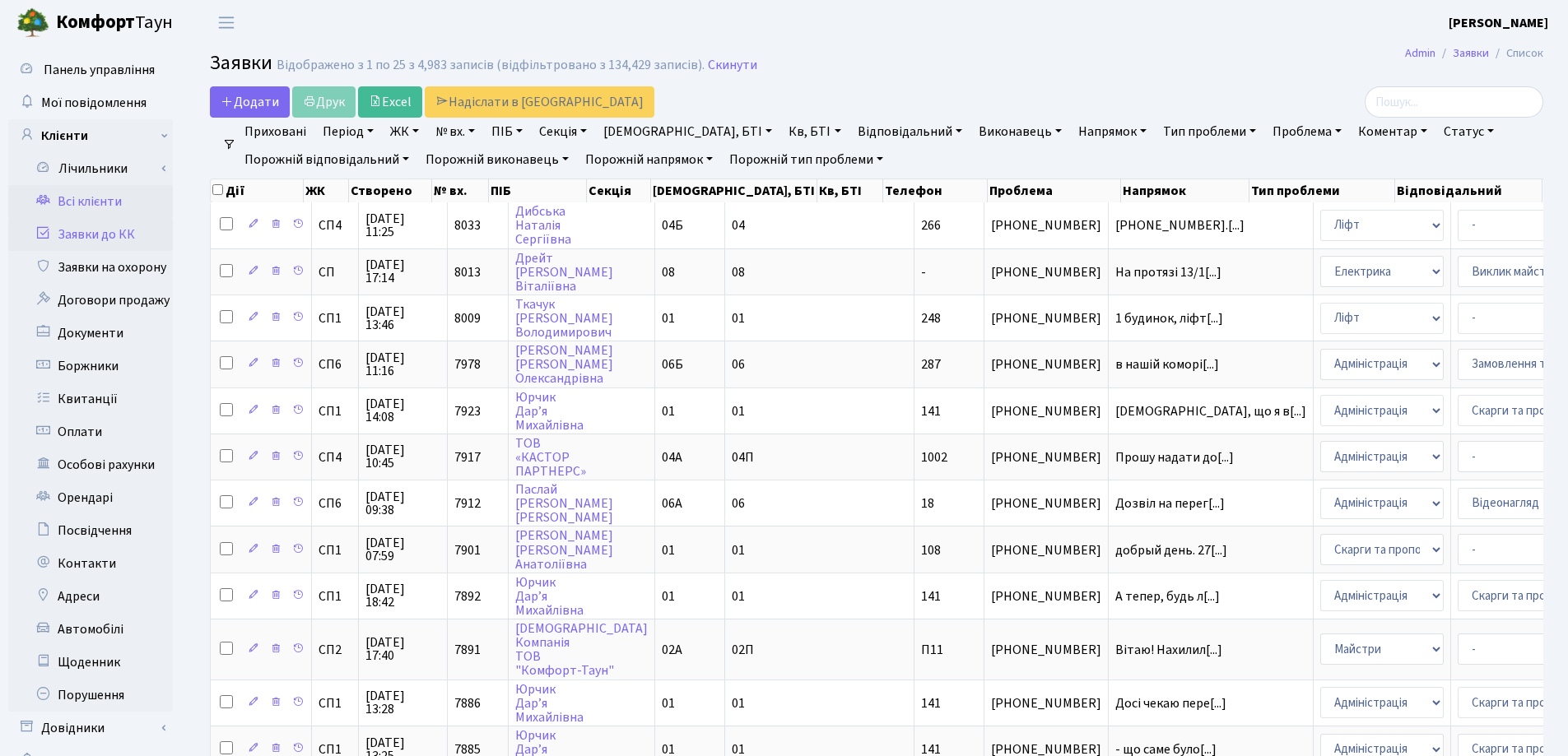
click at [103, 200] on link "Всі клієнти" at bounding box center [91, 202] width 164 height 32
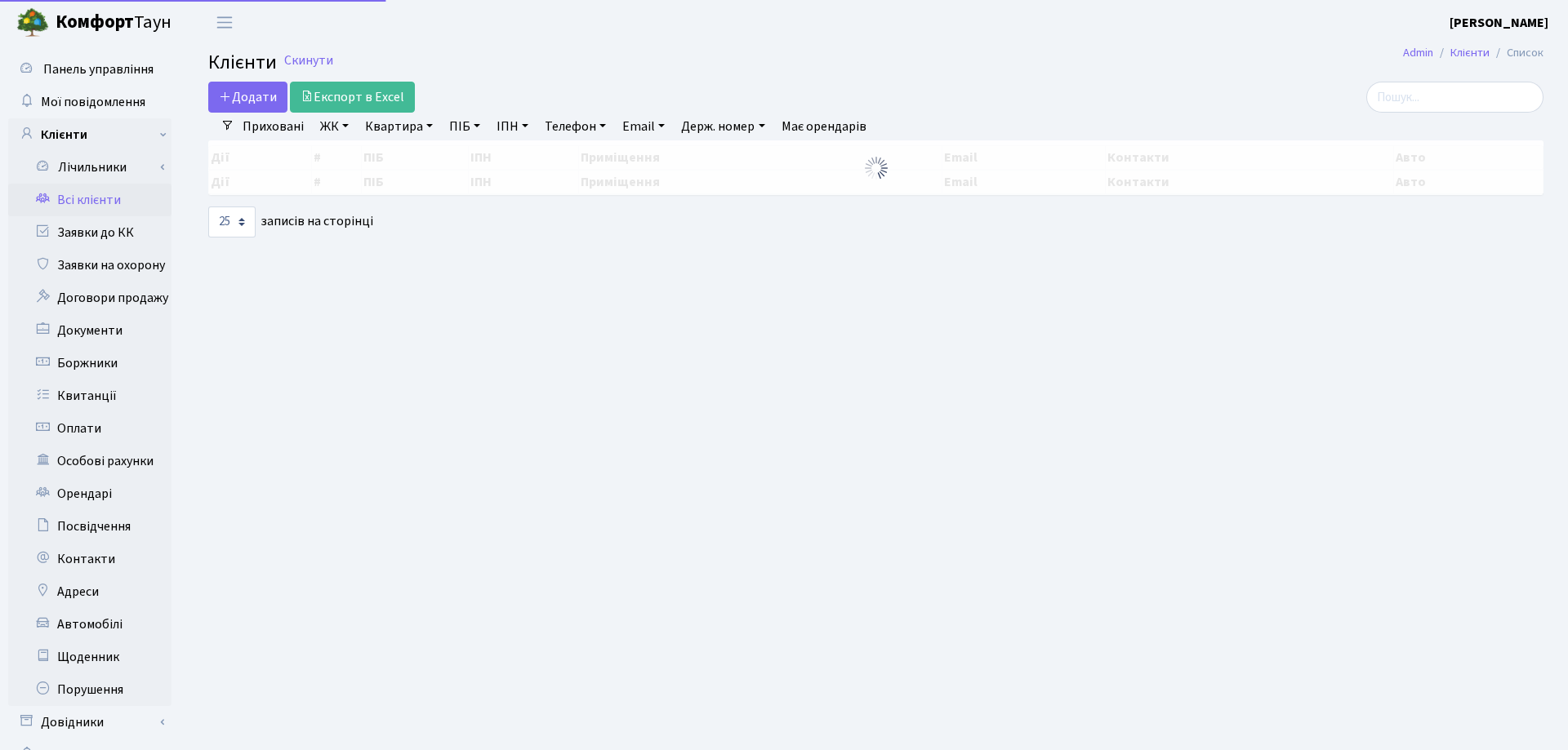
select select "25"
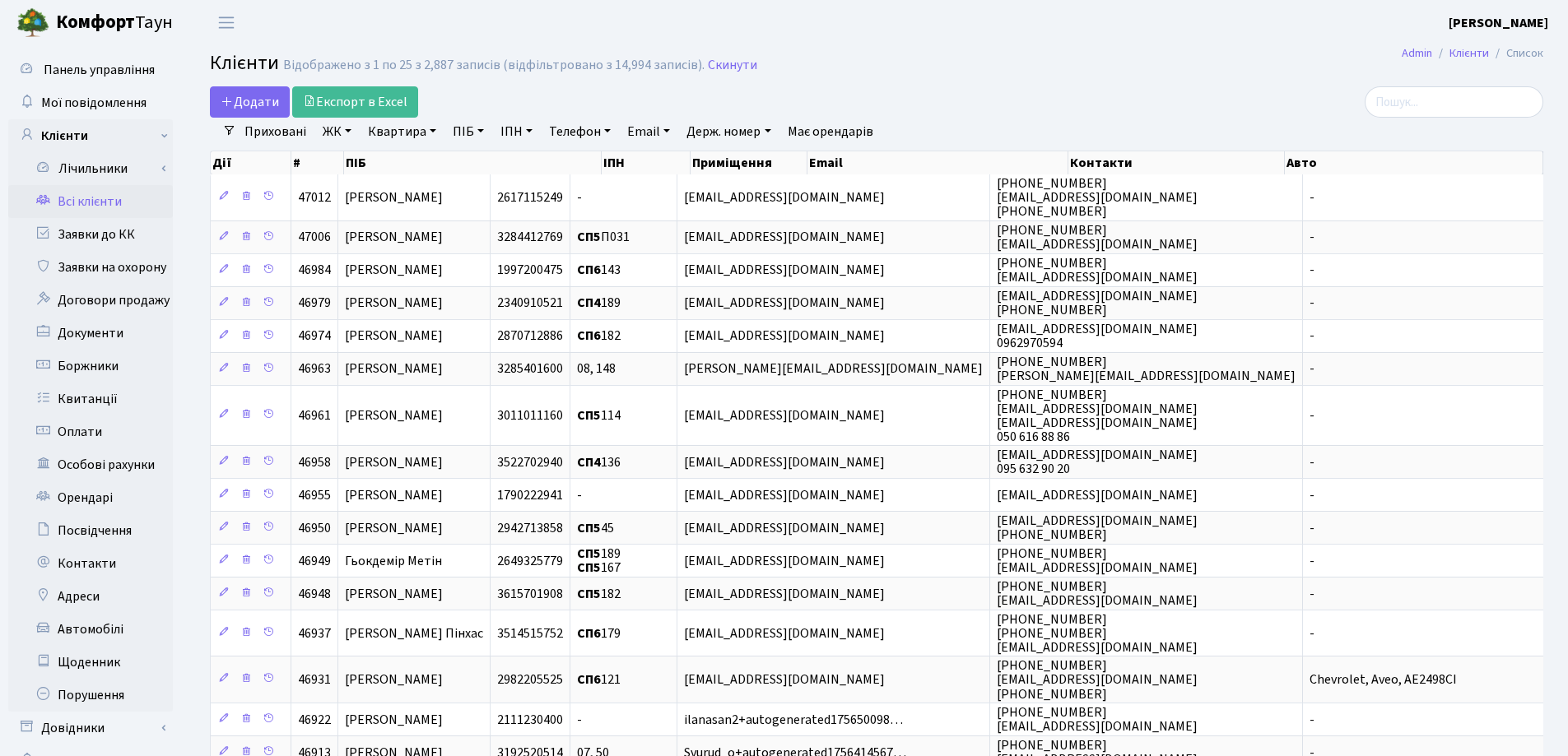
click at [433, 132] on link "Квартира" at bounding box center [401, 132] width 81 height 28
click at [430, 151] on input "text" at bounding box center [410, 163] width 97 height 32
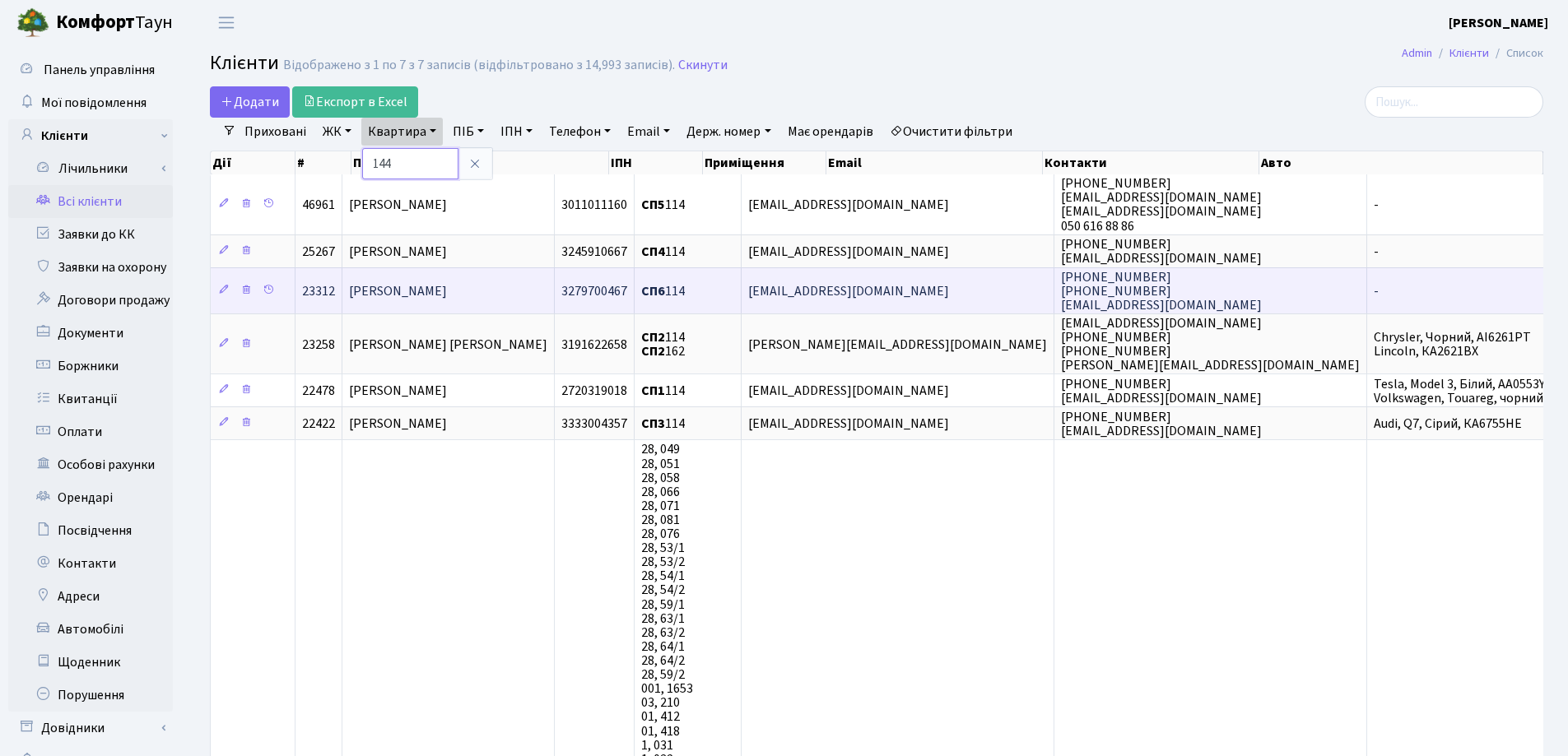
type input "144"
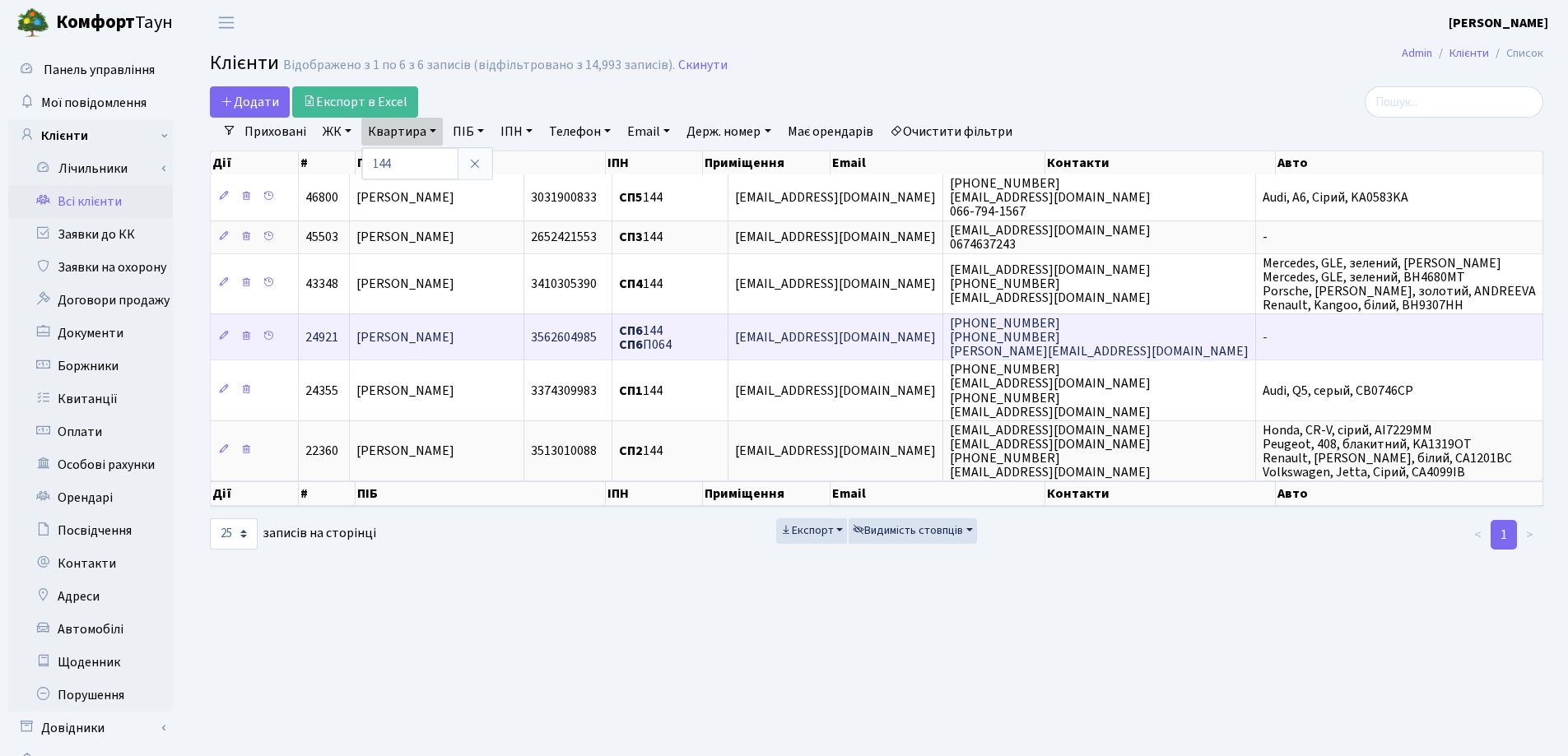
click at [454, 333] on span "Сердюк Анастасія Сергіївна" at bounding box center [405, 337] width 98 height 18
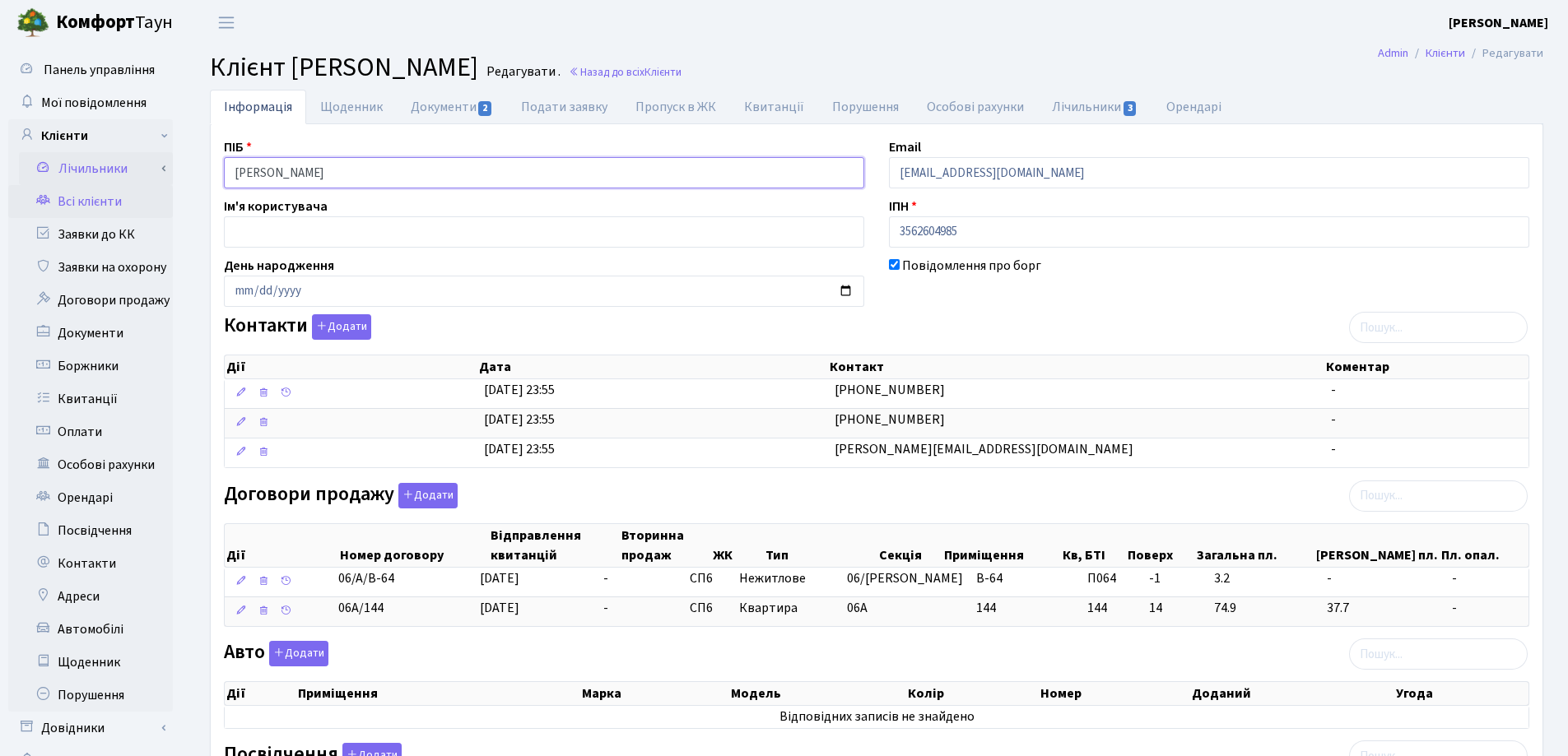
drag, startPoint x: 451, startPoint y: 165, endPoint x: 145, endPoint y: 165, distance: 306.0
click at [145, 165] on div "Панель управління Мої повідомлення Клієнти Лічильники Показання" at bounding box center [784, 637] width 1568 height 1184
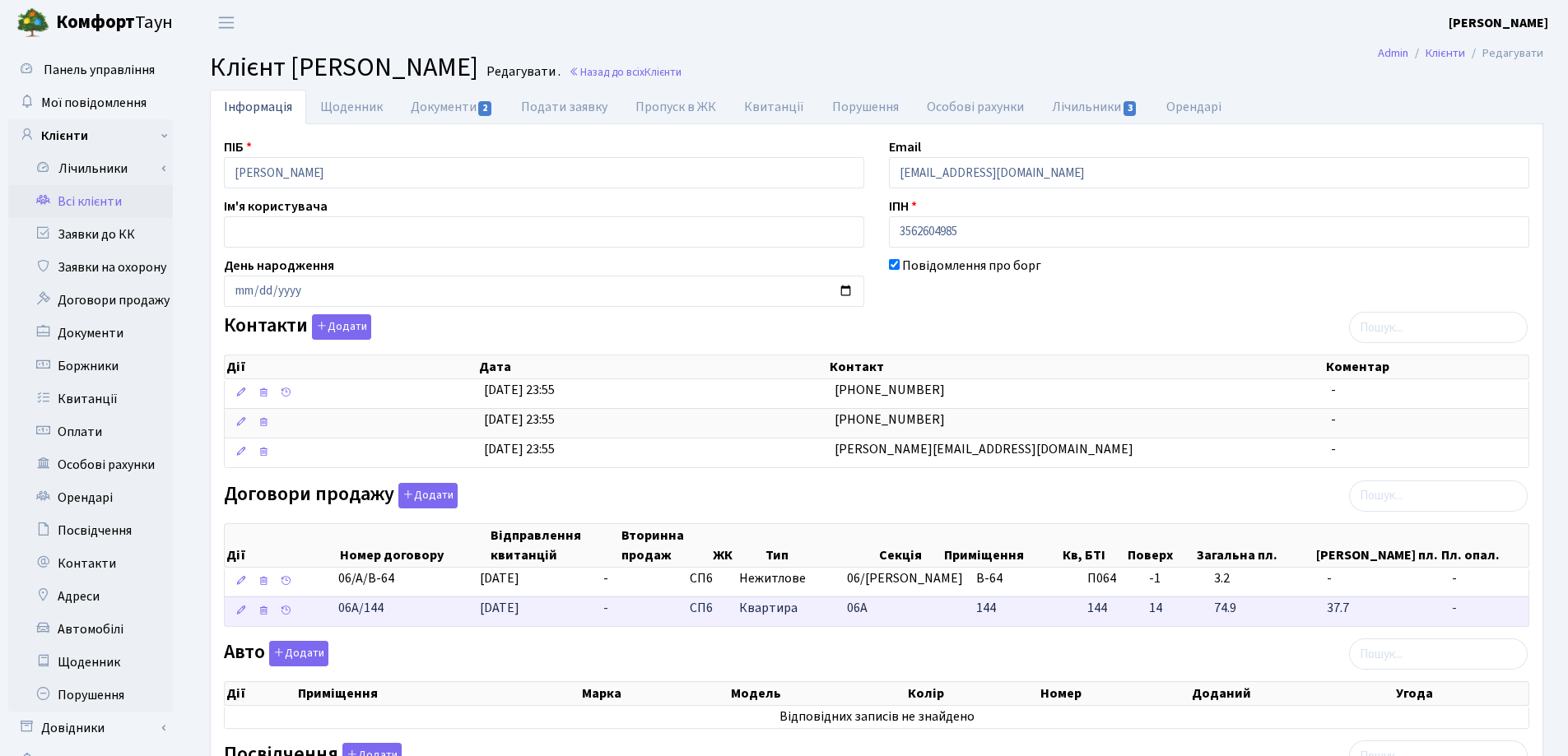
drag, startPoint x: 424, startPoint y: 617, endPoint x: 331, endPoint y: 622, distance: 93.1
click at [304, 618] on \<\/span\>\a "06А/144 [DATE] - СП6 Квартира 06А 144 144 -" at bounding box center [877, 611] width 1304 height 30
copy span "06А/144"
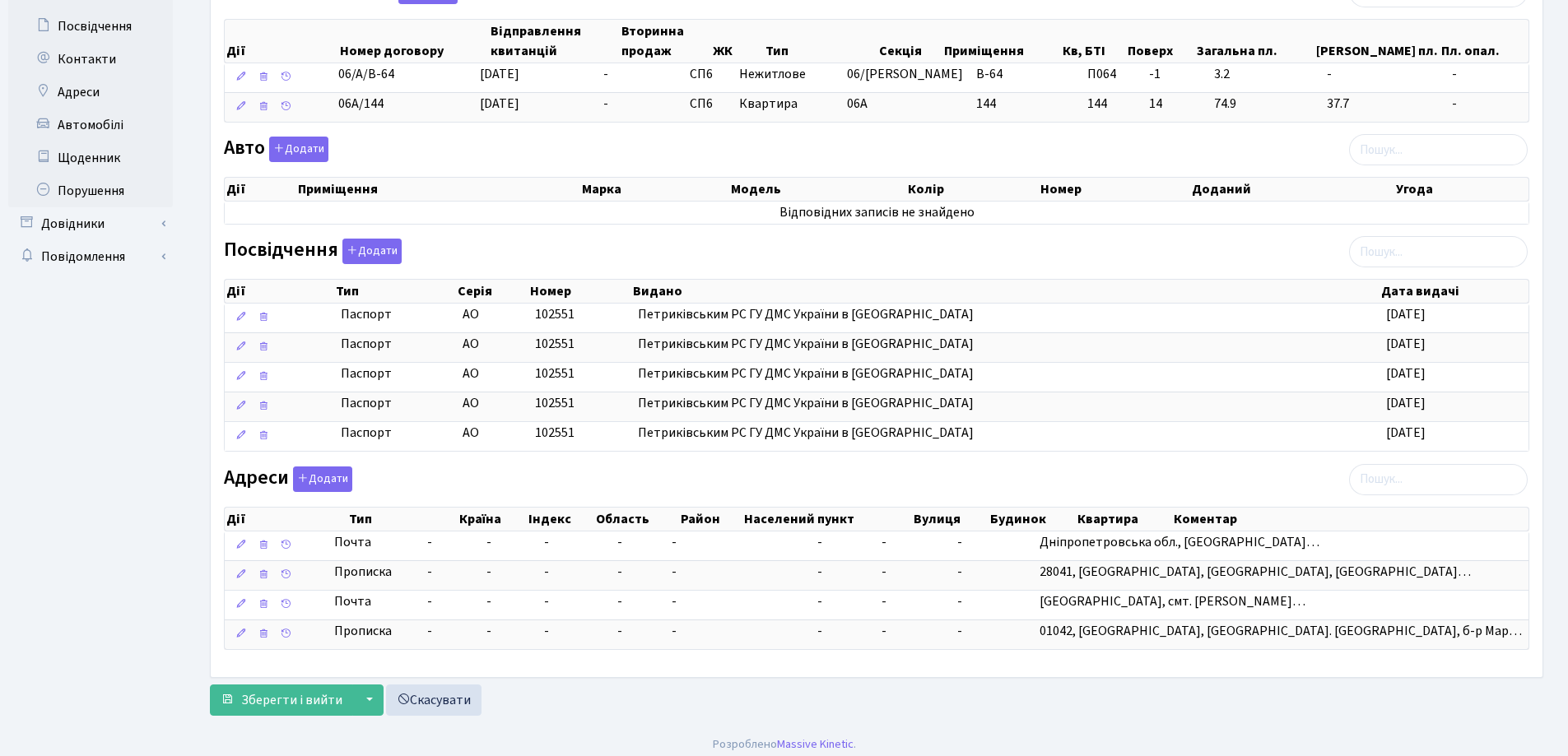
scroll to position [513, 0]
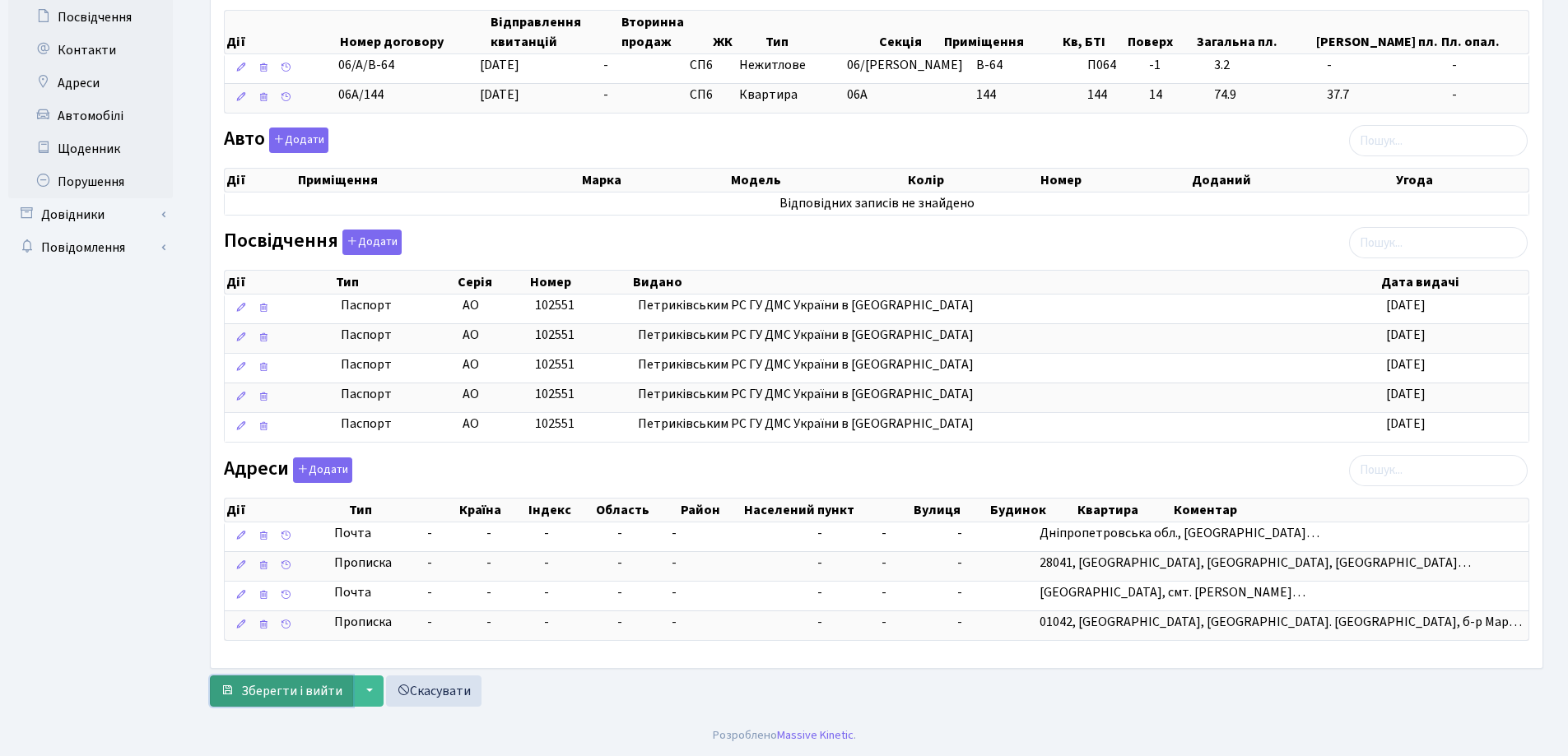
click at [279, 693] on span "Зберегти і вийти" at bounding box center [292, 691] width 101 height 18
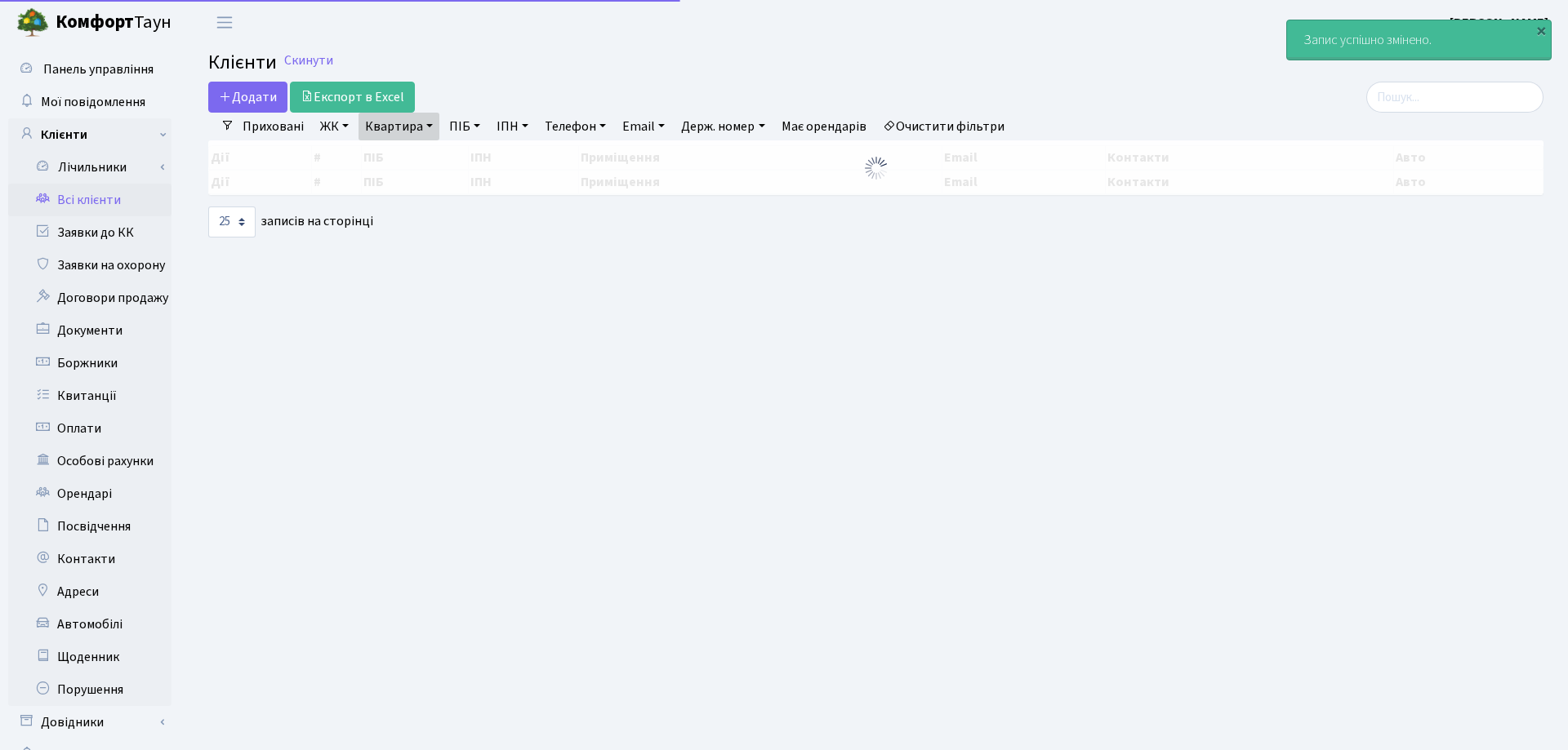
select select "25"
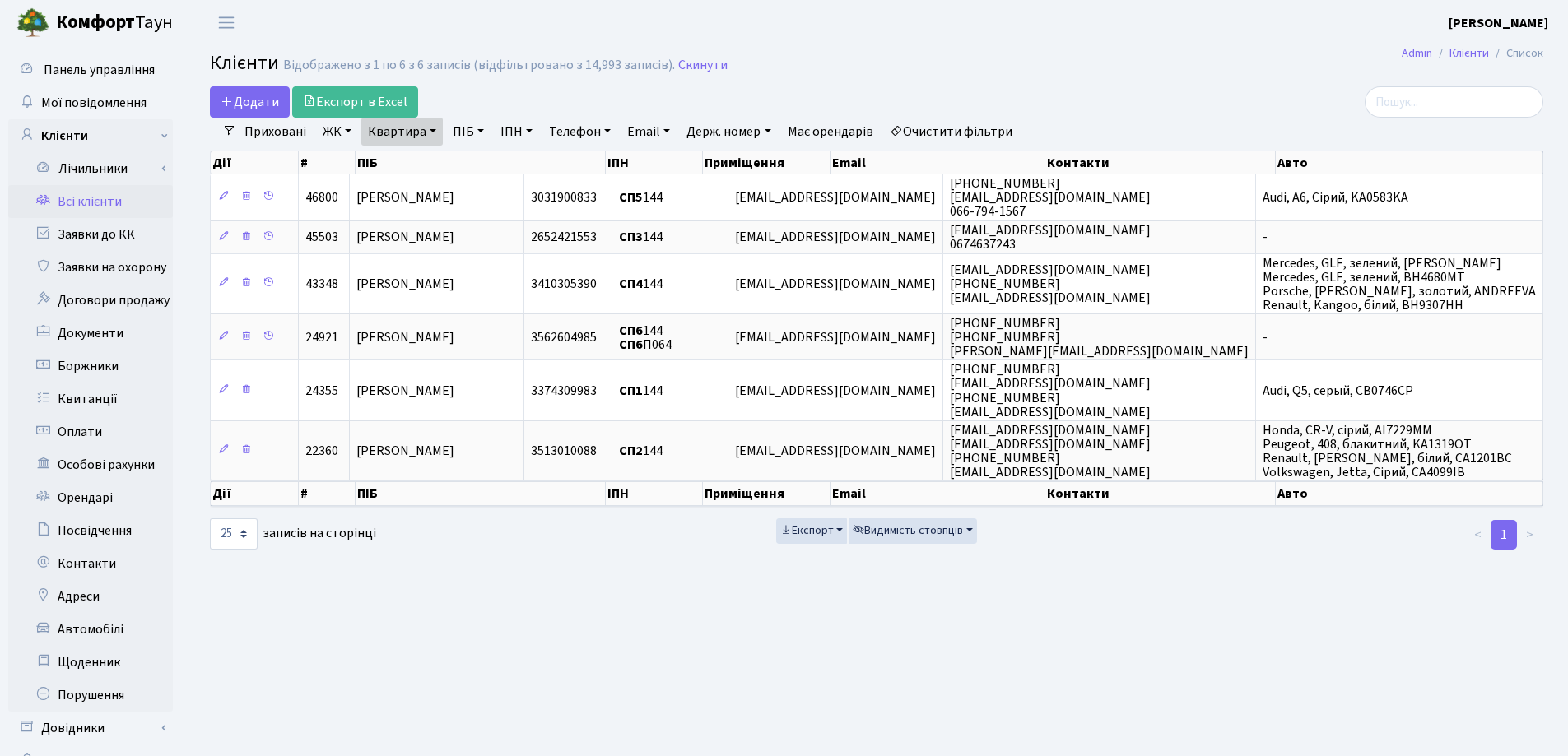
click at [435, 124] on link "Квартира" at bounding box center [401, 132] width 81 height 28
click at [480, 164] on icon at bounding box center [475, 163] width 13 height 13
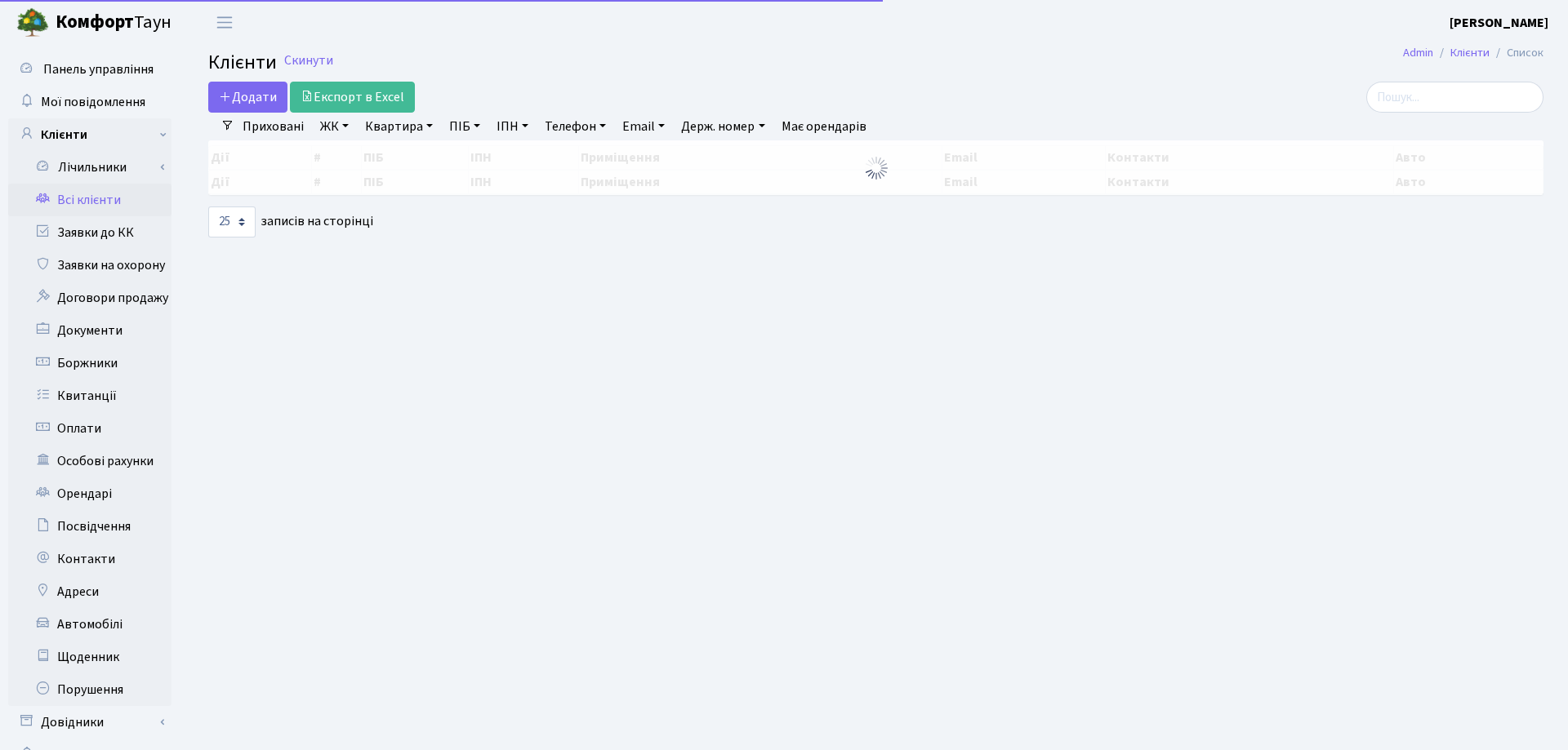
select select "25"
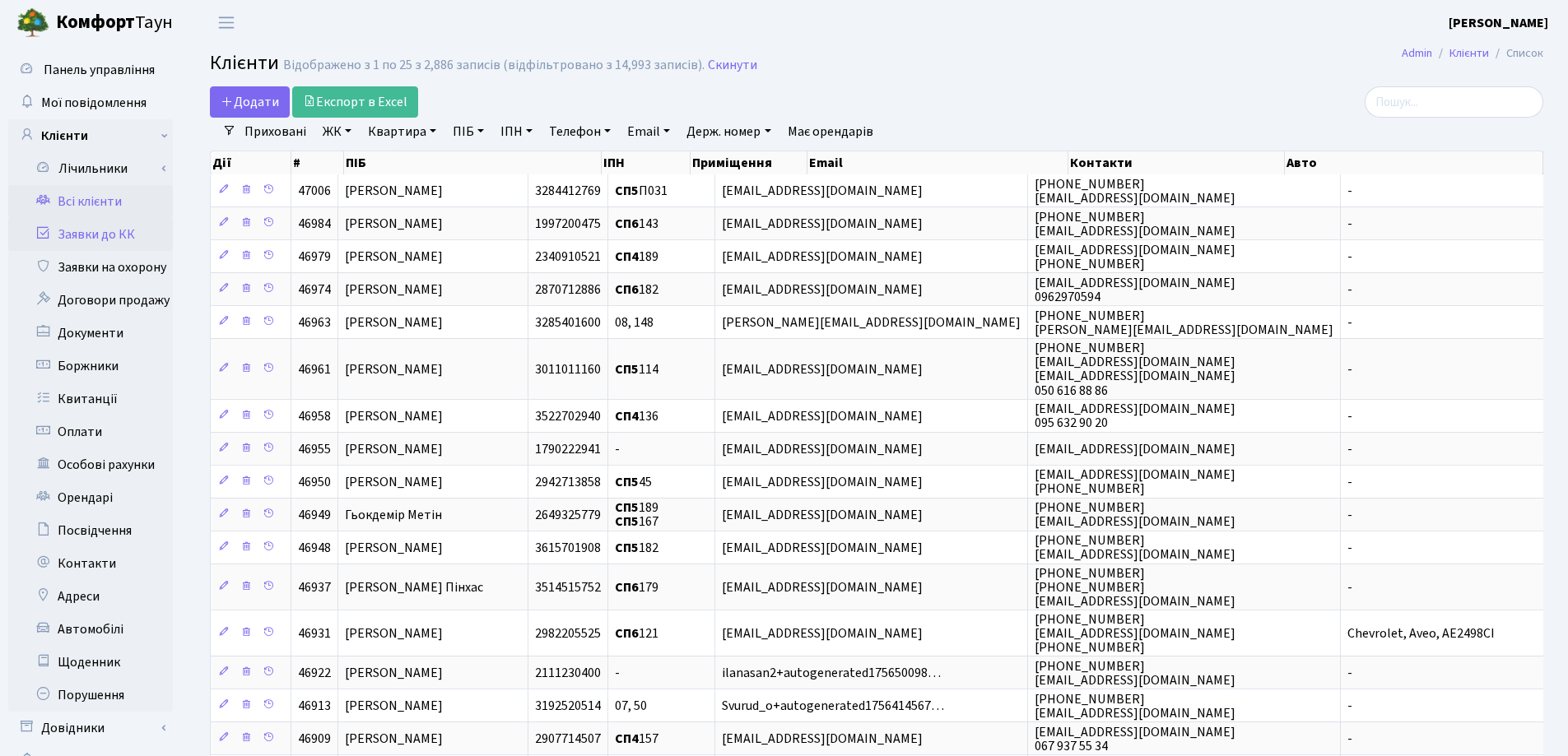
click at [96, 239] on link "Заявки до КК" at bounding box center [91, 234] width 164 height 32
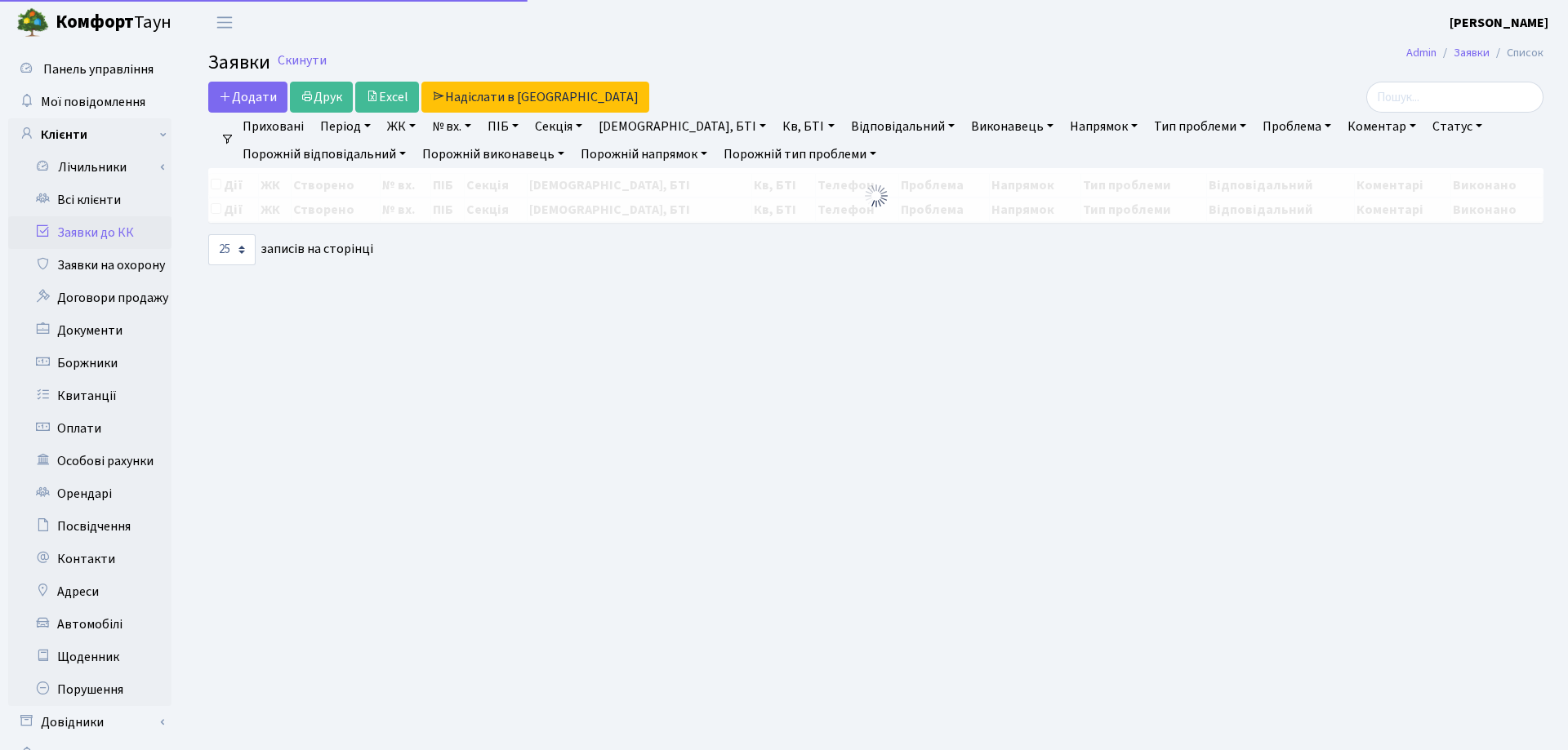
select select "25"
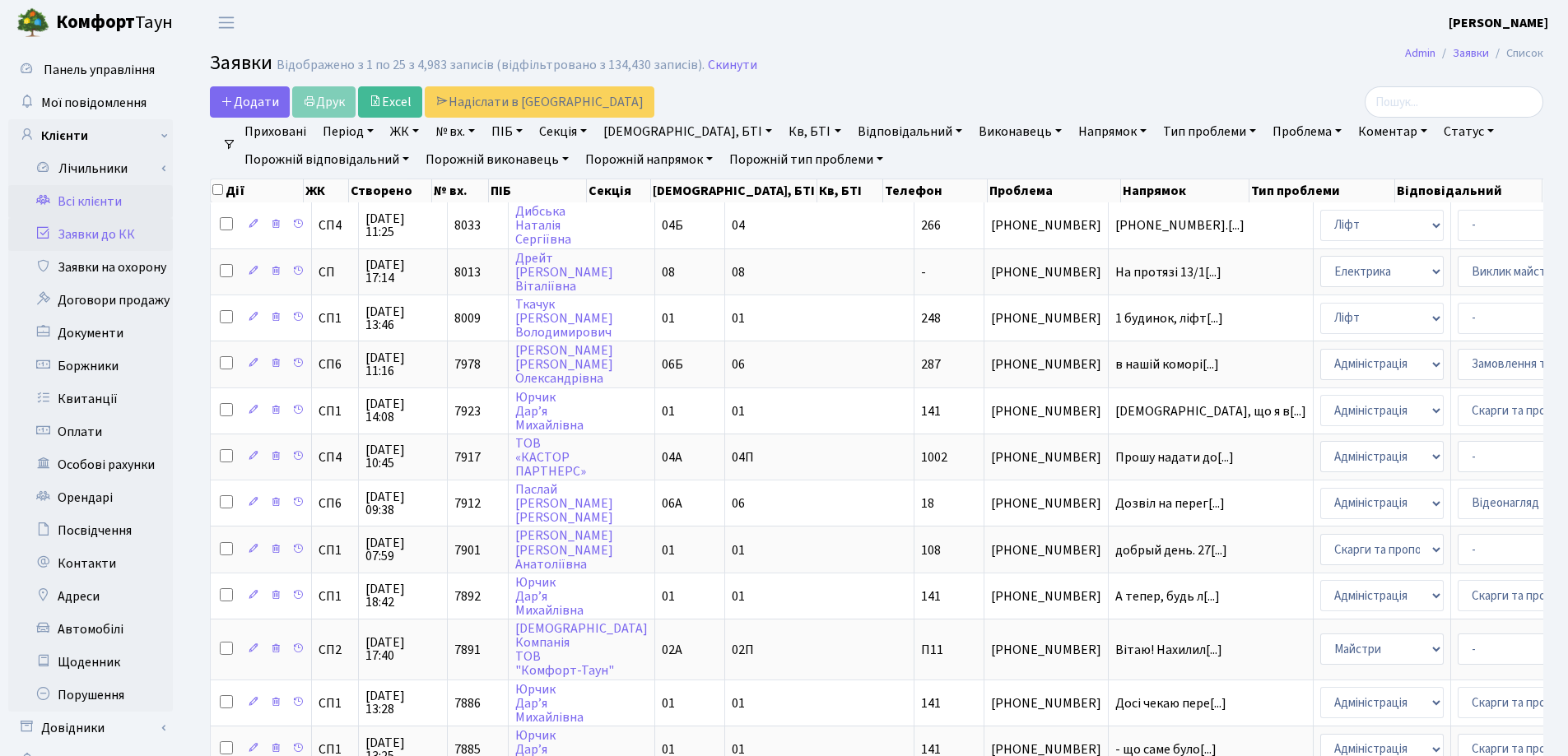
click at [79, 198] on link "Всі клієнти" at bounding box center [91, 202] width 164 height 32
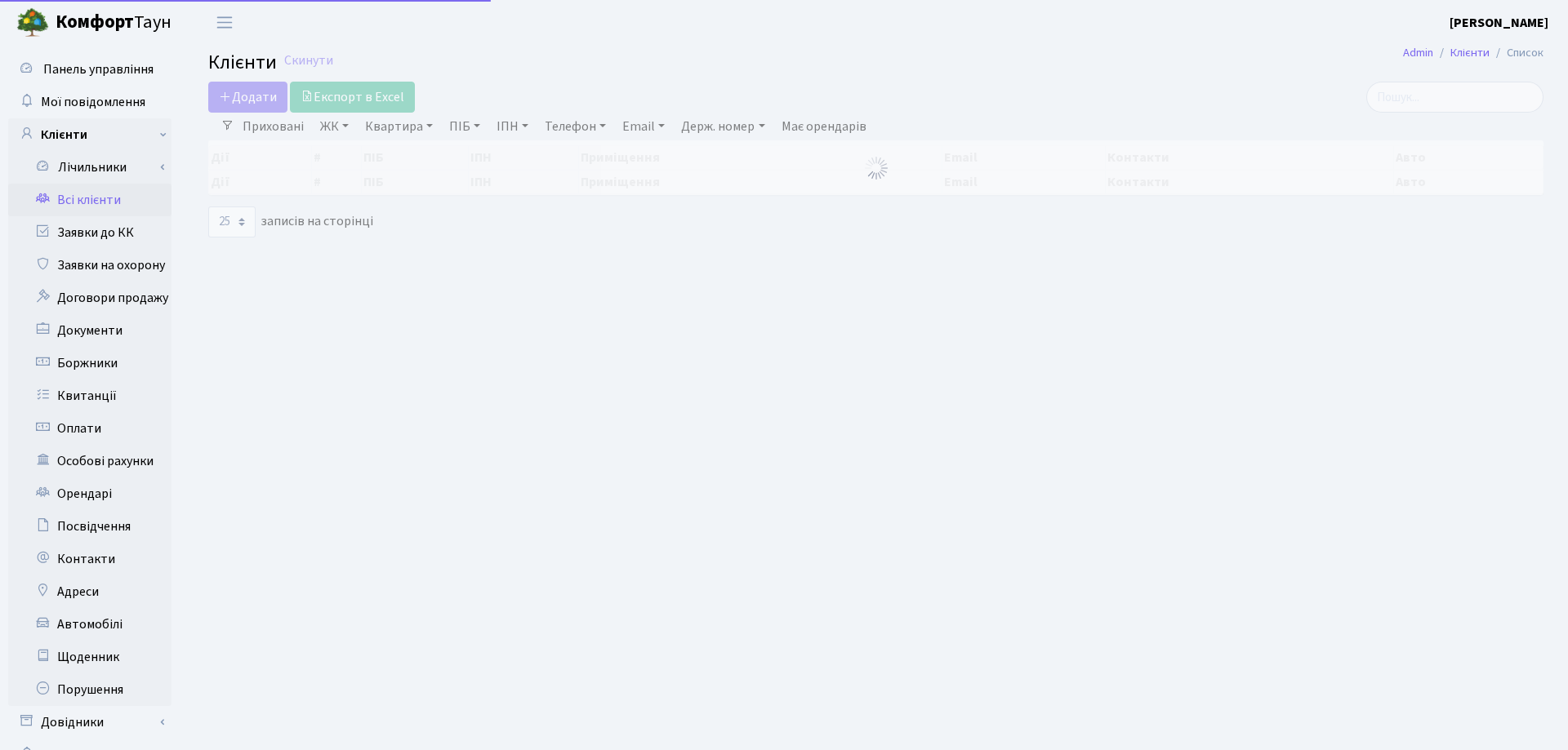
select select "25"
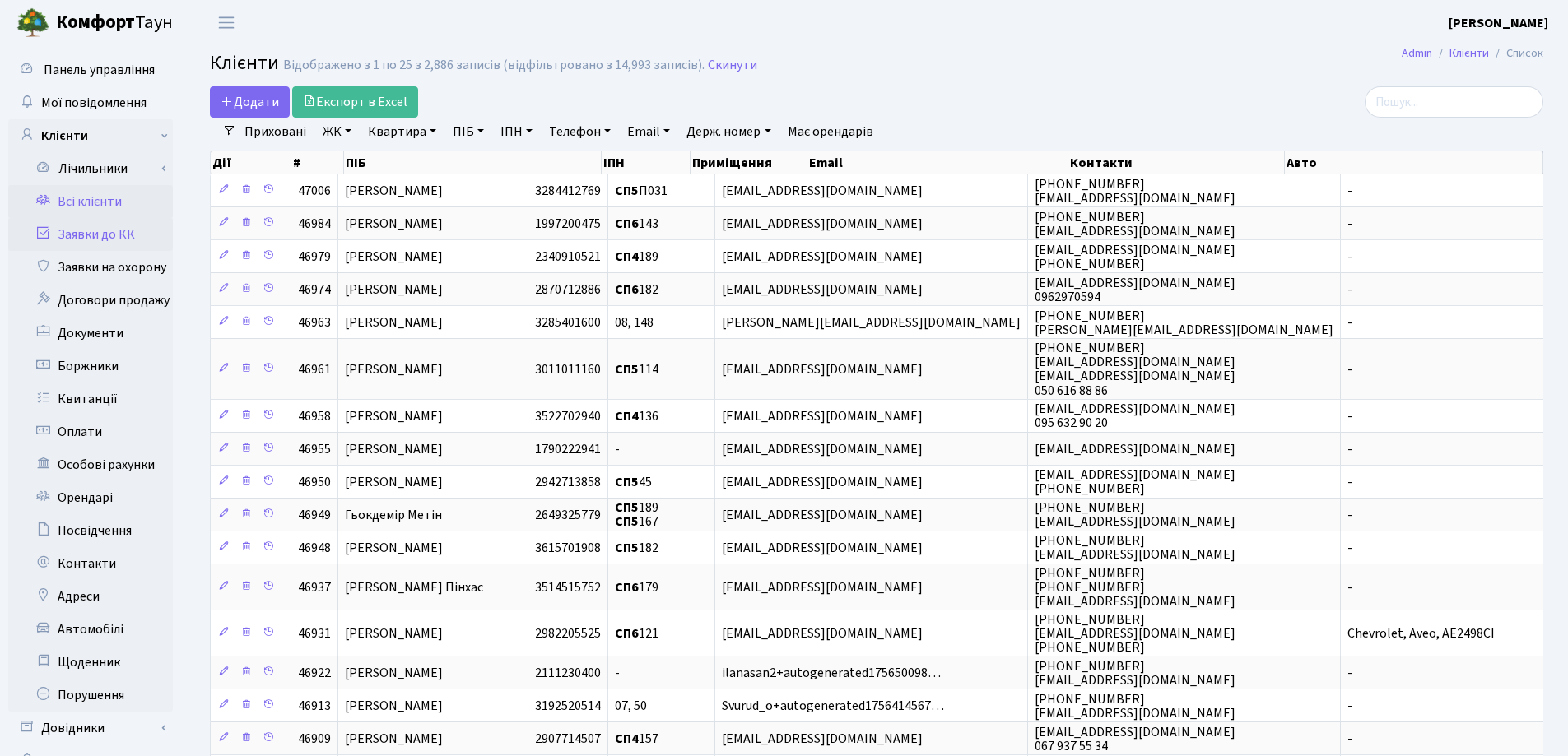
click at [117, 224] on link "Заявки до КК" at bounding box center [91, 234] width 164 height 32
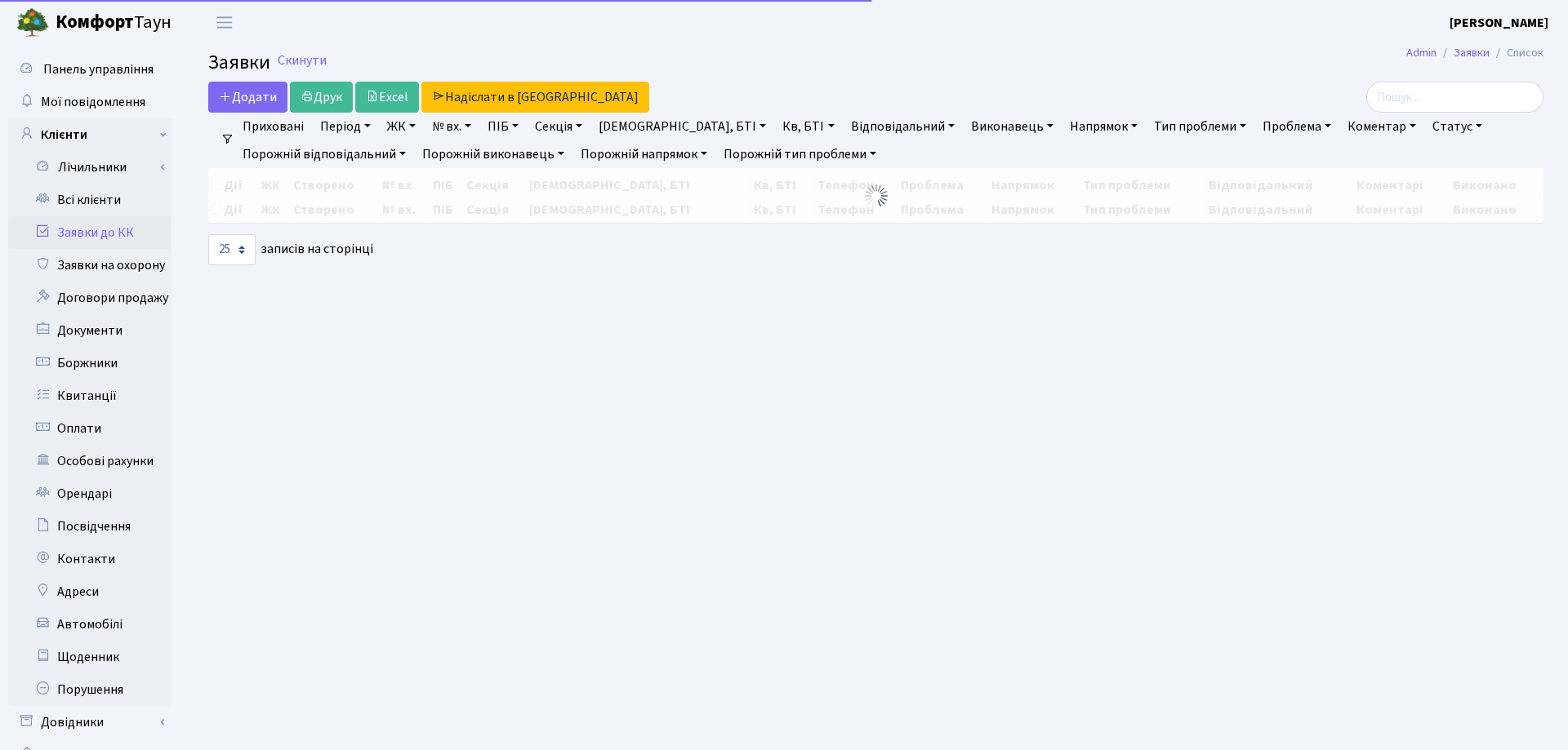
select select "25"
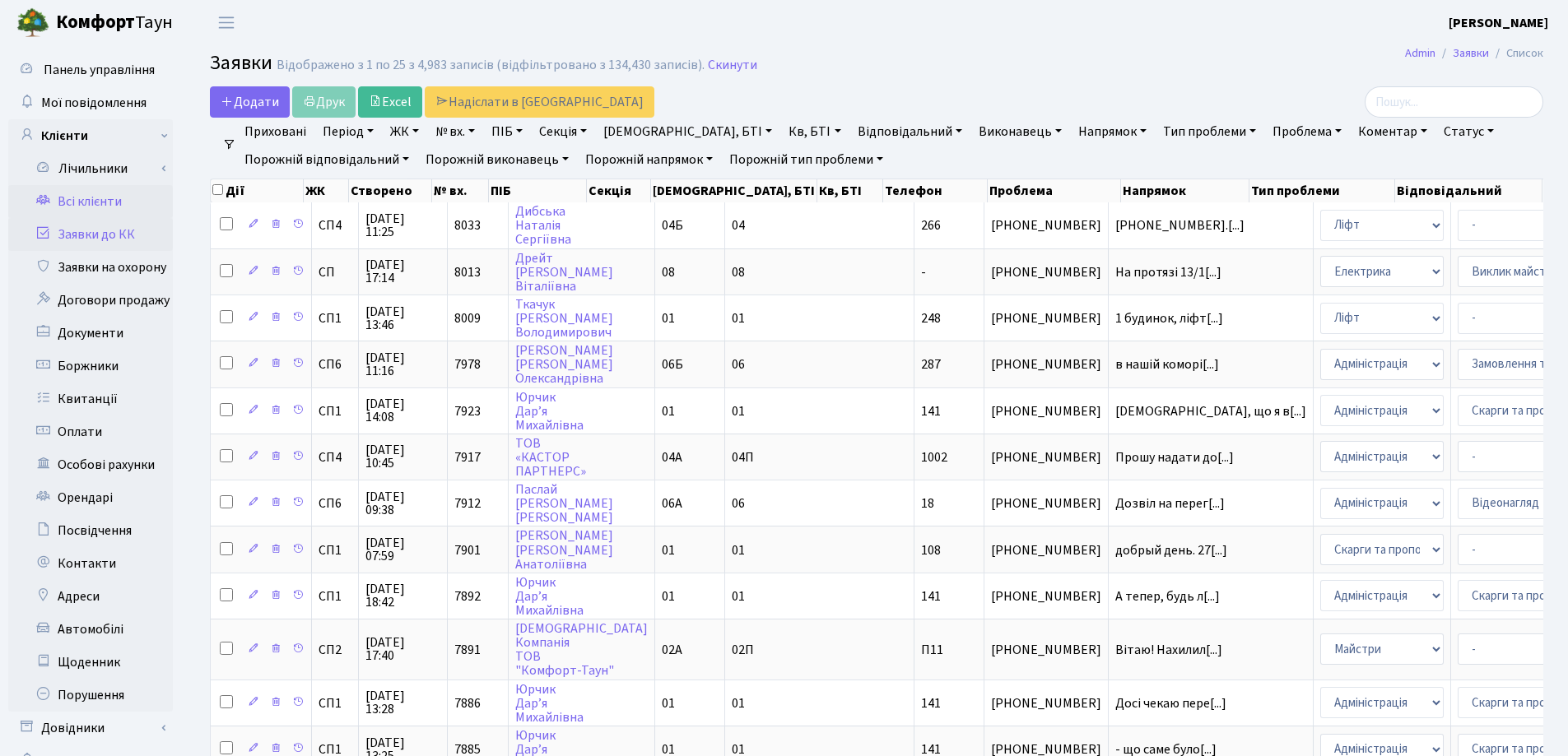
click at [75, 199] on link "Всі клієнти" at bounding box center [91, 202] width 164 height 32
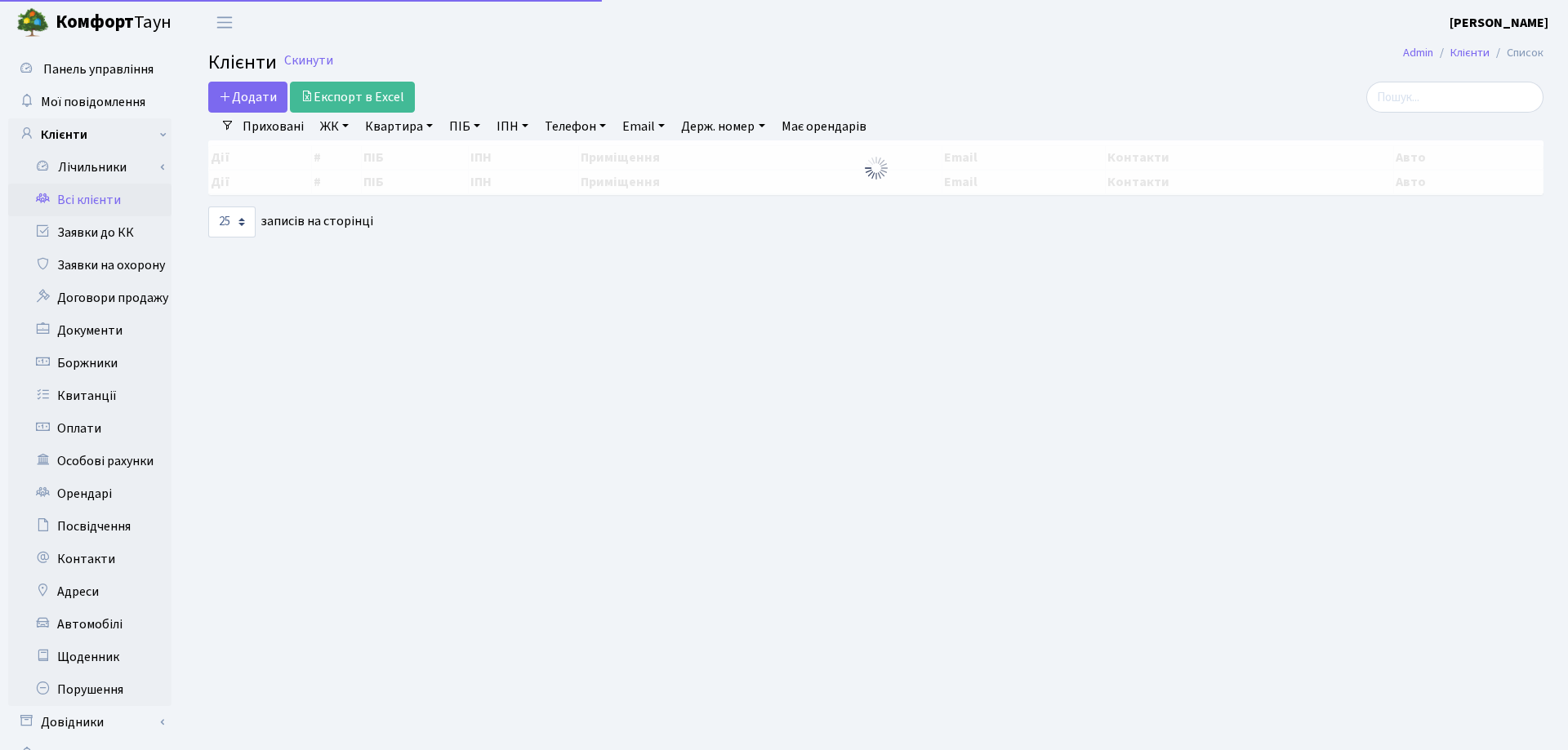
select select "25"
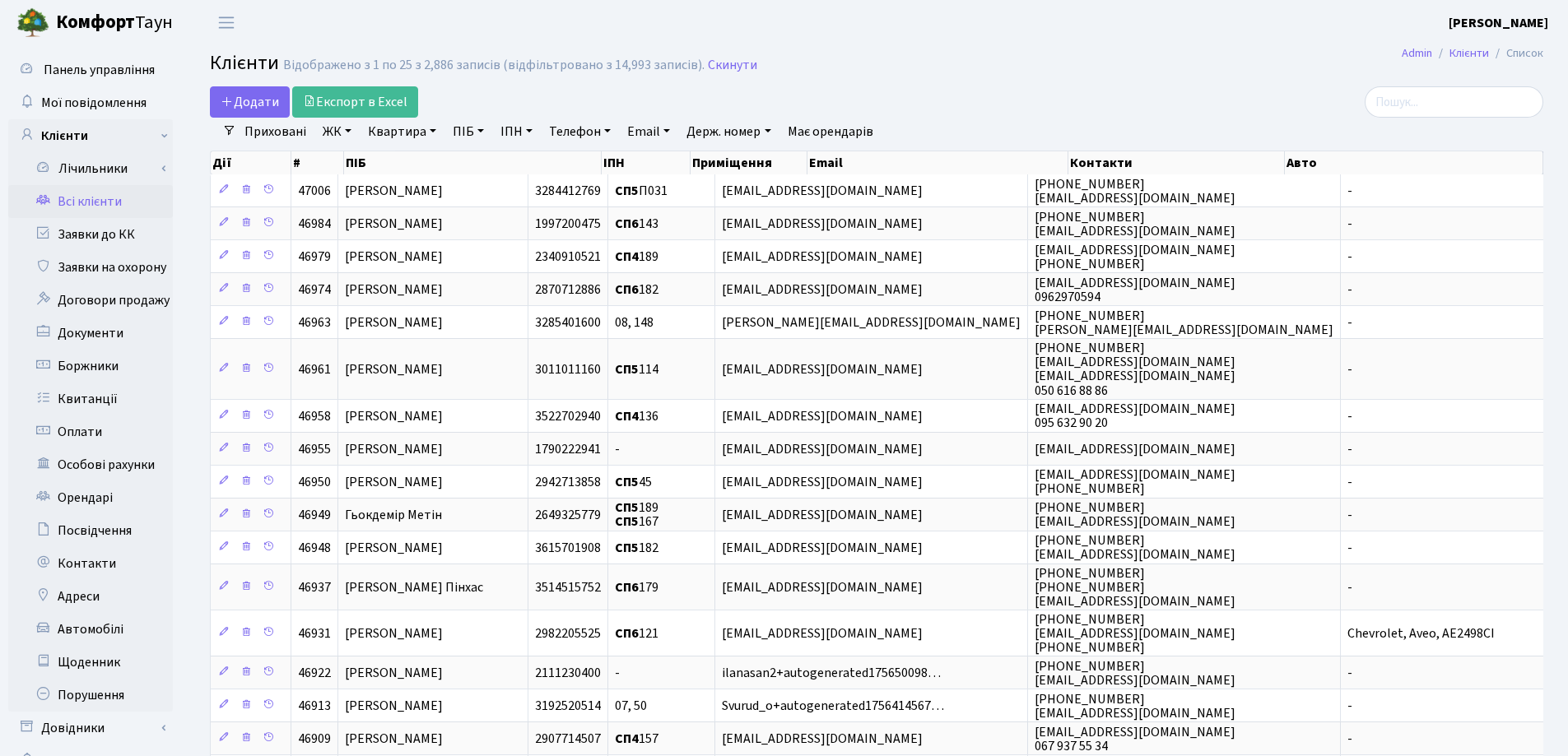
click at [433, 131] on link "Квартира" at bounding box center [401, 132] width 81 height 28
type input "17"
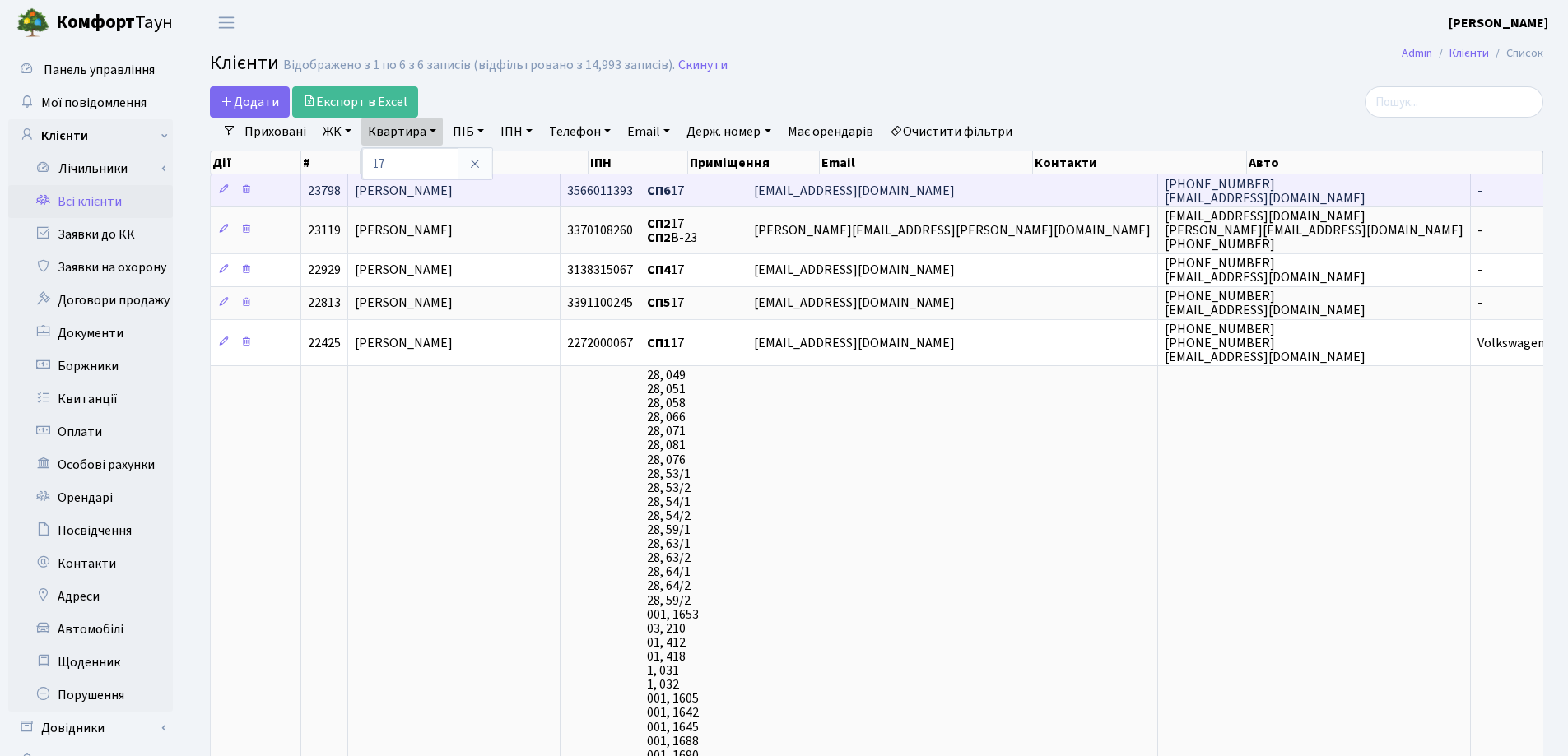
click at [559, 180] on td "[PERSON_NAME]" at bounding box center [454, 191] width 212 height 32
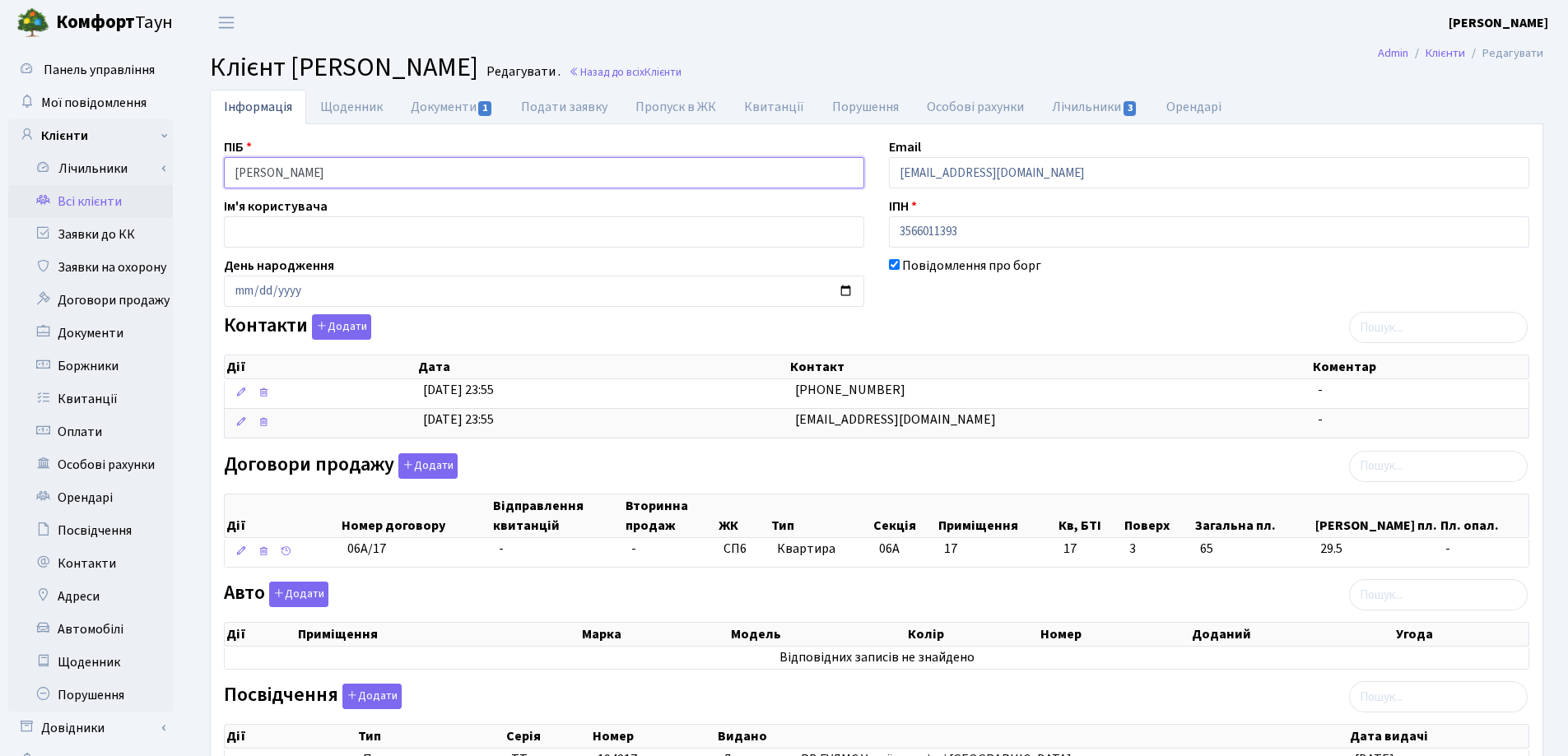
drag, startPoint x: 451, startPoint y: 180, endPoint x: 110, endPoint y: 195, distance: 341.3
click at [110, 195] on div "Панель управління Мої повідомлення Клієнти Лічильники Показання" at bounding box center [784, 548] width 1568 height 1006
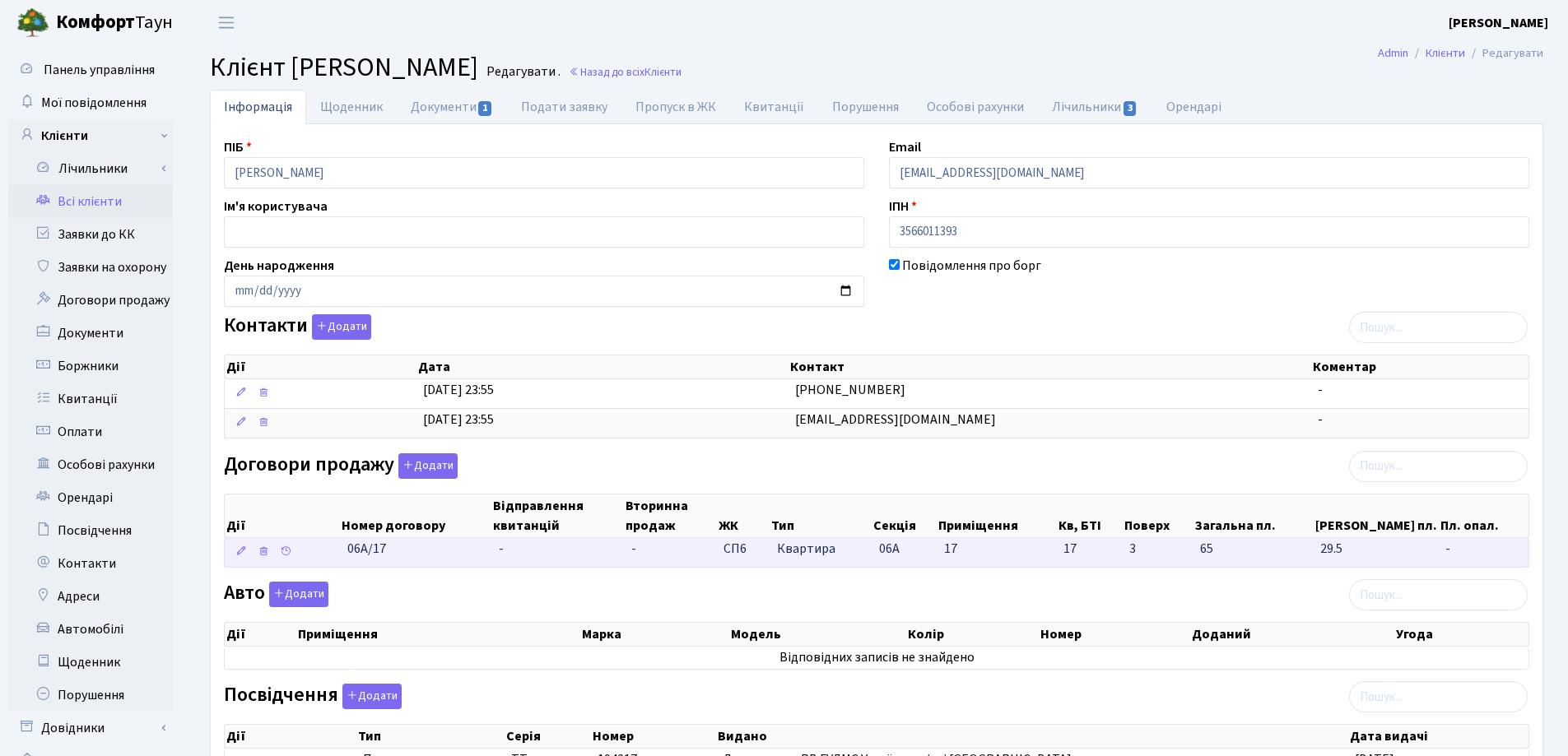
drag, startPoint x: 423, startPoint y: 558, endPoint x: 322, endPoint y: 565, distance: 101.2
click at [322, 564] on \<\/span\>\a "06А/17 - - СП6 Квартира 06А 17 17 -" at bounding box center [877, 552] width 1304 height 29
copy span "06А/17"
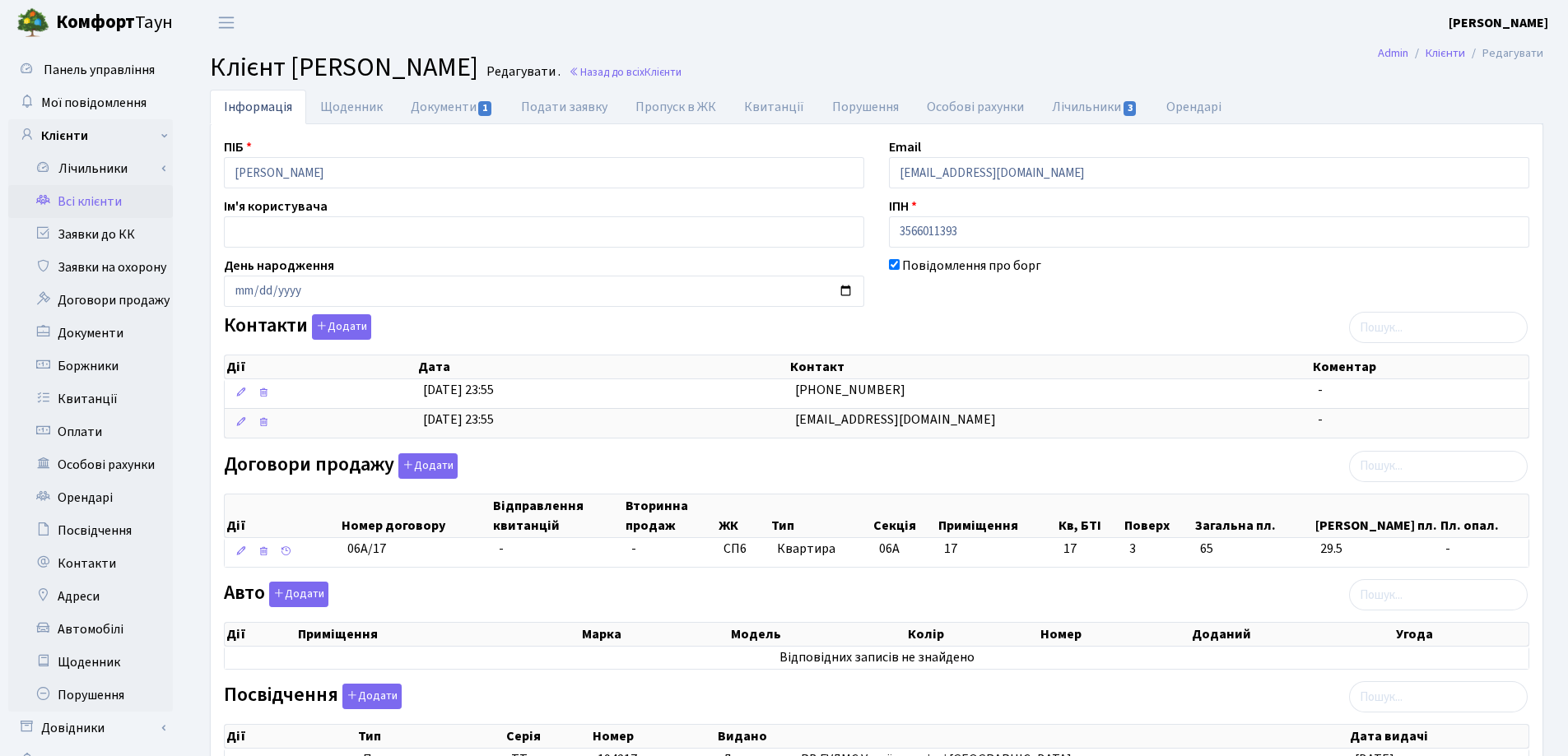
click at [1118, 36] on header "[PERSON_NAME] [PERSON_NAME] Мій обліковий запис Вийти" at bounding box center [784, 22] width 1568 height 45
click at [447, 107] on link "Документи 1" at bounding box center [452, 106] width 110 height 33
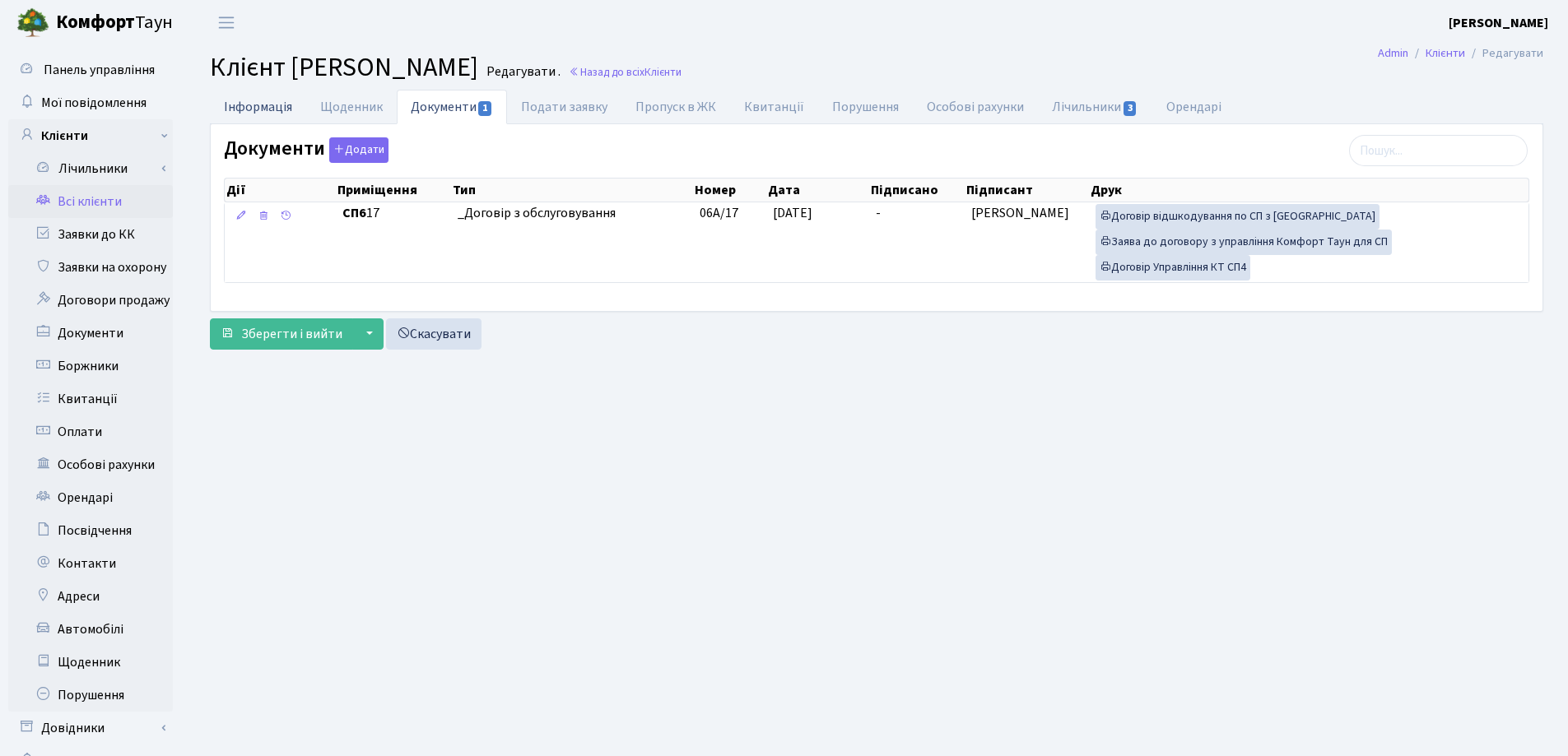
click at [247, 101] on link "Інформація" at bounding box center [257, 106] width 97 height 33
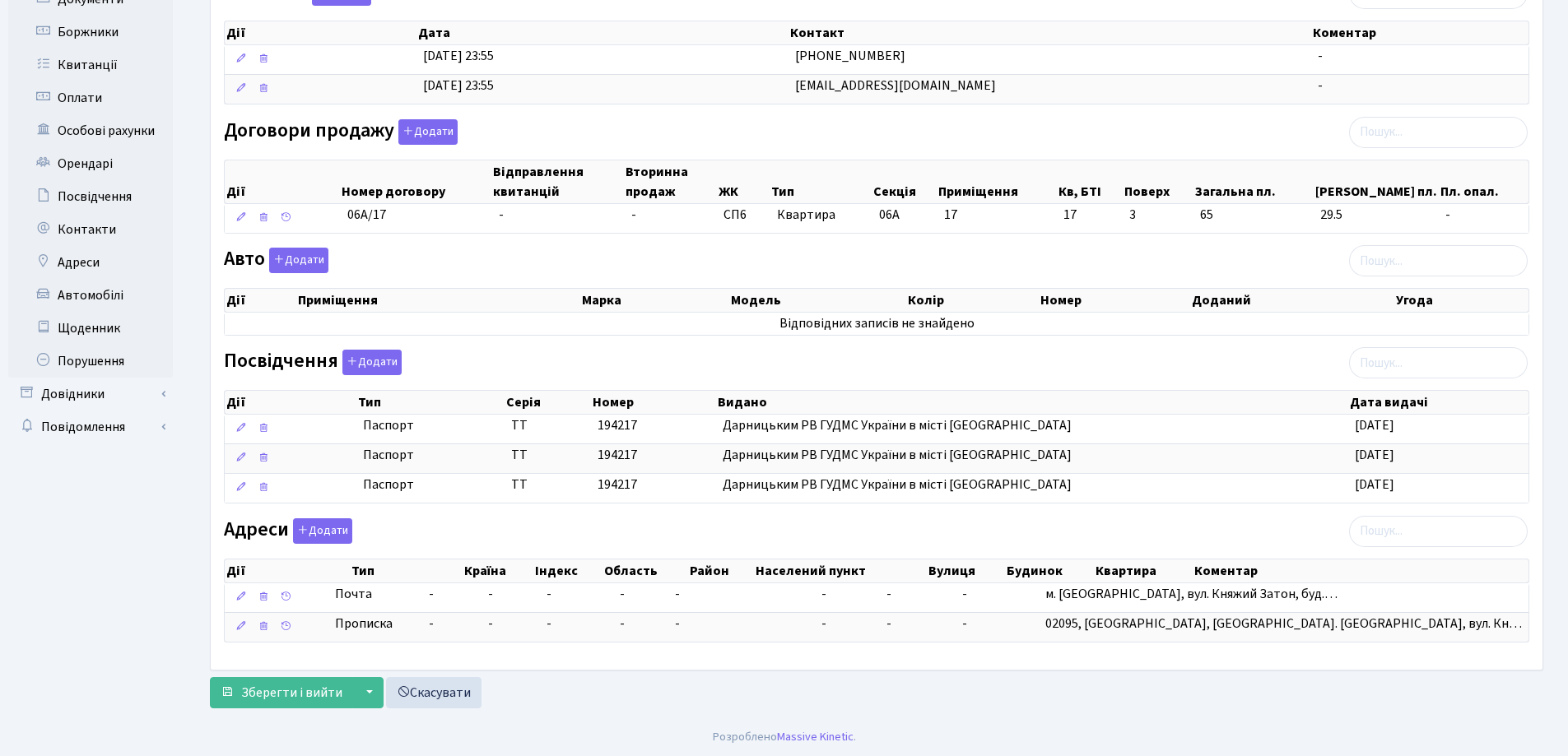
scroll to position [336, 0]
click at [299, 690] on span "Зберегти і вийти" at bounding box center [292, 691] width 101 height 18
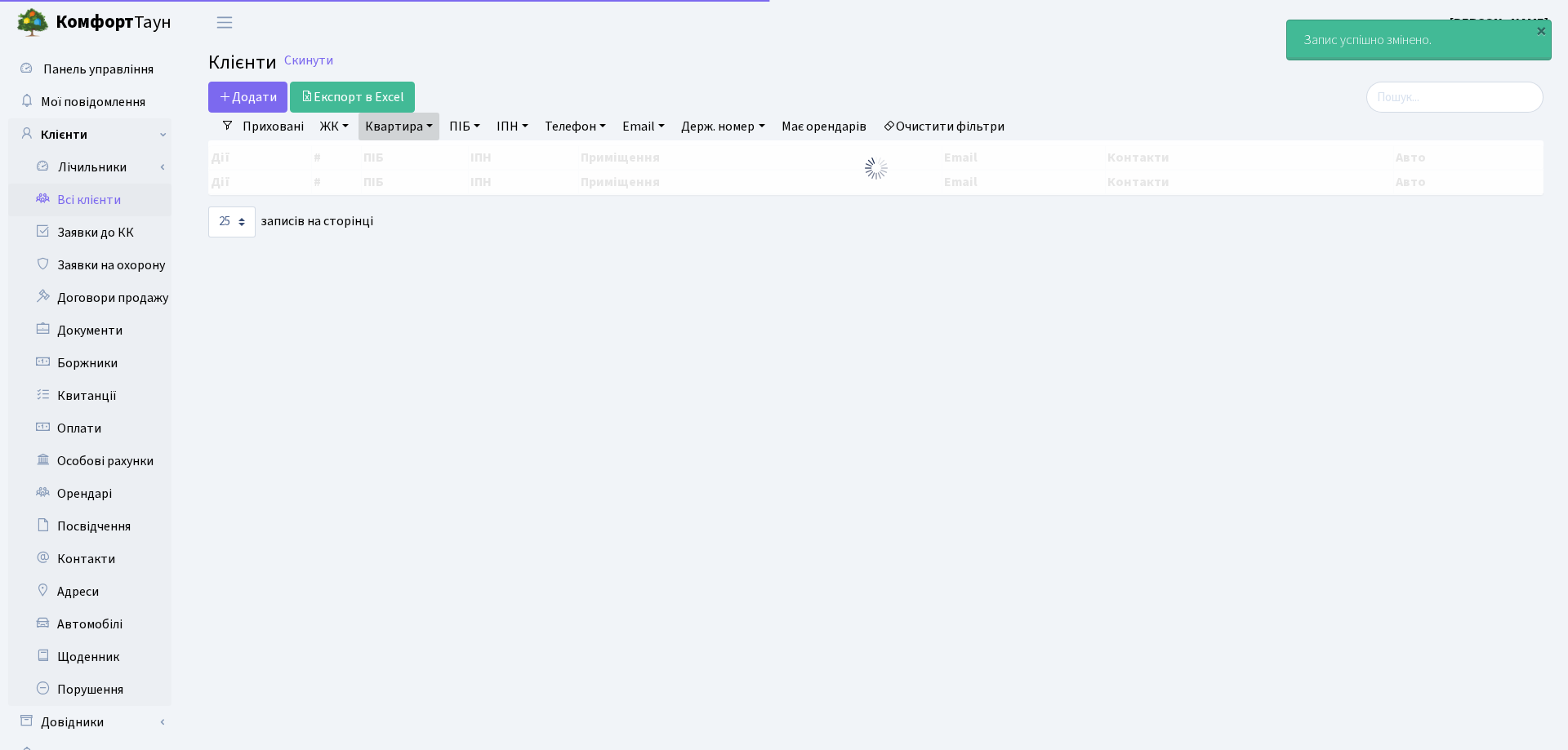
select select "25"
